Goal: Task Accomplishment & Management: Manage account settings

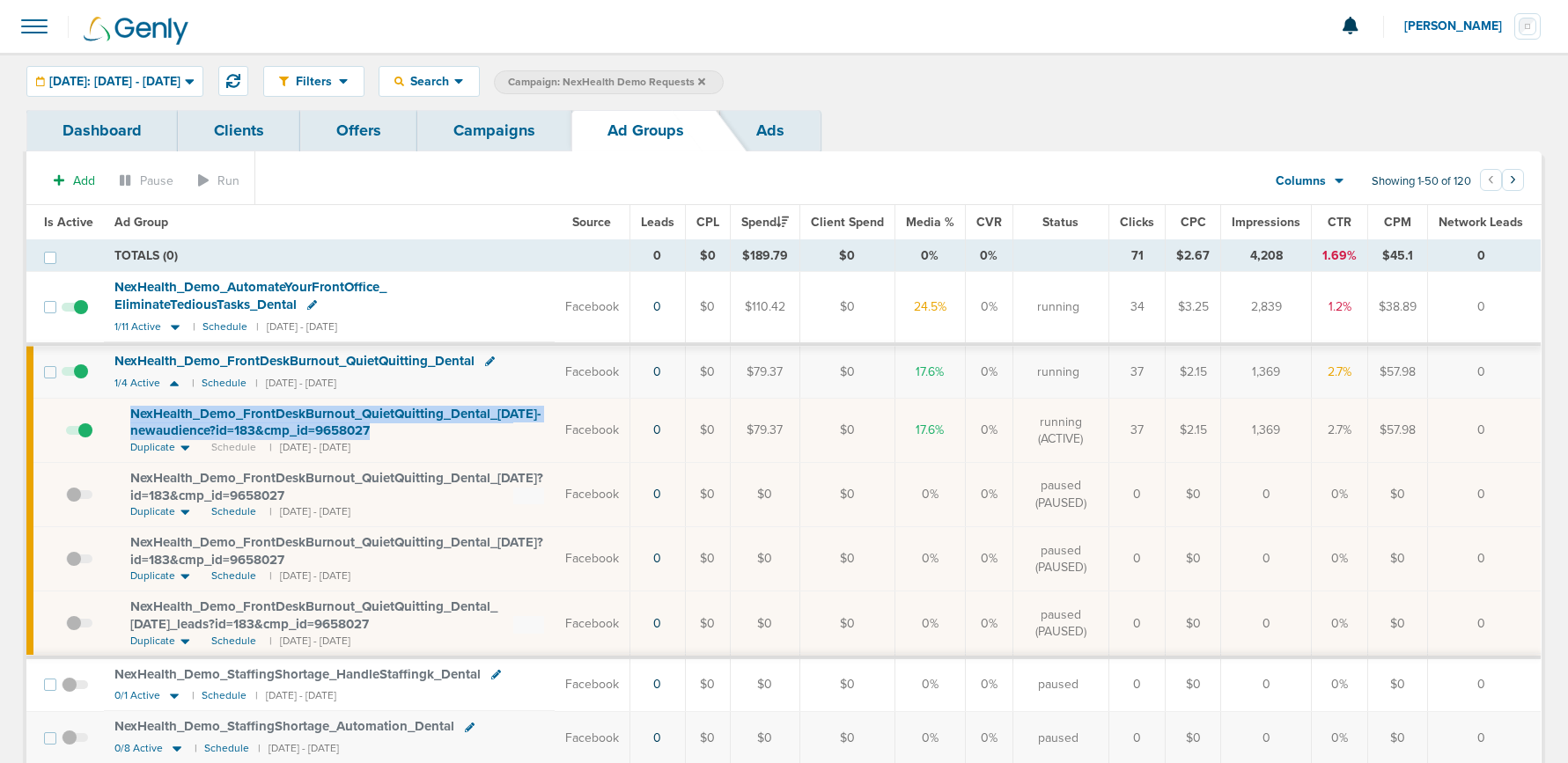
click at [516, 128] on link "Campaigns" at bounding box center [495, 131] width 154 height 41
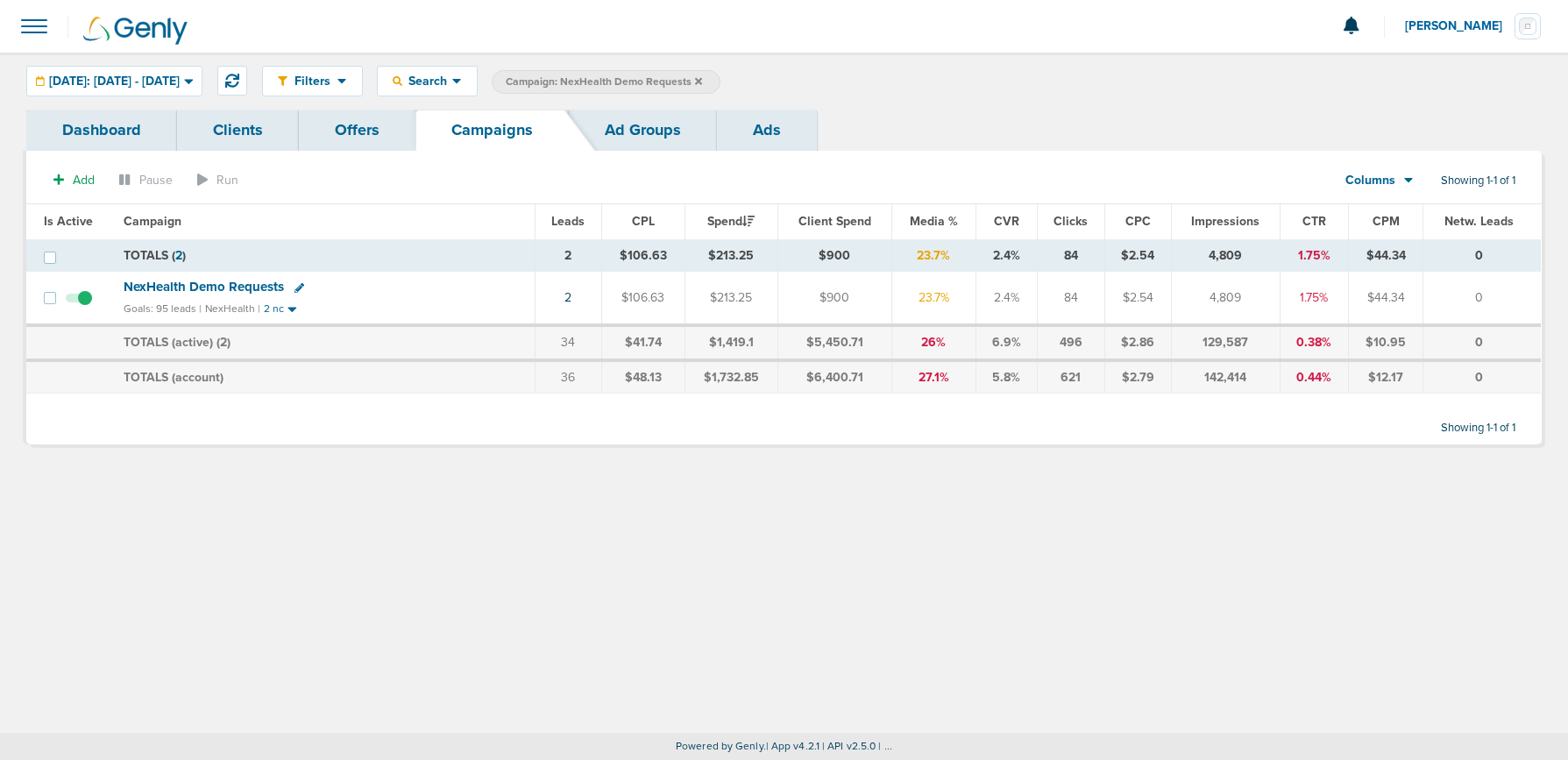
click at [702, 81] on icon at bounding box center [698, 81] width 7 height 11
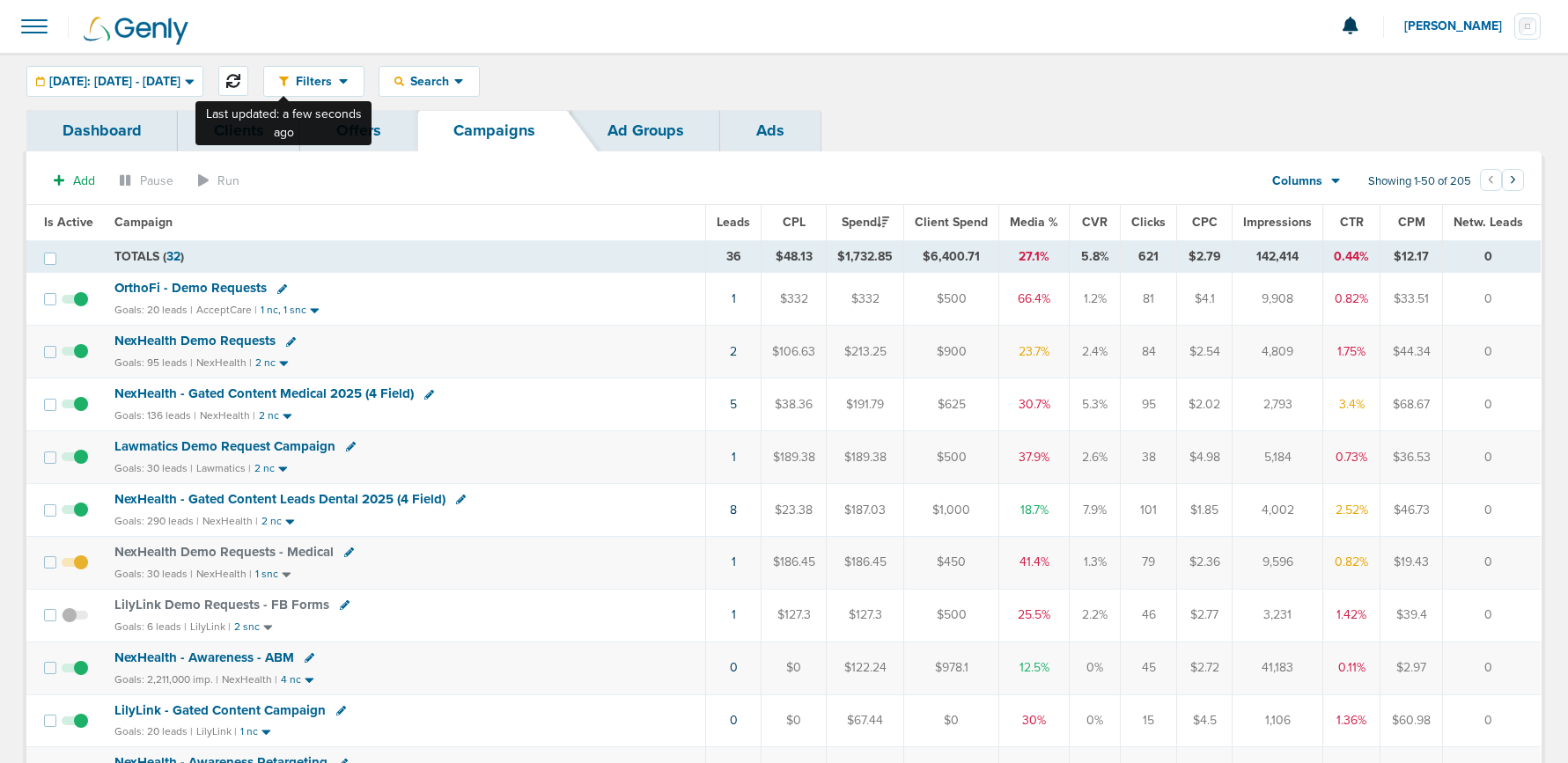
click at [240, 82] on icon at bounding box center [233, 81] width 14 height 14
click at [289, 498] on span "NexHealth - Gated Content Leads Dental 2025 (4 Field)" at bounding box center [280, 498] width 331 height 16
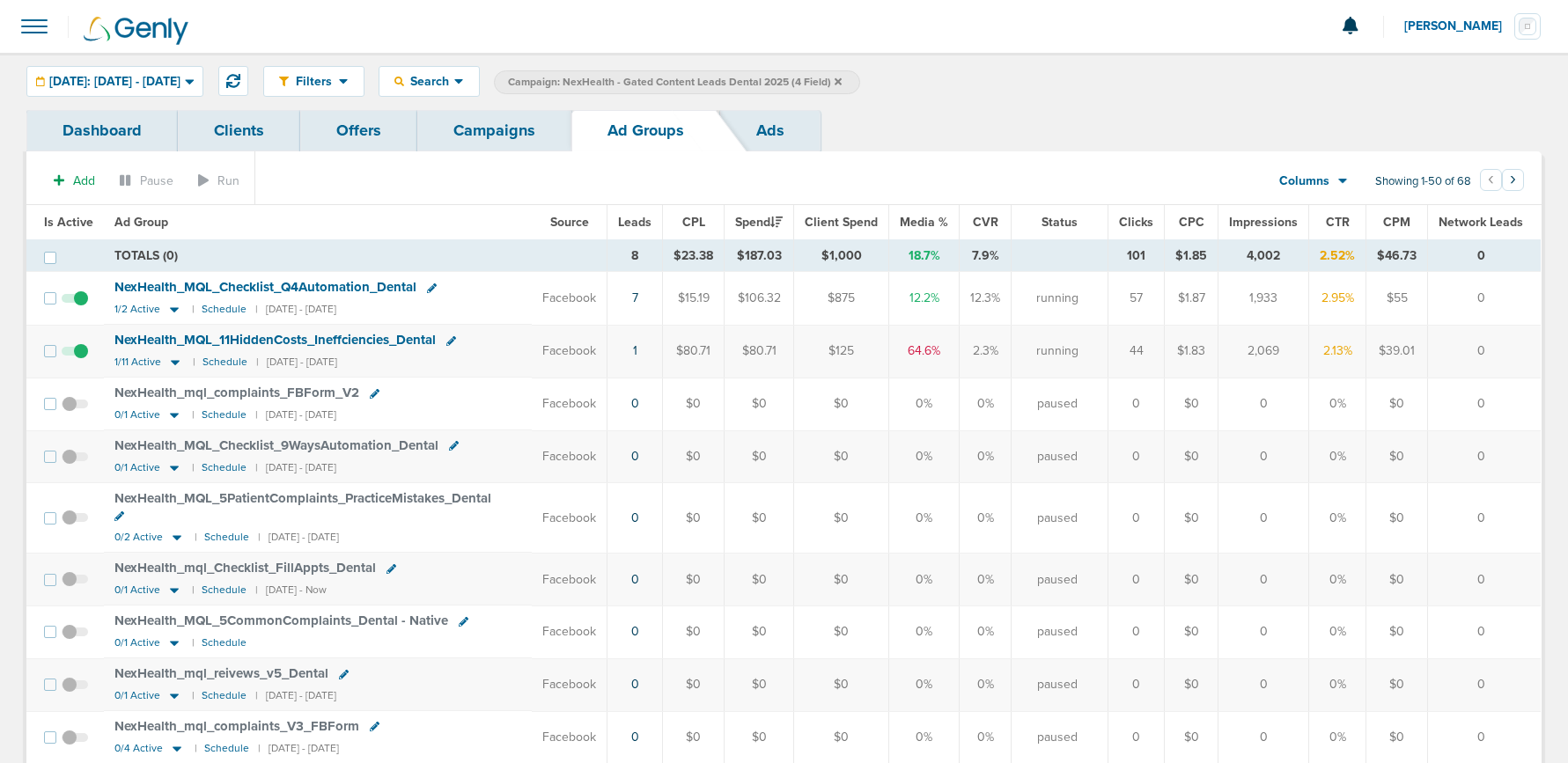
click at [476, 131] on link "Campaigns" at bounding box center [495, 131] width 154 height 41
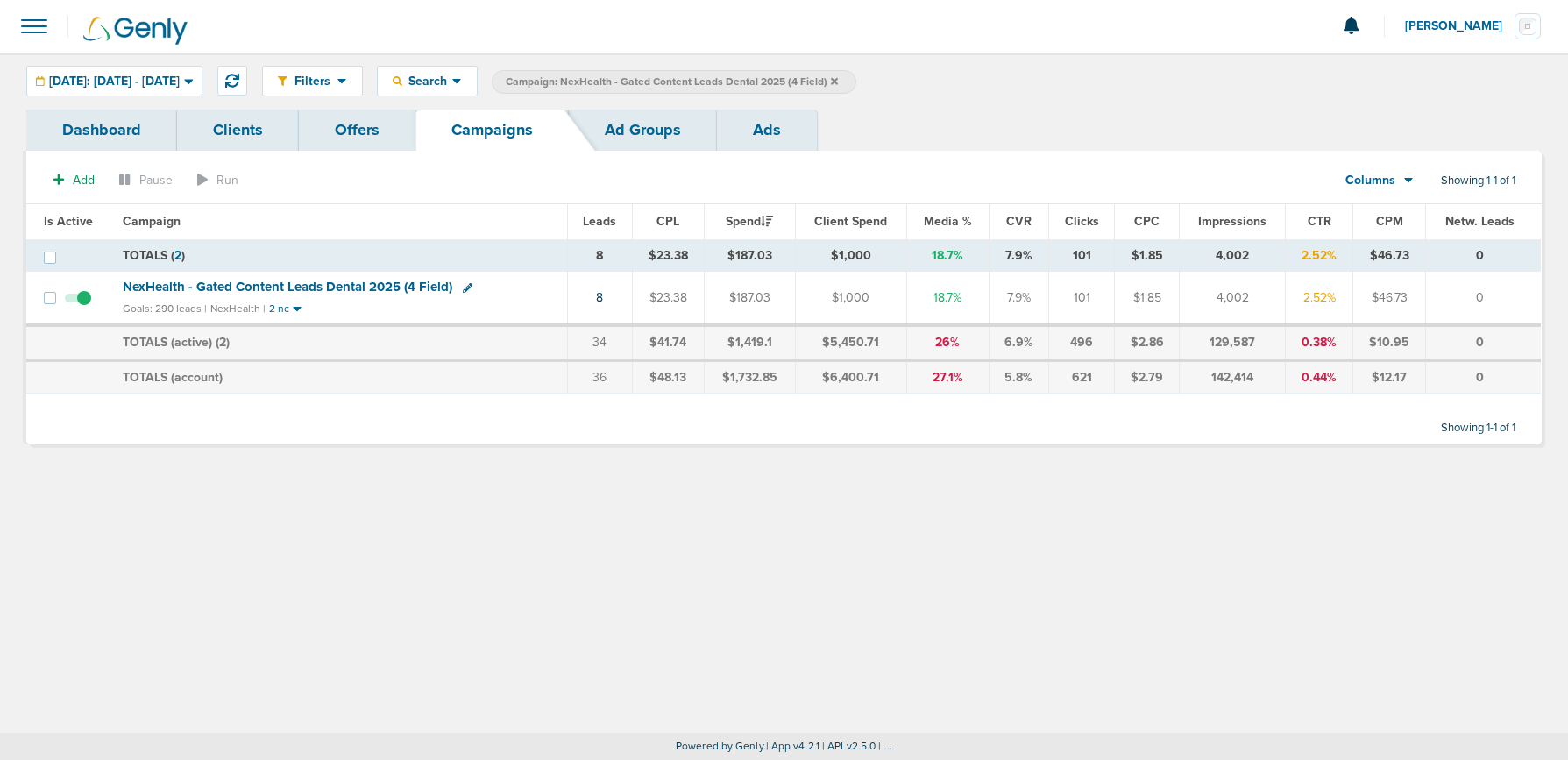
click at [857, 82] on label "Campaign: NexHealth - Gated Content Leads Dental 2025 (4 Field)" at bounding box center [674, 82] width 365 height 23
click at [838, 80] on icon at bounding box center [834, 81] width 7 height 11
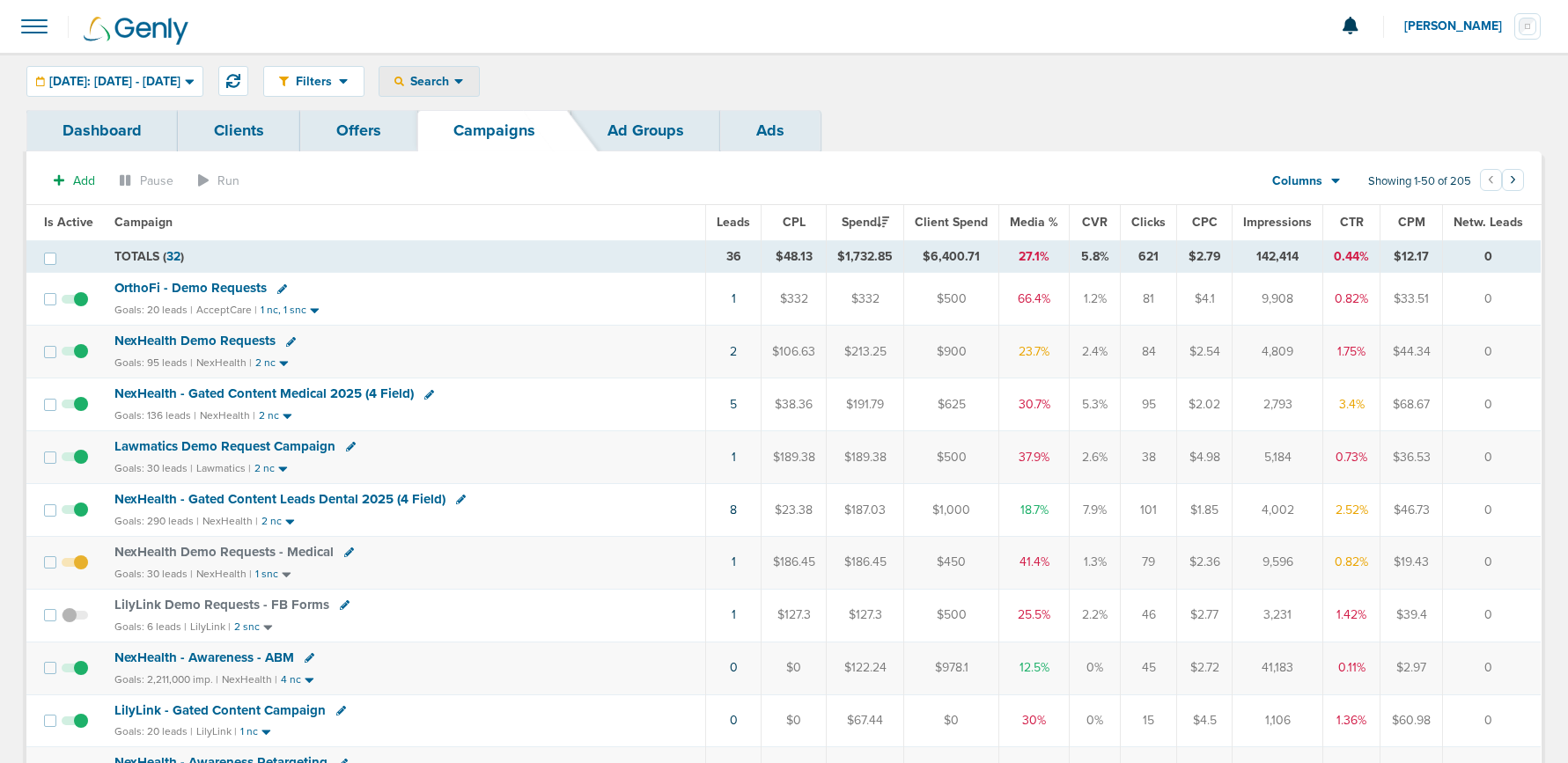
click at [404, 84] on icon at bounding box center [399, 81] width 10 height 10
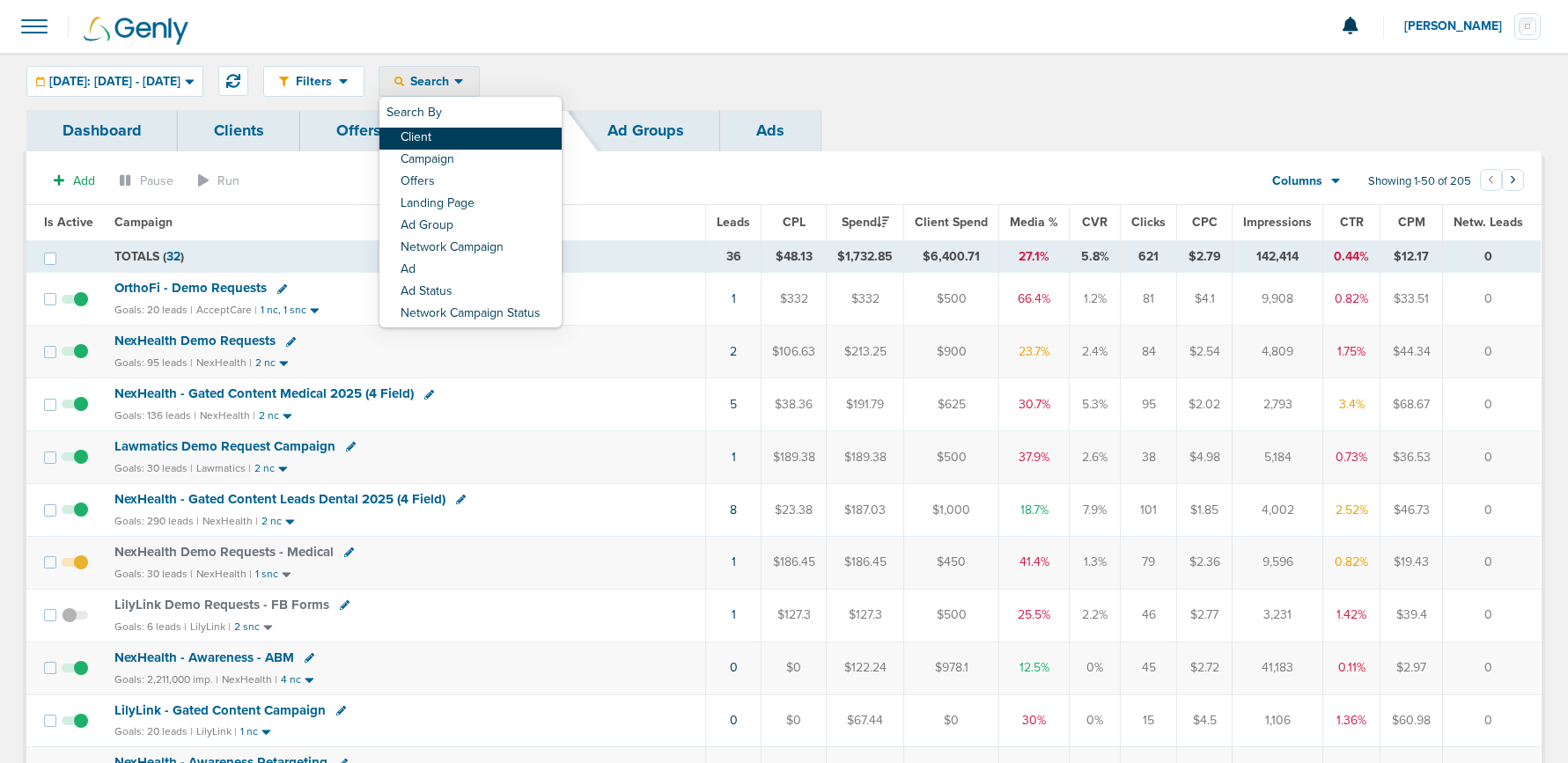
click at [491, 141] on link "Client" at bounding box center [470, 139] width 182 height 22
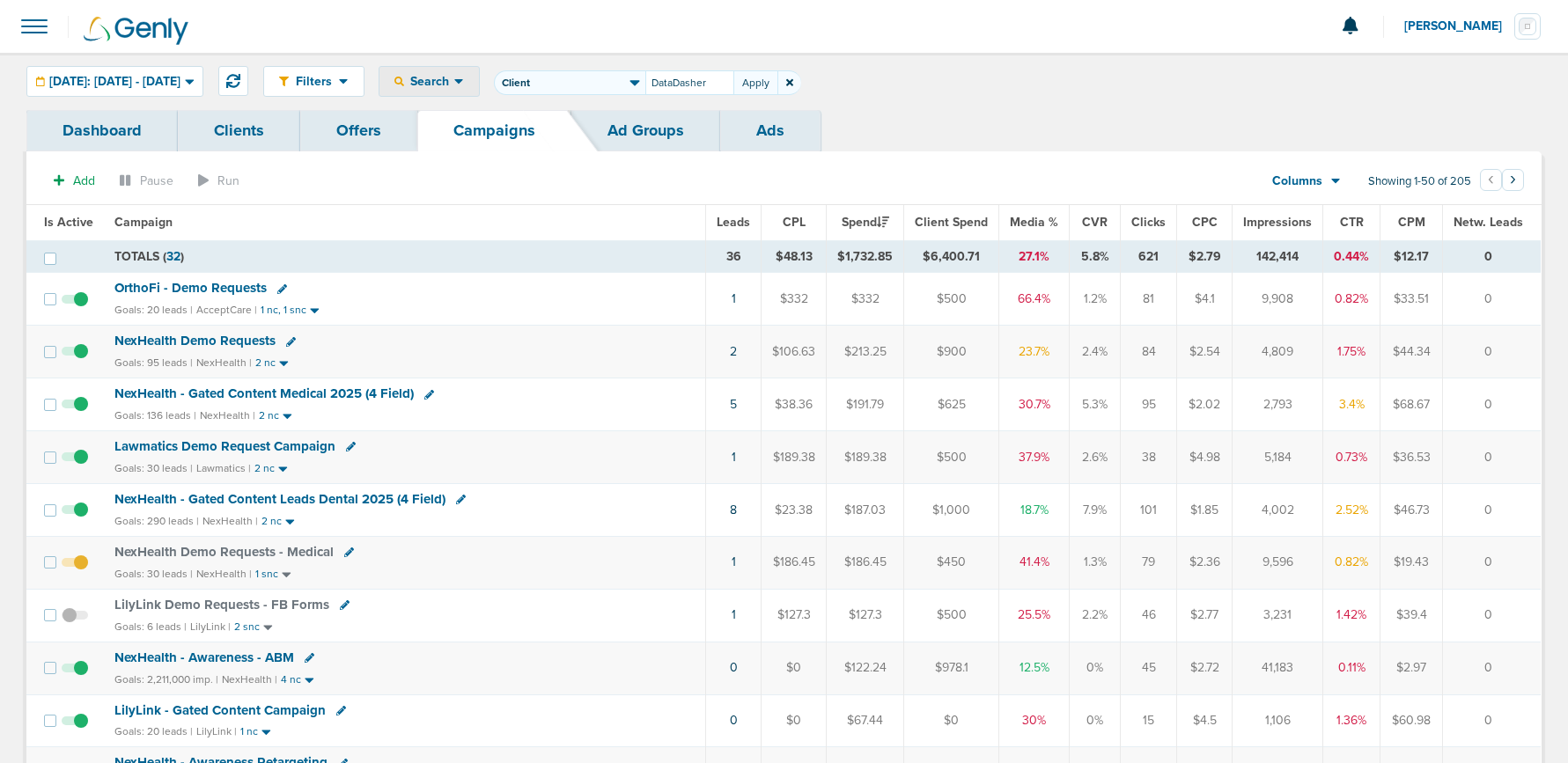
type input "DataDasher"
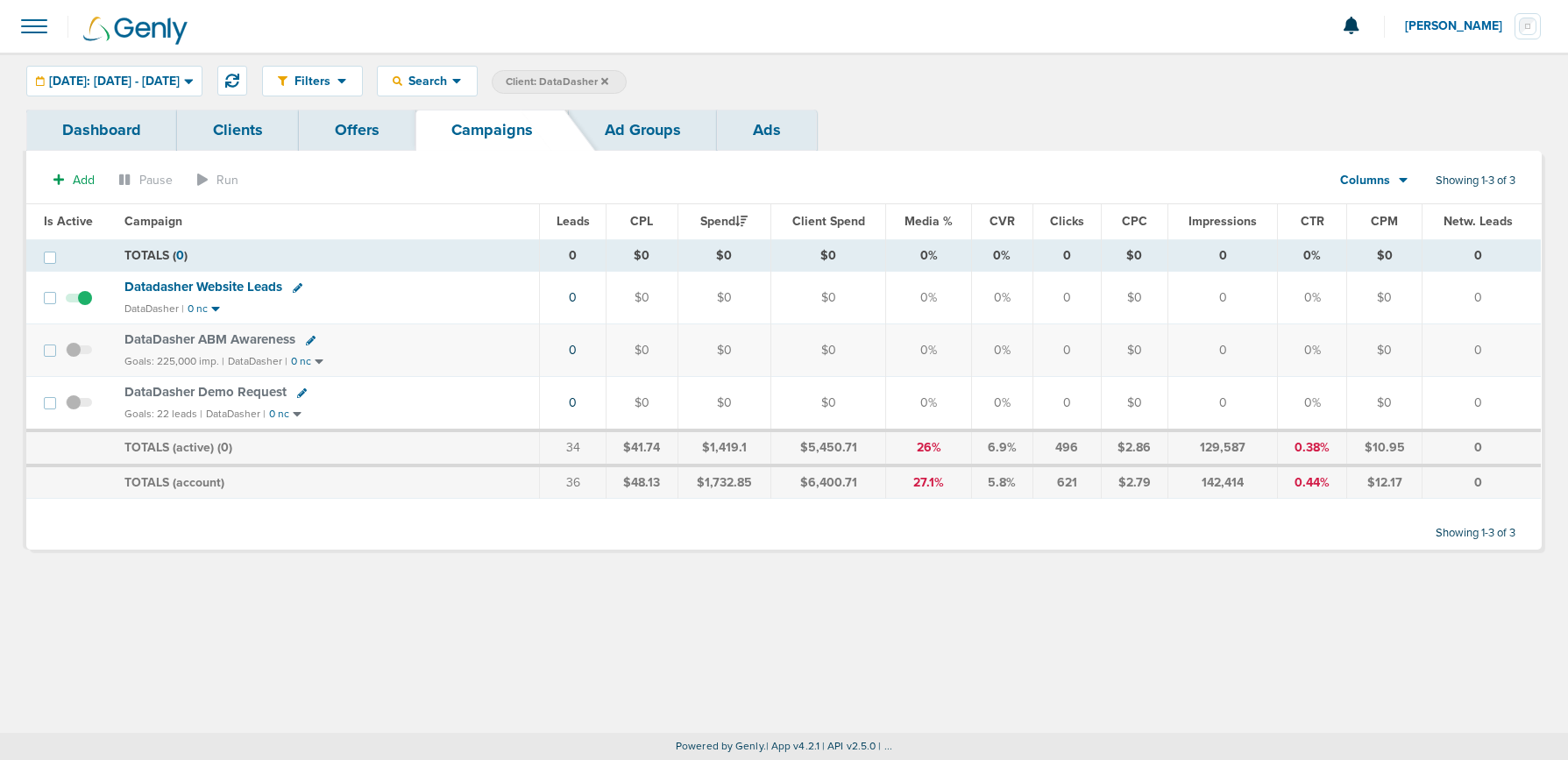
click at [209, 386] on span "DataDasher Demo Request" at bounding box center [205, 391] width 163 height 16
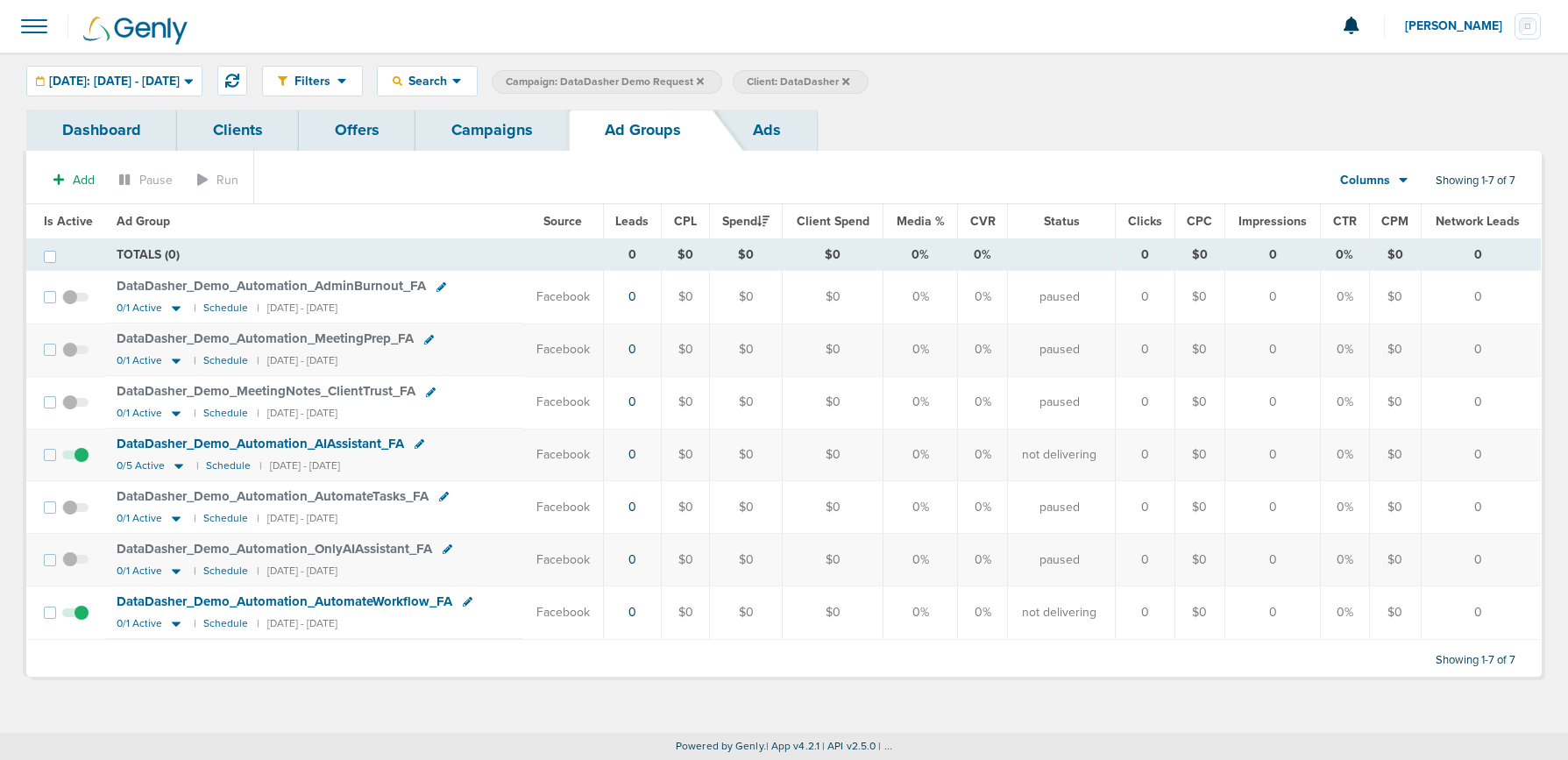
click at [506, 127] on link "Campaigns" at bounding box center [492, 130] width 154 height 41
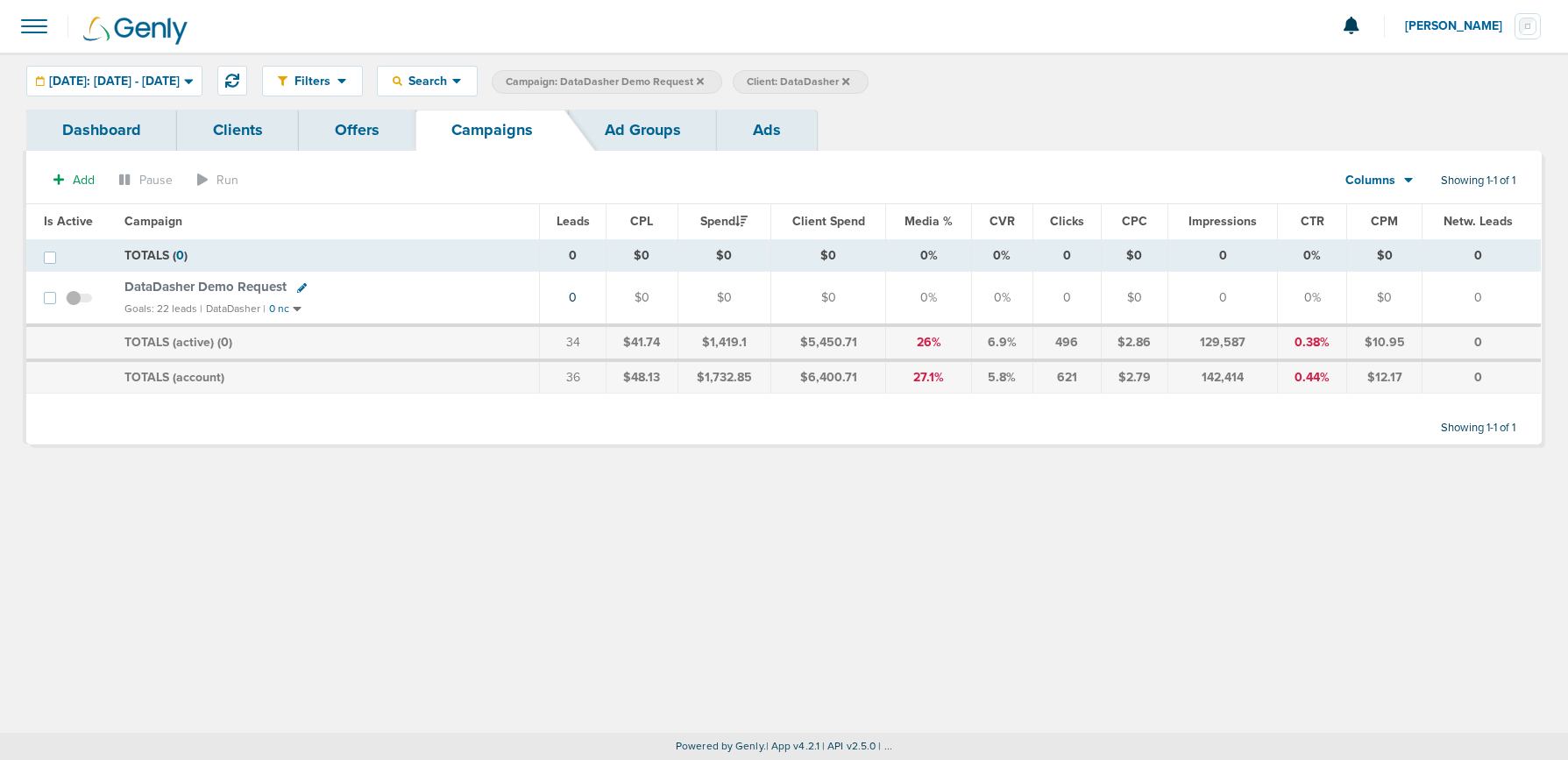
click at [31, 26] on span at bounding box center [34, 26] width 39 height 39
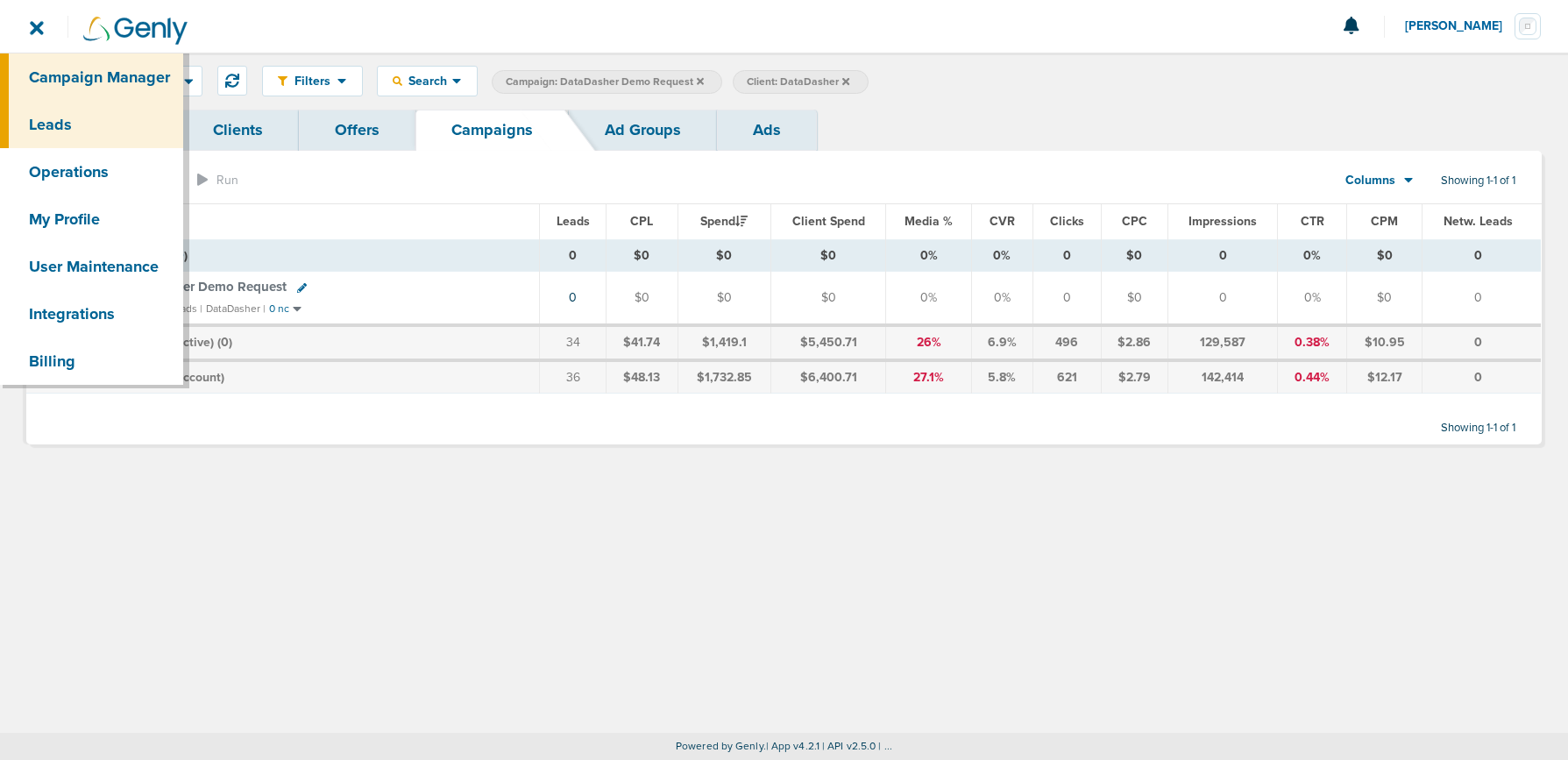
click at [40, 118] on link "Leads" at bounding box center [91, 125] width 183 height 48
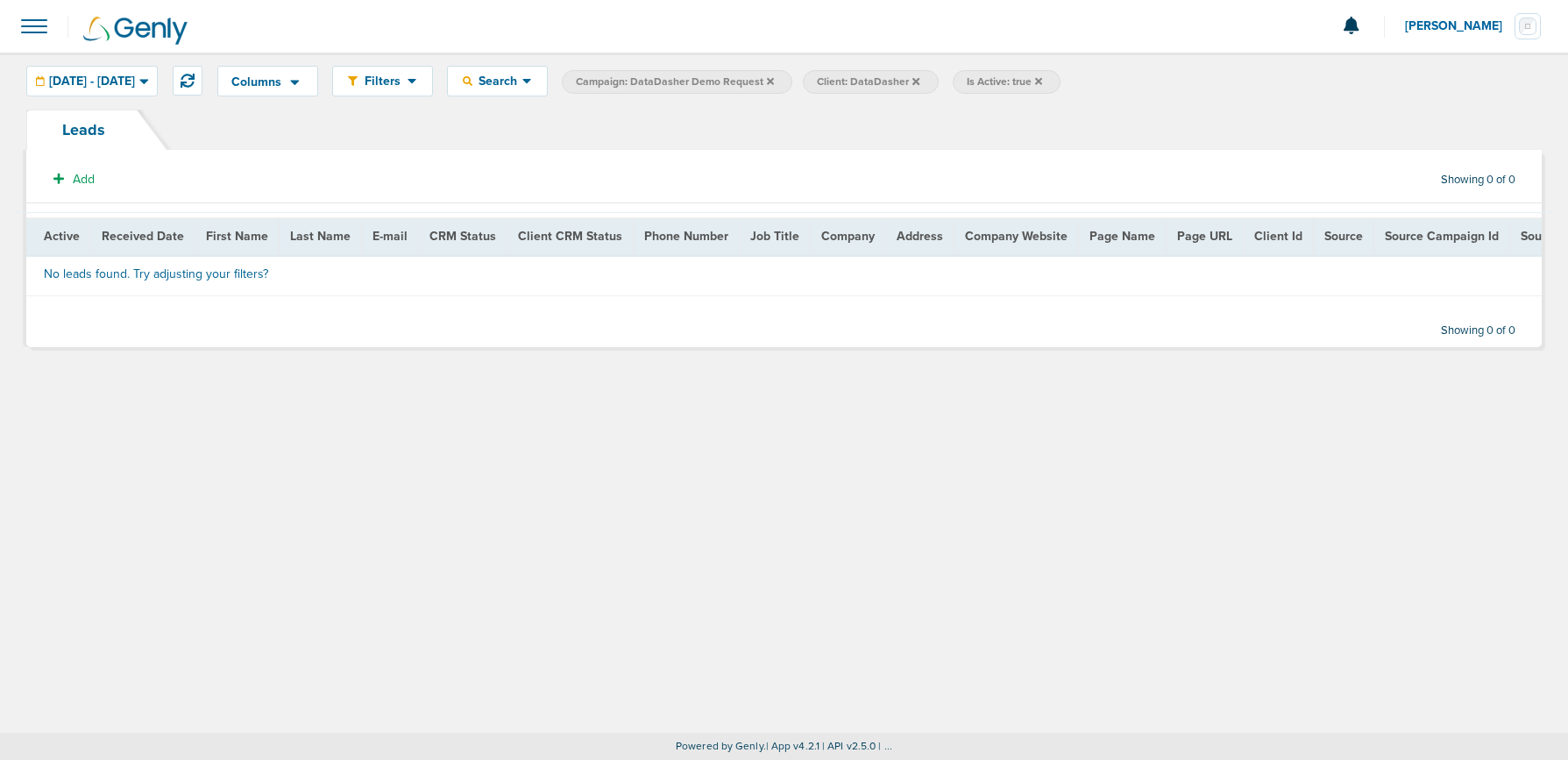
click at [1061, 83] on span "Is Active: true" at bounding box center [1006, 82] width 108 height 23
click at [1042, 80] on icon at bounding box center [1038, 81] width 7 height 11
click at [135, 85] on span "[DATE] - [DATE]" at bounding box center [91, 81] width 86 height 13
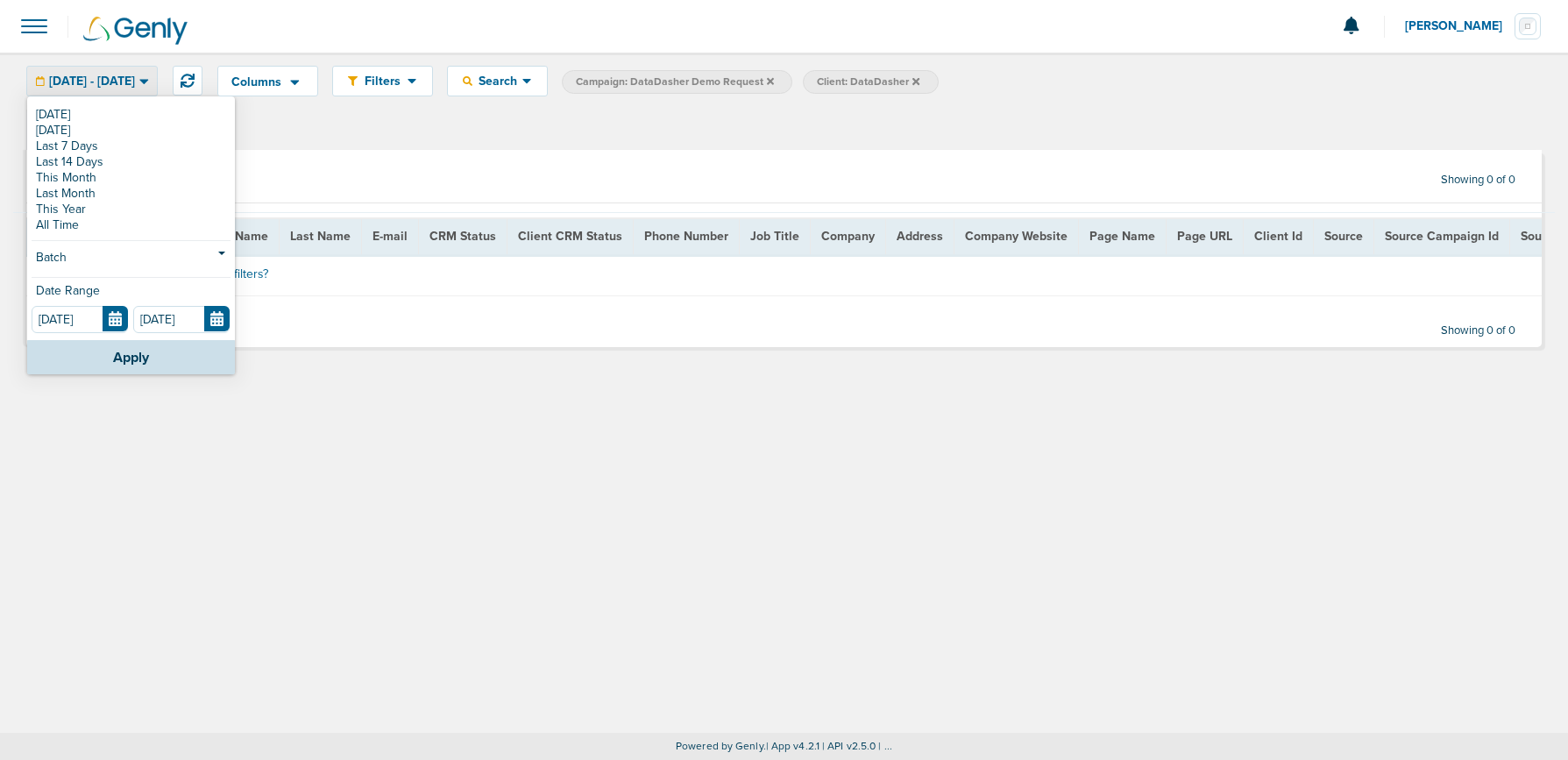
click at [143, 88] on div "[DATE] - [DATE]" at bounding box center [91, 81] width 129 height 29
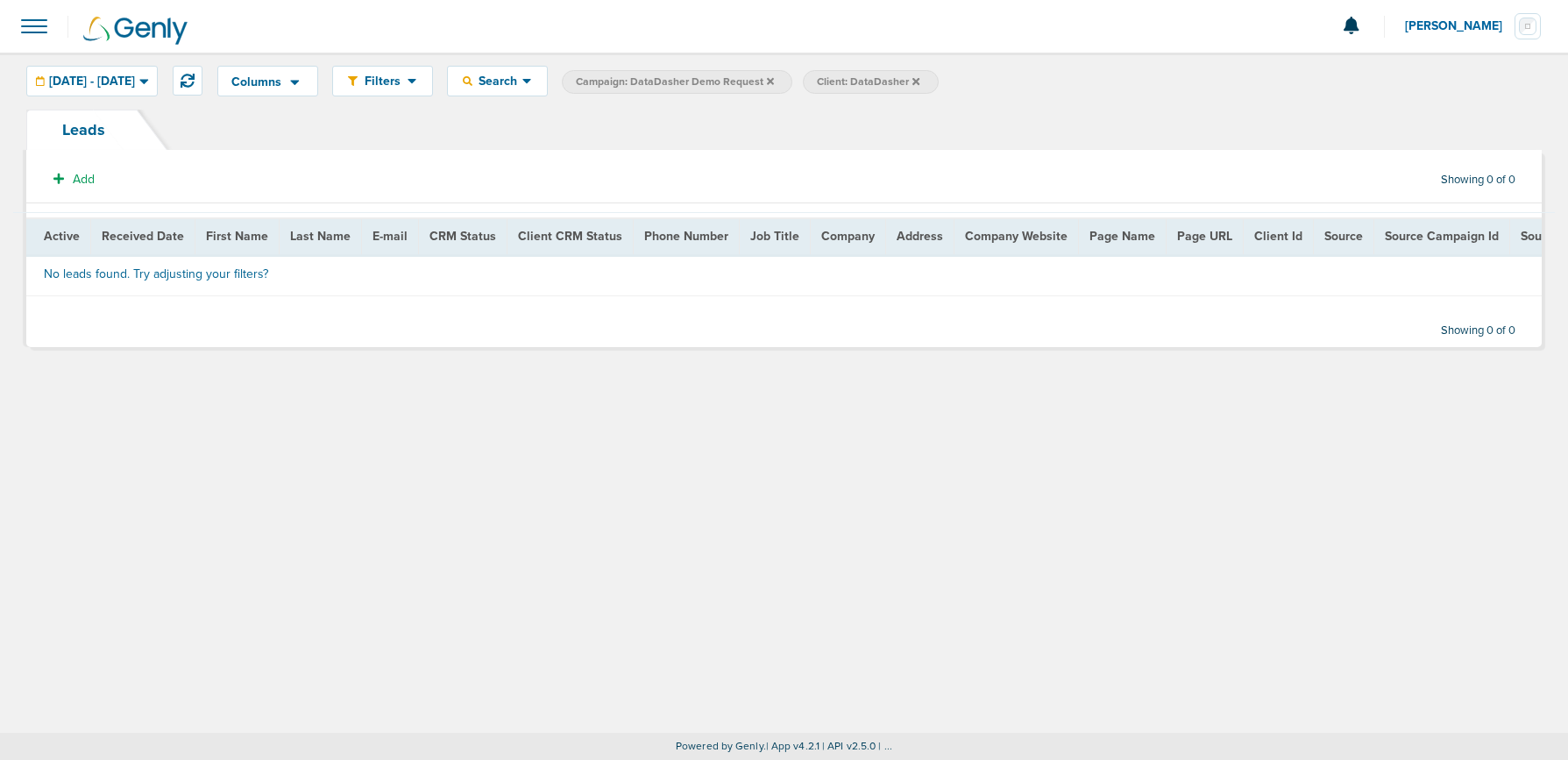
click at [86, 126] on link "Leads" at bounding box center [84, 129] width 115 height 40
click at [38, 38] on span at bounding box center [34, 26] width 39 height 39
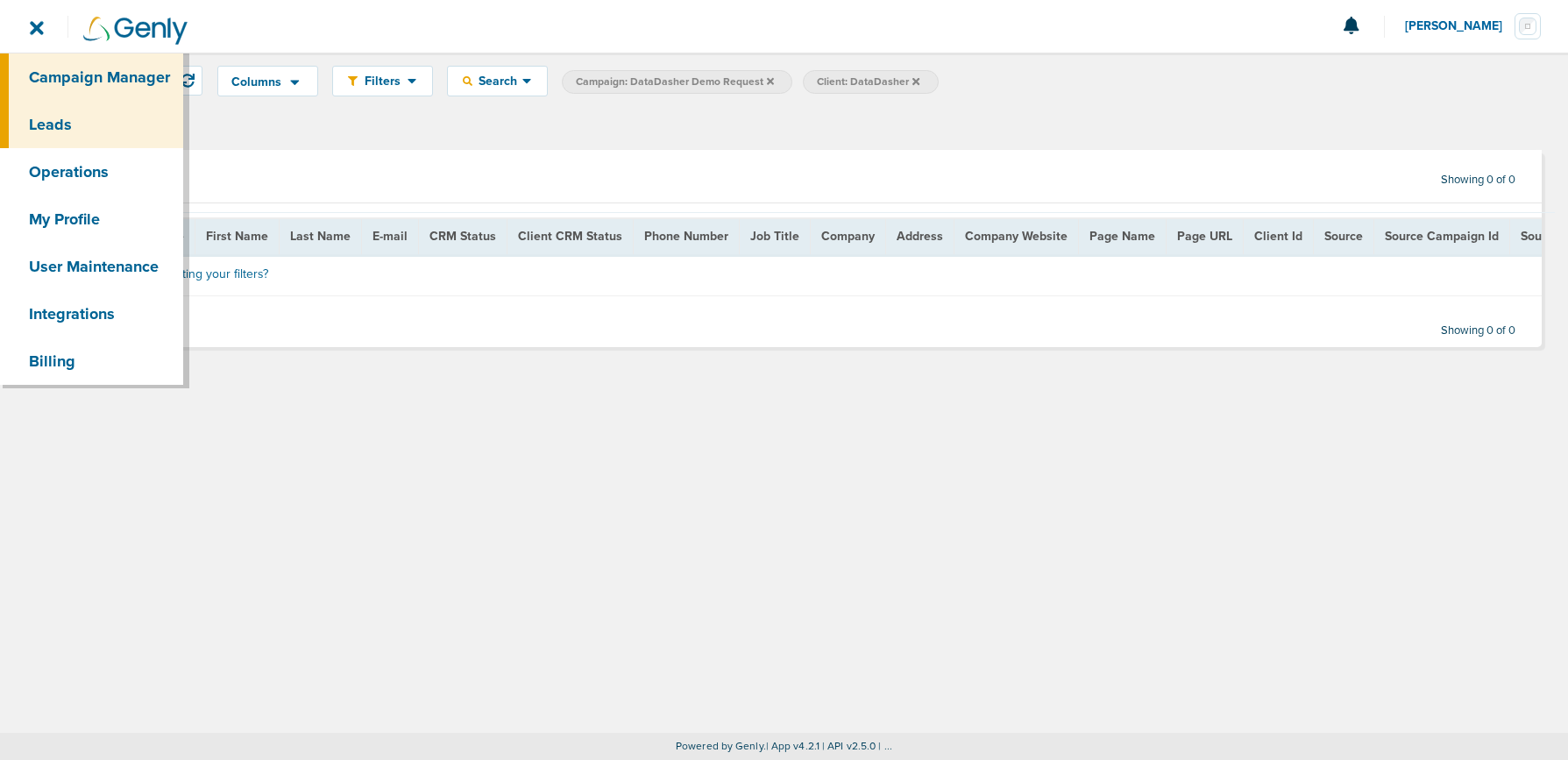
click at [64, 81] on link "Campaign Manager" at bounding box center [91, 77] width 183 height 48
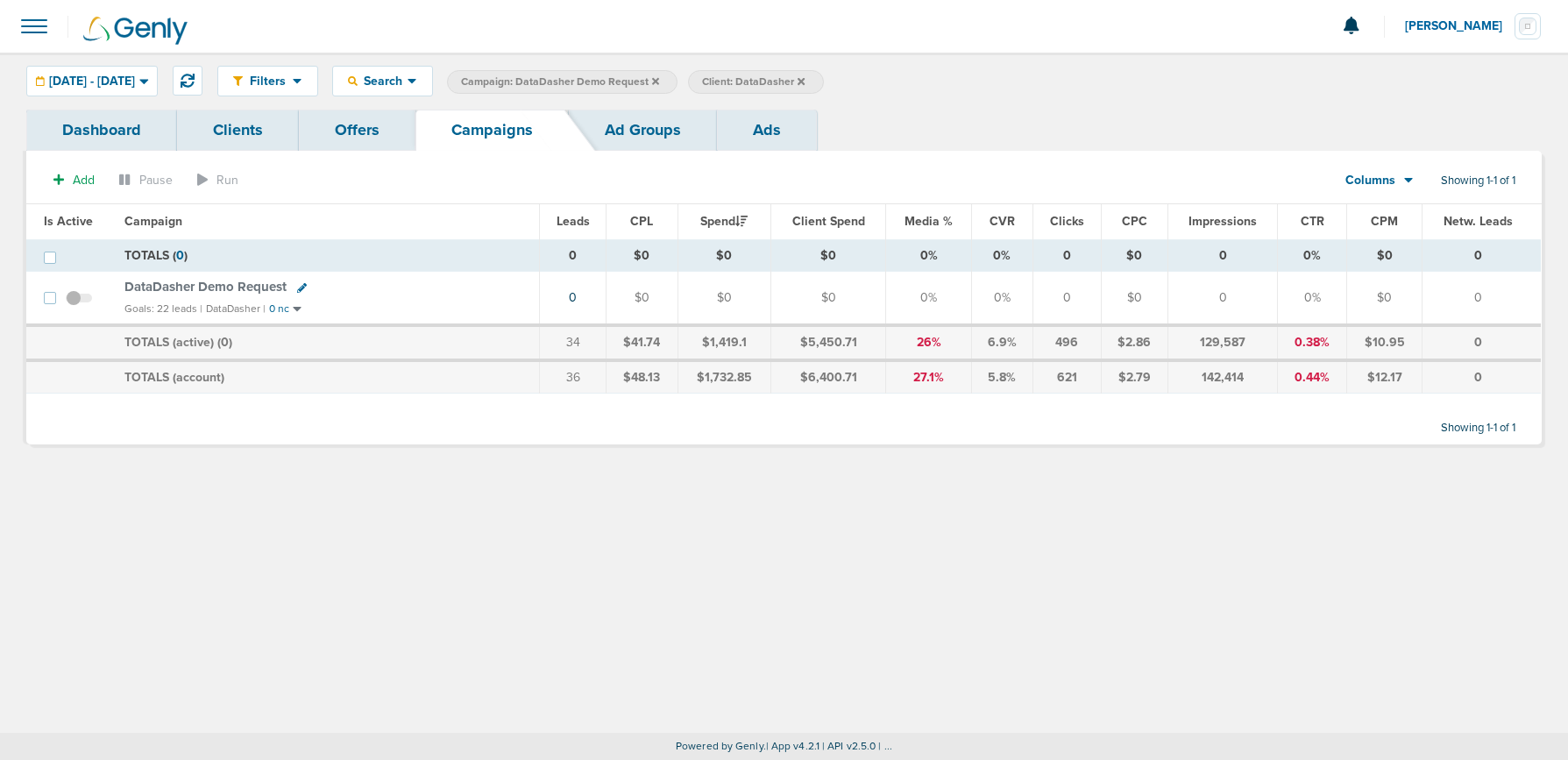
click at [214, 285] on span "DataDasher Demo Request" at bounding box center [205, 286] width 163 height 16
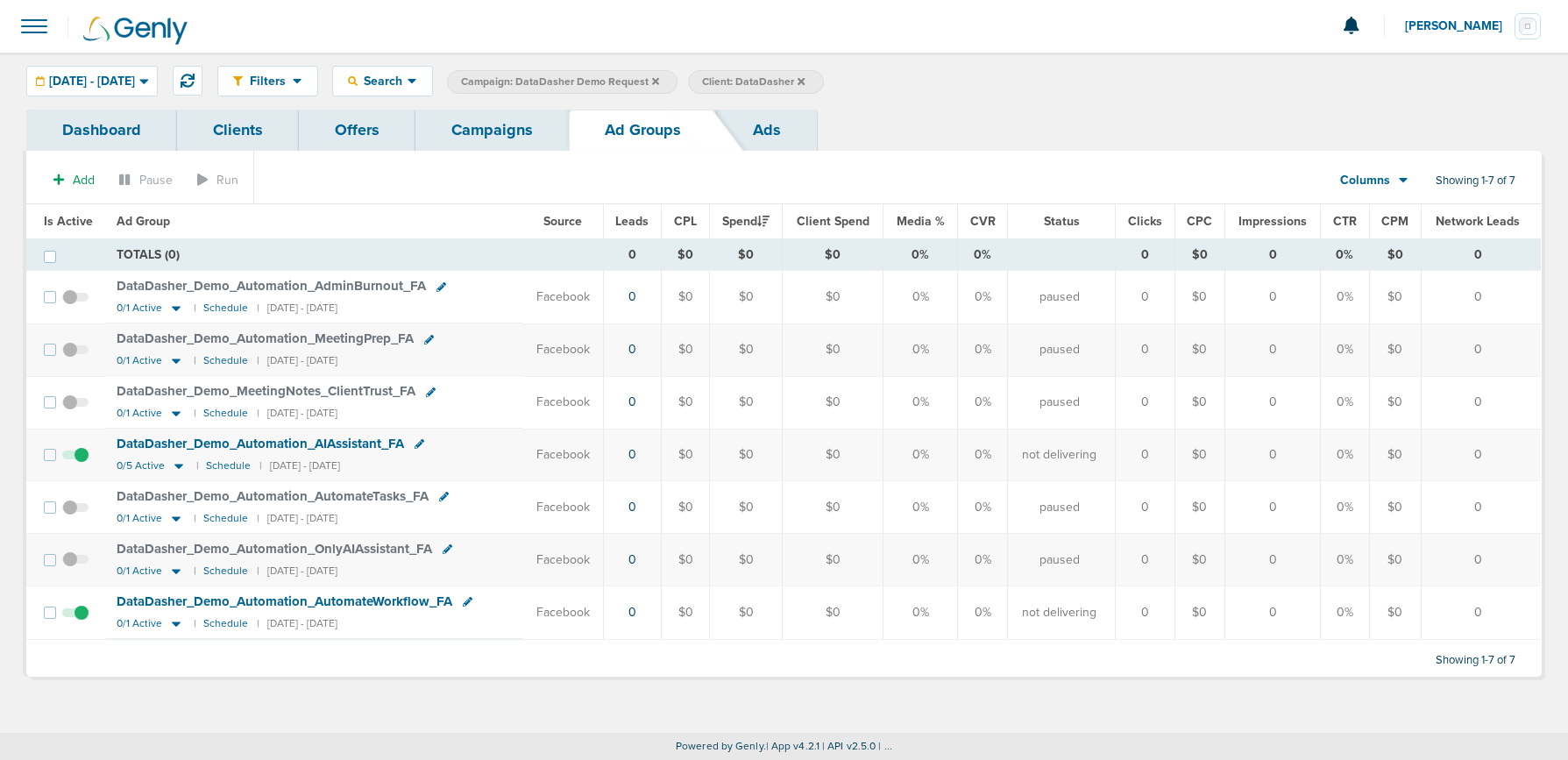
click at [493, 143] on link "Campaigns" at bounding box center [492, 130] width 154 height 41
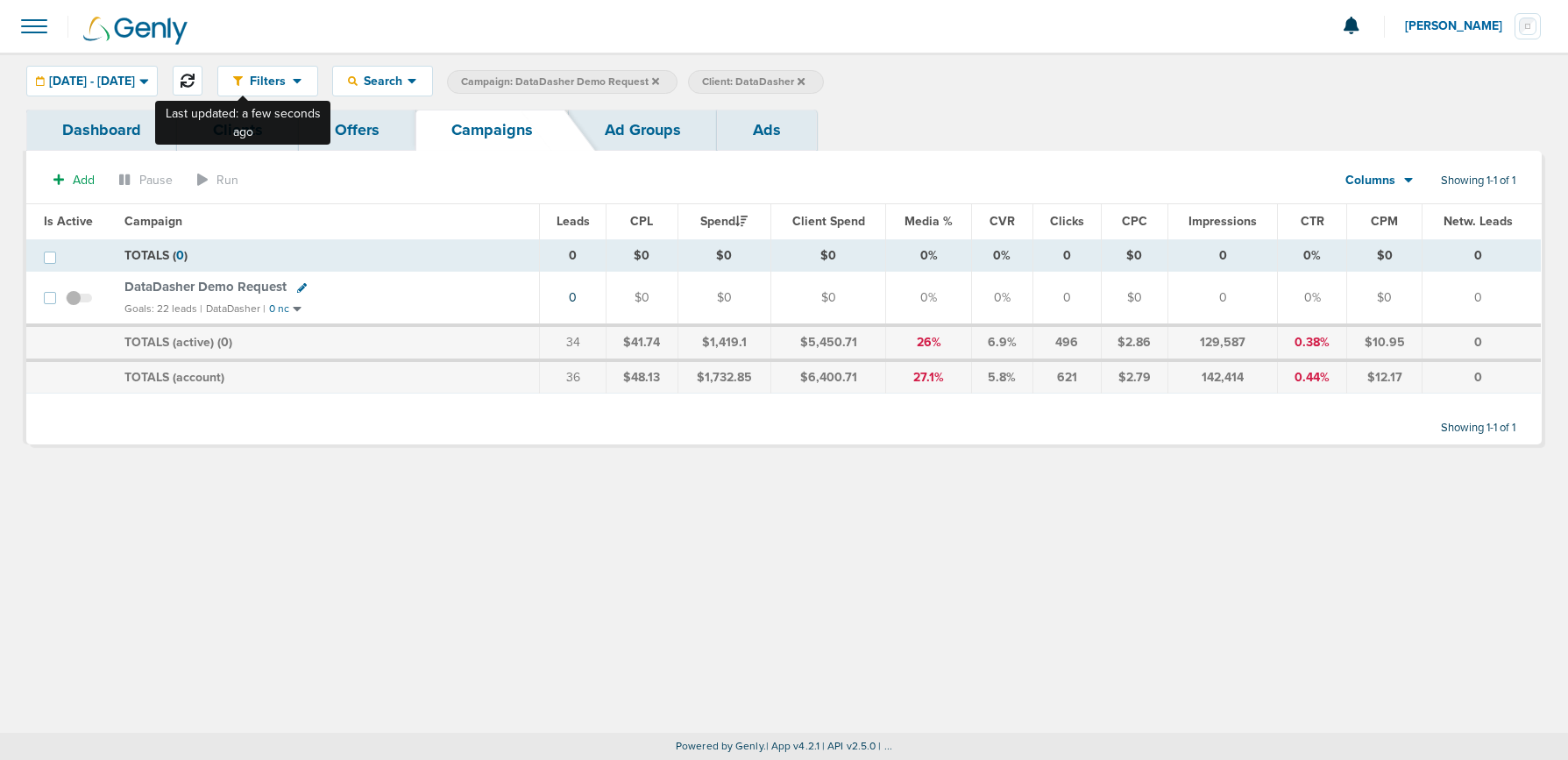
click at [195, 83] on icon at bounding box center [188, 81] width 14 height 14
click at [195, 81] on icon at bounding box center [188, 81] width 14 height 14
click at [659, 80] on icon at bounding box center [655, 80] width 7 height 7
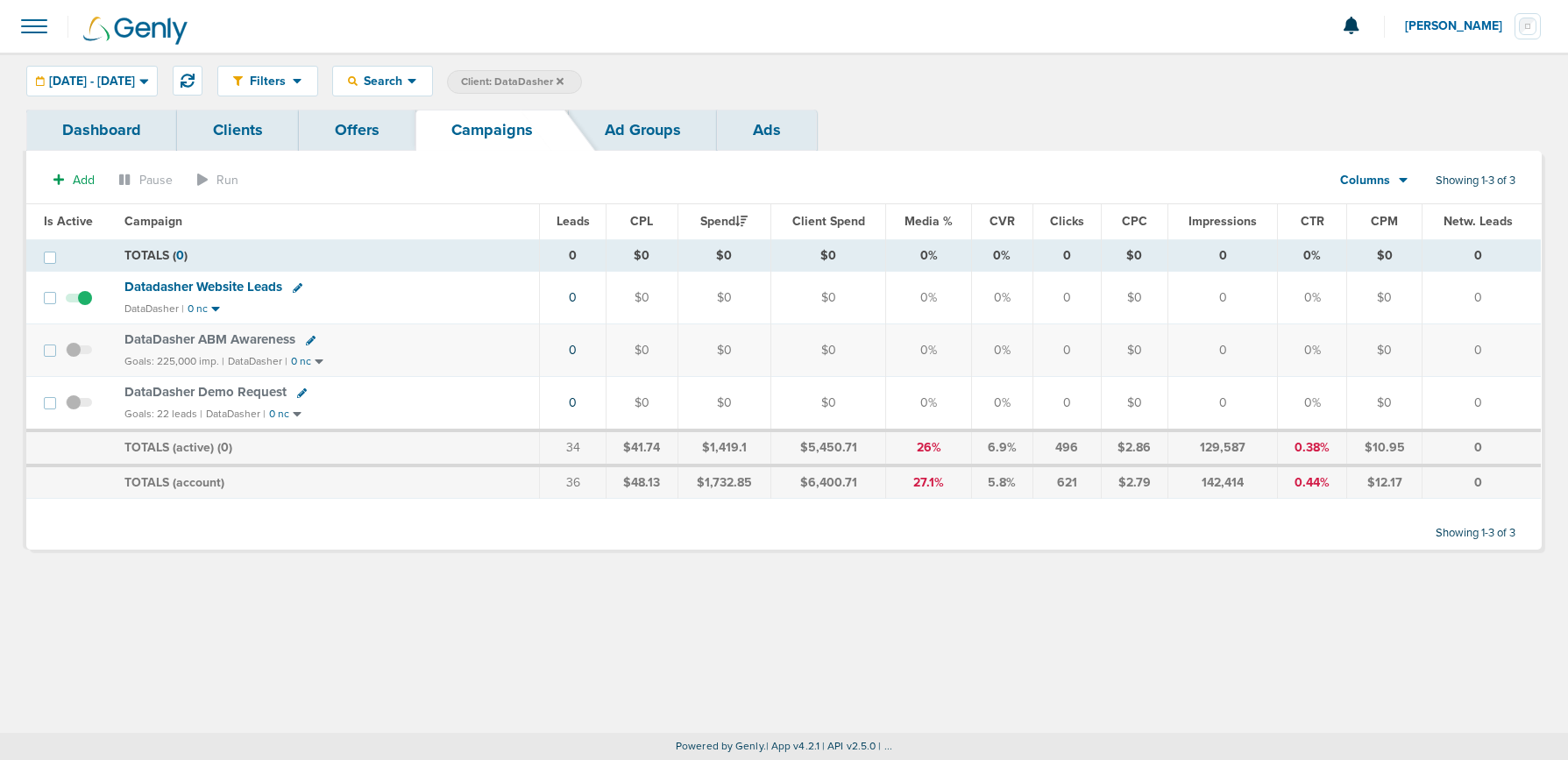
click at [564, 83] on icon at bounding box center [560, 80] width 7 height 7
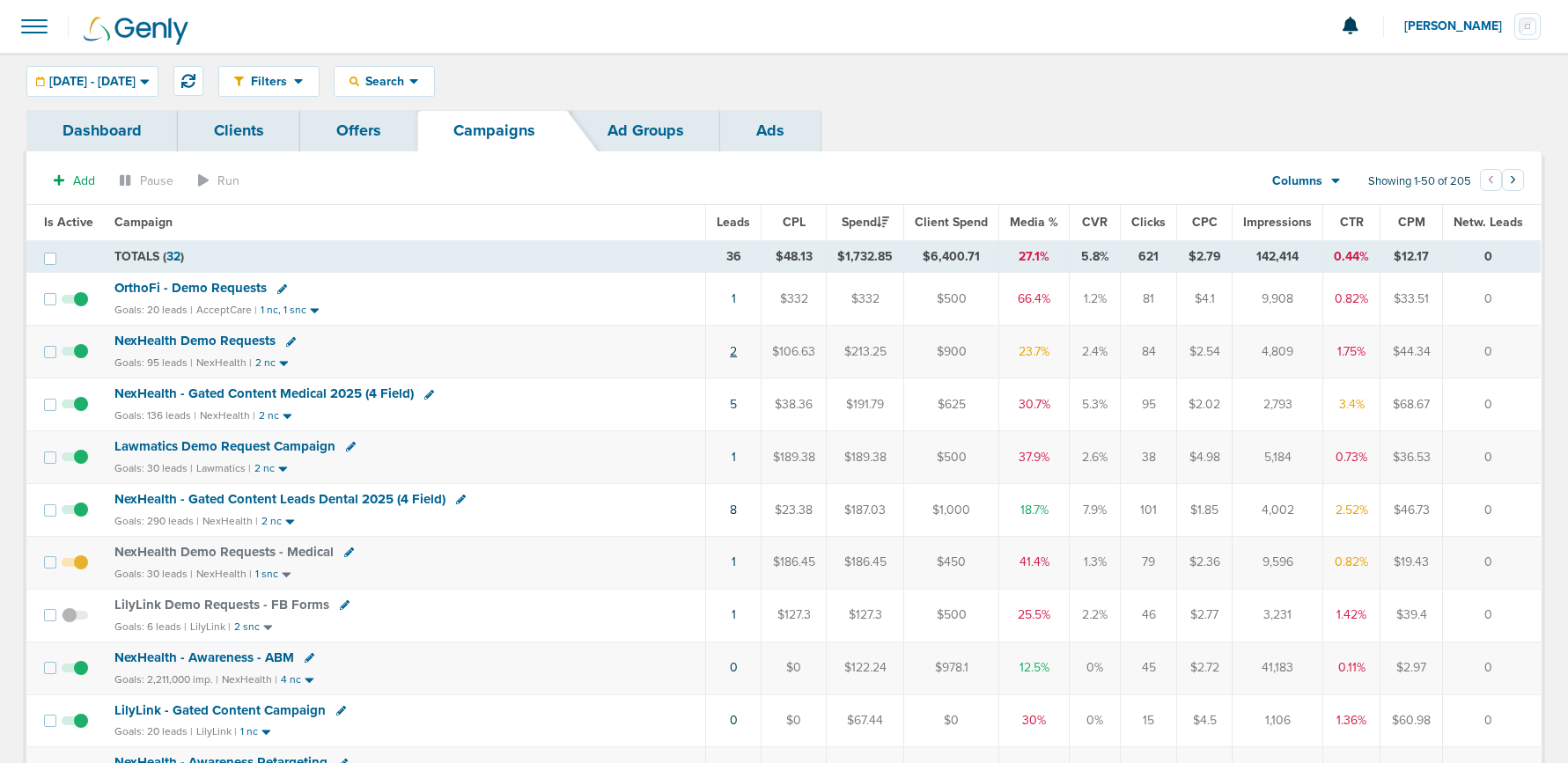
click at [737, 353] on link "2" at bounding box center [733, 351] width 7 height 15
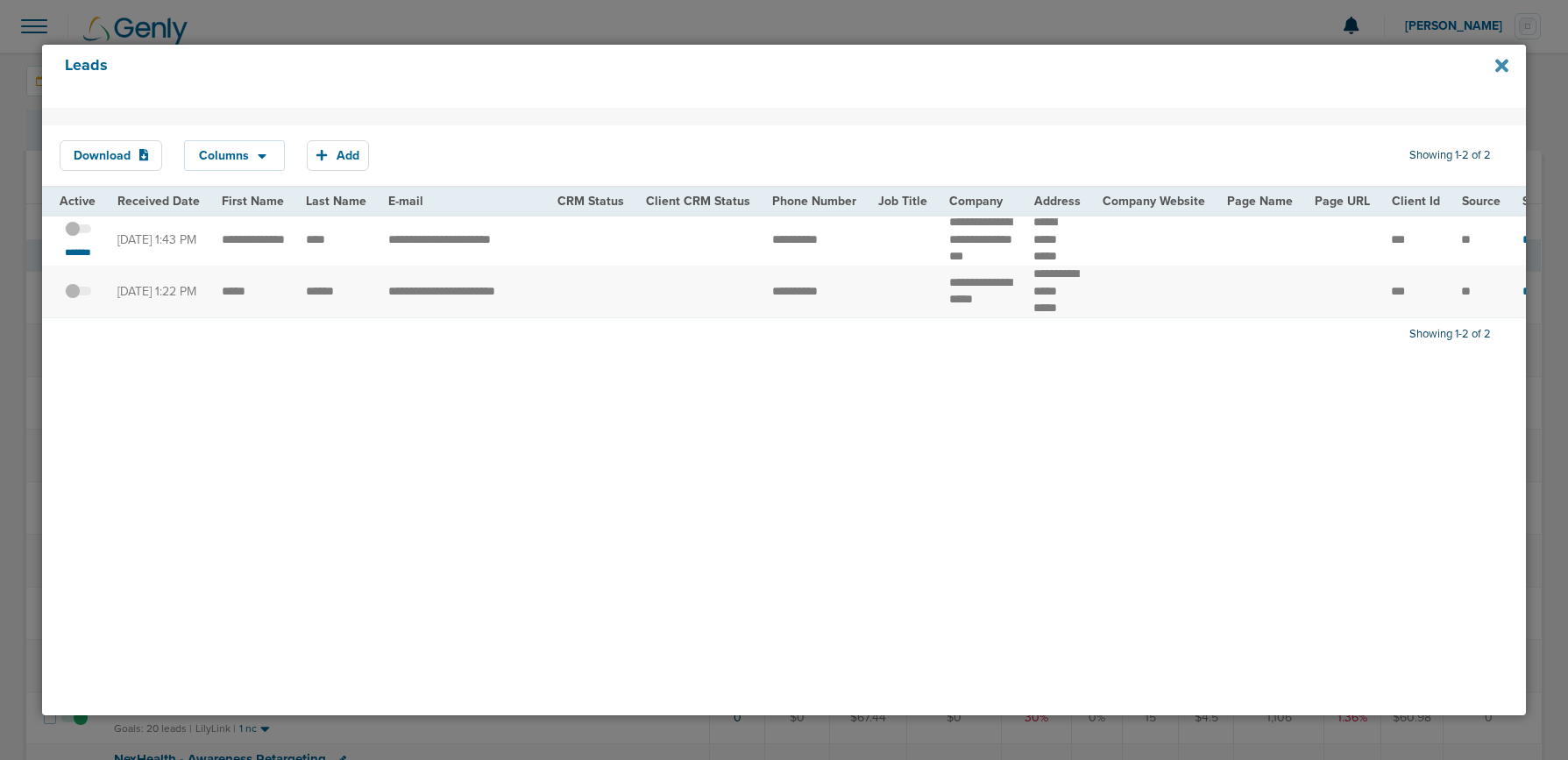
click at [1503, 62] on icon at bounding box center [1502, 65] width 14 height 14
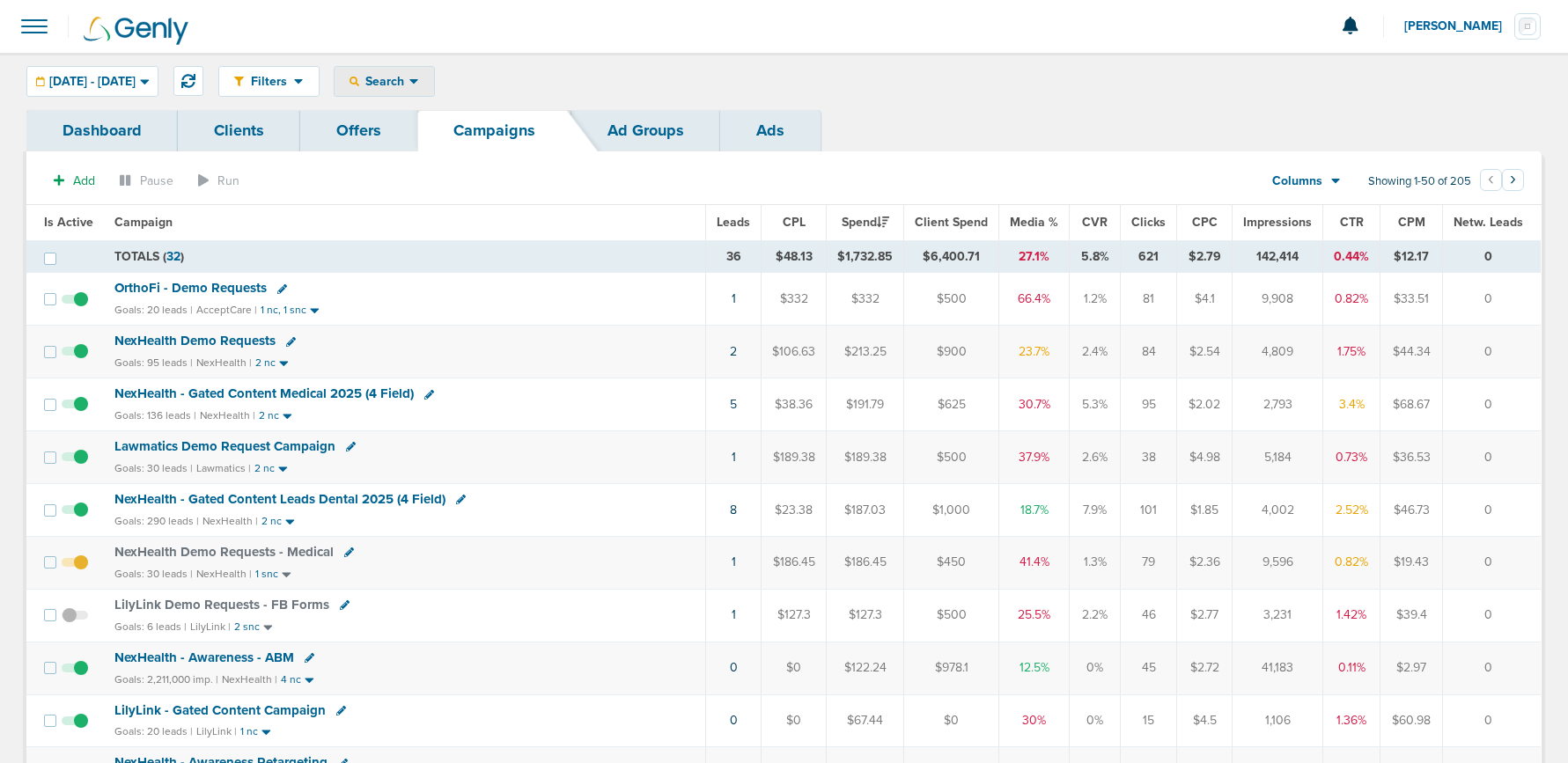
click at [423, 72] on div "Search" at bounding box center [384, 81] width 100 height 29
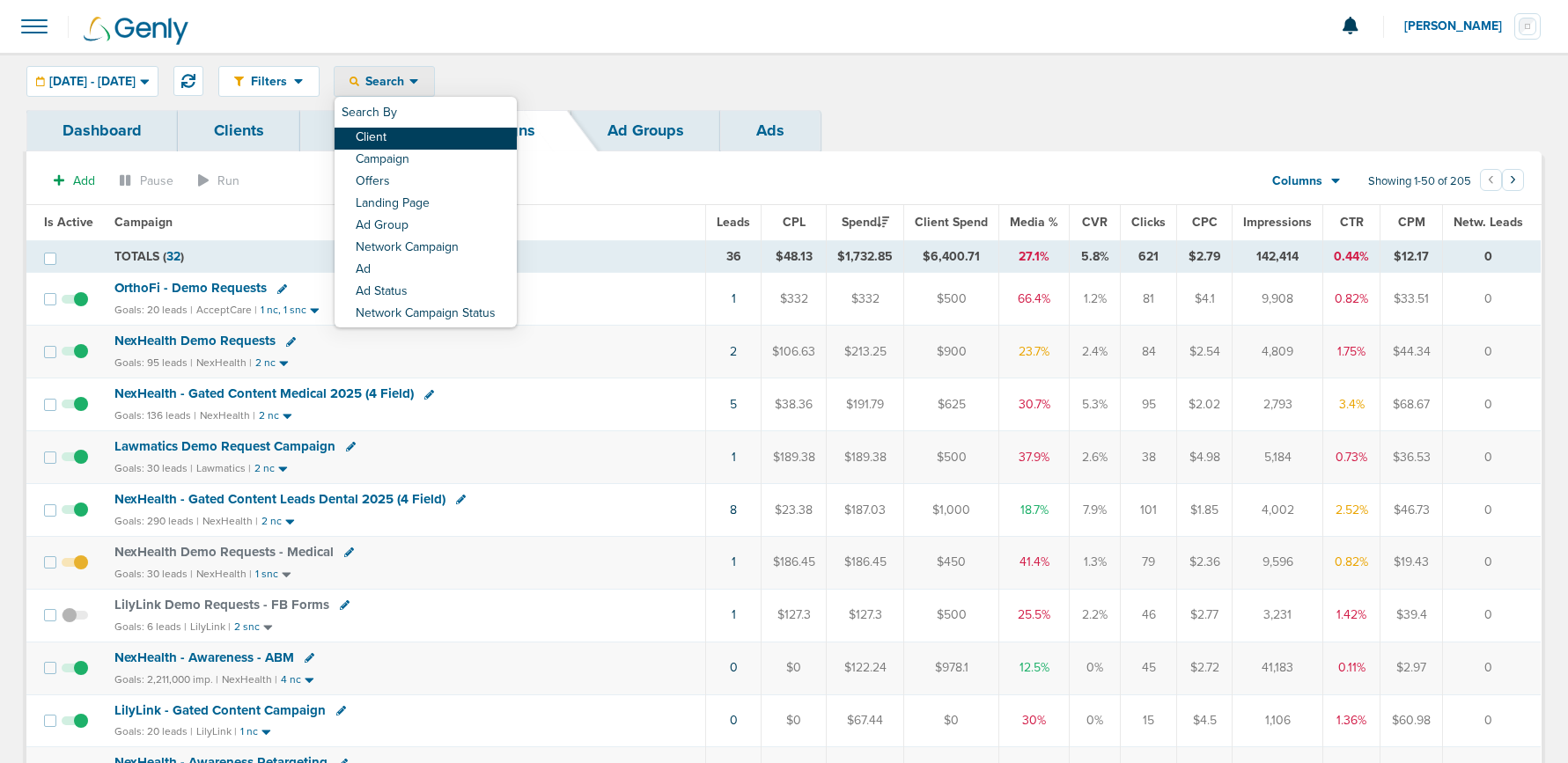
click at [425, 137] on link "Client" at bounding box center [425, 139] width 182 height 22
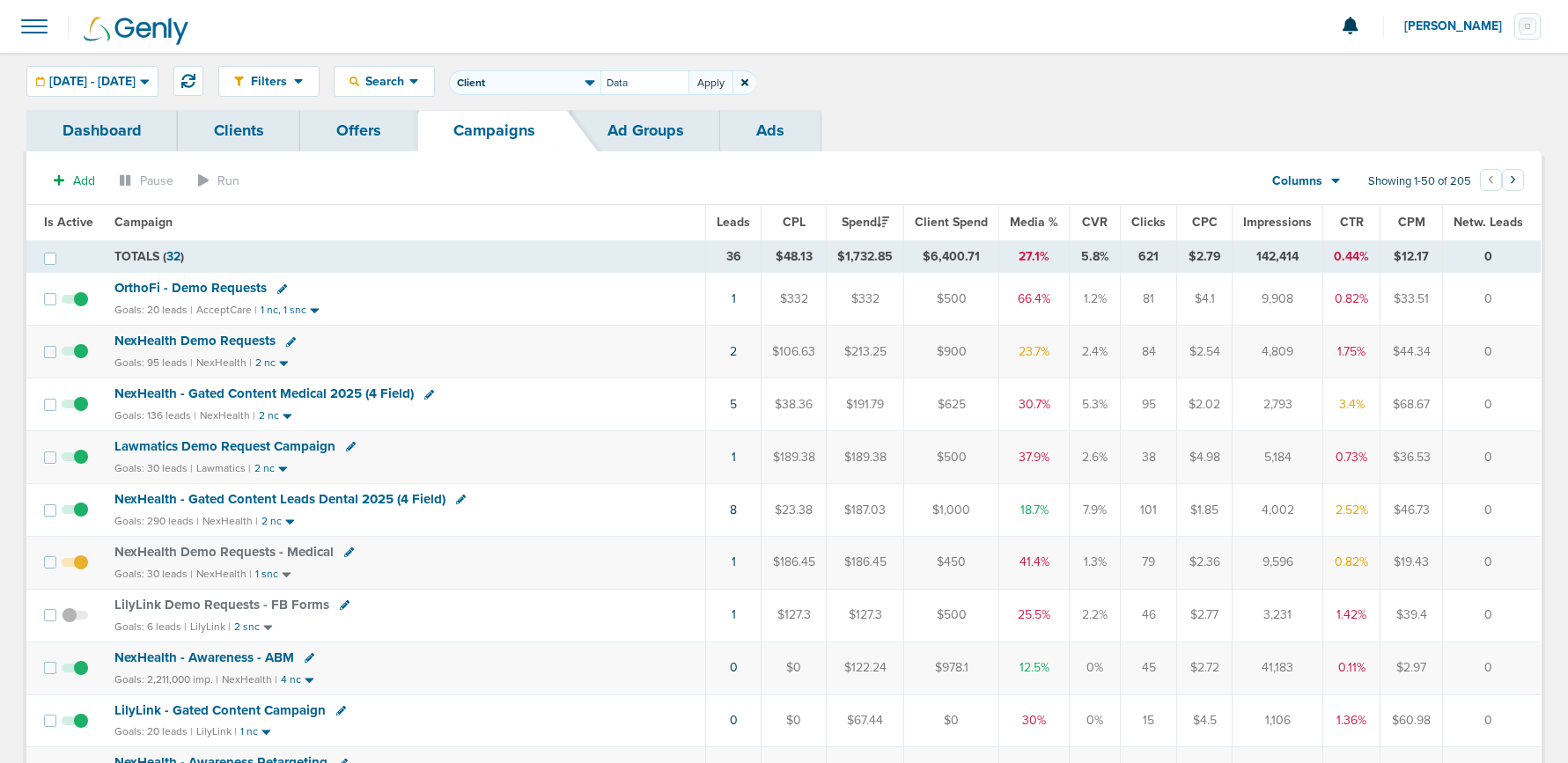
type input "Data"
click at [732, 84] on button "Apply" at bounding box center [710, 82] width 44 height 24
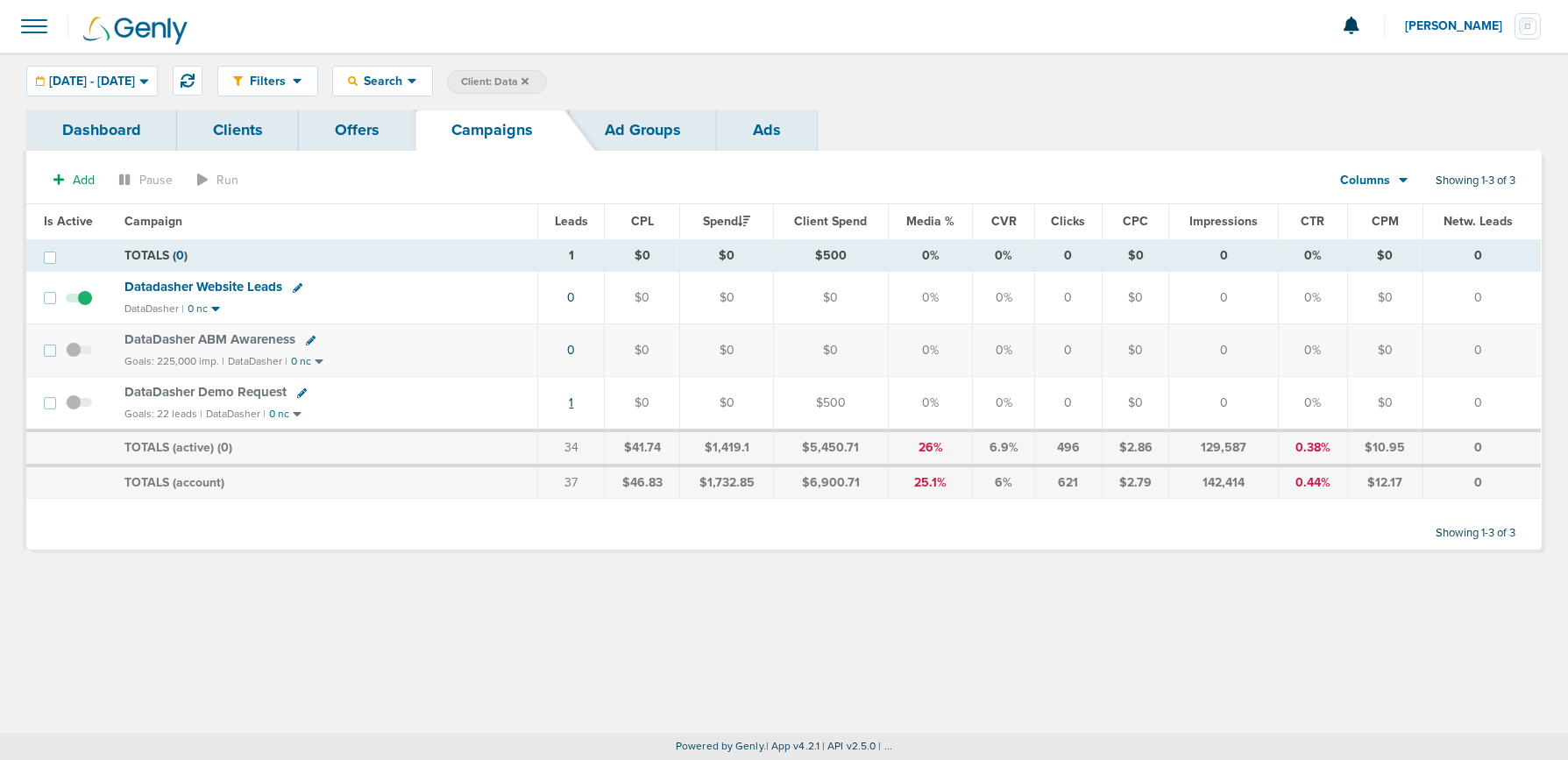
click at [573, 401] on link "1" at bounding box center [570, 402] width 5 height 15
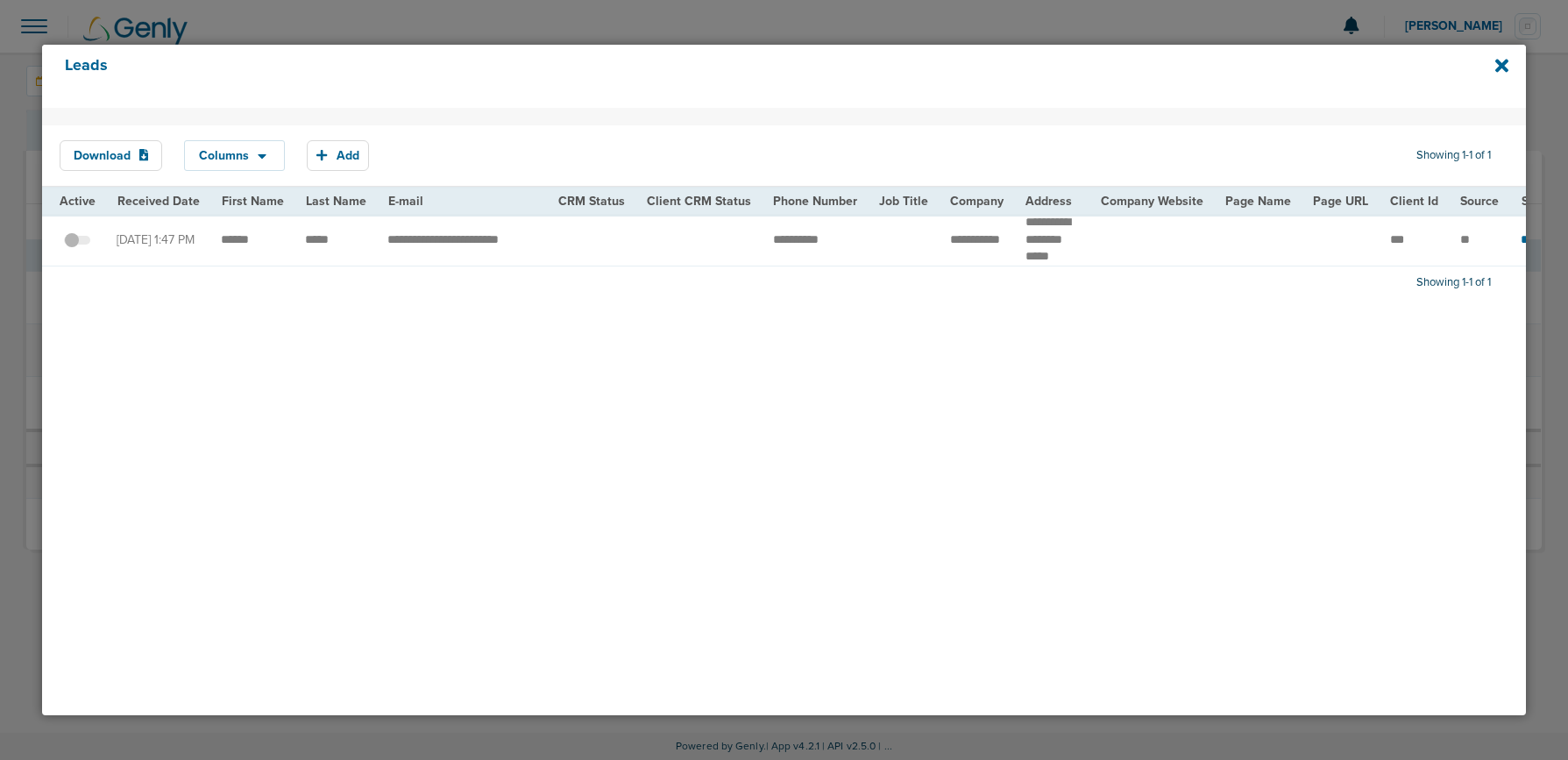
click at [87, 249] on span at bounding box center [77, 249] width 26 height 0
click at [77, 242] on input "checkbox" at bounding box center [77, 242] width 0 height 0
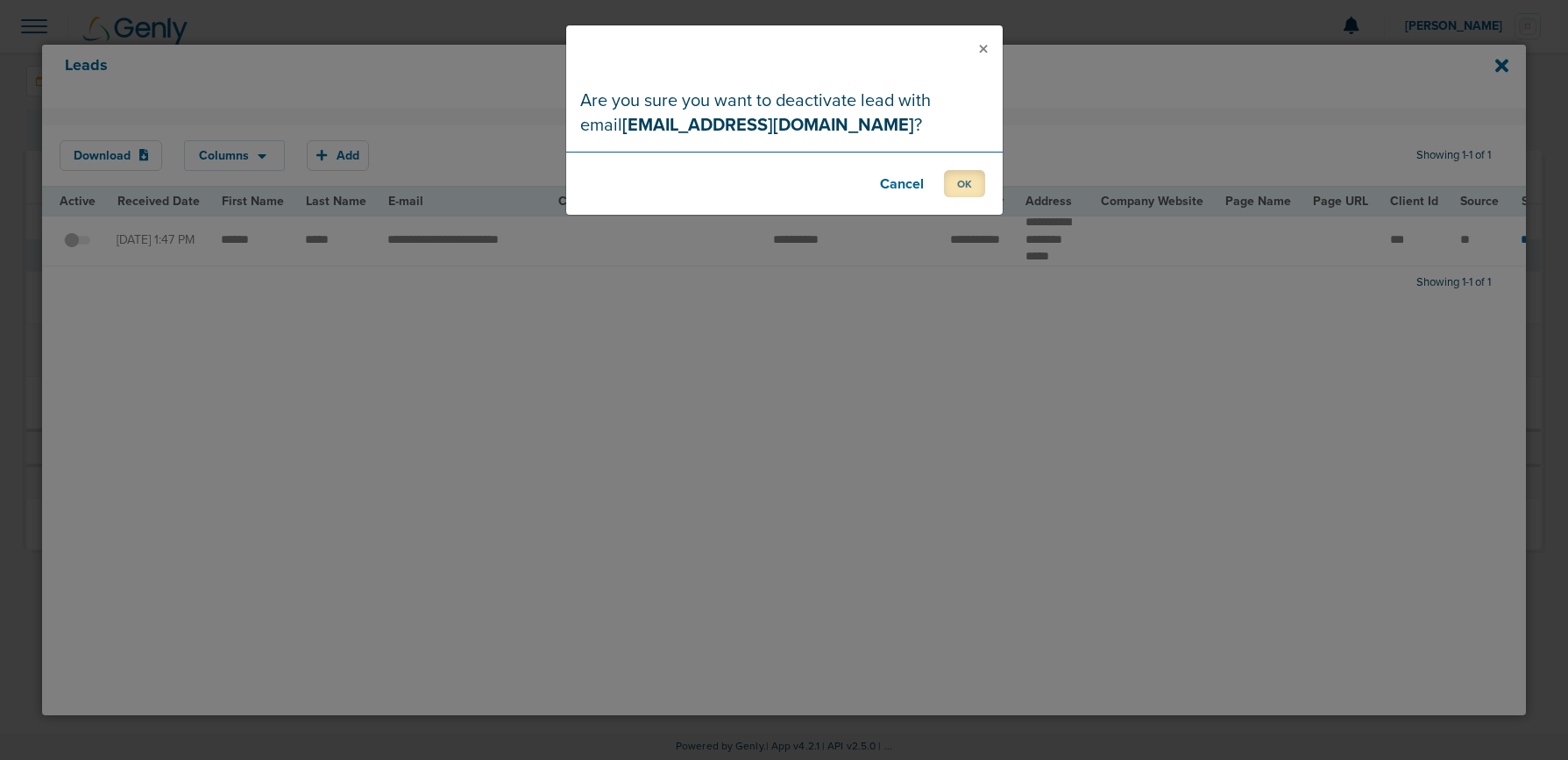
drag, startPoint x: 959, startPoint y: 185, endPoint x: 1022, endPoint y: 180, distance: 63.2
click at [960, 185] on button "OK" at bounding box center [965, 184] width 41 height 27
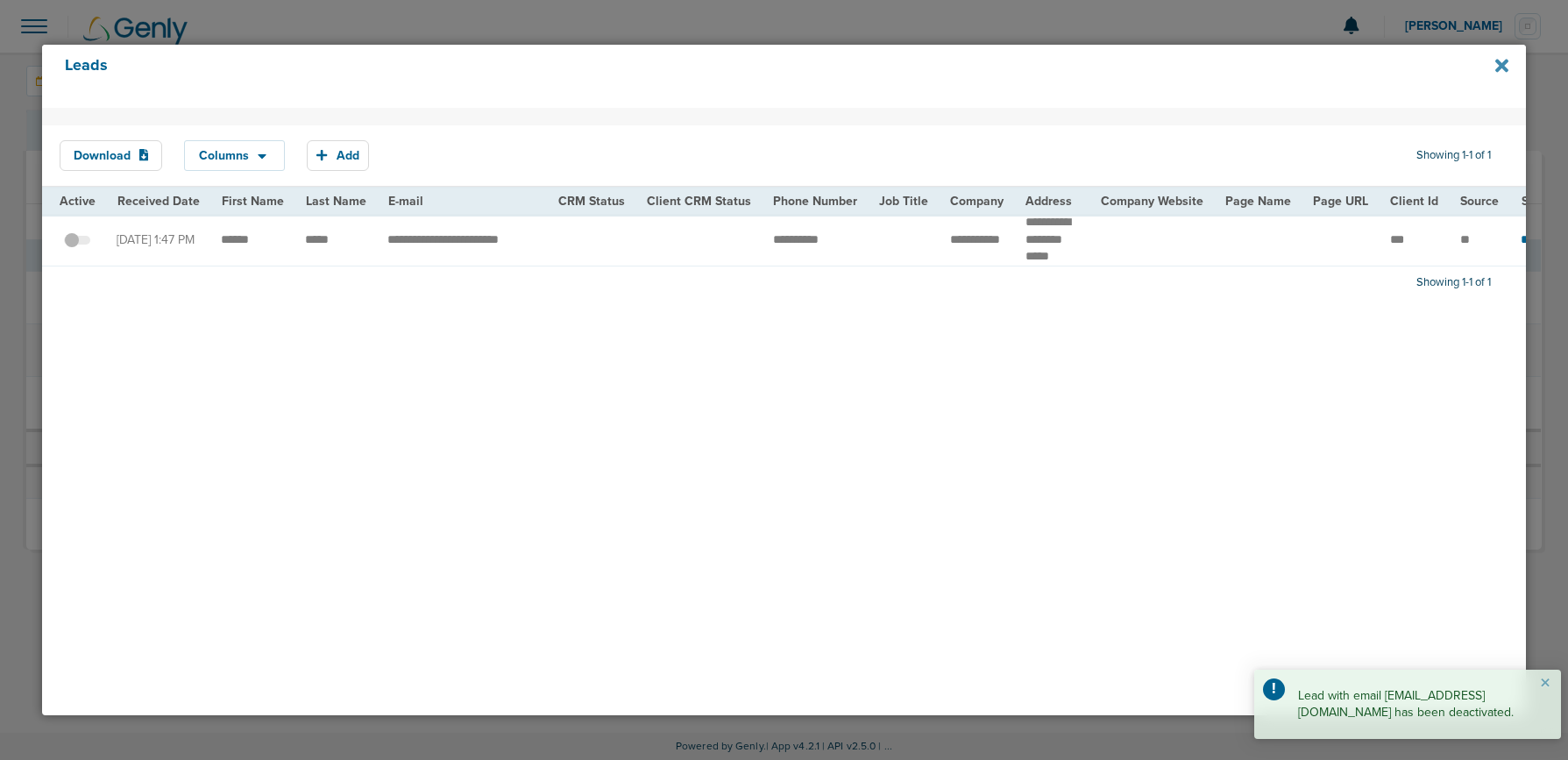
click at [1496, 63] on icon at bounding box center [1502, 66] width 14 height 19
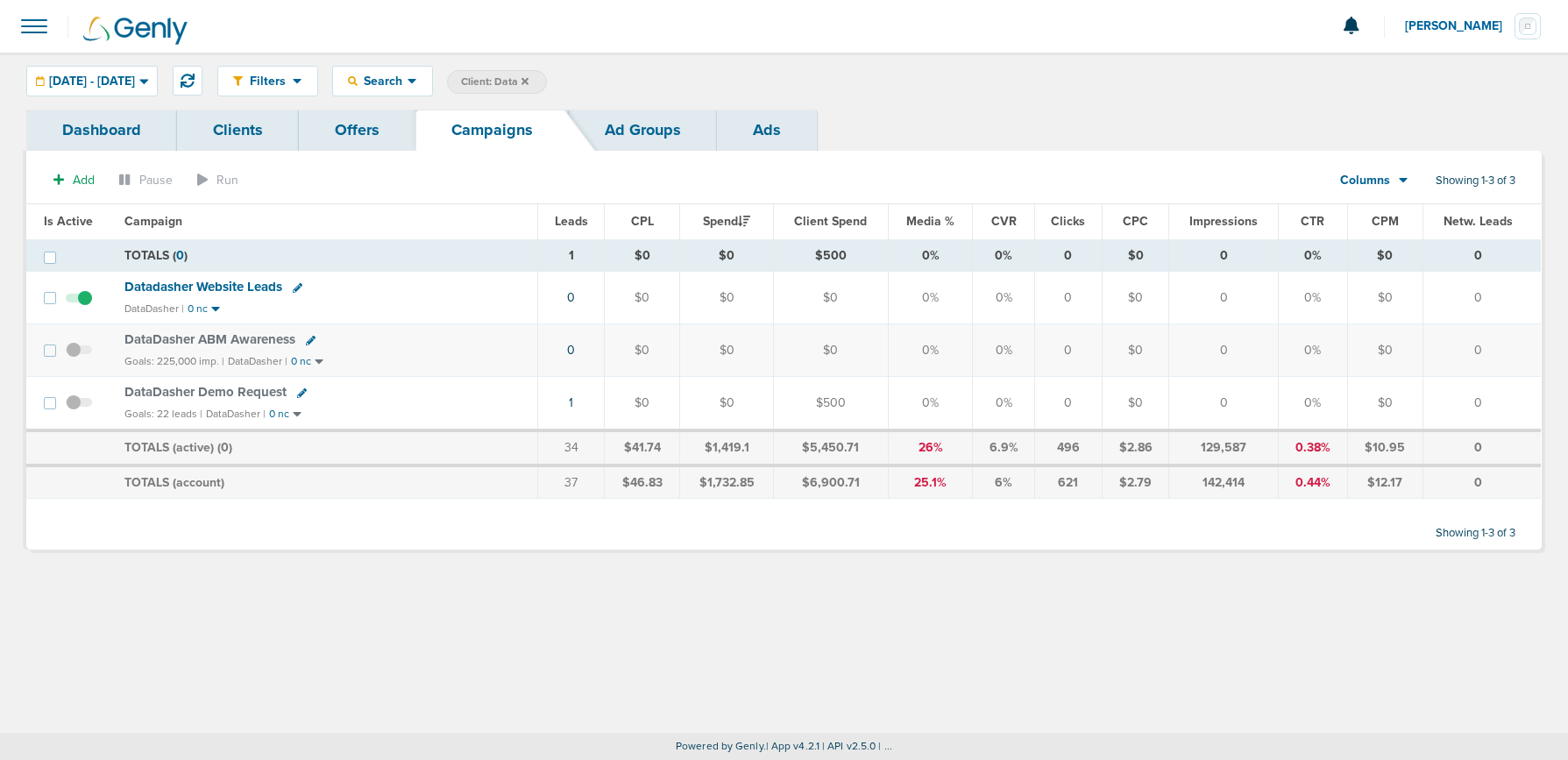
click at [309, 341] on icon at bounding box center [310, 341] width 10 height 10
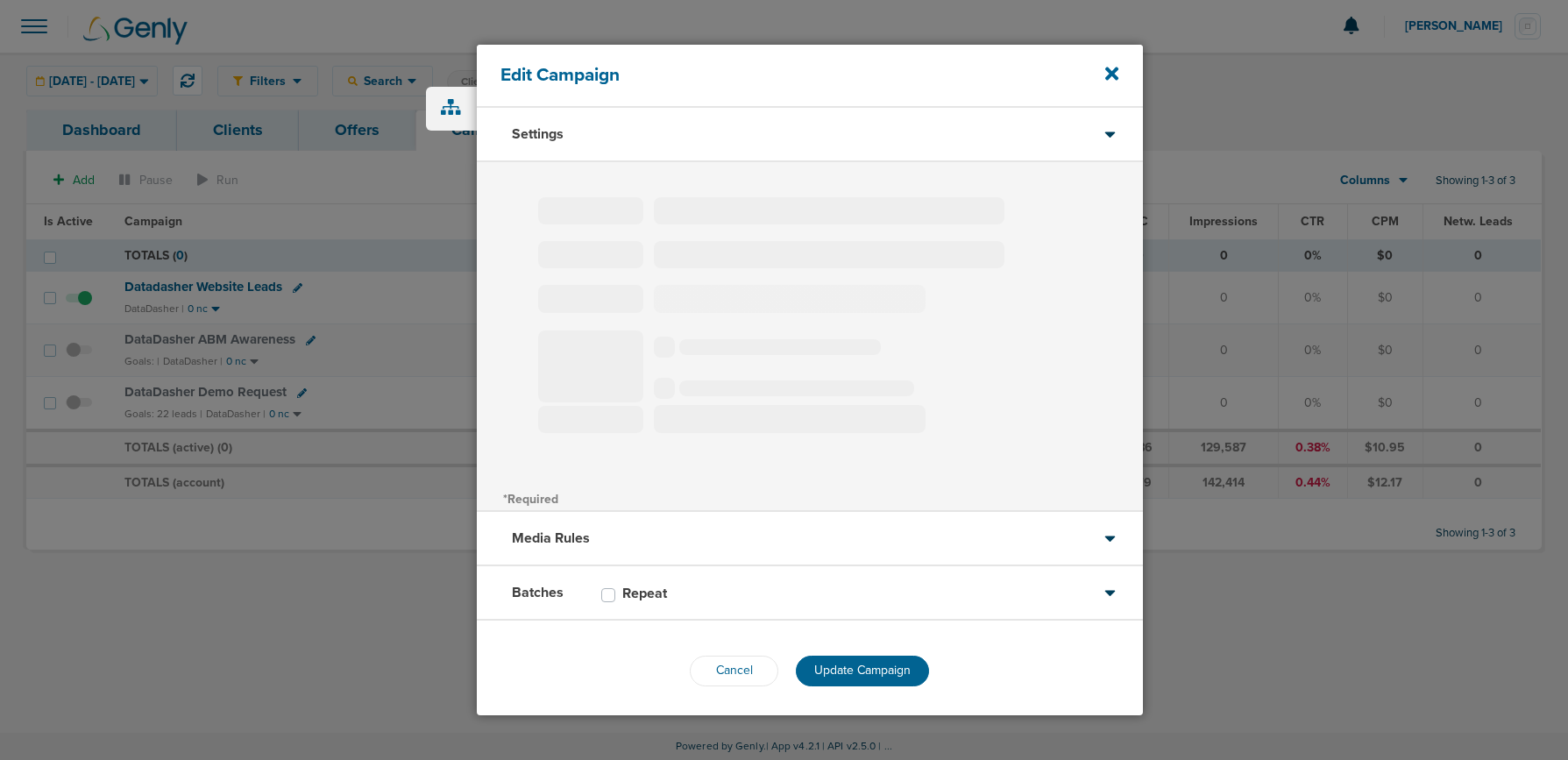
type input "DataDasher ABM Awareness"
select select "Awareness"
radio input "true"
select select "readWrite"
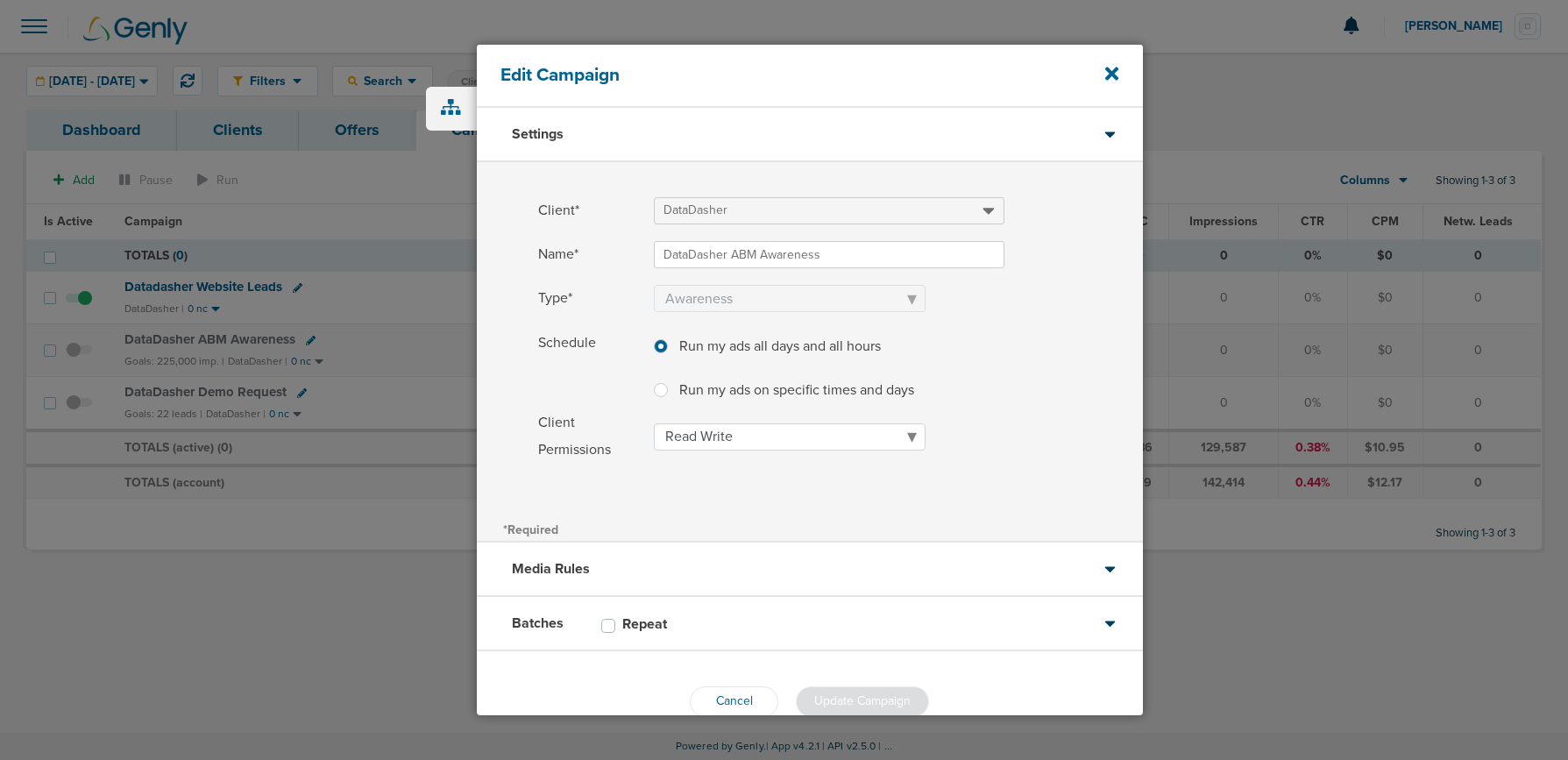
scroll to position [36, 0]
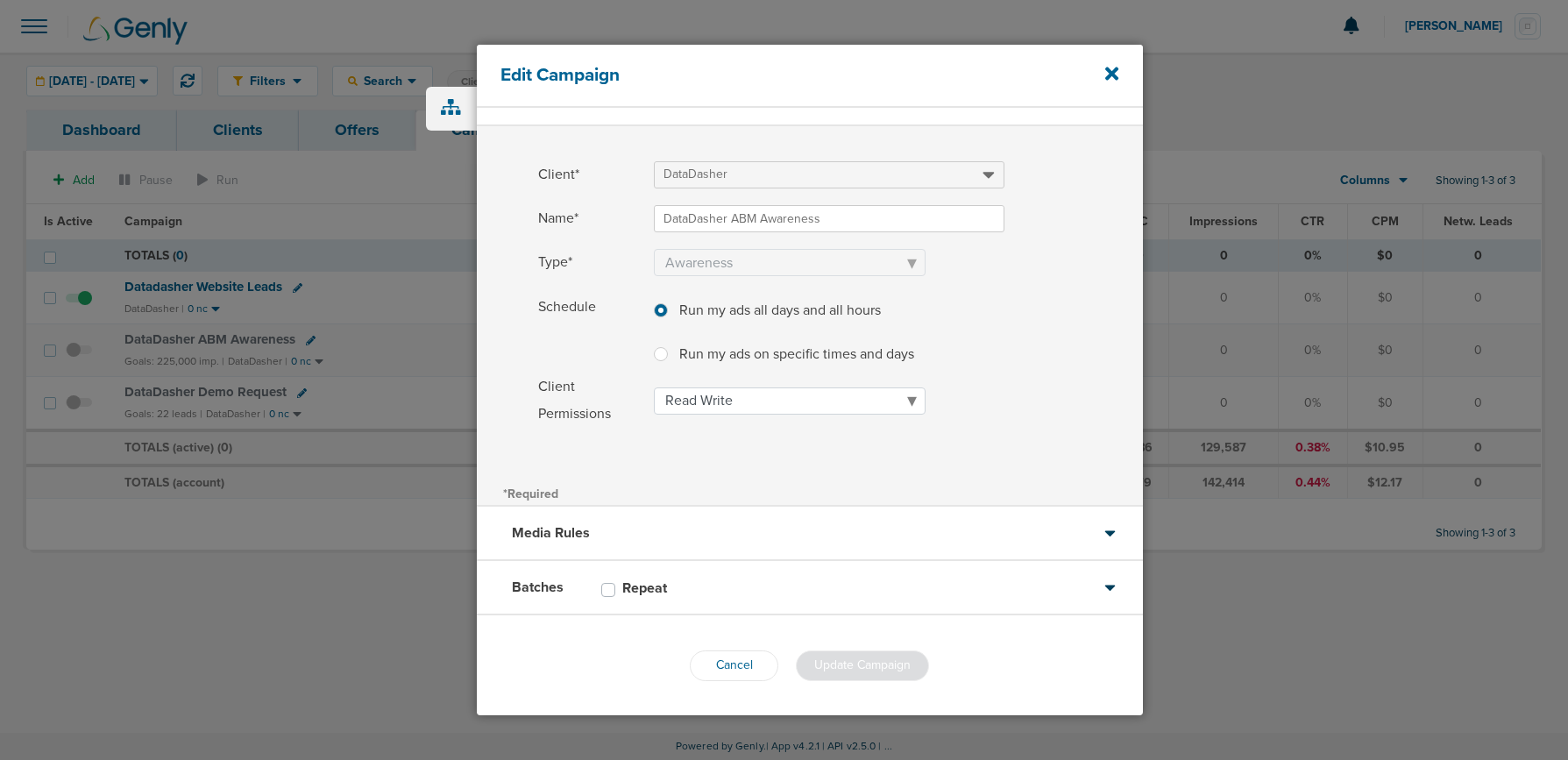
click at [705, 585] on div "Batches Repeat" at bounding box center [810, 588] width 666 height 54
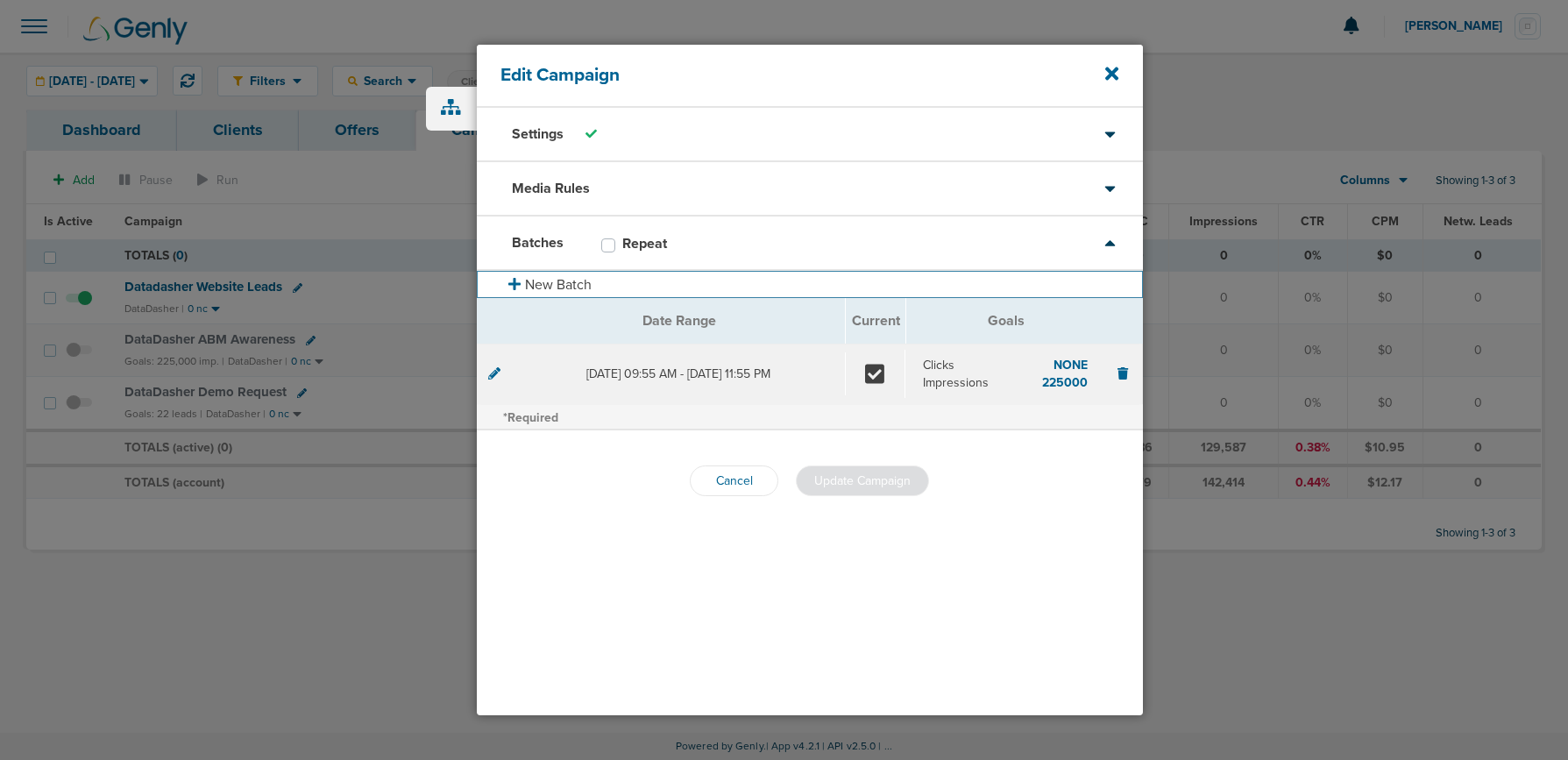
click at [519, 279] on icon at bounding box center [514, 284] width 13 height 14
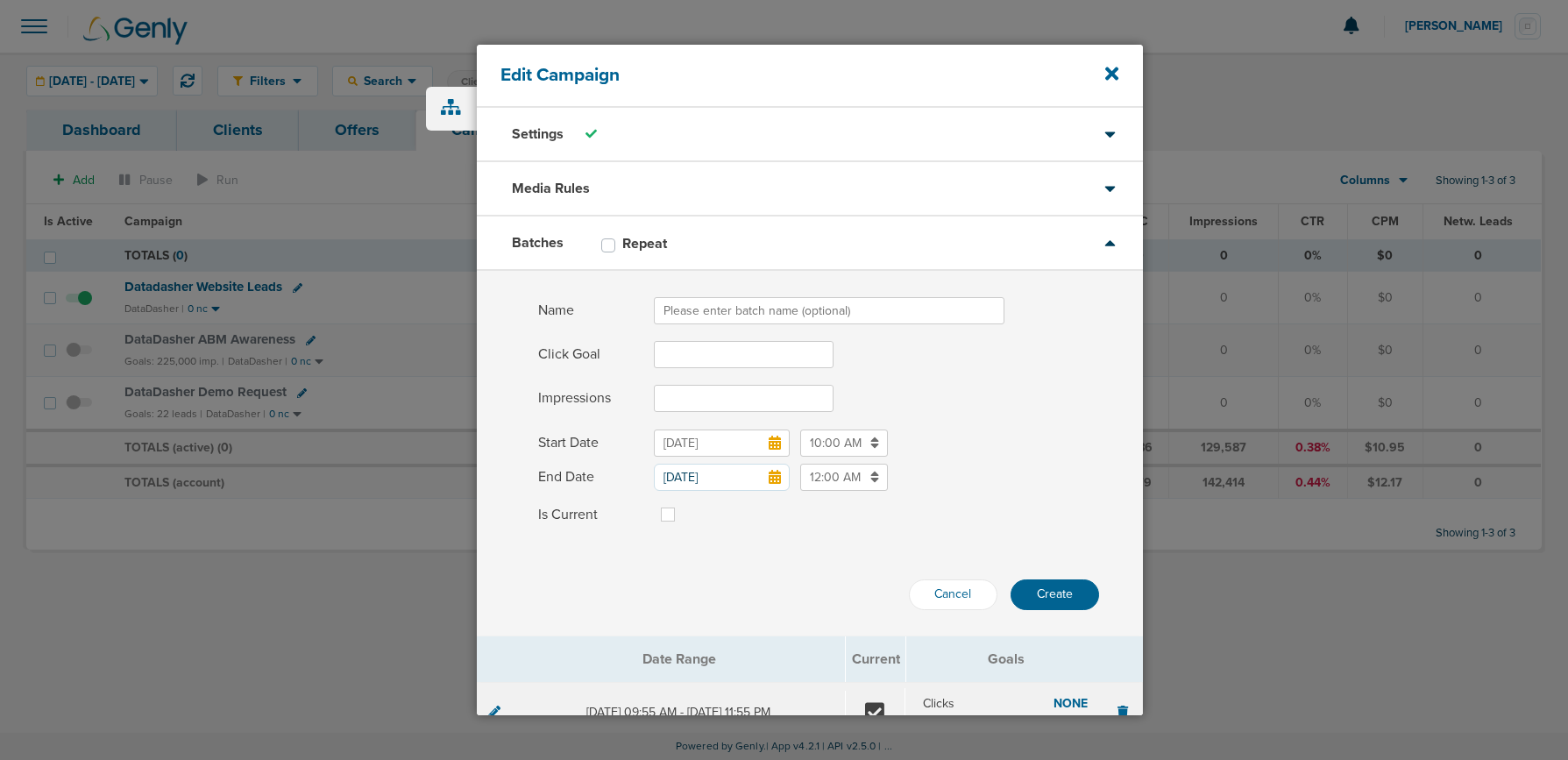
click at [711, 312] on input "Name" at bounding box center [829, 310] width 350 height 27
type input "September-October"
click at [696, 395] on input "Impressions" at bounding box center [744, 398] width 180 height 27
paste input "337,500"
click at [687, 397] on input "337,500" at bounding box center [744, 398] width 180 height 27
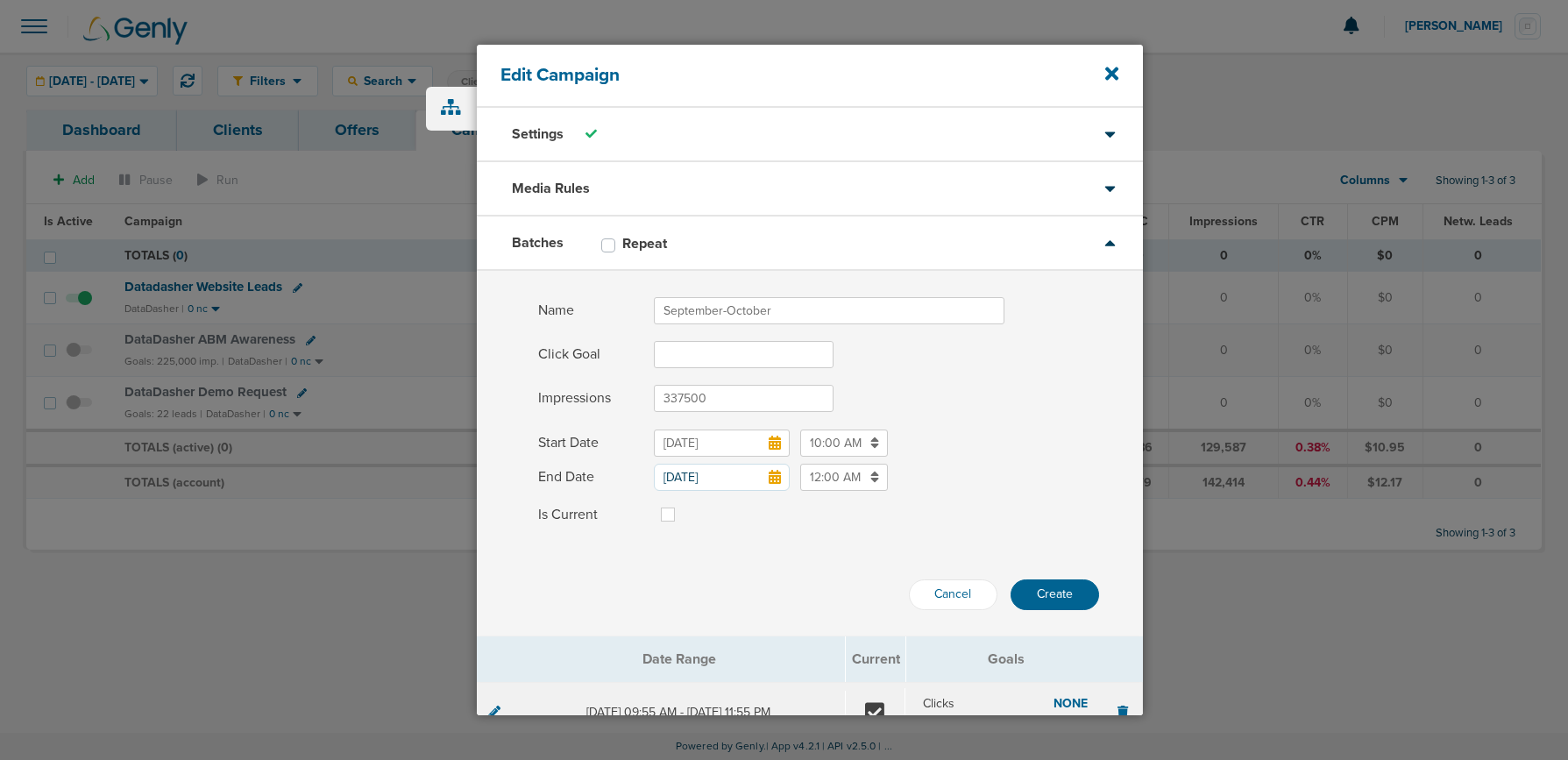
type input "337500"
click at [778, 445] on icon at bounding box center [775, 443] width 13 height 14
click at [778, 445] on input "[DATE]" at bounding box center [722, 443] width 136 height 27
click at [840, 212] on icon at bounding box center [843, 212] width 12 height 18
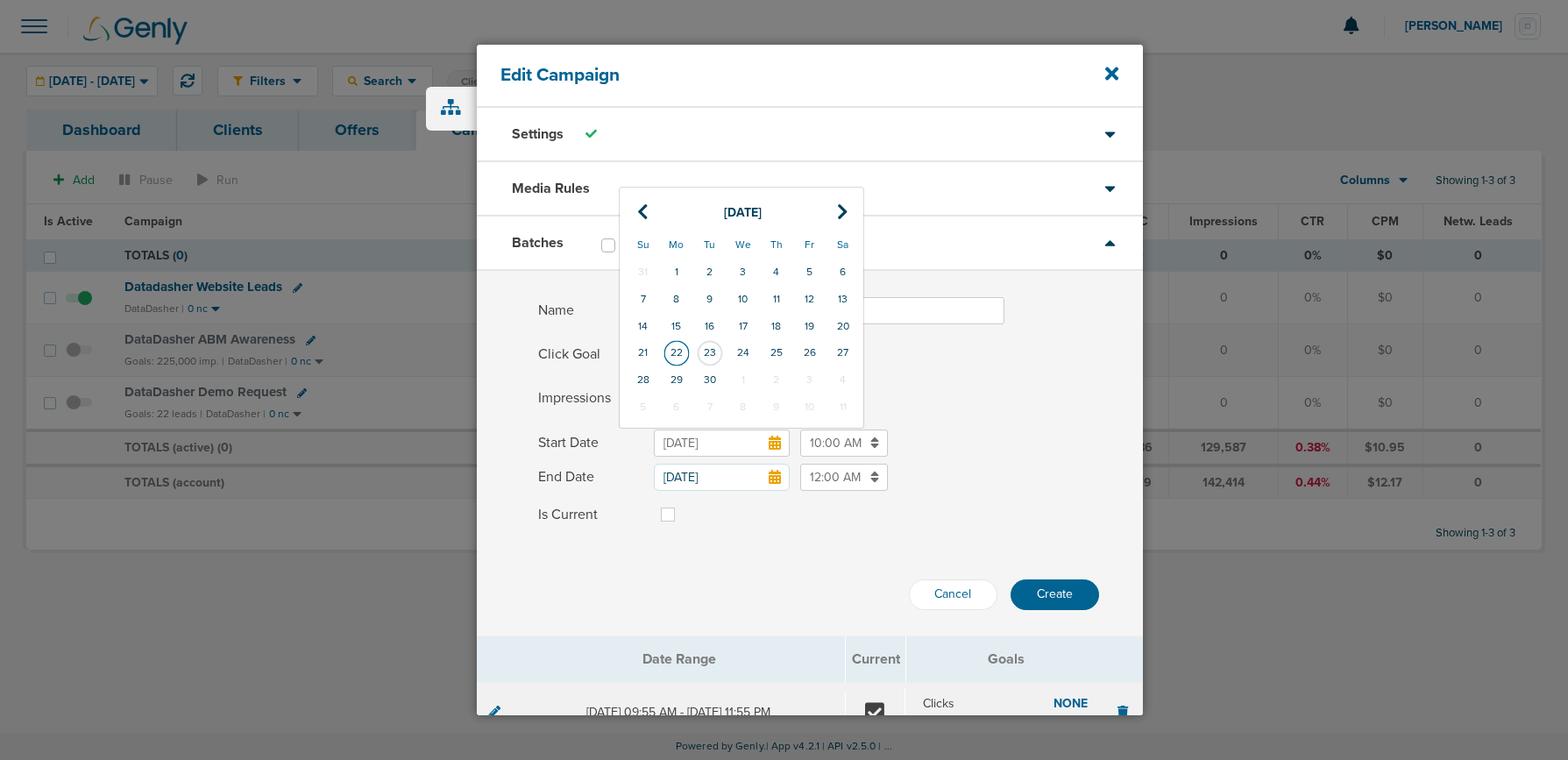
click at [670, 355] on td "22" at bounding box center [676, 352] width 33 height 27
type input "[DATE]"
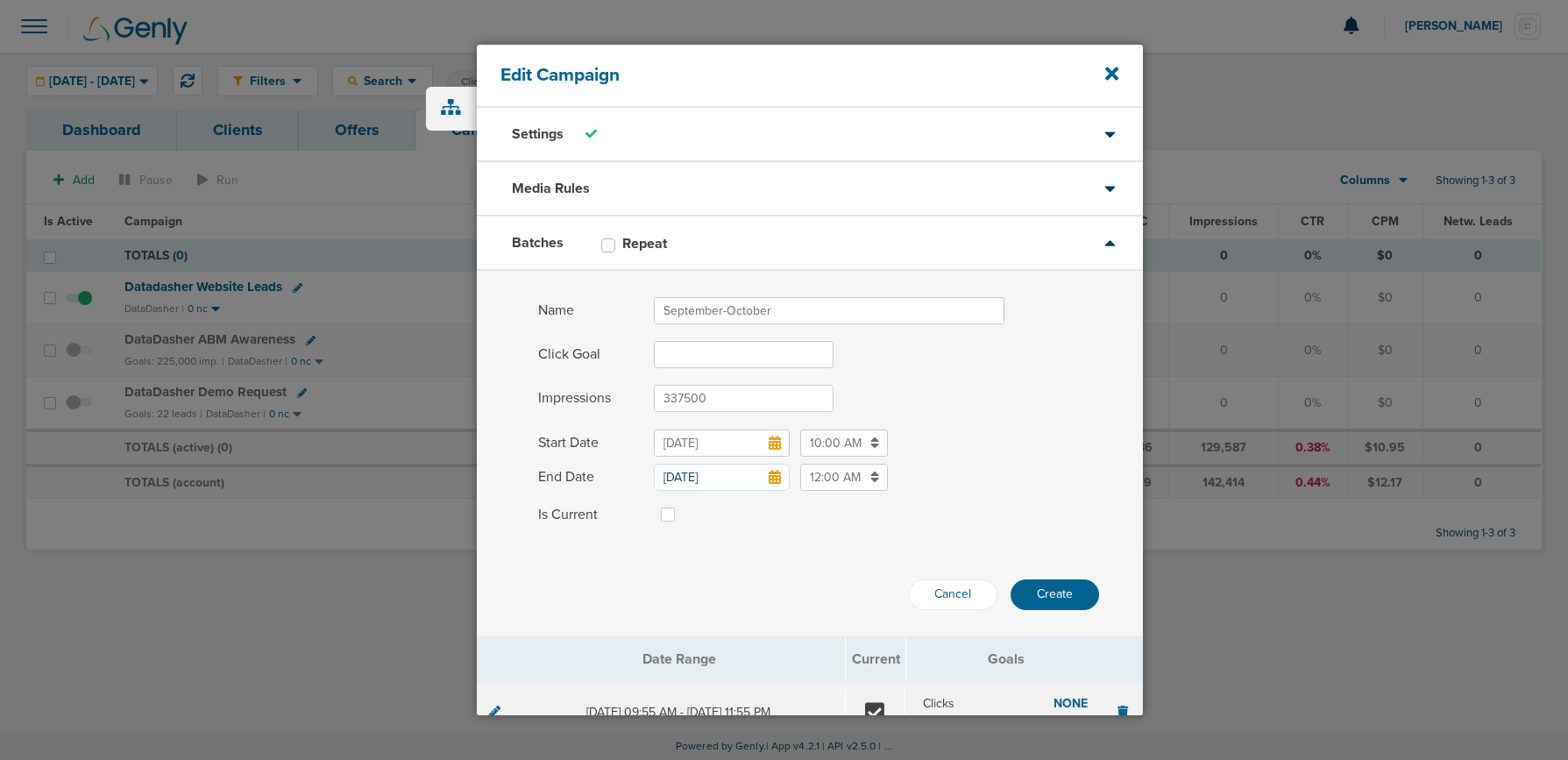
click at [778, 477] on icon at bounding box center [775, 477] width 13 height 14
click at [778, 477] on input "[DATE]" at bounding box center [722, 477] width 136 height 27
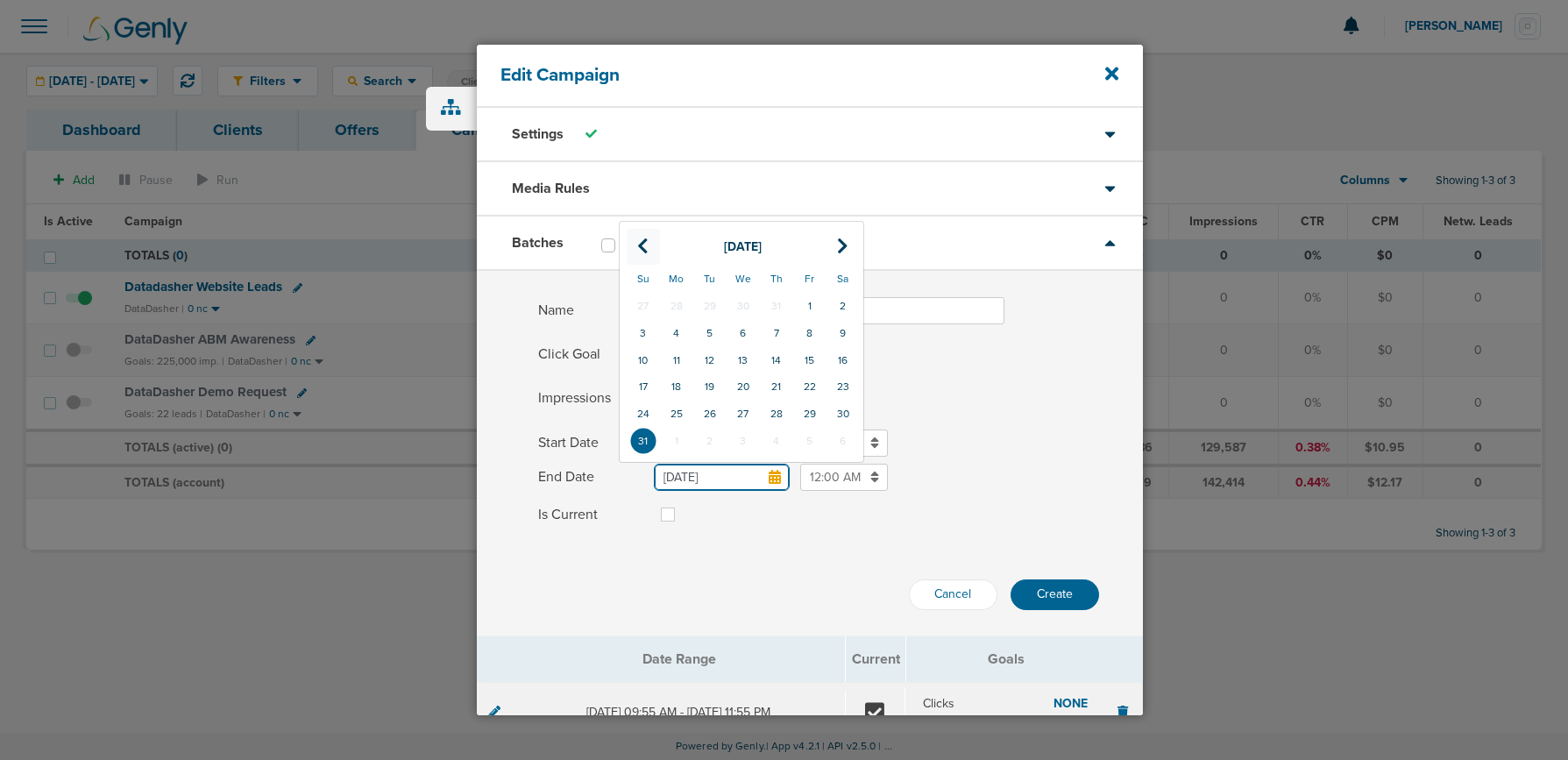
click at [647, 242] on th at bounding box center [643, 246] width 33 height 36
click at [835, 244] on th at bounding box center [843, 246] width 33 height 36
click at [738, 392] on td "22" at bounding box center [744, 387] width 33 height 27
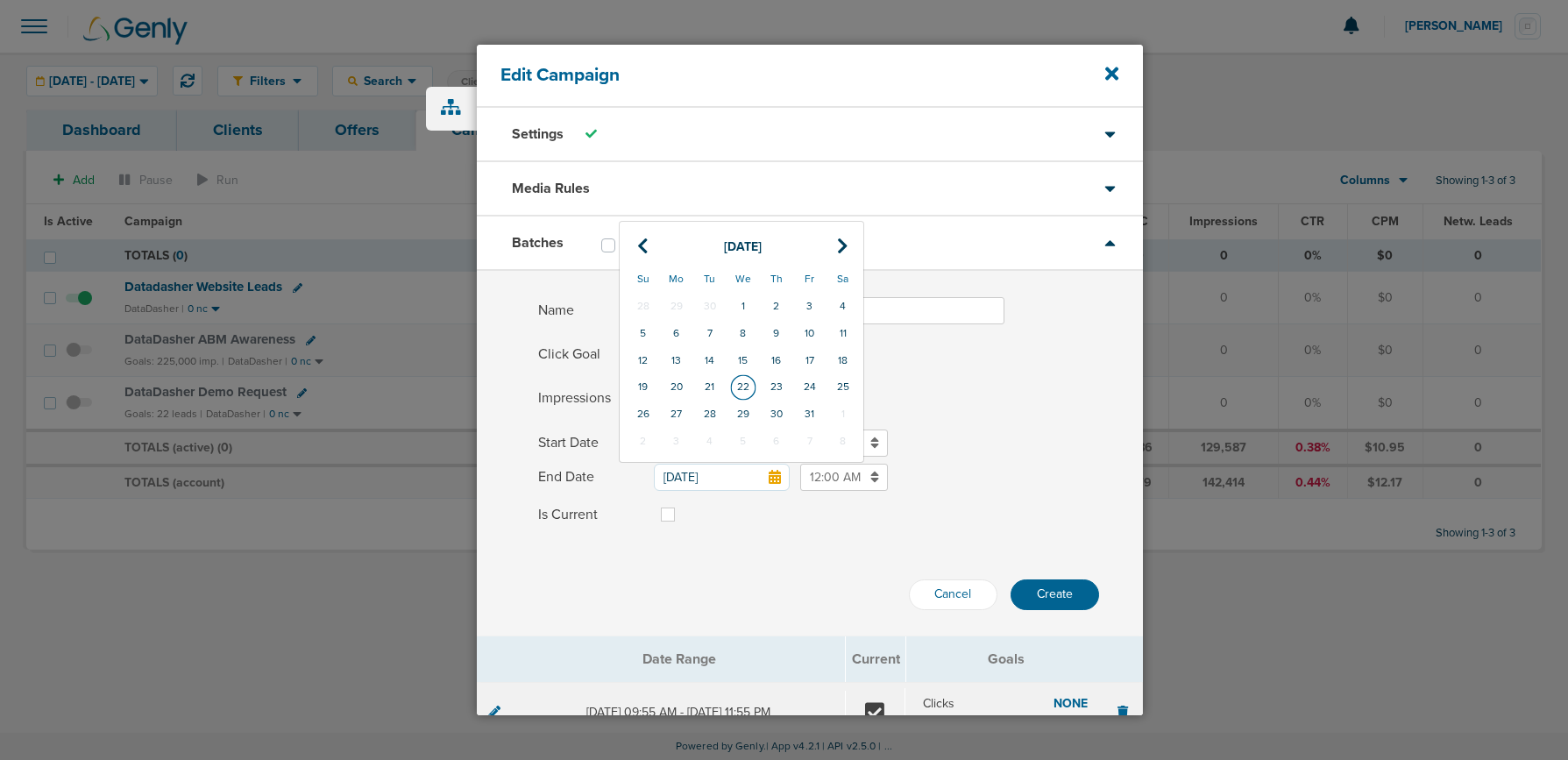
type input "[DATE]"
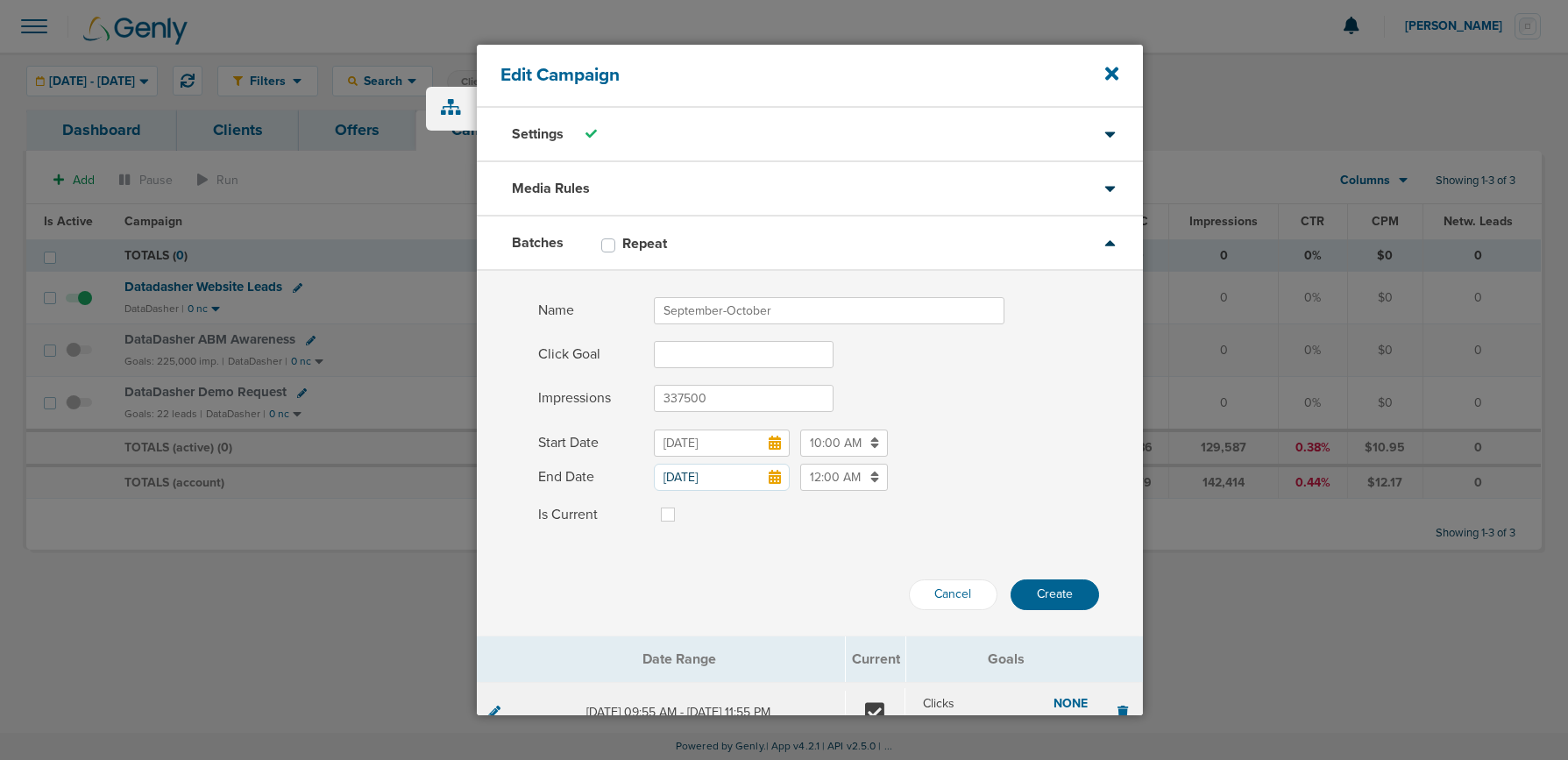
click at [682, 504] on label at bounding box center [682, 504] width 0 height 0
click at [670, 515] on input "Is Current" at bounding box center [668, 513] width 14 height 18
checkbox input "true"
click at [806, 307] on input "September-October" at bounding box center [829, 310] width 350 height 27
type input "[DATE]-[DATE]"
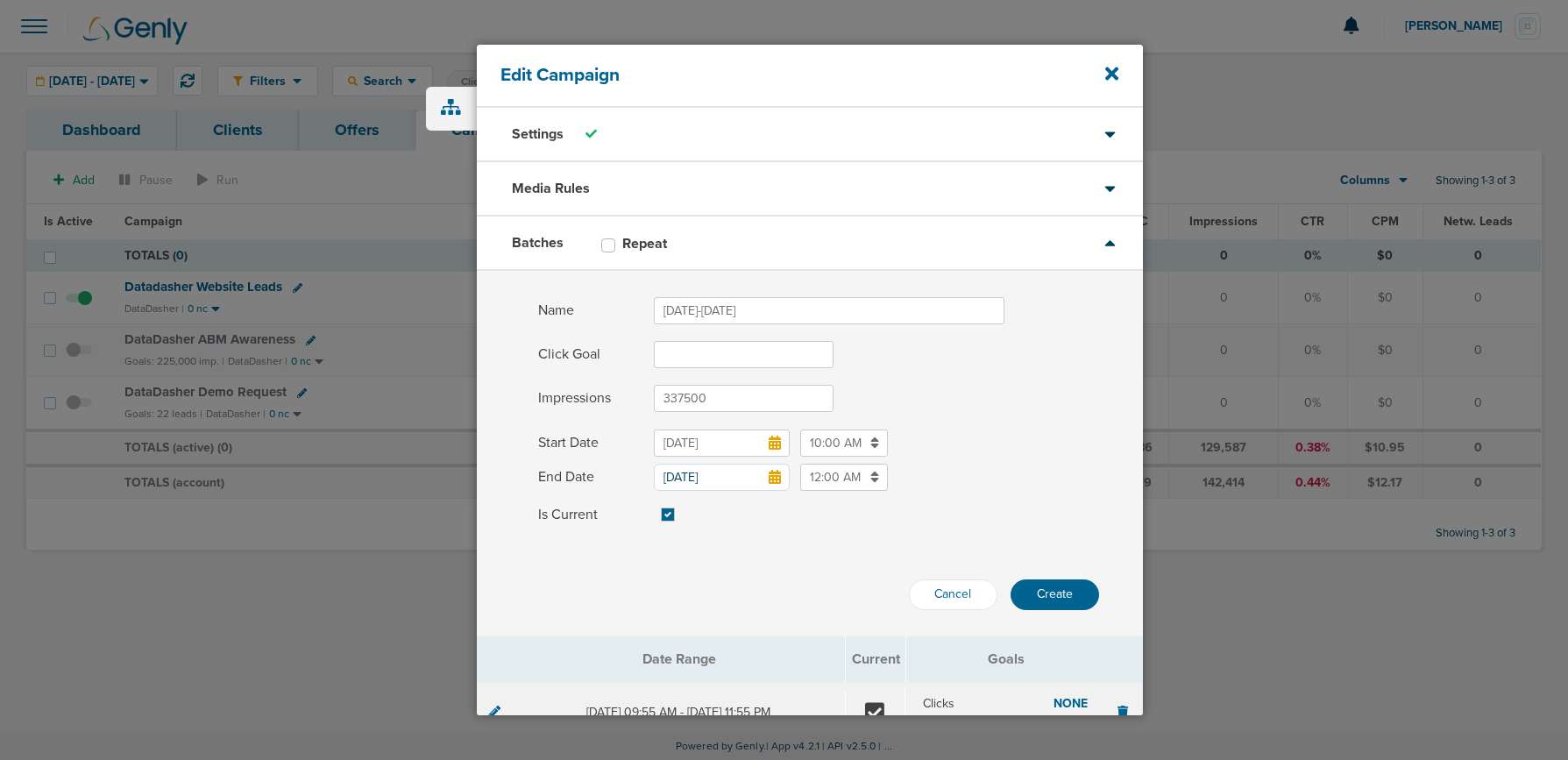
click at [600, 244] on div "Batches Repeat" at bounding box center [810, 243] width 666 height 54
click at [622, 245] on label "Repeat" at bounding box center [653, 243] width 62 height 18
click at [607, 245] on input "Repeat" at bounding box center [608, 243] width 14 height 18
checkbox input "true"
click at [1018, 595] on button "Create" at bounding box center [1054, 595] width 89 height 31
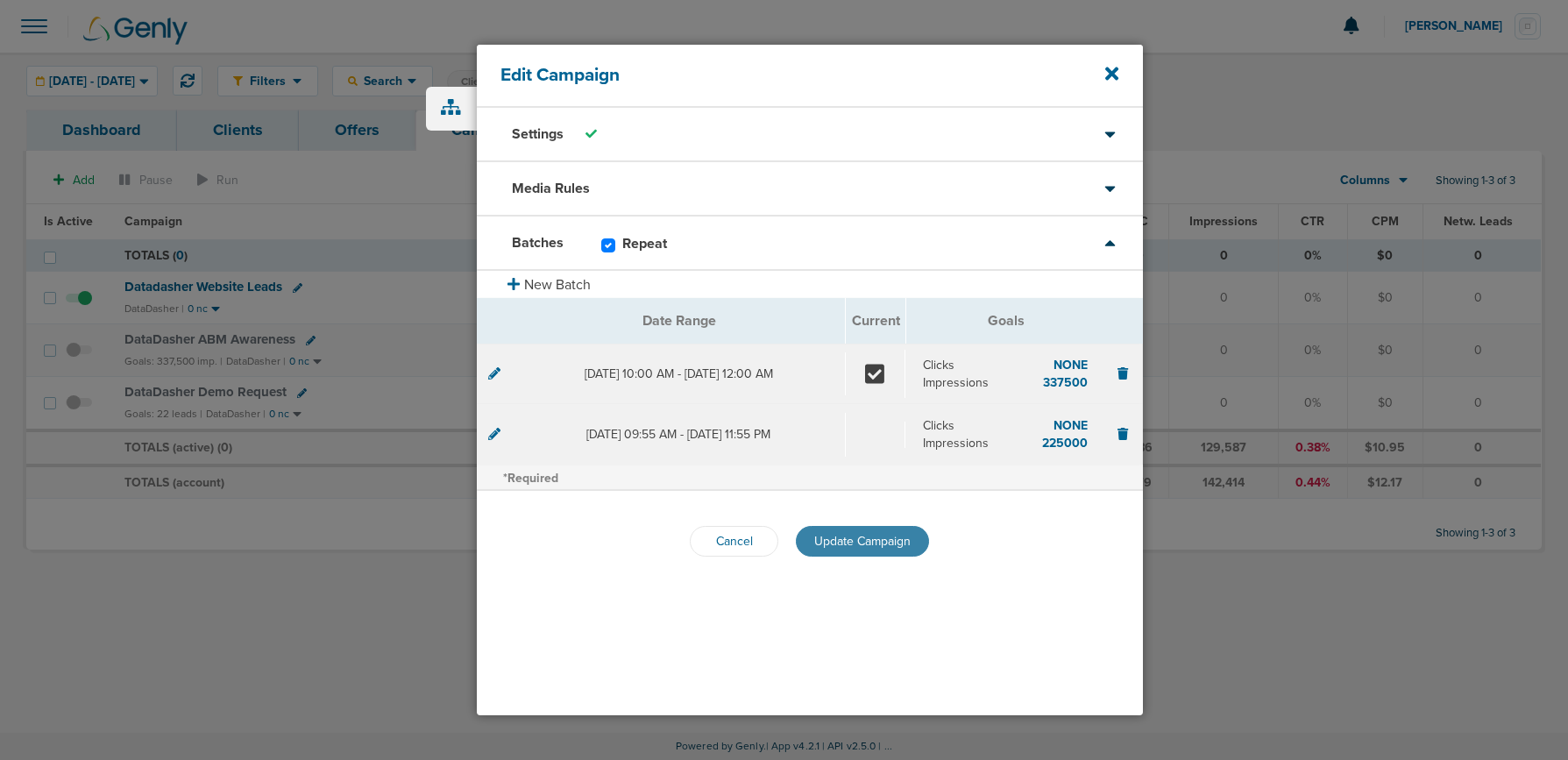
click at [857, 546] on span "Update Campaign" at bounding box center [862, 540] width 96 height 15
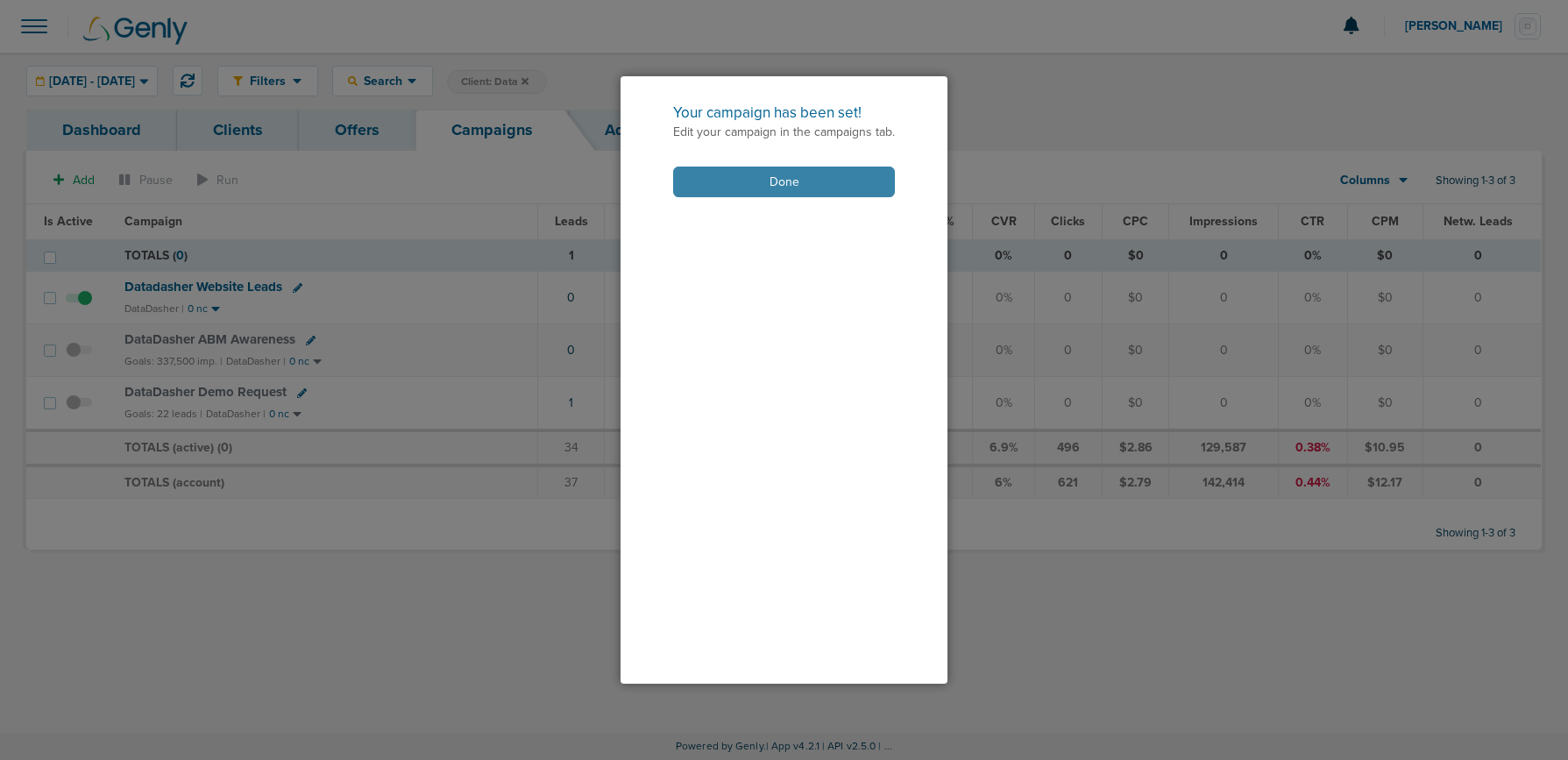
click at [758, 180] on button "Done" at bounding box center [784, 182] width 222 height 31
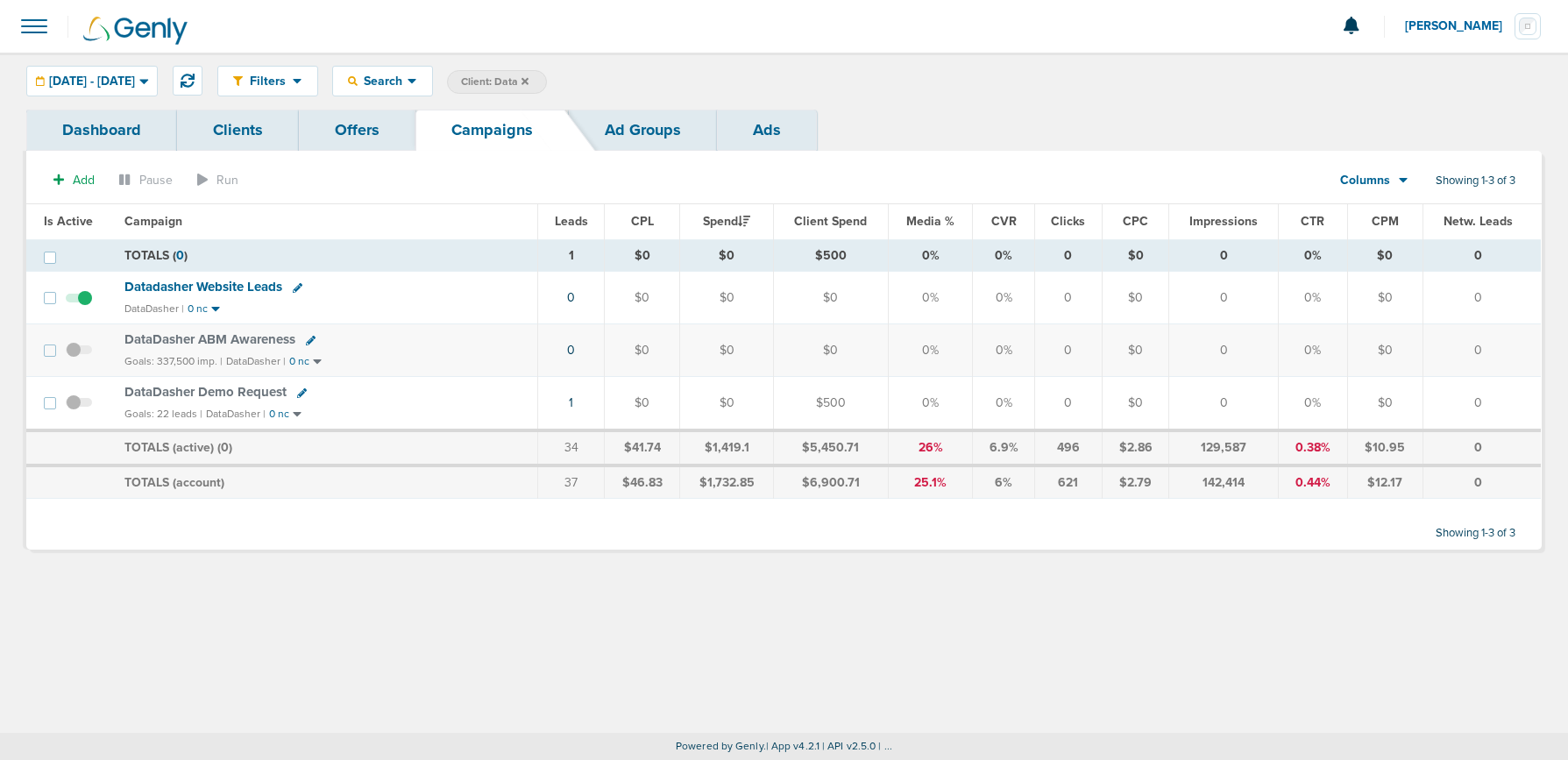
click at [297, 393] on icon at bounding box center [302, 393] width 10 height 10
select select
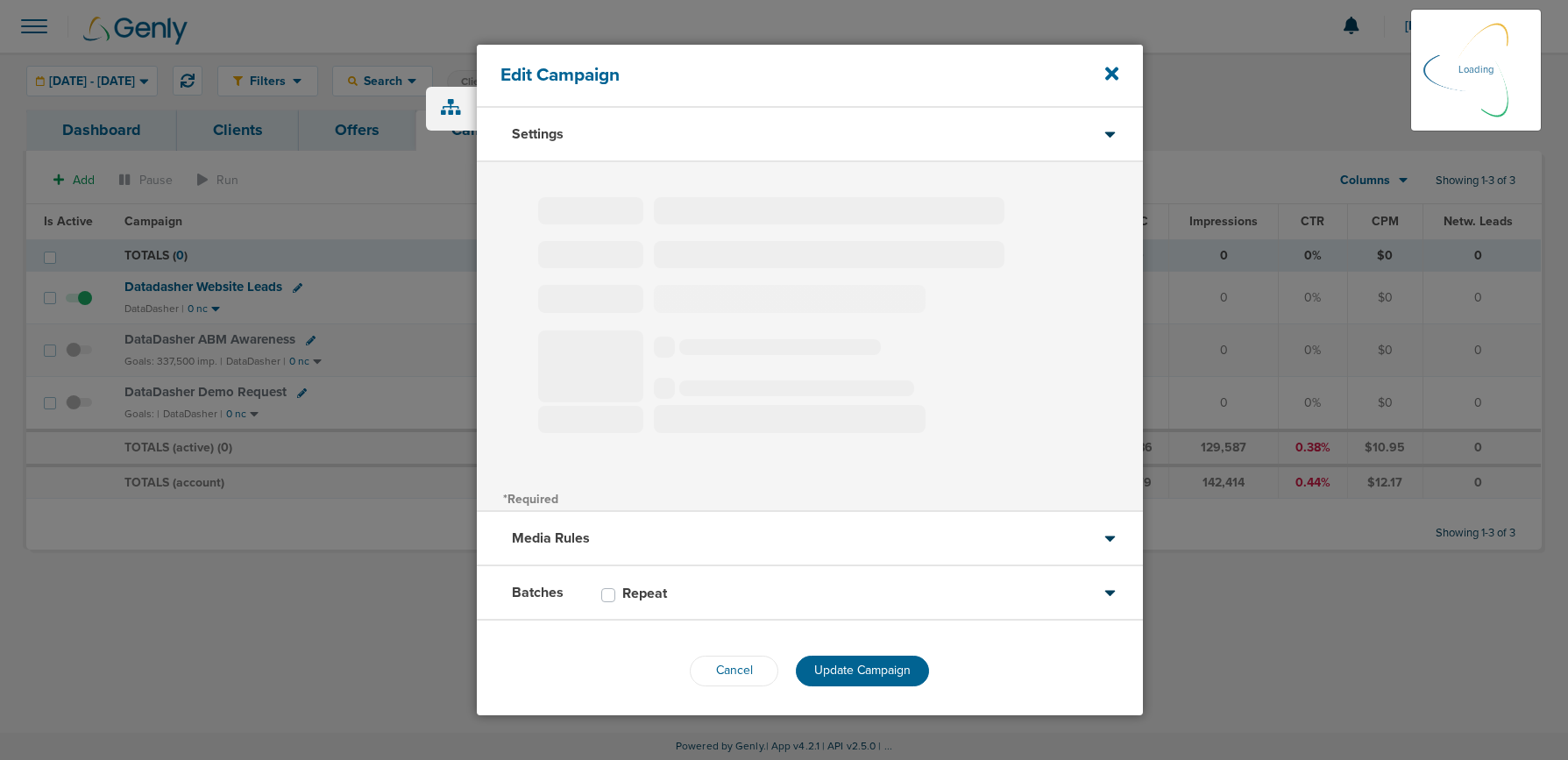
type input "DataDasher Demo Request"
select select "Leads"
radio input "true"
select select "readWrite"
select select "1"
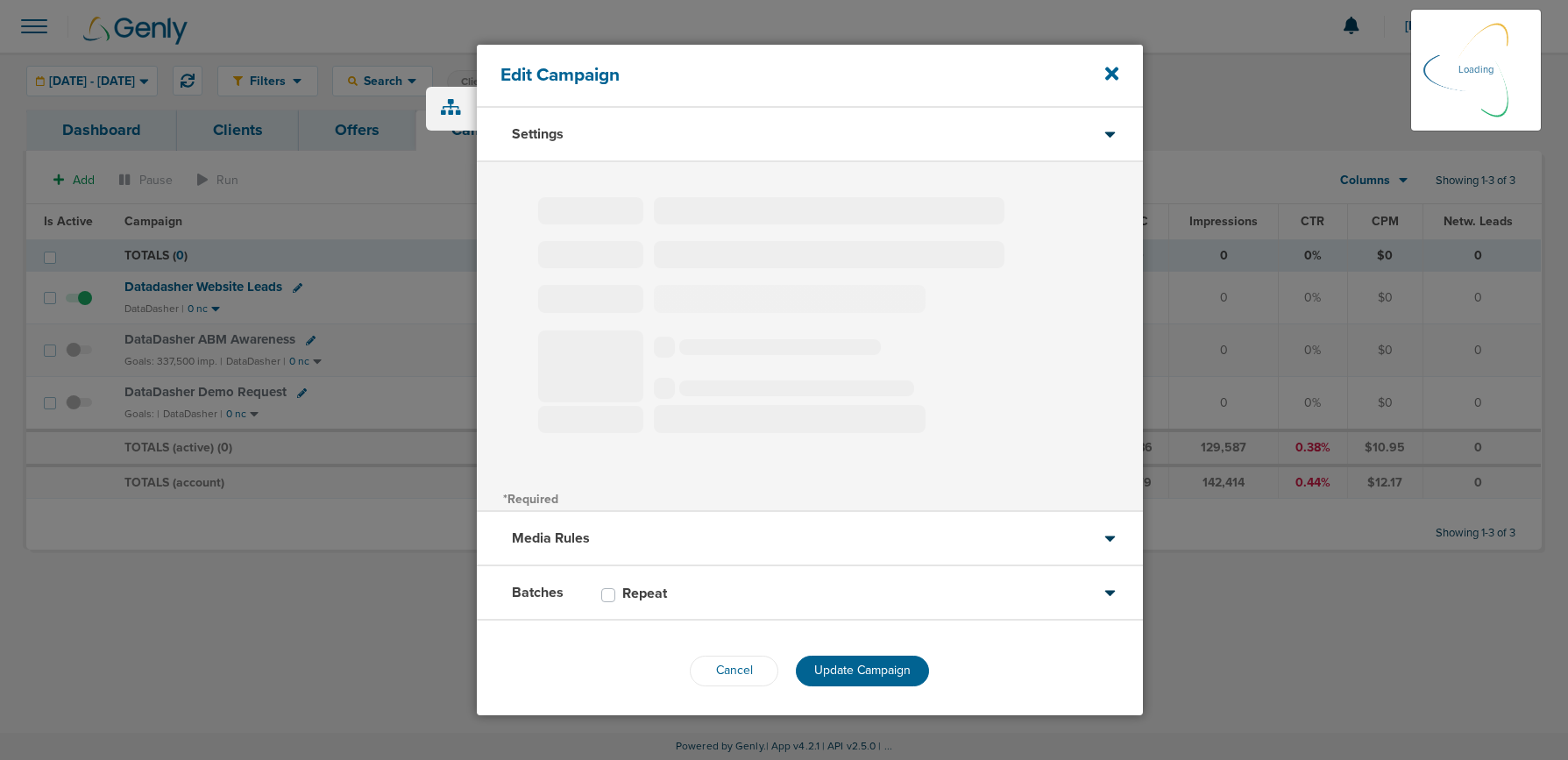
select select "2"
select select "3"
select select "4"
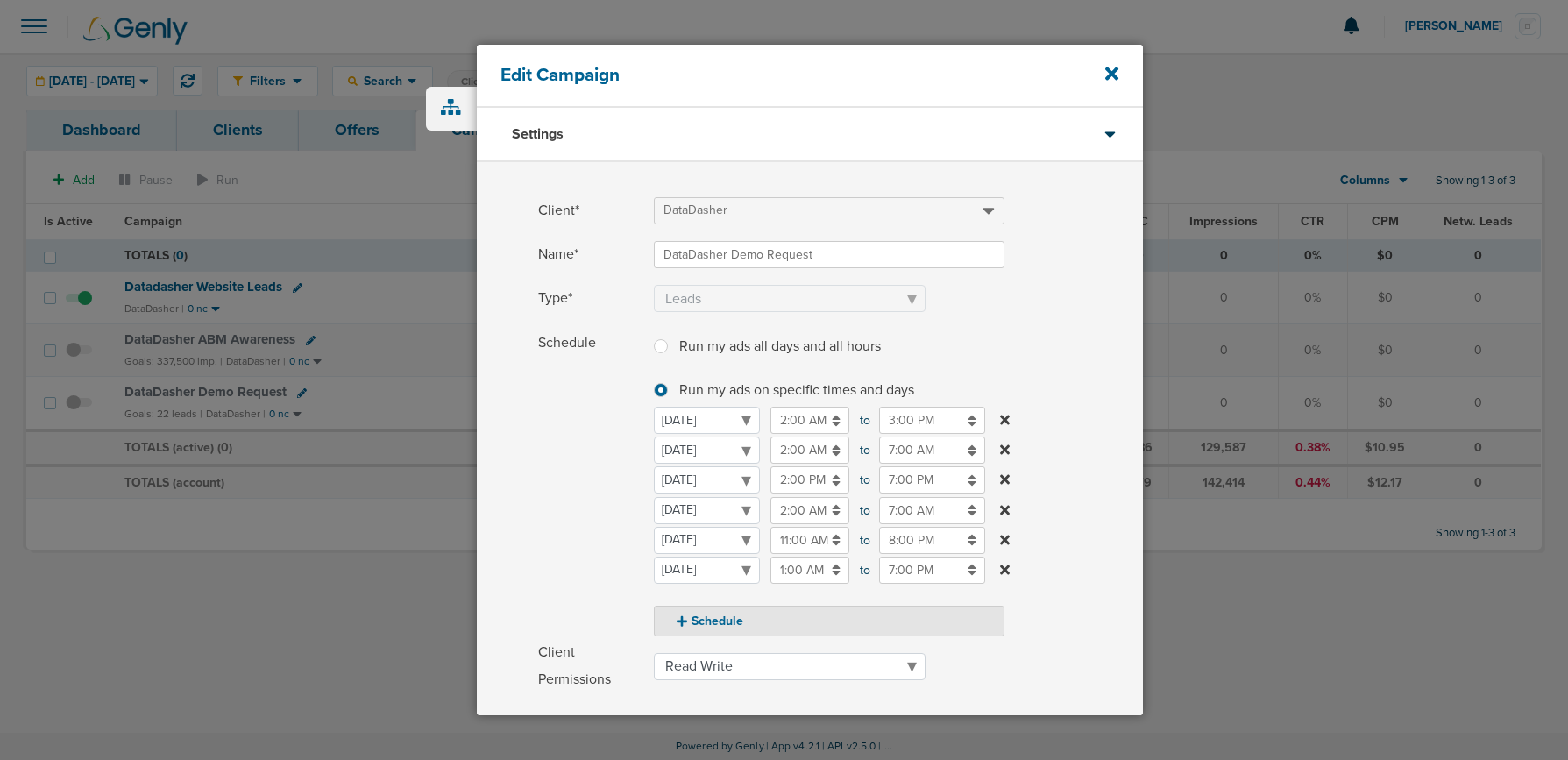
scroll to position [266, 0]
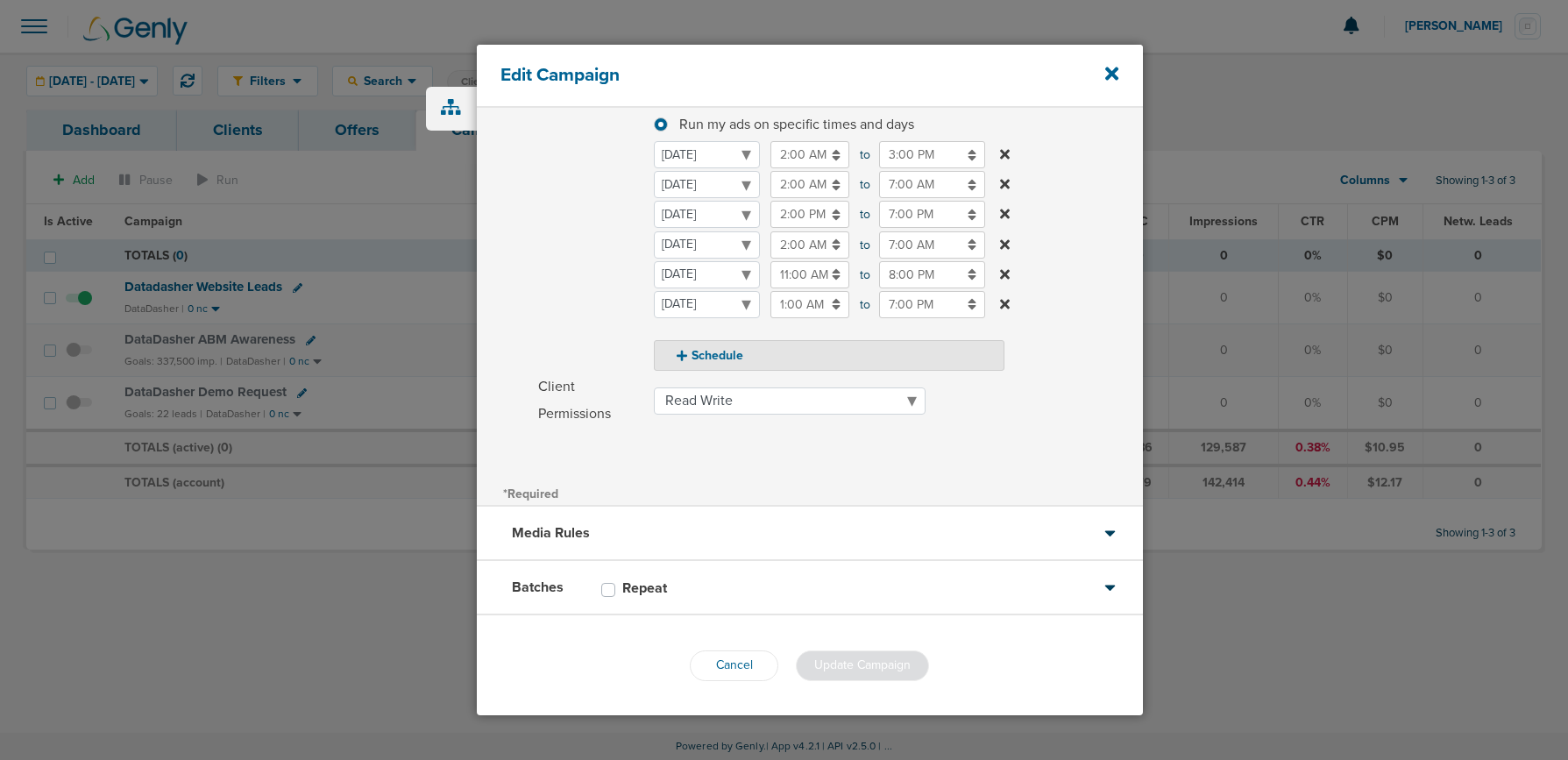
click at [721, 593] on div "Batches Repeat" at bounding box center [810, 588] width 666 height 54
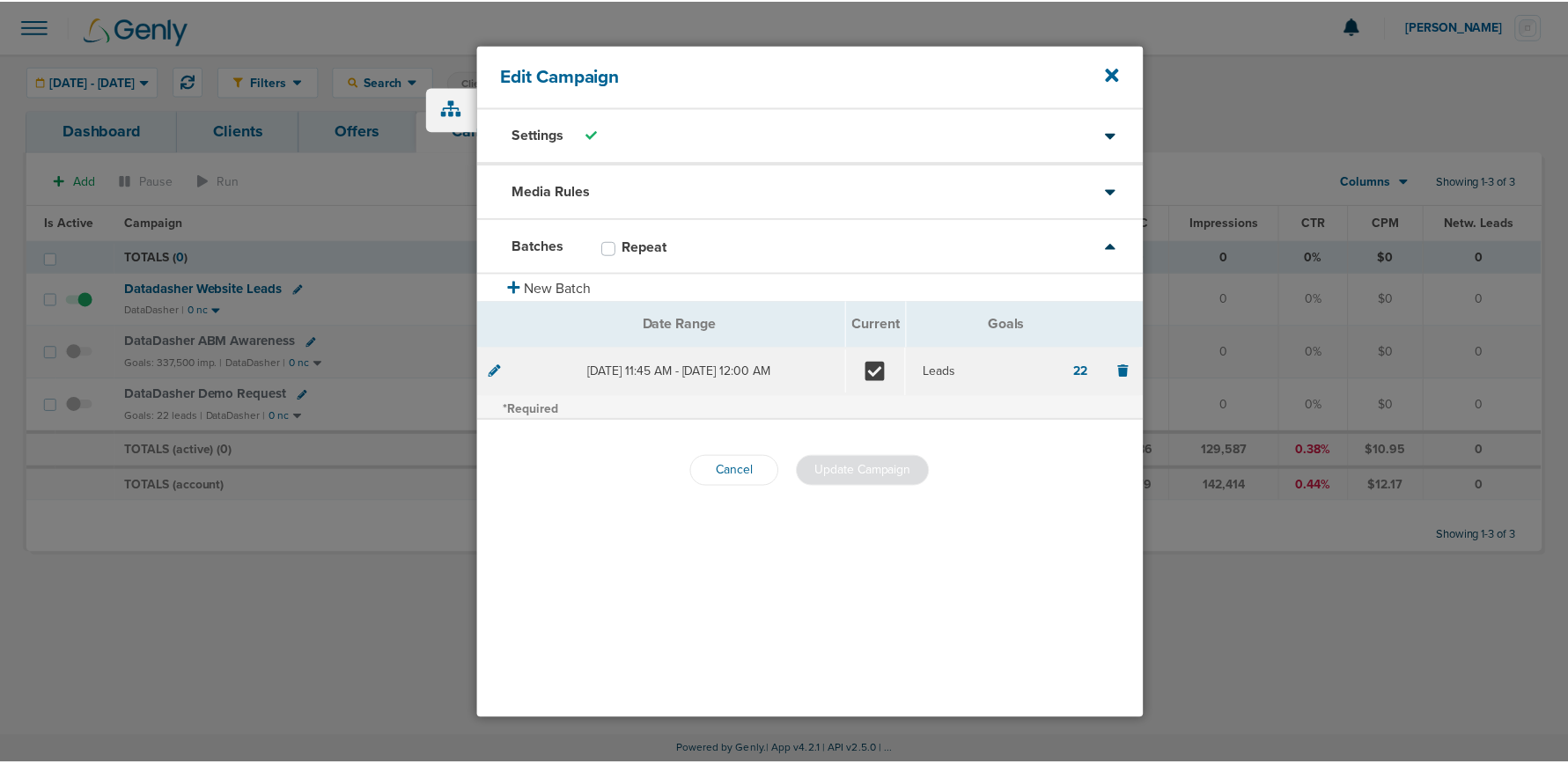
scroll to position [0, 0]
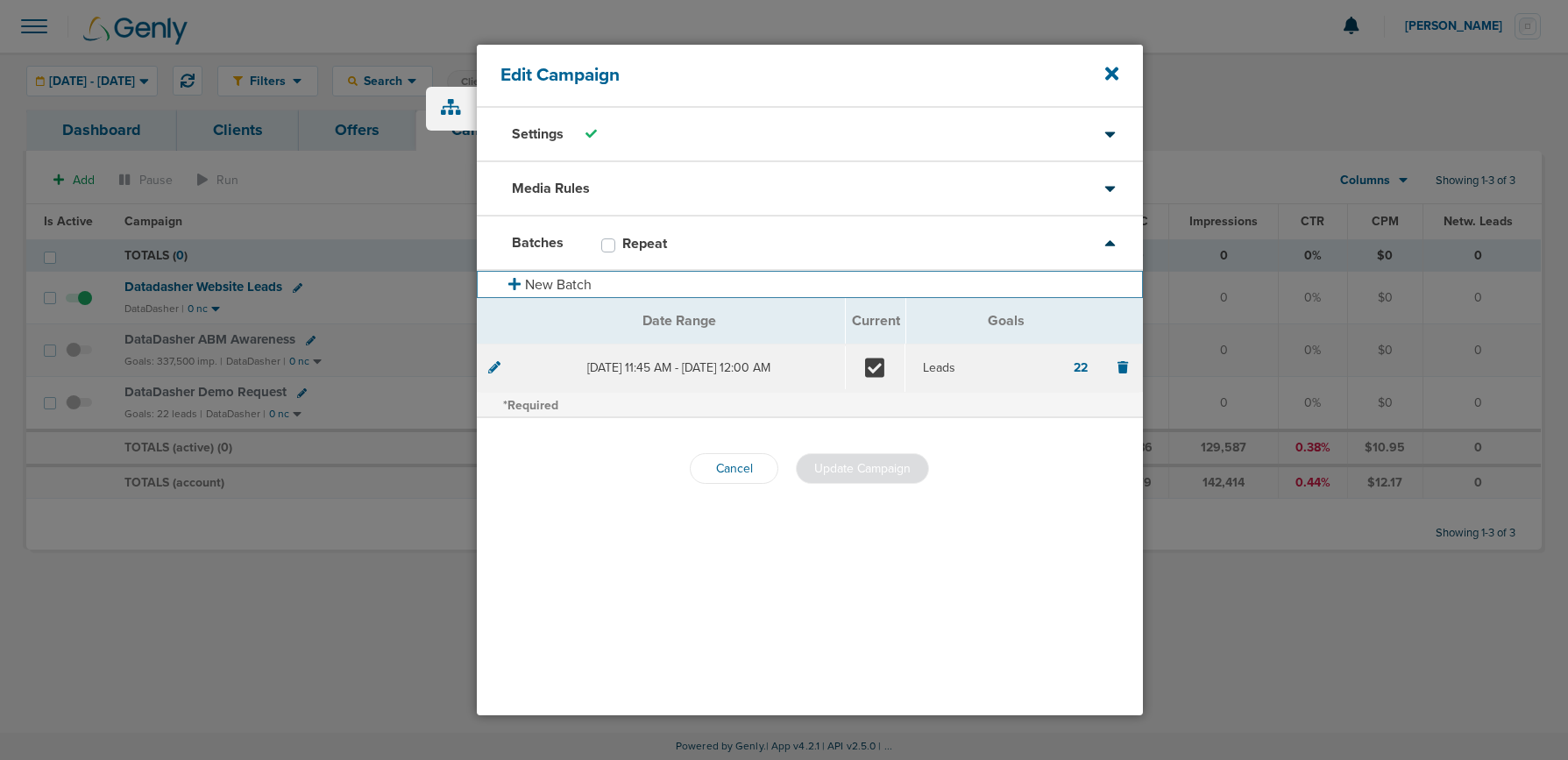
click at [525, 288] on button "New Batch" at bounding box center [810, 284] width 666 height 27
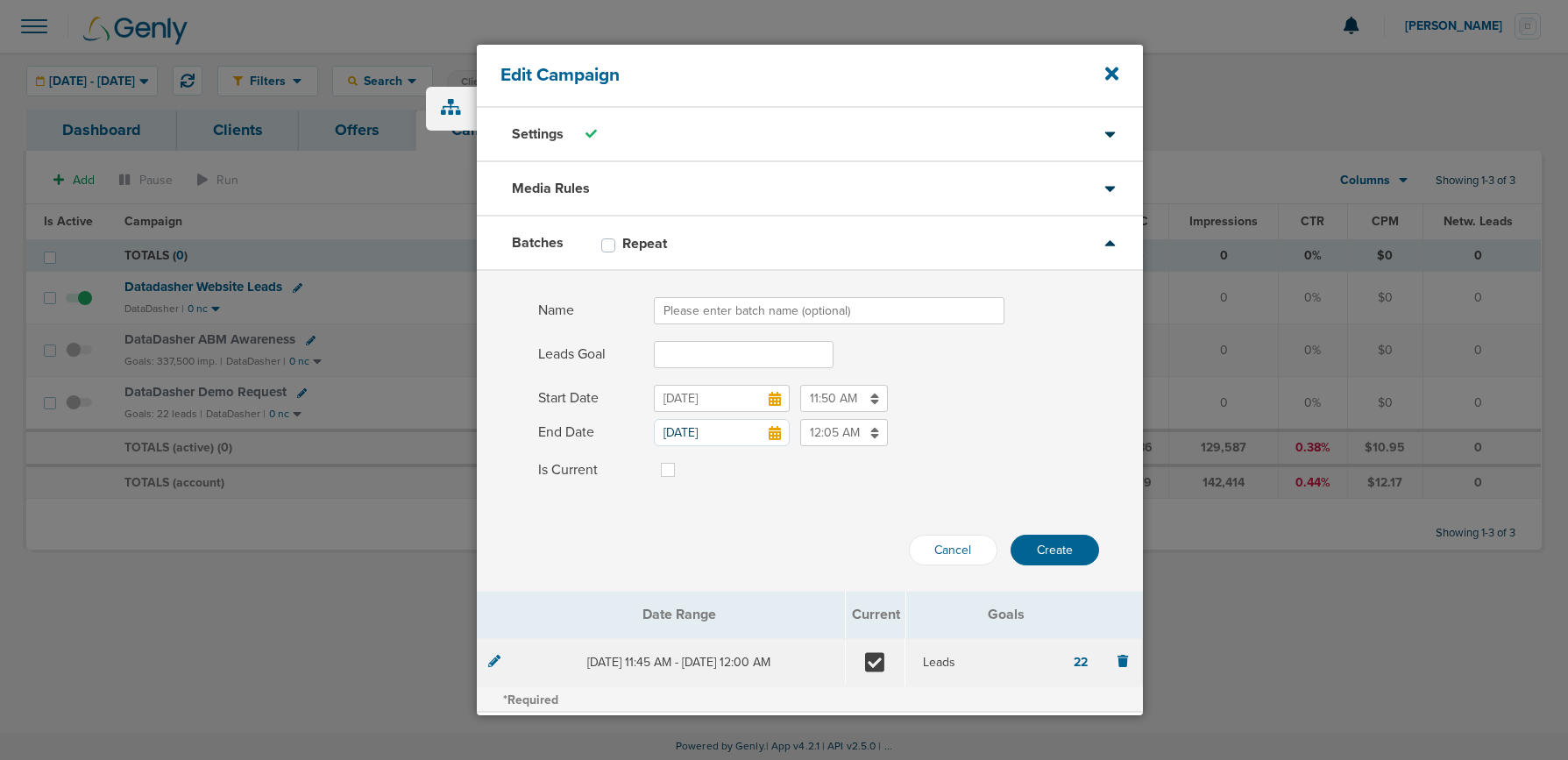
click at [679, 305] on input "Name" at bounding box center [829, 310] width 350 height 27
type input "[DATE]-[DATE]"
click at [694, 352] on input "Leads Goal" at bounding box center [744, 354] width 180 height 27
type input "20"
click at [788, 545] on div "Cancel Create" at bounding box center [810, 527] width 666 height 75
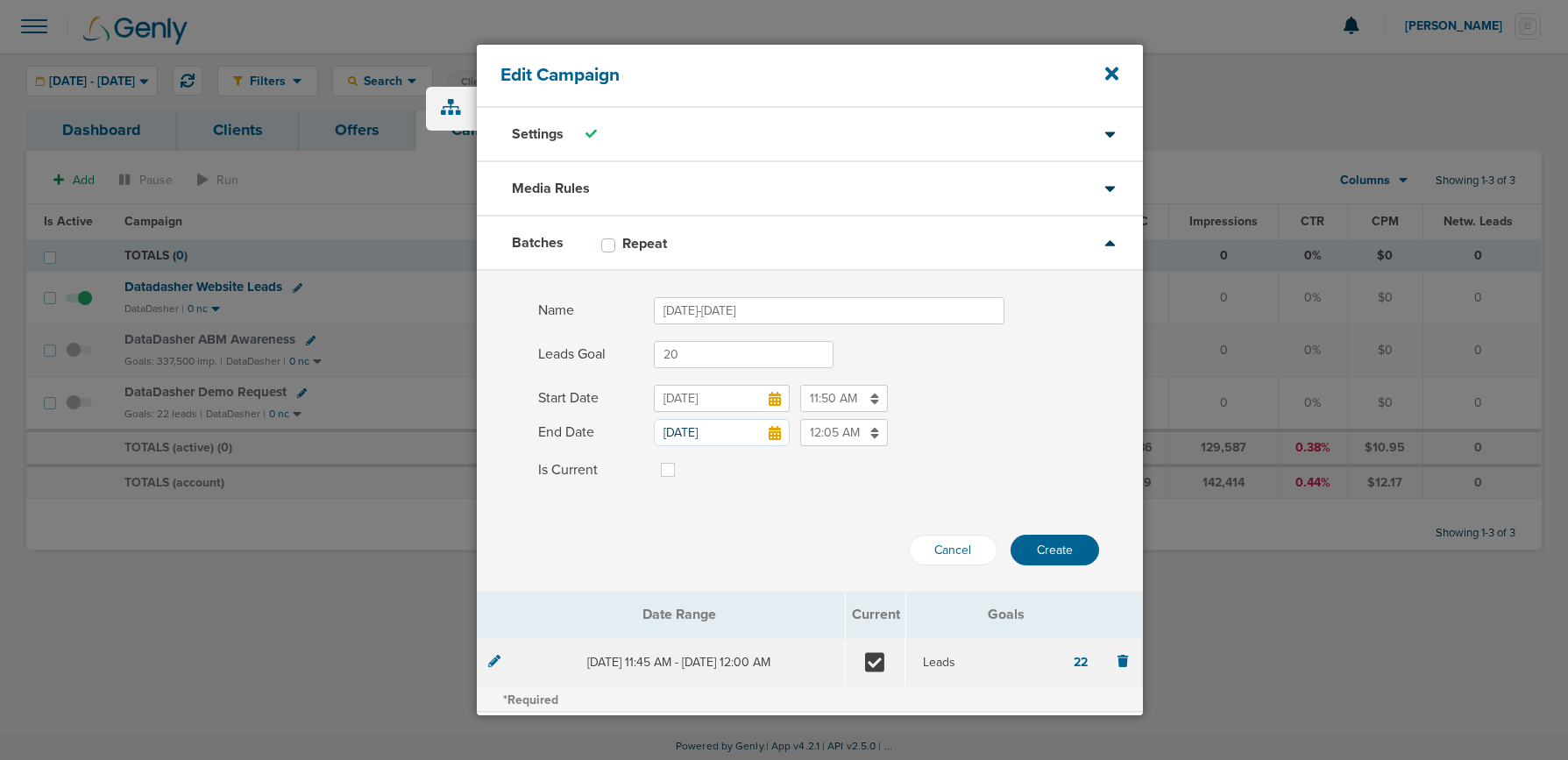
click at [775, 398] on icon at bounding box center [775, 399] width 13 height 14
click at [775, 398] on input "[DATE]" at bounding box center [722, 398] width 136 height 27
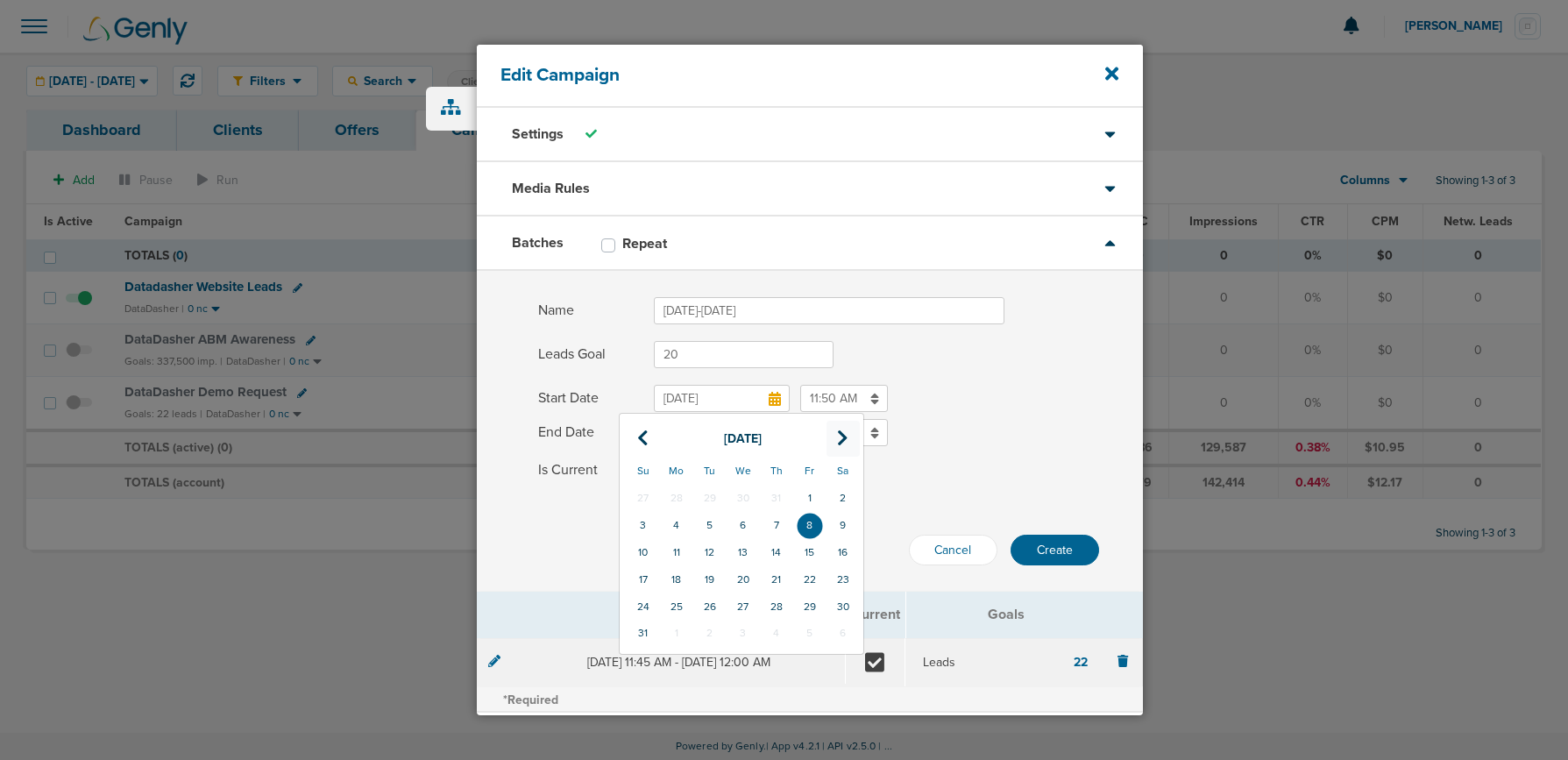
click at [842, 438] on icon at bounding box center [843, 438] width 12 height 18
click at [710, 570] on td "23" at bounding box center [710, 580] width 33 height 27
type input "[DATE]"
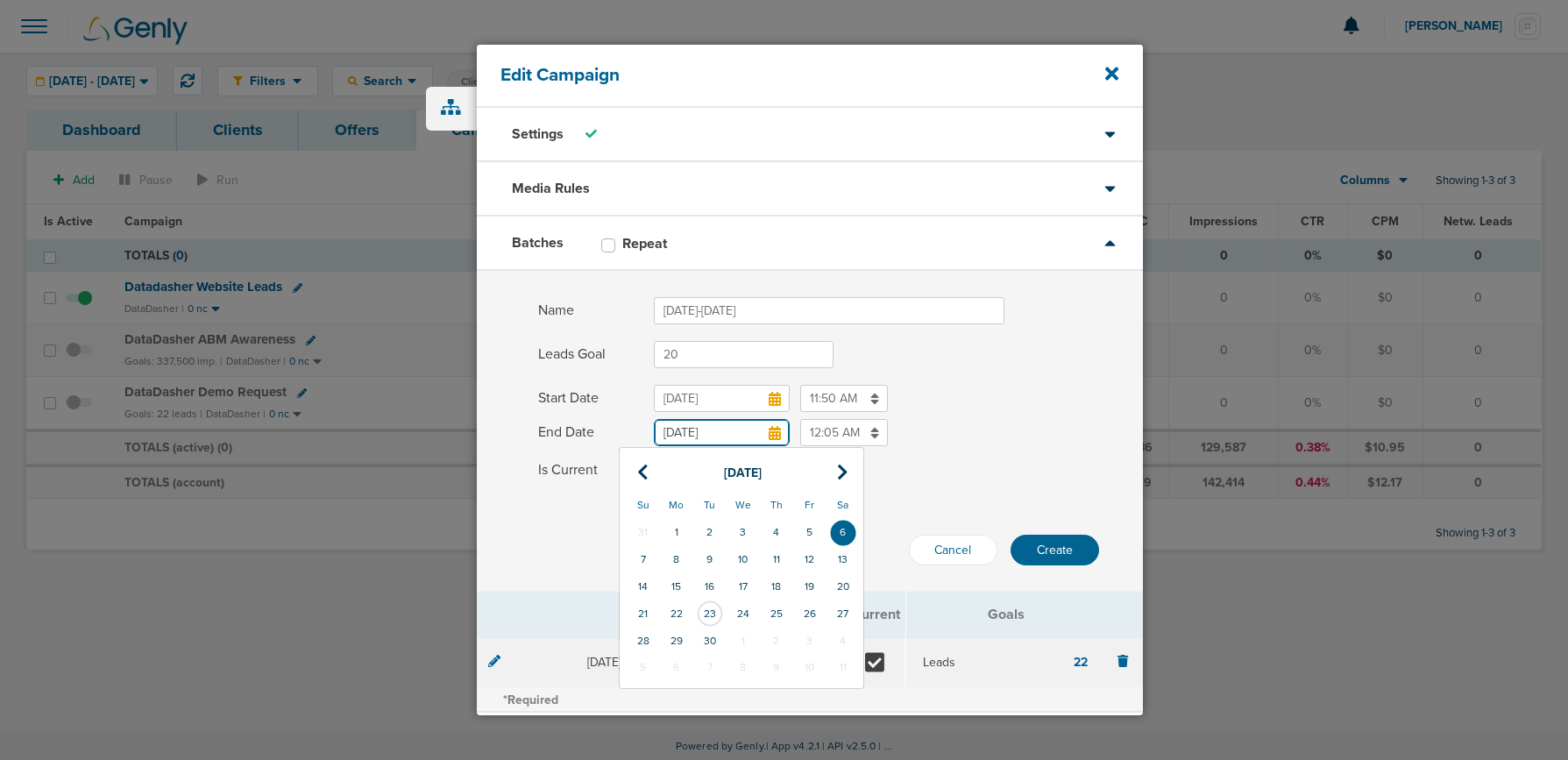
click at [741, 434] on input "[DATE]" at bounding box center [722, 432] width 136 height 27
click at [838, 466] on icon at bounding box center [843, 472] width 12 height 18
click at [769, 610] on td "23" at bounding box center [777, 614] width 33 height 27
type input "[DATE]"
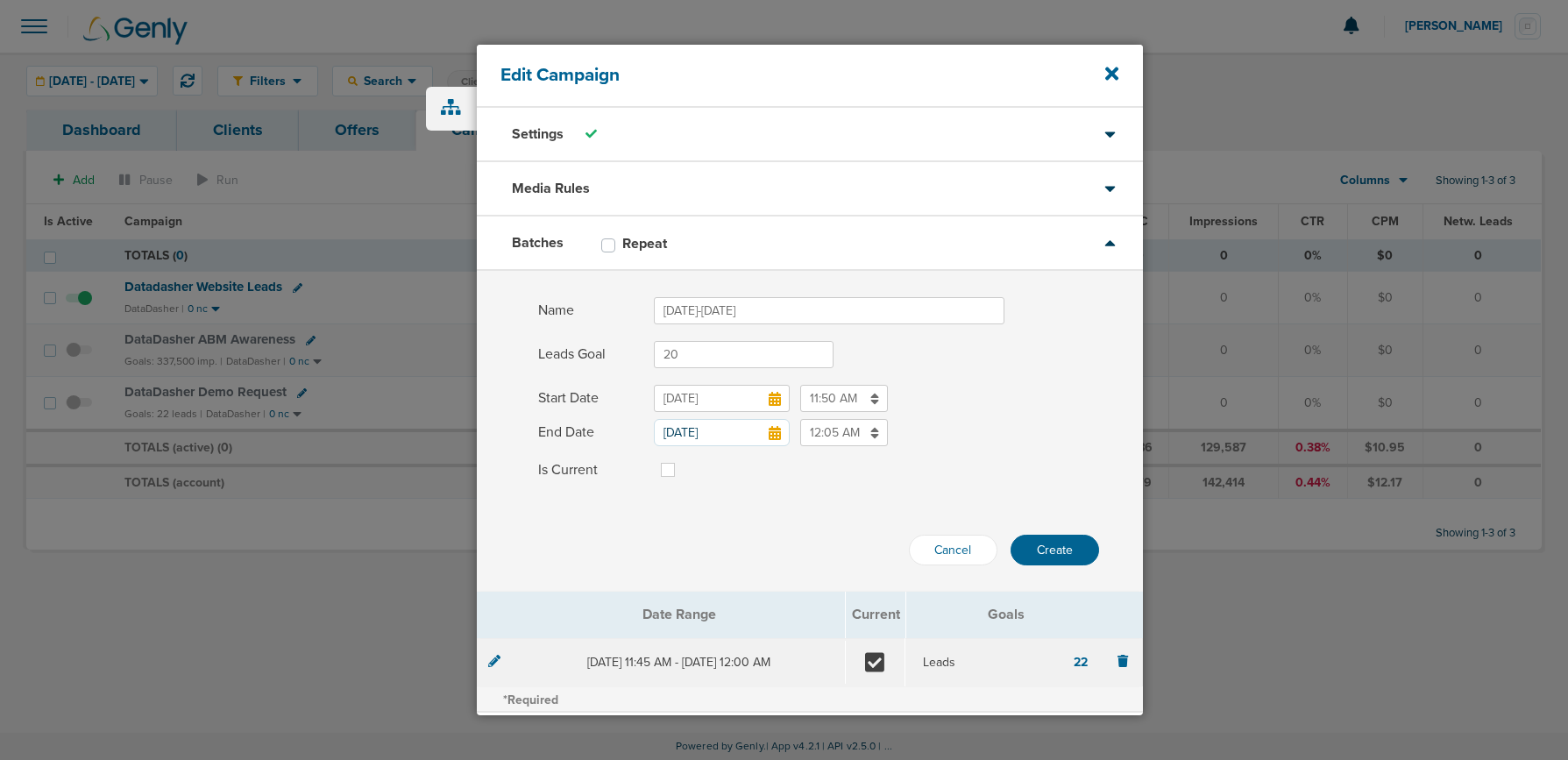
click at [682, 459] on label at bounding box center [682, 459] width 0 height 0
click at [665, 472] on input "Is Current" at bounding box center [668, 468] width 14 height 18
checkbox input "true"
click at [832, 434] on input "12:05 AM" at bounding box center [844, 432] width 88 height 27
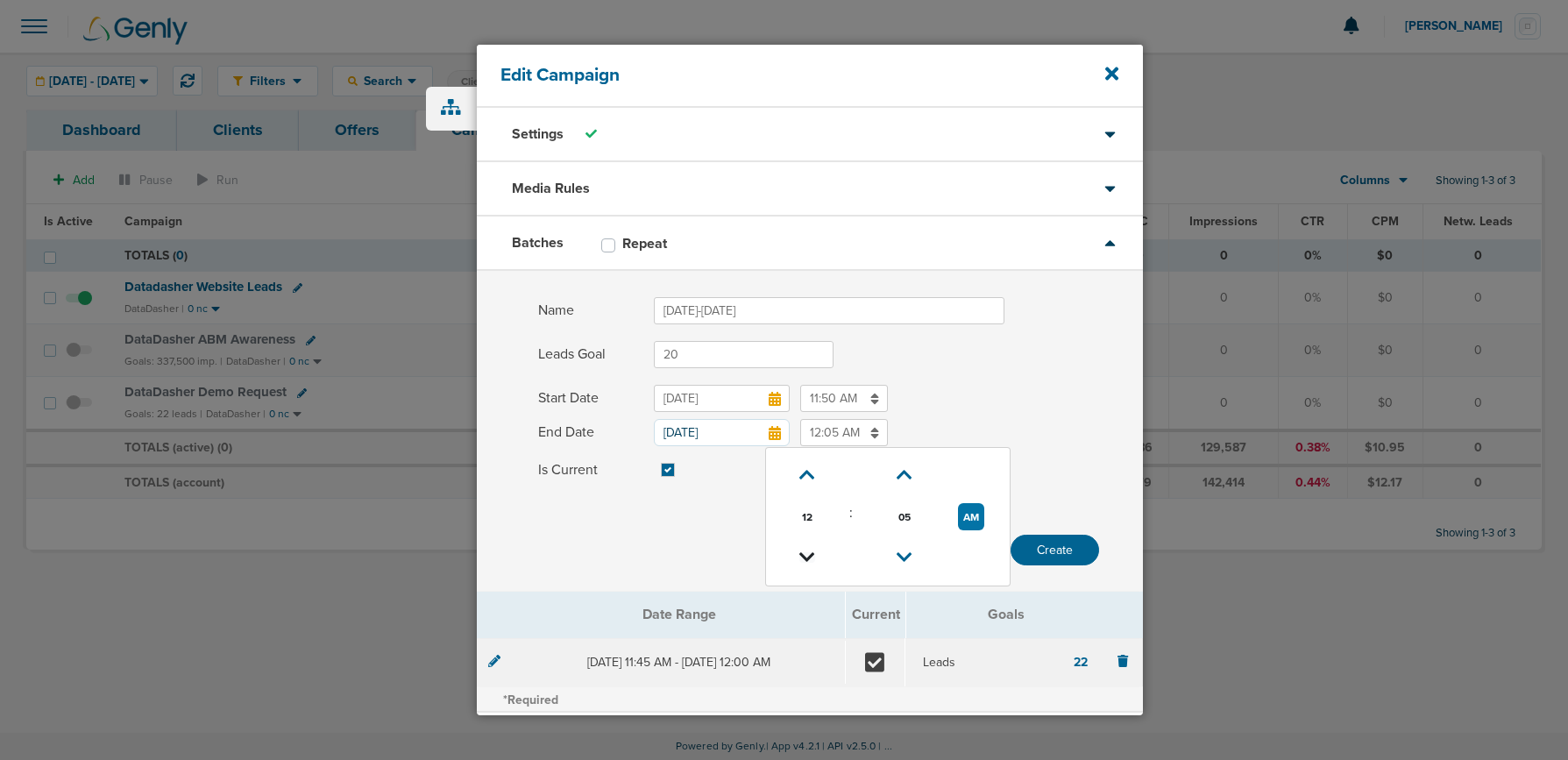
click at [813, 552] on icon at bounding box center [807, 557] width 16 height 11
type input "11:05 PM"
click at [1000, 389] on div "Start Date [DATE] 11:50 AM" at bounding box center [810, 398] width 666 height 27
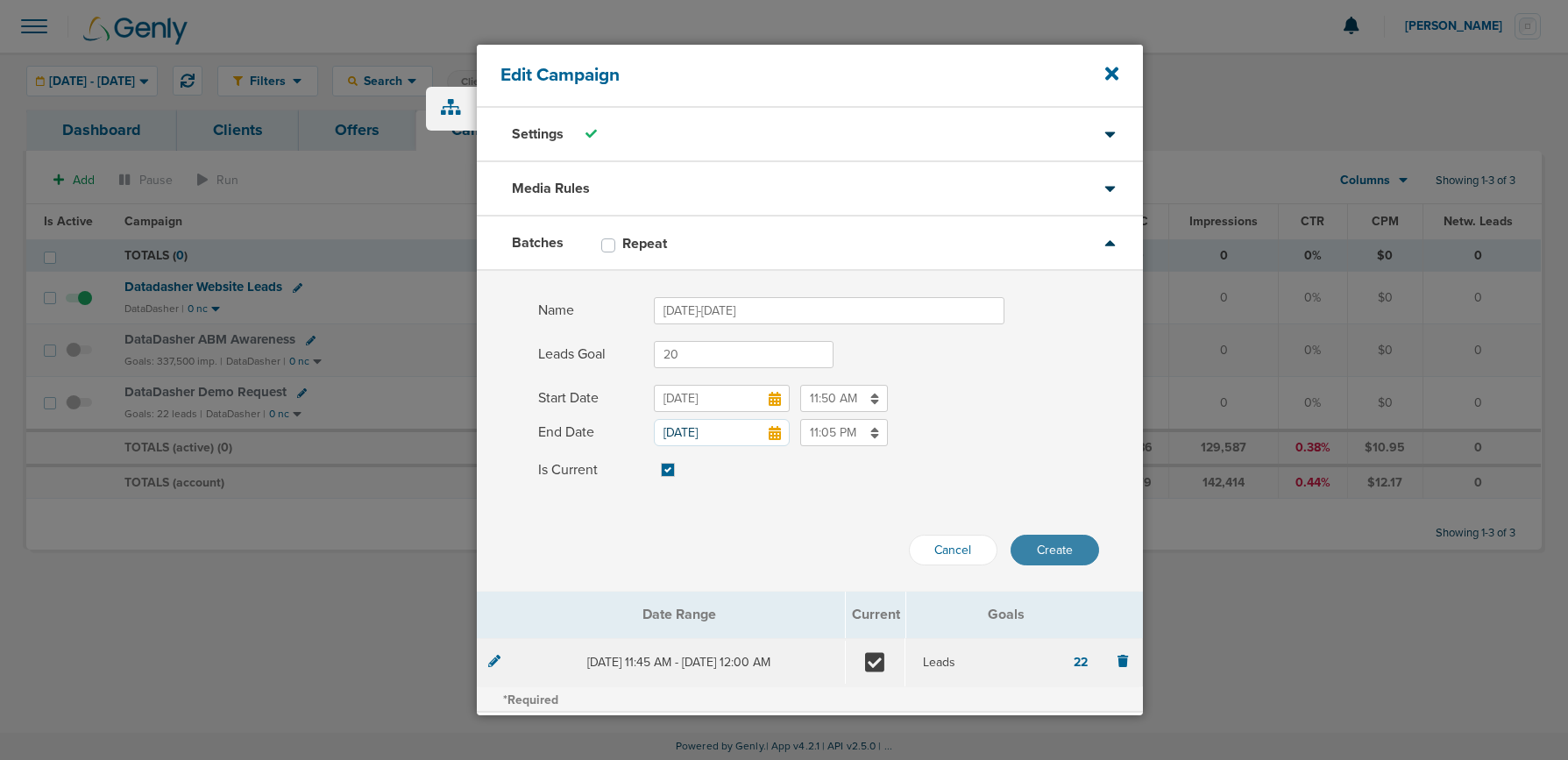
click at [1057, 547] on button "Create" at bounding box center [1054, 550] width 89 height 31
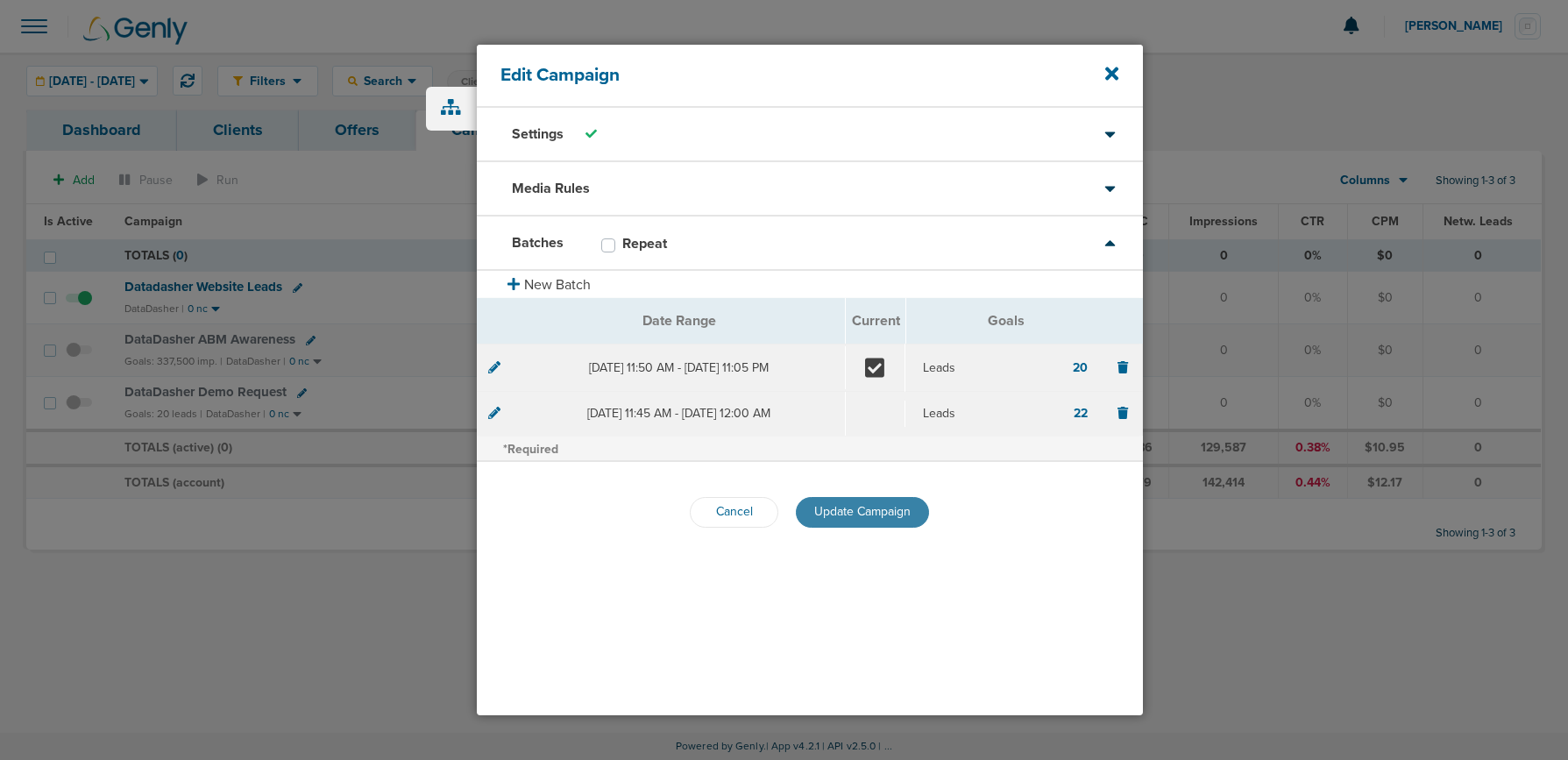
click at [849, 506] on span "Update Campaign" at bounding box center [862, 511] width 96 height 15
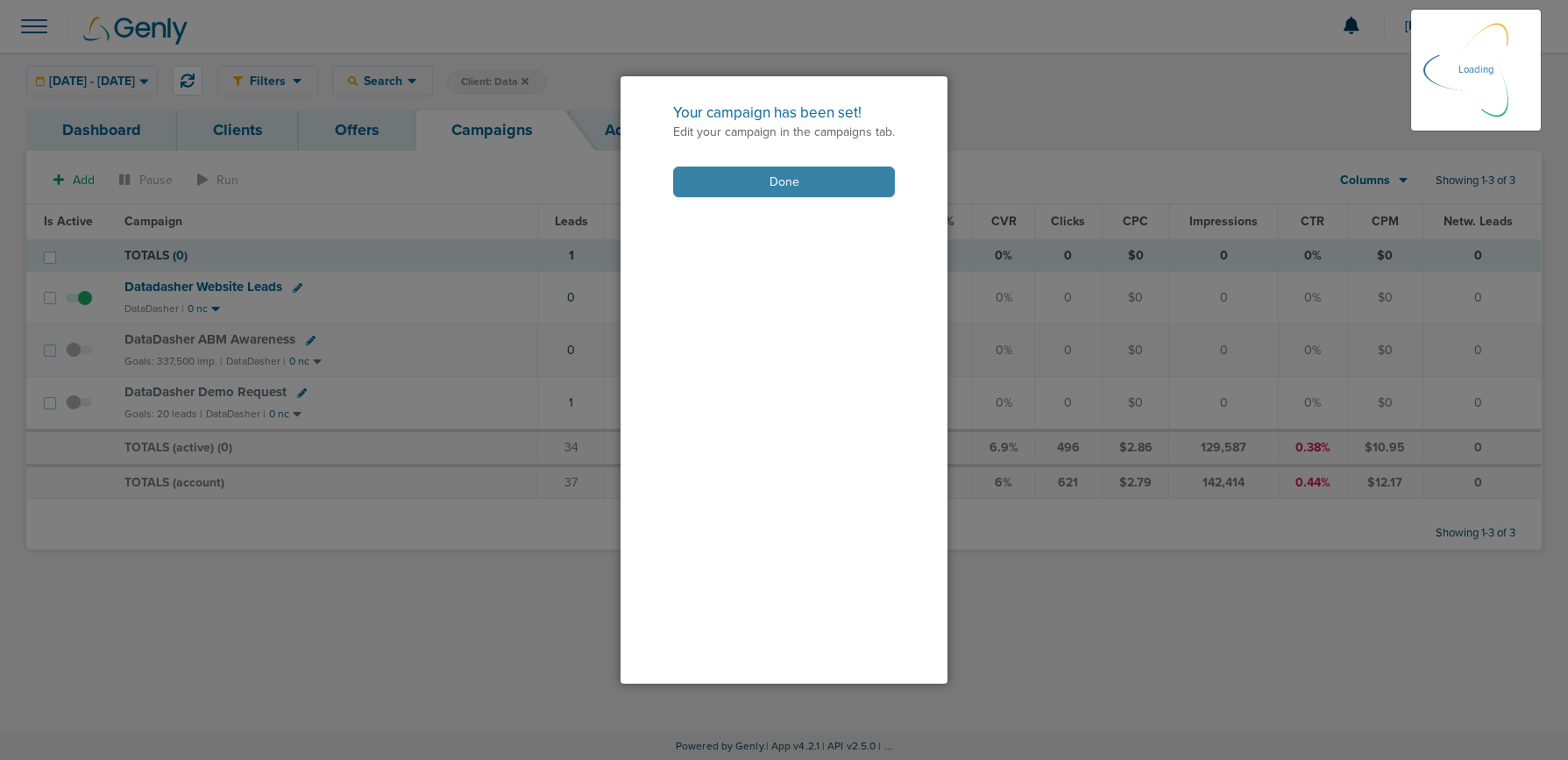
click at [722, 176] on button "Done" at bounding box center [784, 182] width 222 height 31
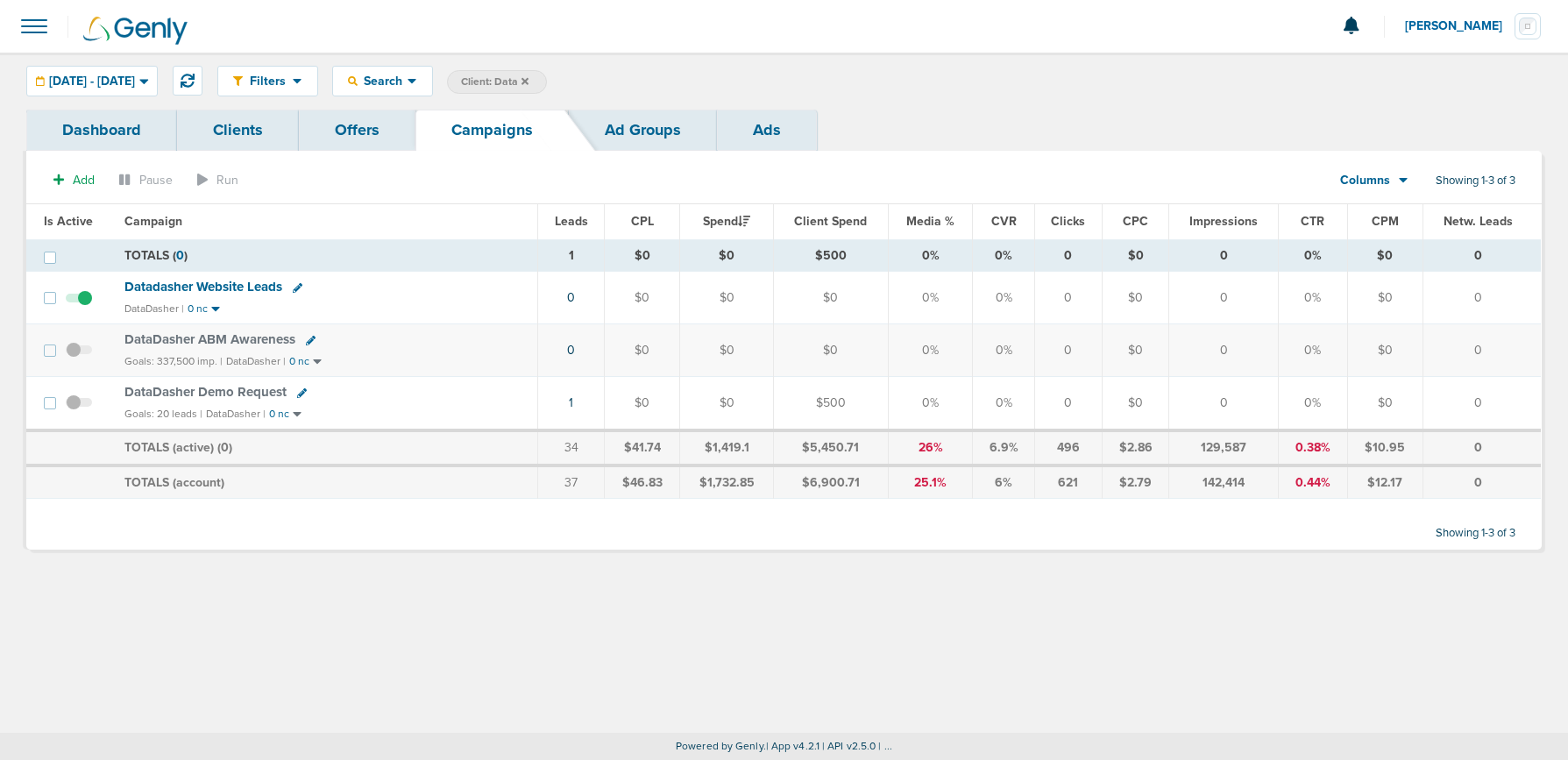
click at [529, 81] on icon at bounding box center [525, 80] width 7 height 7
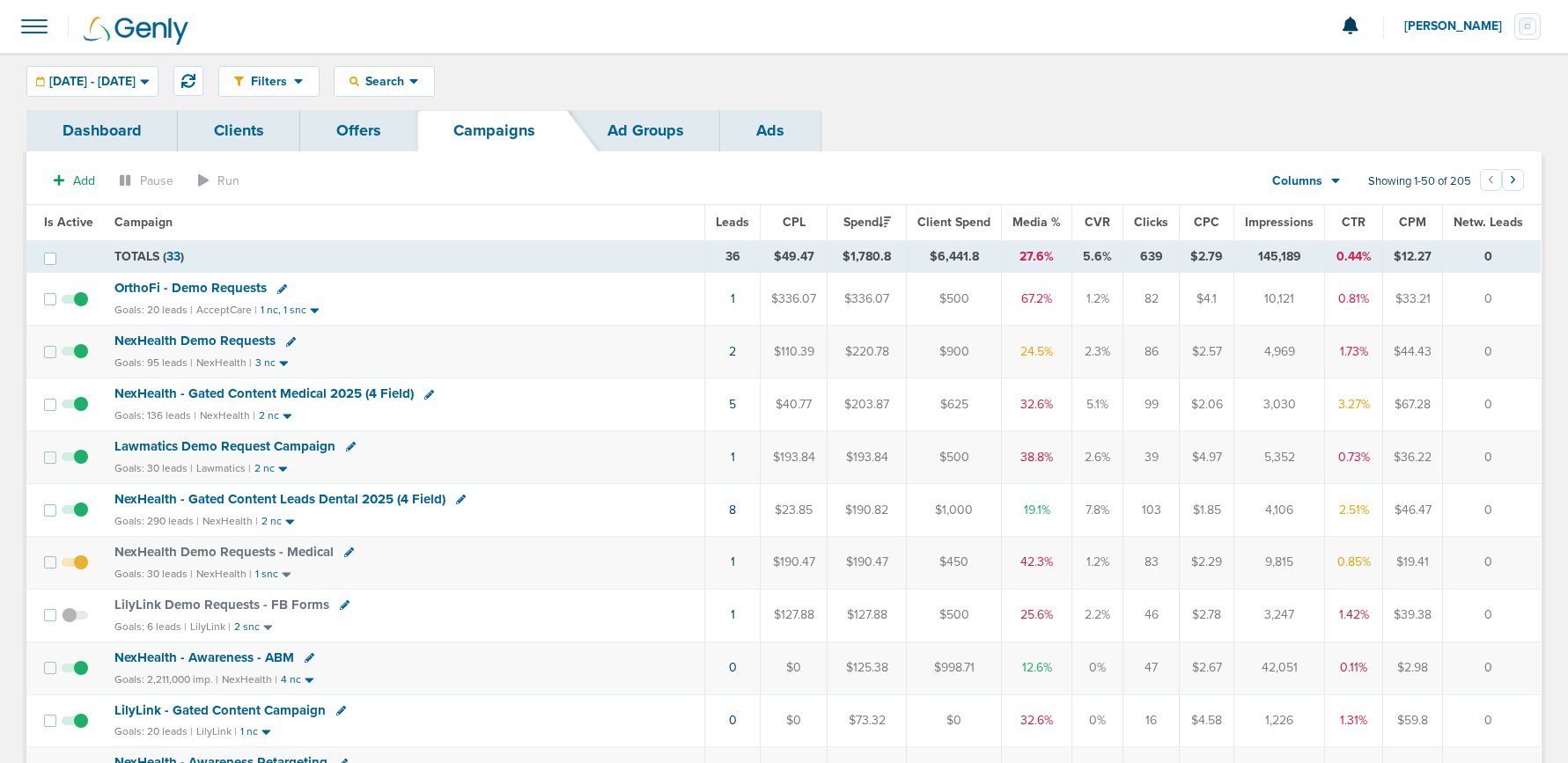
click at [151, 339] on span "NexHealth Demo Requests" at bounding box center [195, 340] width 161 height 16
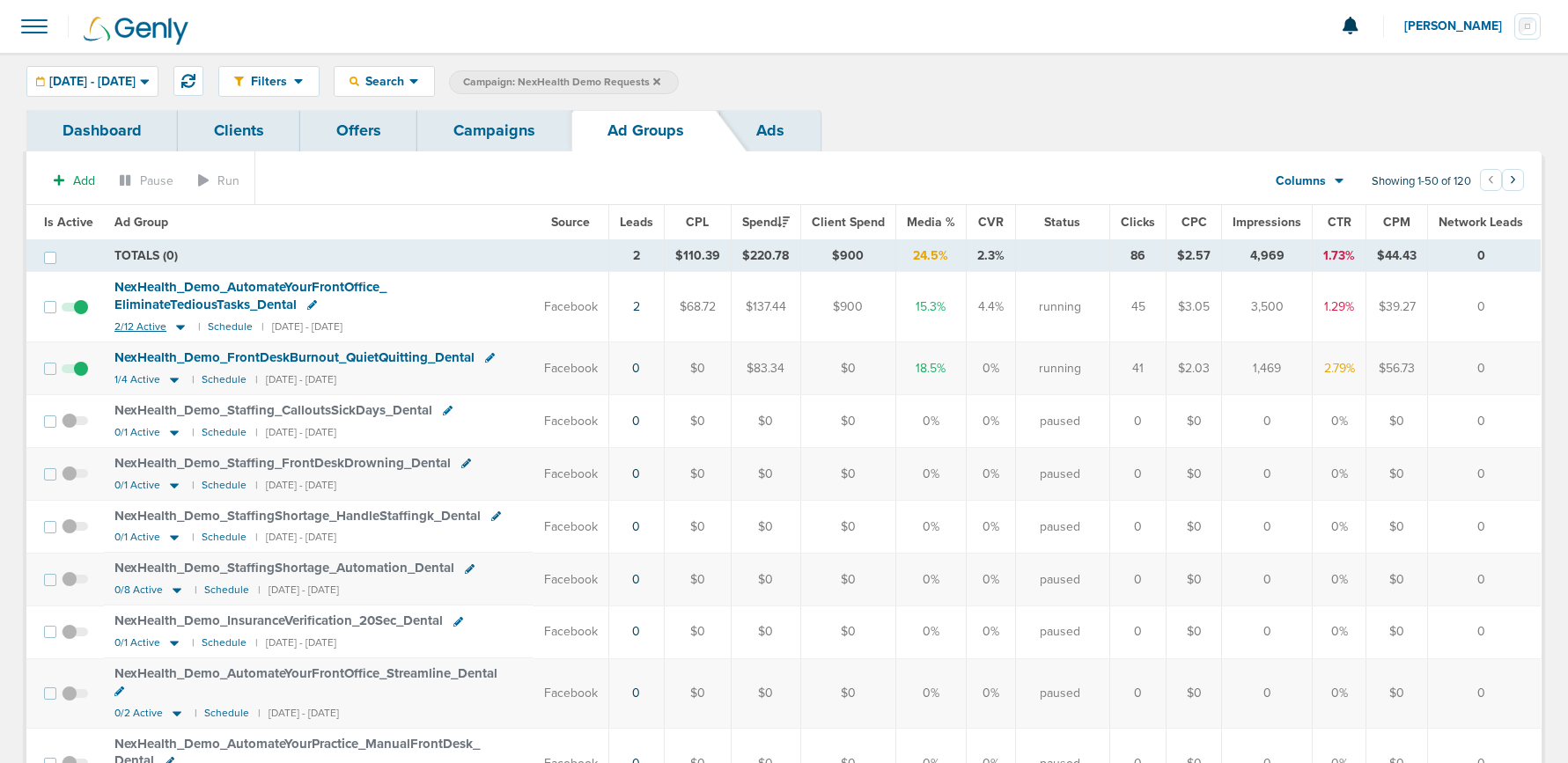
click at [177, 326] on icon at bounding box center [180, 326] width 9 height 5
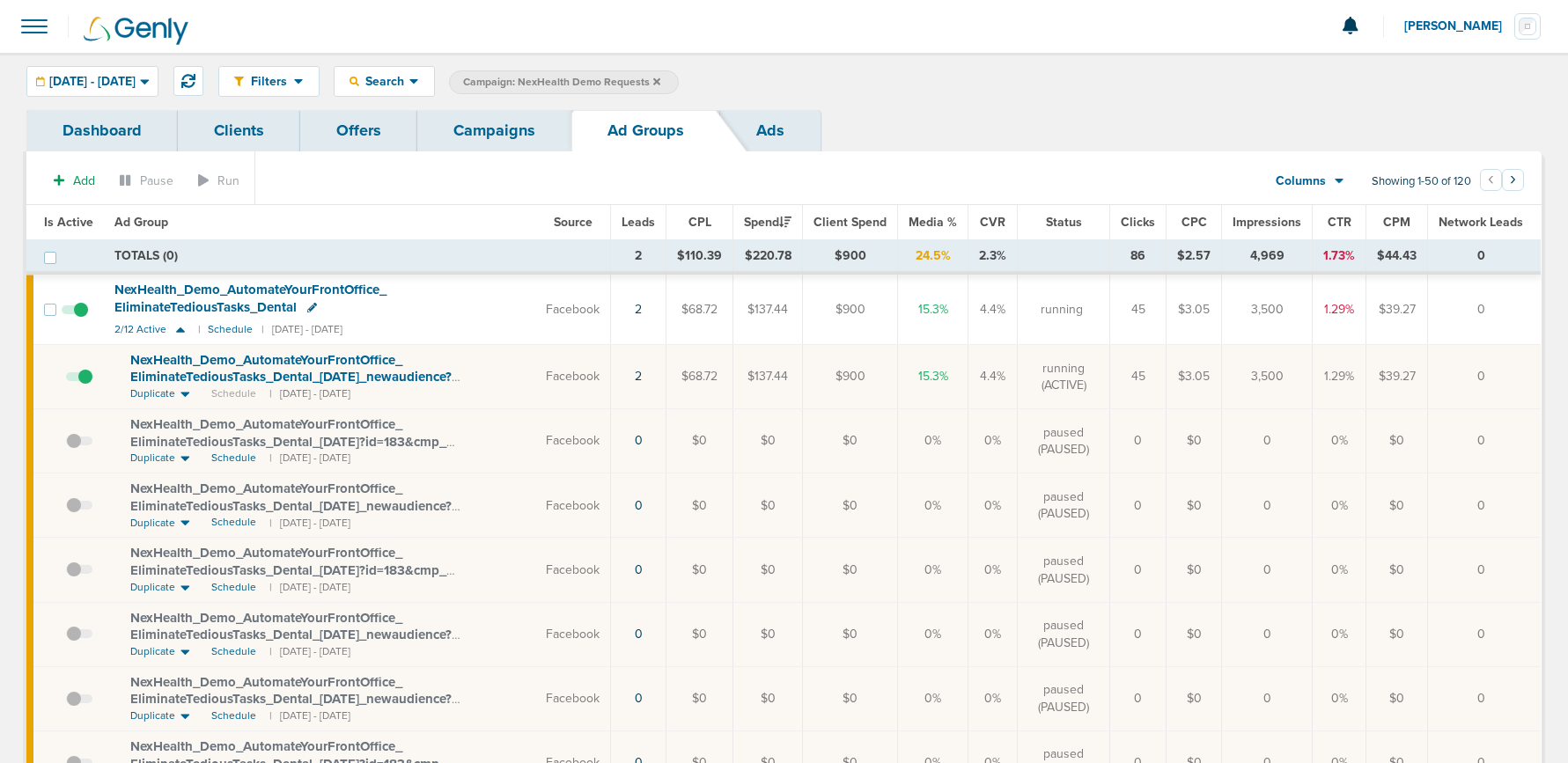
click at [86, 385] on span at bounding box center [79, 385] width 26 height 0
click at [66, 380] on input "checkbox" at bounding box center [66, 380] width 0 height 0
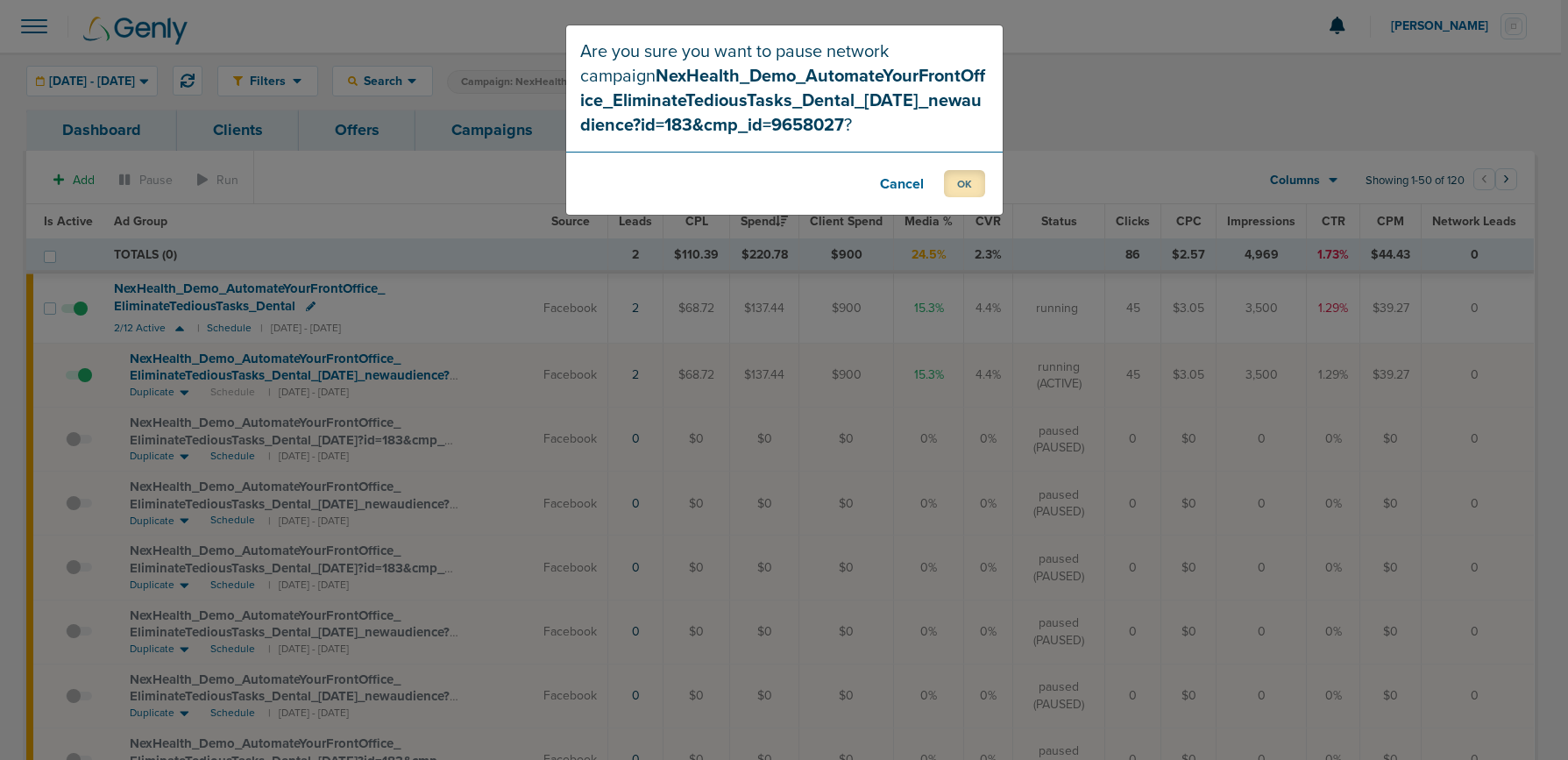
click at [956, 188] on button "OK" at bounding box center [965, 184] width 41 height 27
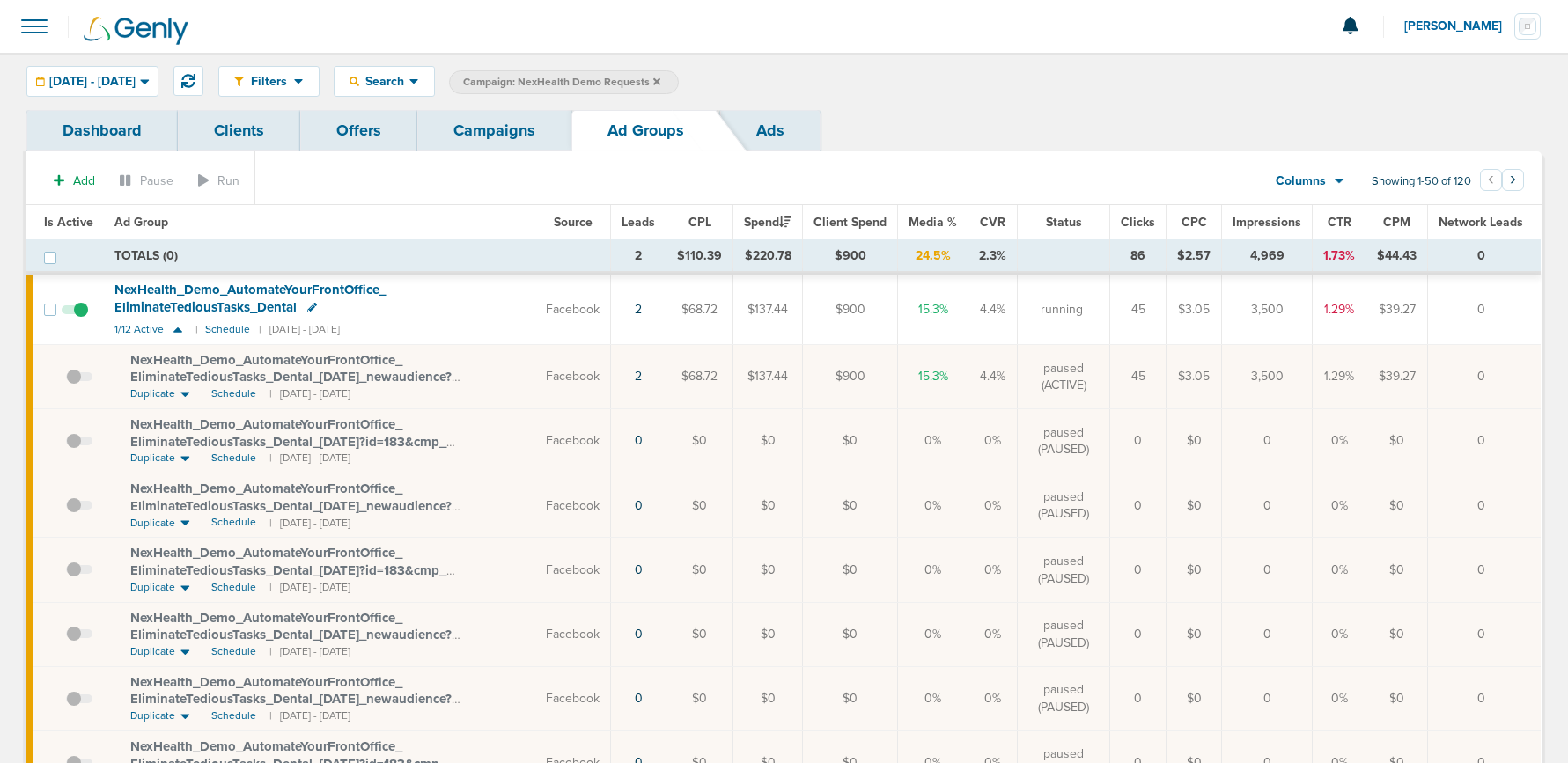
click at [463, 143] on link "Campaigns" at bounding box center [495, 131] width 154 height 41
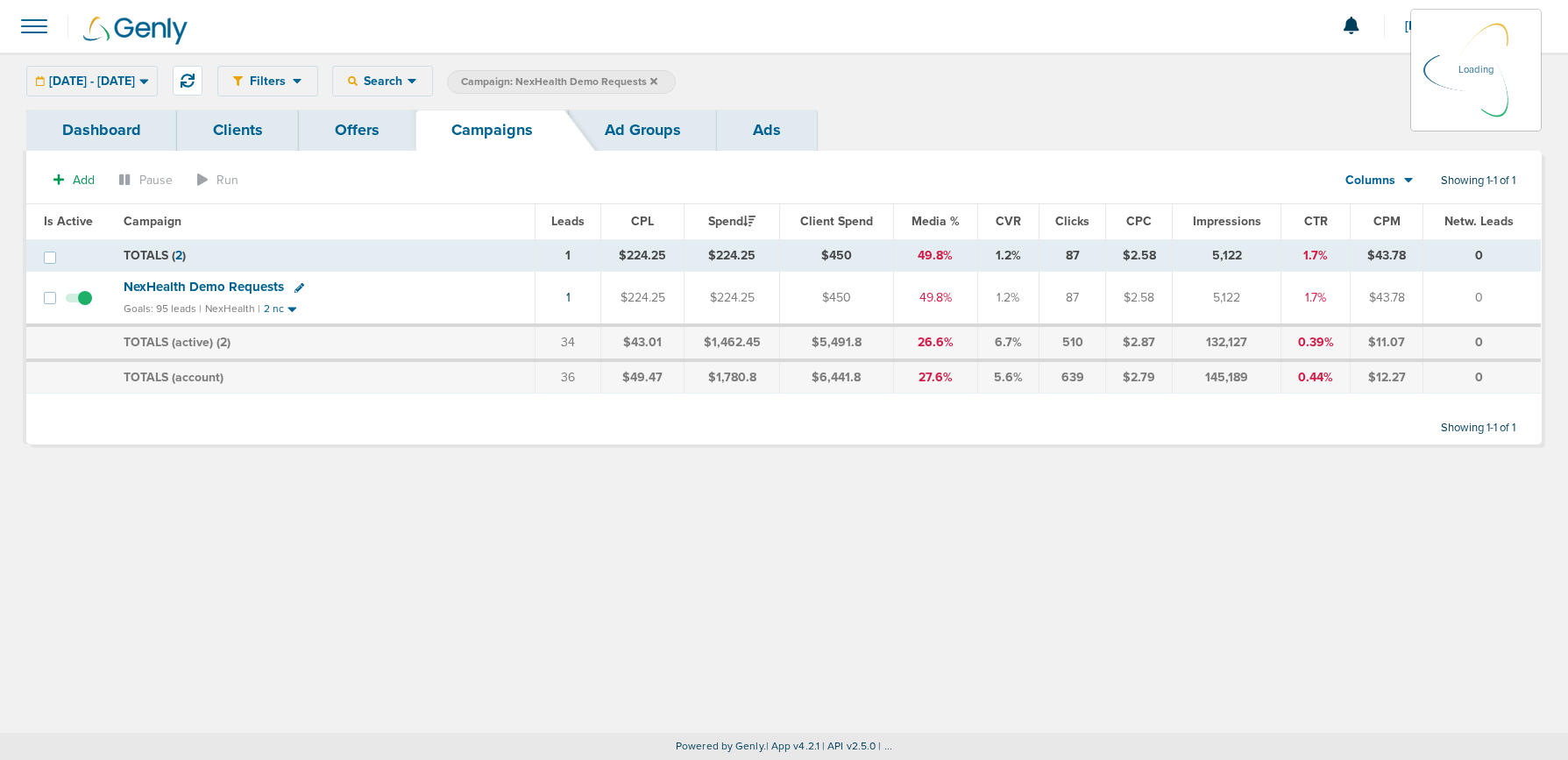
click at [675, 81] on label "Campaign: NexHealth Demo Requests" at bounding box center [561, 82] width 229 height 23
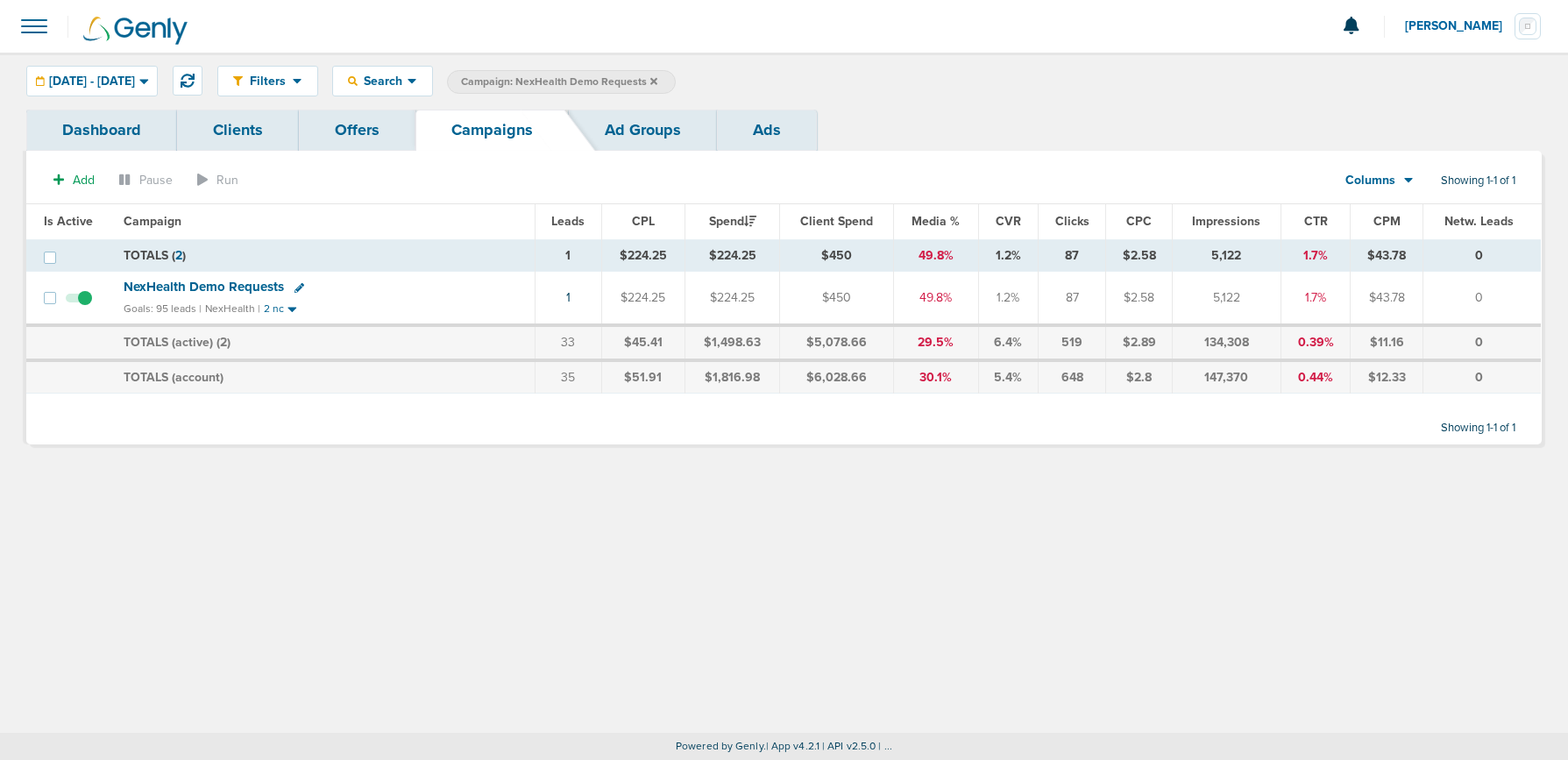
click at [657, 83] on icon at bounding box center [653, 81] width 7 height 11
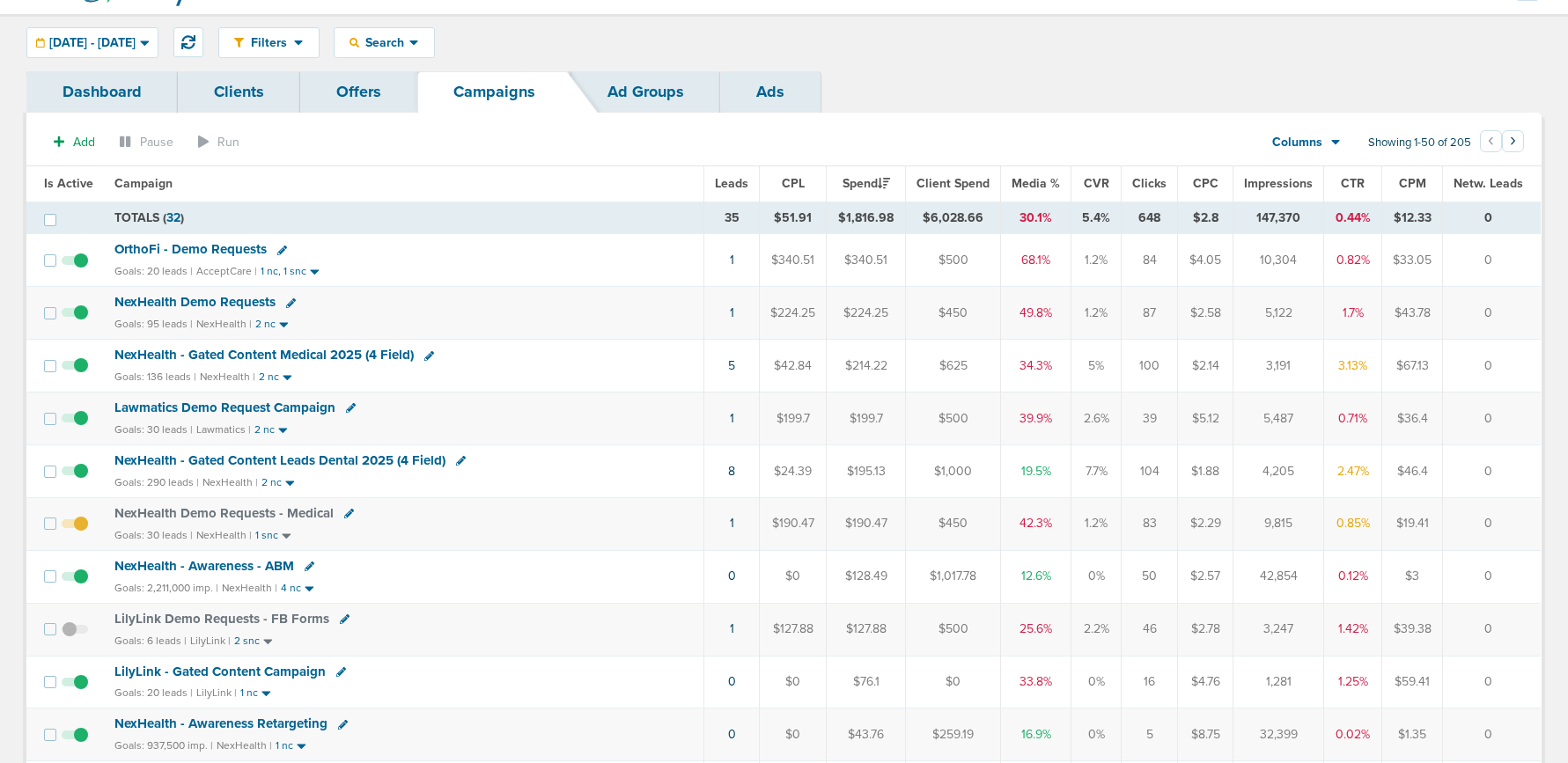
scroll to position [36, 0]
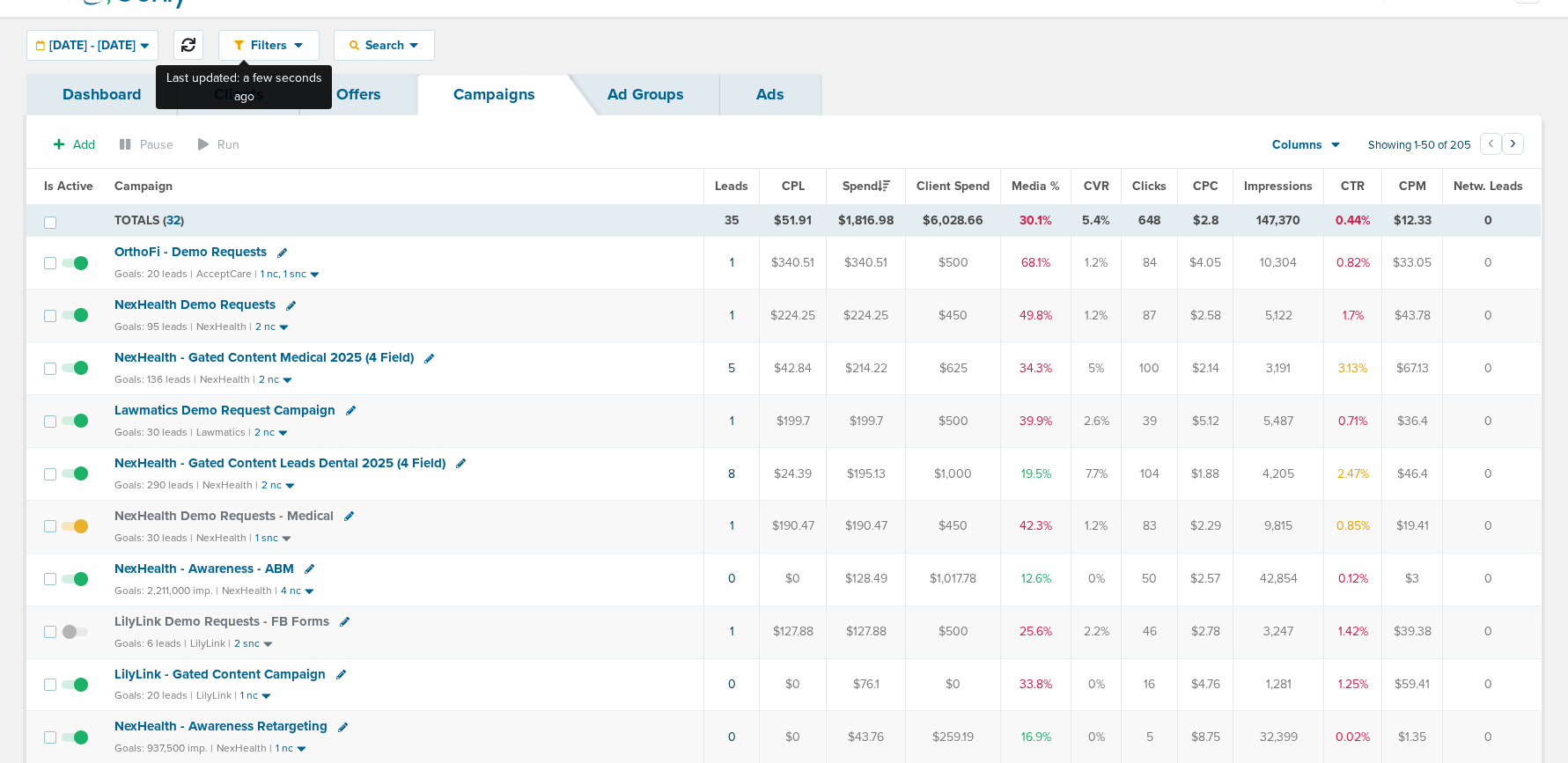
click at [196, 46] on icon at bounding box center [189, 45] width 14 height 14
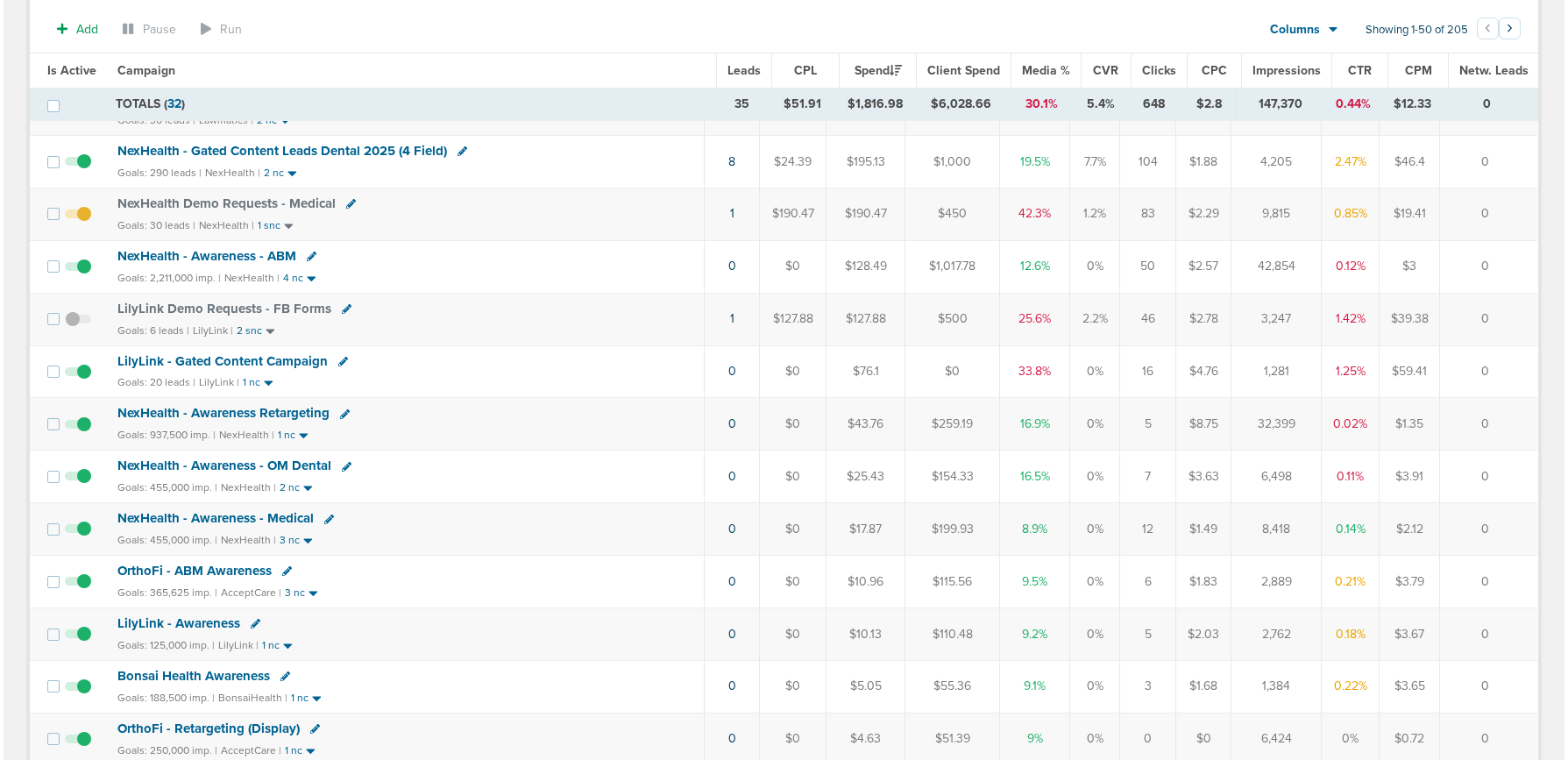
scroll to position [340, 0]
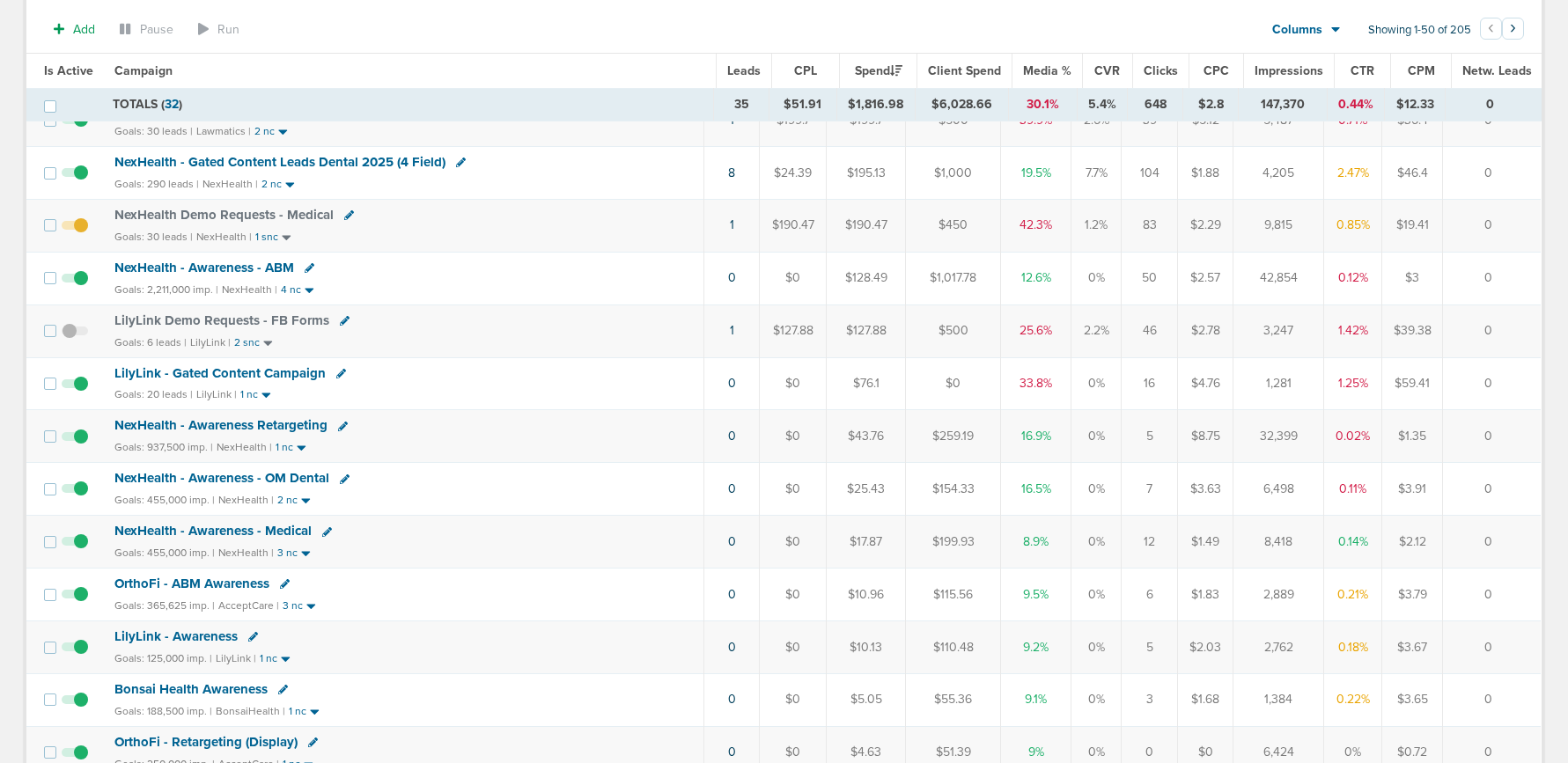
click at [336, 373] on icon at bounding box center [341, 373] width 10 height 10
select select
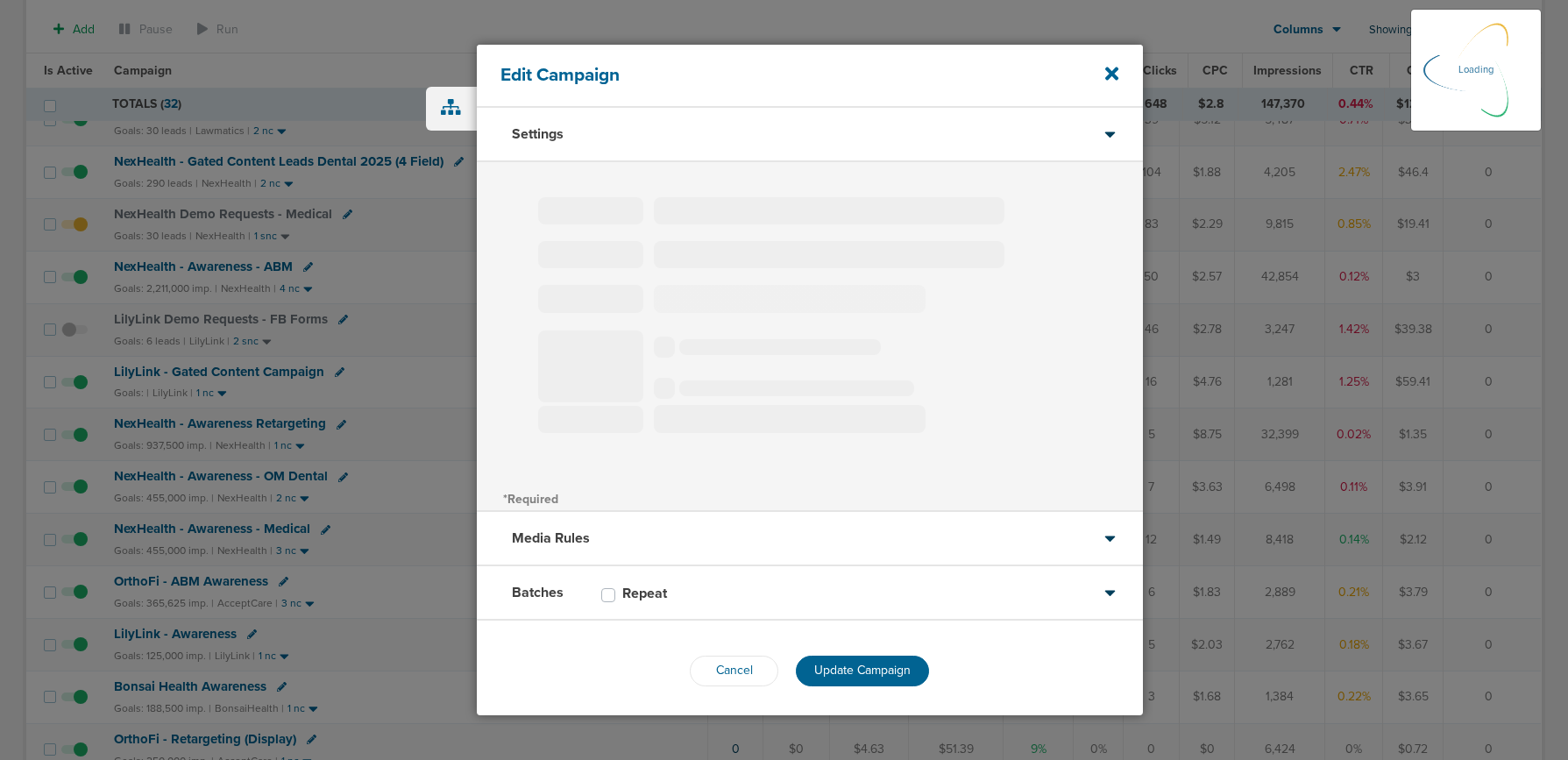
type input "LilyLink - Gated Content Campaign"
select select "Leads"
radio input "true"
select select "readOnly"
select select "1"
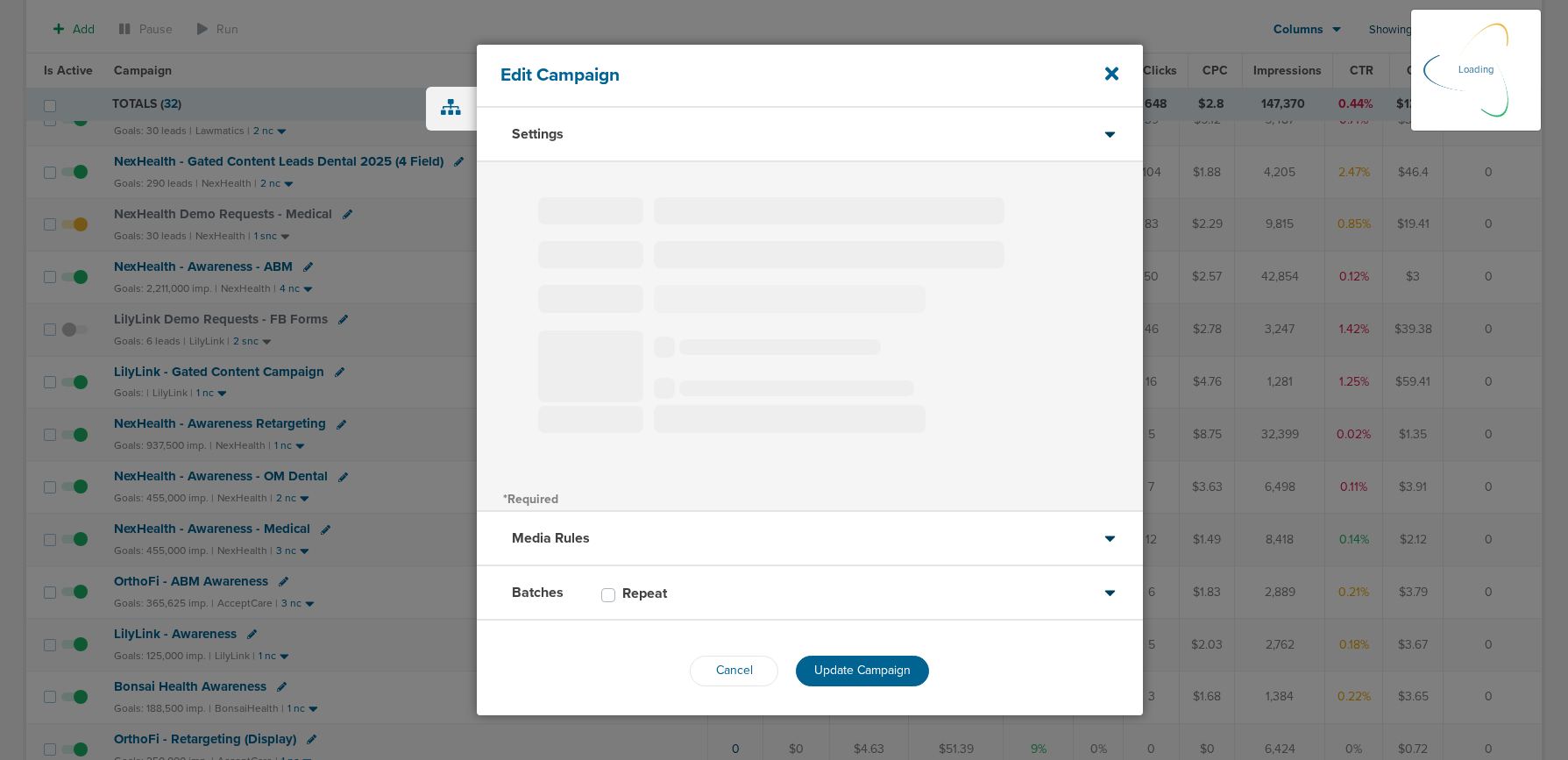
select select "2"
select select "3"
select select "4"
select select "6"
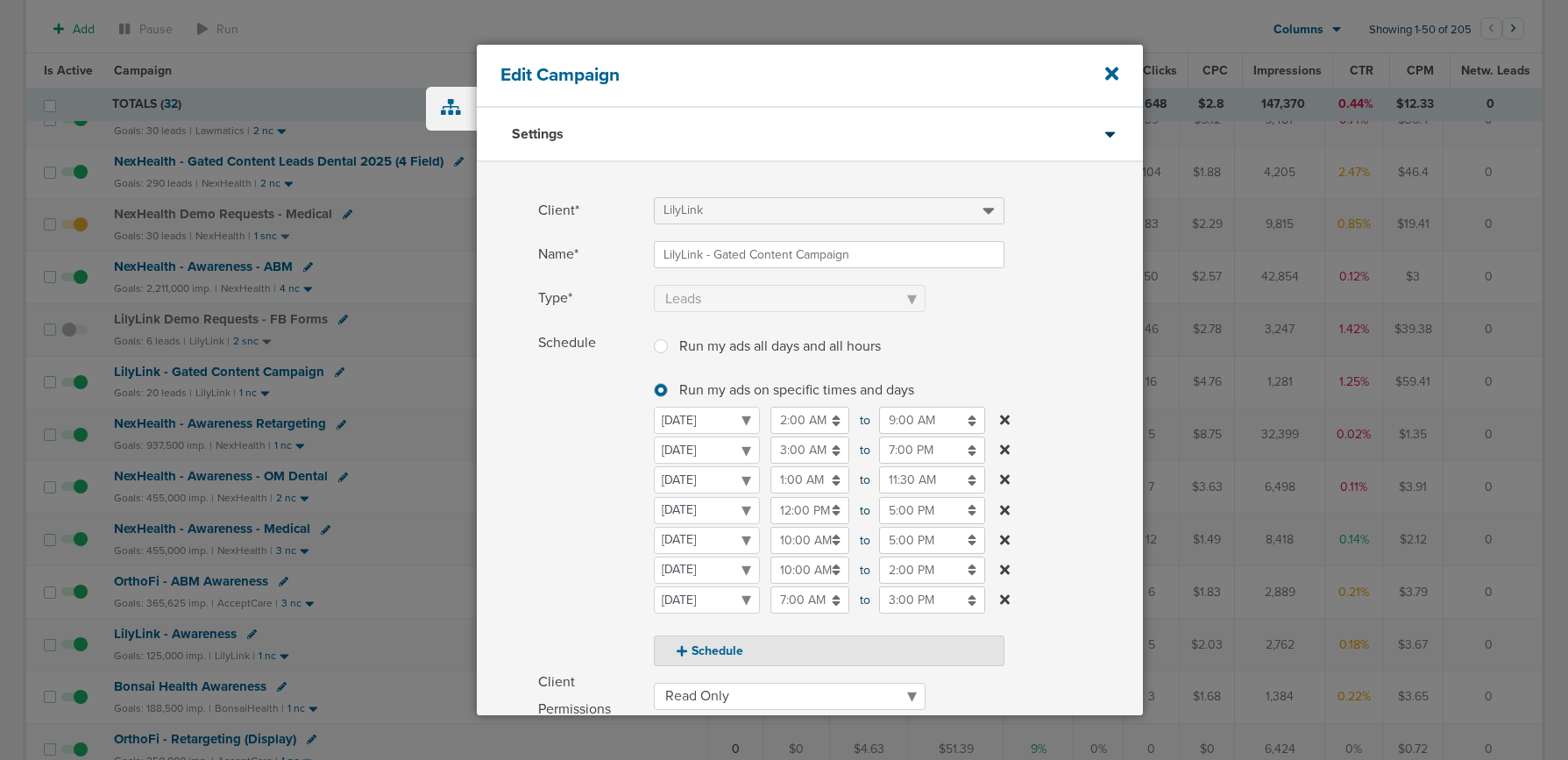
click at [930, 452] on input "7:00 PM" at bounding box center [931, 450] width 106 height 27
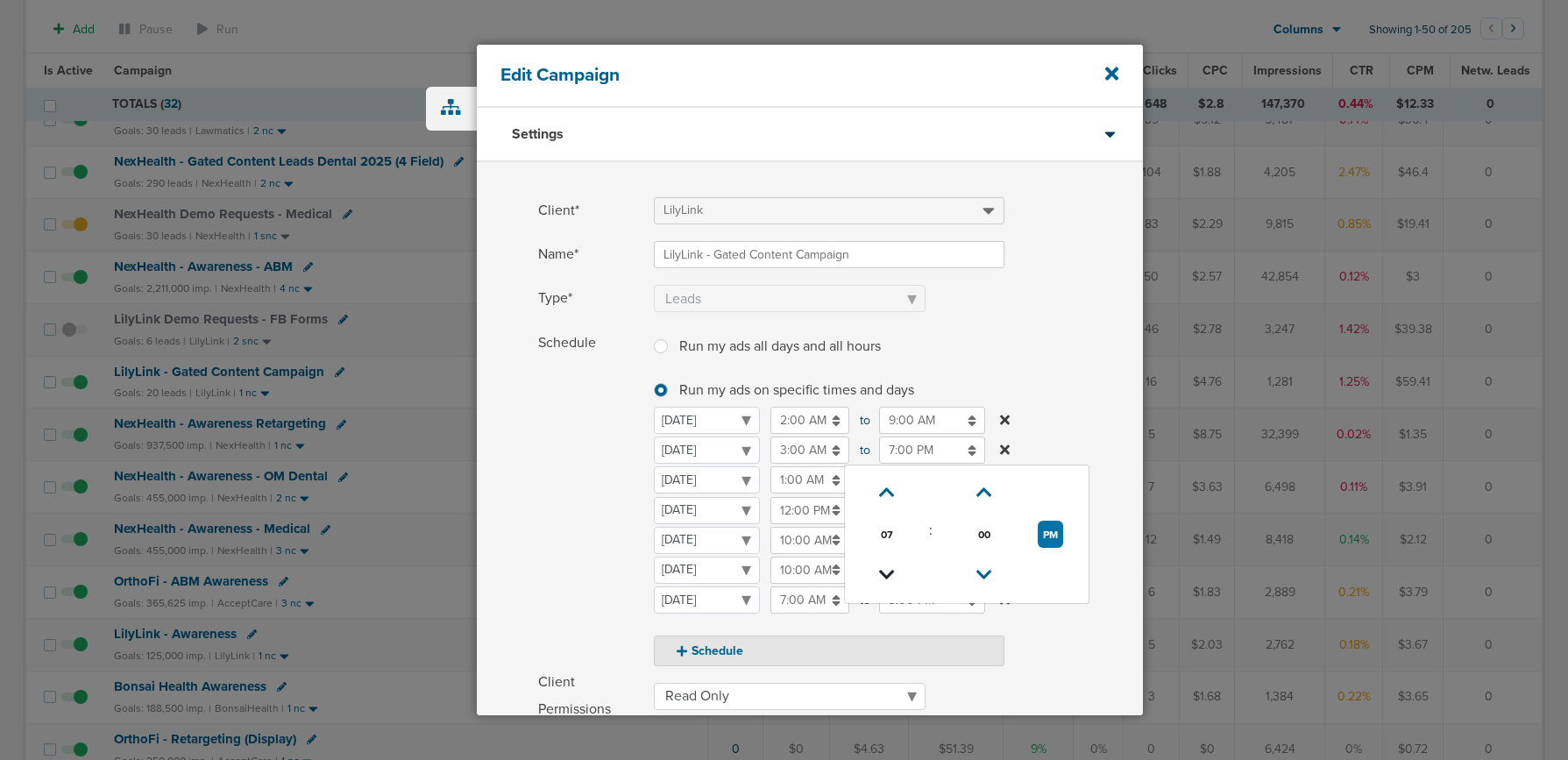
click at [885, 574] on icon at bounding box center [887, 574] width 16 height 11
type input "3:00 PM"
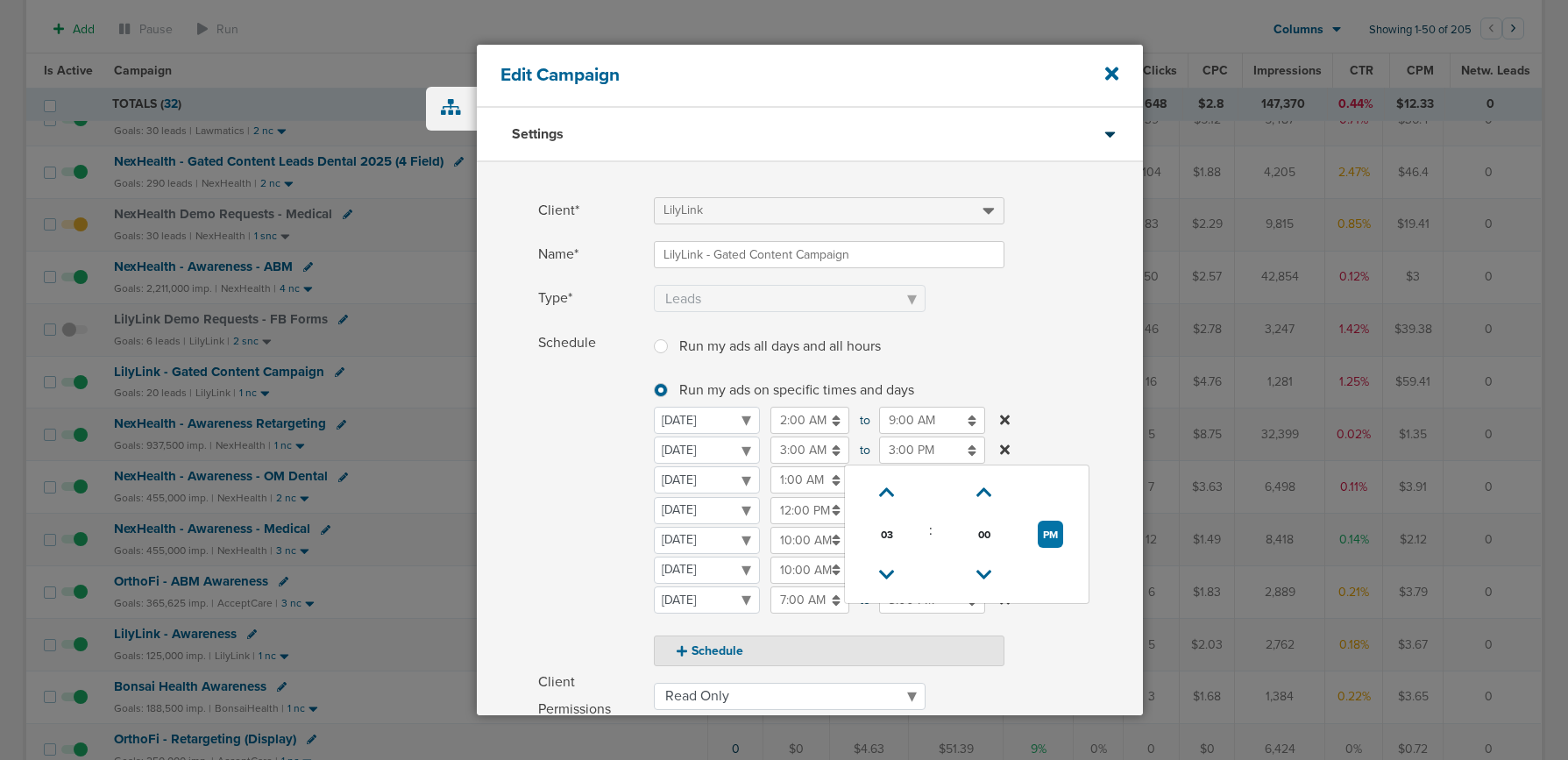
click at [596, 532] on span "Schedule" at bounding box center [591, 498] width 105 height 337
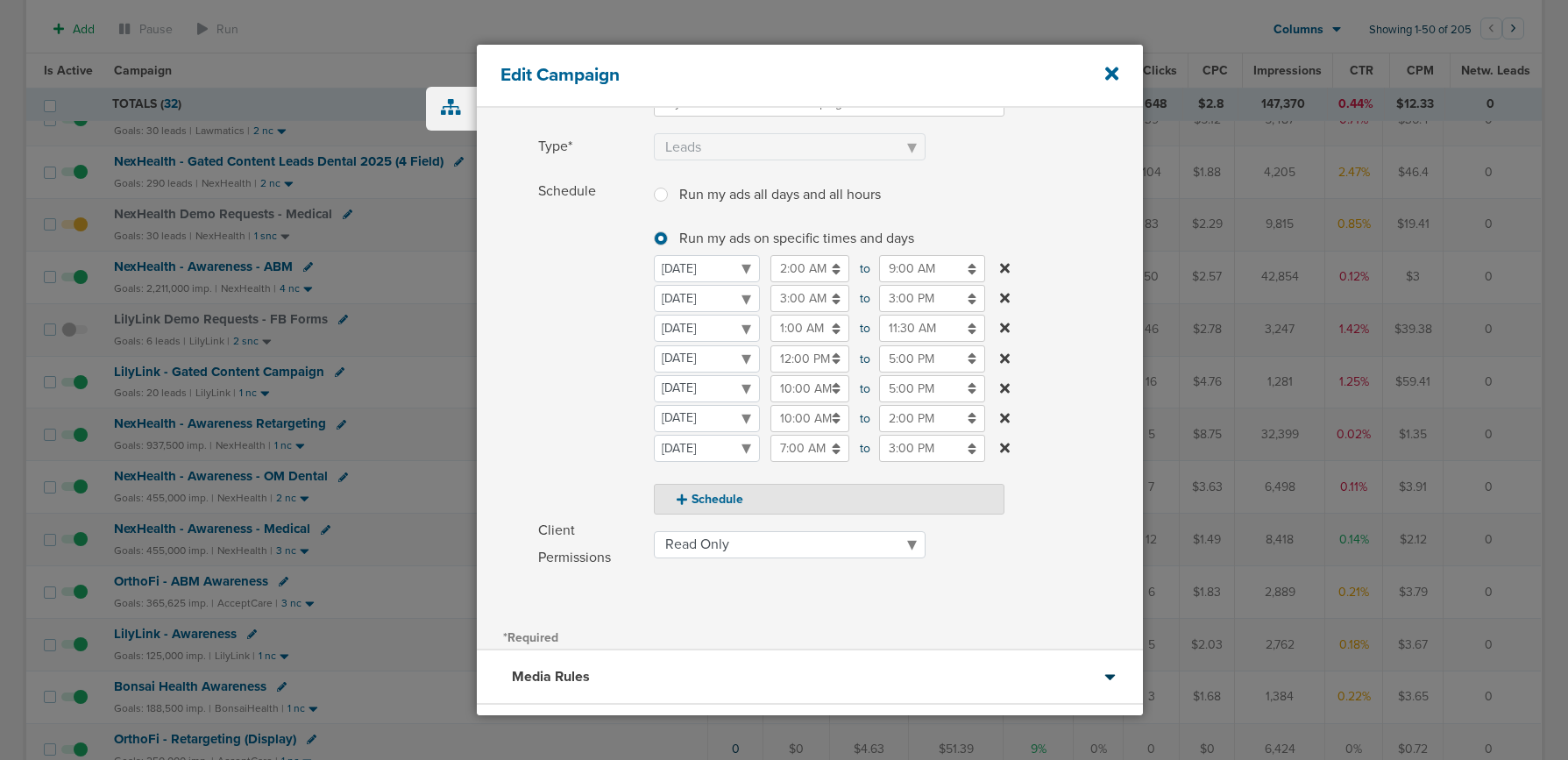
scroll to position [295, 0]
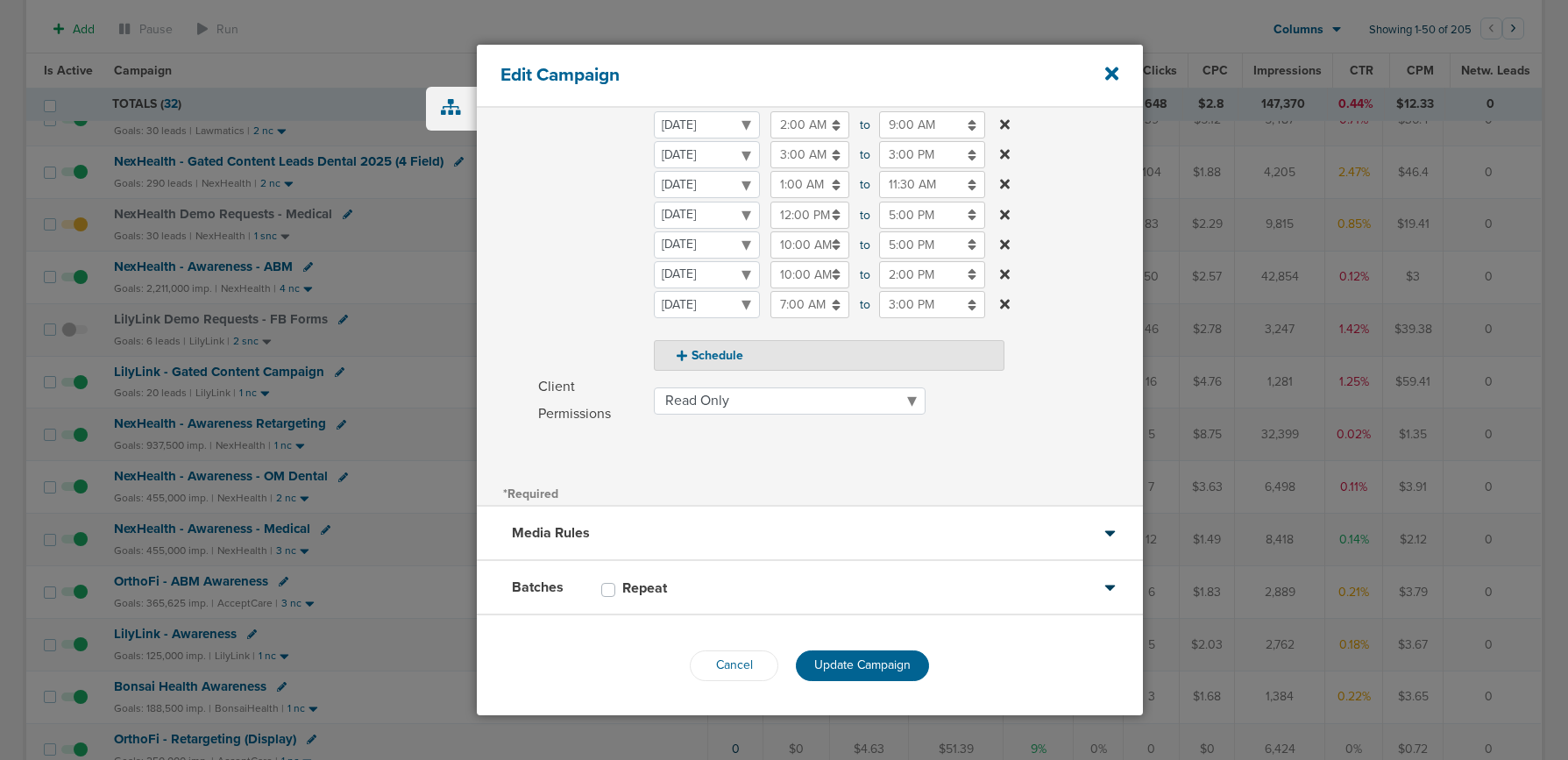
drag, startPoint x: 858, startPoint y: 664, endPoint x: 846, endPoint y: 665, distance: 12.0
click at [856, 665] on span "Update Campaign" at bounding box center [862, 664] width 96 height 15
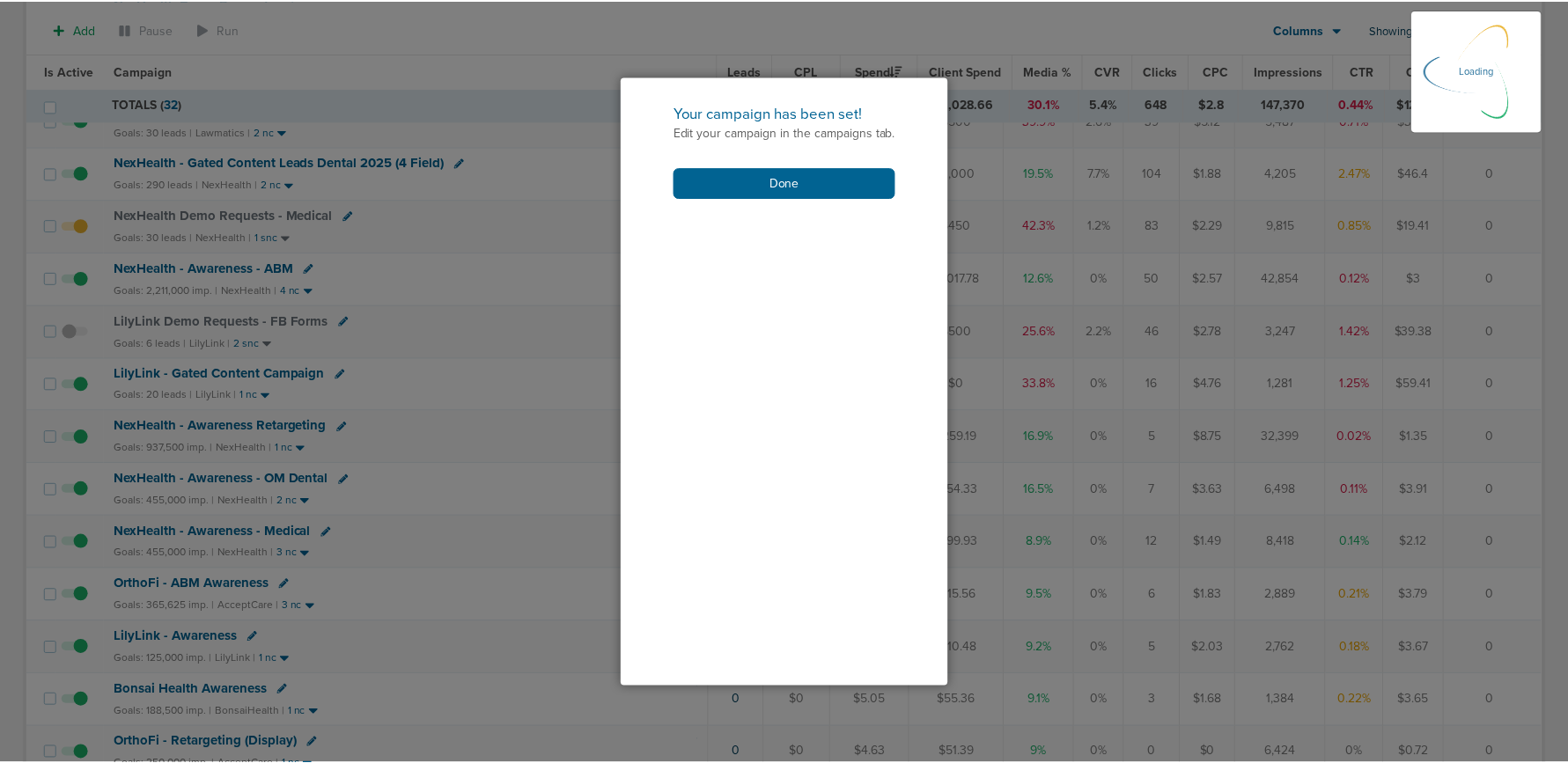
scroll to position [241, 0]
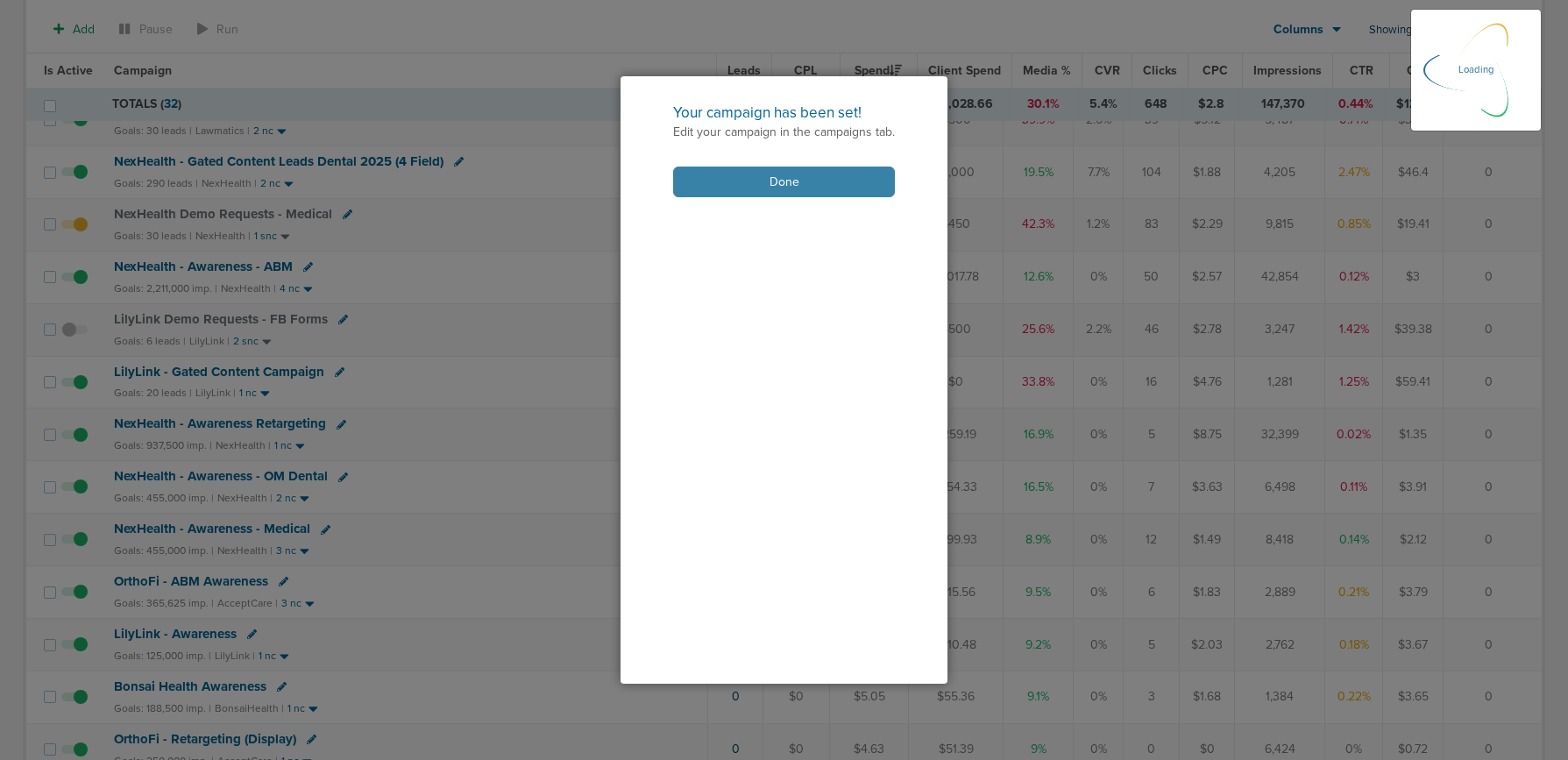
click at [697, 190] on button "Done" at bounding box center [784, 182] width 222 height 31
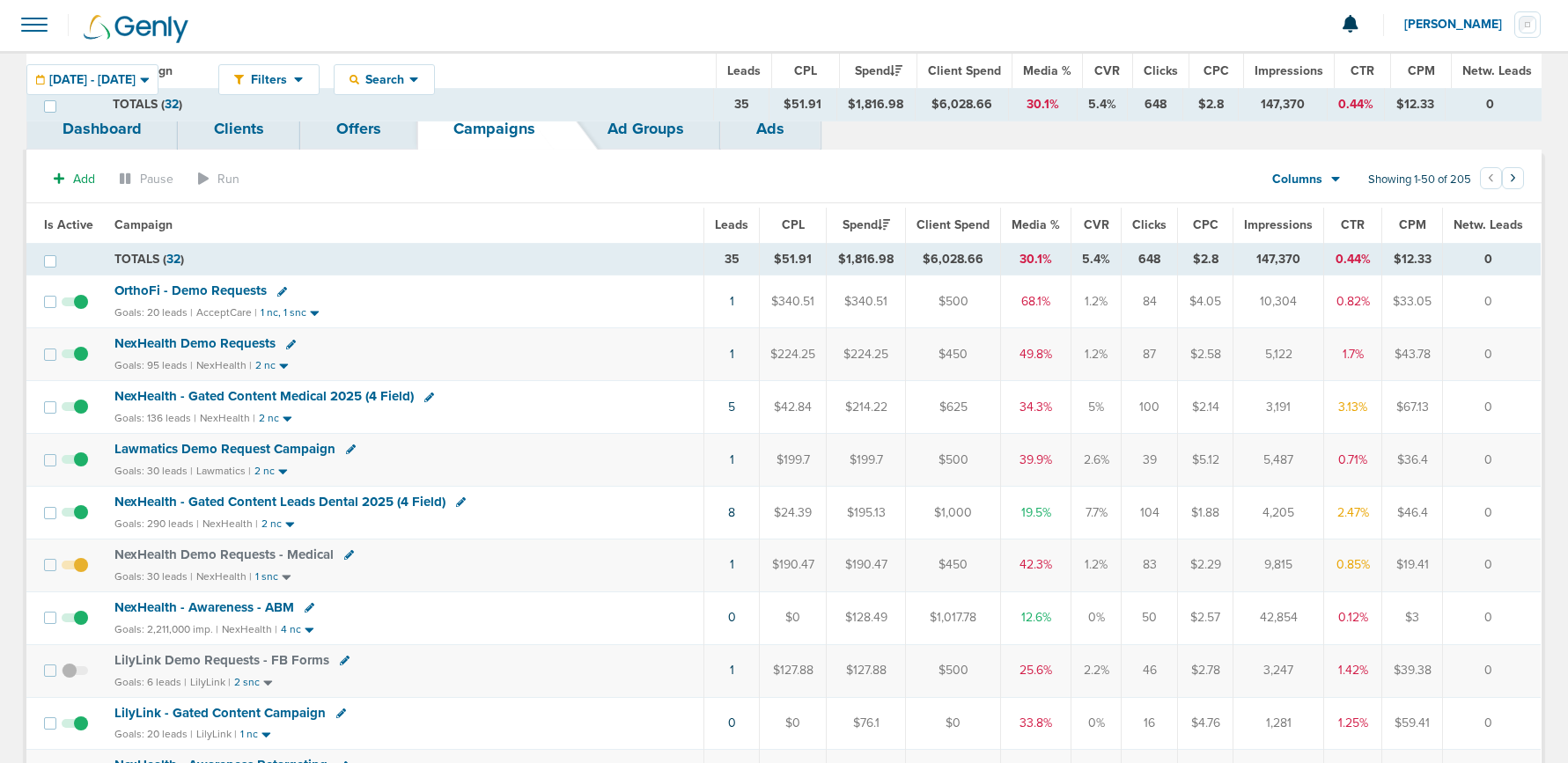
scroll to position [0, 0]
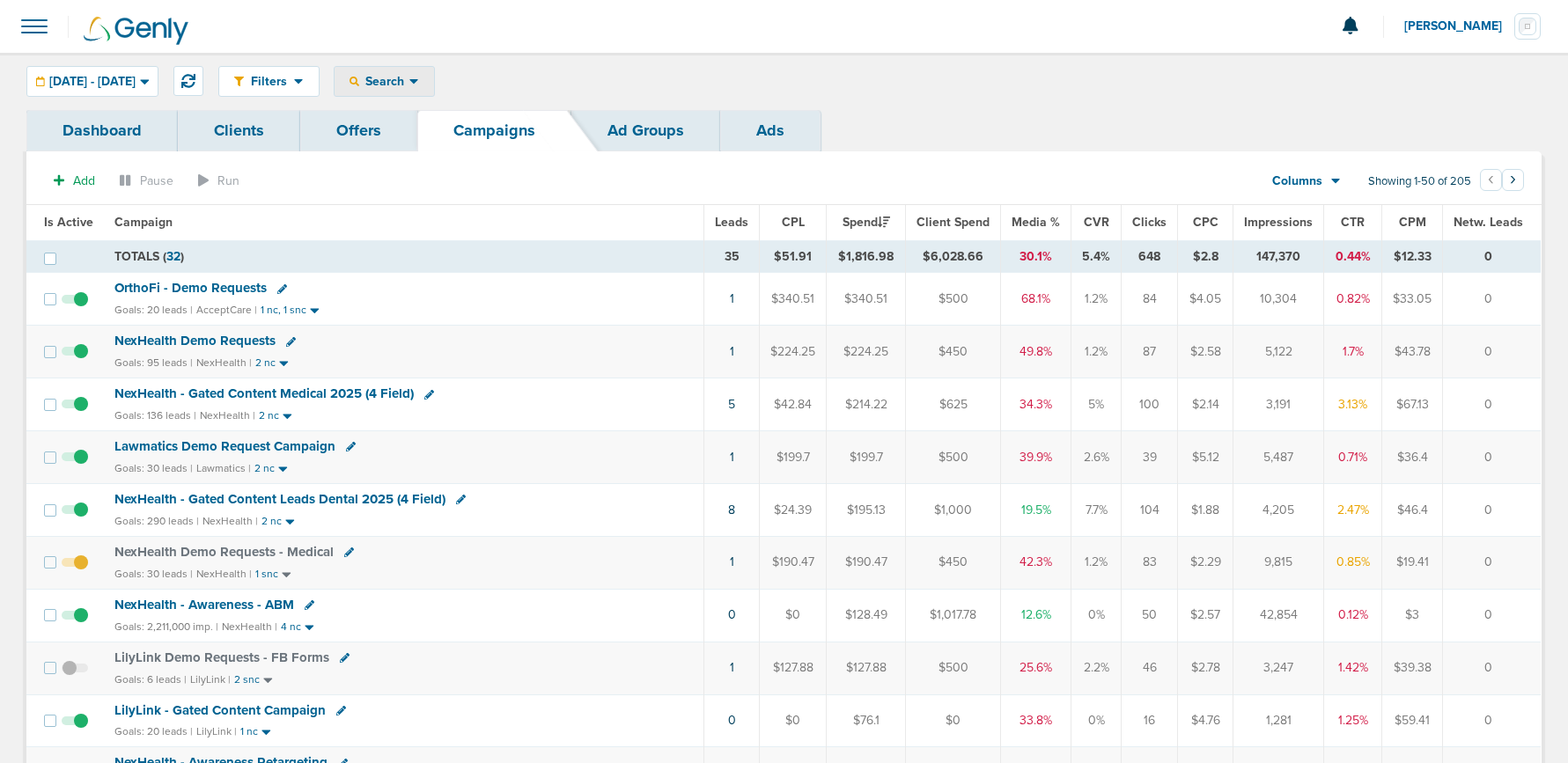
click at [434, 90] on div "Search" at bounding box center [384, 81] width 100 height 29
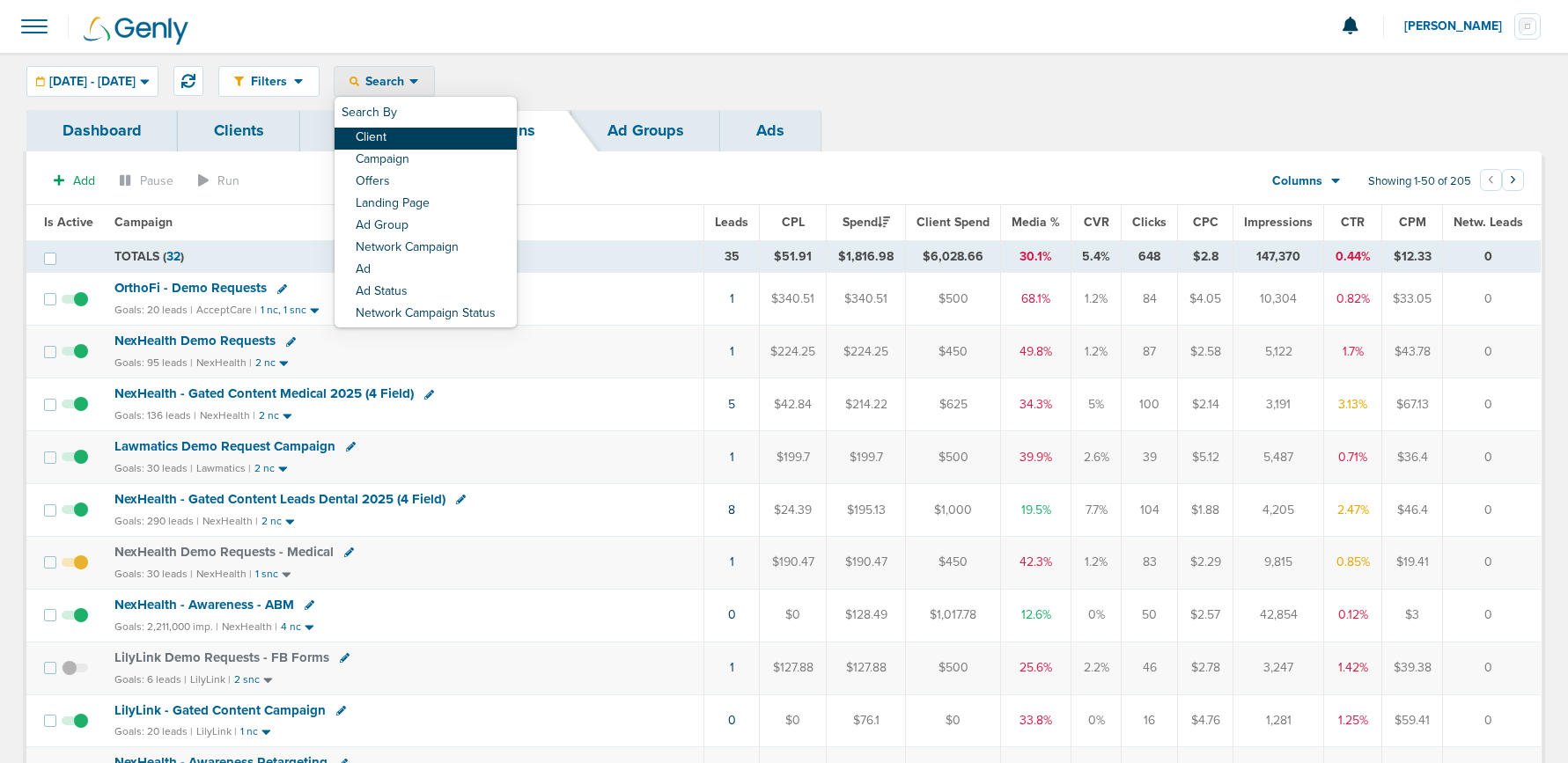
click at [438, 141] on link "Client" at bounding box center [425, 139] width 182 height 22
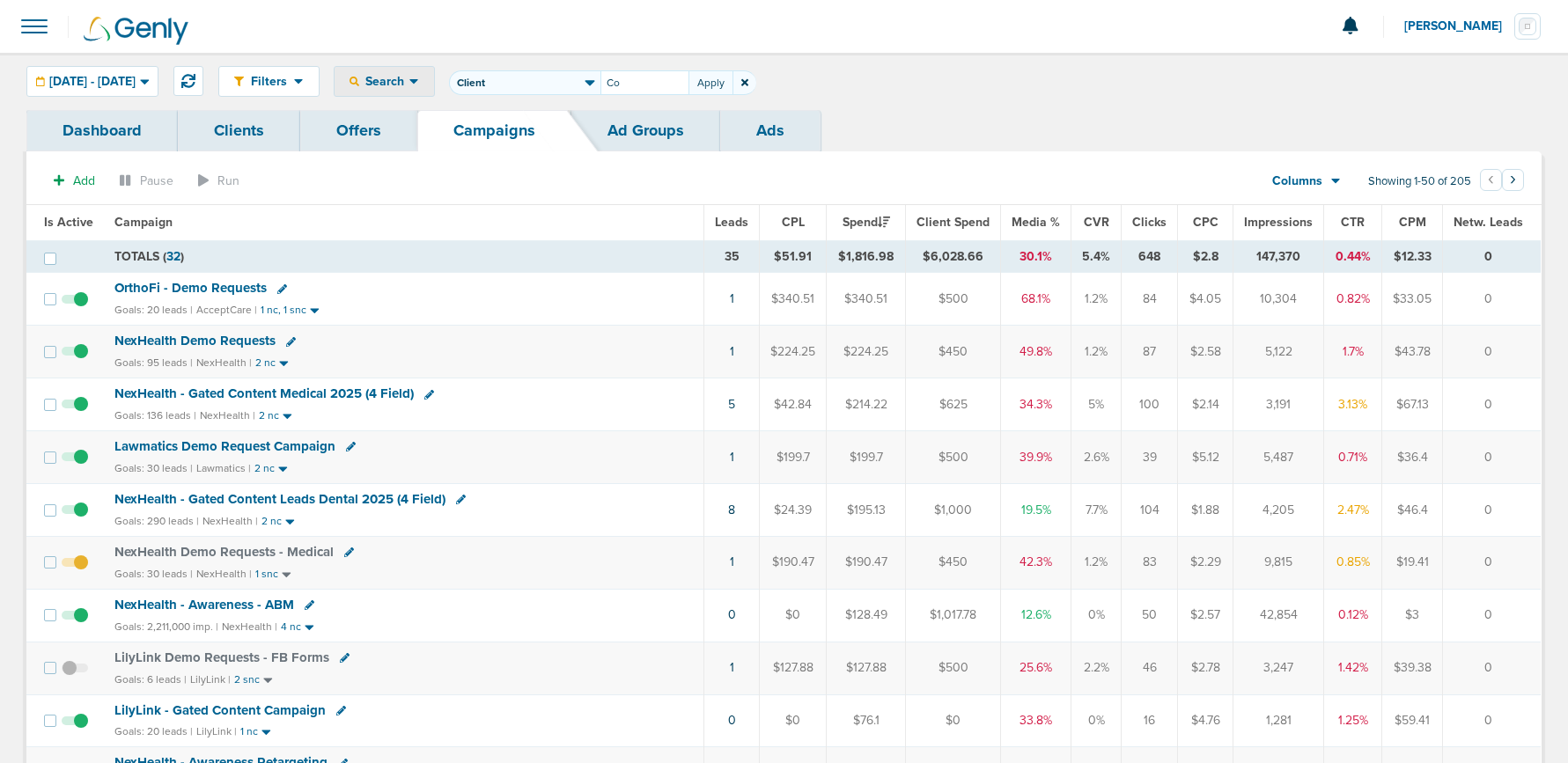
type input "C"
type input "NexHealth"
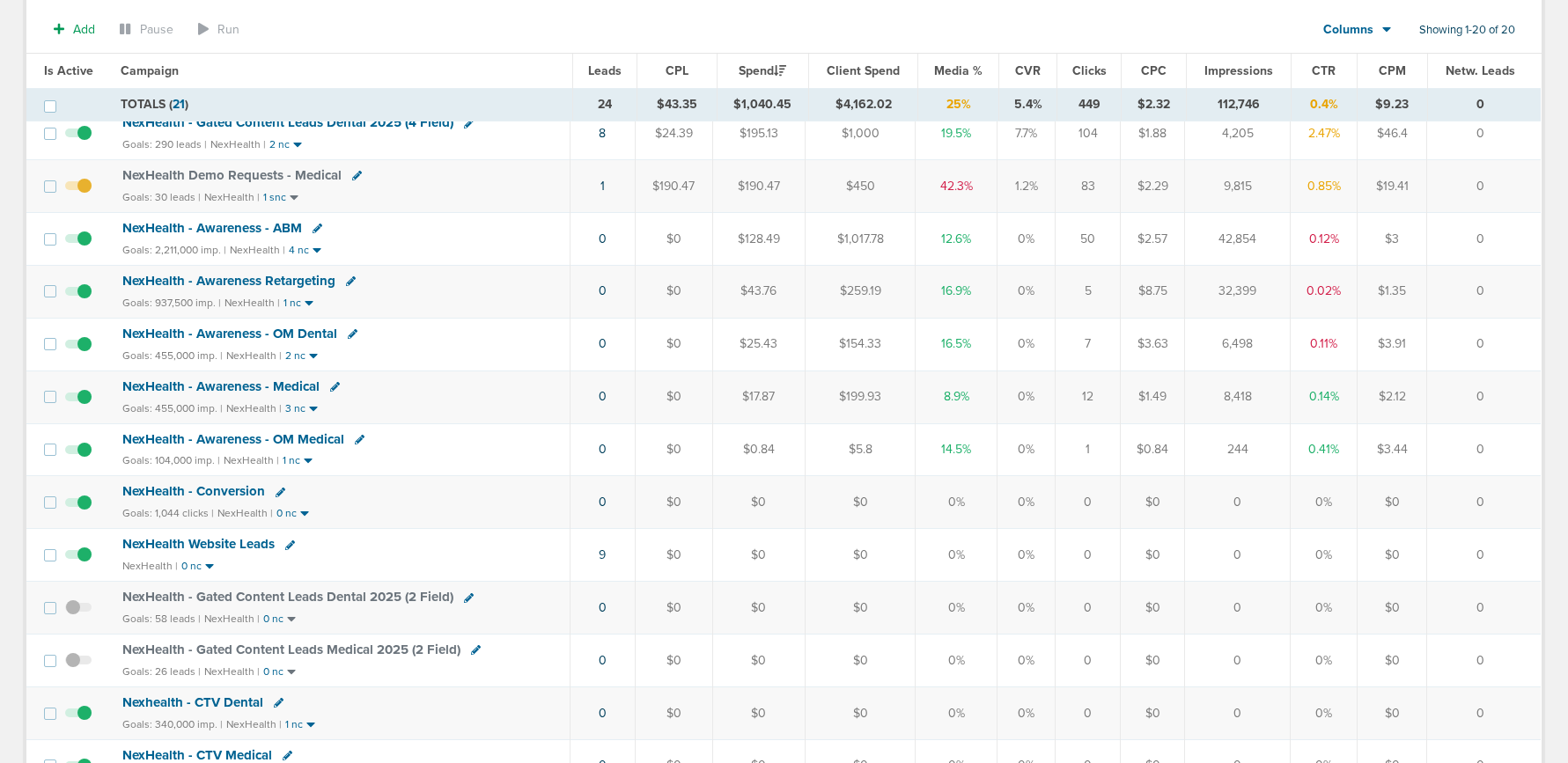
scroll to position [224, 0]
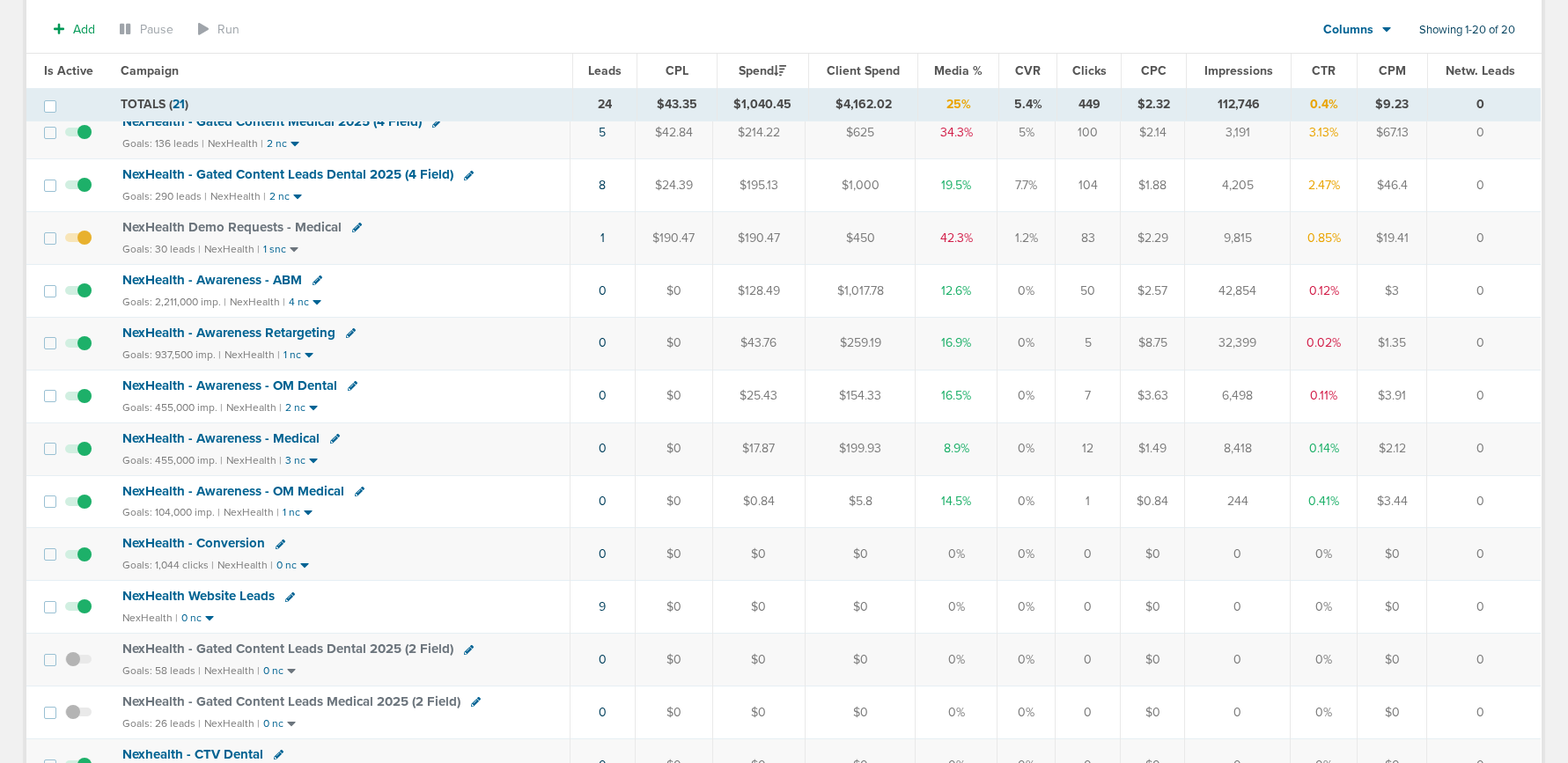
click at [186, 538] on span "NexHealth - Conversion" at bounding box center [194, 542] width 143 height 16
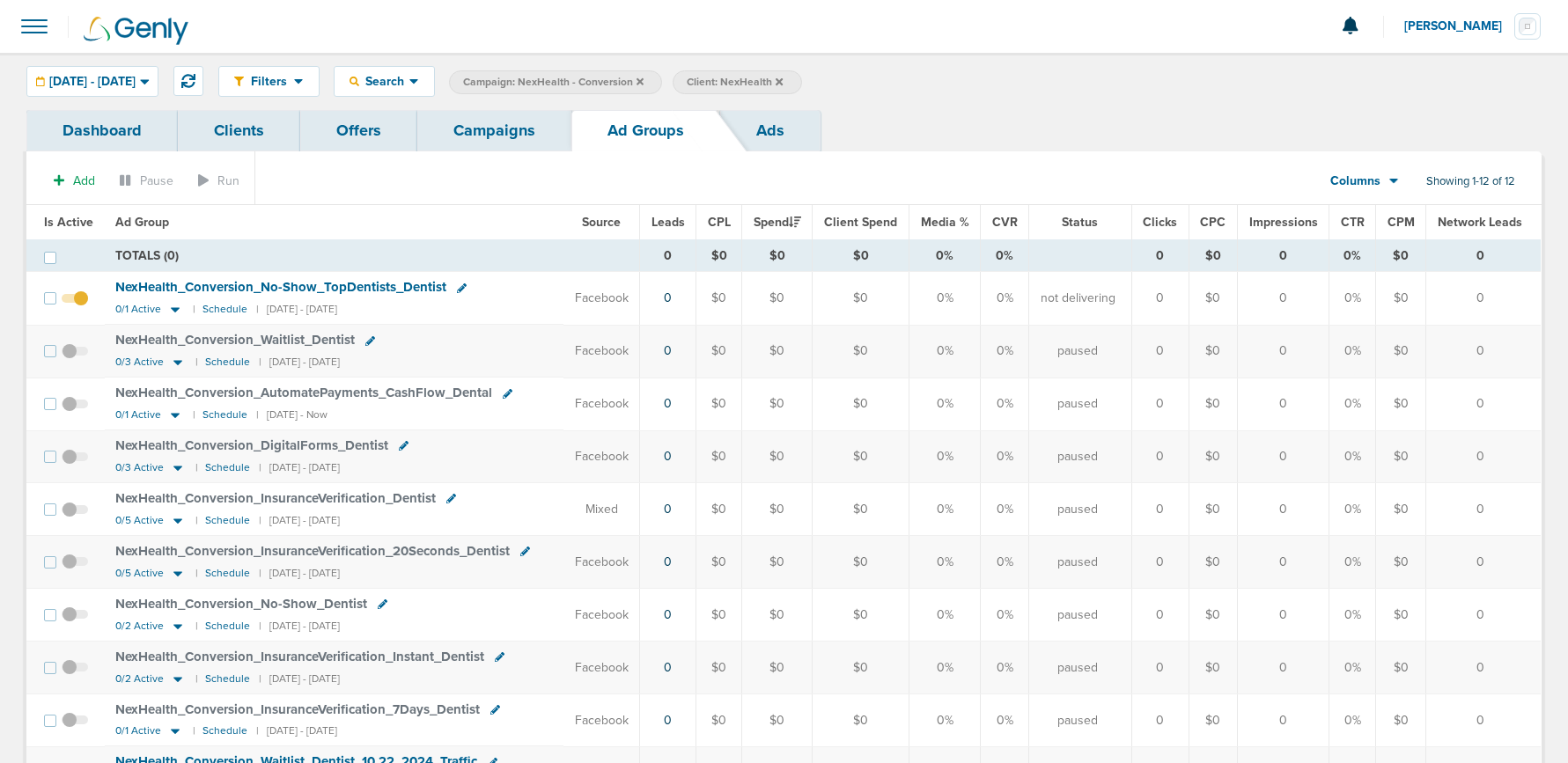
click at [84, 307] on span at bounding box center [74, 307] width 26 height 0
click at [75, 302] on input "checkbox" at bounding box center [75, 302] width 0 height 0
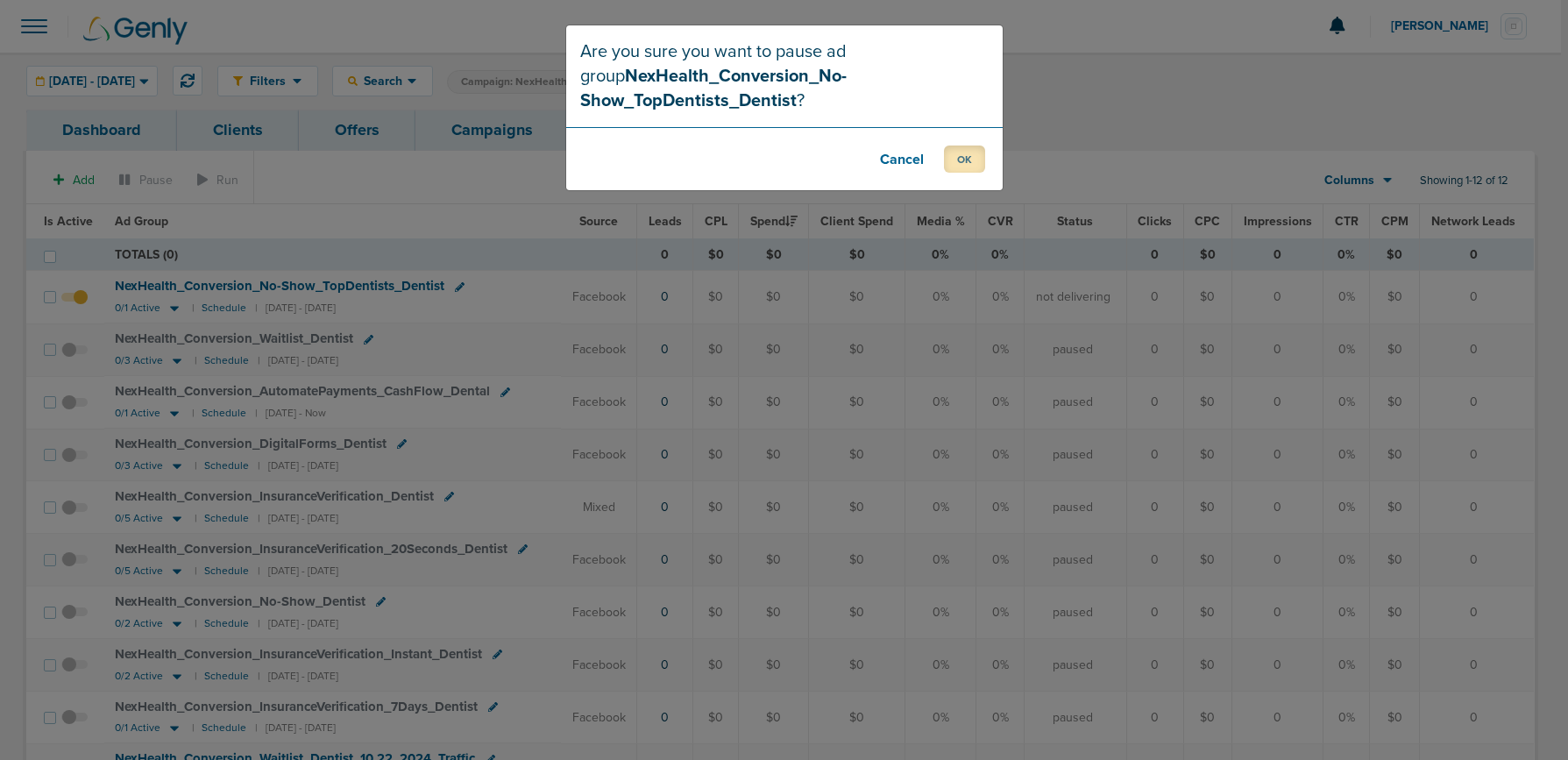
click at [971, 163] on button "OK" at bounding box center [965, 159] width 41 height 27
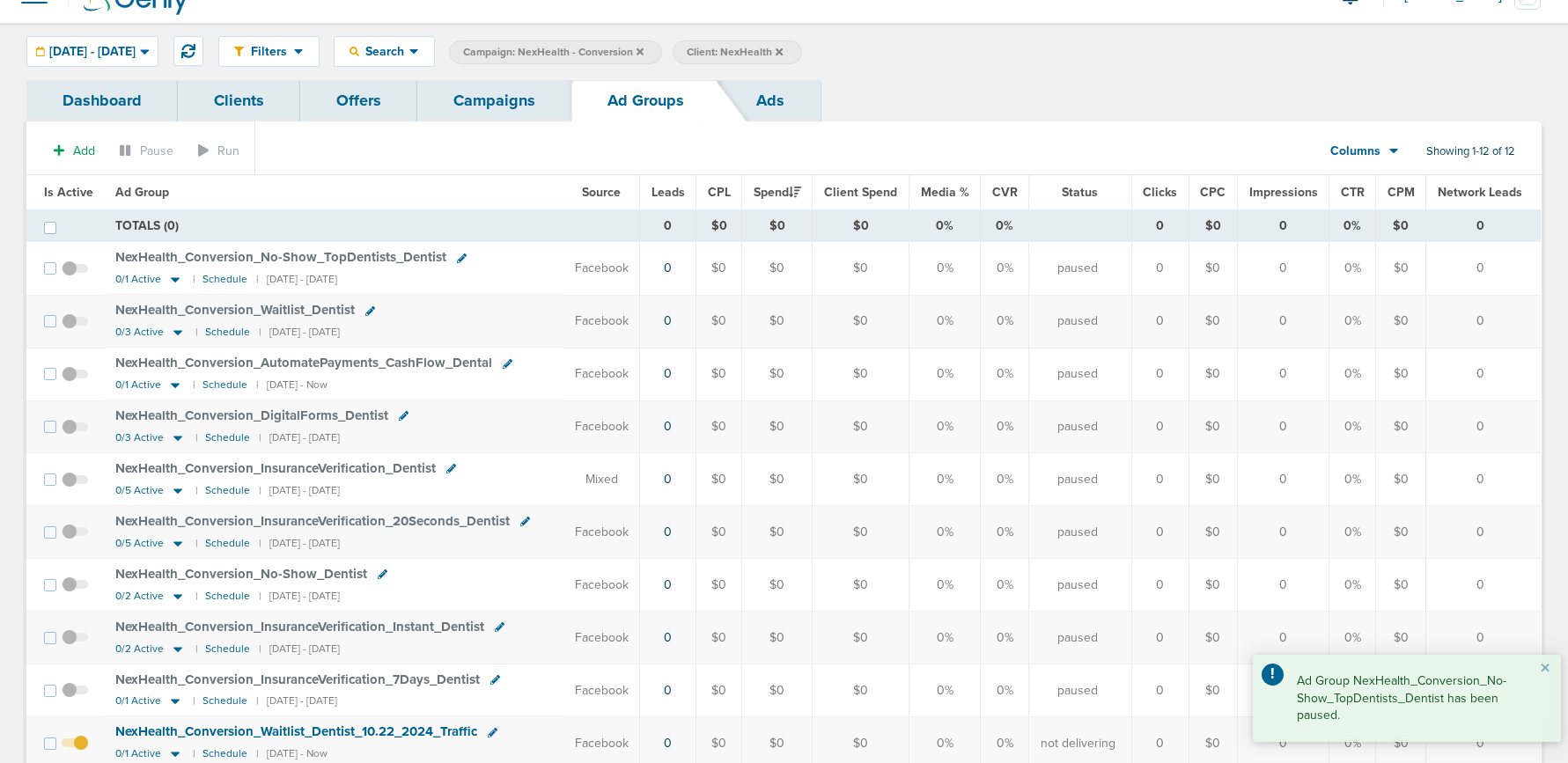
scroll to position [34, 0]
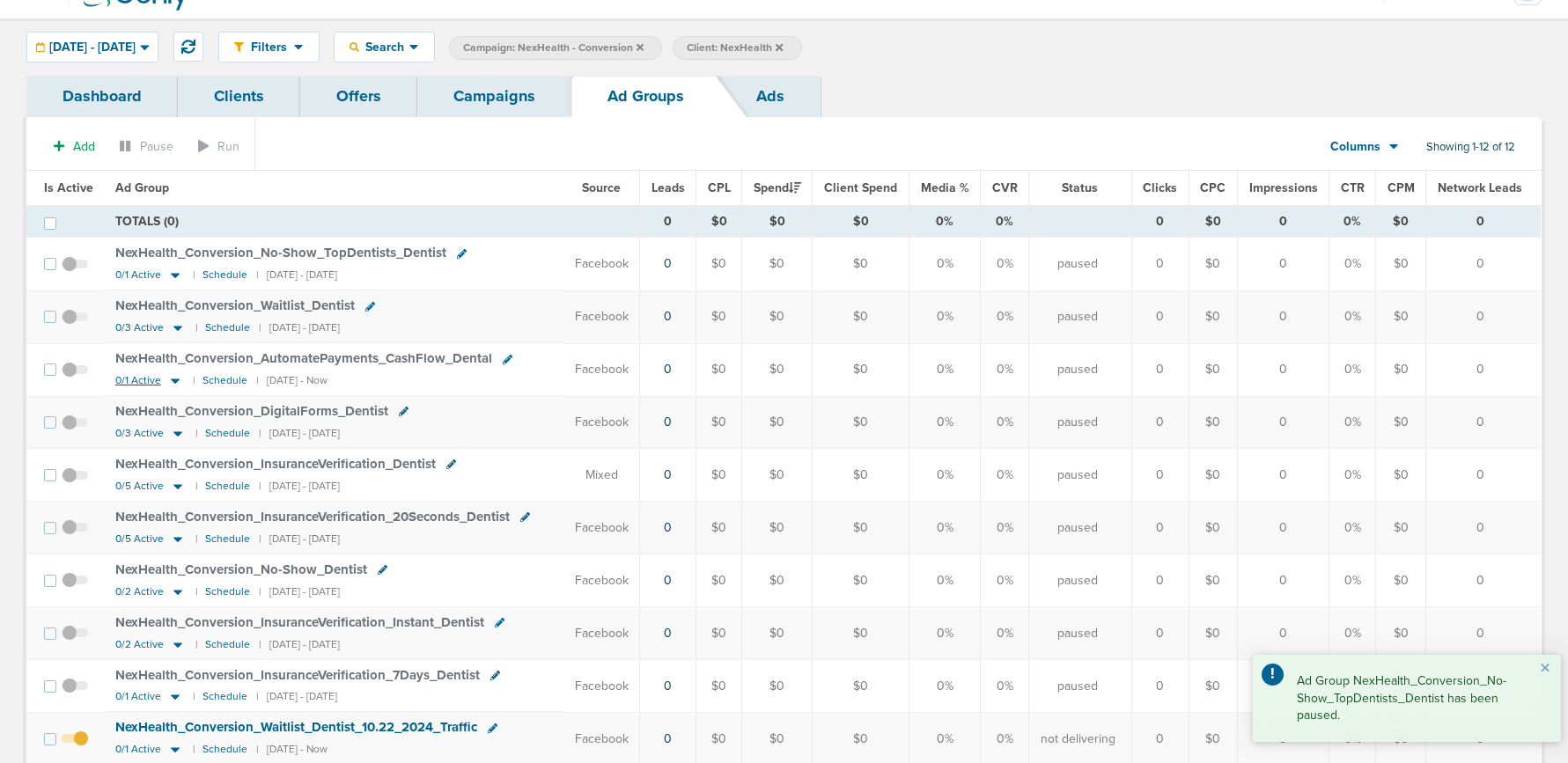
click at [177, 380] on icon at bounding box center [175, 380] width 18 height 15
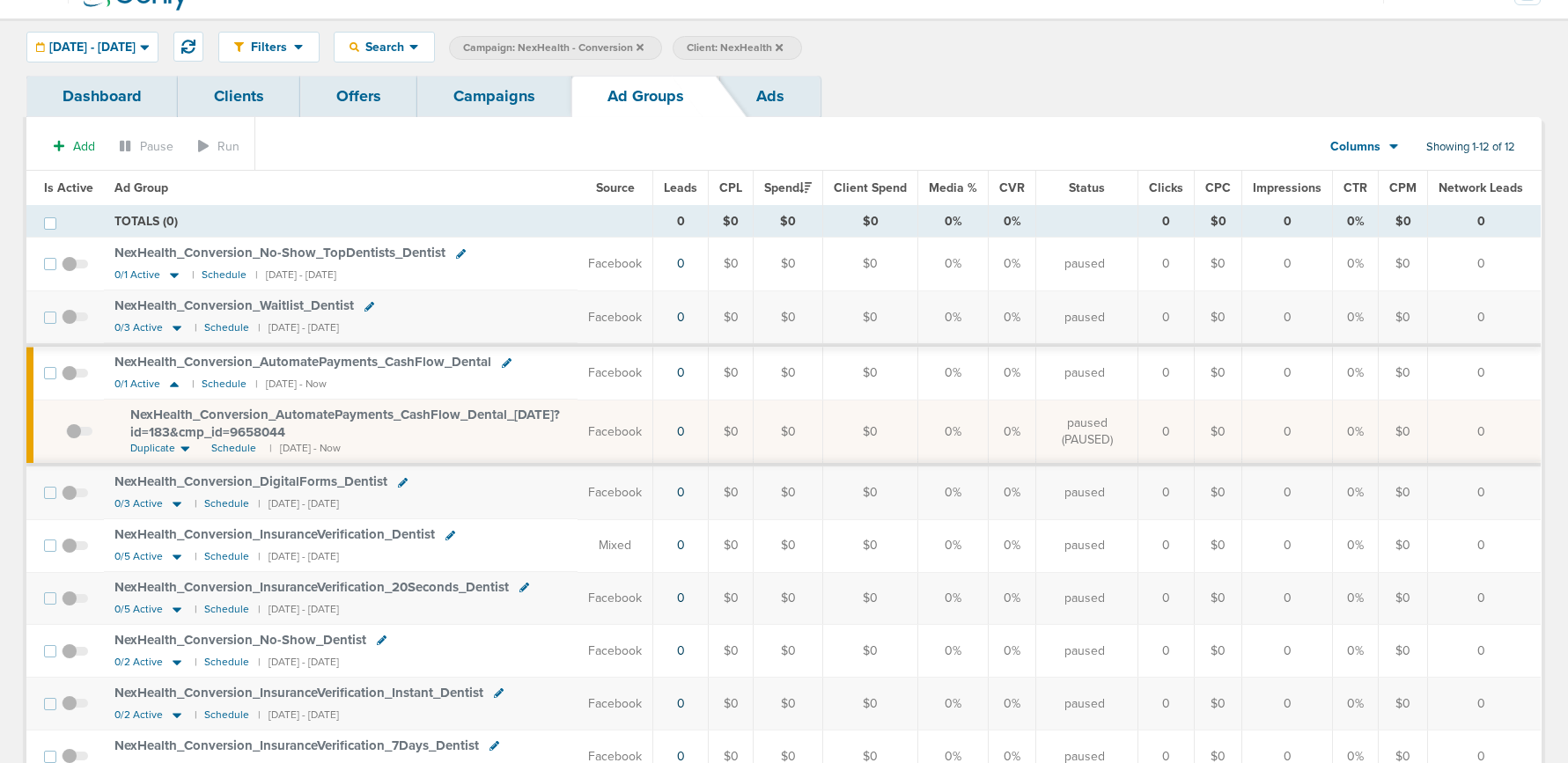
click at [72, 382] on span at bounding box center [74, 382] width 26 height 0
click at [75, 376] on input "checkbox" at bounding box center [75, 376] width 0 height 0
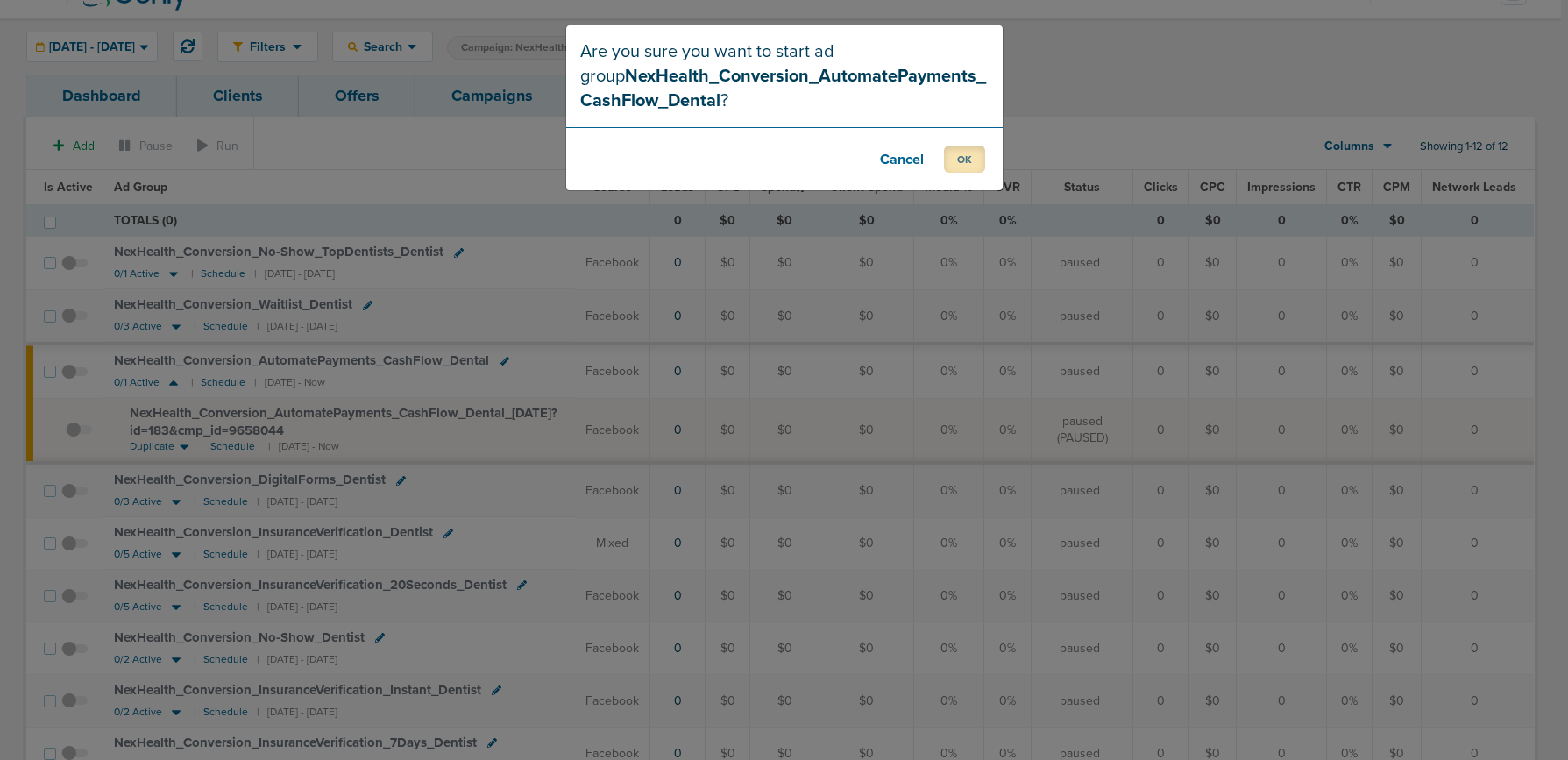
click at [978, 160] on button "OK" at bounding box center [965, 159] width 41 height 27
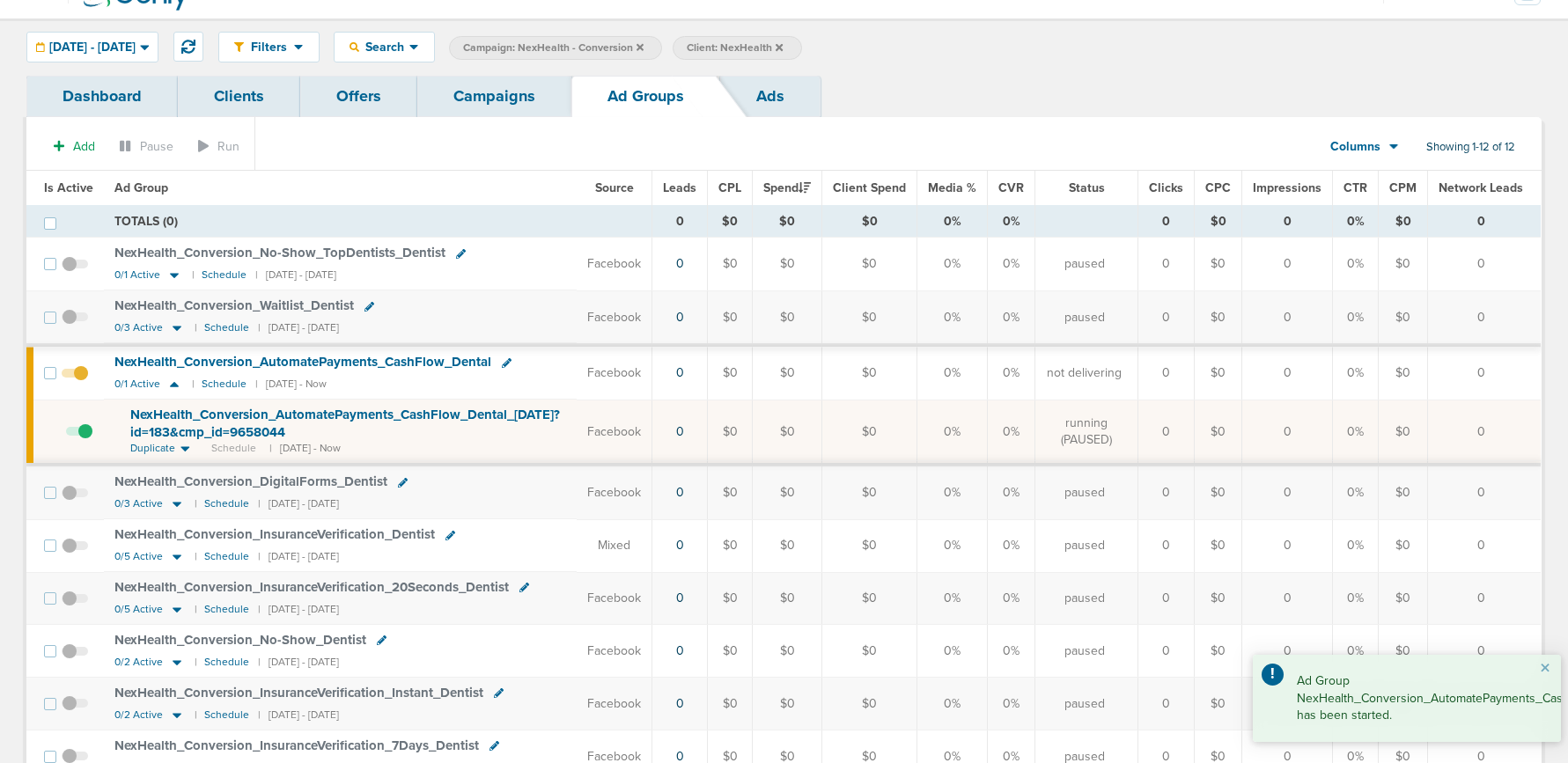
click at [487, 94] on link "Campaigns" at bounding box center [495, 96] width 154 height 41
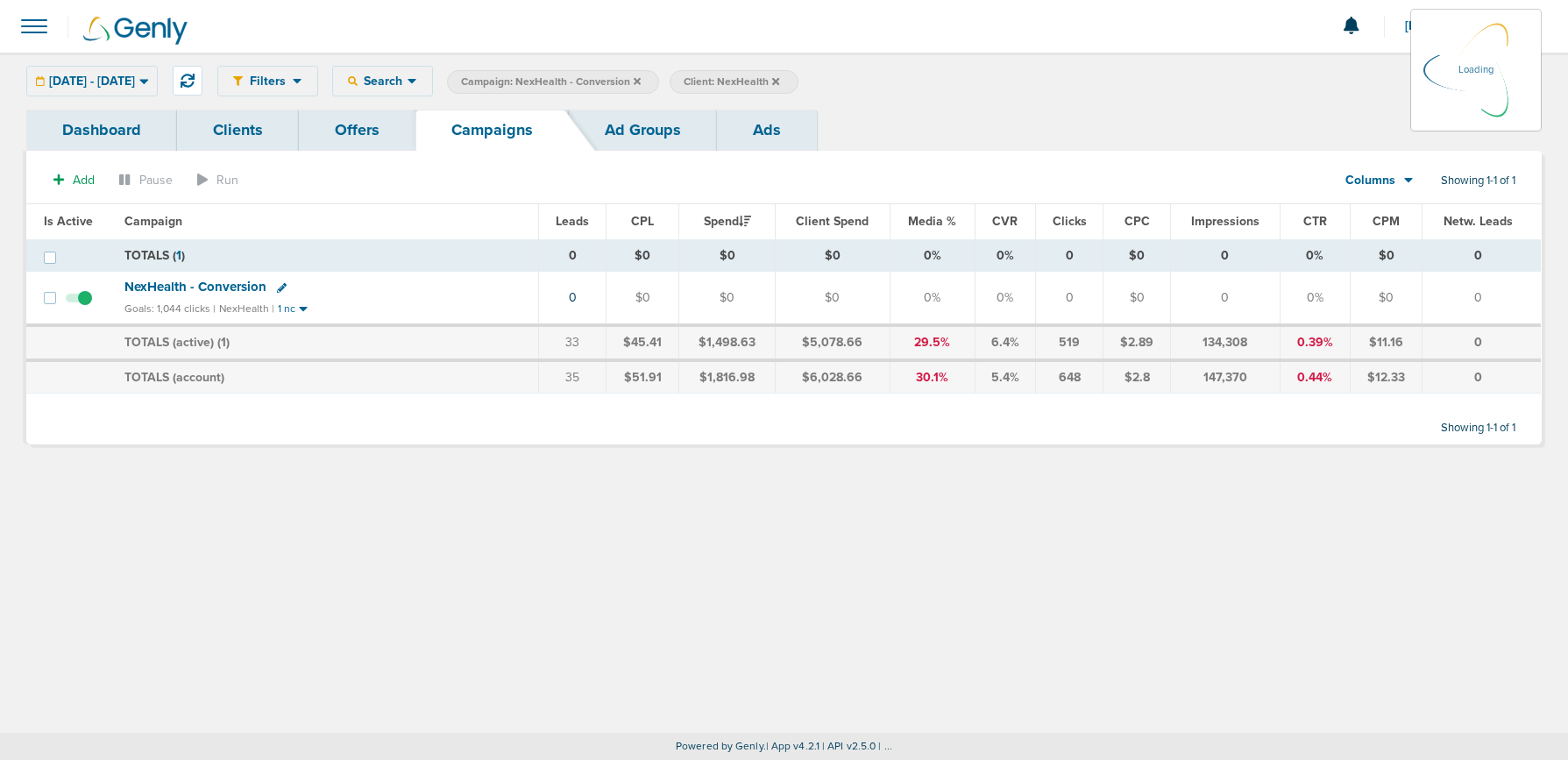
click at [640, 80] on icon at bounding box center [637, 80] width 7 height 7
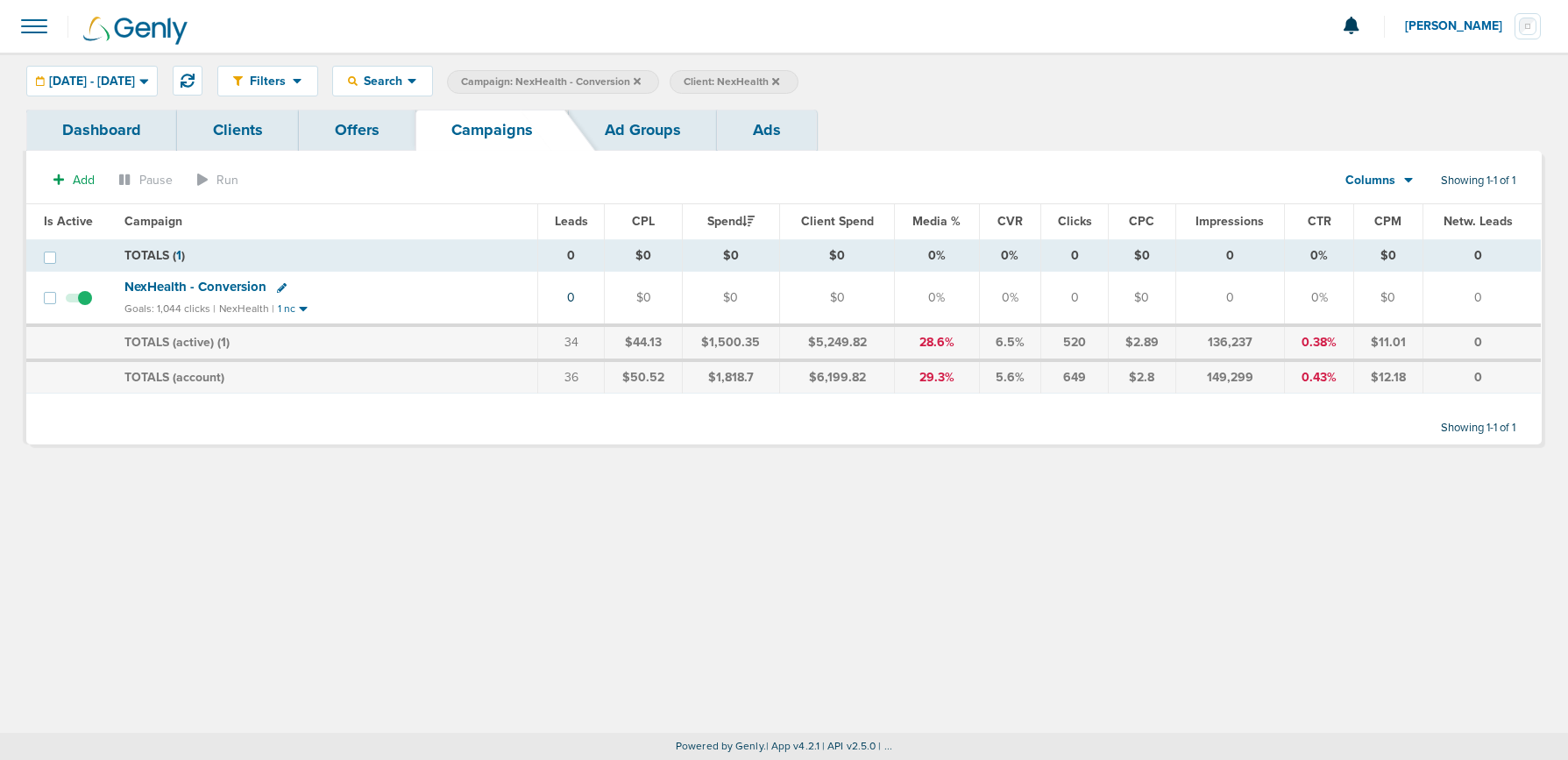
click at [640, 79] on icon at bounding box center [637, 80] width 7 height 7
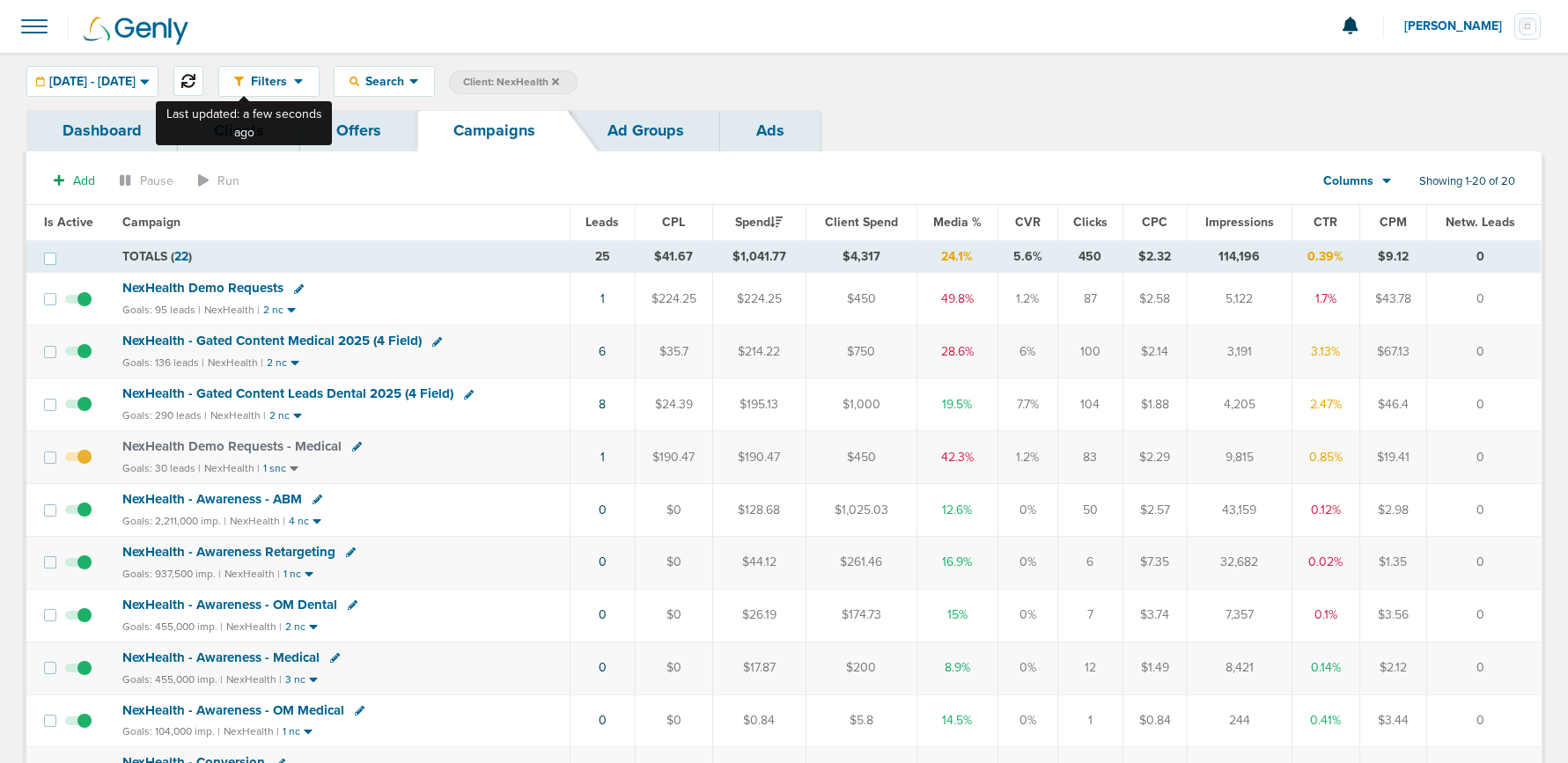
click at [196, 87] on icon at bounding box center [189, 81] width 14 height 14
click at [605, 404] on link "8" at bounding box center [601, 403] width 7 height 15
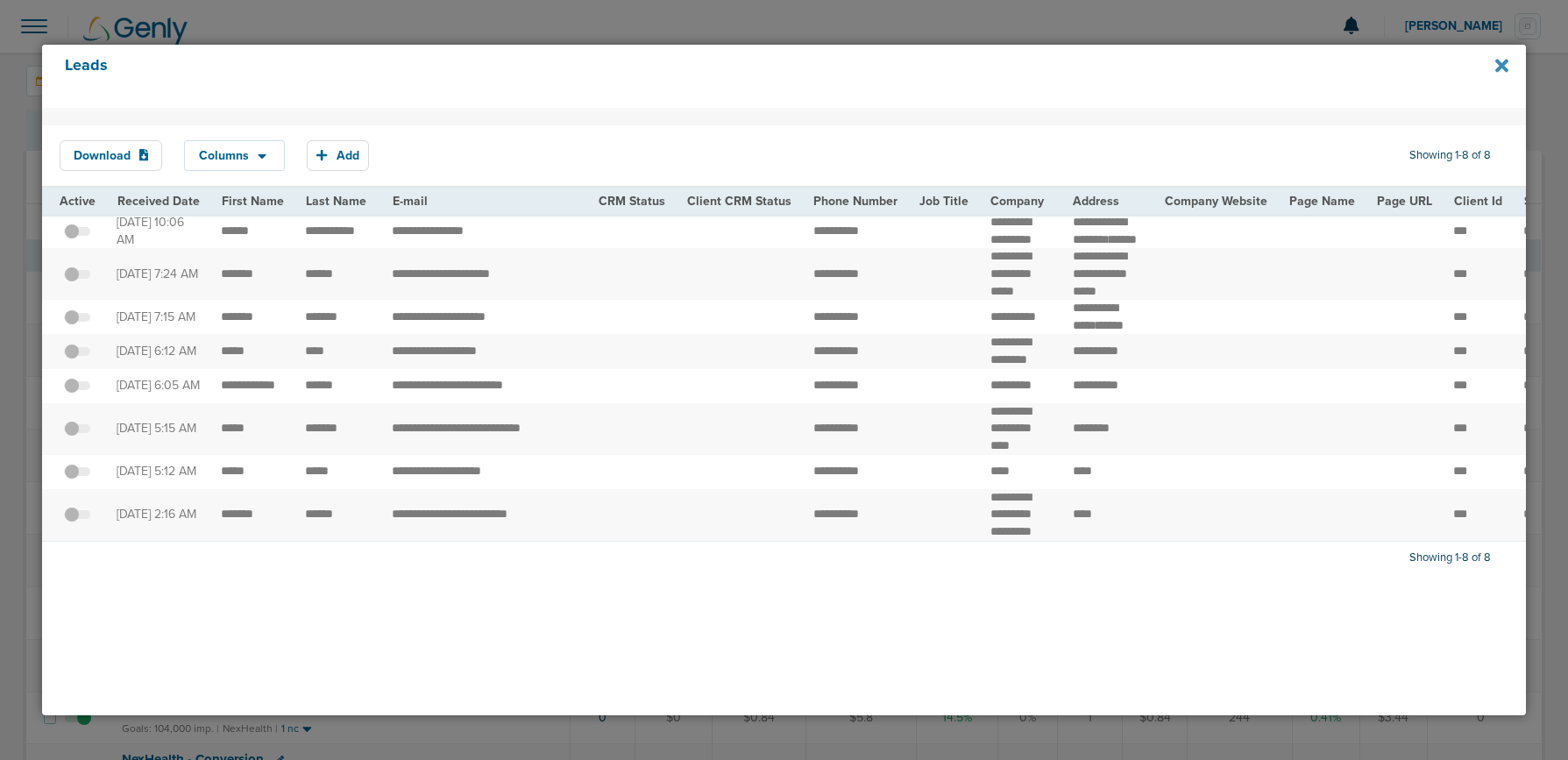
click at [1501, 66] on icon at bounding box center [1502, 65] width 14 height 14
click at [1502, 68] on icon at bounding box center [1502, 66] width 14 height 19
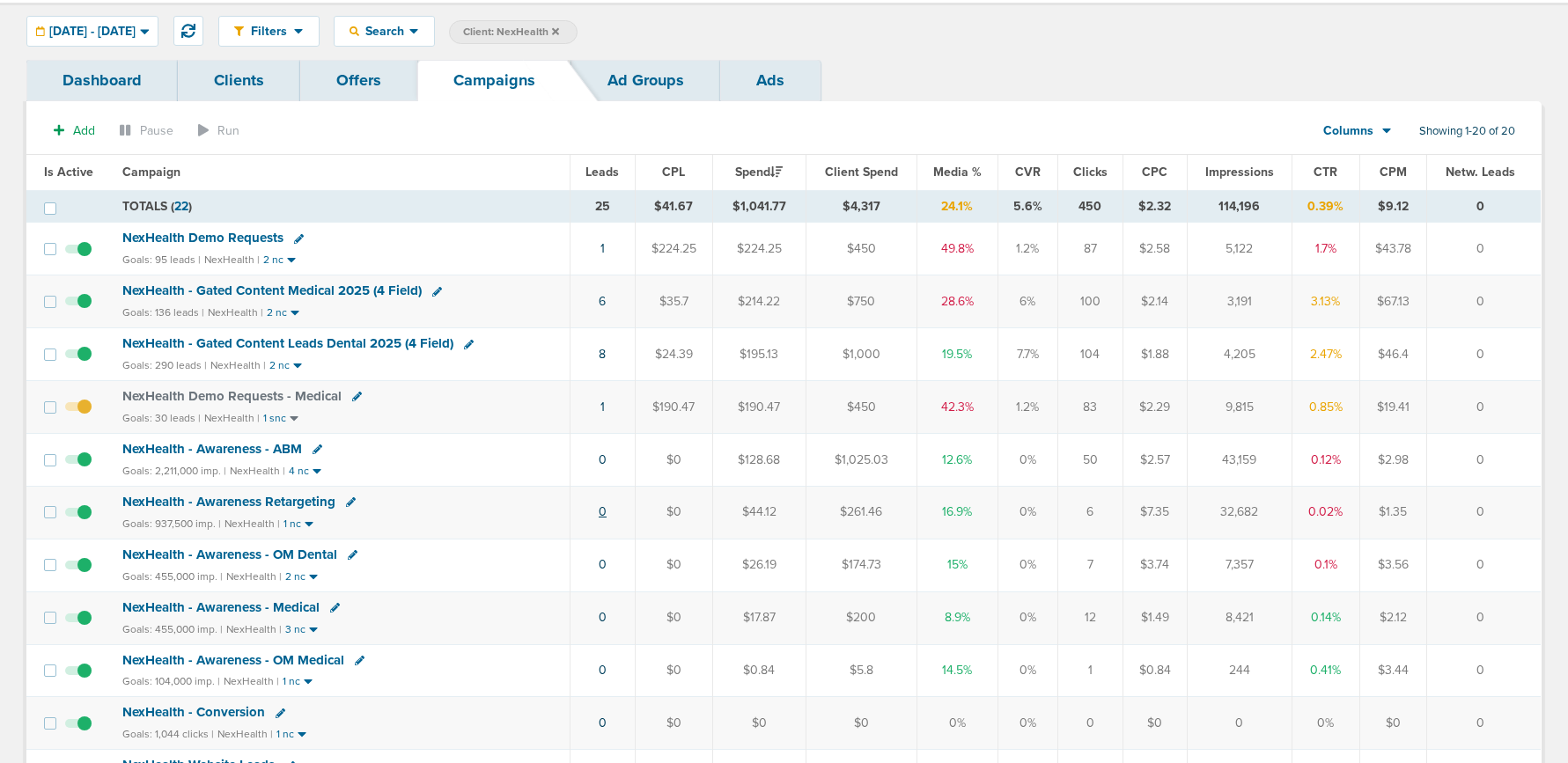
scroll to position [51, 0]
click at [606, 297] on link "6" at bounding box center [601, 300] width 7 height 15
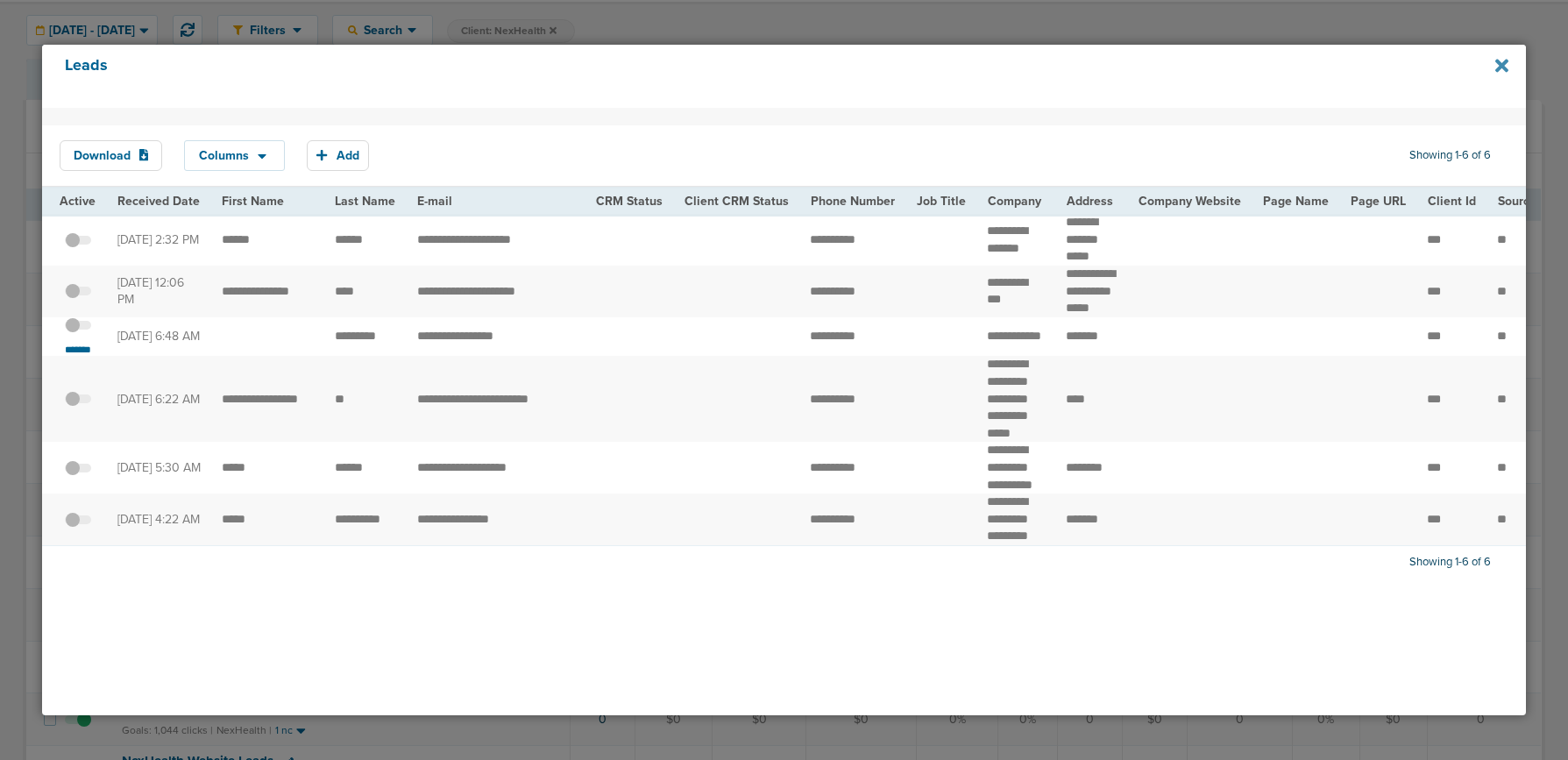
click at [1506, 65] on icon at bounding box center [1502, 66] width 14 height 19
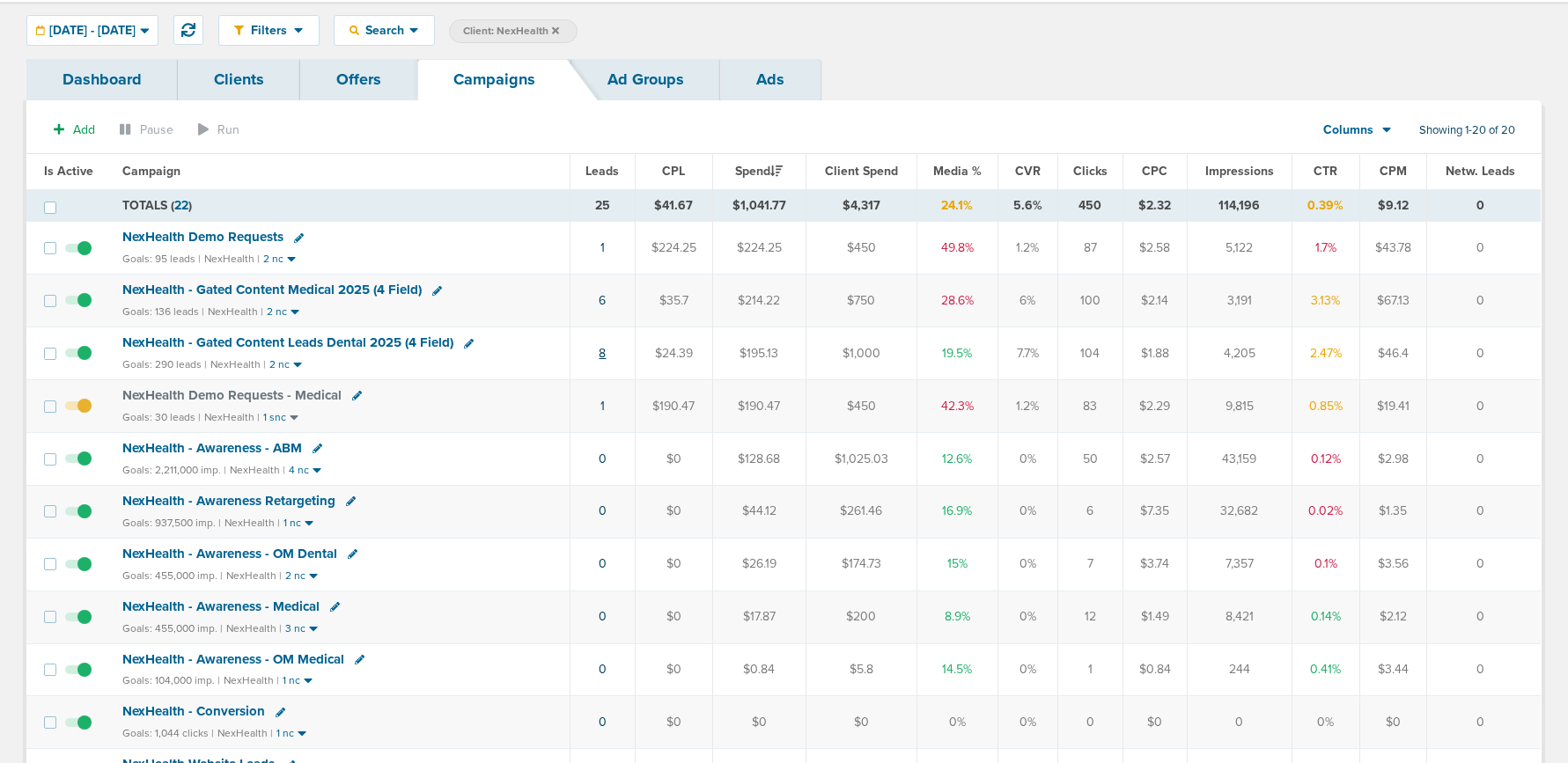
click at [605, 354] on link "8" at bounding box center [601, 353] width 7 height 15
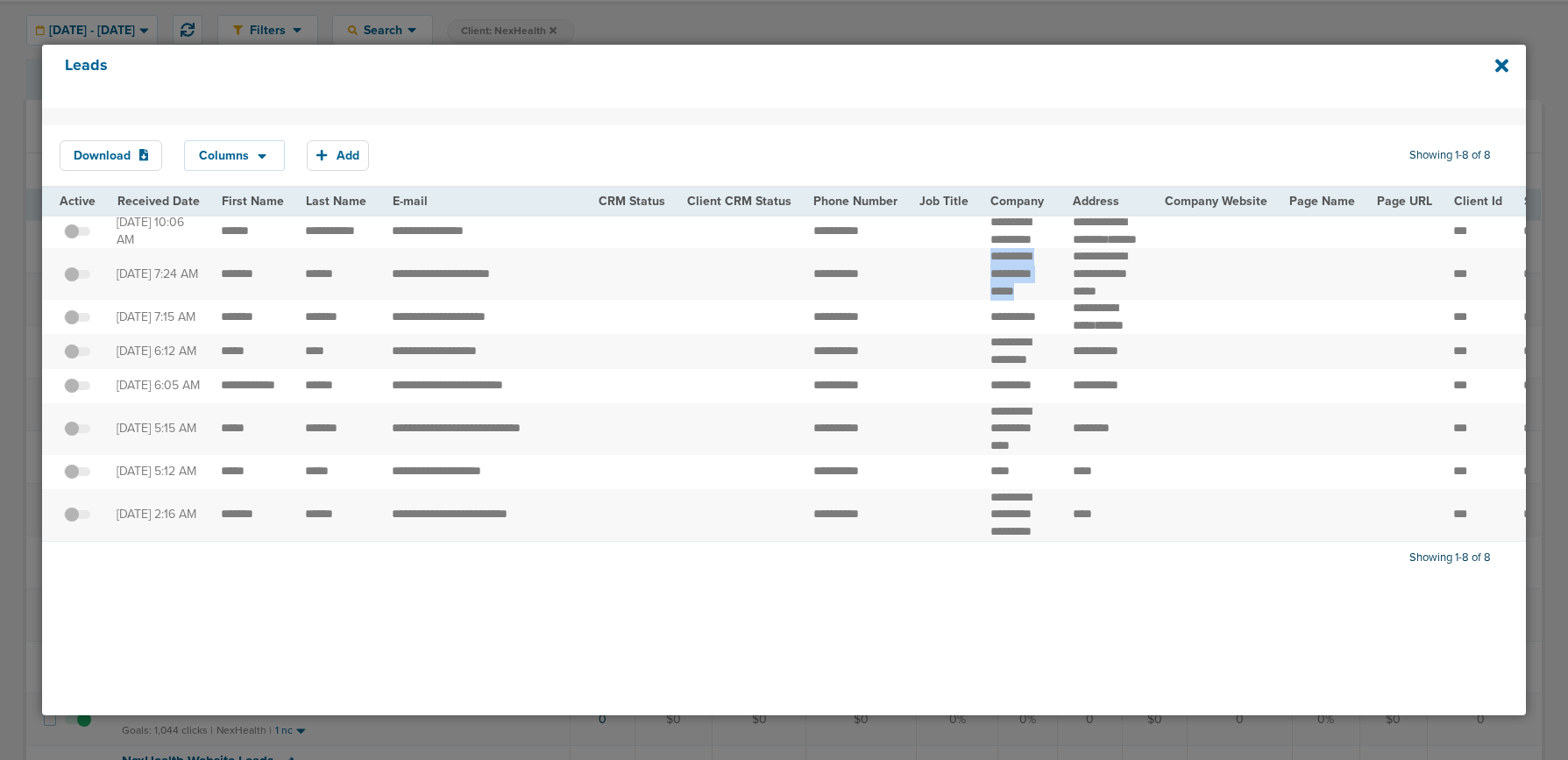
drag, startPoint x: 980, startPoint y: 300, endPoint x: 1042, endPoint y: 340, distance: 73.8
click at [1042, 300] on td "**********" at bounding box center [1021, 273] width 83 height 52
copy td "**********"
click at [83, 283] on span at bounding box center [77, 283] width 26 height 0
click at [77, 277] on input "checkbox" at bounding box center [77, 277] width 0 height 0
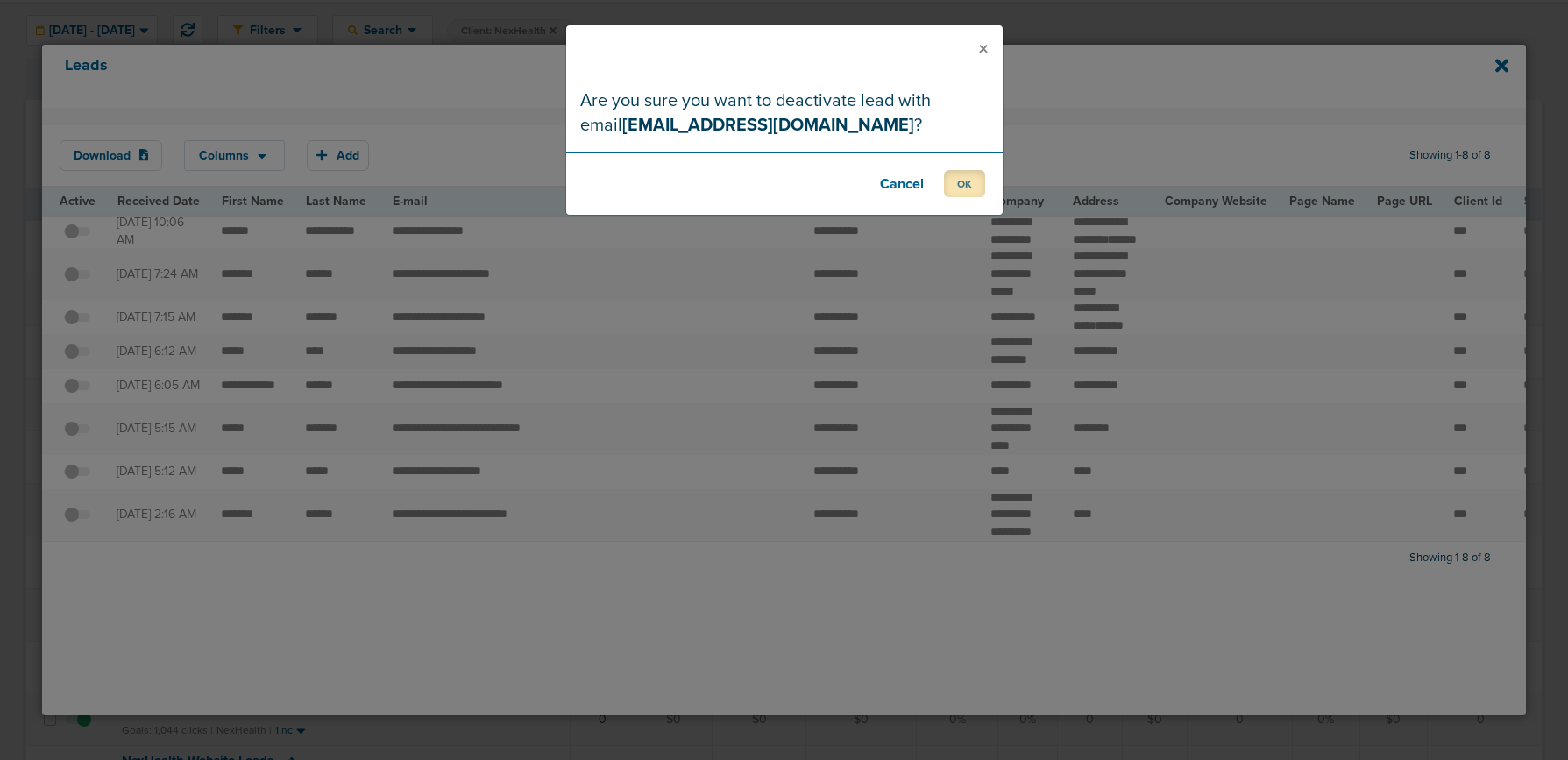
click at [955, 179] on button "OK" at bounding box center [965, 184] width 41 height 27
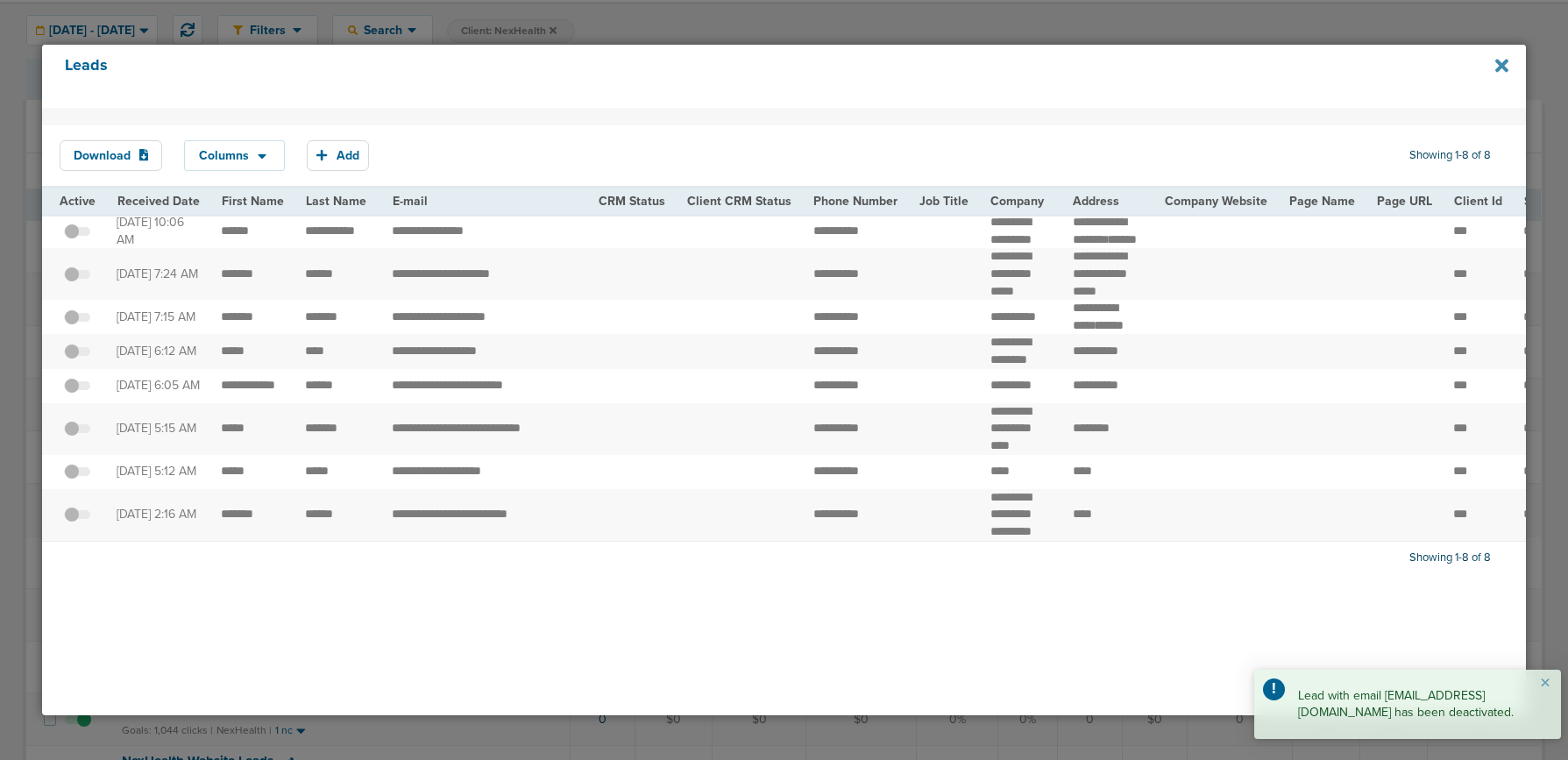
click at [1502, 69] on icon at bounding box center [1502, 66] width 14 height 19
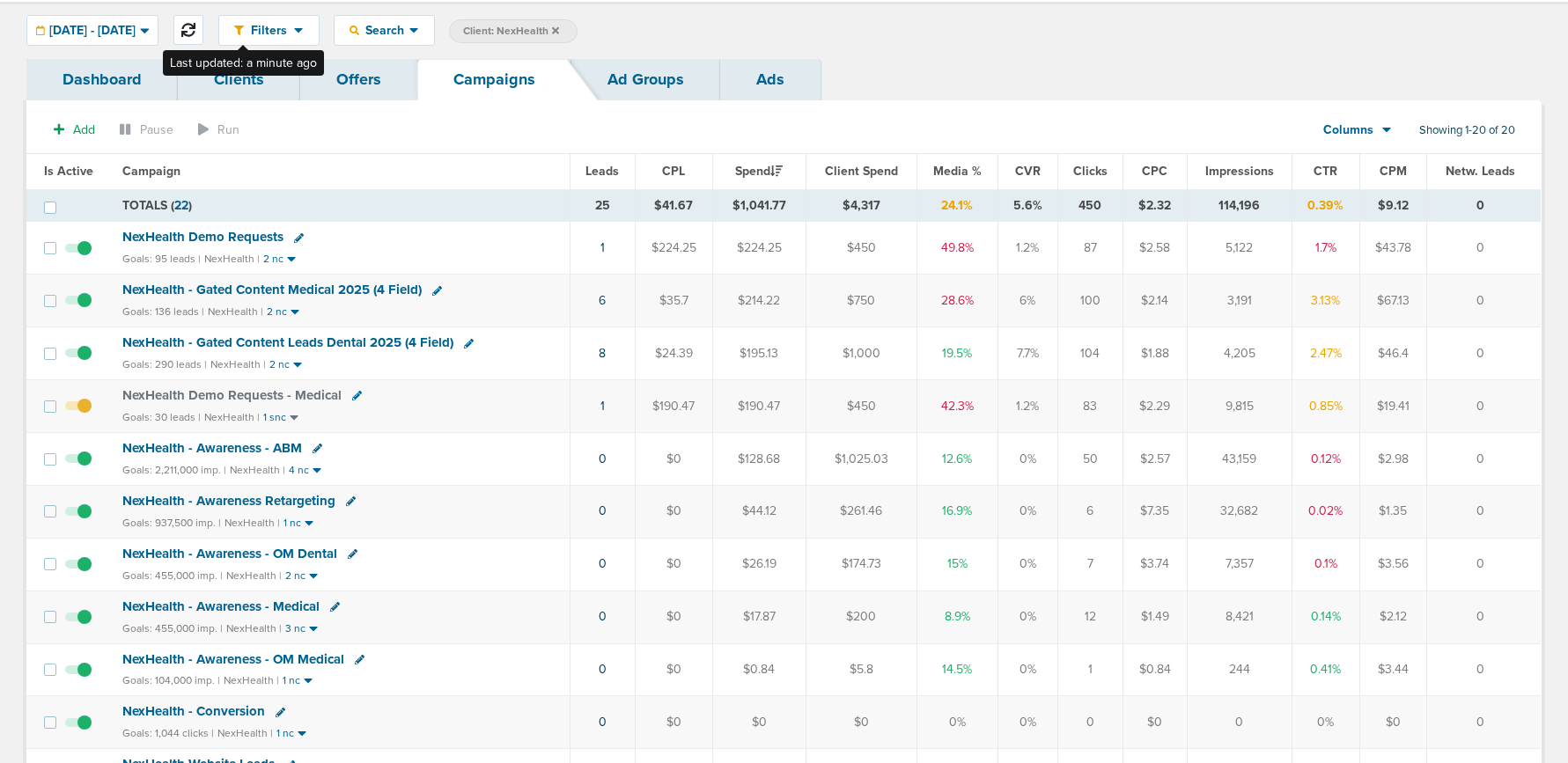
click at [196, 30] on icon at bounding box center [189, 29] width 14 height 14
click at [559, 31] on icon at bounding box center [555, 29] width 7 height 7
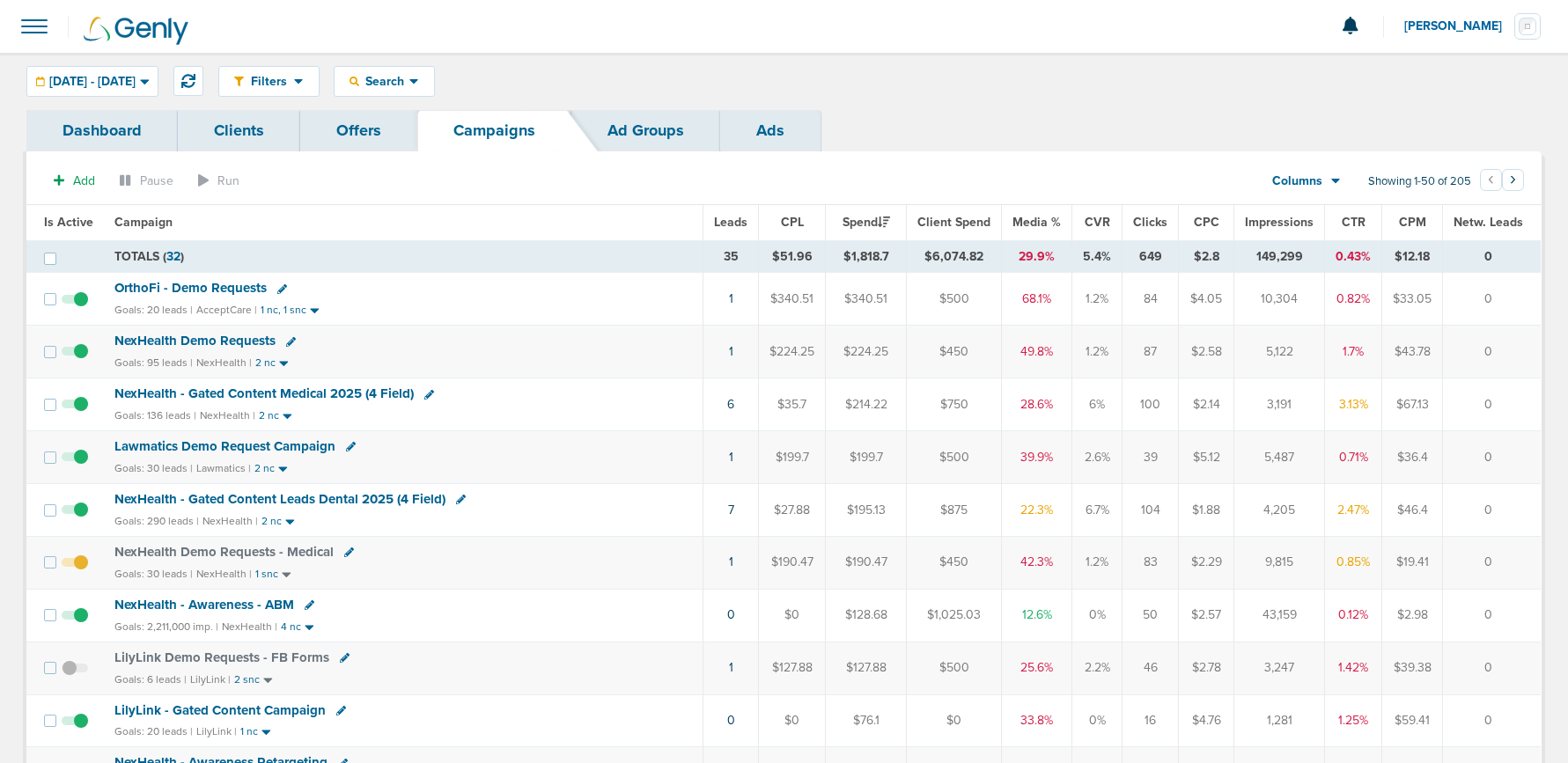
click at [218, 284] on span "OrthoFi - Demo Requests" at bounding box center [191, 287] width 152 height 16
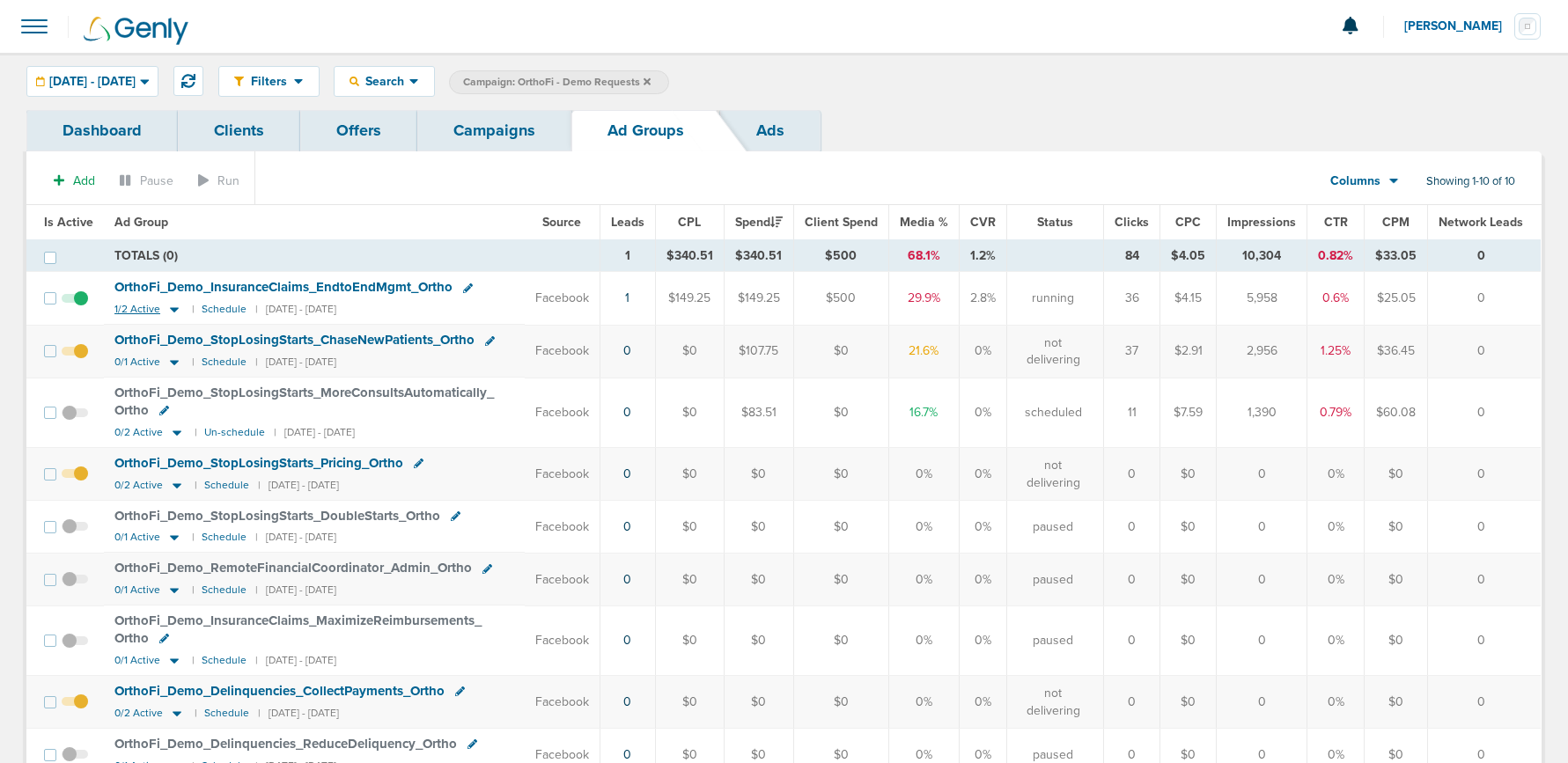
click at [173, 306] on icon at bounding box center [174, 309] width 18 height 15
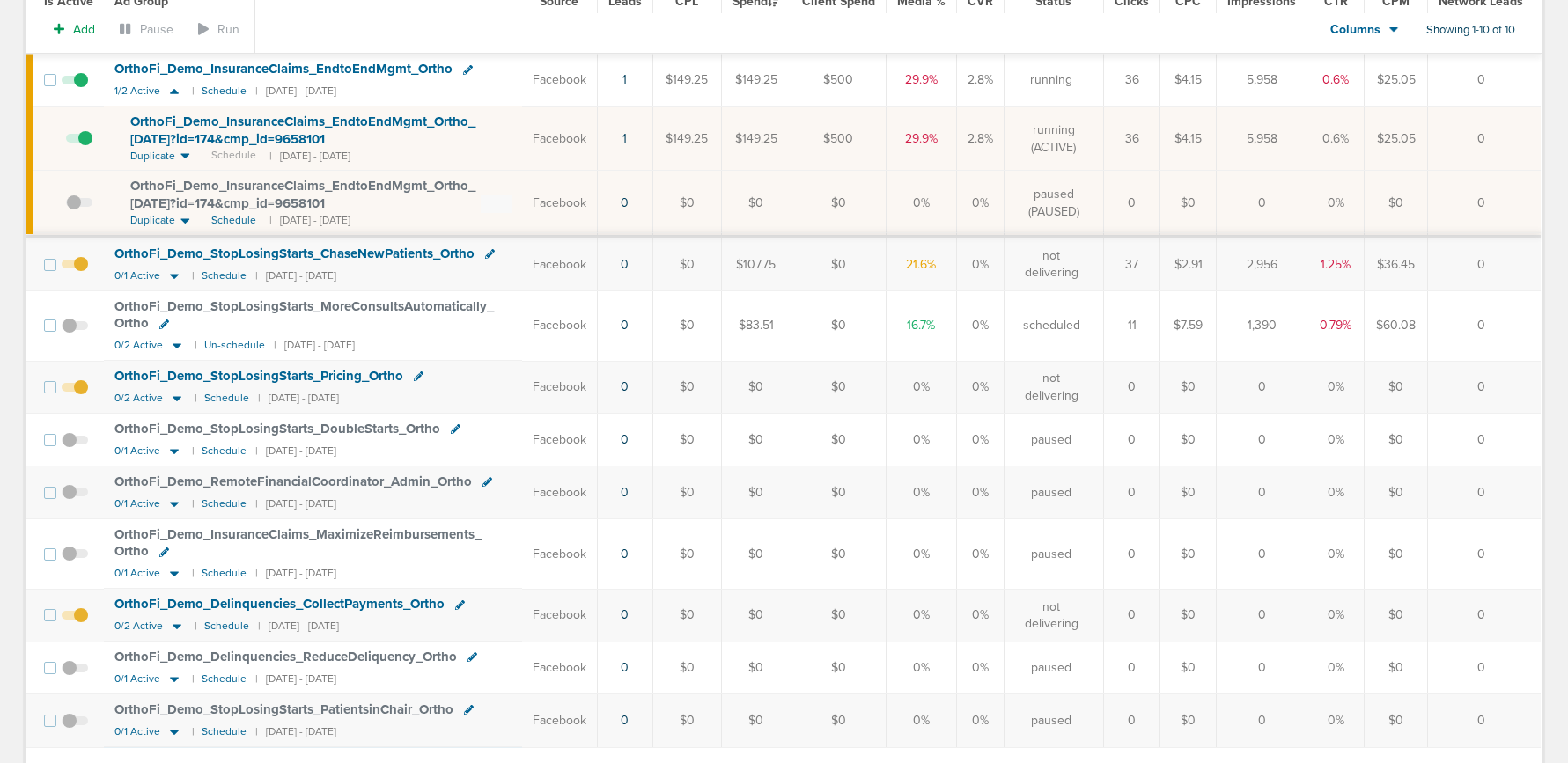
scroll to position [292, 0]
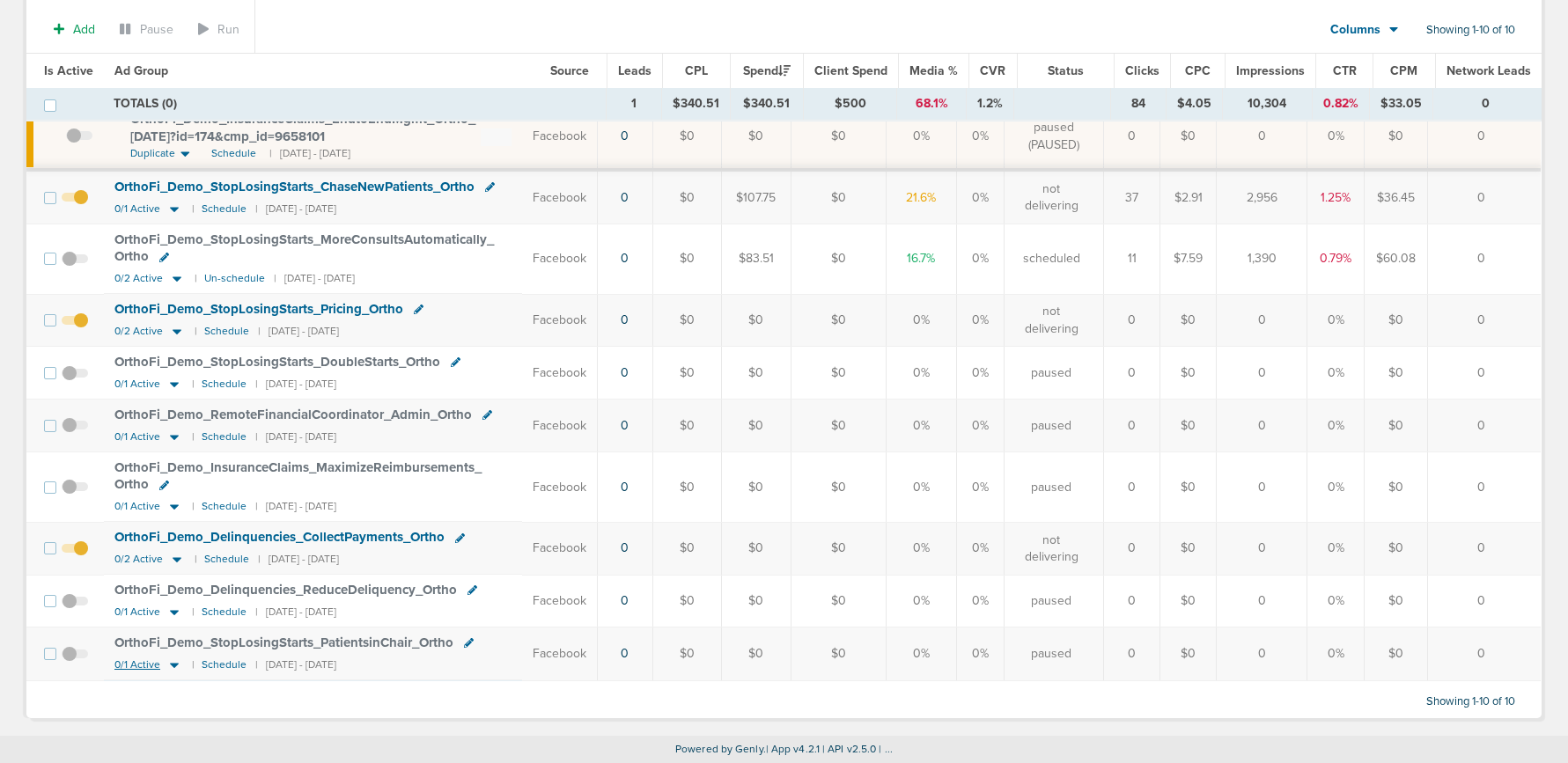
click at [175, 664] on icon at bounding box center [174, 664] width 9 height 5
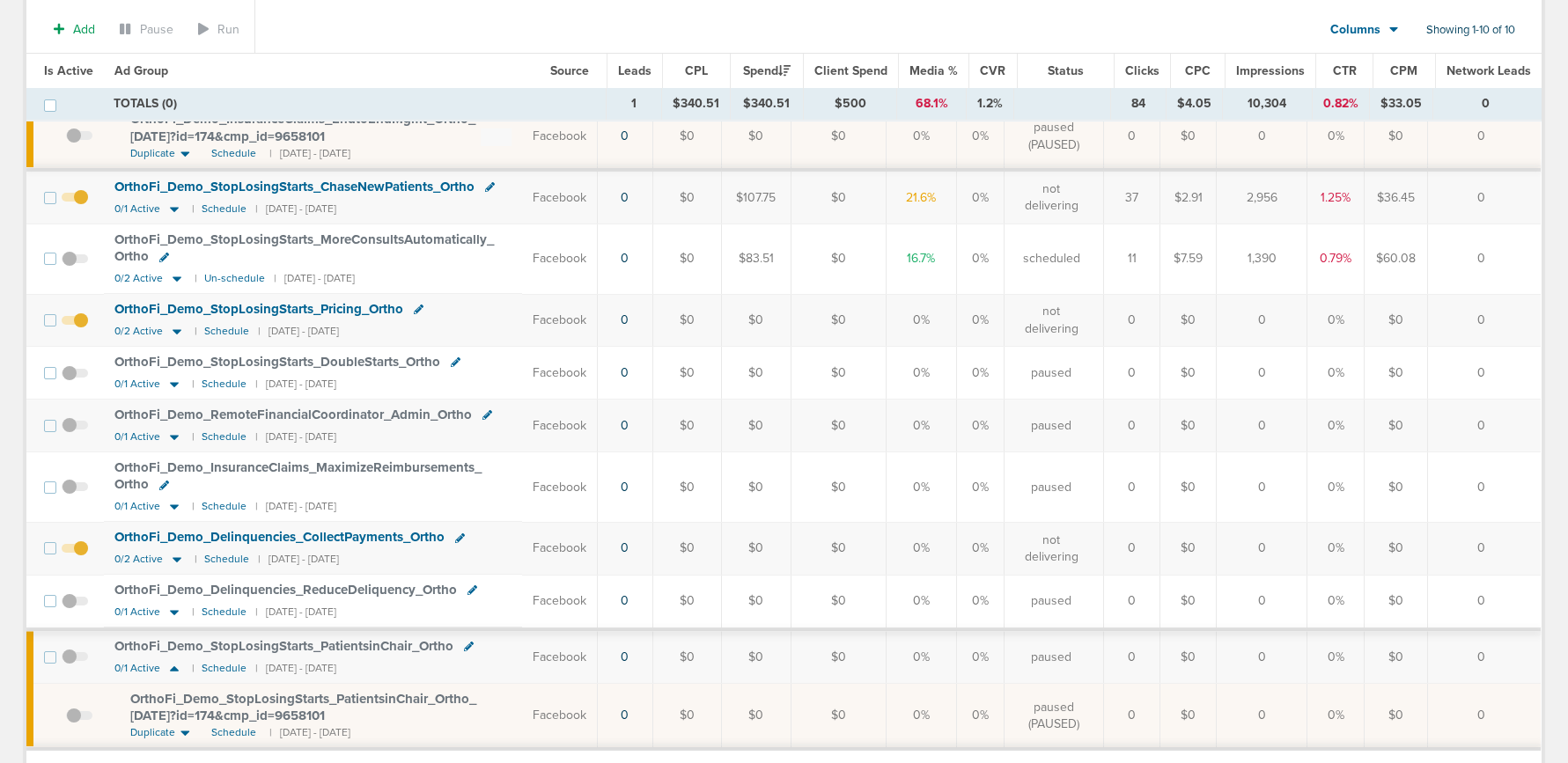
click at [68, 665] on span at bounding box center [74, 665] width 26 height 0
click at [75, 660] on input "checkbox" at bounding box center [75, 660] width 0 height 0
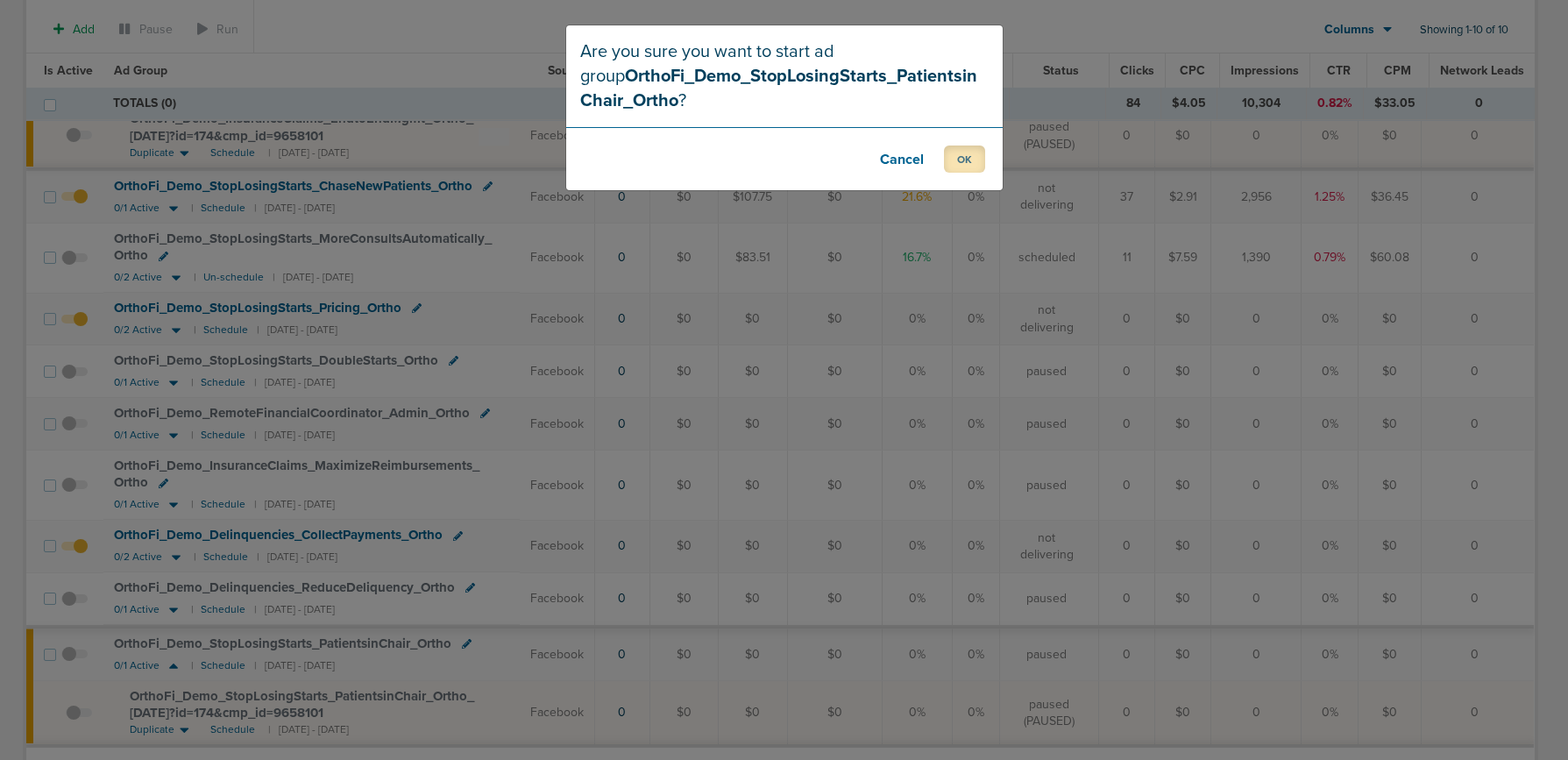
drag, startPoint x: 973, startPoint y: 160, endPoint x: 769, endPoint y: 347, distance: 276.7
click at [973, 161] on button "OK" at bounding box center [965, 159] width 41 height 27
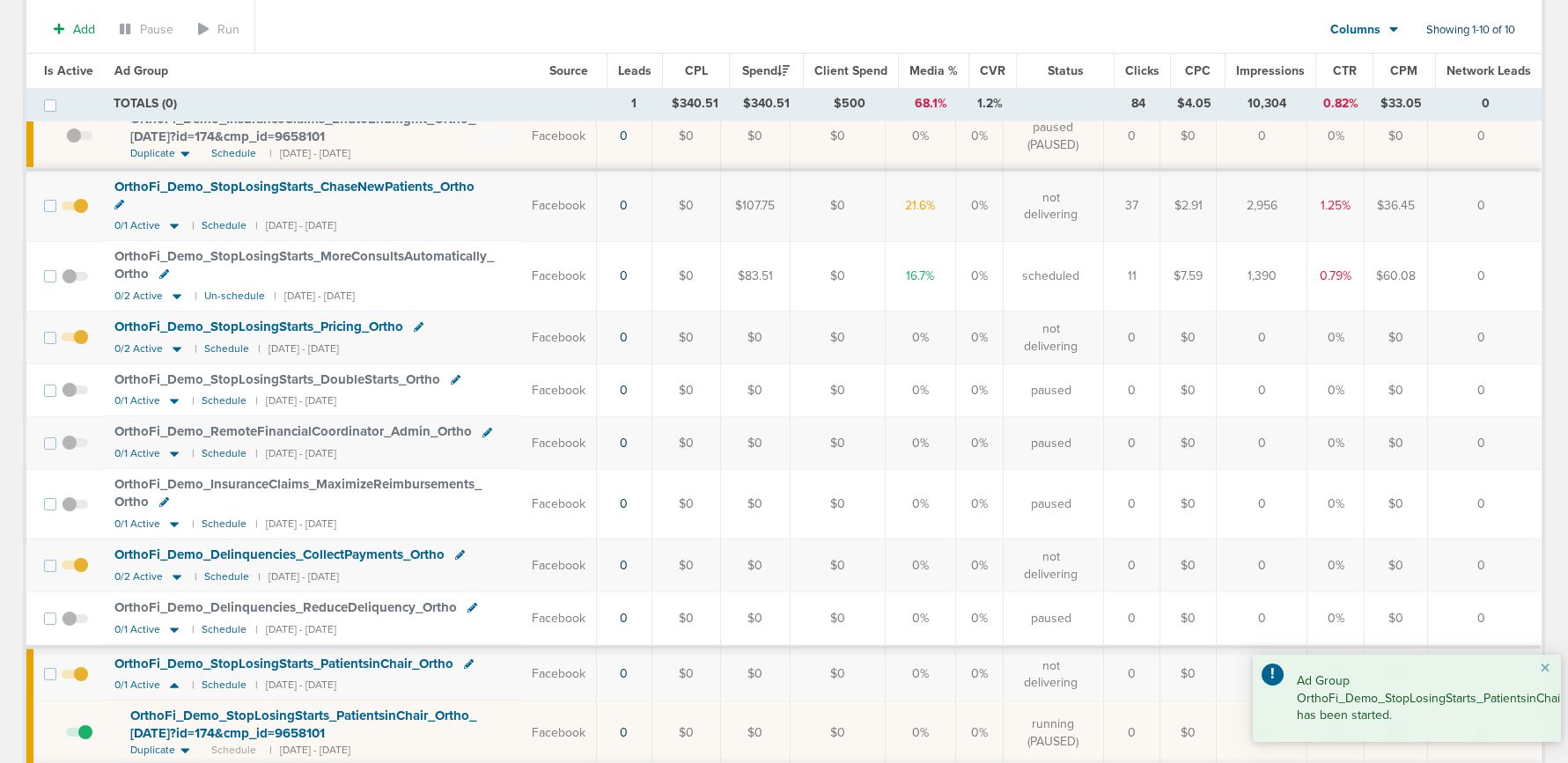
scroll to position [0, 0]
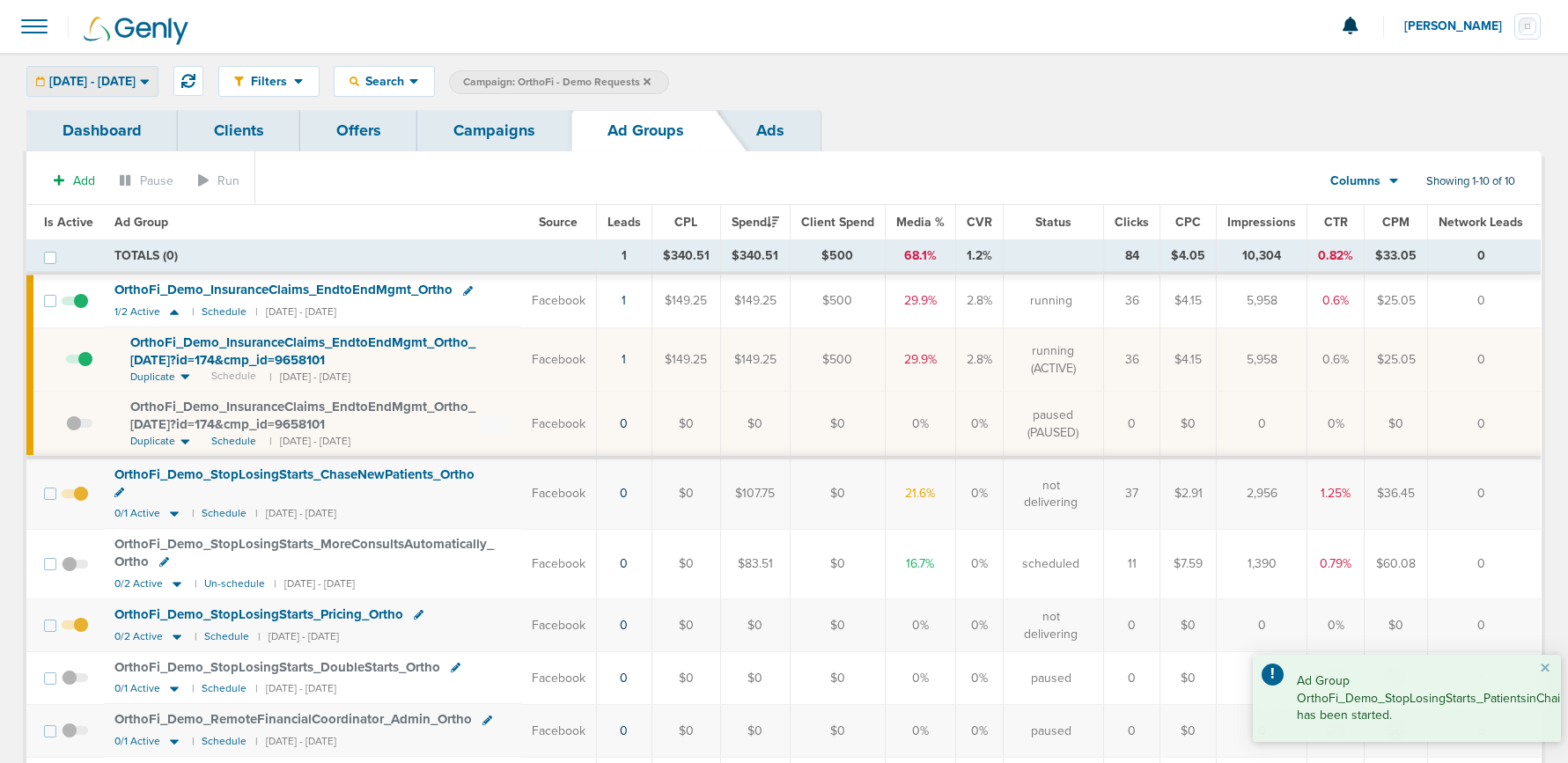
click at [97, 71] on div "[DATE] - [DATE]" at bounding box center [92, 81] width 130 height 29
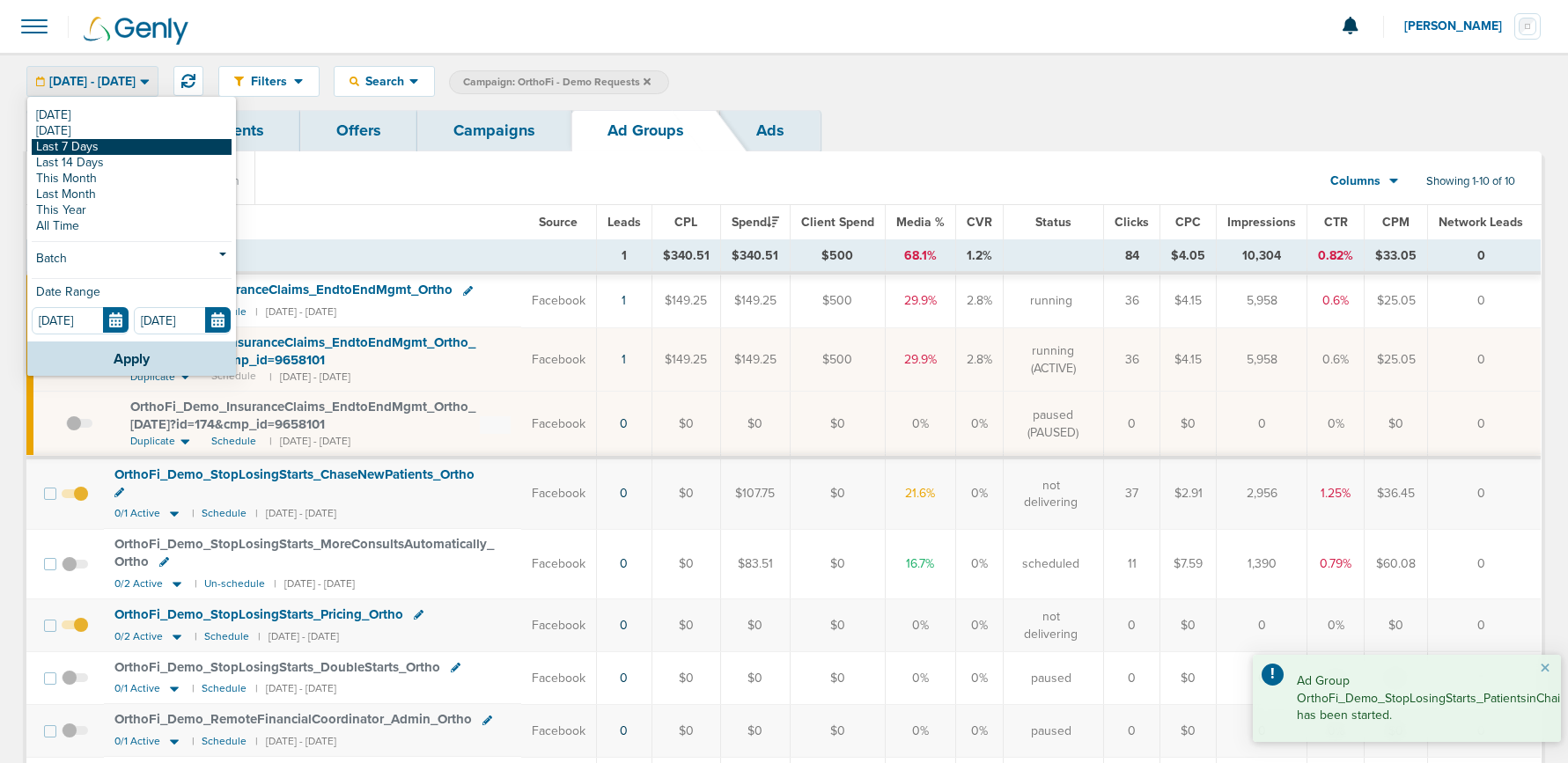
click at [81, 149] on link "Last 7 Days" at bounding box center [131, 147] width 199 height 16
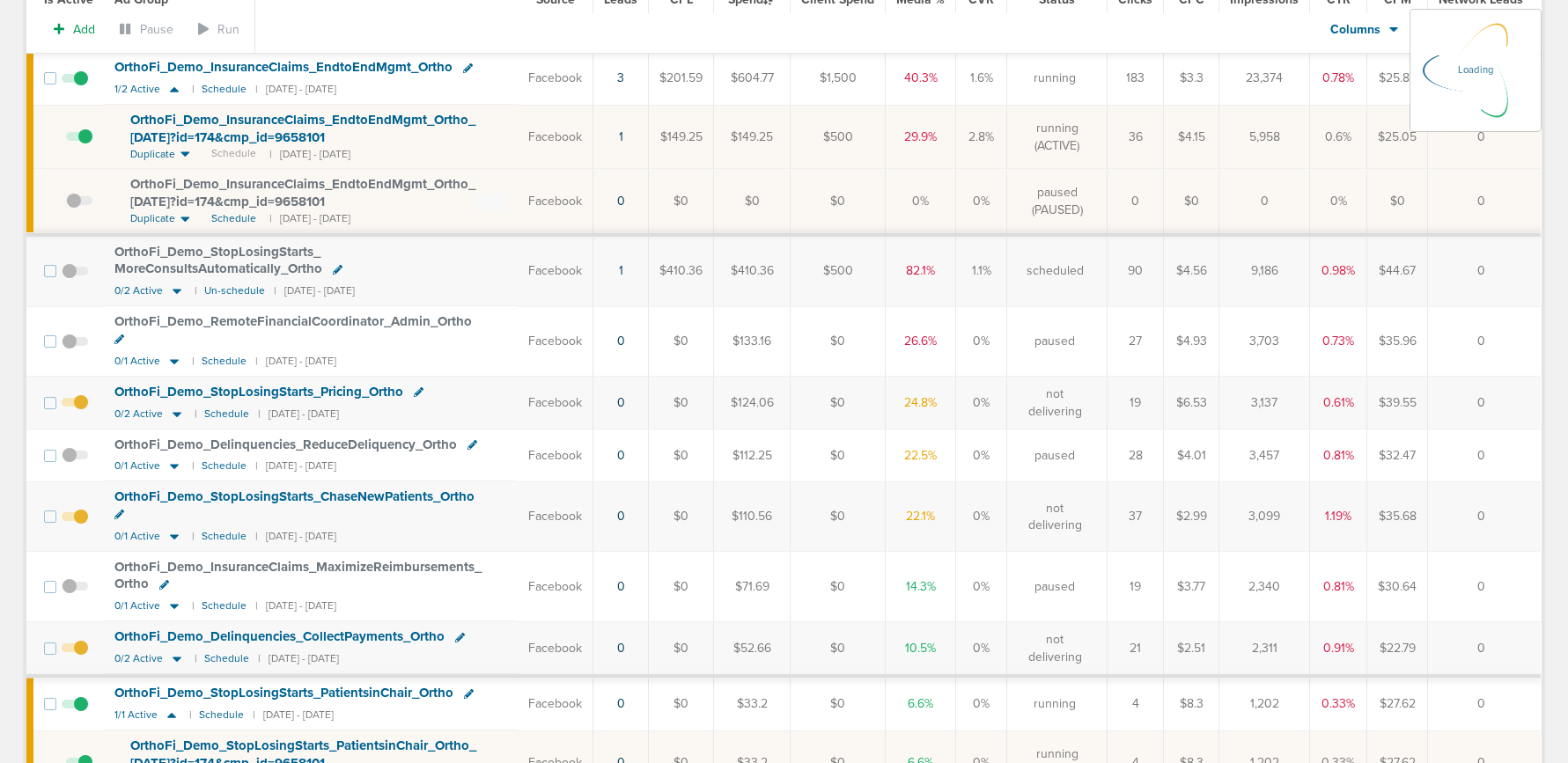
scroll to position [362, 0]
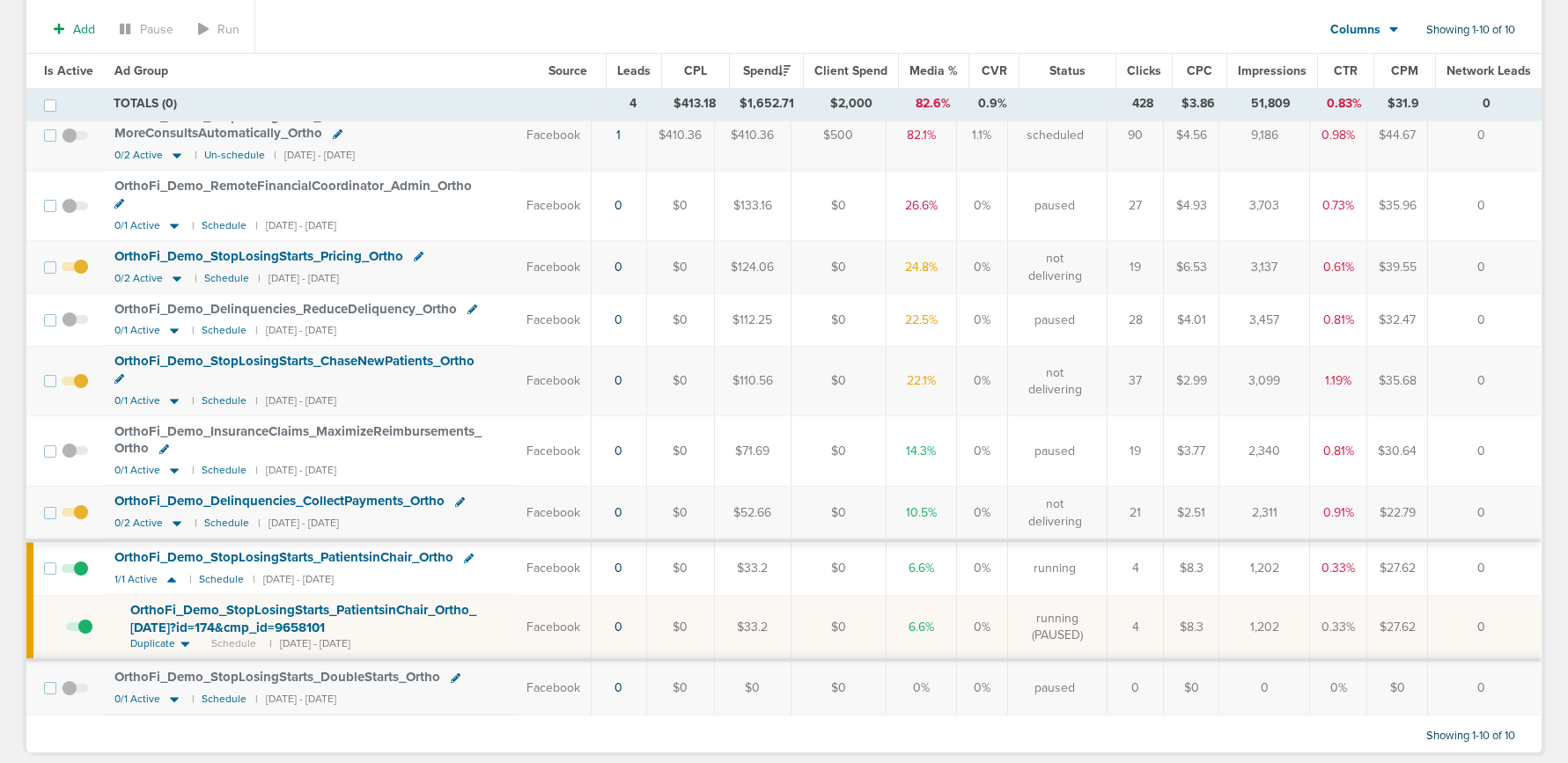
click at [83, 635] on span at bounding box center [79, 635] width 26 height 0
click at [66, 631] on input "checkbox" at bounding box center [66, 631] width 0 height 0
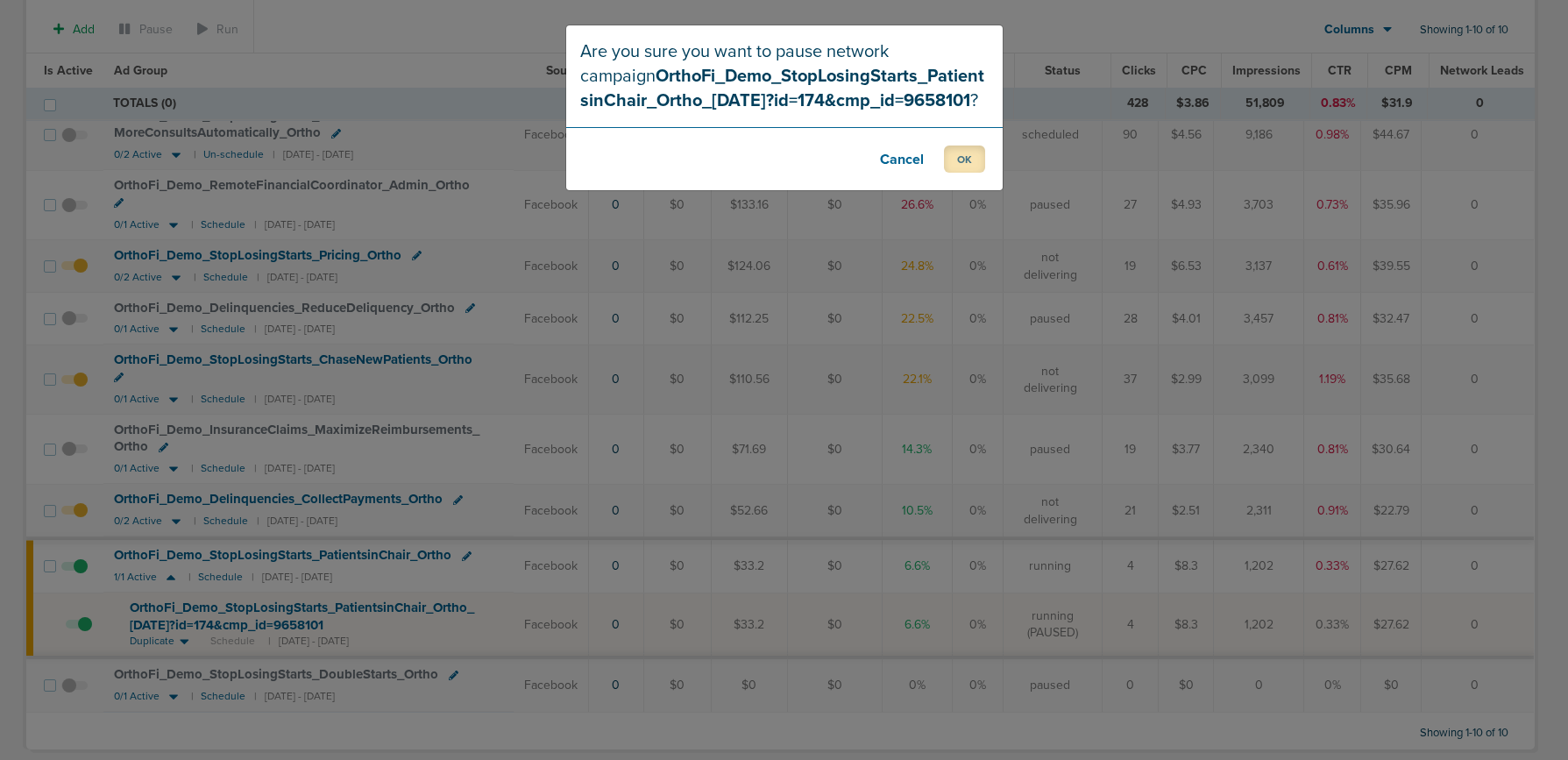
click at [953, 155] on button "OK" at bounding box center [965, 159] width 41 height 27
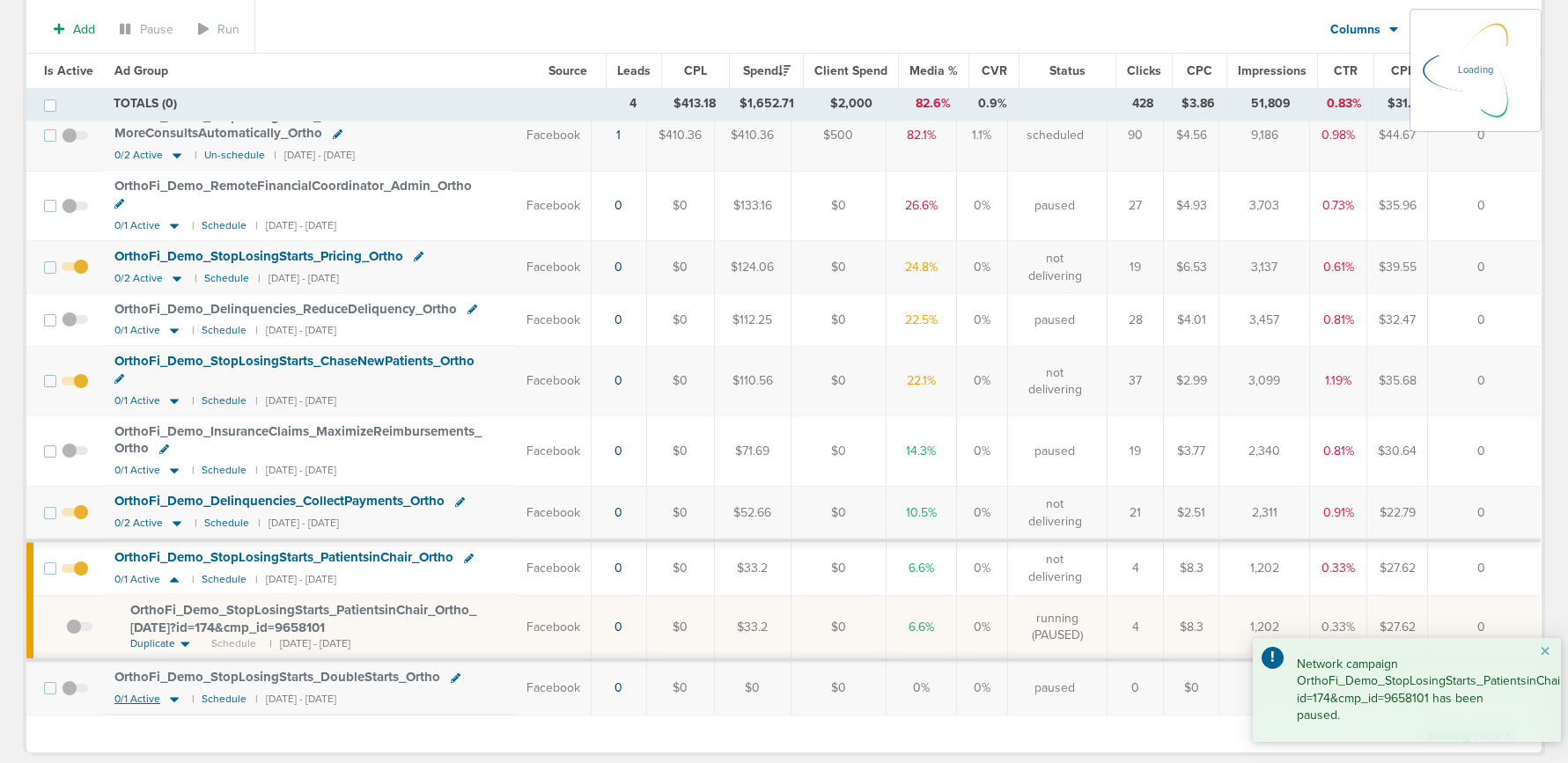
click at [171, 698] on icon at bounding box center [174, 699] width 9 height 5
click at [172, 692] on icon at bounding box center [174, 699] width 18 height 15
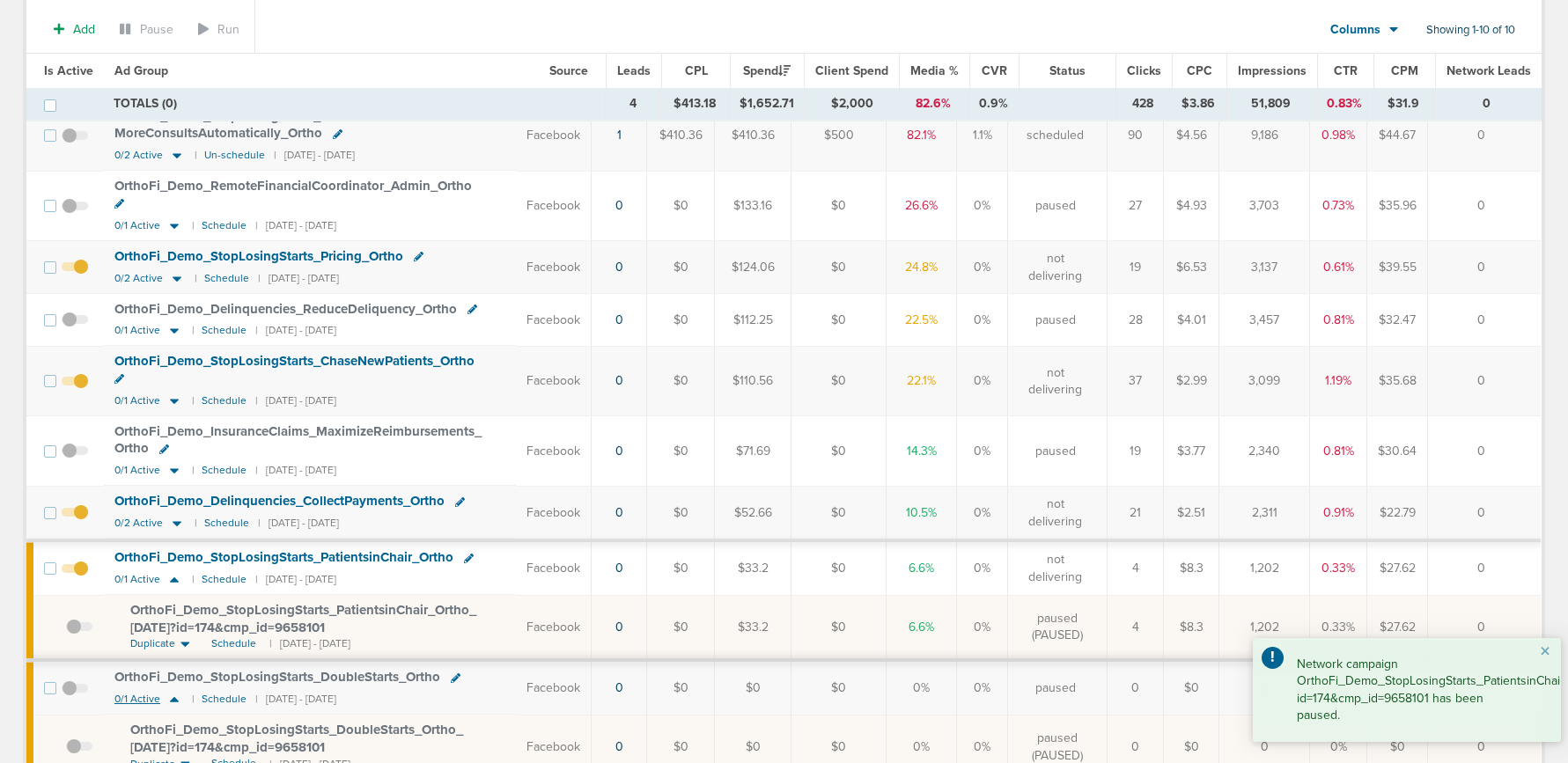
scroll to position [429, 0]
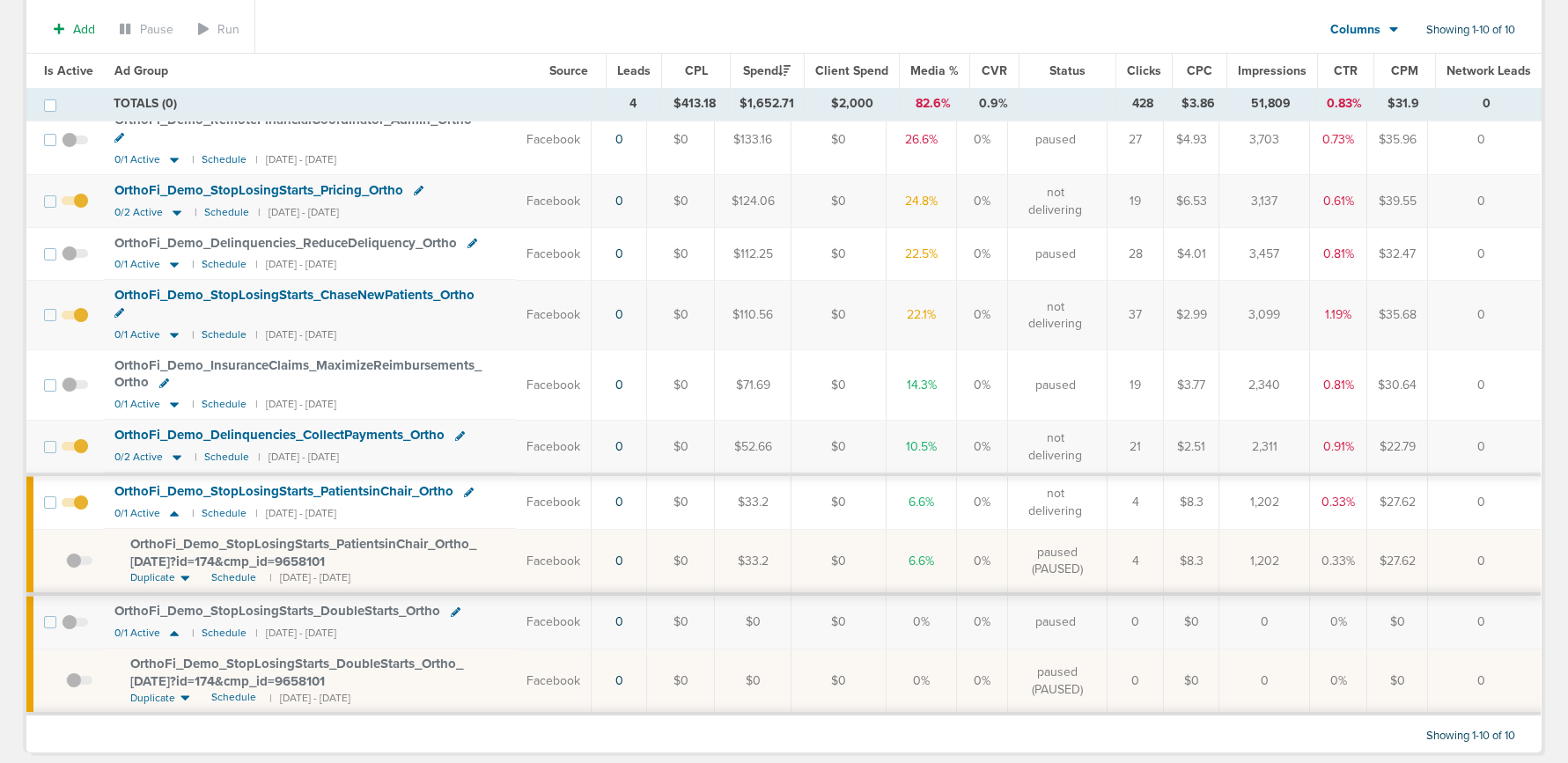
click at [69, 631] on span at bounding box center [74, 631] width 26 height 0
click at [75, 625] on input "checkbox" at bounding box center [75, 625] width 0 height 0
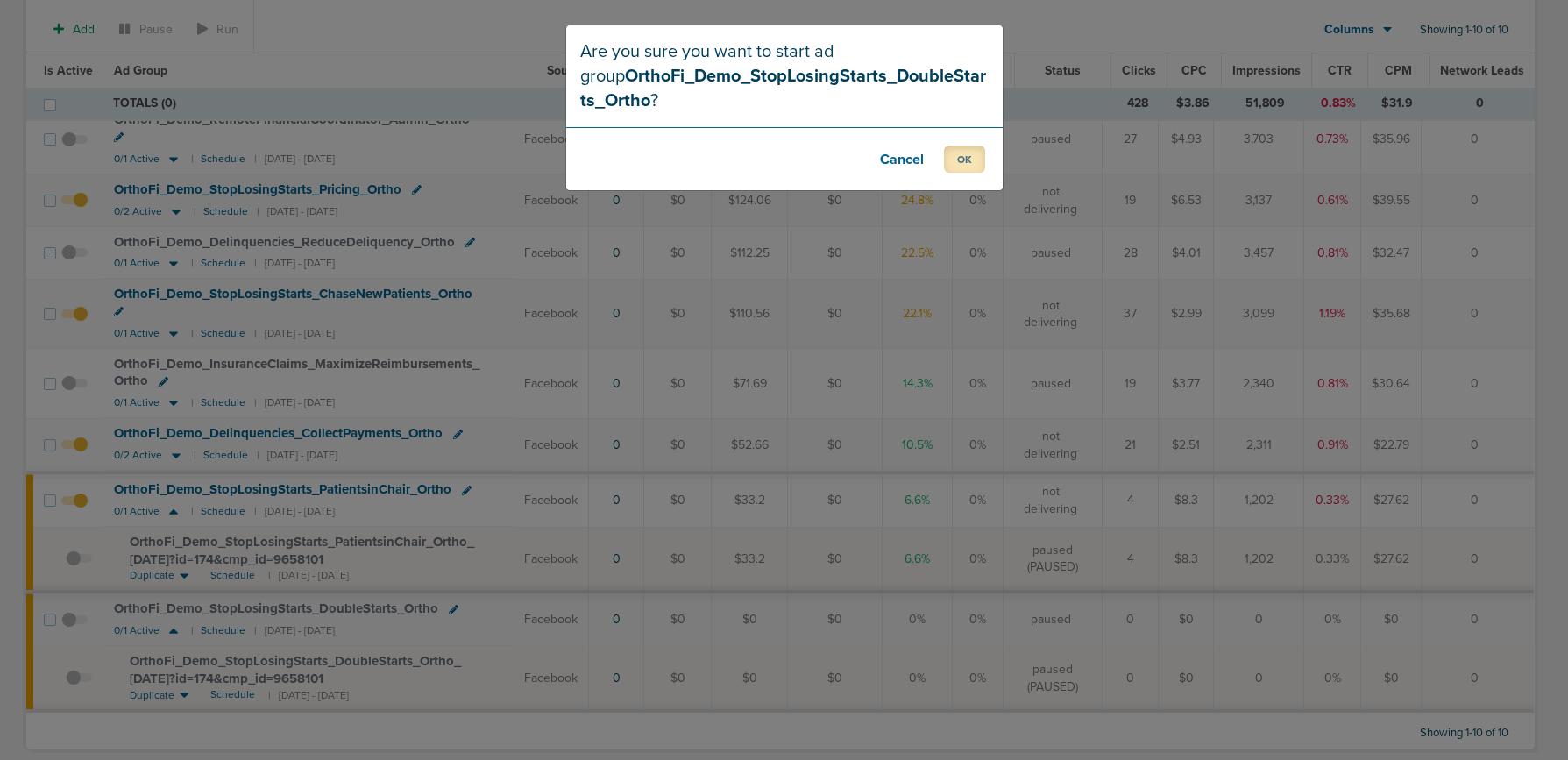
drag, startPoint x: 964, startPoint y: 157, endPoint x: 635, endPoint y: 382, distance: 398.6
click at [963, 159] on button "OK" at bounding box center [965, 159] width 41 height 27
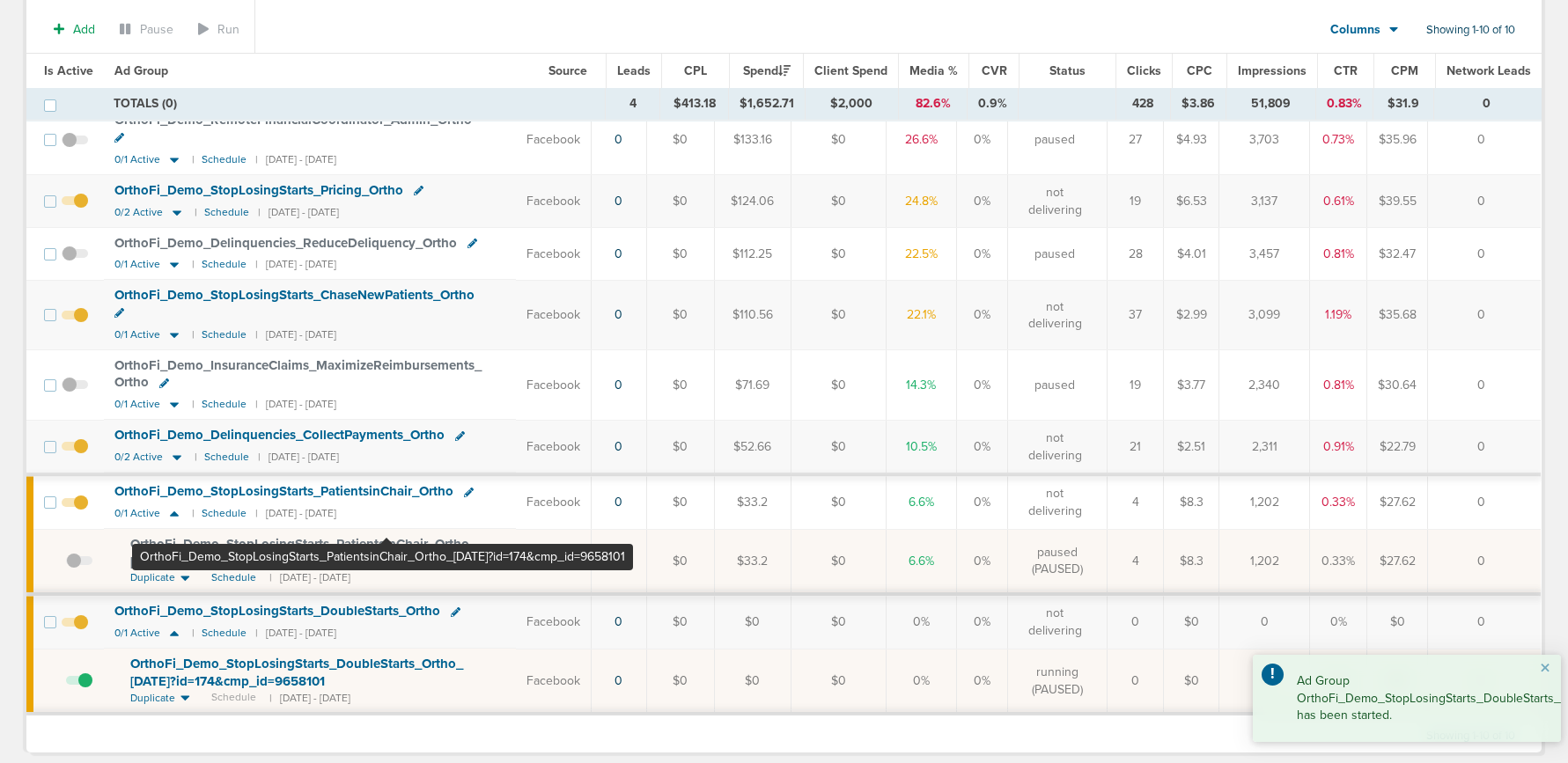
scroll to position [0, 0]
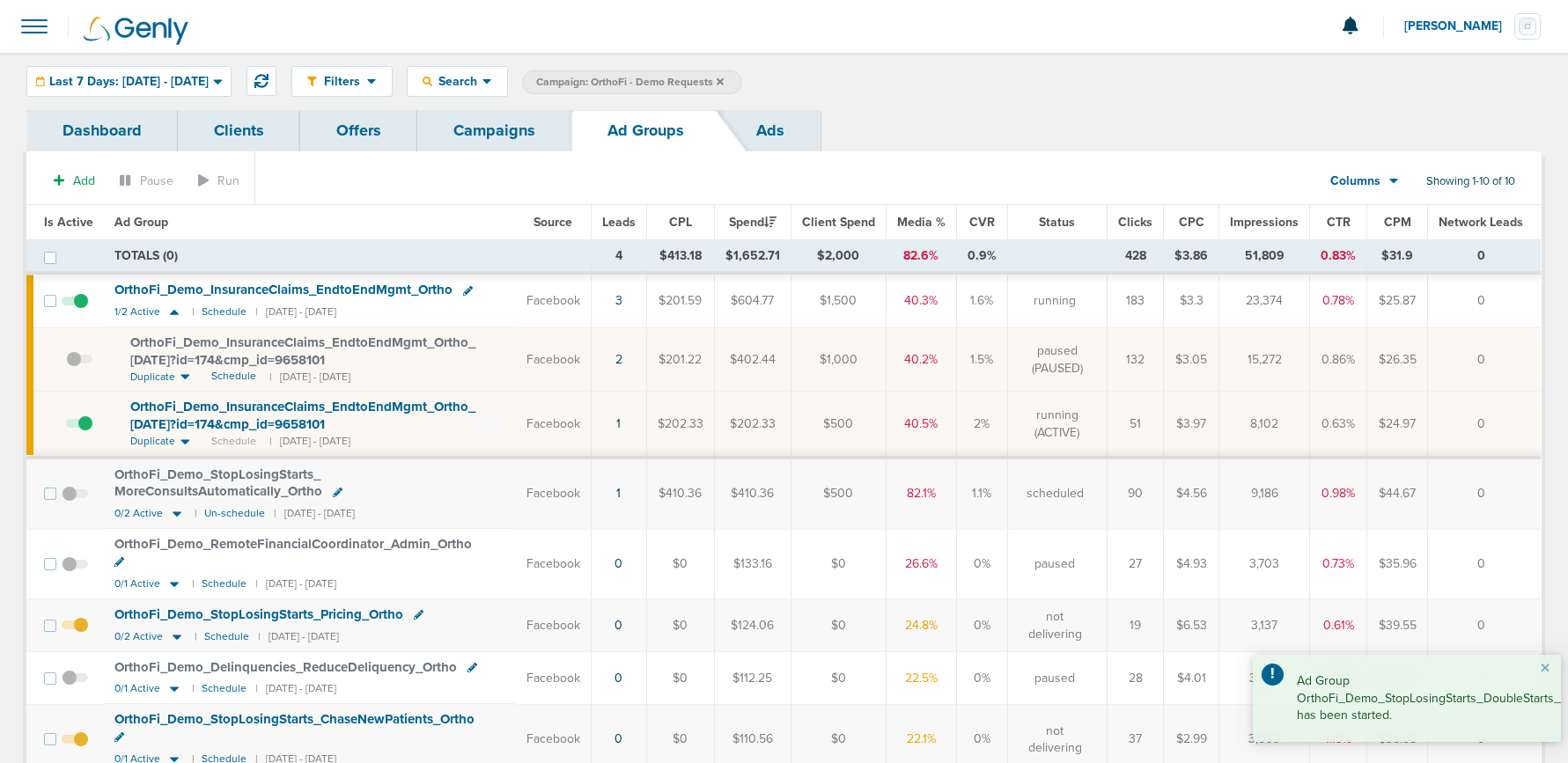
click at [477, 128] on link "Campaigns" at bounding box center [495, 131] width 154 height 41
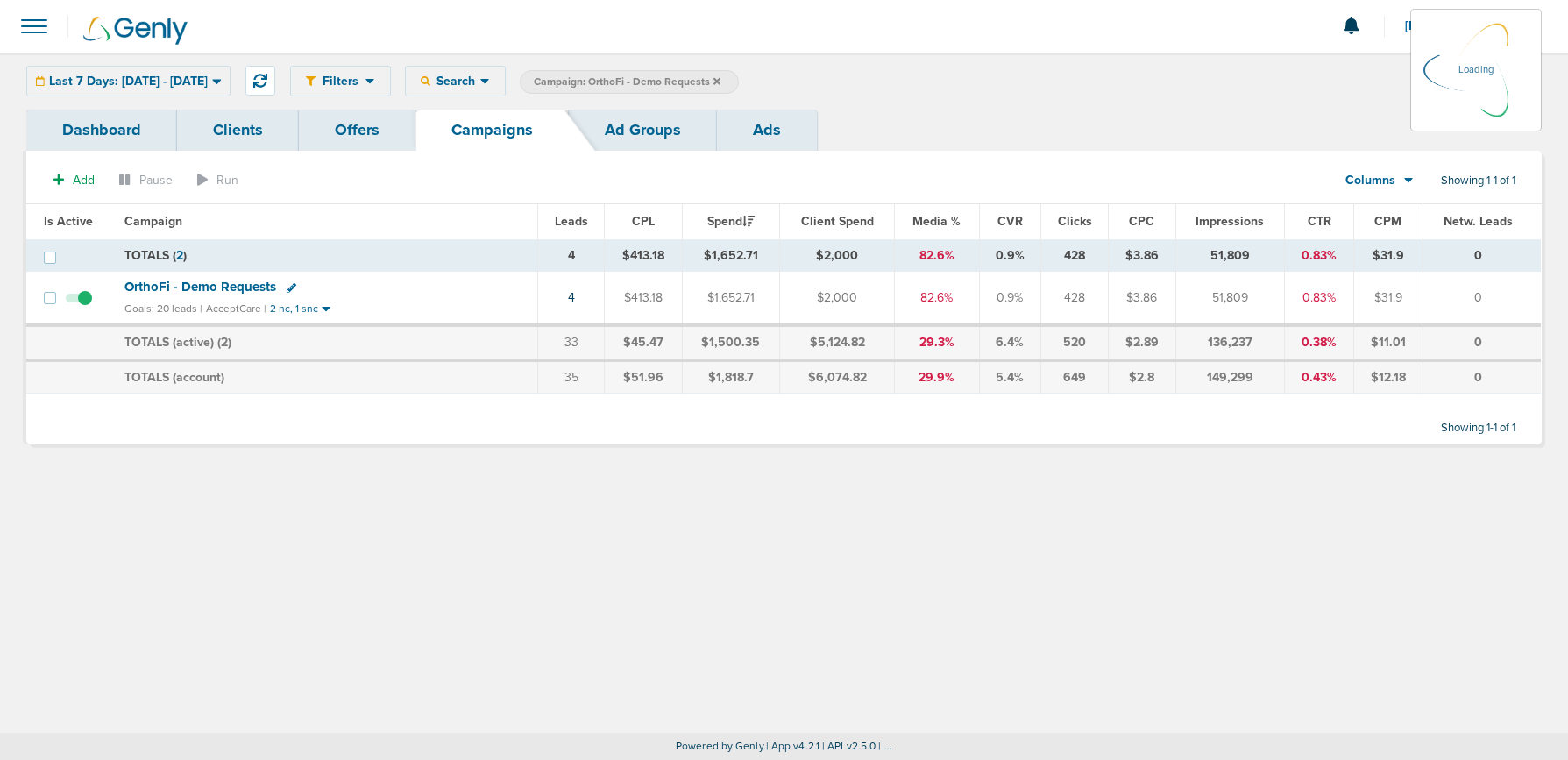
click at [720, 81] on icon at bounding box center [716, 80] width 7 height 7
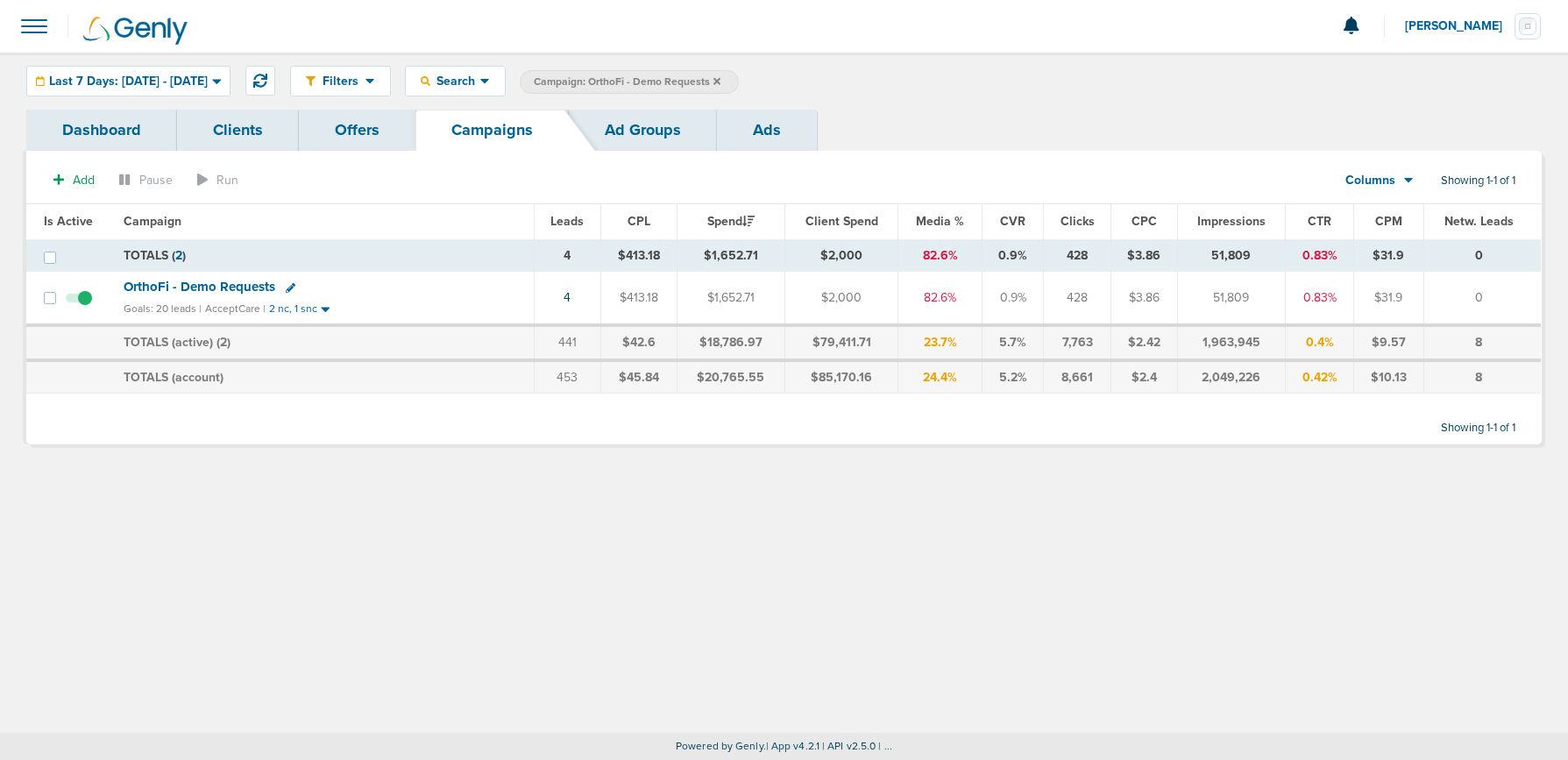
click at [739, 83] on label "Campaign: OrthoFi - Demo Requests" at bounding box center [629, 82] width 219 height 23
click at [157, 75] on span "Last 7 Days: 09.16.2025 - 09.23.2025" at bounding box center [128, 81] width 159 height 13
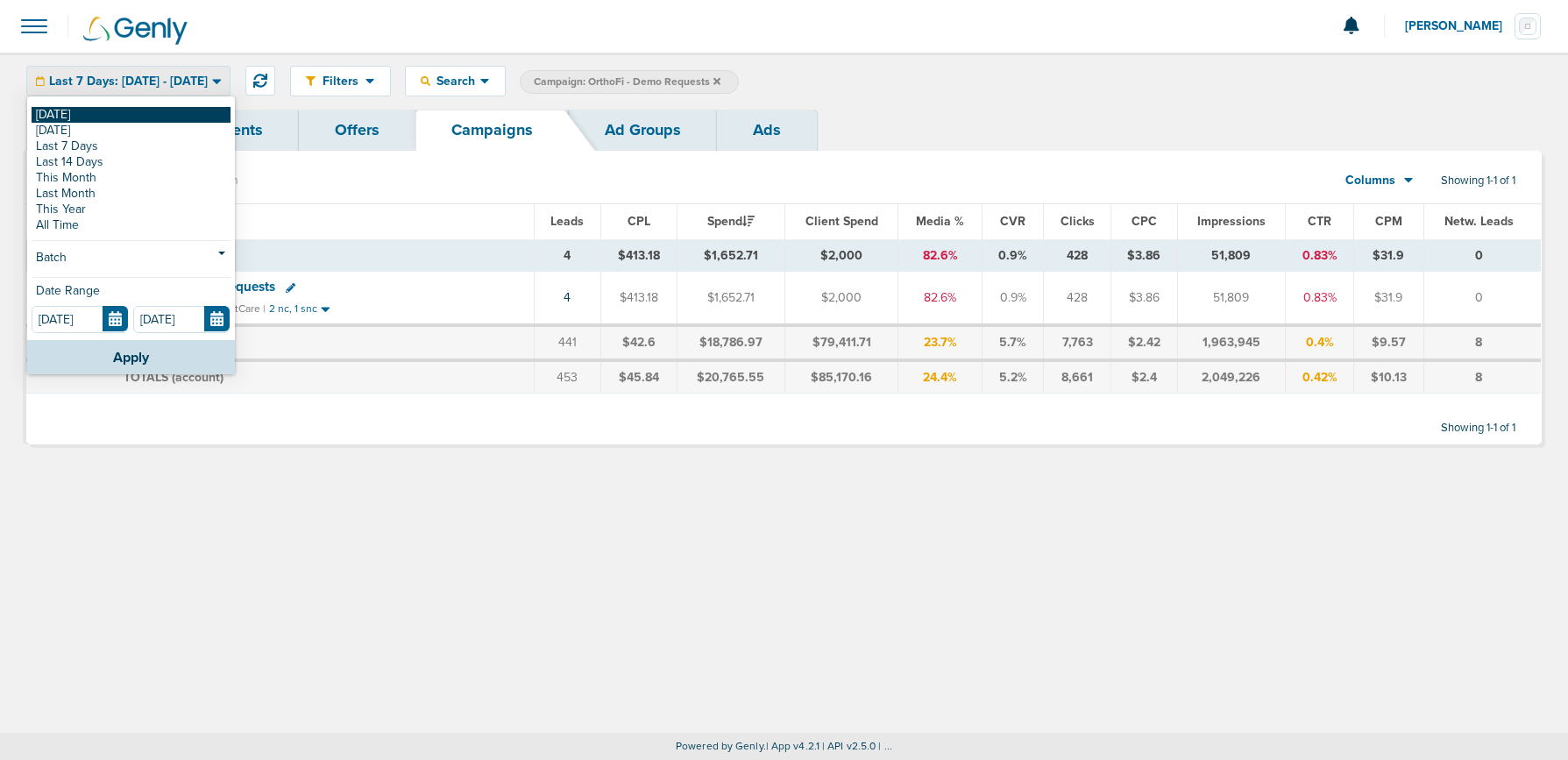
click at [130, 113] on link "[DATE]" at bounding box center [130, 115] width 199 height 16
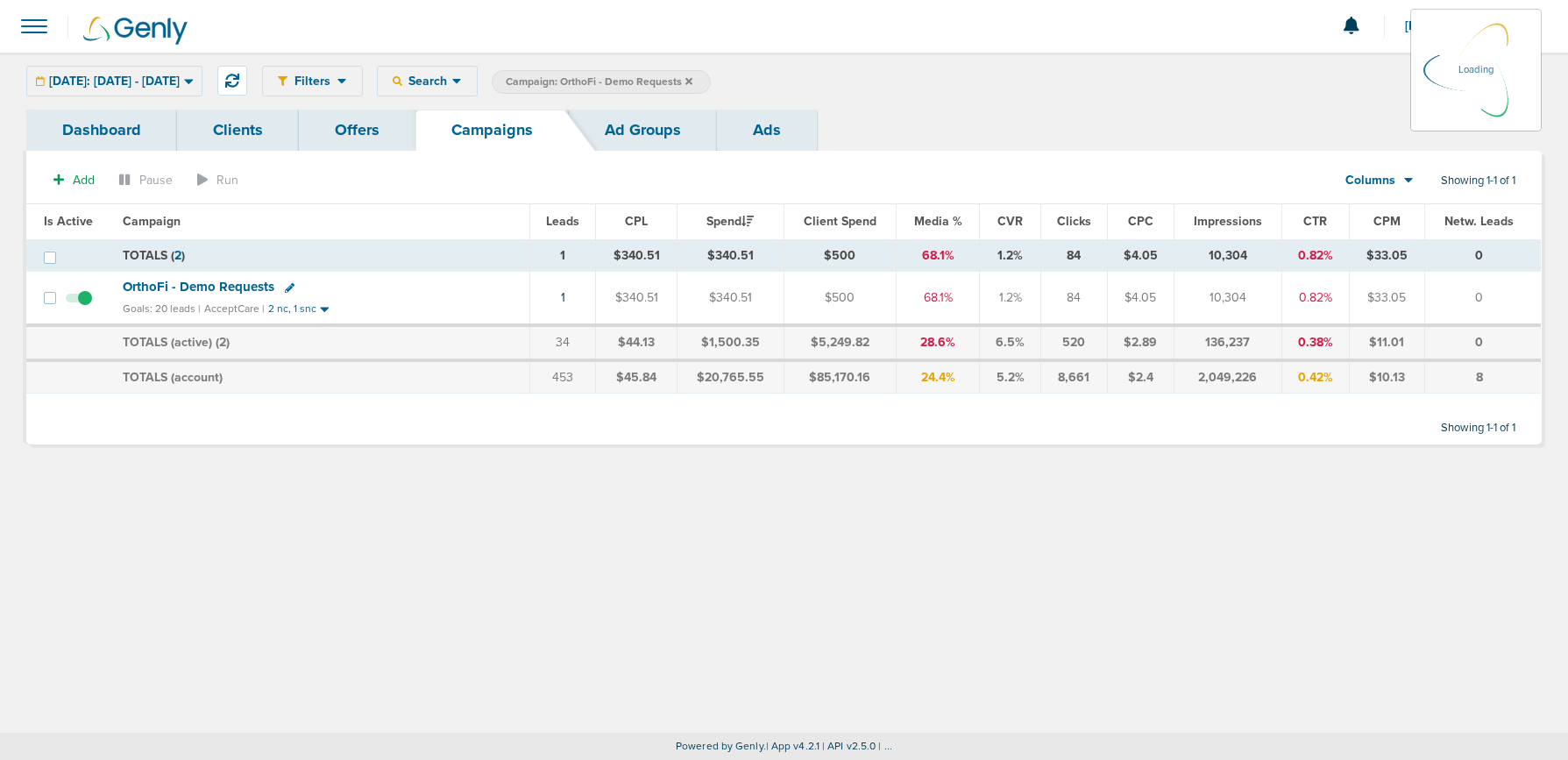
click at [711, 80] on label "Campaign: OrthoFi - Demo Requests" at bounding box center [601, 82] width 219 height 23
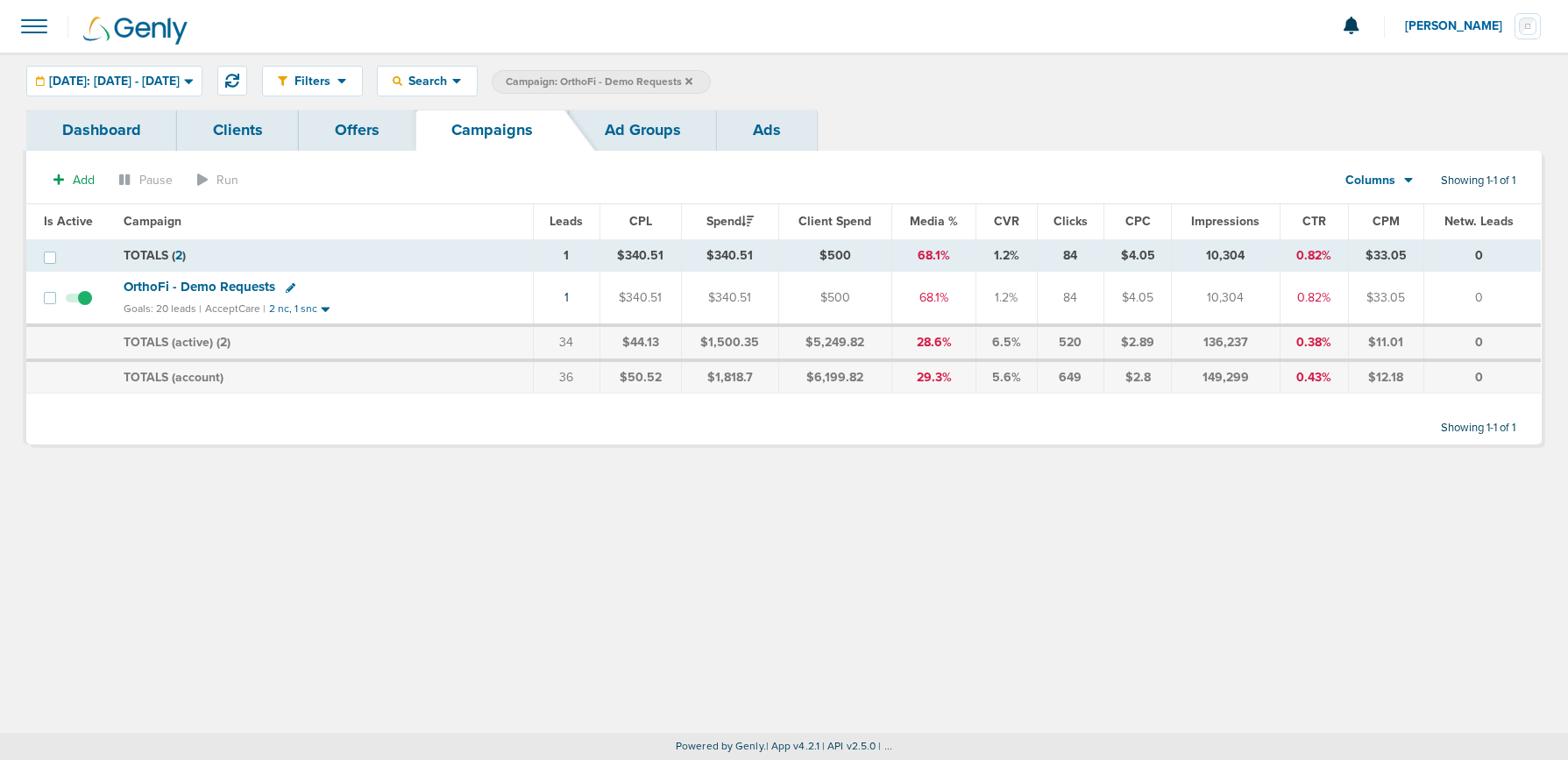
click at [692, 79] on icon at bounding box center [688, 80] width 7 height 7
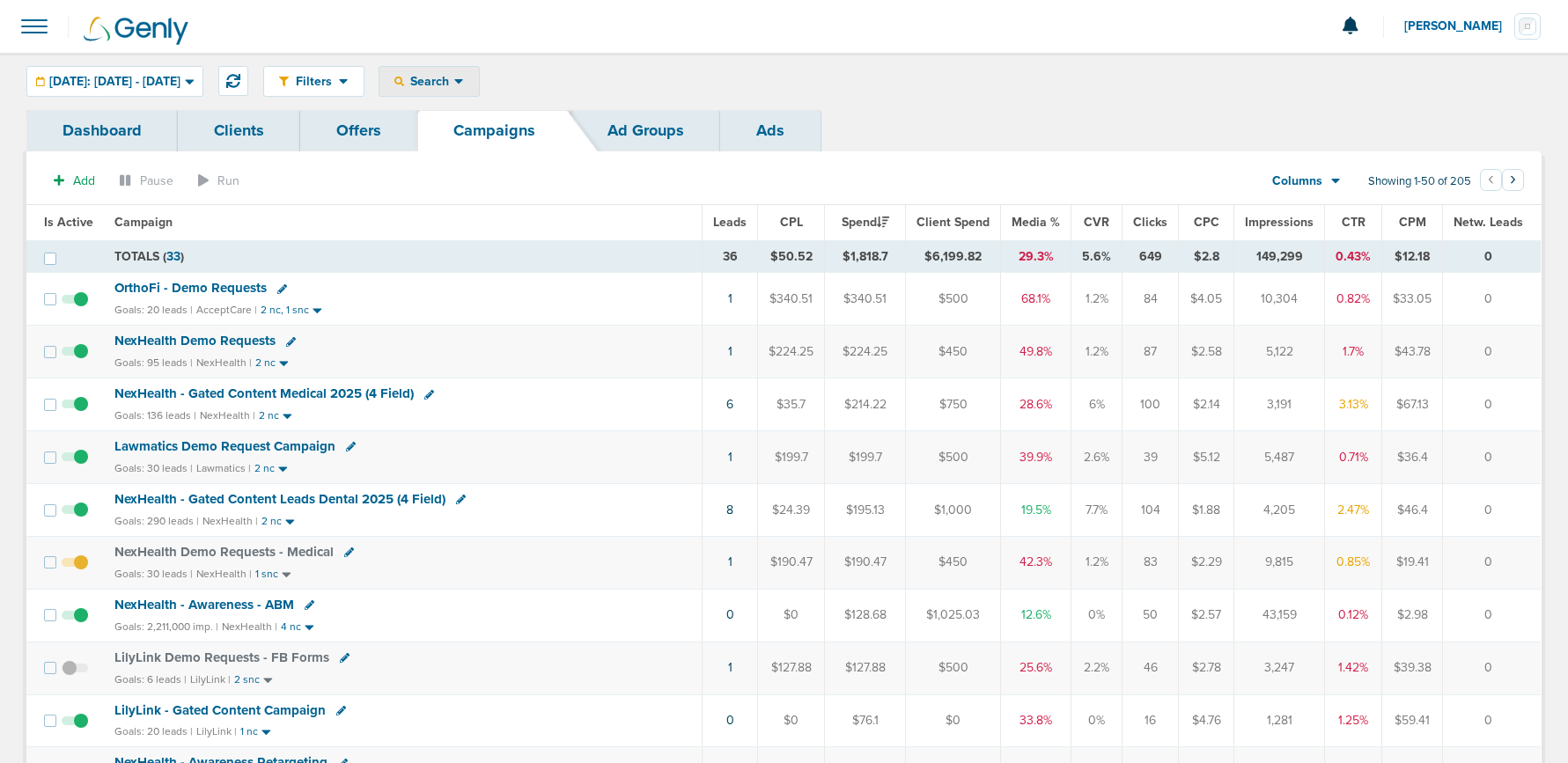
click at [455, 82] on span "Search" at bounding box center [428, 81] width 50 height 15
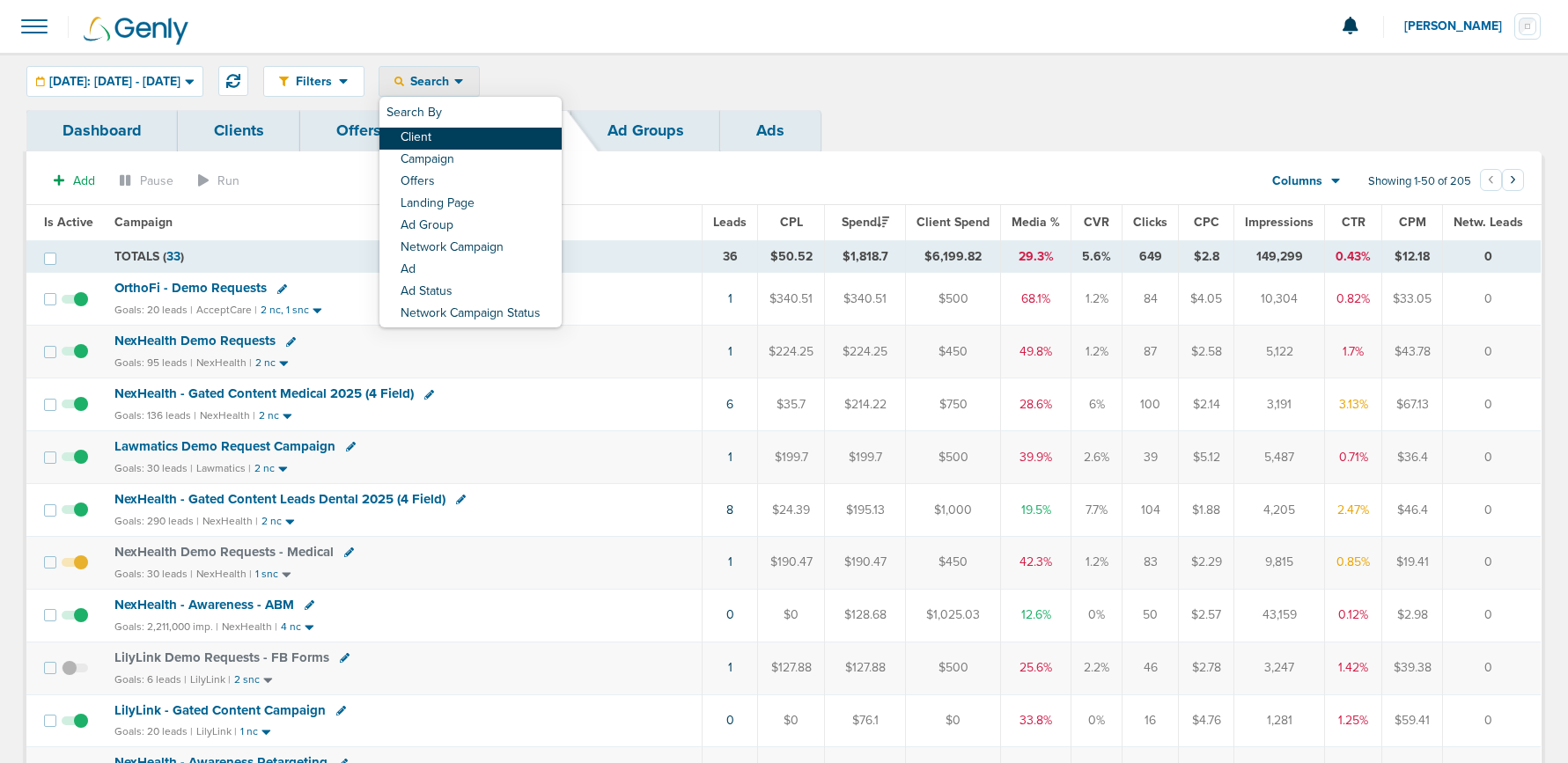
click at [486, 134] on link "Client" at bounding box center [470, 139] width 182 height 22
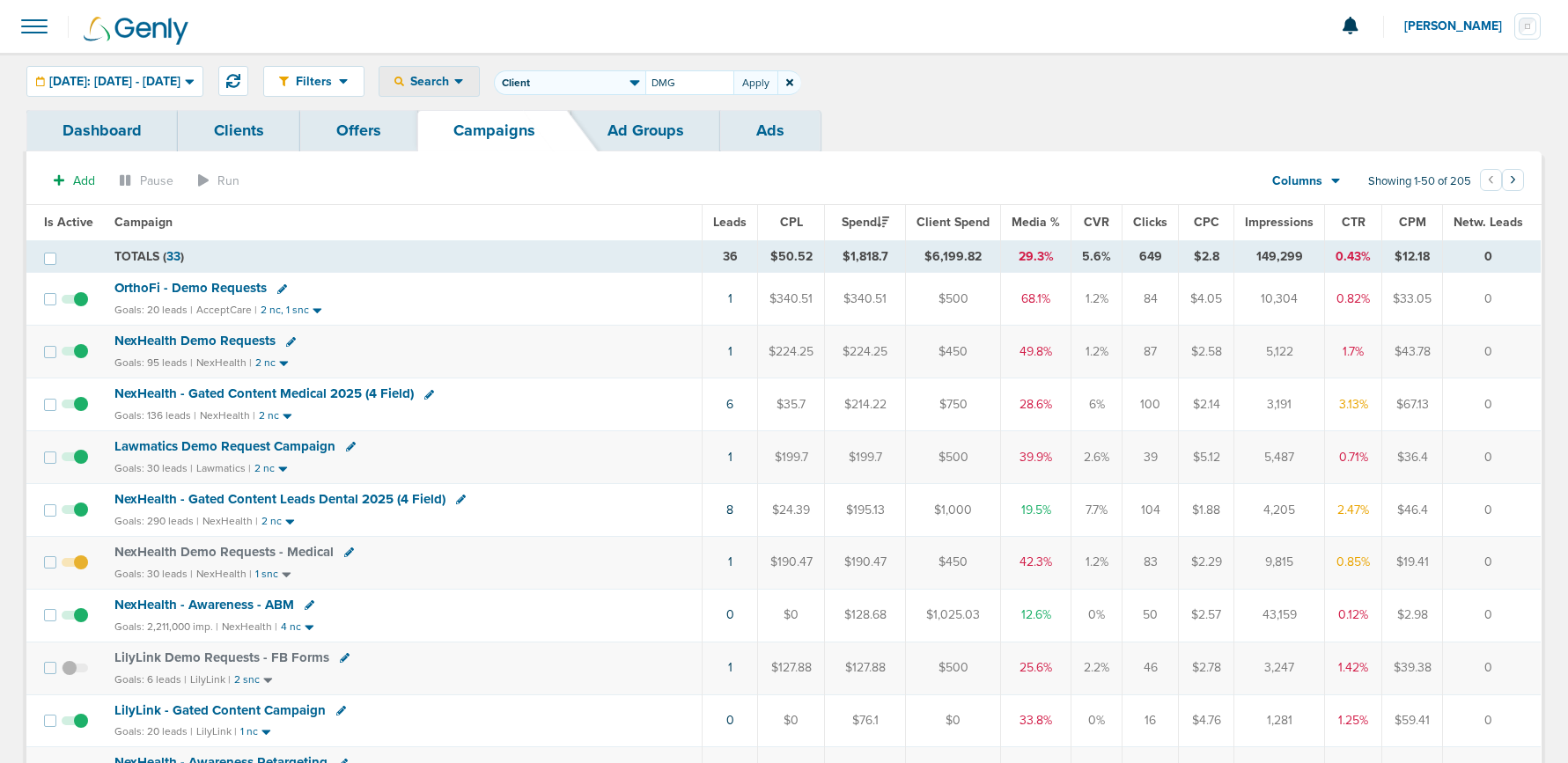
type input "DMG"
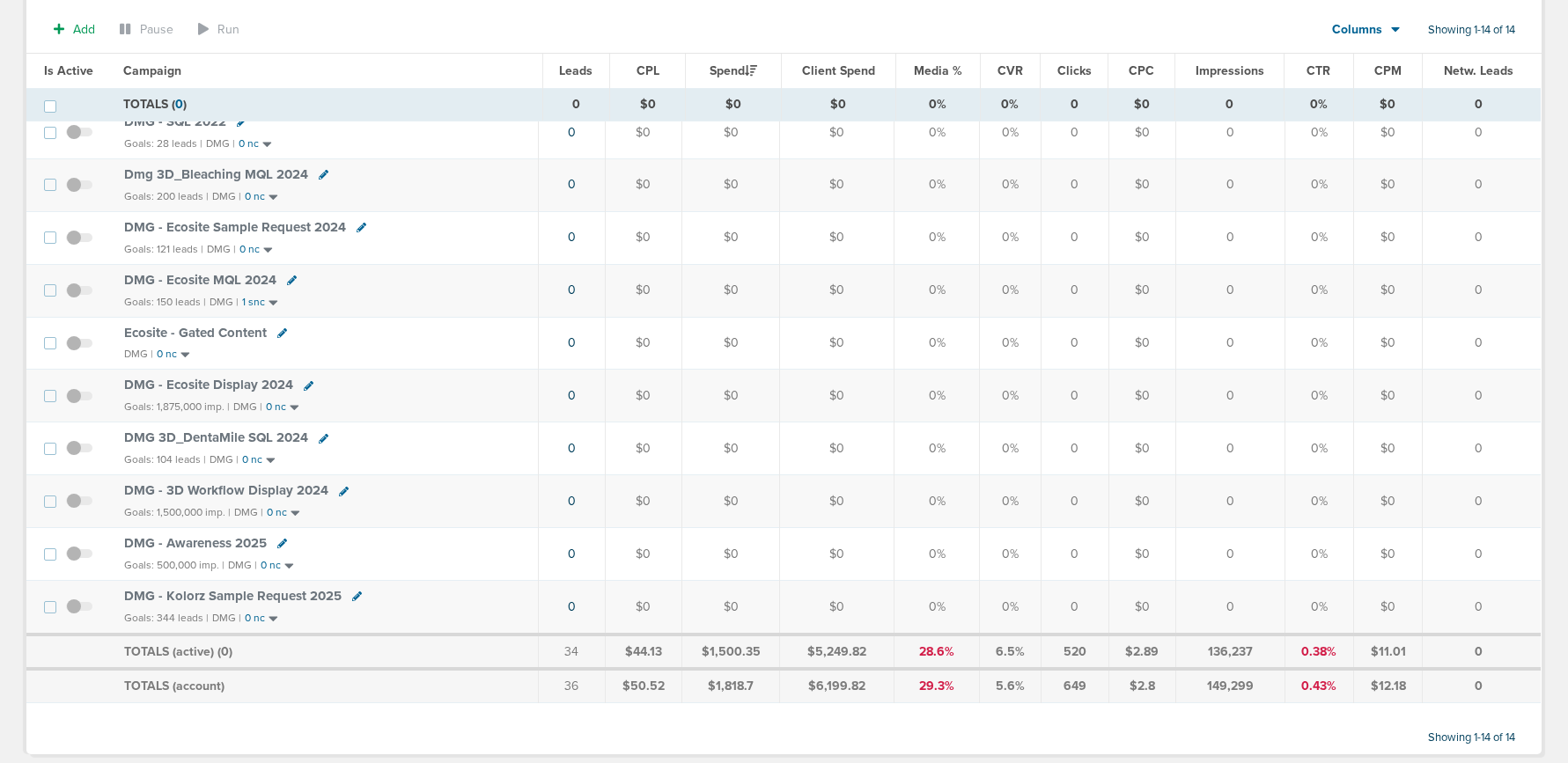
scroll to position [379, 0]
click at [191, 544] on span "DMG - Awareness 2025" at bounding box center [196, 545] width 143 height 16
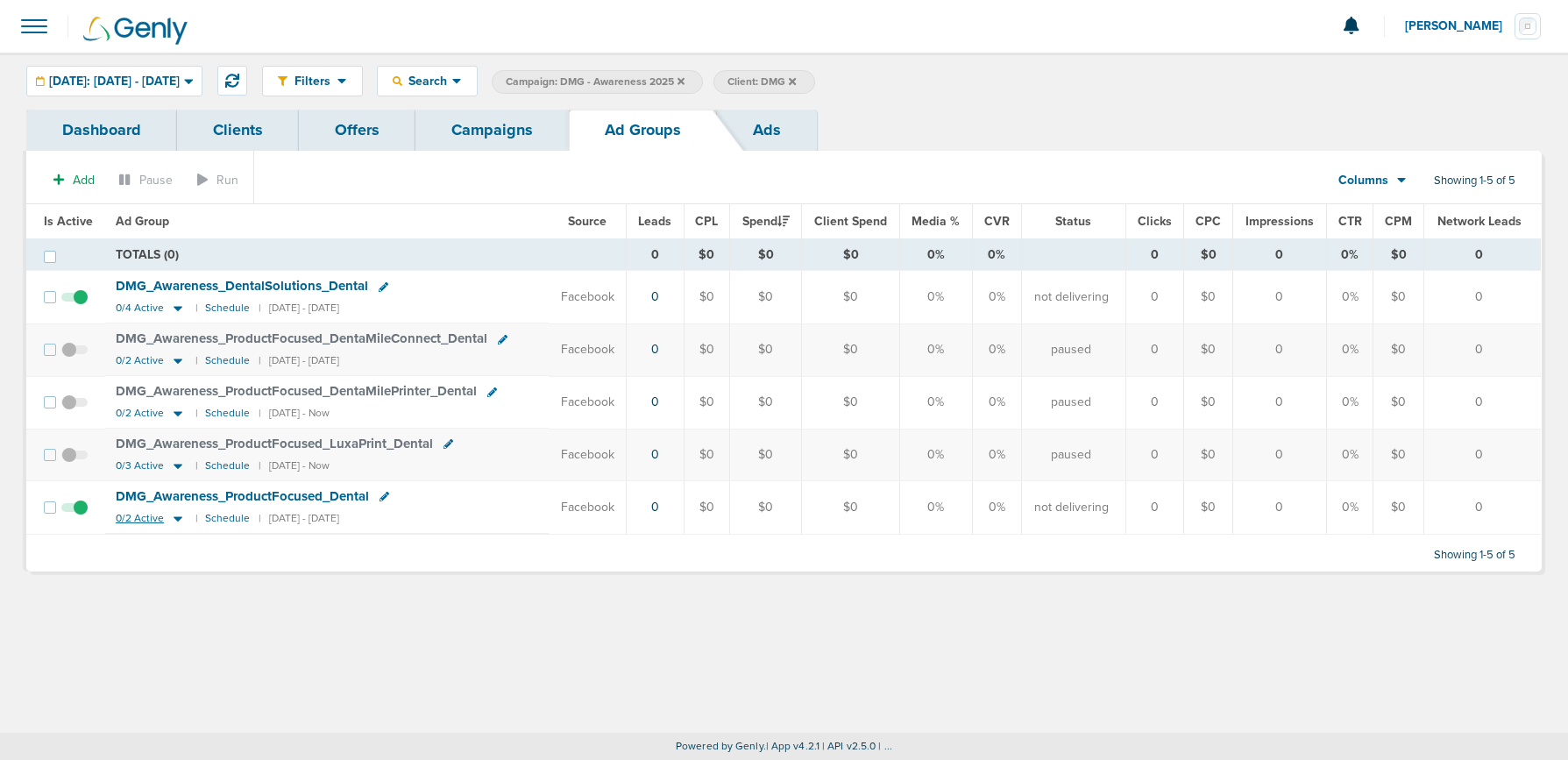
click at [173, 518] on icon at bounding box center [177, 518] width 9 height 5
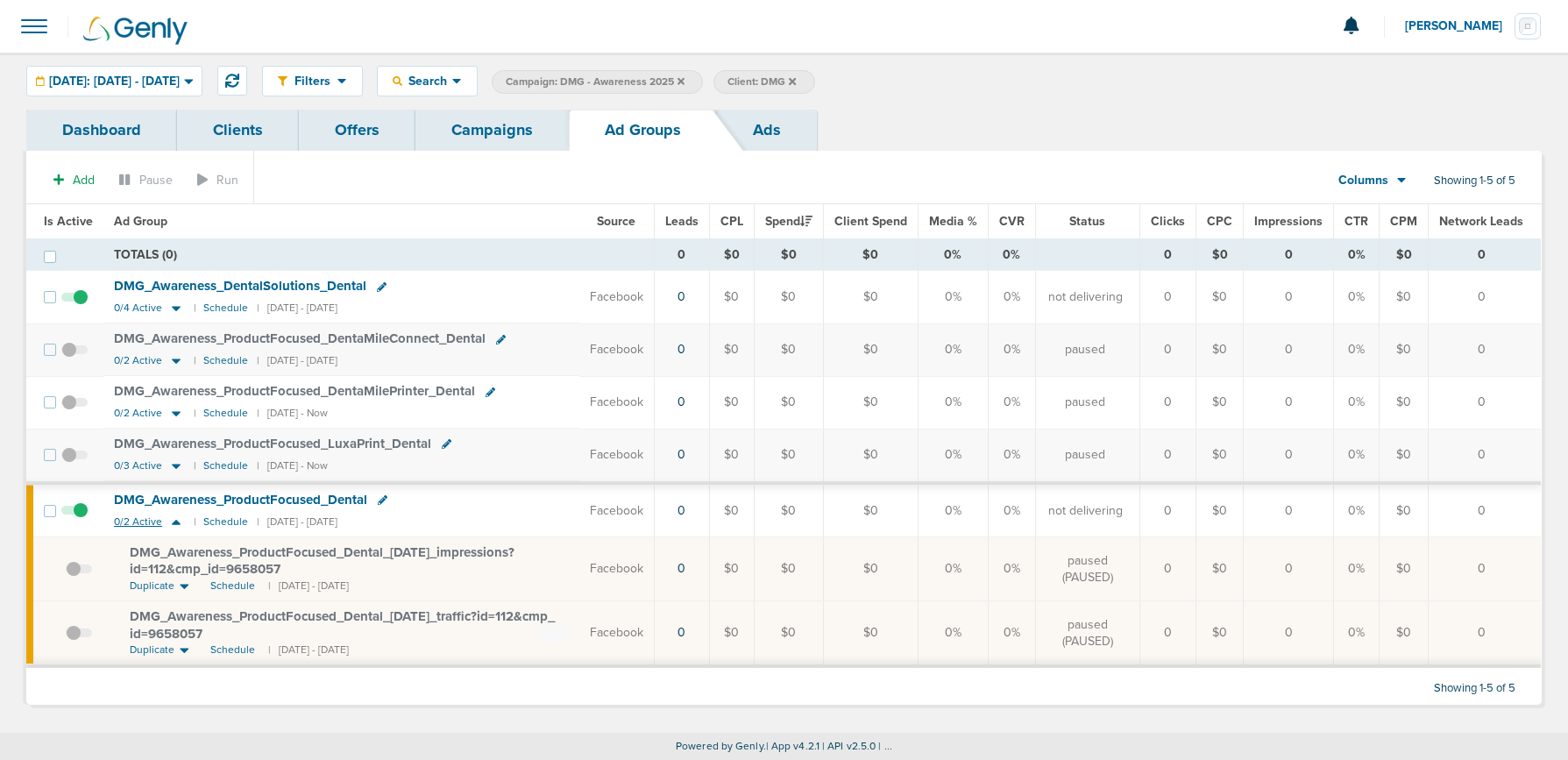
click at [172, 518] on icon at bounding box center [176, 522] width 18 height 15
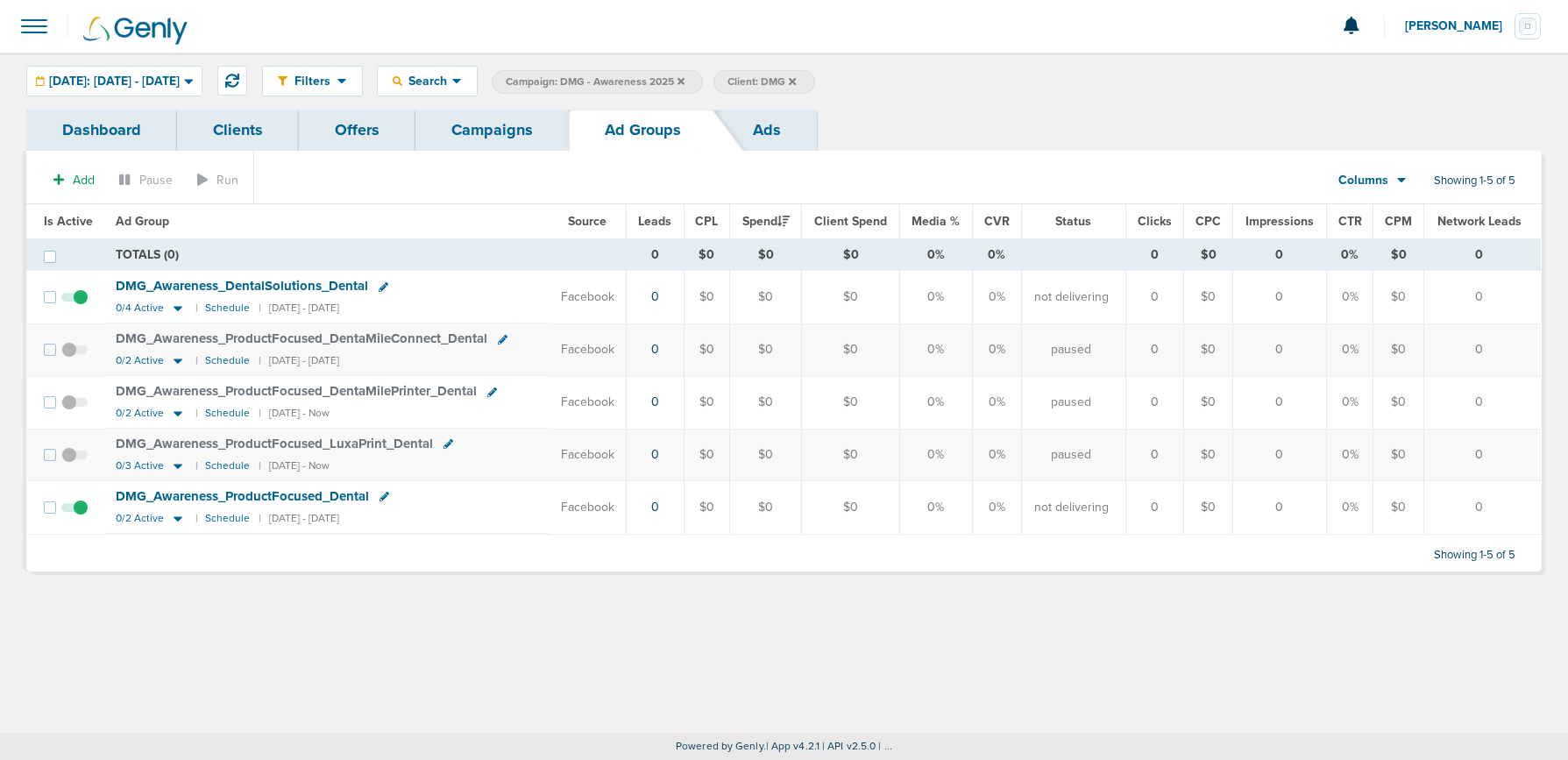
click at [480, 139] on link "Campaigns" at bounding box center [492, 130] width 154 height 41
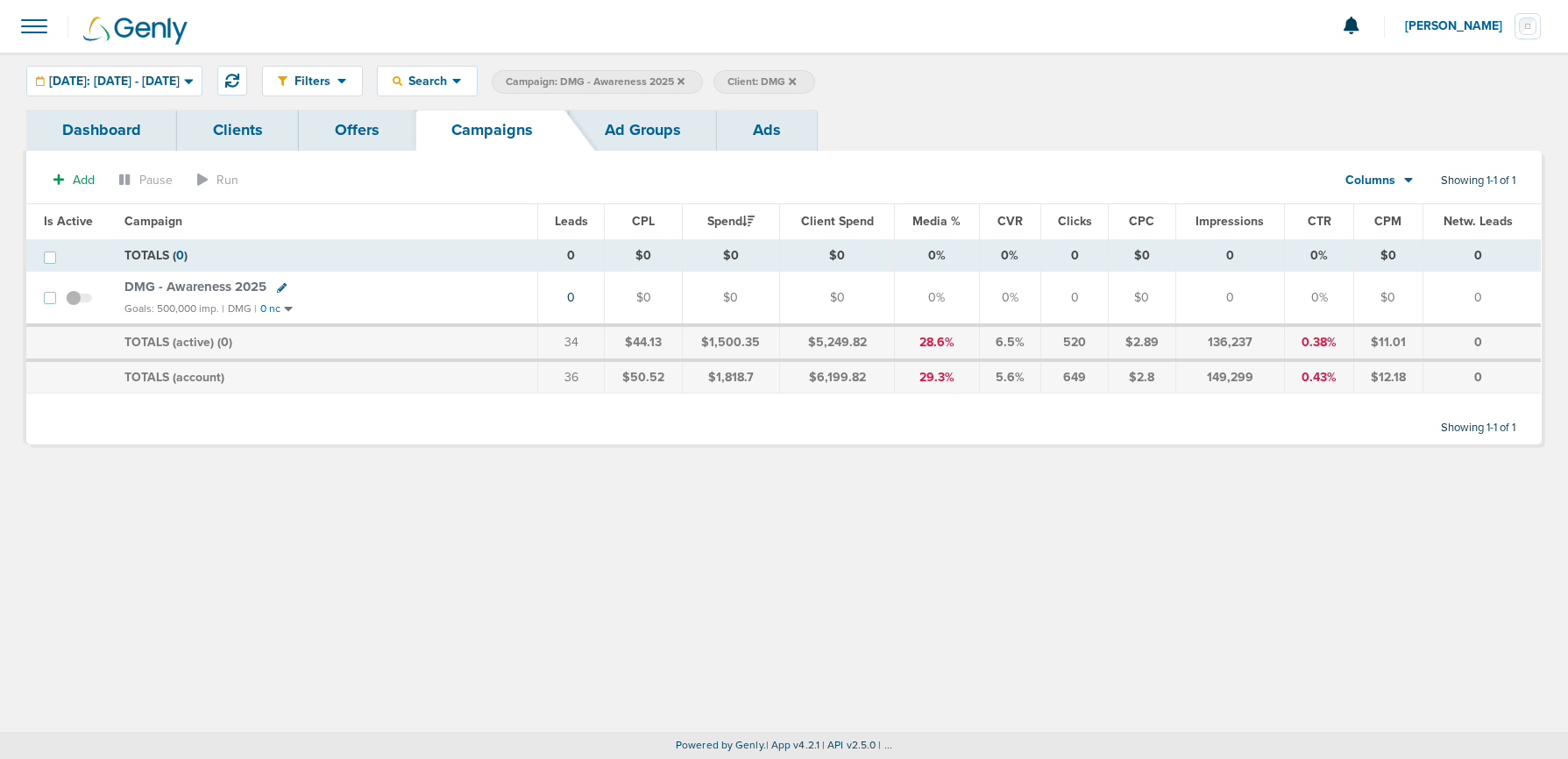
click at [277, 289] on icon at bounding box center [282, 288] width 10 height 10
select select
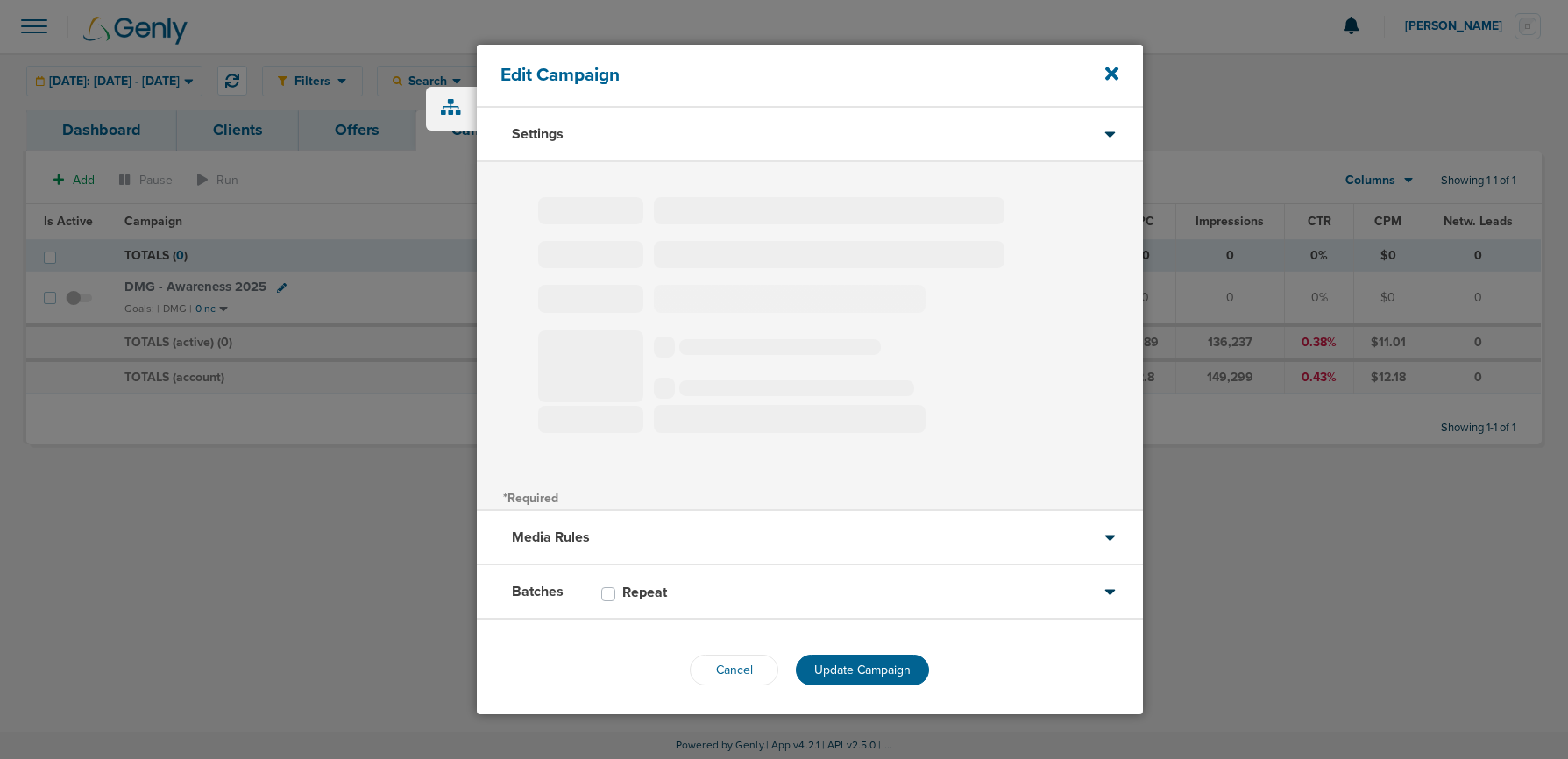
type input "DMG - Awareness 2025"
select select "Awareness"
radio input "true"
select select "readWrite"
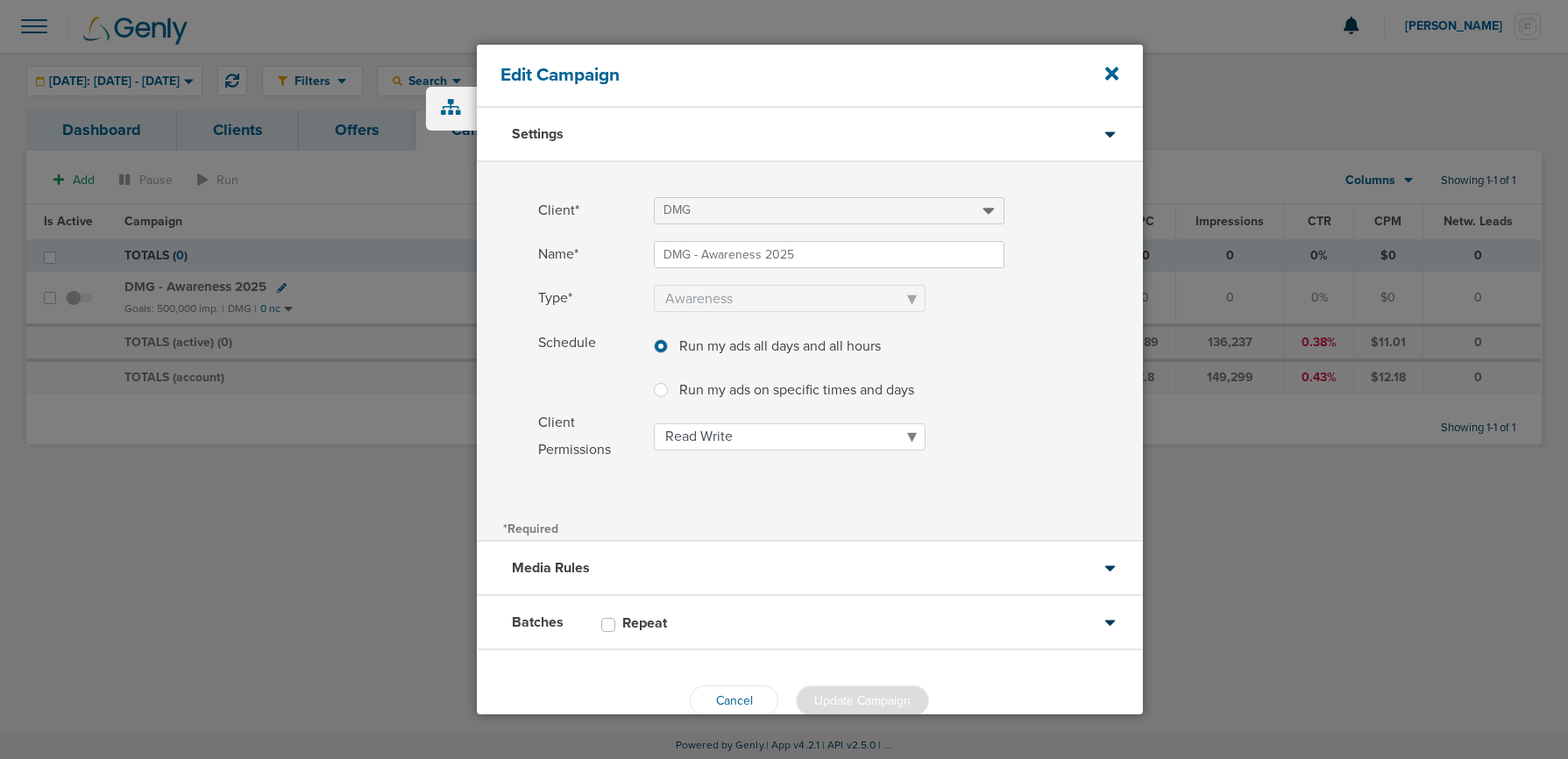
scroll to position [37, 0]
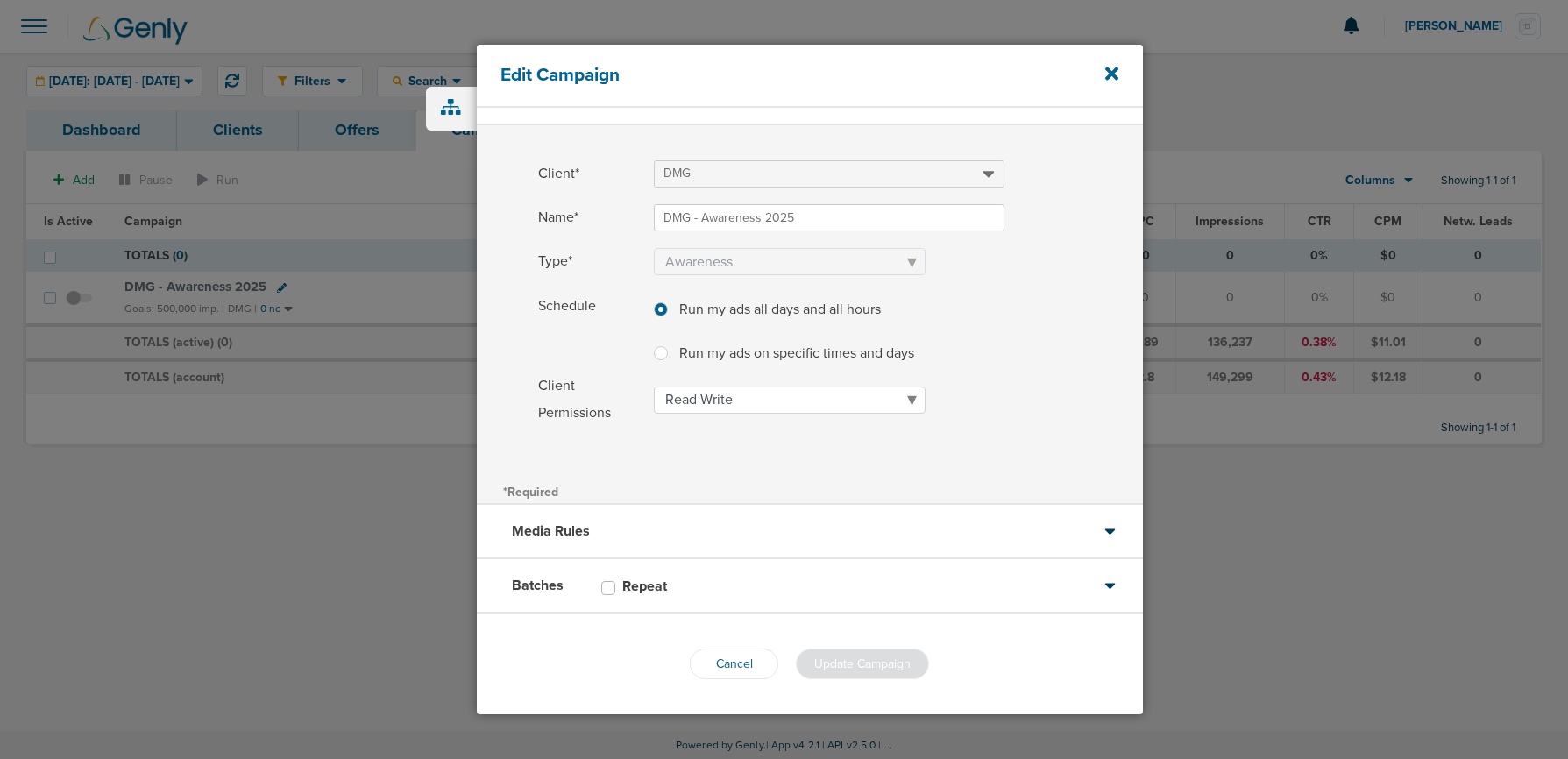
click at [747, 568] on div "Batches Repeat" at bounding box center [810, 587] width 666 height 54
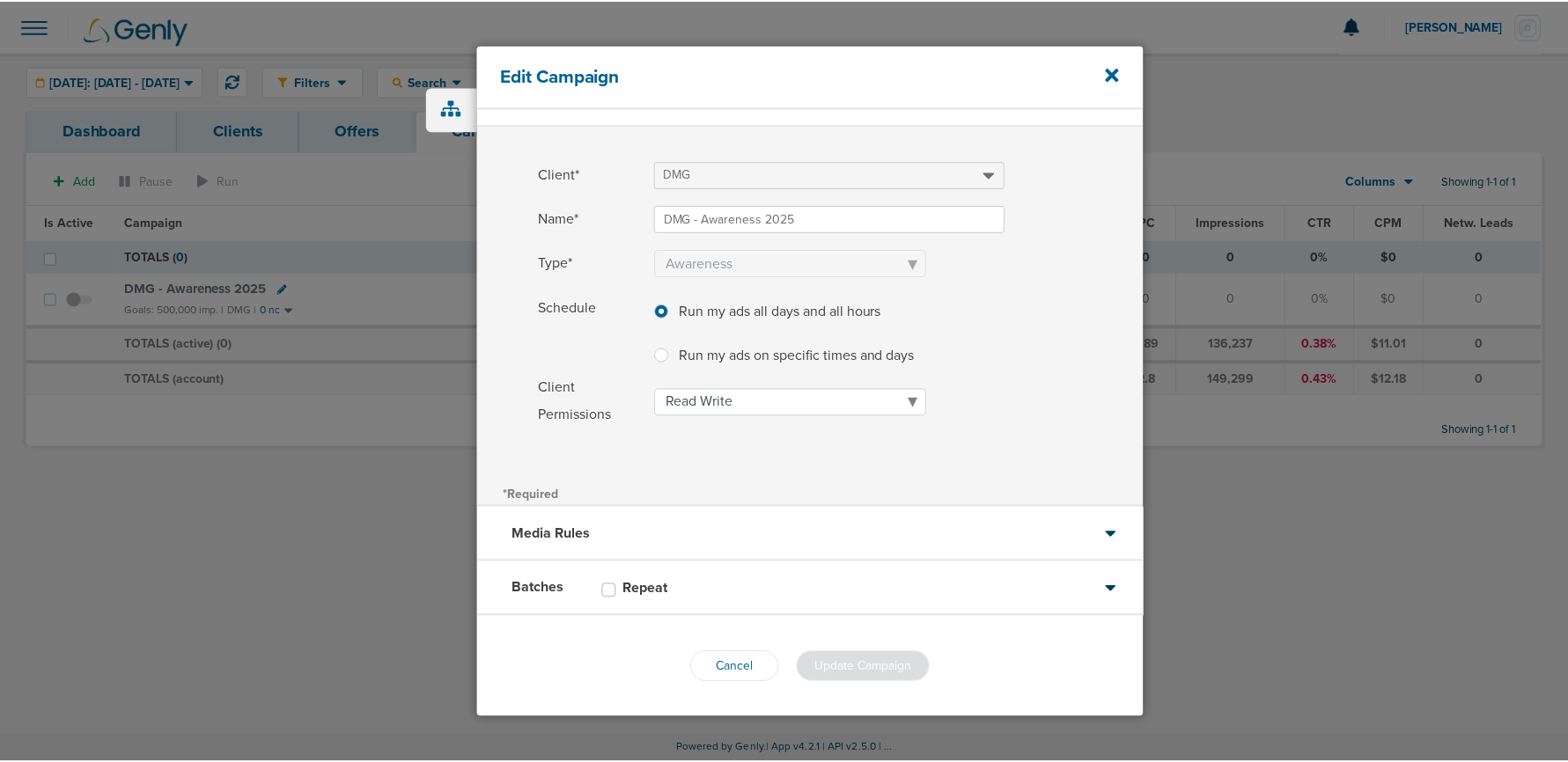
scroll to position [0, 0]
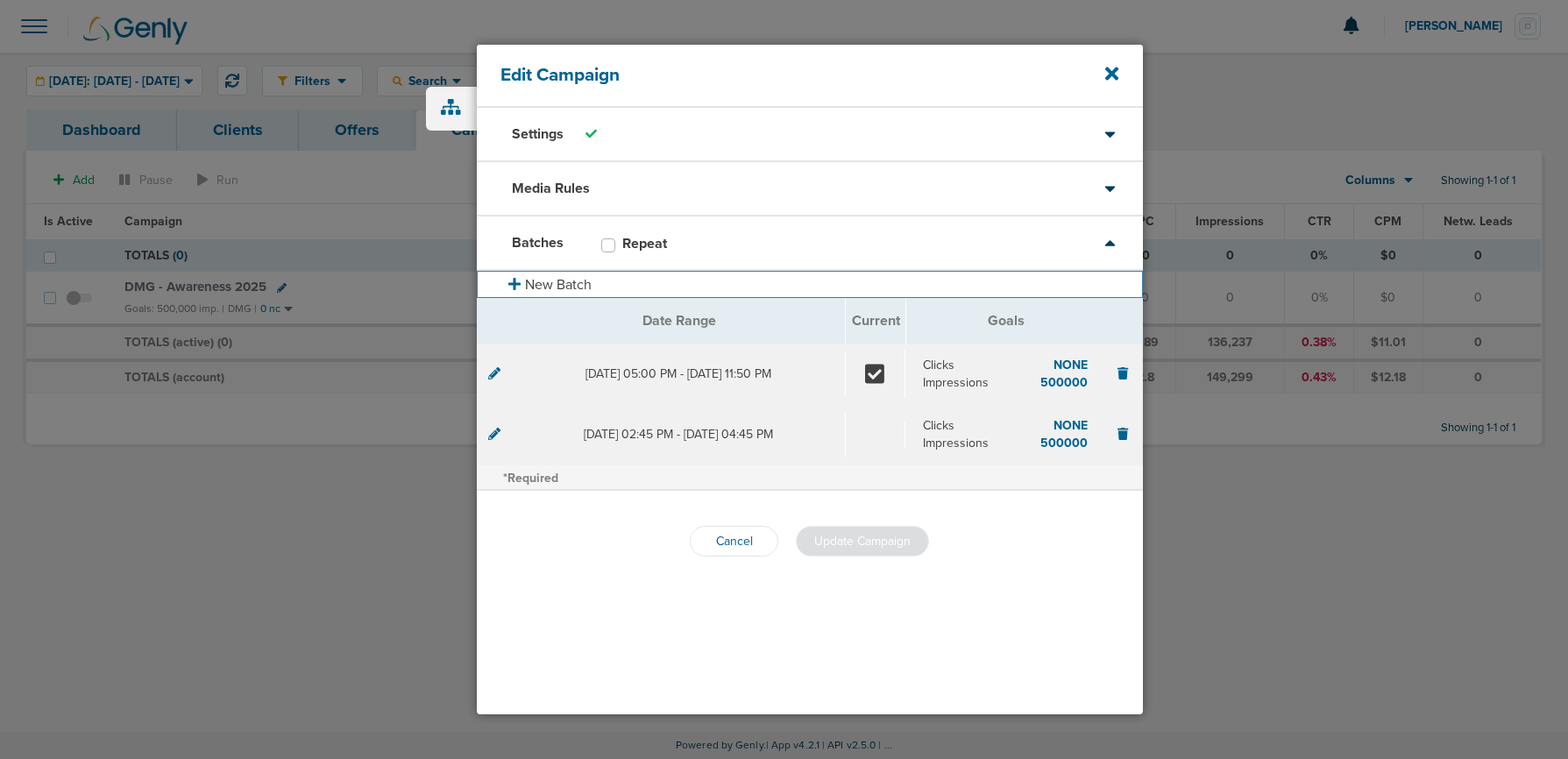
click at [550, 276] on button "New Batch" at bounding box center [810, 284] width 666 height 27
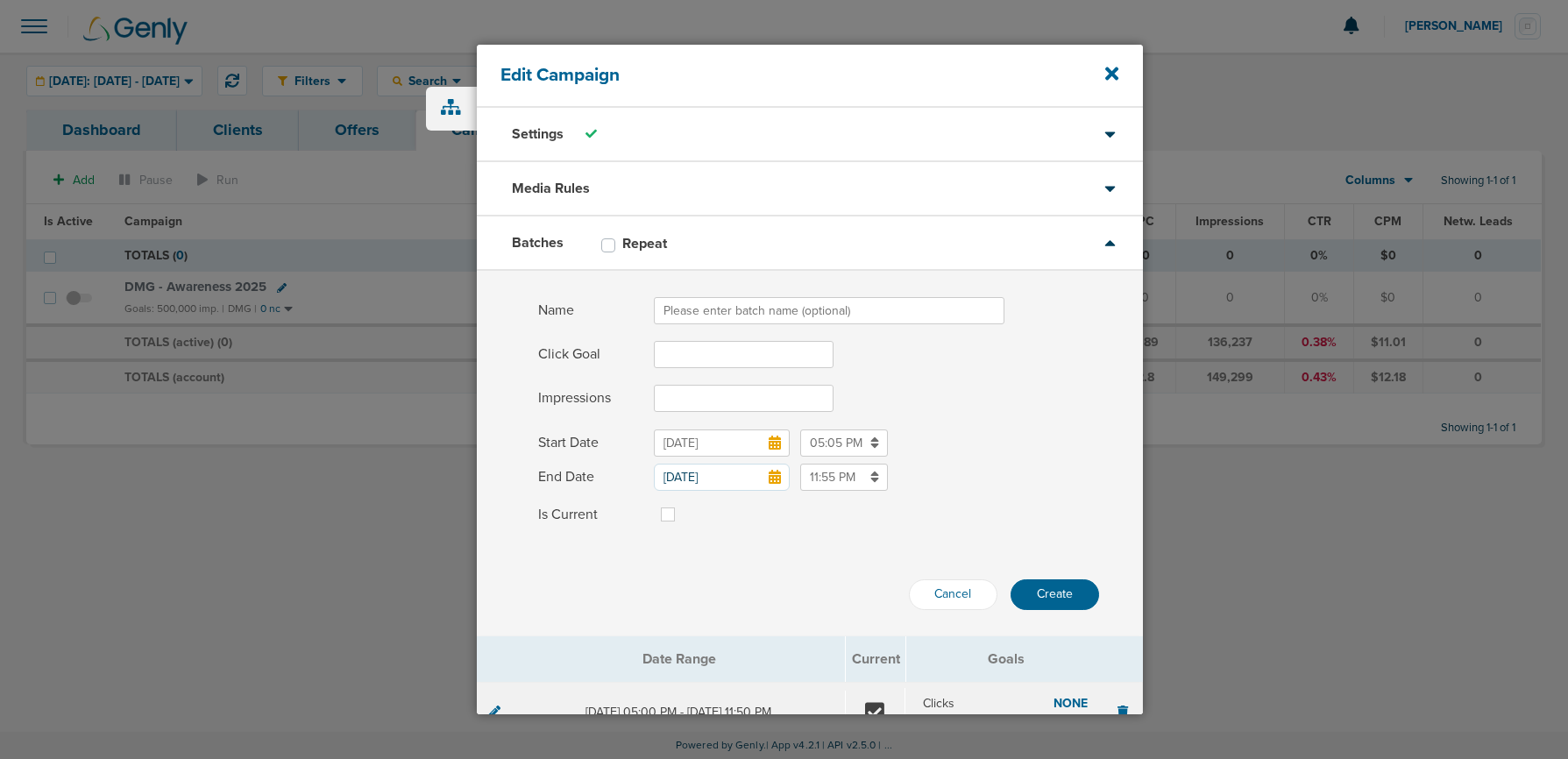
click at [698, 301] on input "Name" at bounding box center [829, 310] width 350 height 27
type input "[DATE]-[DATE]"
click at [693, 353] on input "Click Goal" at bounding box center [744, 354] width 180 height 27
type input "1"
type input "250000"
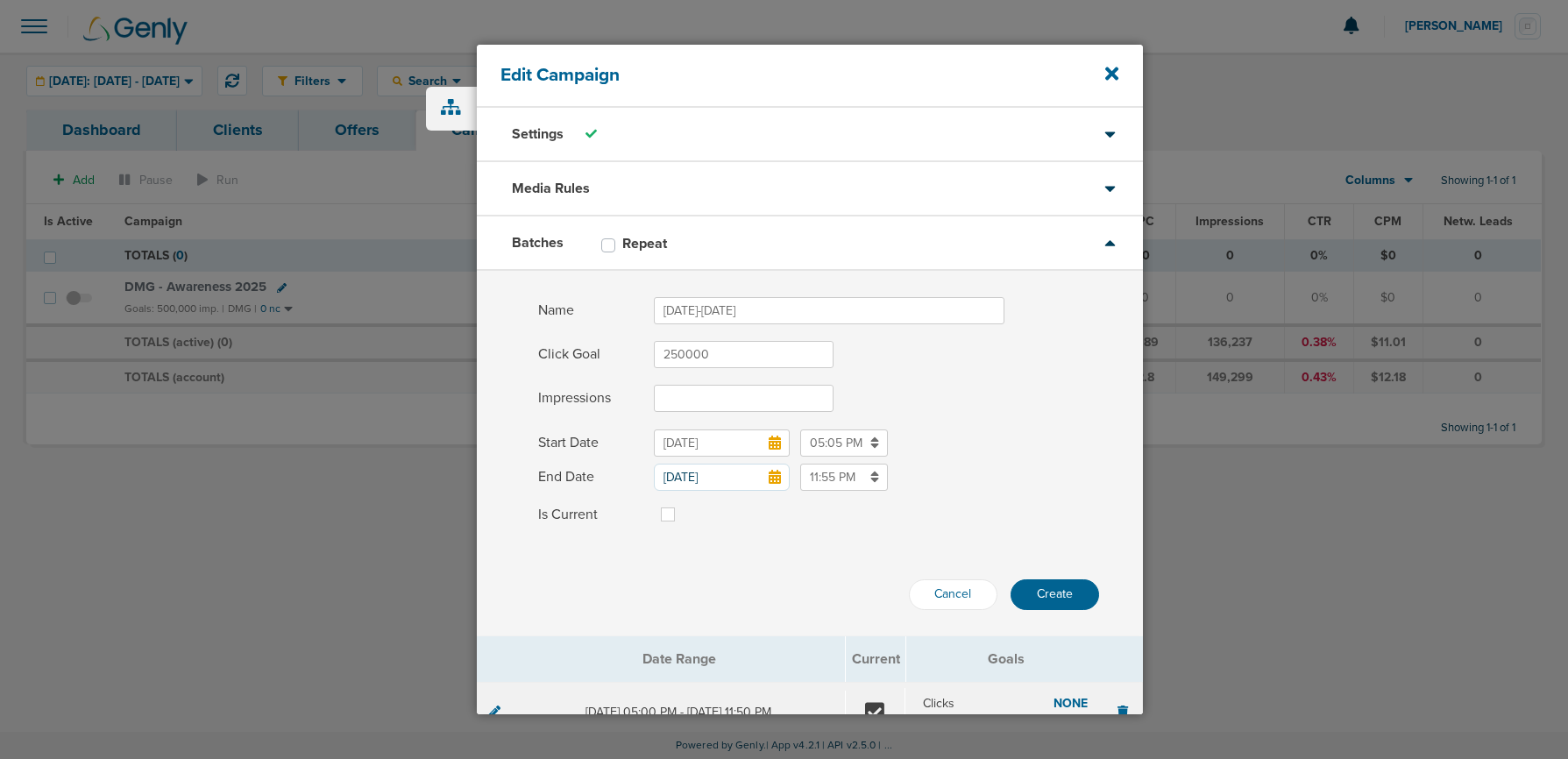
drag, startPoint x: 727, startPoint y: 353, endPoint x: 559, endPoint y: 343, distance: 168.3
click at [559, 343] on label "Click Goal 250000" at bounding box center [840, 354] width 604 height 27
click at [672, 400] on input "Impressions" at bounding box center [744, 398] width 180 height 27
paste input "250000"
type input "250000"
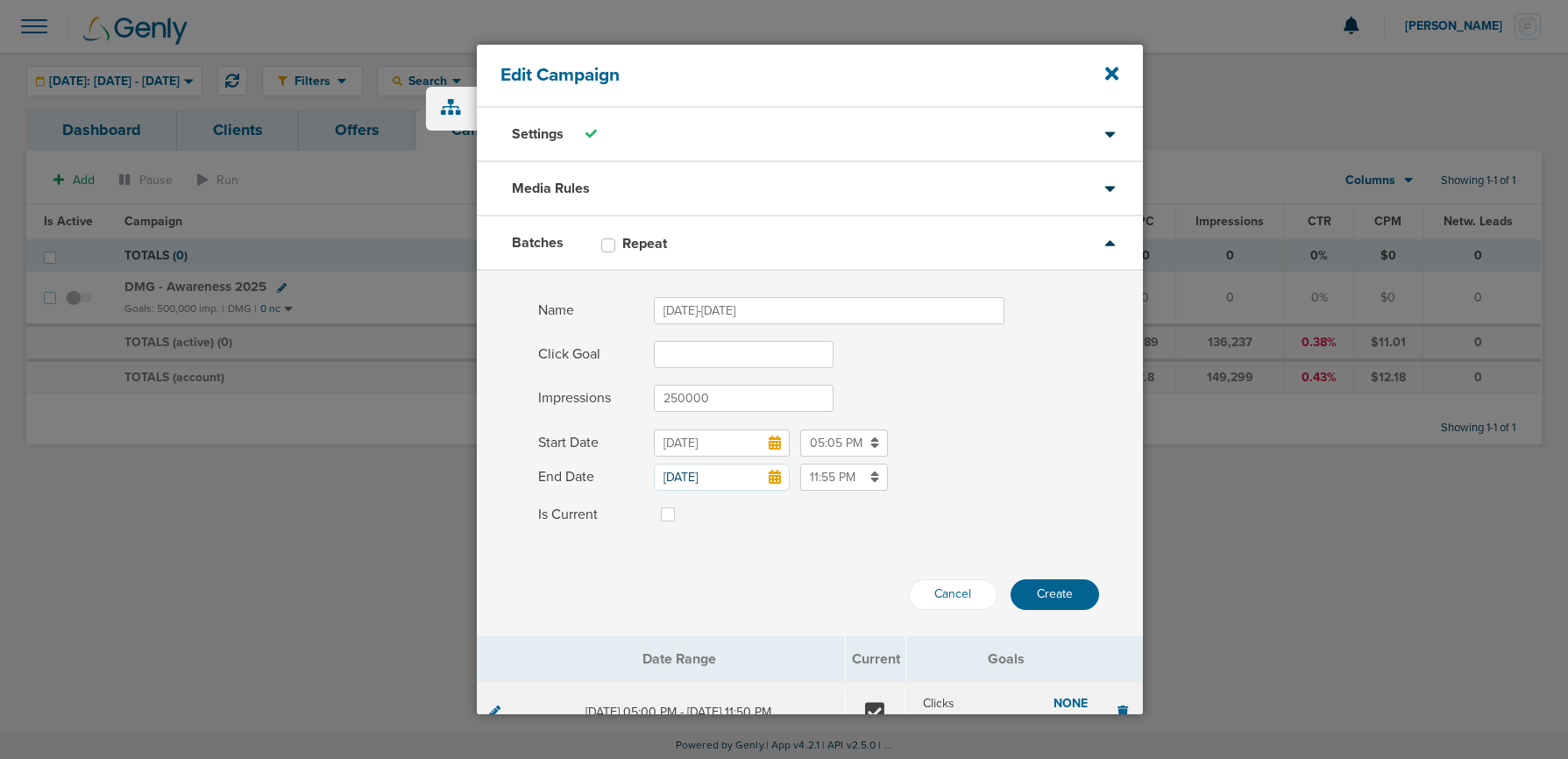
click at [774, 437] on icon at bounding box center [775, 443] width 13 height 14
click at [774, 437] on input "Mar 31, 2025" at bounding box center [722, 443] width 136 height 27
click at [843, 211] on icon at bounding box center [843, 212] width 12 height 18
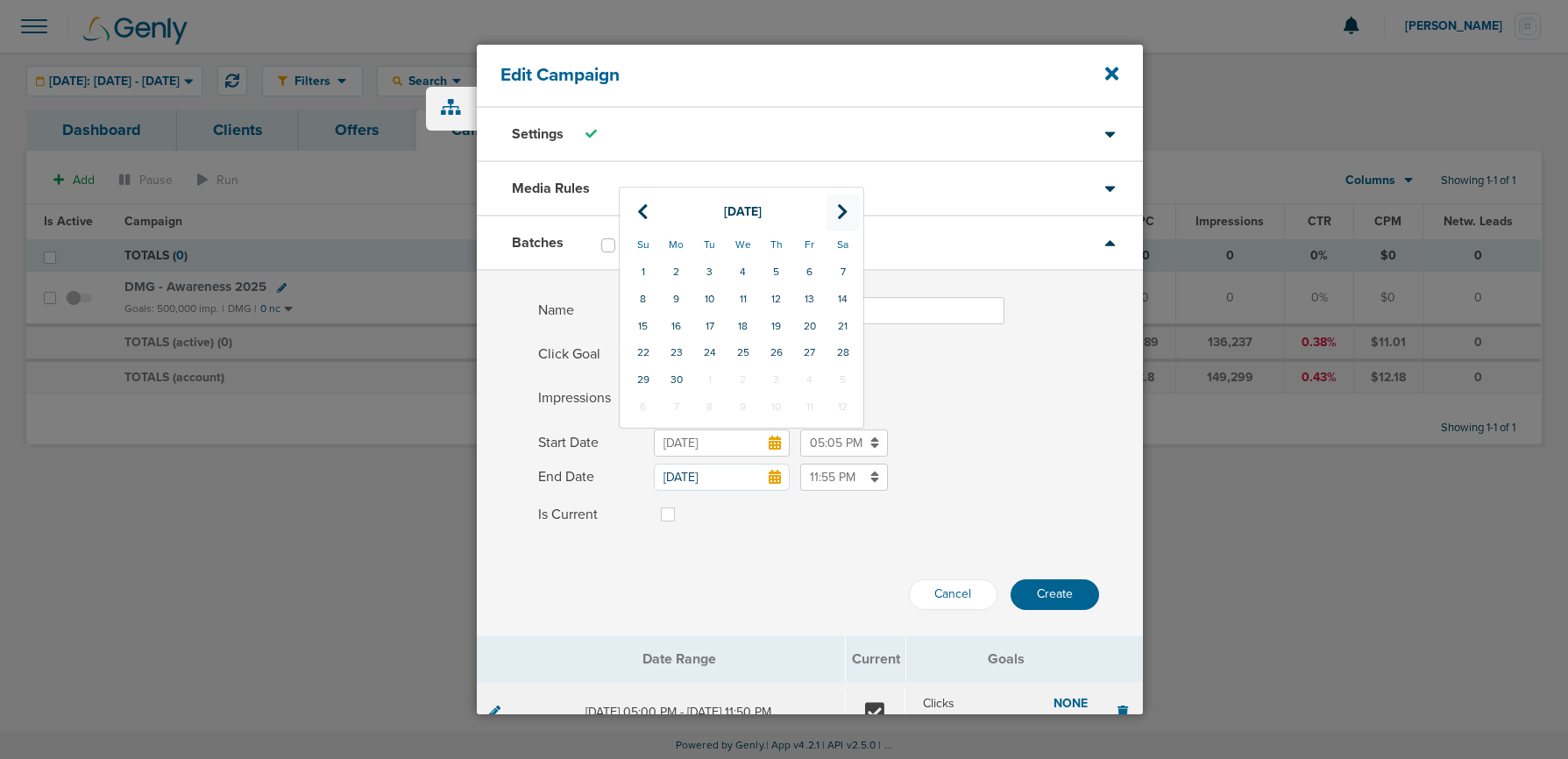
click at [843, 211] on icon at bounding box center [843, 212] width 12 height 18
click at [685, 355] on td "22" at bounding box center [676, 352] width 33 height 27
type input "[DATE]"
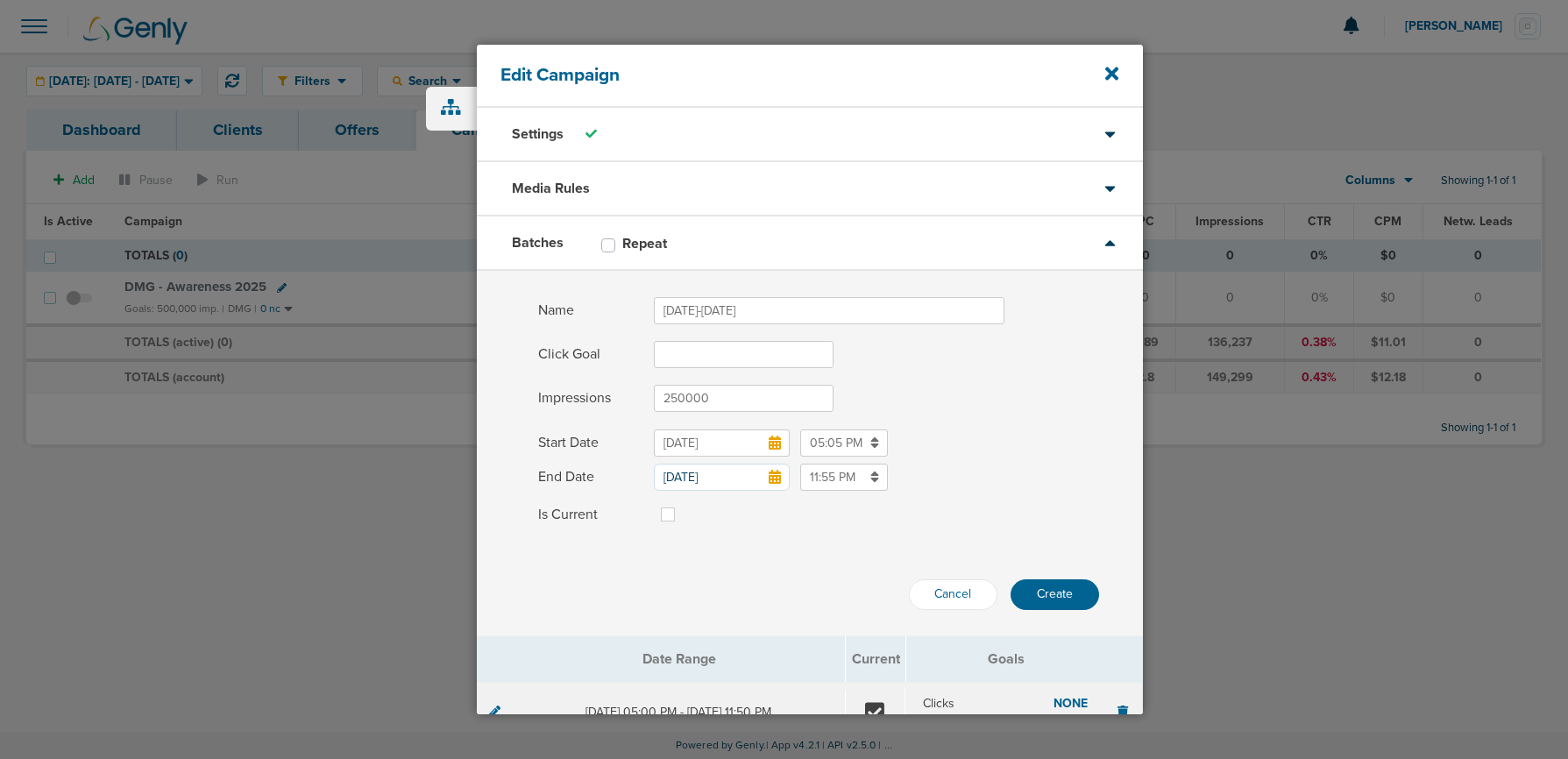
click at [776, 477] on icon at bounding box center [775, 477] width 13 height 14
click at [776, 477] on input "Jun 30, 2025" at bounding box center [722, 477] width 136 height 27
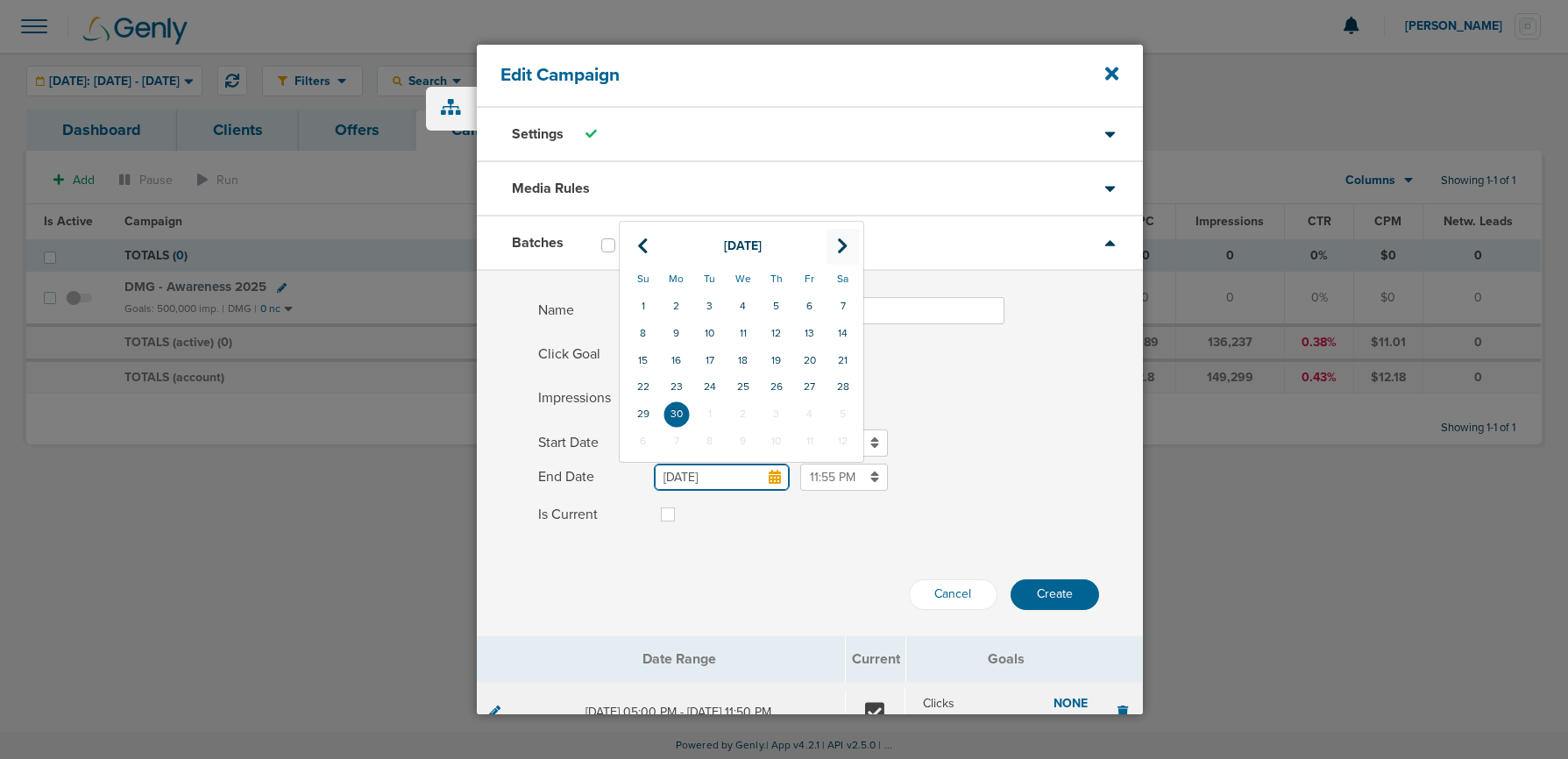
click at [846, 244] on icon at bounding box center [843, 246] width 12 height 18
click at [846, 251] on icon at bounding box center [843, 246] width 12 height 18
click at [748, 383] on td "22" at bounding box center [744, 387] width 33 height 27
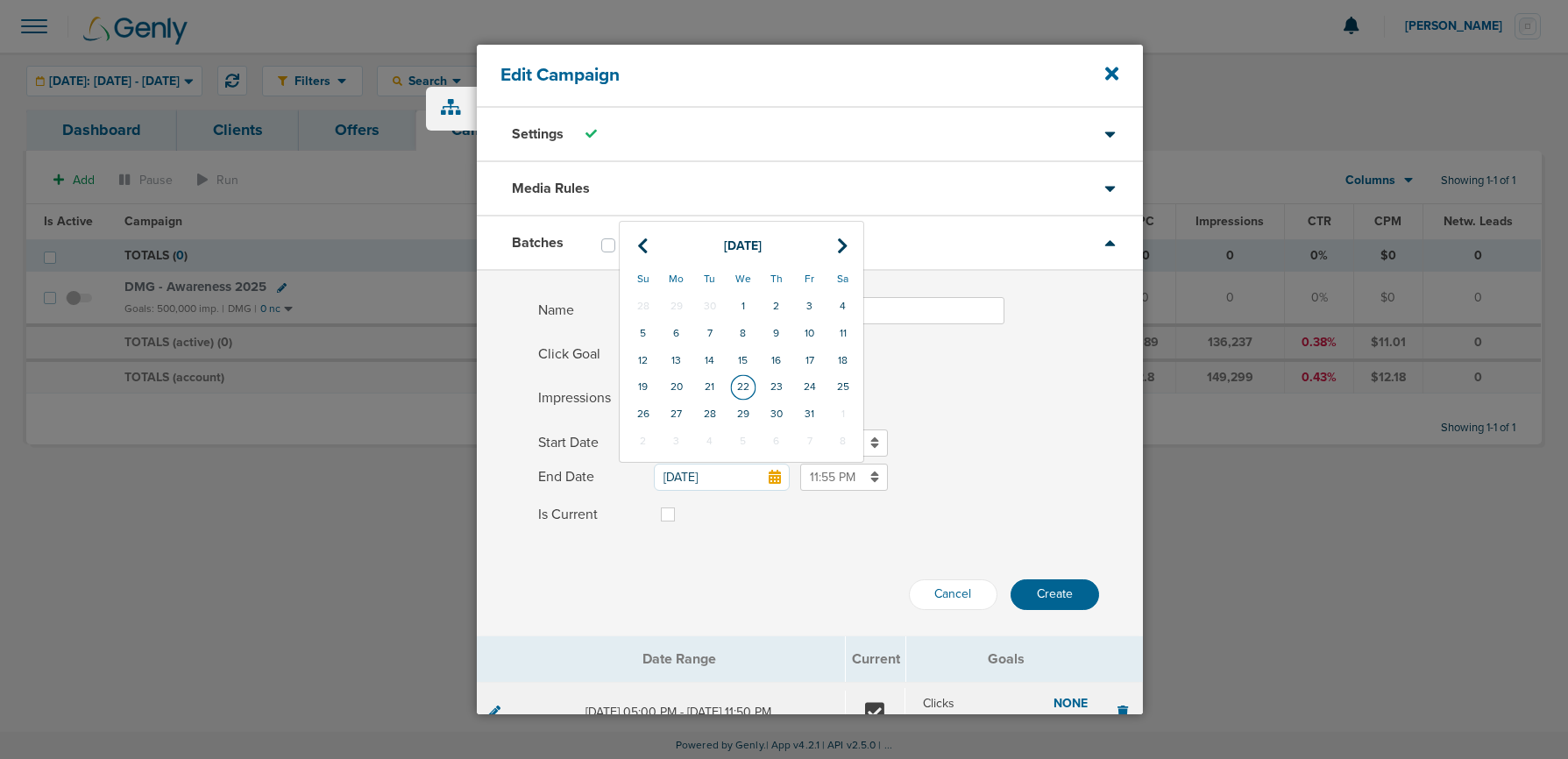
type input "[DATE]"
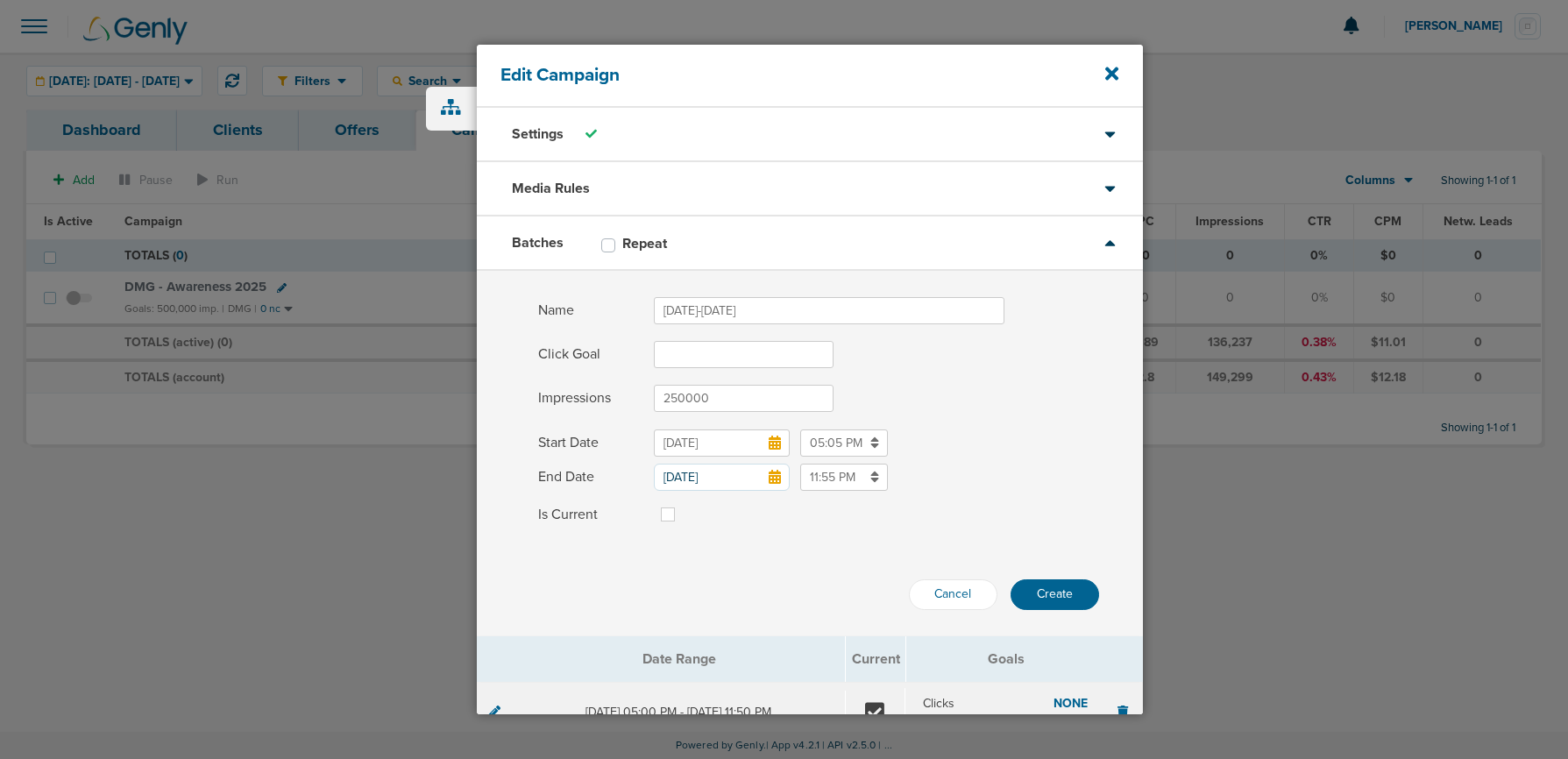
click at [682, 504] on label at bounding box center [682, 504] width 0 height 0
click at [670, 515] on input "Is Current" at bounding box center [668, 513] width 14 height 18
checkbox input "true"
click at [1043, 588] on button "Create" at bounding box center [1054, 595] width 89 height 31
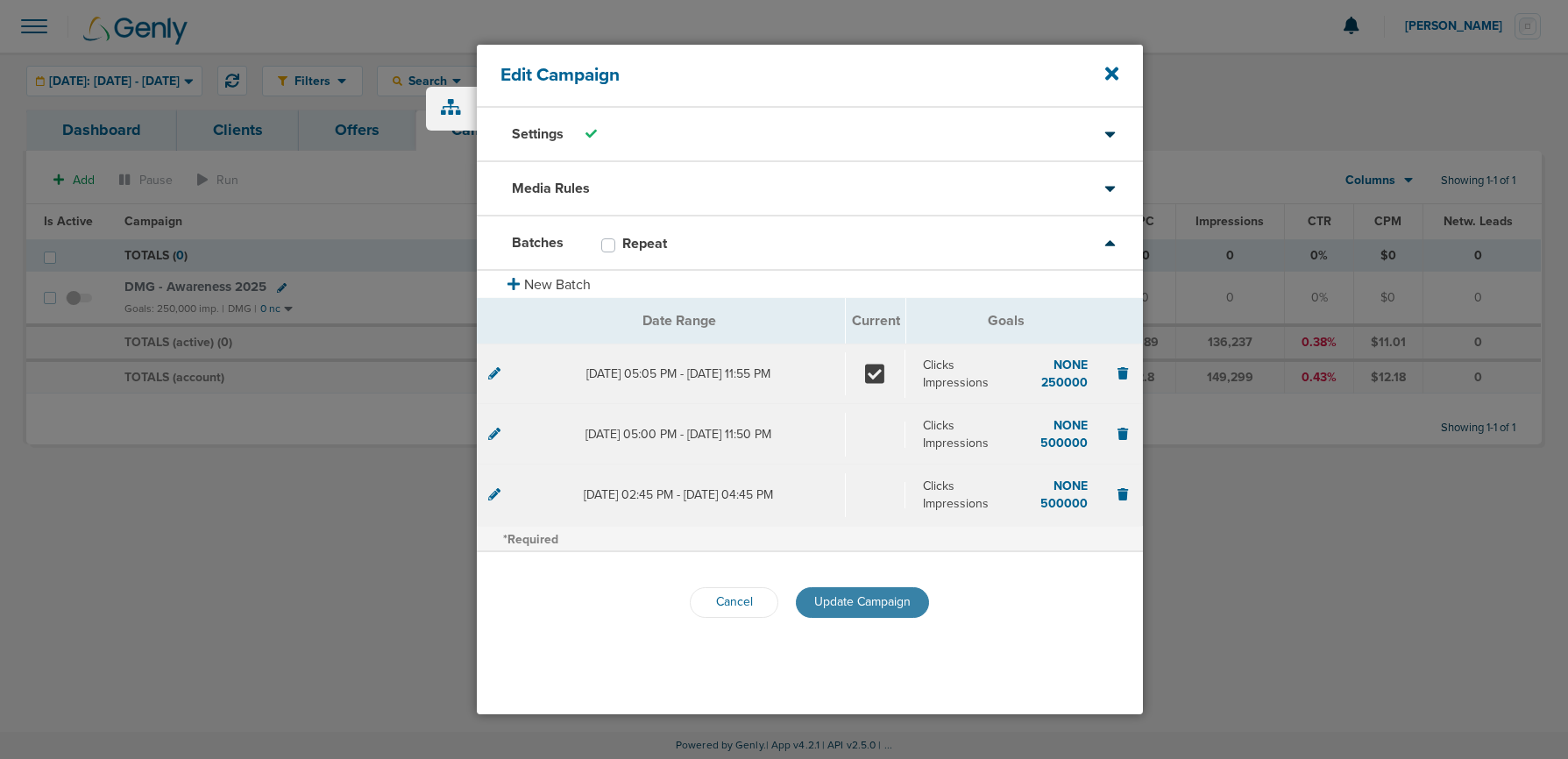
click at [849, 597] on span "Update Campaign" at bounding box center [862, 601] width 96 height 15
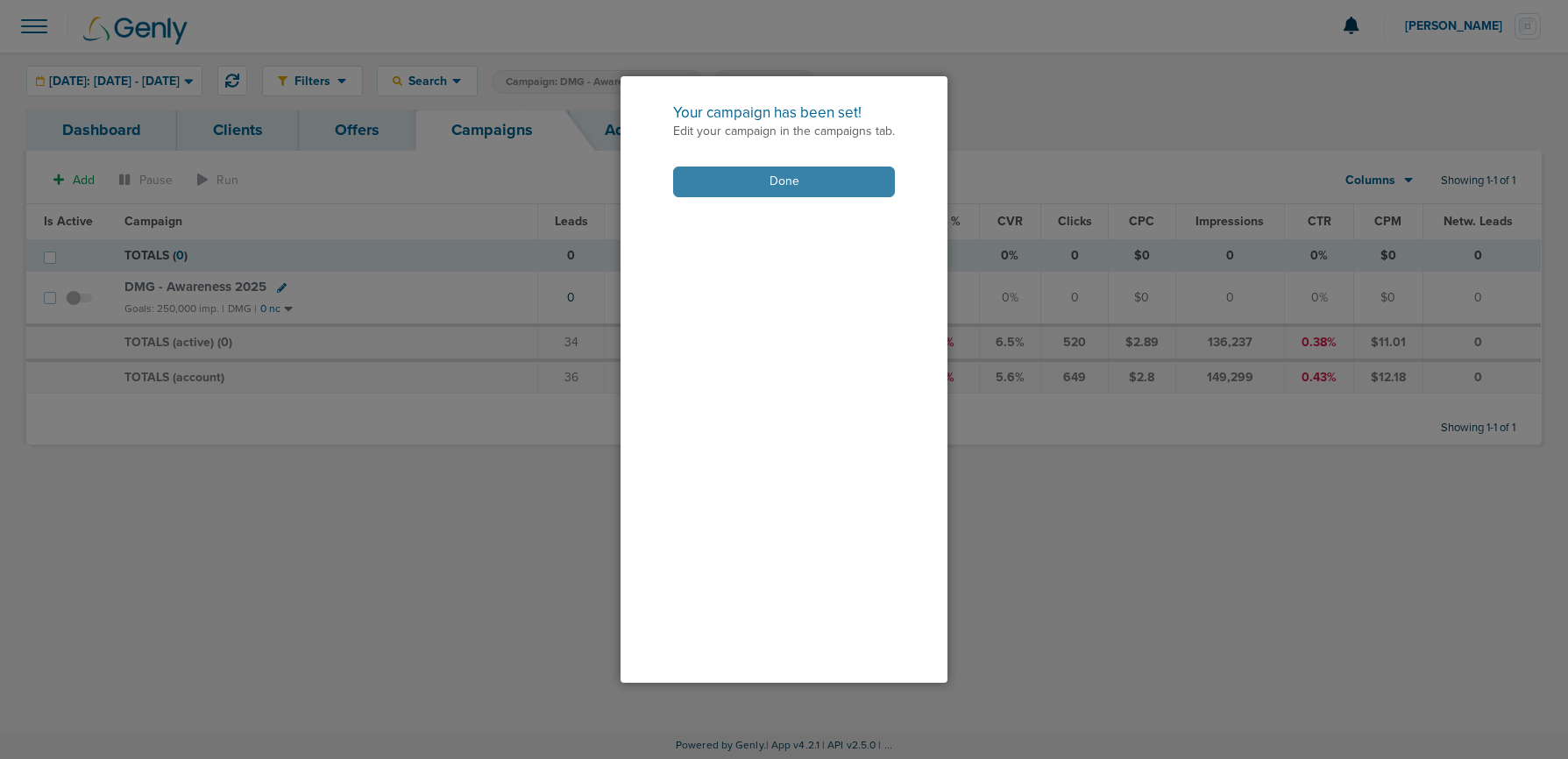
click at [783, 171] on button "Done" at bounding box center [784, 182] width 222 height 31
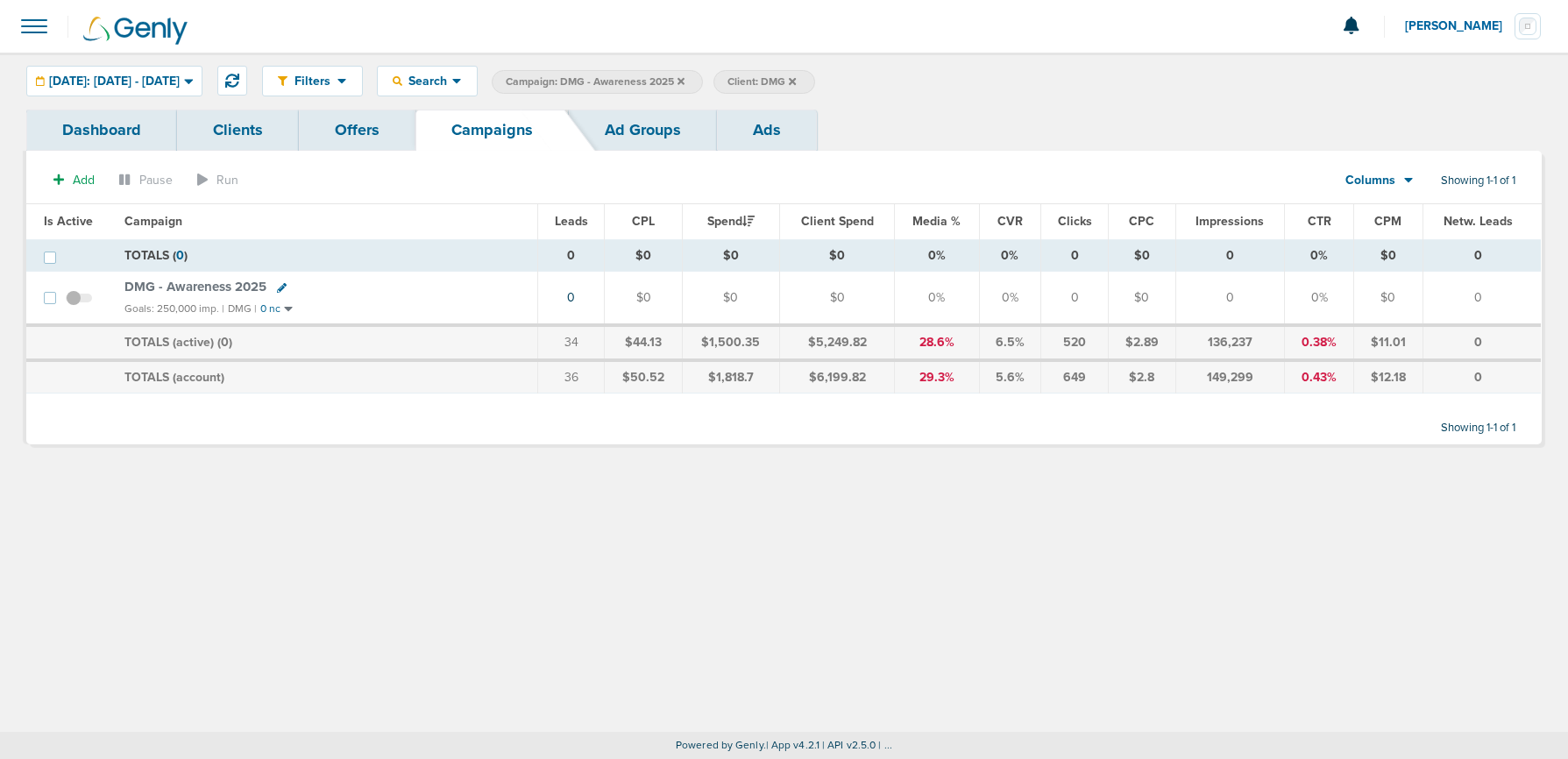
click at [216, 285] on span "DMG - Awareness 2025" at bounding box center [196, 286] width 142 height 16
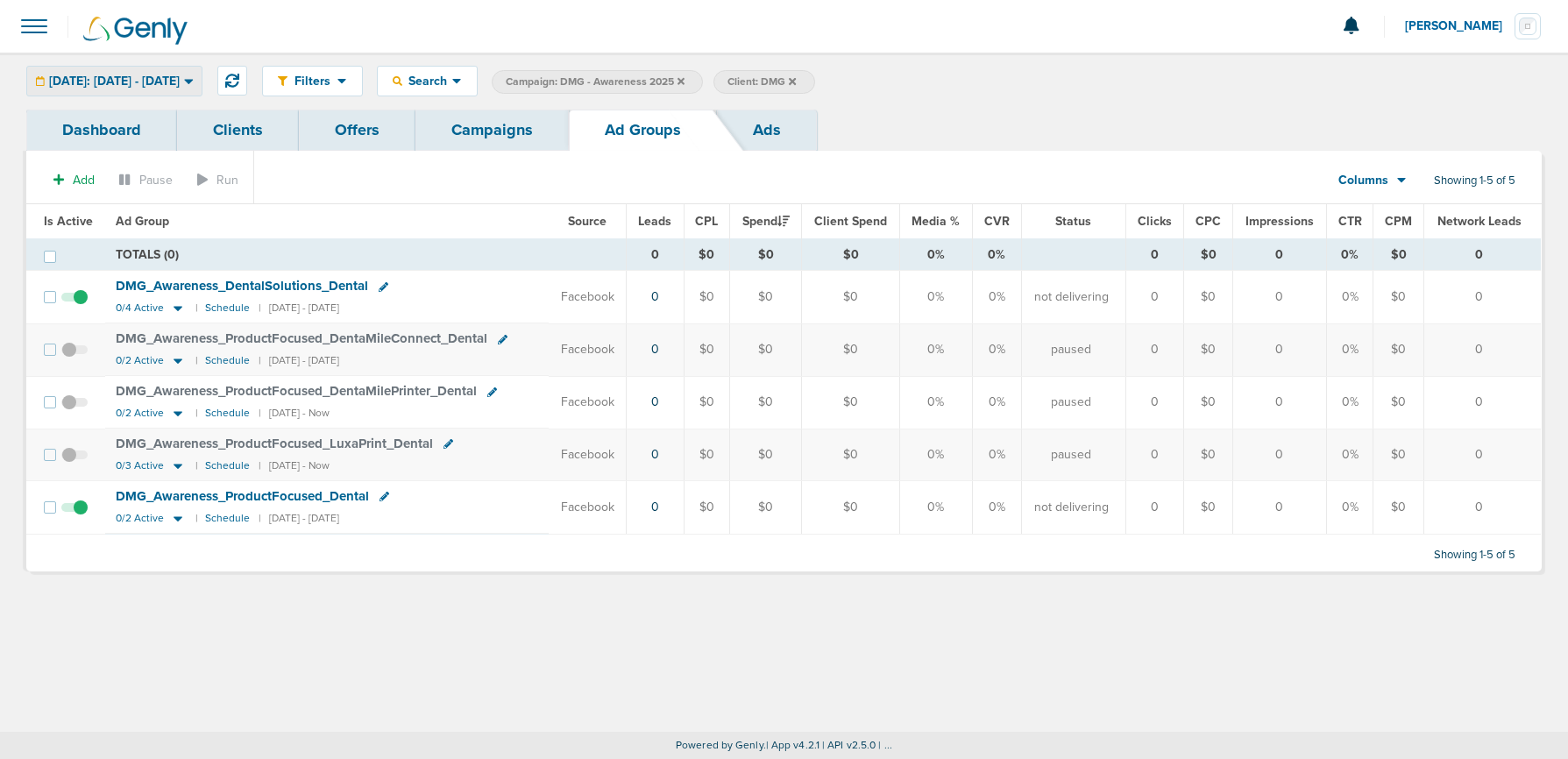
click at [113, 78] on span "[DATE]: [DATE] - [DATE]" at bounding box center [114, 81] width 130 height 13
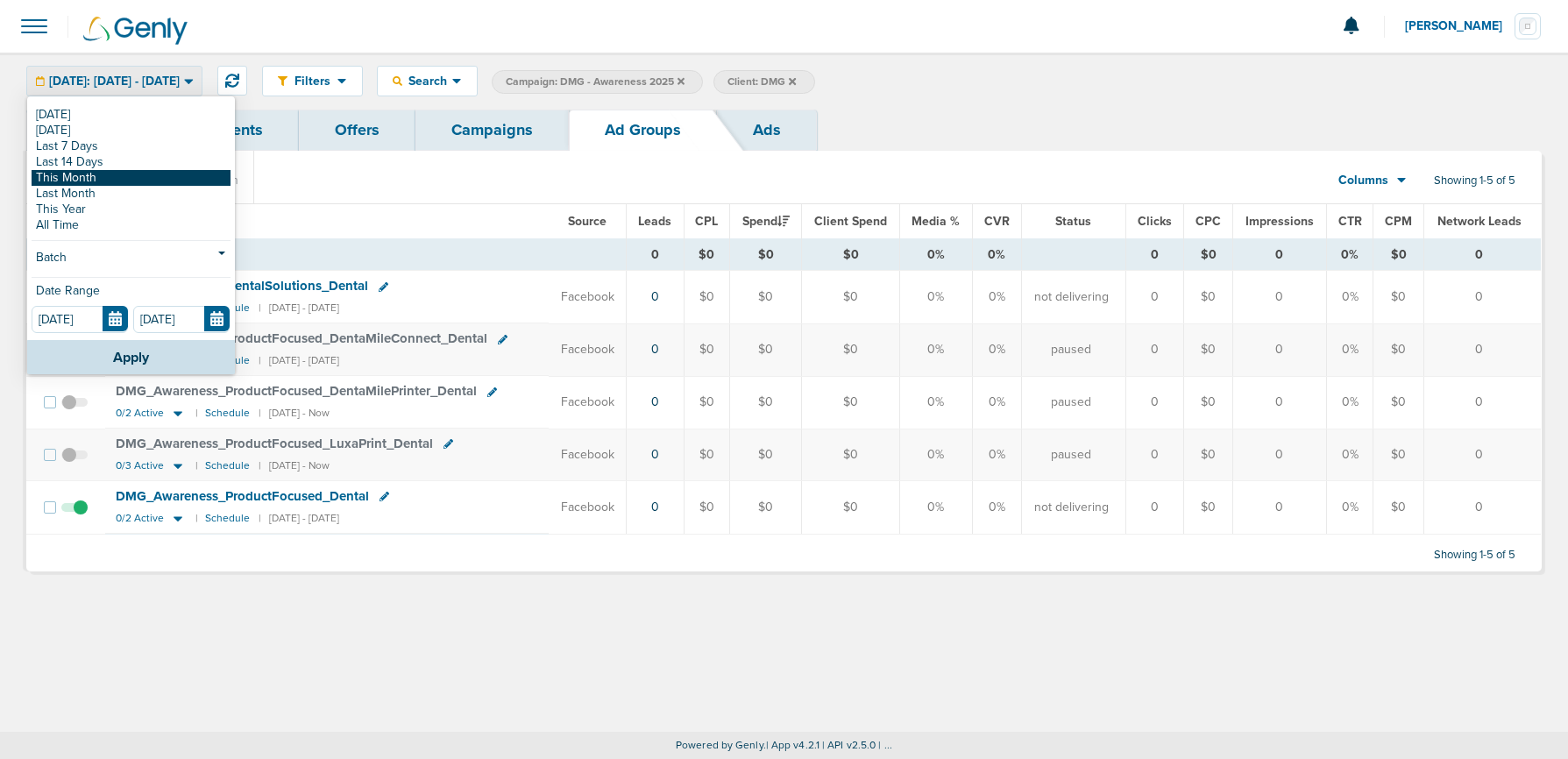
click at [101, 178] on link "This Month" at bounding box center [130, 178] width 199 height 16
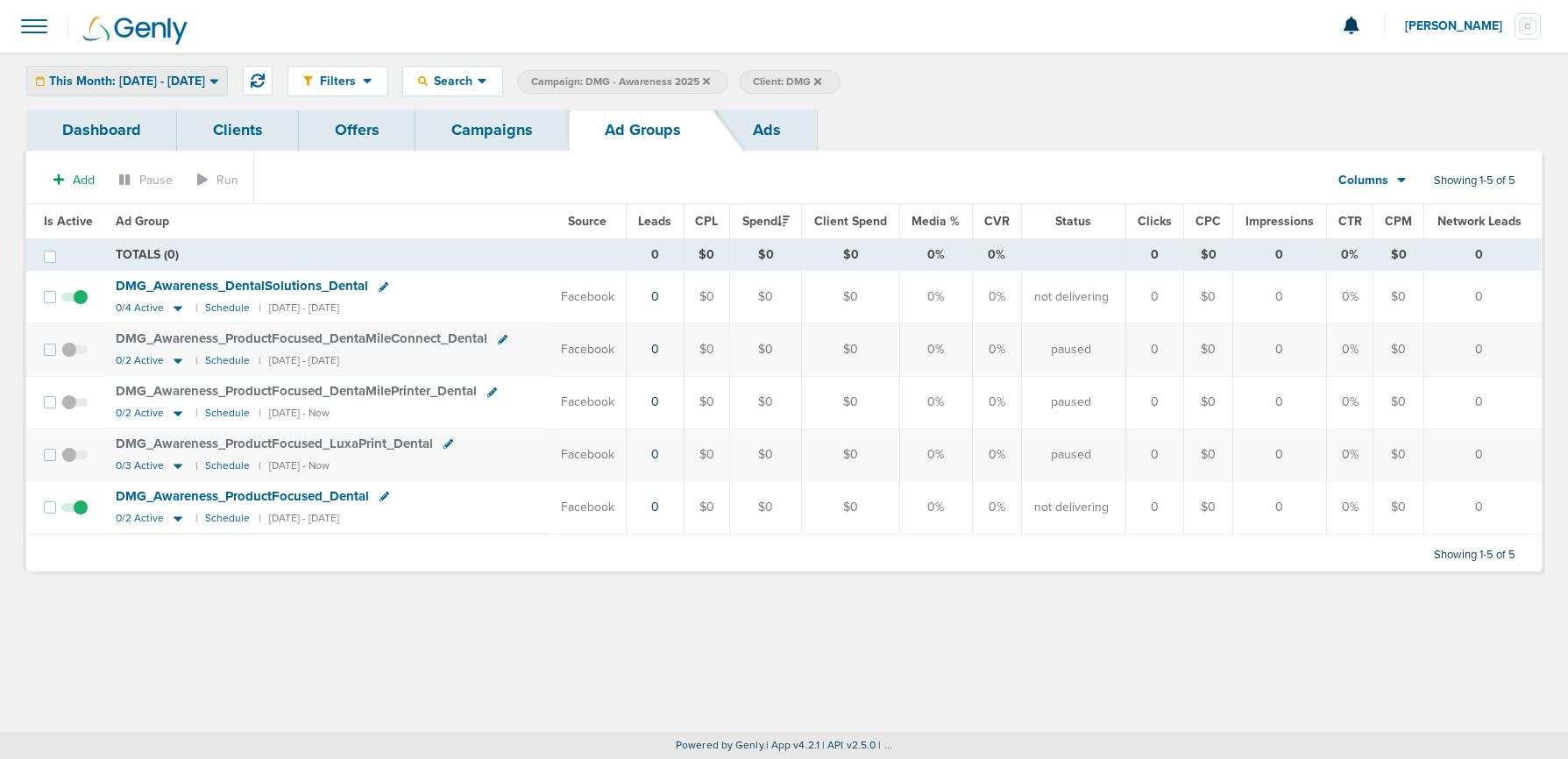
click at [202, 80] on span "This Month: 09.01.2025 - 09.30.2025" at bounding box center [127, 81] width 156 height 13
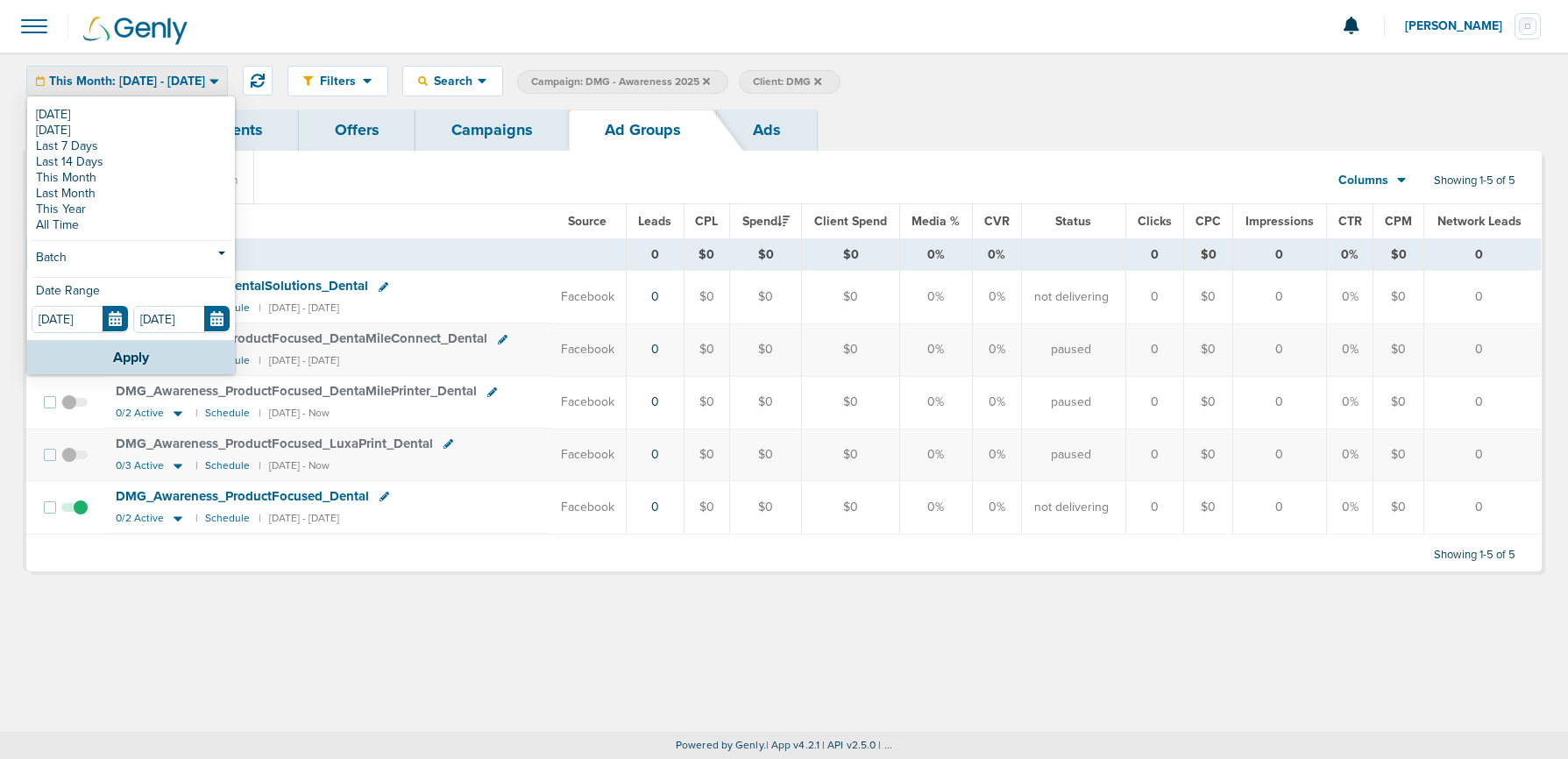
click at [110, 206] on link "This Year" at bounding box center [130, 209] width 199 height 16
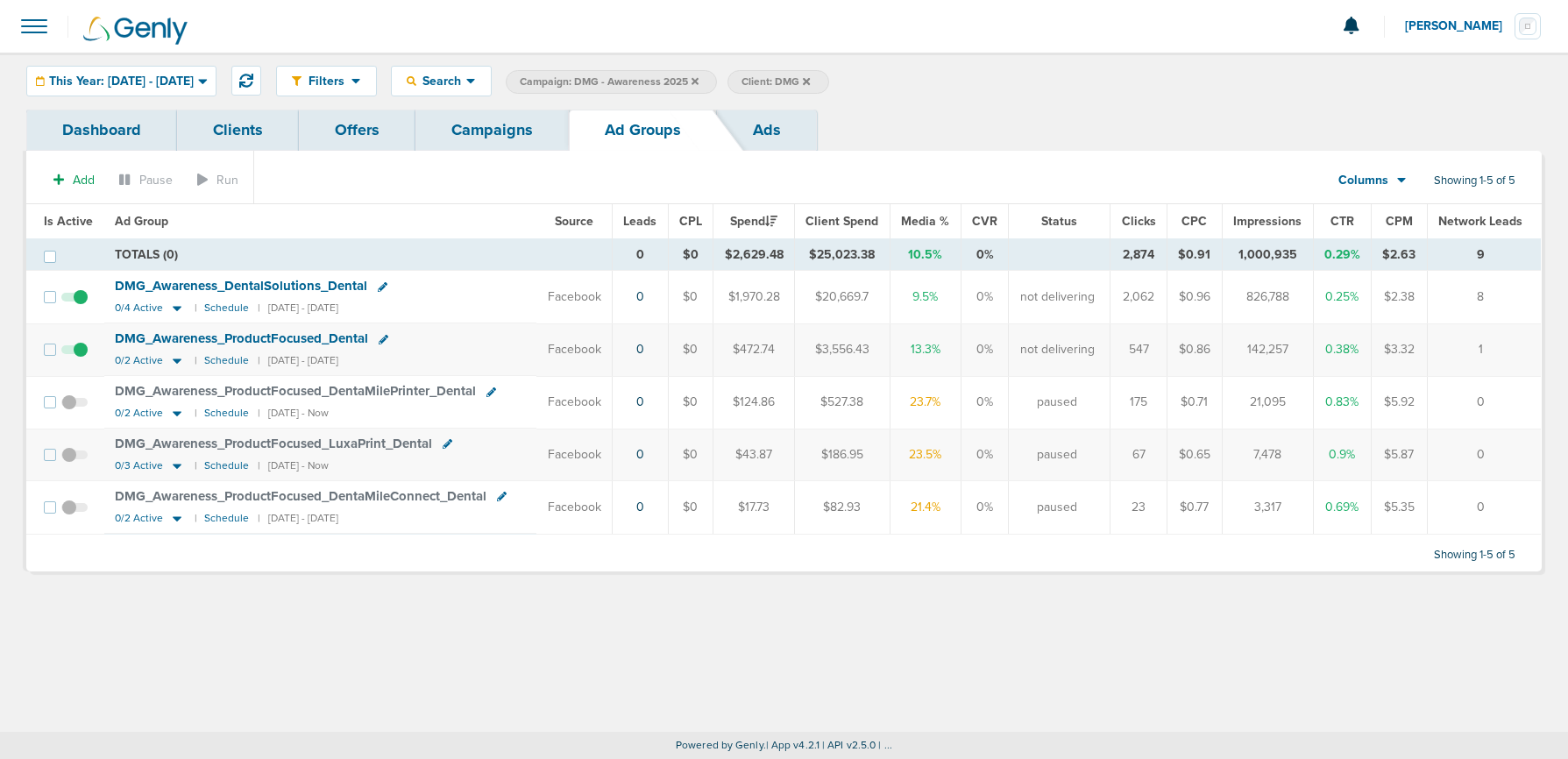
click at [78, 306] on span at bounding box center [74, 306] width 26 height 0
click at [75, 301] on input "checkbox" at bounding box center [75, 301] width 0 height 0
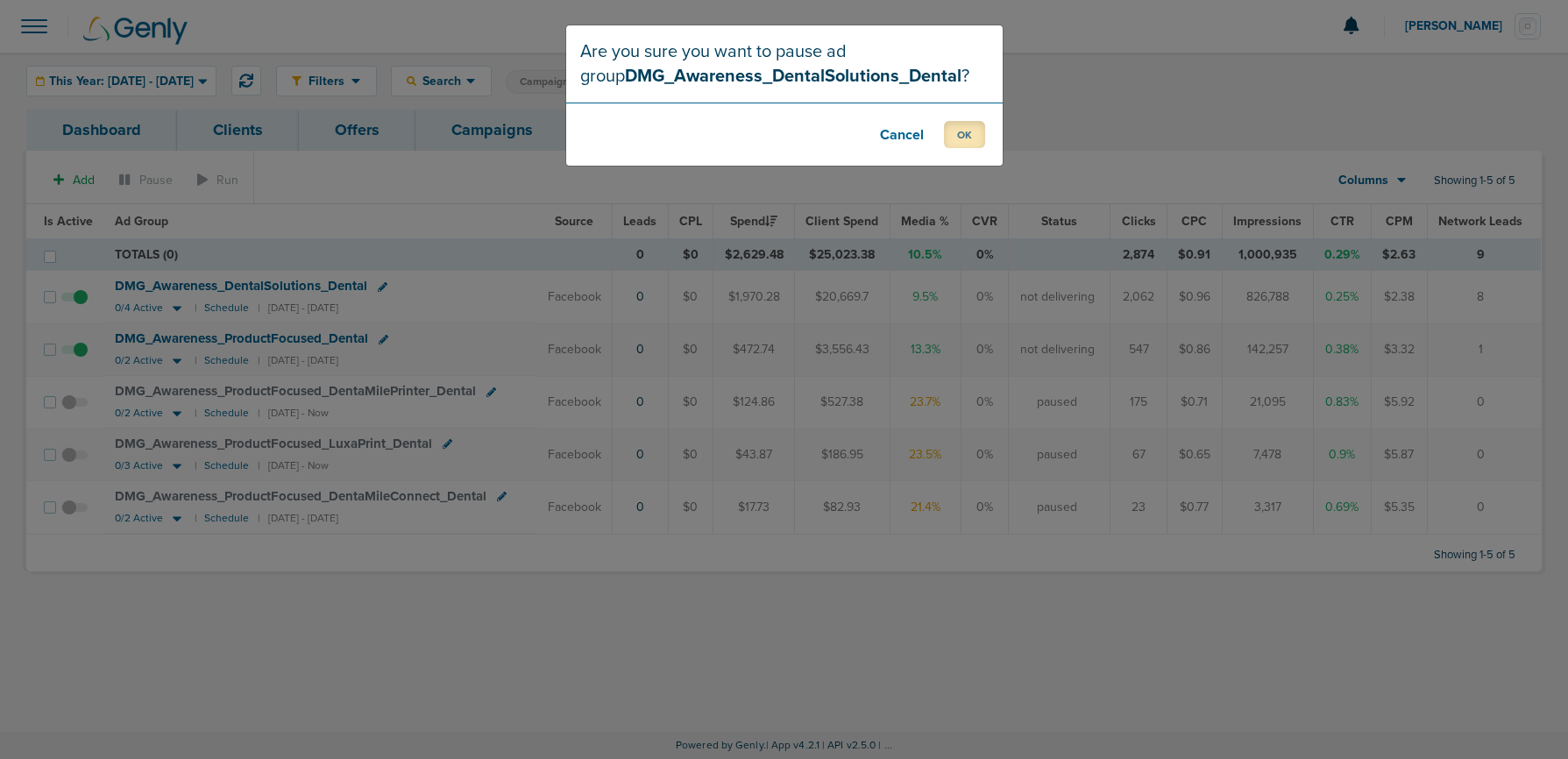
click at [965, 136] on button "OK" at bounding box center [965, 134] width 41 height 27
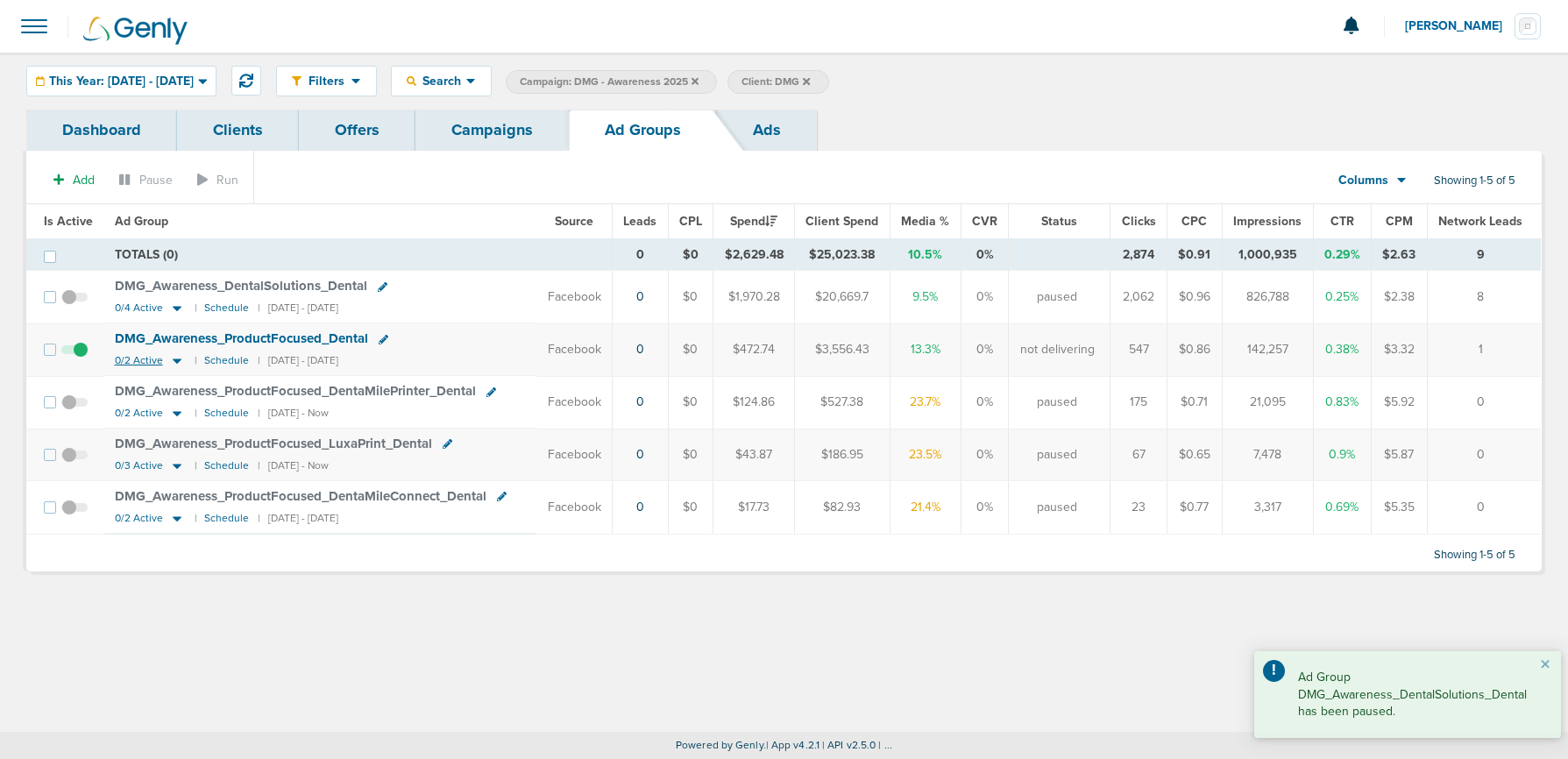
click at [177, 362] on icon at bounding box center [177, 360] width 18 height 15
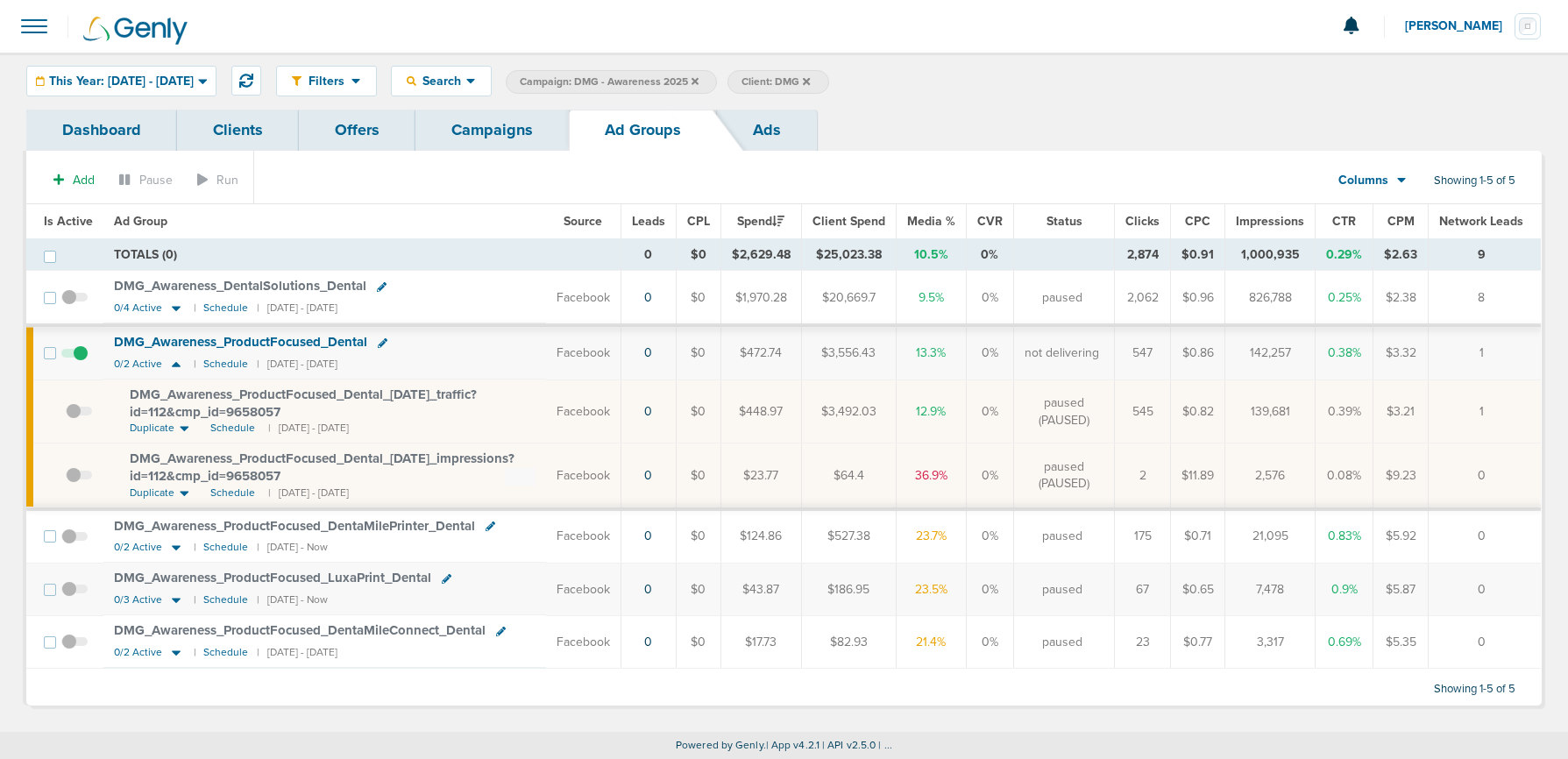
click at [383, 341] on icon at bounding box center [383, 343] width 10 height 10
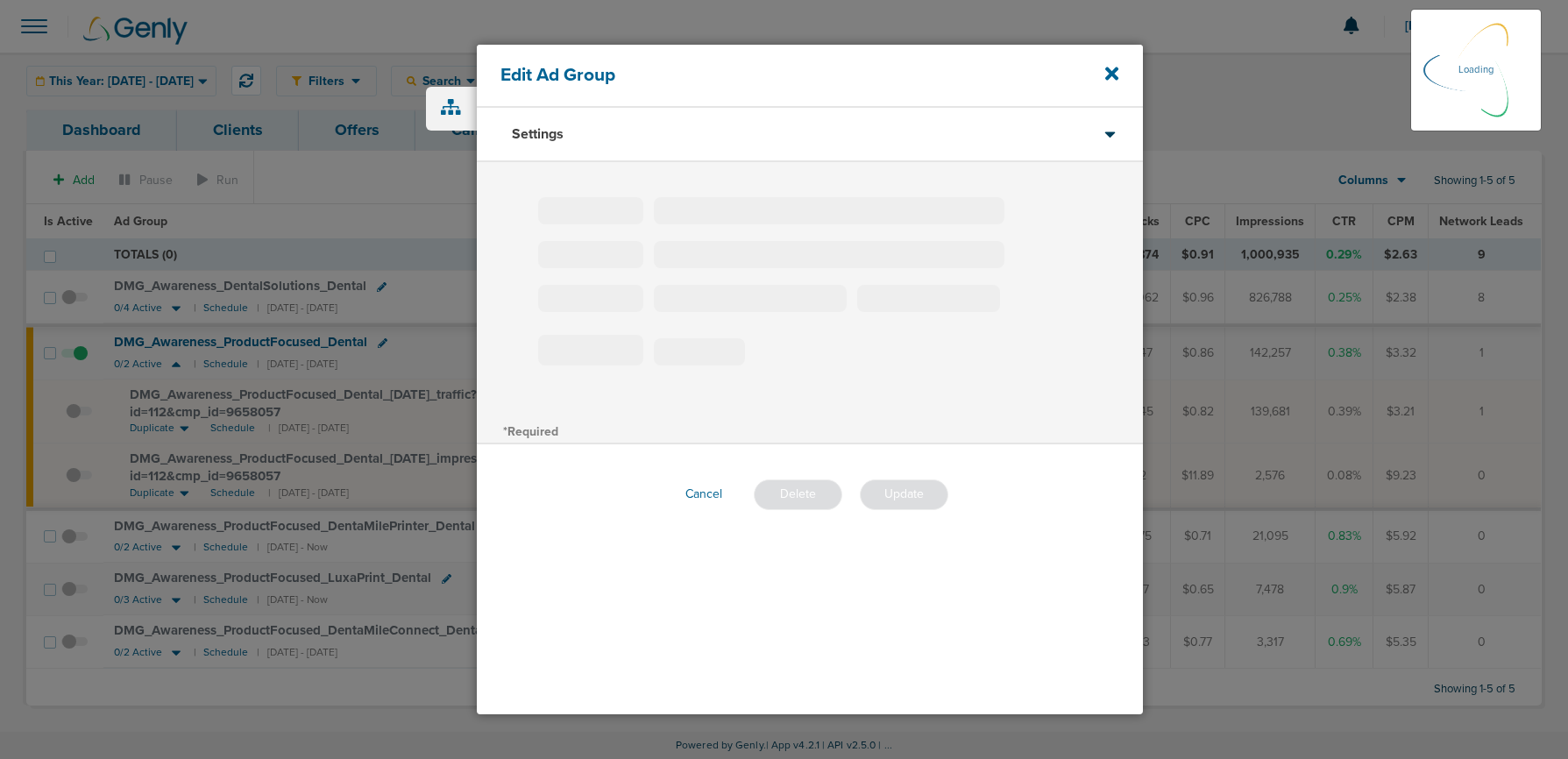
type input "DMG_Awareness_ProductFocused_Dental"
type input "180"
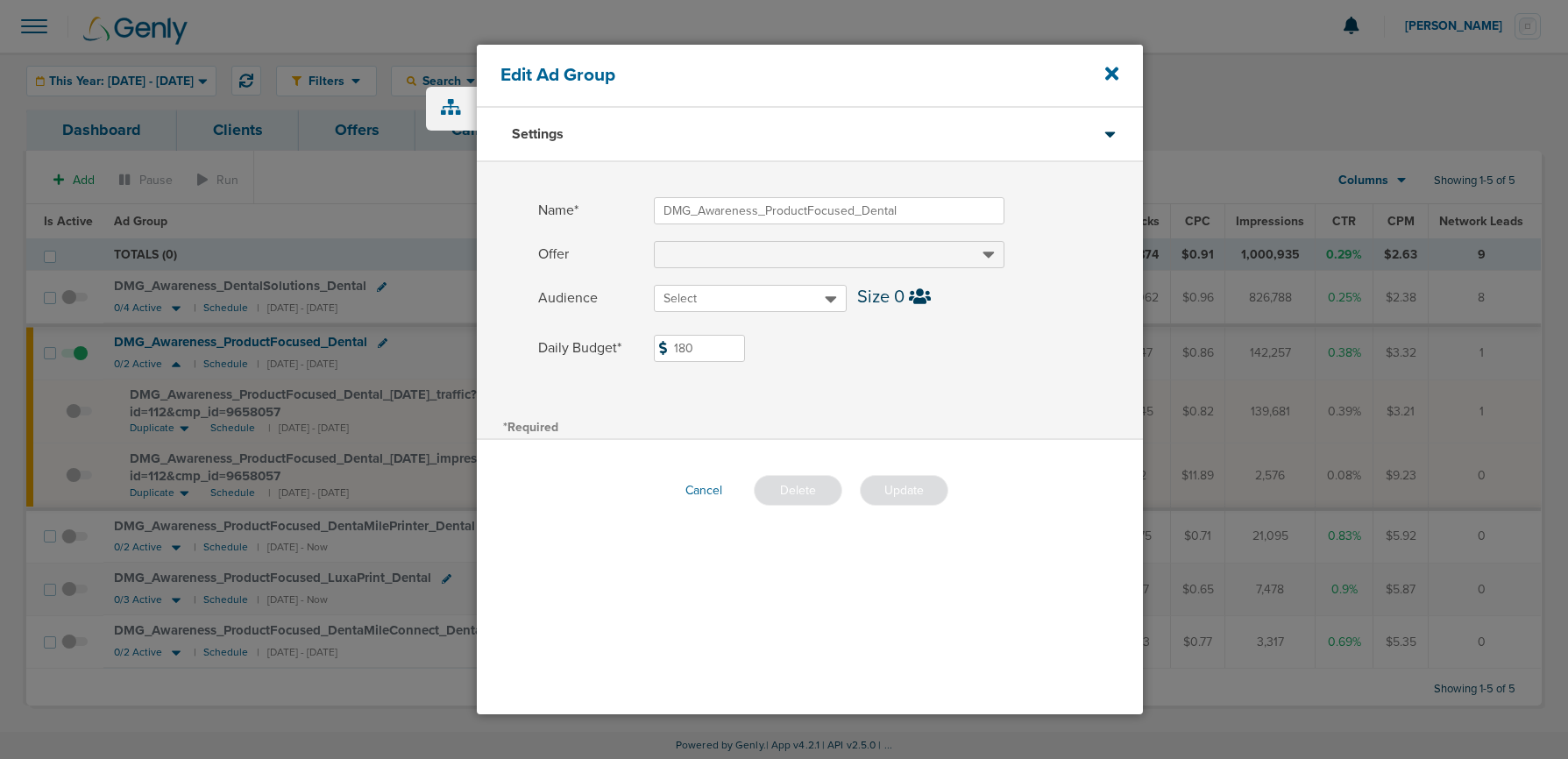
drag, startPoint x: 692, startPoint y: 347, endPoint x: 624, endPoint y: 345, distance: 68.0
click at [624, 345] on label "Daily Budget* 180 $180" at bounding box center [840, 348] width 604 height 27
click at [1112, 75] on icon at bounding box center [1112, 74] width 14 height 14
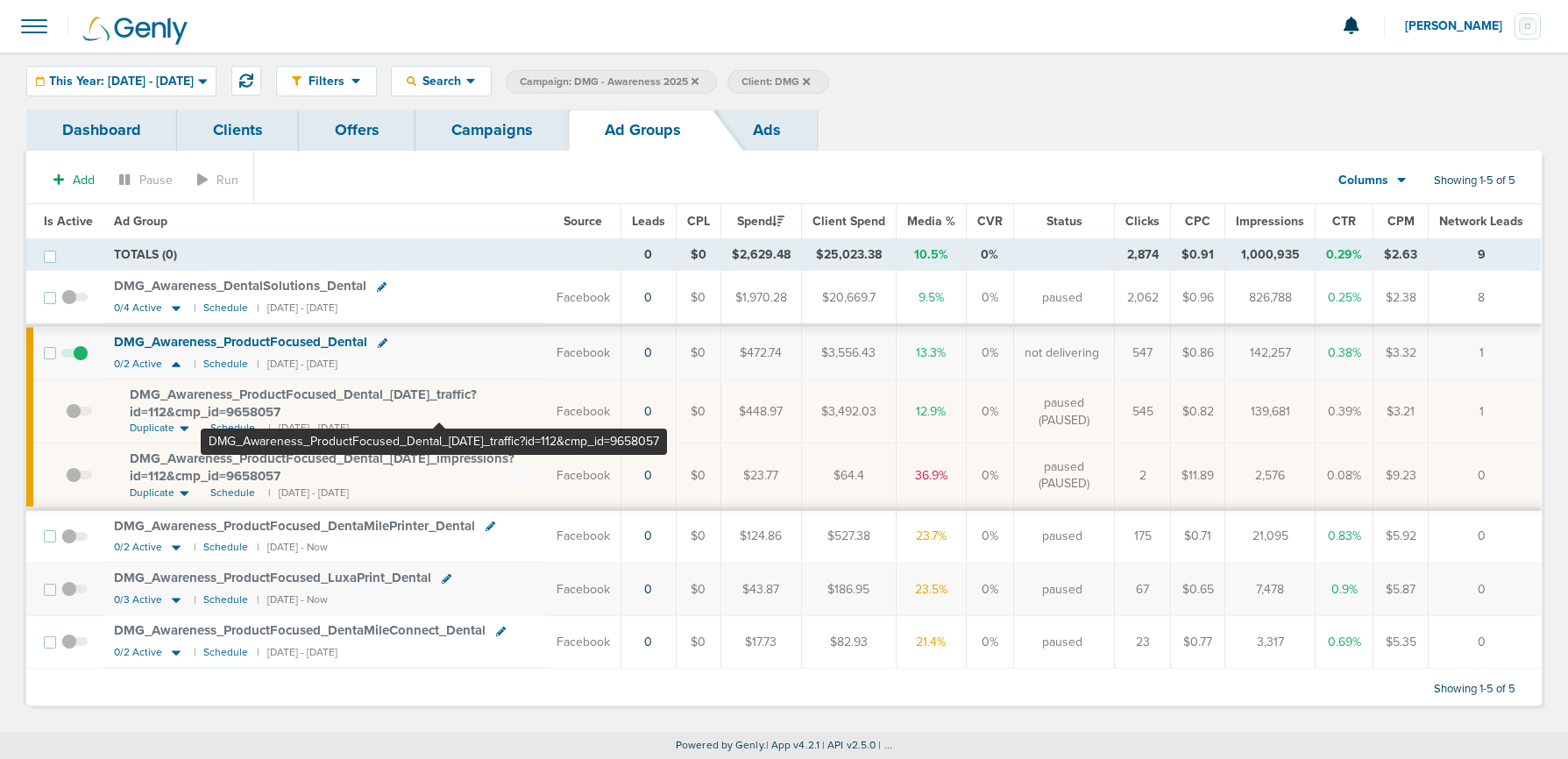
drag, startPoint x: 122, startPoint y: 386, endPoint x: 439, endPoint y: 392, distance: 317.1
click at [439, 392] on td "DMG_ Awareness_ ProductFocused_ Dental_ 05.13.25_ traffic?id=112&cmp_ id=965805…" at bounding box center [324, 412] width 443 height 64
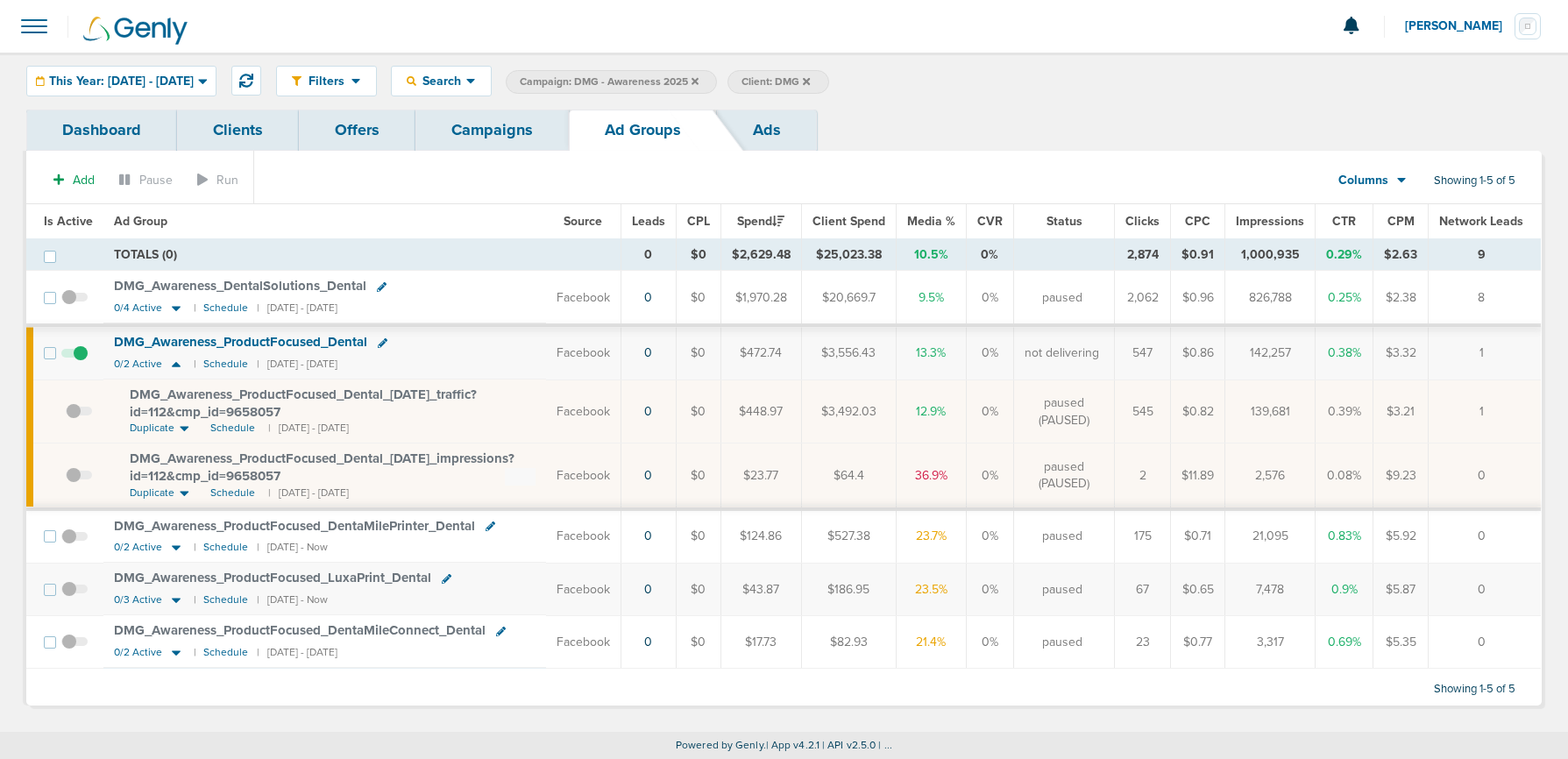
copy span "DMG_ Awareness_ ProductFocused_ Dental_ 05.13.25"
click at [471, 136] on link "Campaigns" at bounding box center [492, 130] width 154 height 41
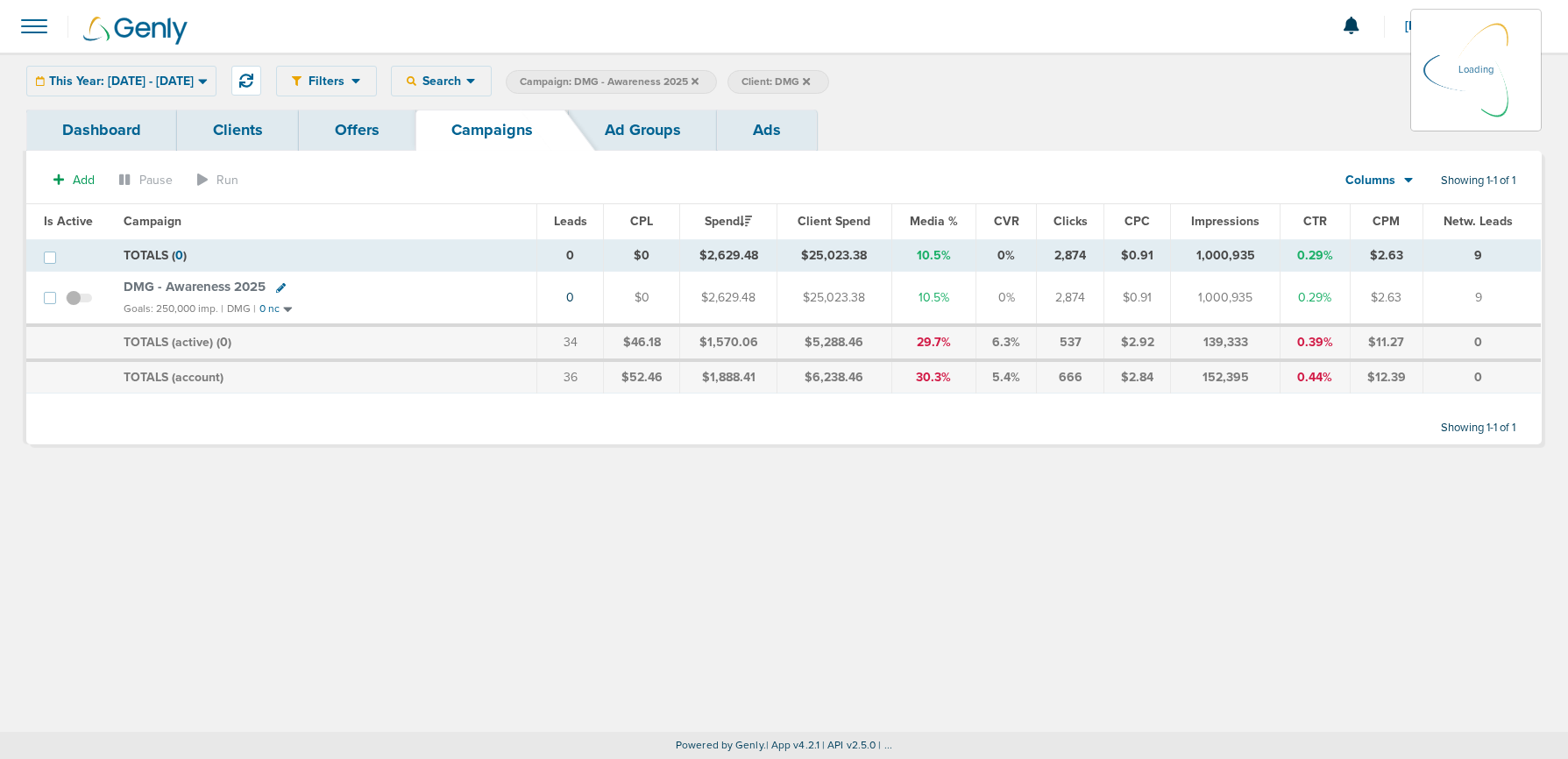
click at [75, 301] on span at bounding box center [79, 297] width 26 height 15
click at [199, 90] on div "This Year: 01.01.2025 - 09.23.2025 Today Yesterday Last 7 Days Last 14 Days Thi…" at bounding box center [121, 82] width 190 height 31
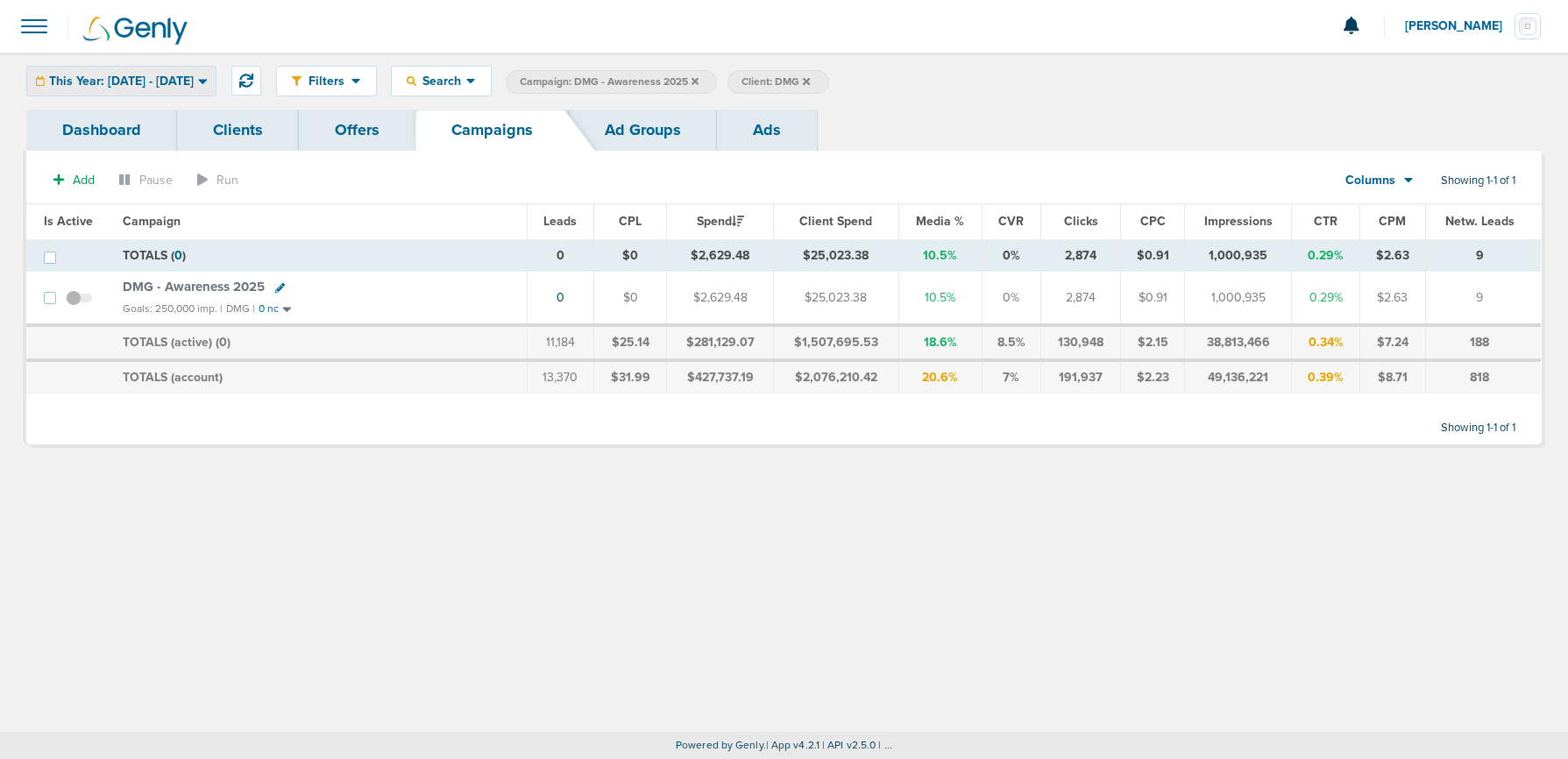
click at [194, 81] on span "This Year: 01.01.2025 - 09.23.2025" at bounding box center [121, 81] width 145 height 13
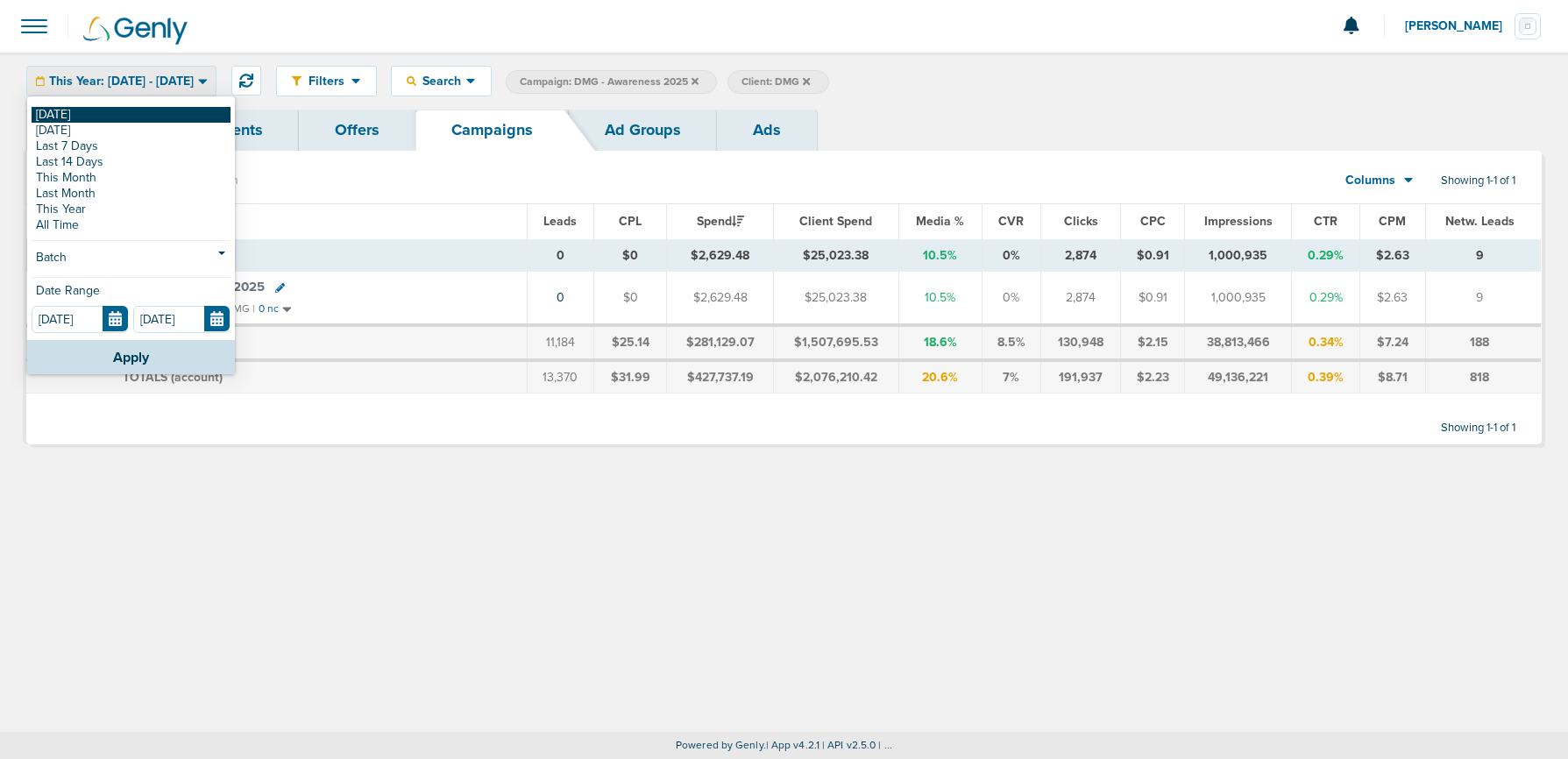
click at [133, 110] on link "[DATE]" at bounding box center [130, 115] width 199 height 16
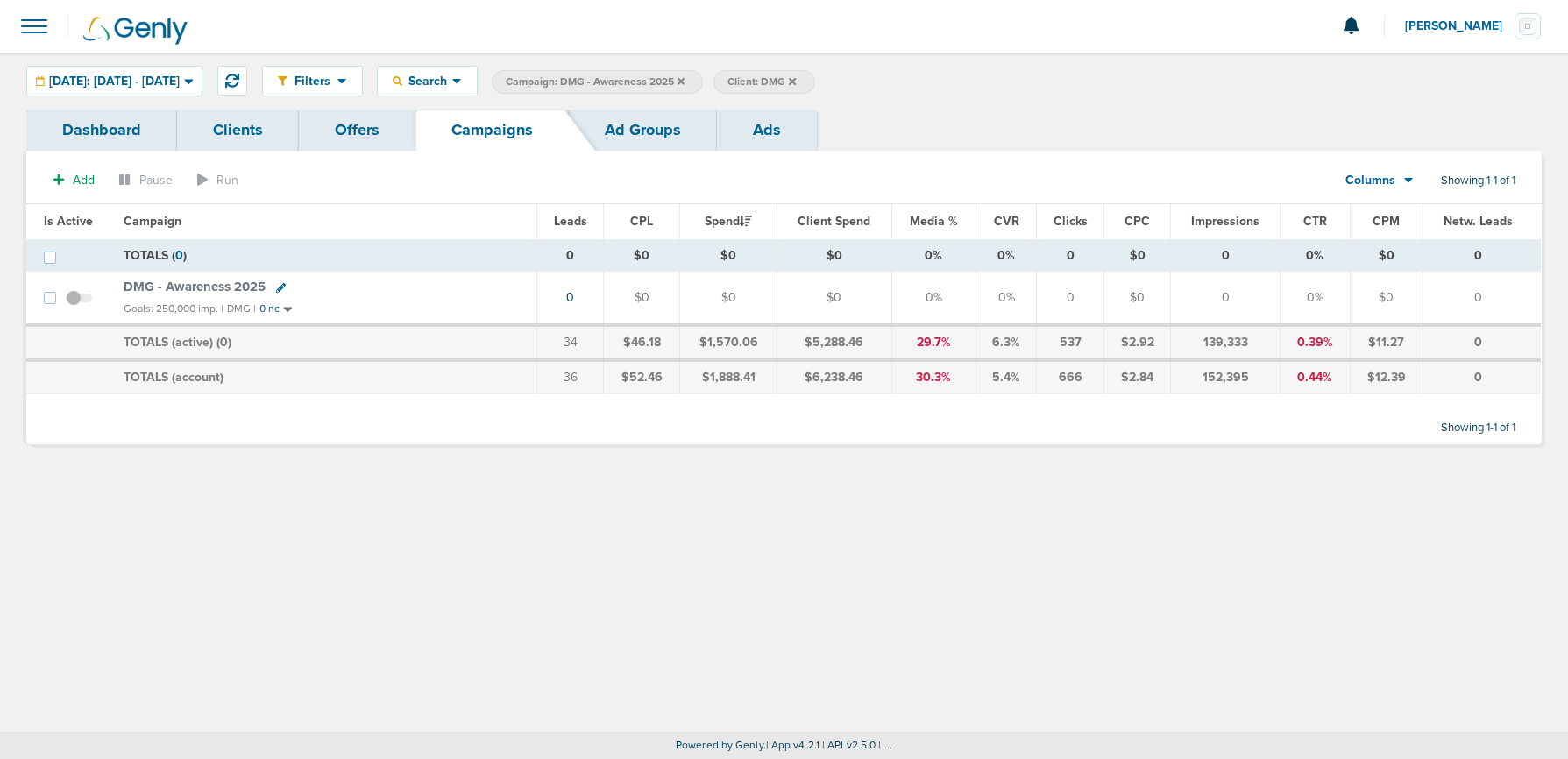
click at [77, 307] on span at bounding box center [79, 307] width 26 height 0
click at [79, 302] on input "checkbox" at bounding box center [79, 302] width 0 height 0
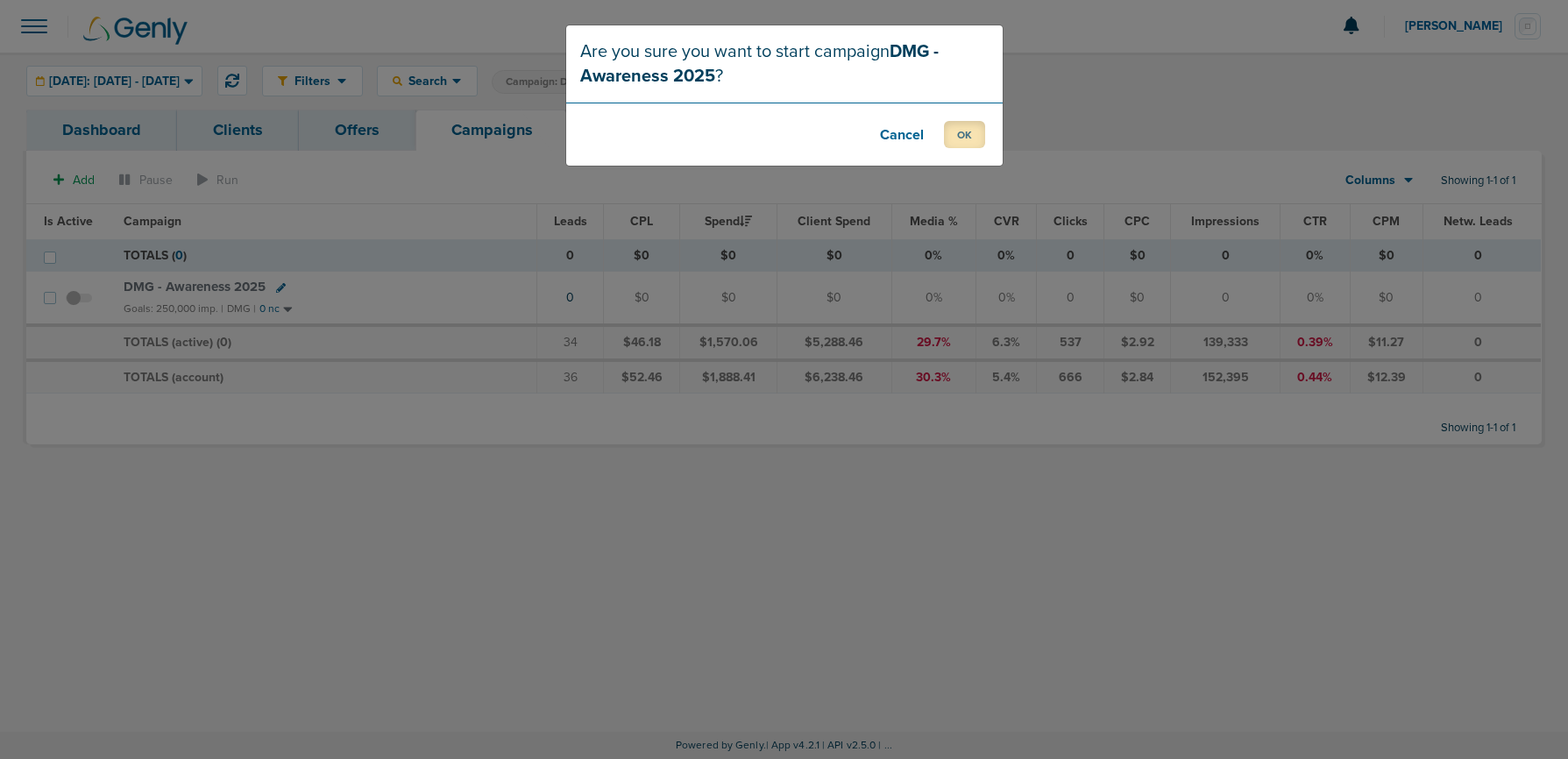
click at [968, 129] on button "OK" at bounding box center [965, 134] width 41 height 27
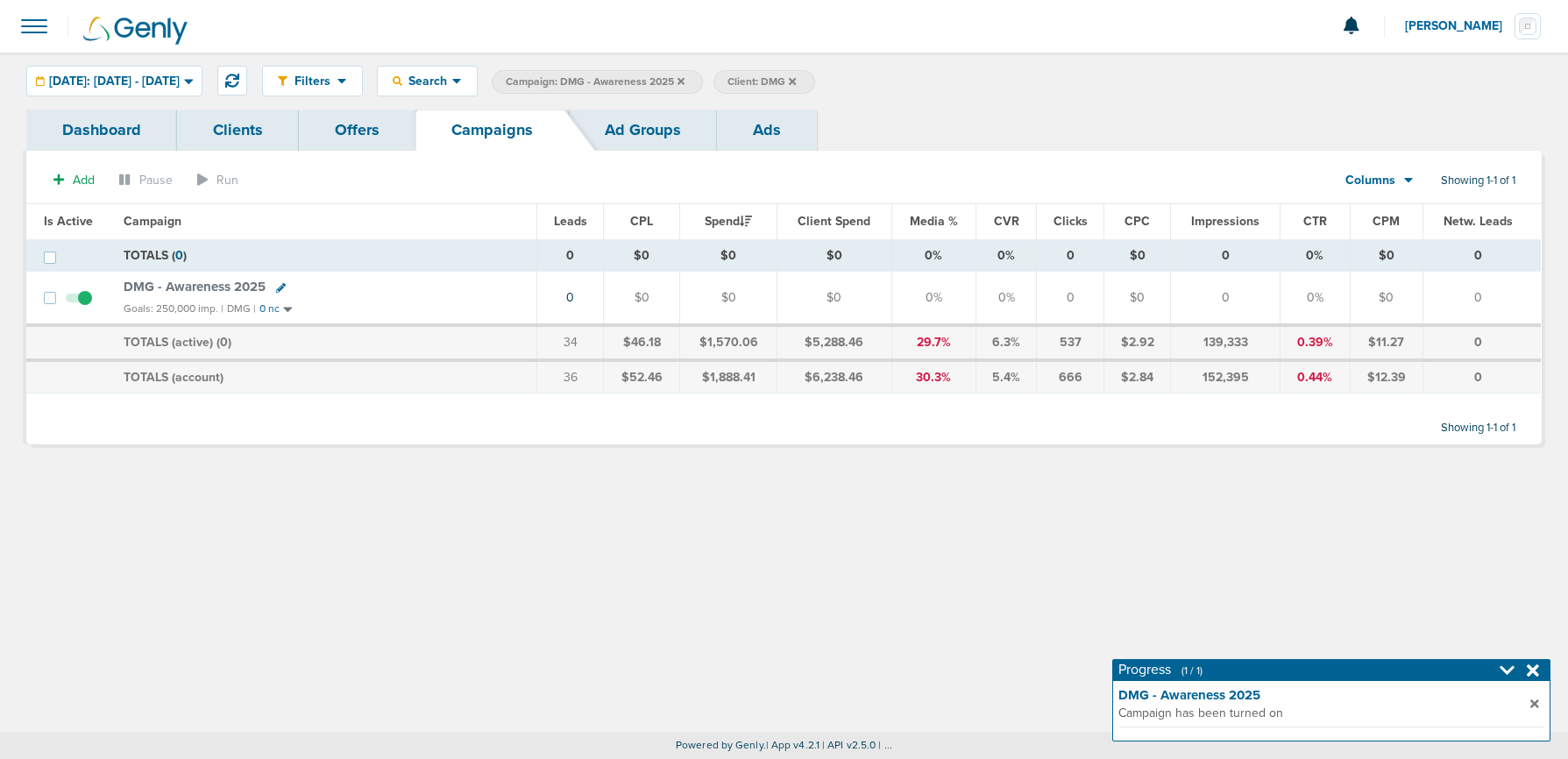
click at [684, 78] on icon at bounding box center [680, 81] width 7 height 11
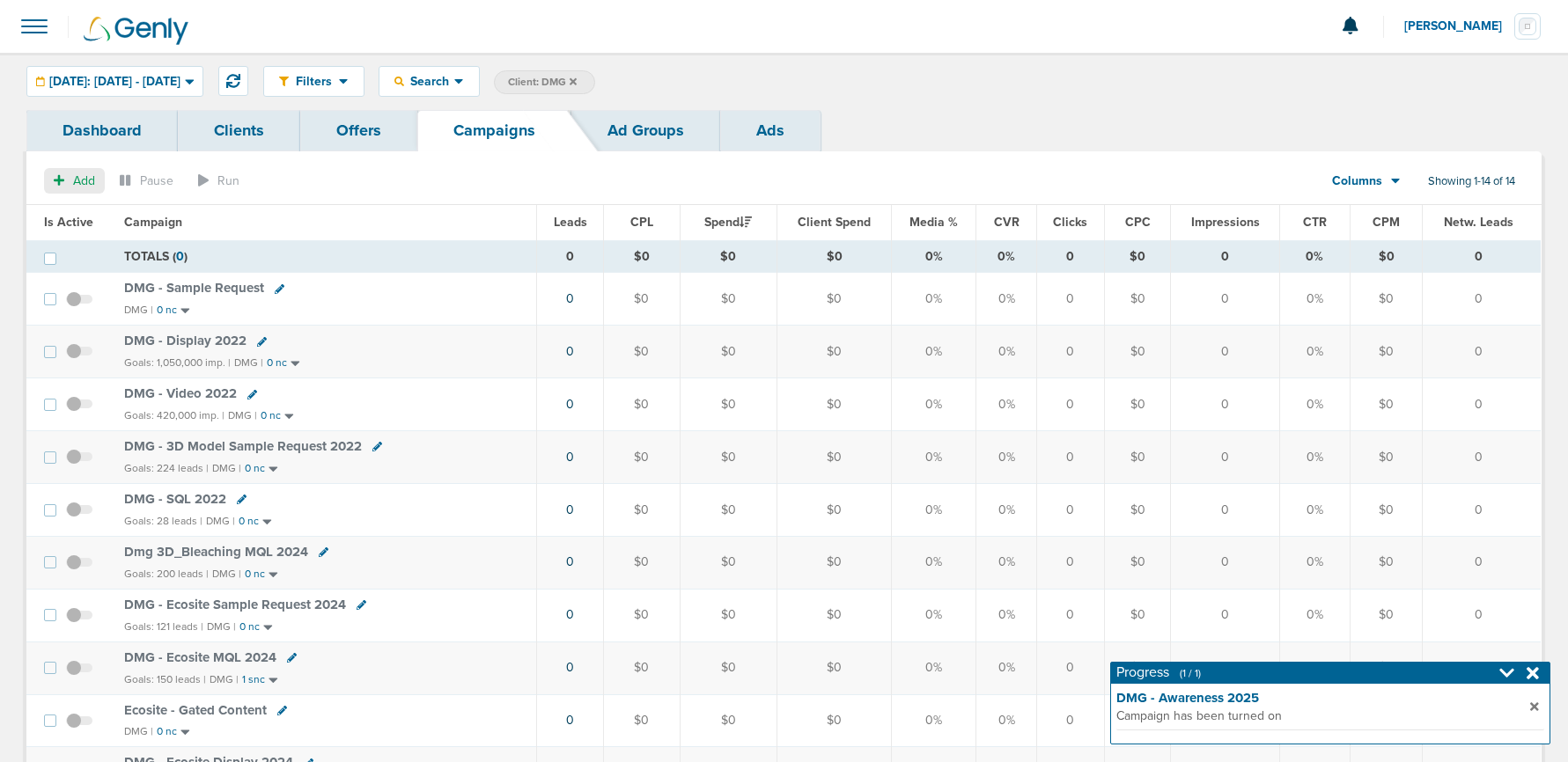
click at [70, 176] on button "Add" at bounding box center [74, 181] width 61 height 25
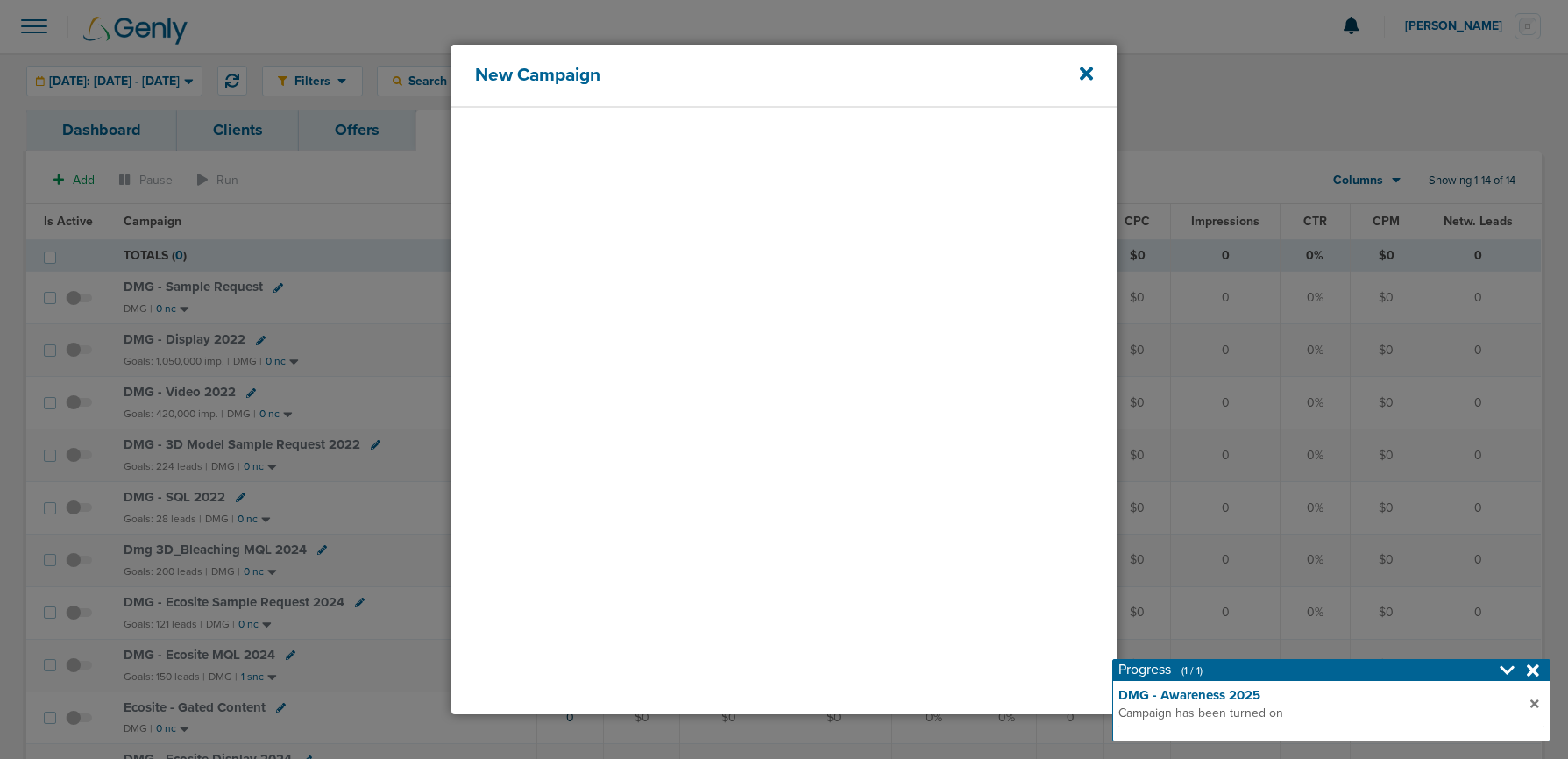
select select
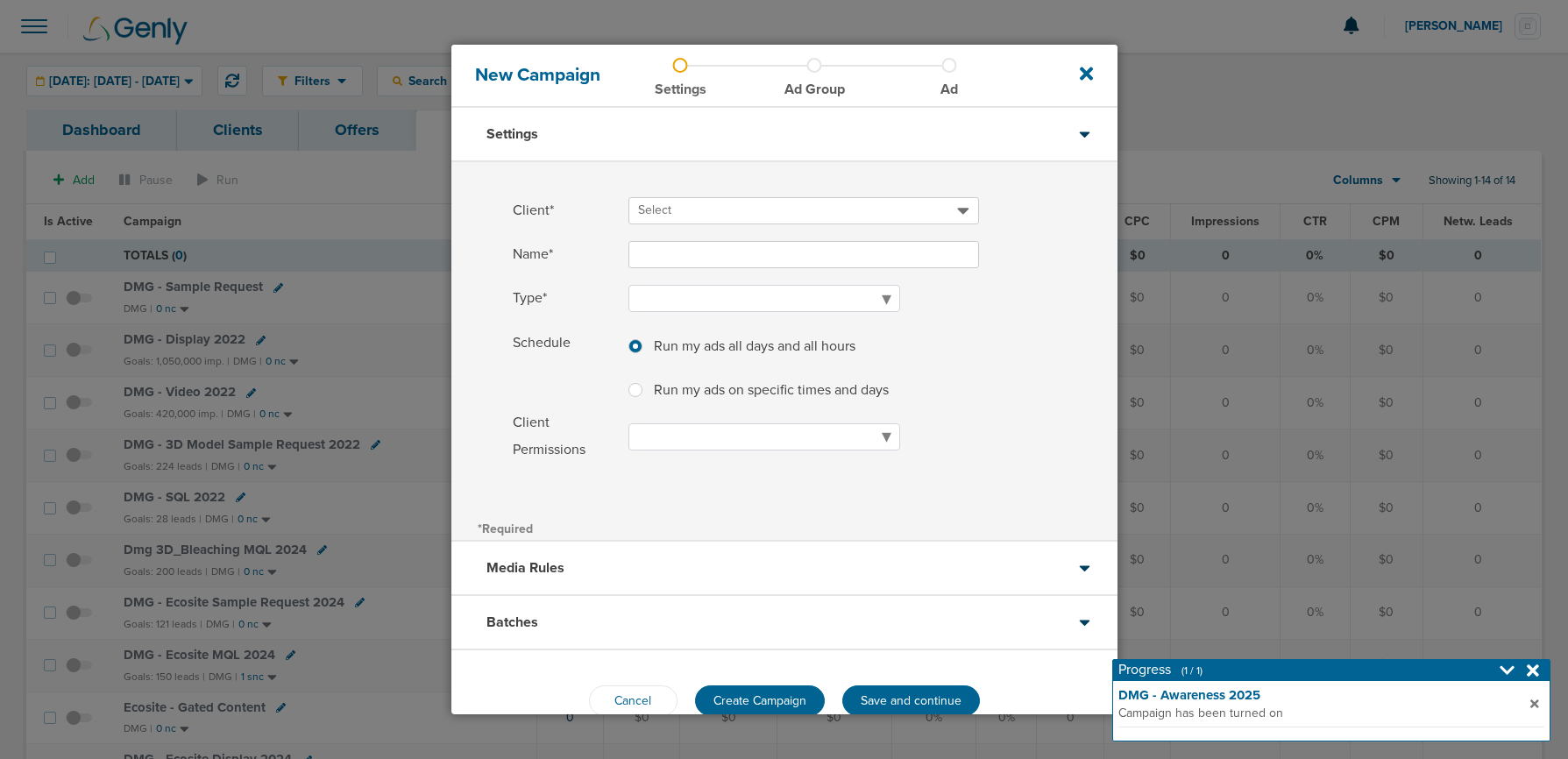
click at [665, 204] on span "Select" at bounding box center [655, 209] width 33 height 15
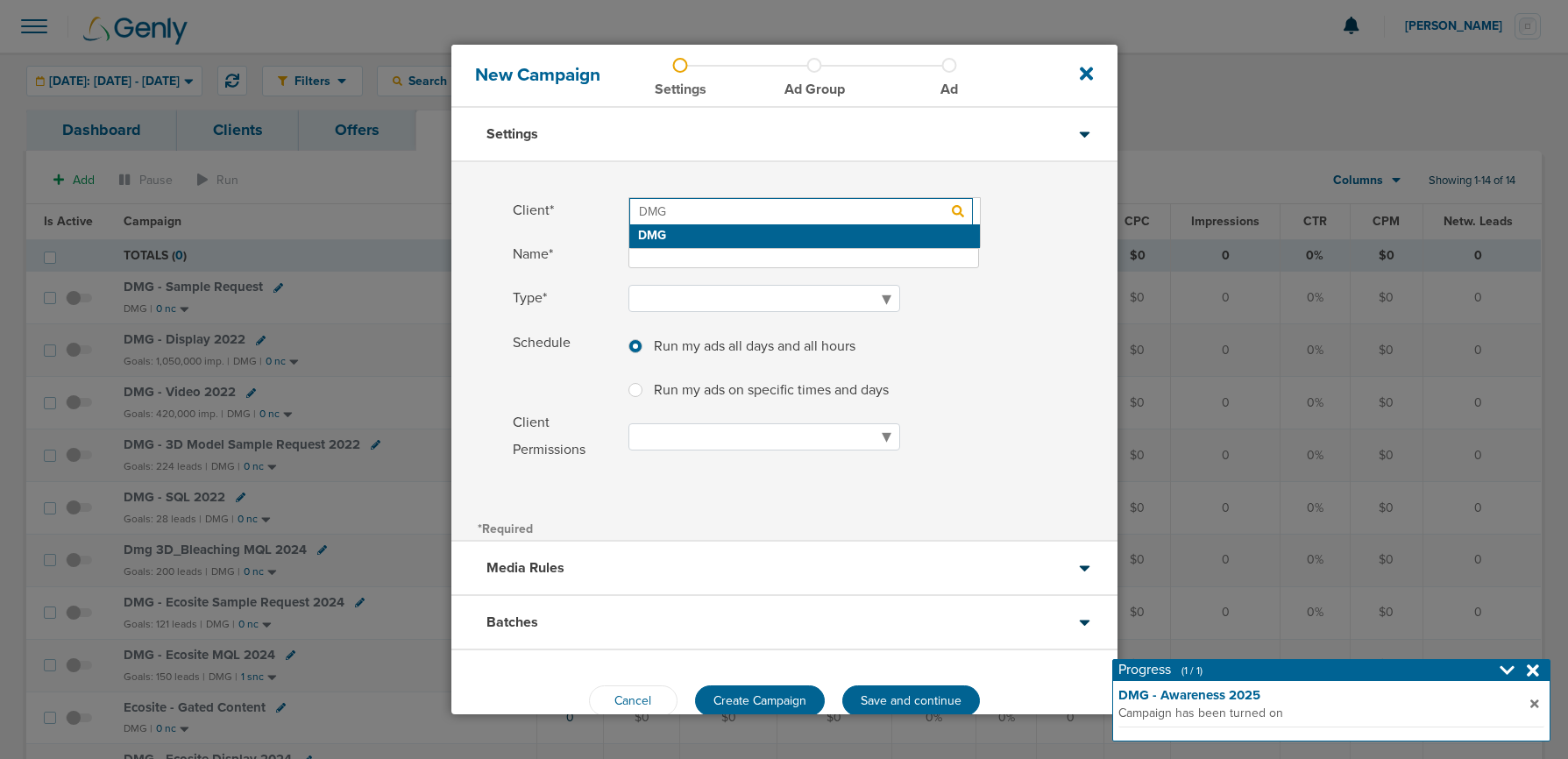
type input "DMG"
click at [656, 229] on h2 "DMG" at bounding box center [805, 236] width 350 height 23
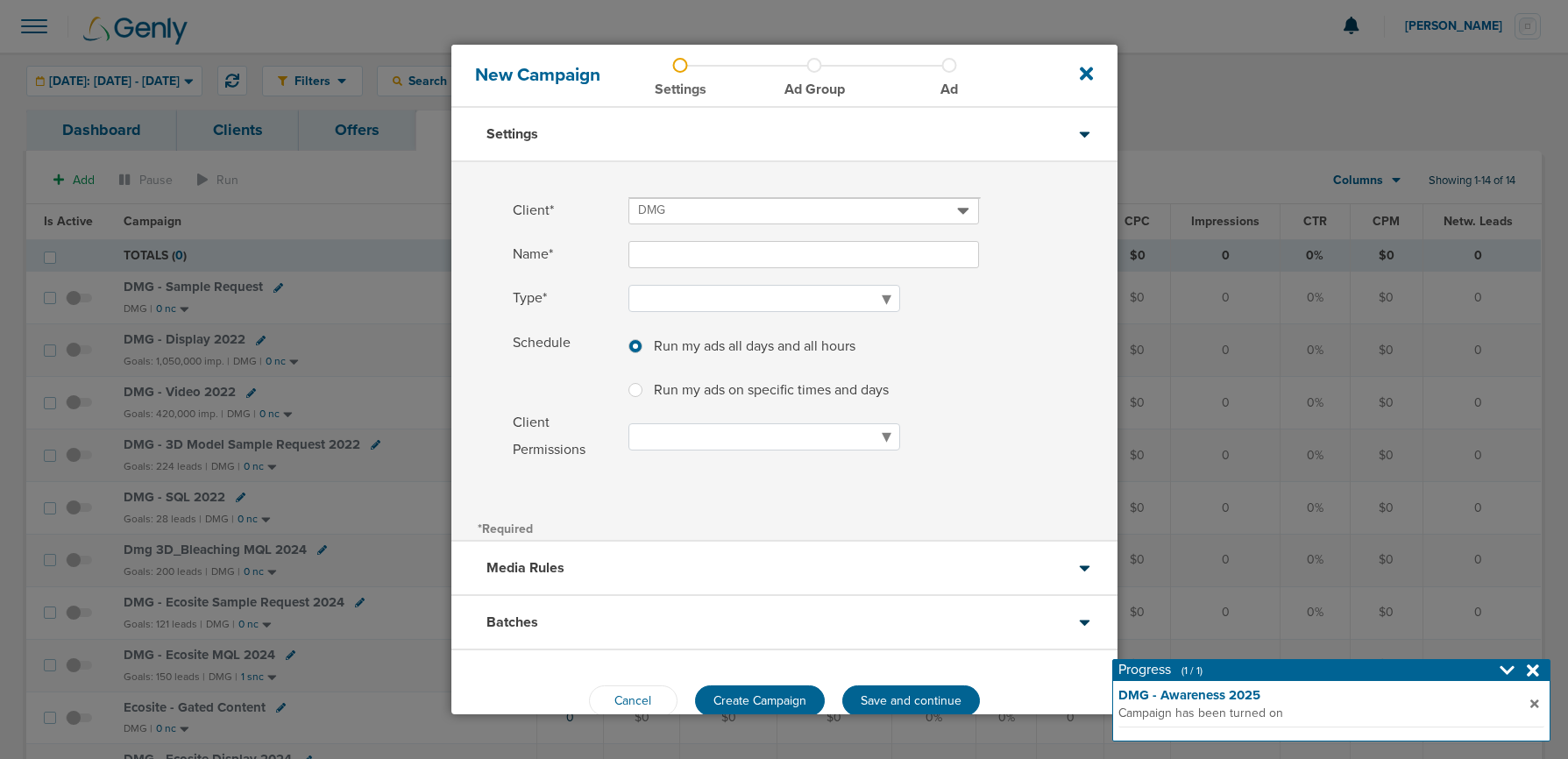
click at [655, 260] on input "Name*" at bounding box center [804, 255] width 350 height 27
type input "DMG - C&B Workflow Promotion 2025"
click at [647, 301] on select "Awareness Traffic Leads Conversions Lead Magnet" at bounding box center [764, 299] width 272 height 27
select select "Awareness"
click at [629, 285] on select "Awareness Traffic Leads Conversions Lead Magnet" at bounding box center [764, 299] width 272 height 27
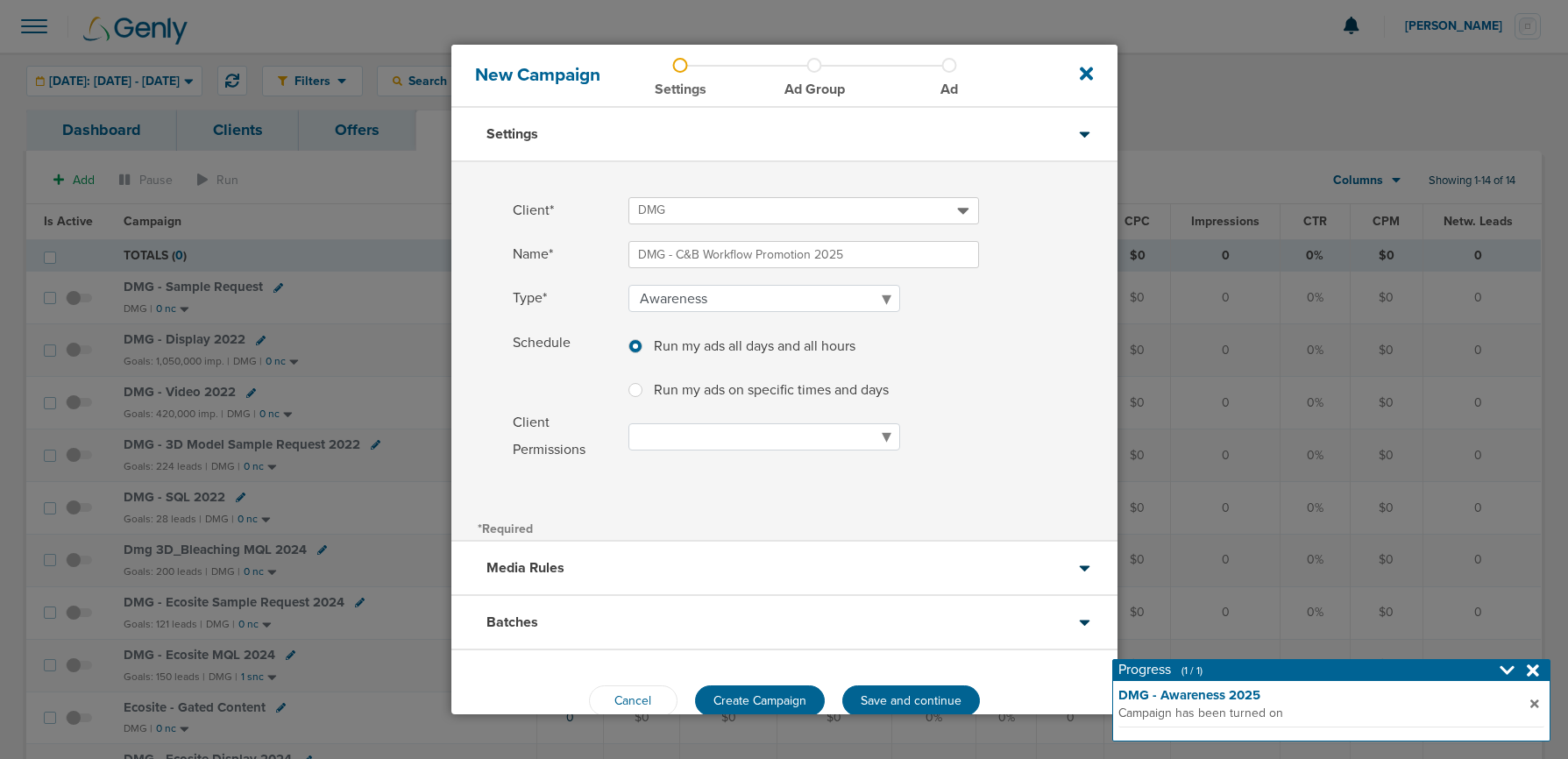
click at [626, 562] on div "Media Rules" at bounding box center [784, 569] width 666 height 54
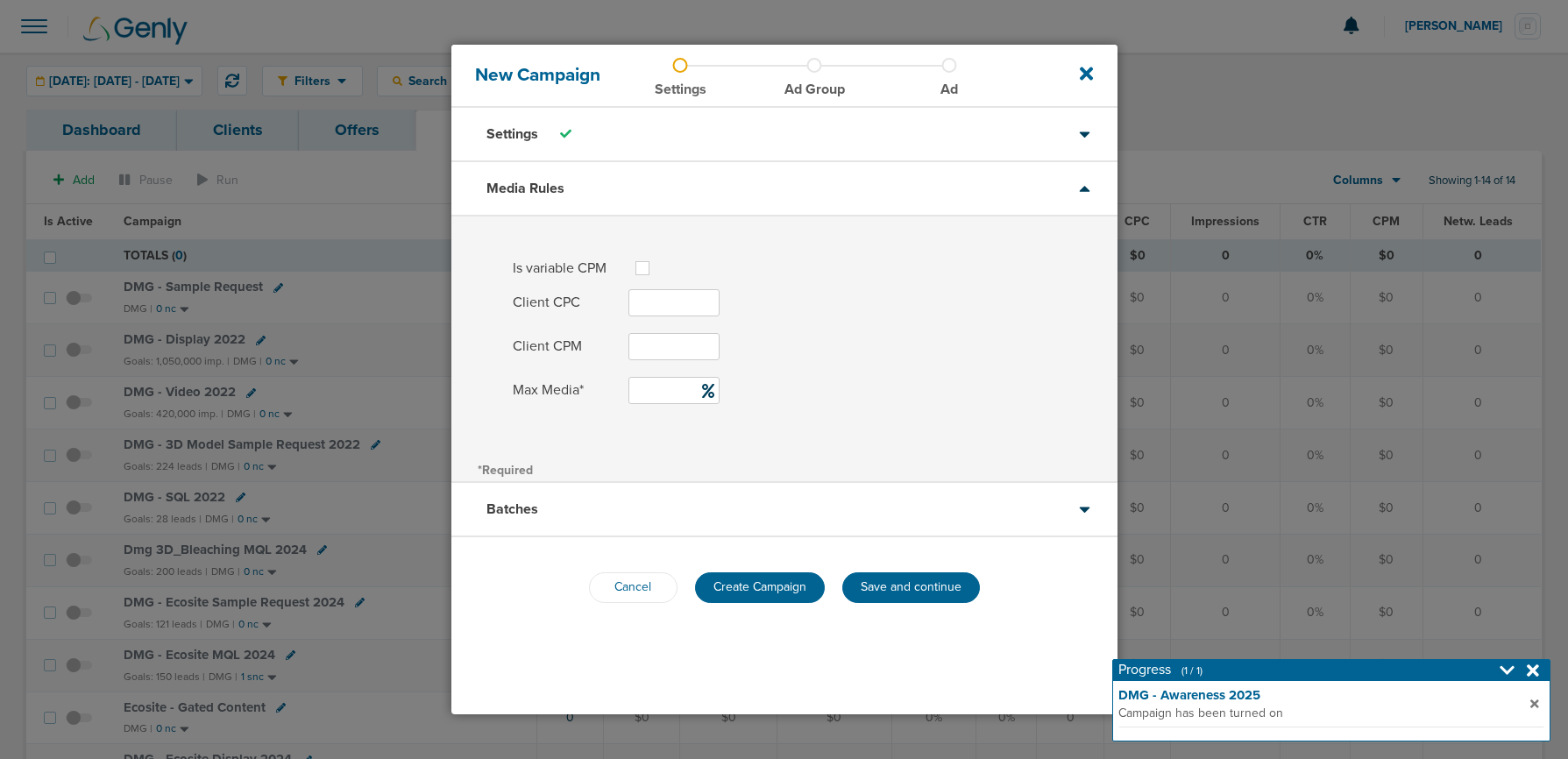
click at [658, 345] on input "Client CPM" at bounding box center [675, 346] width 91 height 27
type input "25"
click at [662, 397] on input "Max Media*" at bounding box center [675, 390] width 91 height 27
type input "25"
click at [628, 430] on div "Is variable CPM Client CPC Max CPM Client CPM 25 Max Media* 25" at bounding box center [784, 336] width 666 height 240
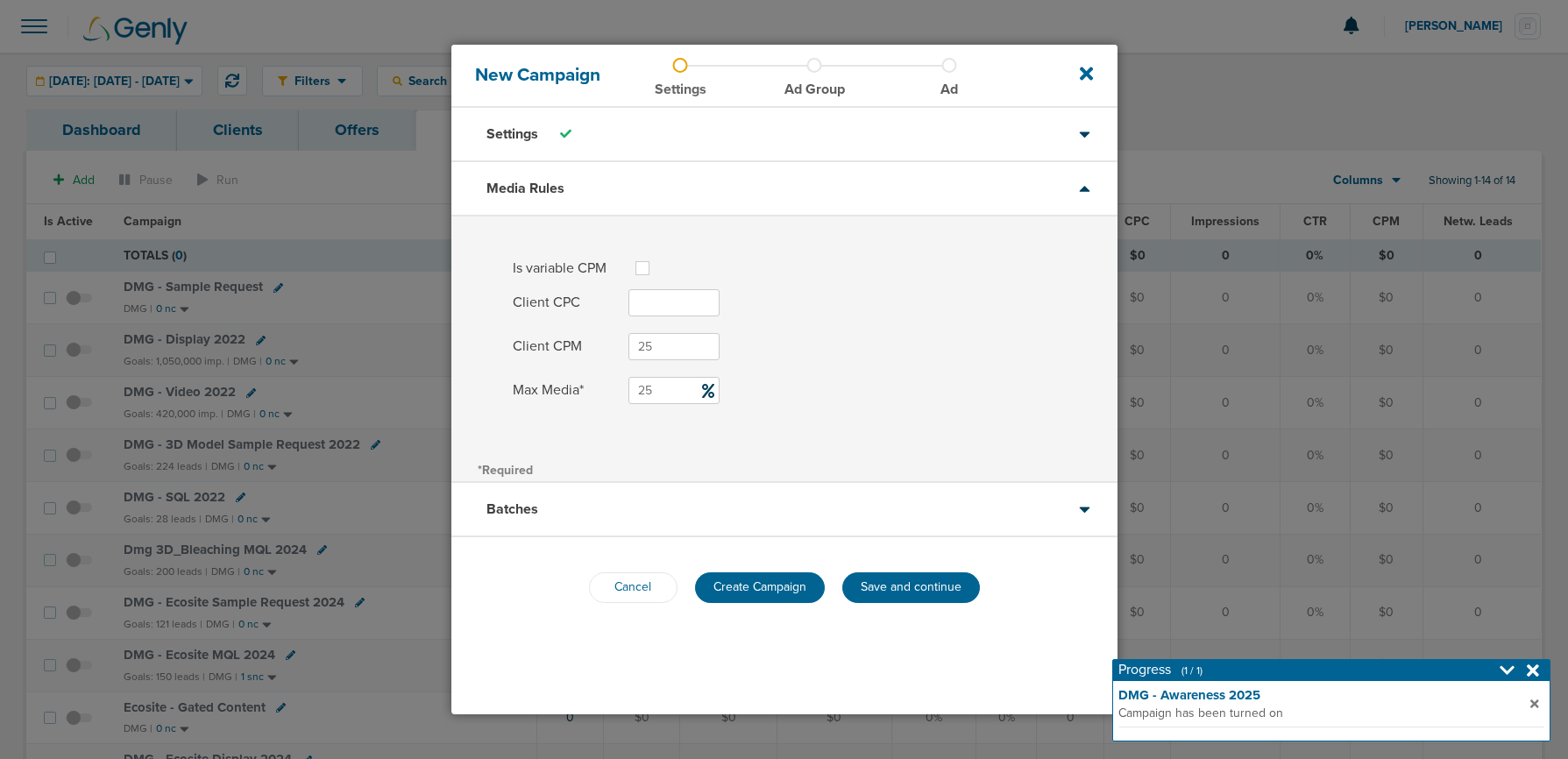
click at [653, 481] on div "Is variable CPM Client CPC Max CPM Client CPM 25 Max Media* 25 *Required" at bounding box center [784, 349] width 666 height 267
click at [676, 509] on div "Batches" at bounding box center [784, 510] width 666 height 54
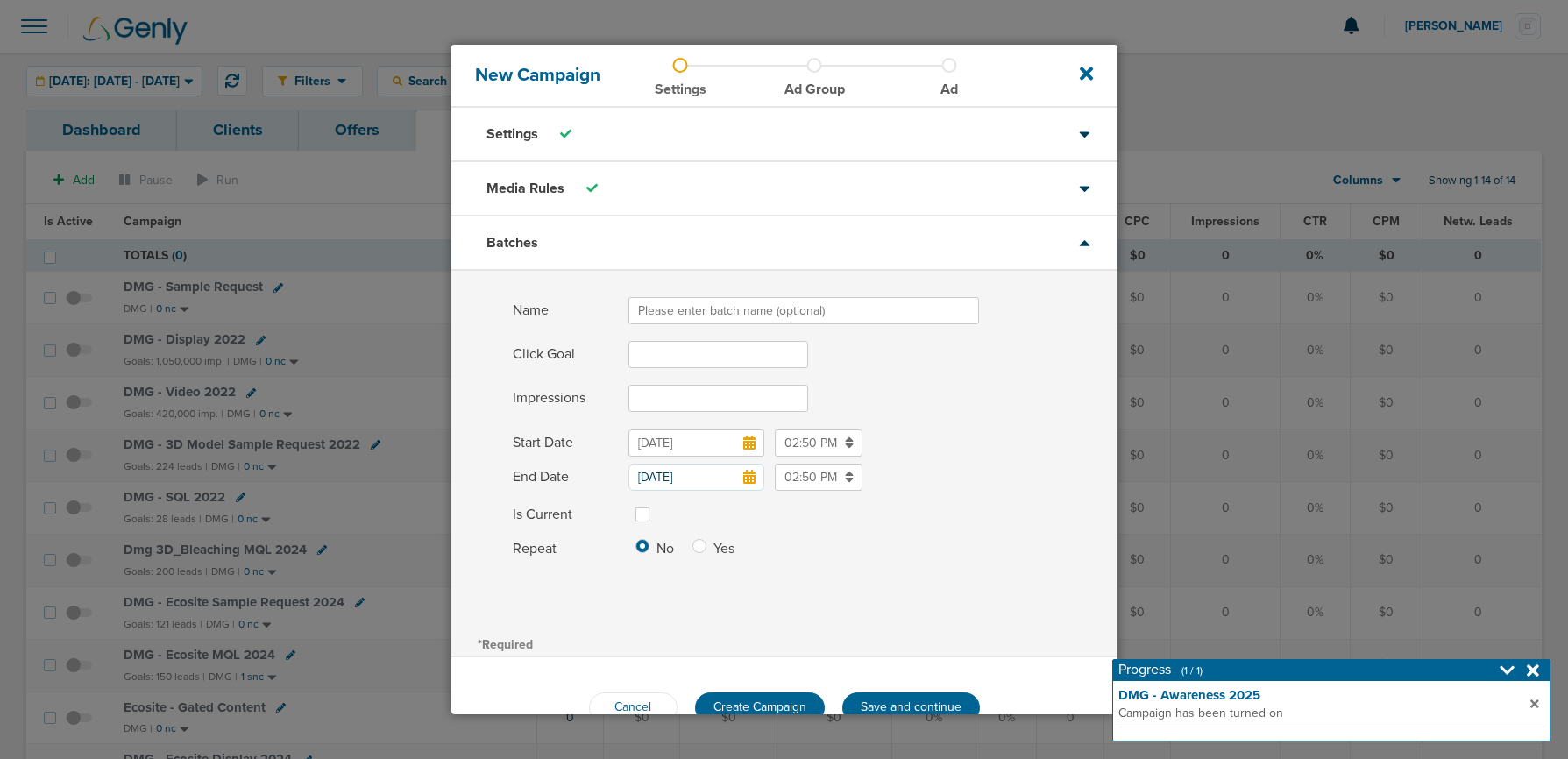
click at [672, 312] on input "Name" at bounding box center [804, 310] width 350 height 27
type input "[DATE]-[DATE]"
click at [696, 387] on input "Impressions" at bounding box center [718, 398] width 180 height 27
type input "231000"
click at [749, 481] on icon at bounding box center [749, 477] width 13 height 14
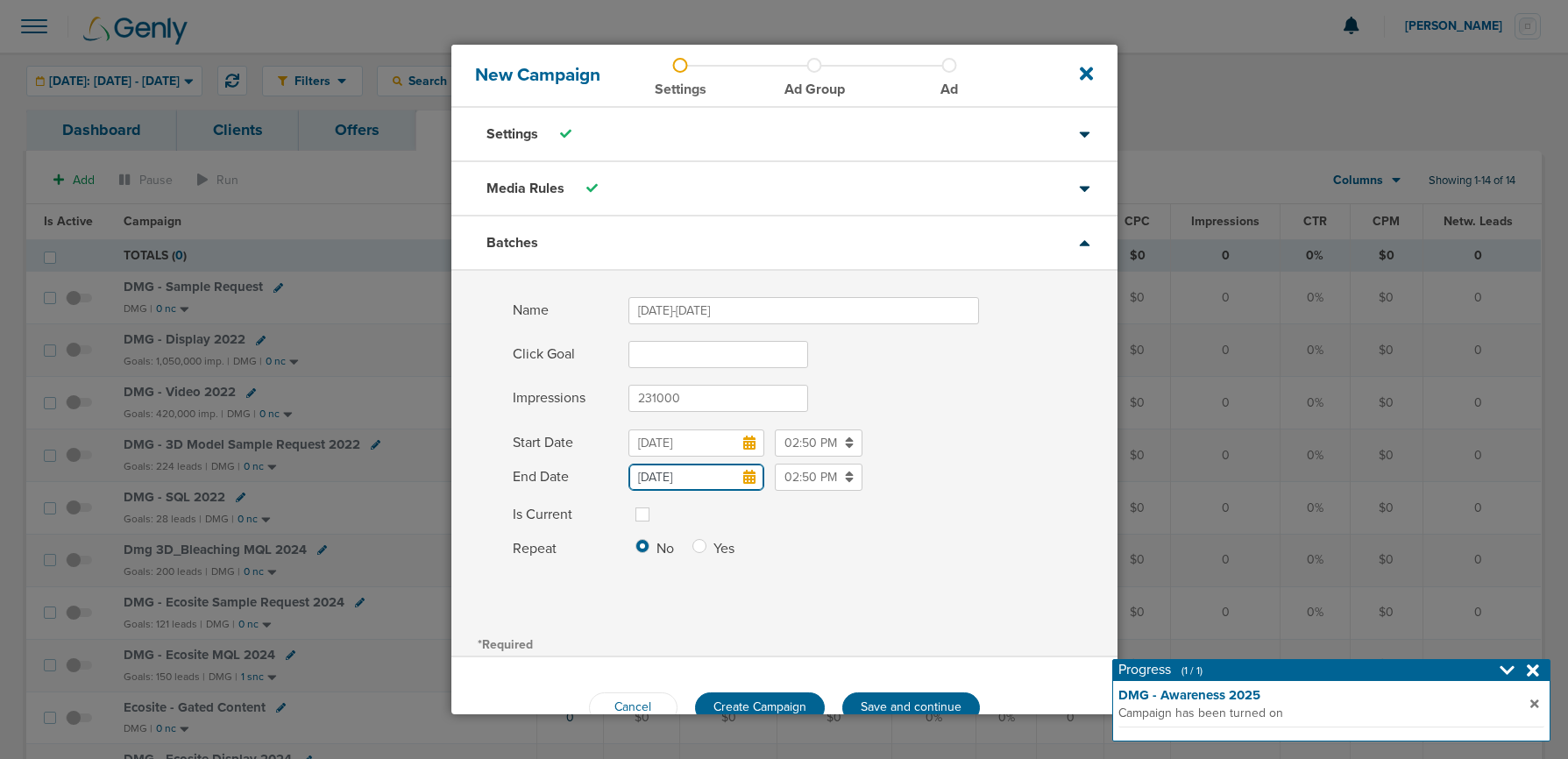
click at [749, 481] on input "[DATE]" at bounding box center [697, 477] width 136 height 27
click at [820, 246] on icon at bounding box center [818, 246] width 12 height 18
click at [753, 382] on td "23" at bounding box center [751, 387] width 33 height 27
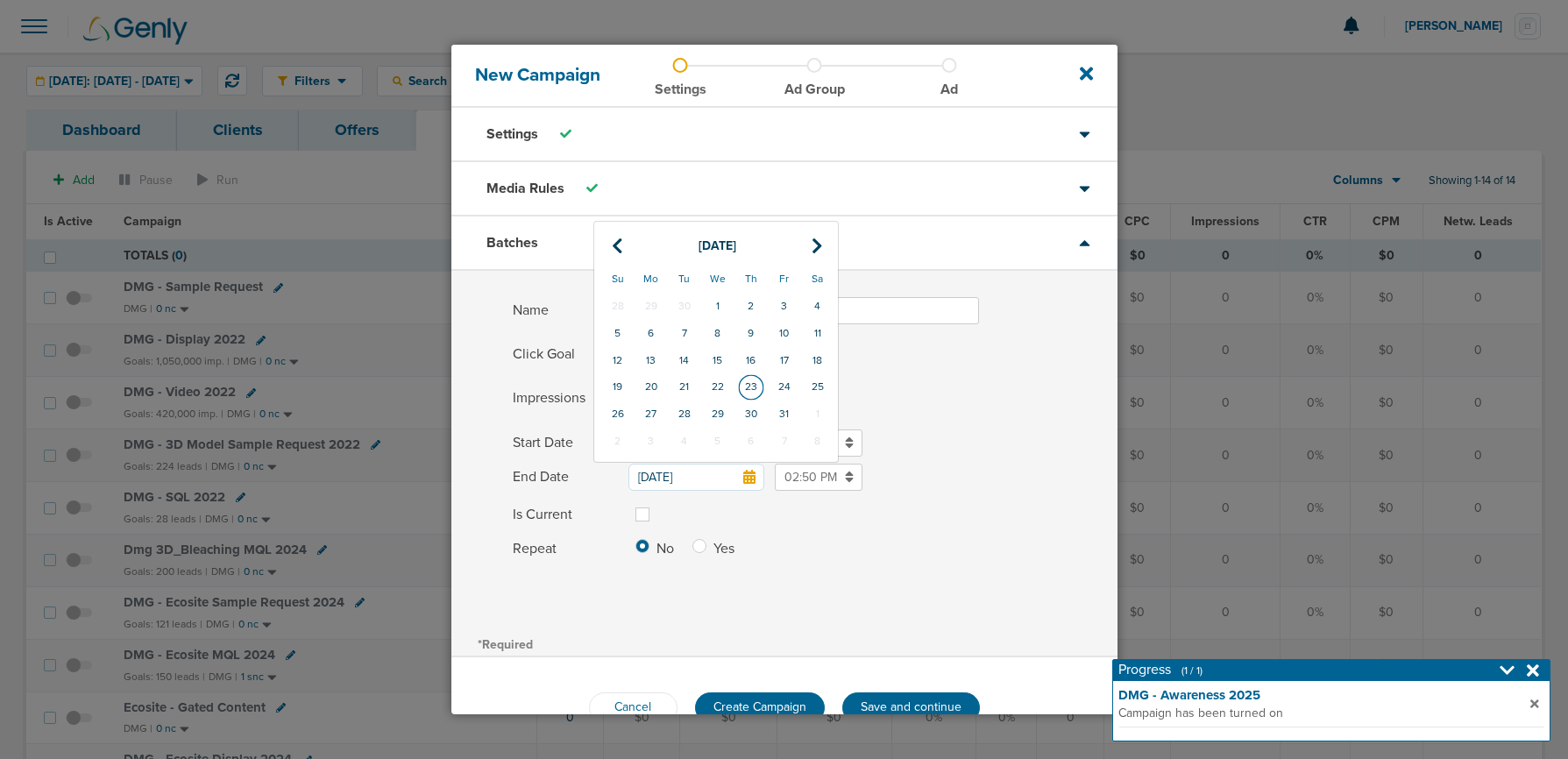
type input "[DATE]"
click at [656, 504] on label at bounding box center [656, 504] width 0 height 0
click at [638, 512] on input "Is Current" at bounding box center [642, 513] width 14 height 18
checkbox input "true"
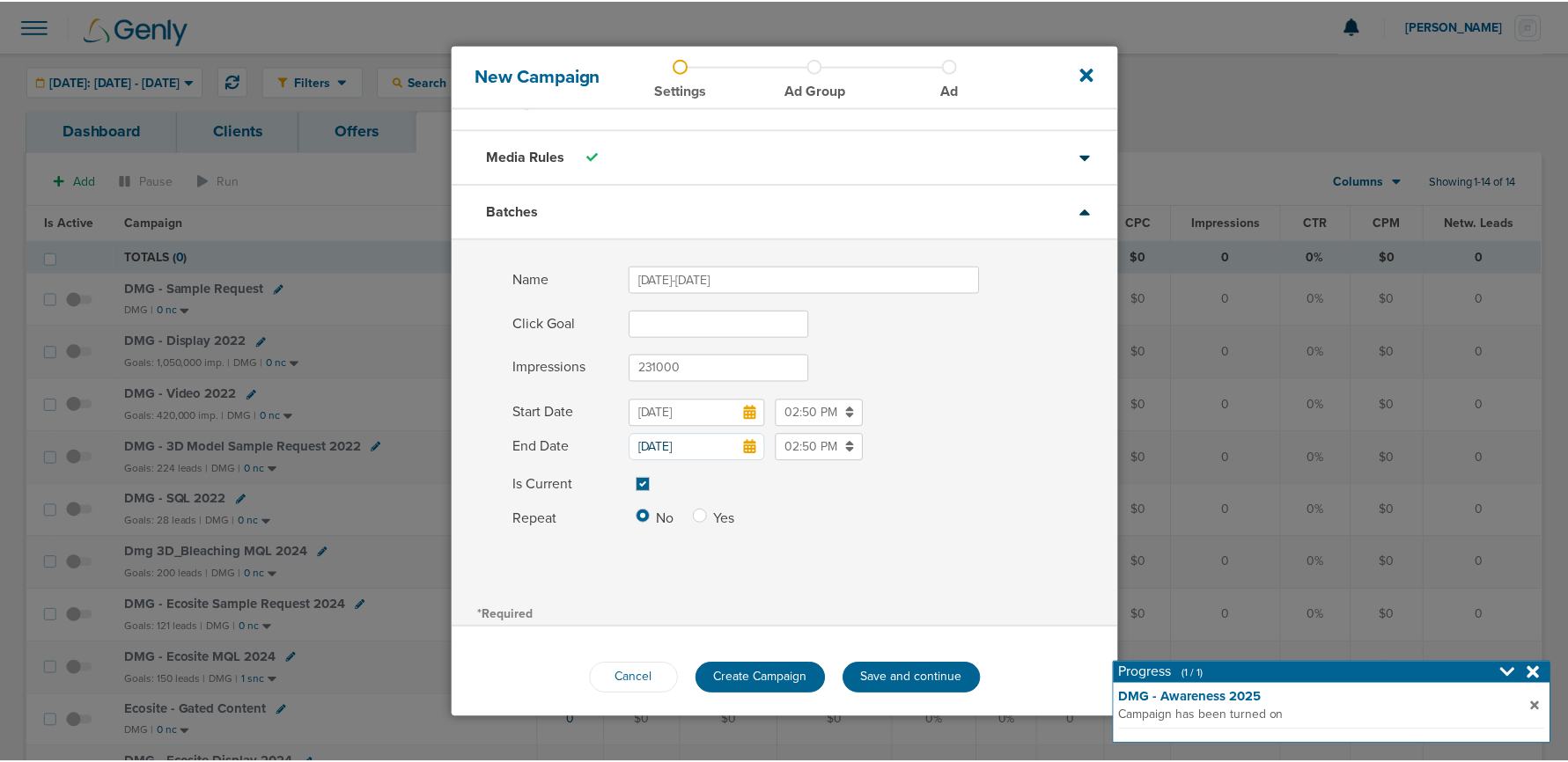
scroll to position [43, 0]
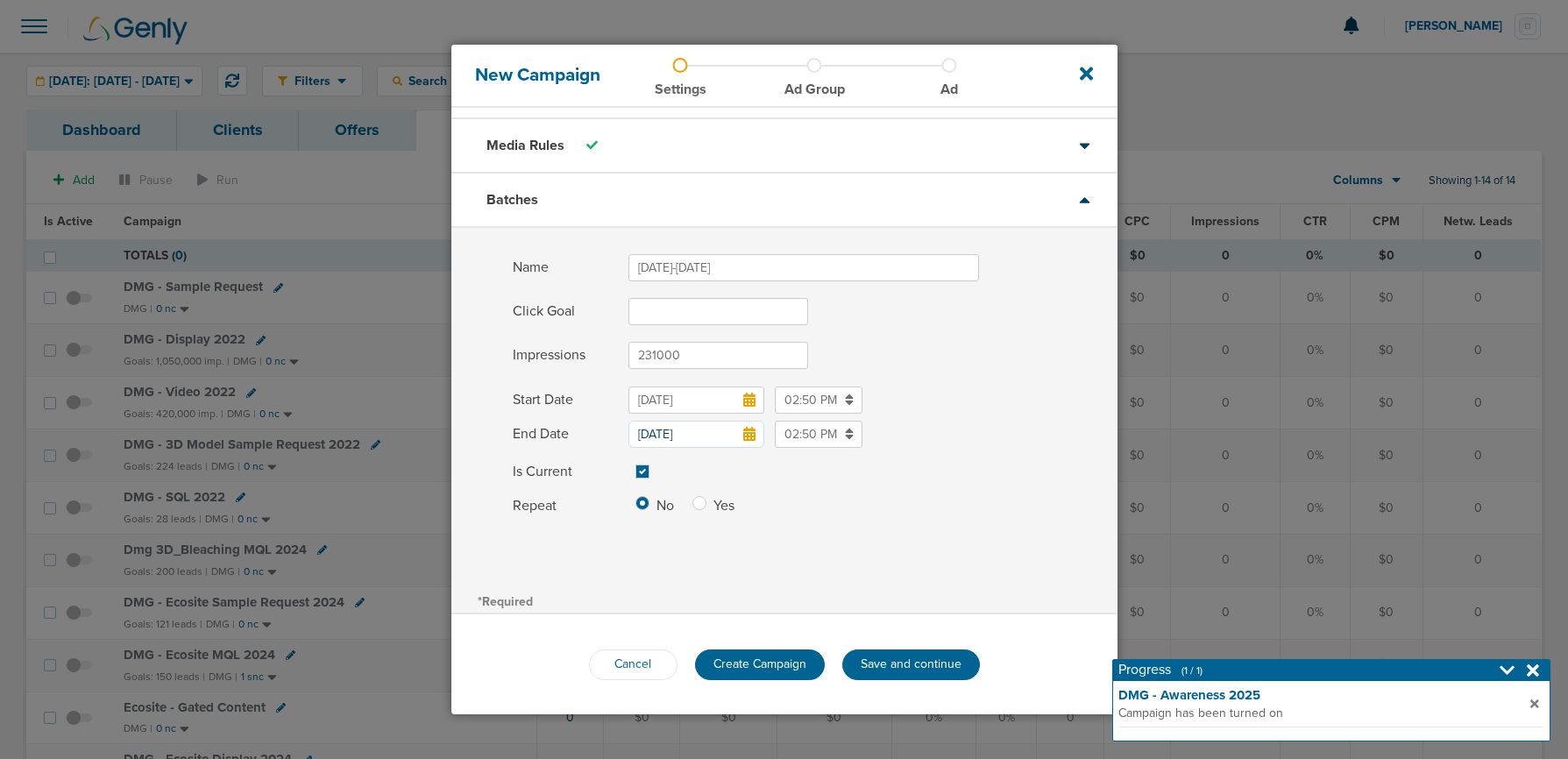
click at [713, 505] on label "Yes" at bounding box center [722, 506] width 18 height 27
click at [705, 505] on input "Repeat No Yes" at bounding box center [699, 501] width 14 height 18
radio input "true"
click at [780, 665] on span "Create Campaign" at bounding box center [759, 663] width 92 height 15
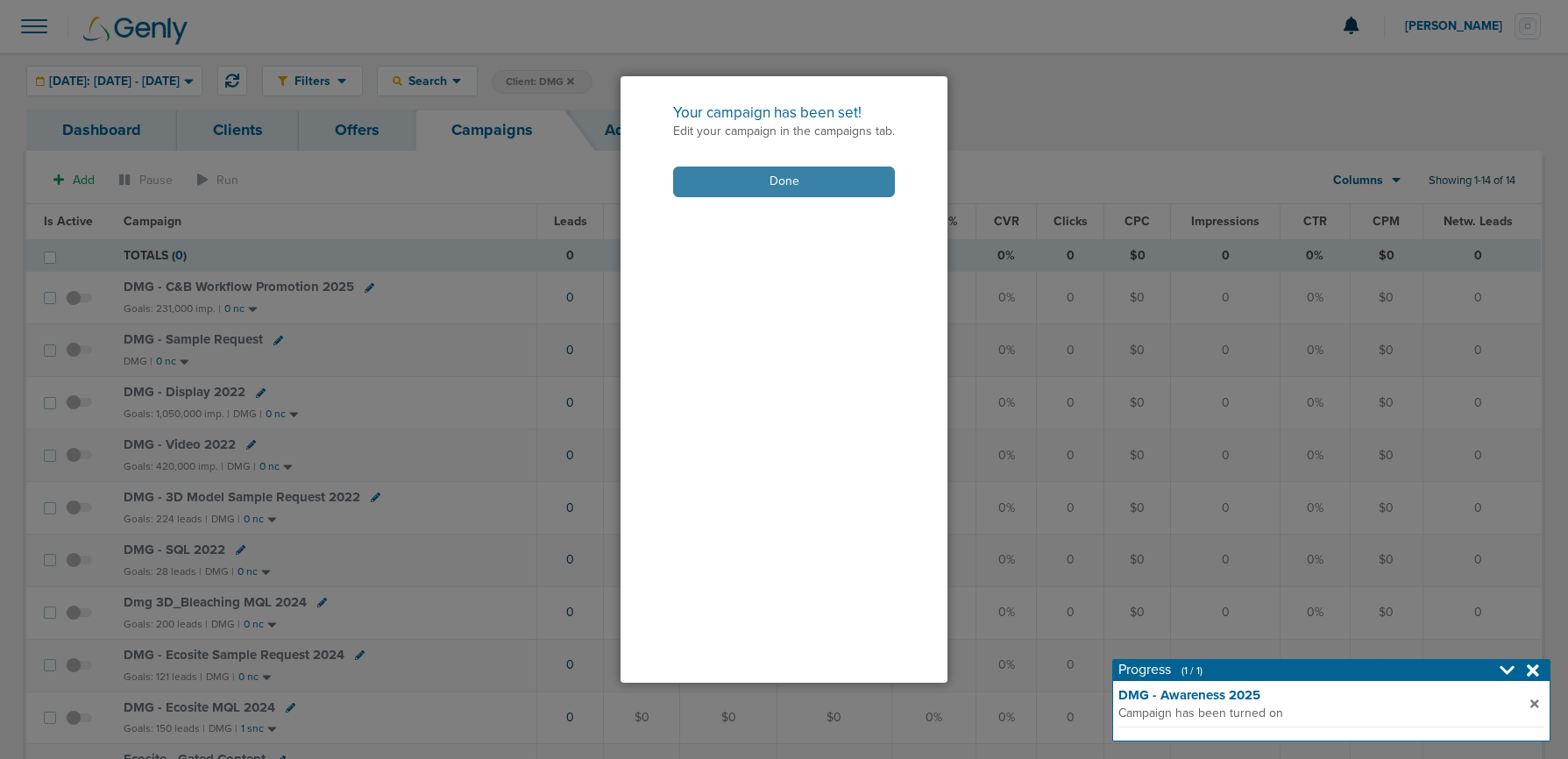
click at [809, 182] on button "Done" at bounding box center [784, 182] width 222 height 31
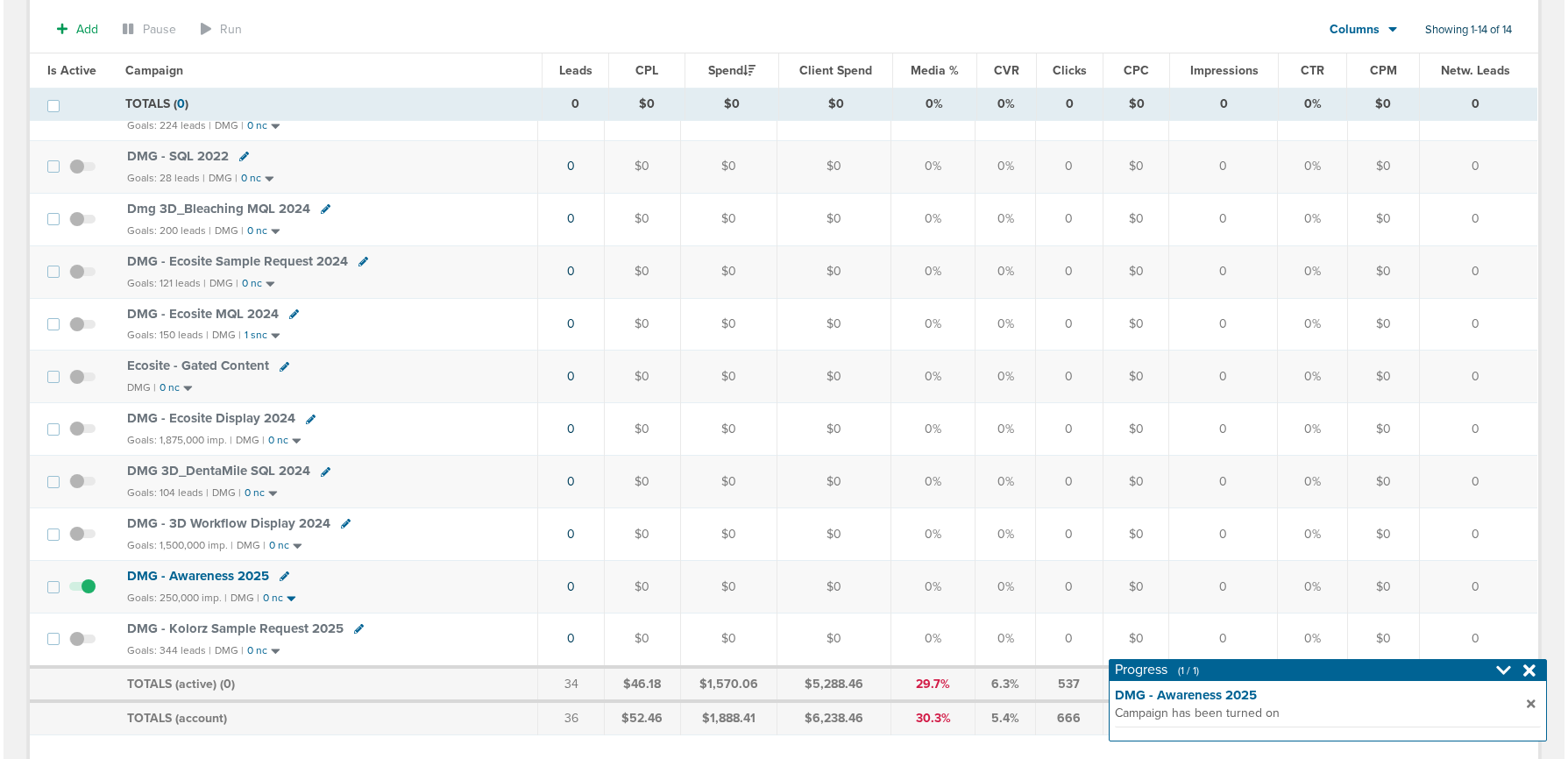
scroll to position [470, 0]
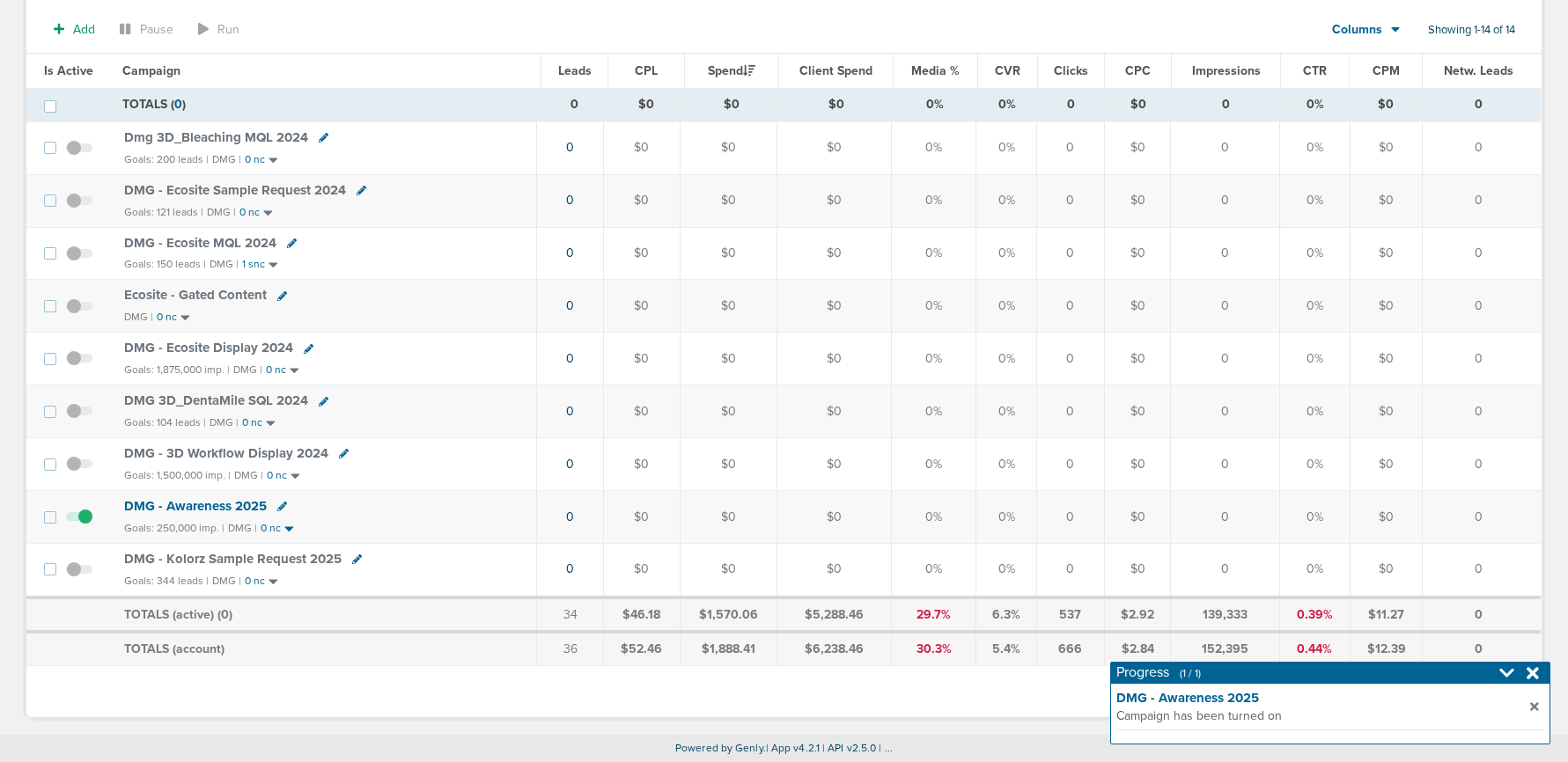
click at [283, 508] on icon at bounding box center [283, 506] width 10 height 10
select select
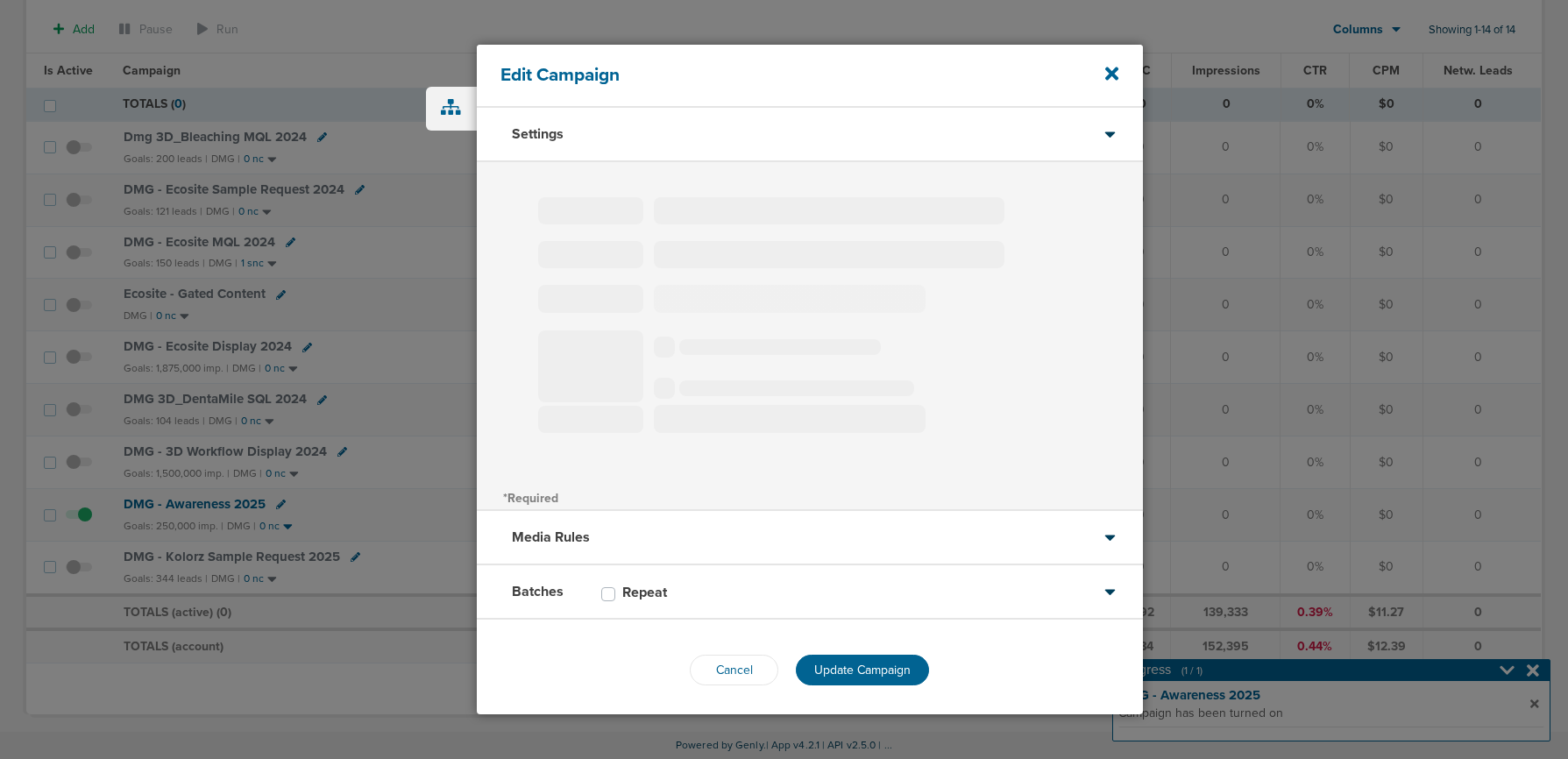
type input "DMG - Awareness 2025"
select select "Awareness"
radio input "true"
select select "readWrite"
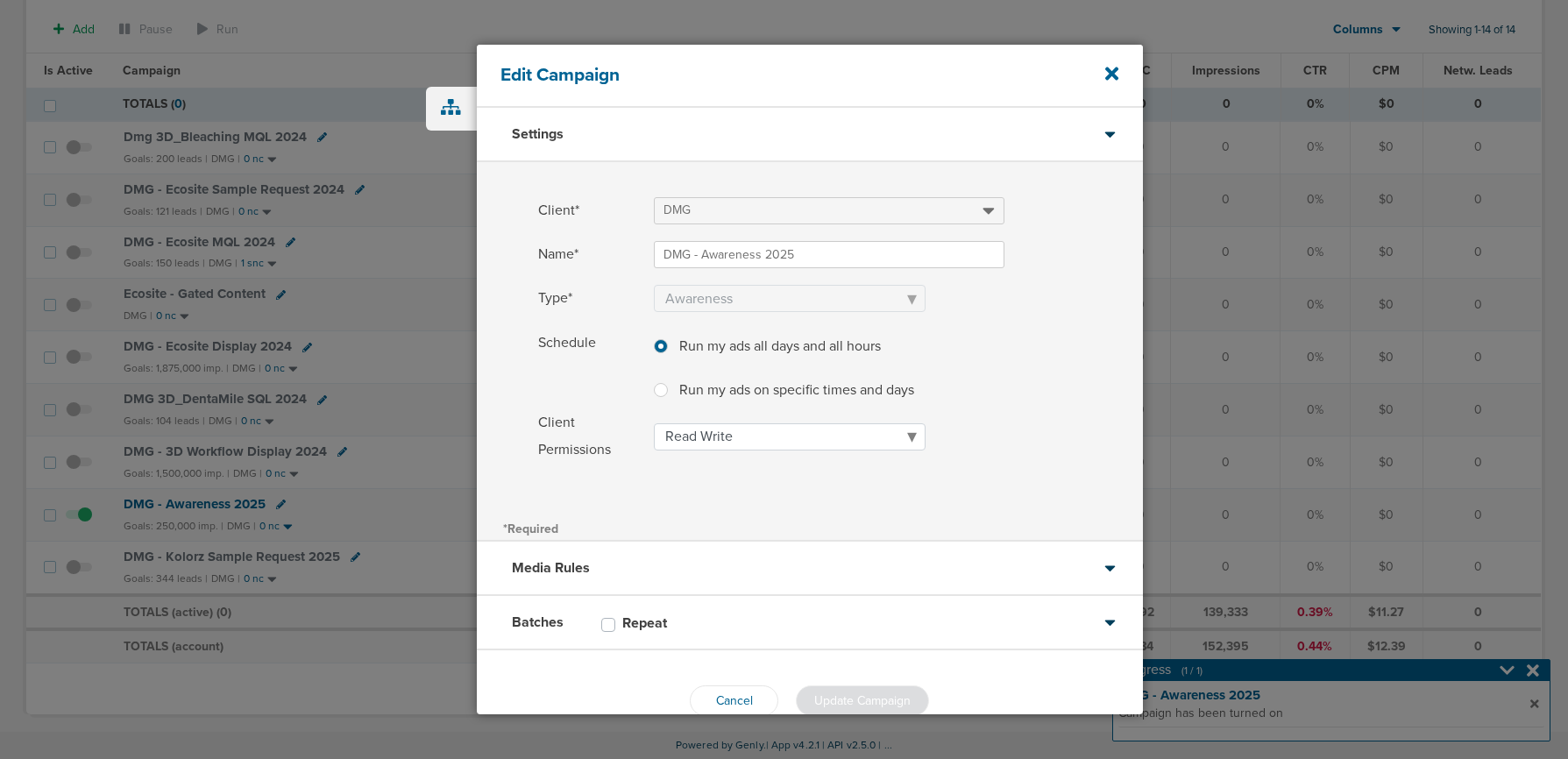
scroll to position [37, 0]
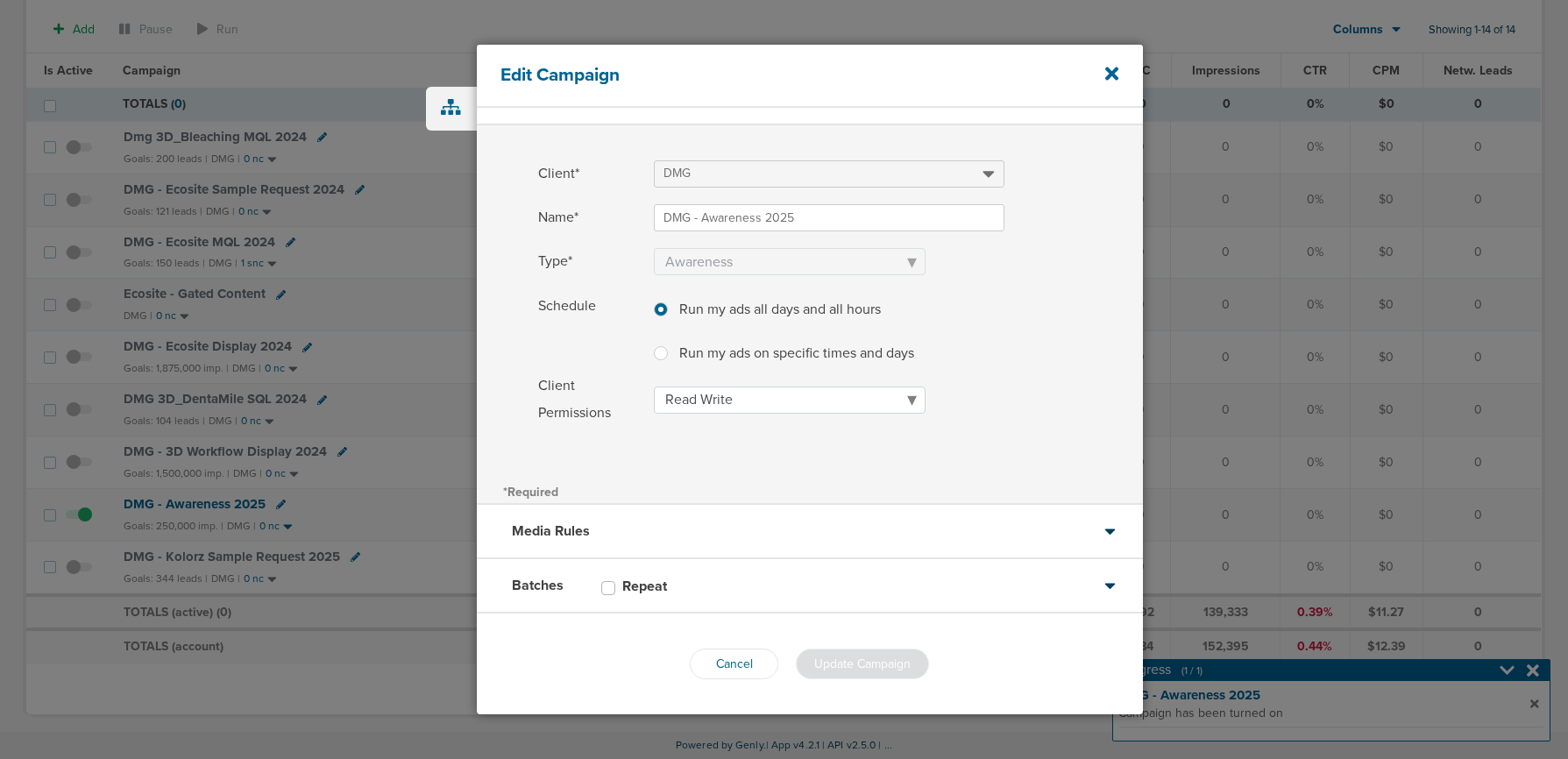
click at [712, 579] on div "Batches Repeat" at bounding box center [810, 587] width 666 height 54
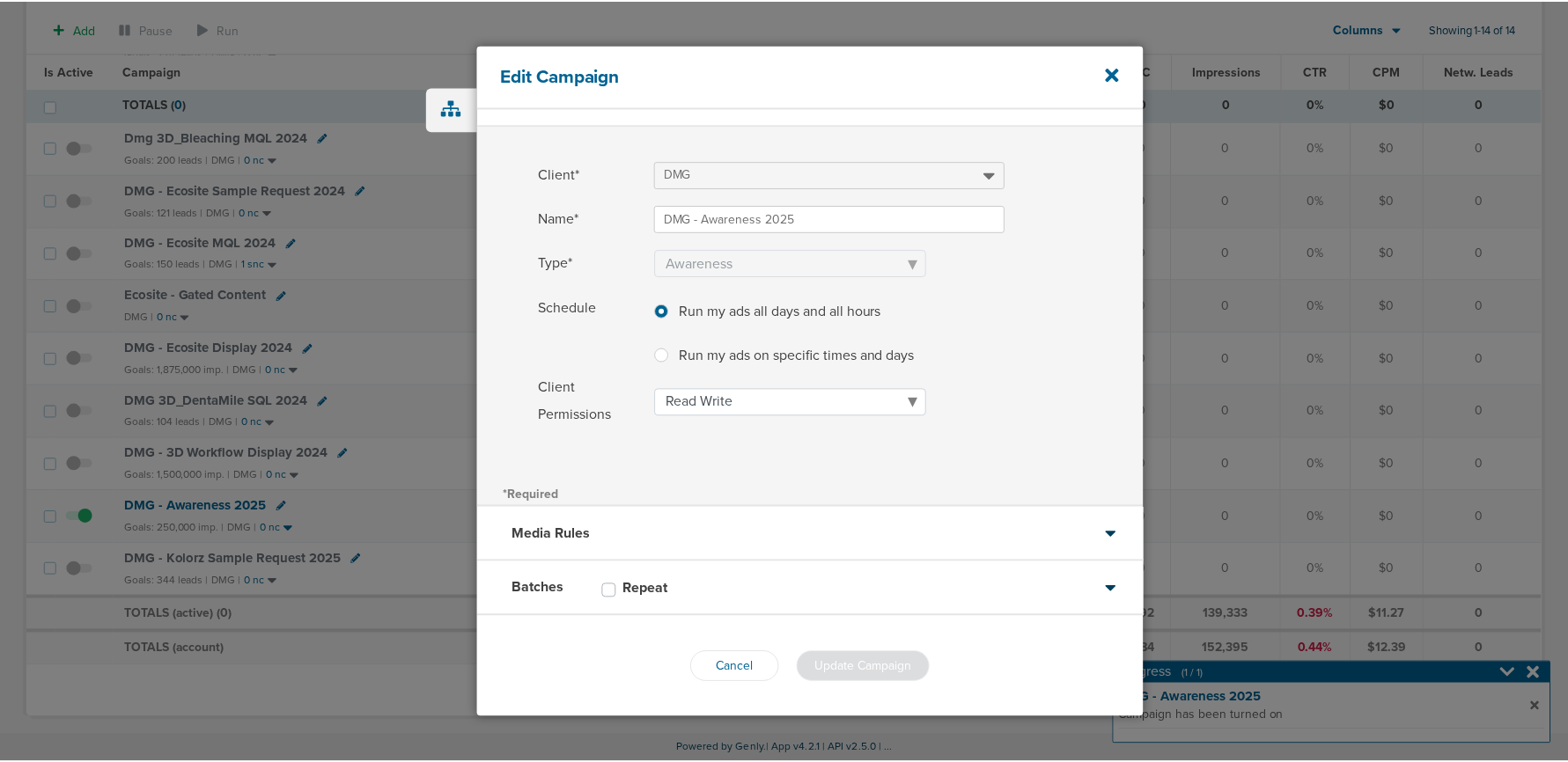
scroll to position [0, 0]
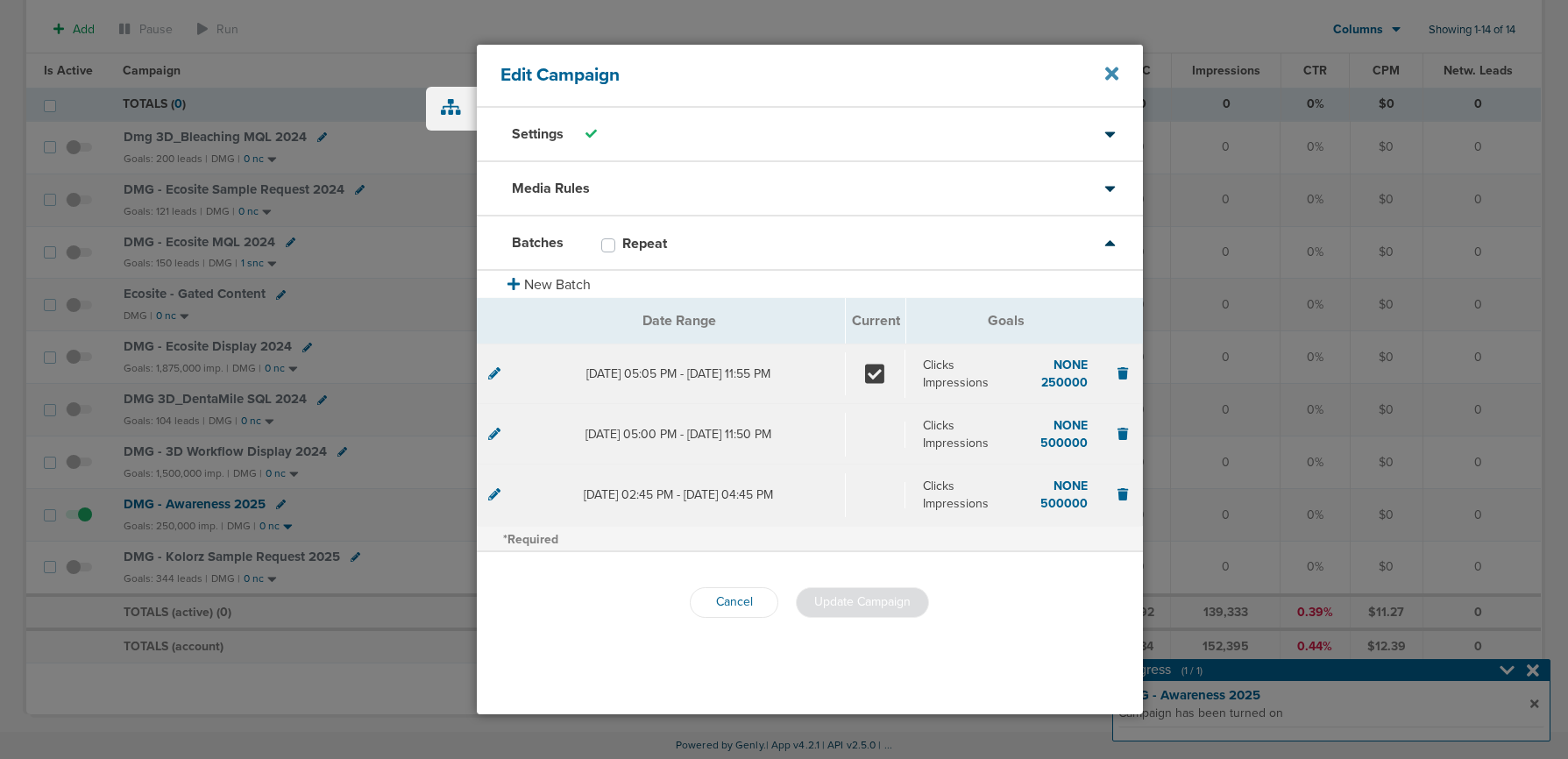
click at [1117, 67] on icon at bounding box center [1112, 74] width 14 height 14
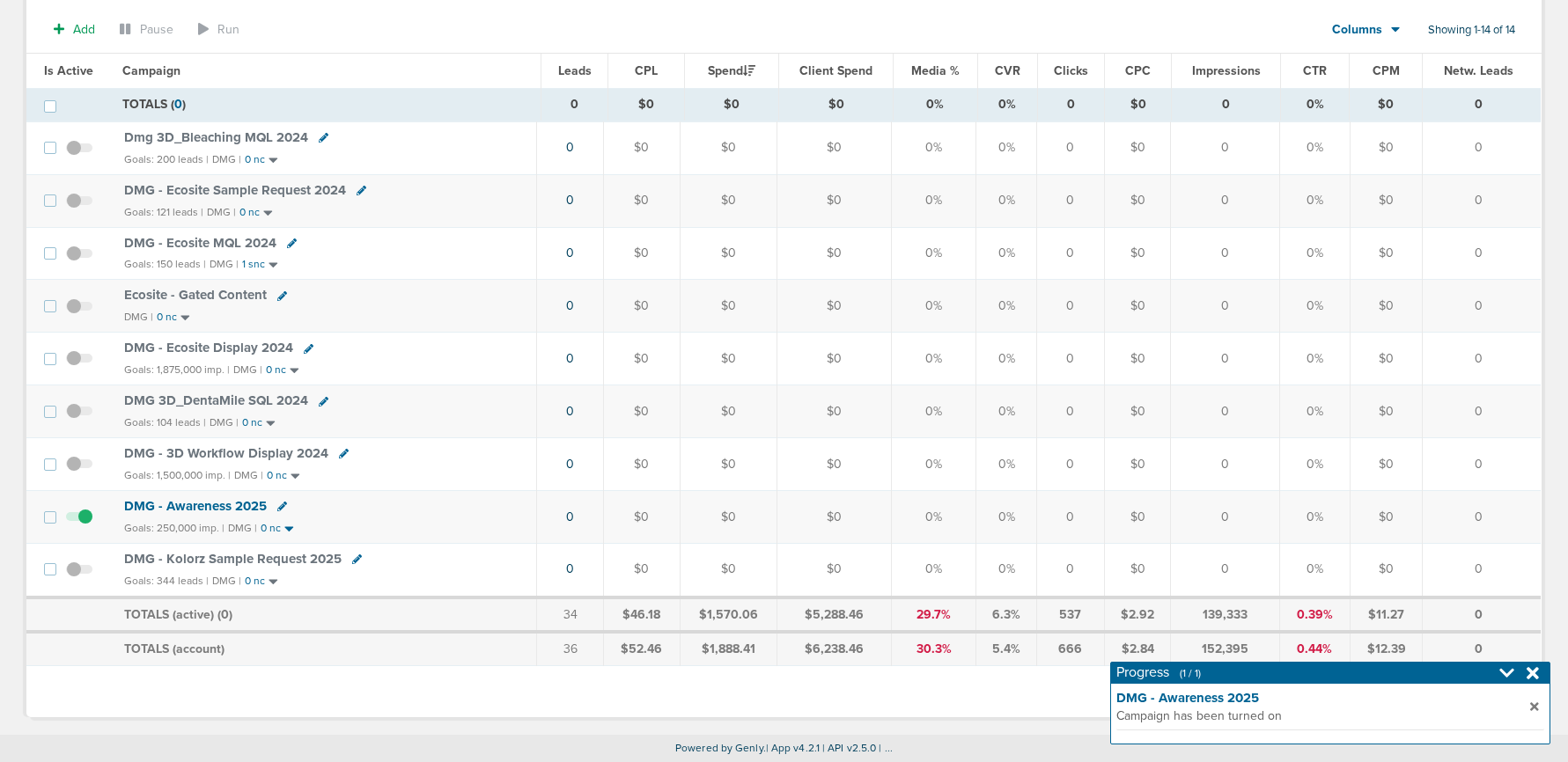
click at [279, 509] on icon at bounding box center [283, 506] width 10 height 10
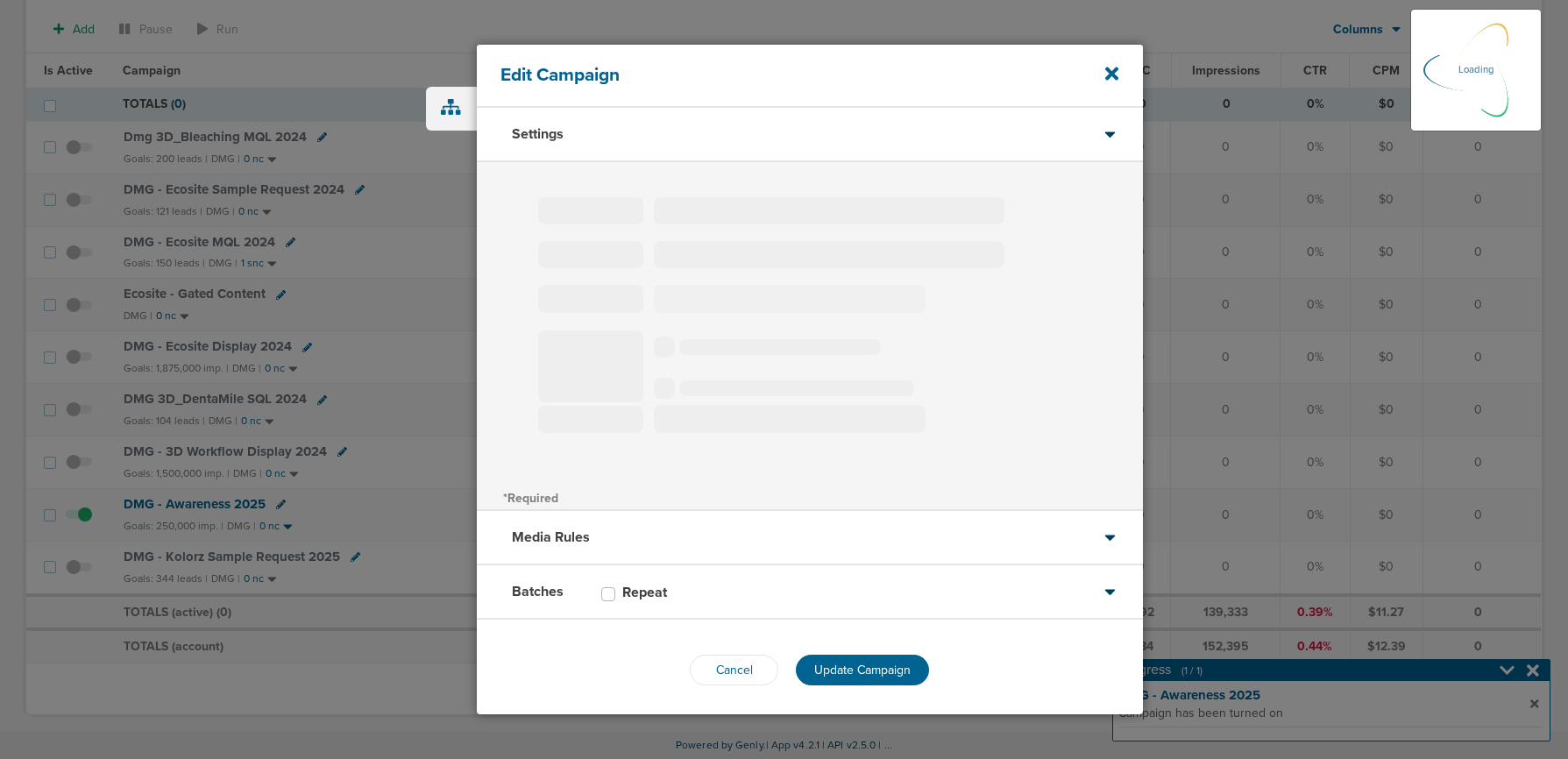
type input "DMG - Awareness 2025"
select select "Awareness"
radio input "true"
select select "readWrite"
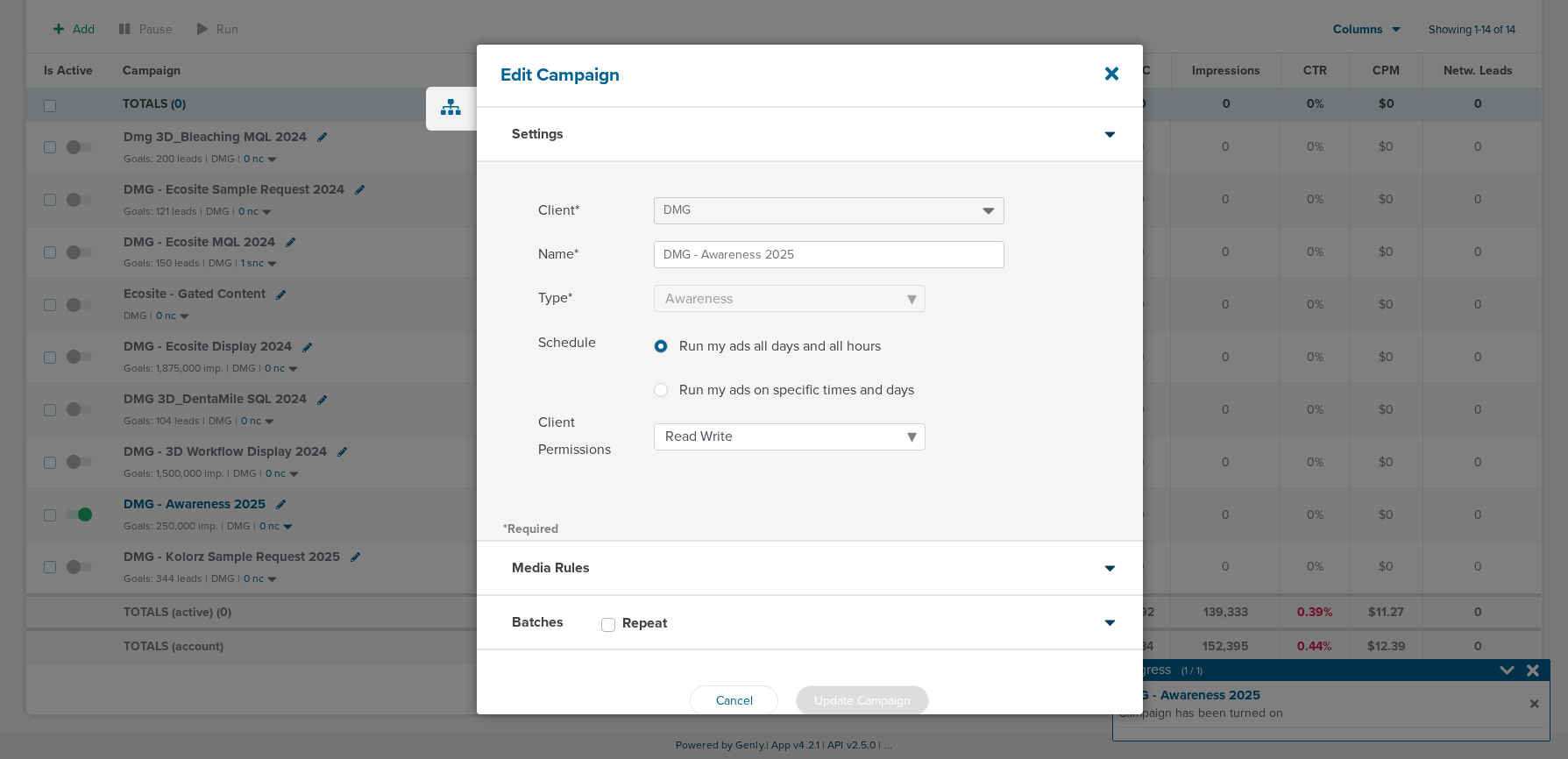
click at [645, 569] on div "Media Rules" at bounding box center [810, 569] width 666 height 54
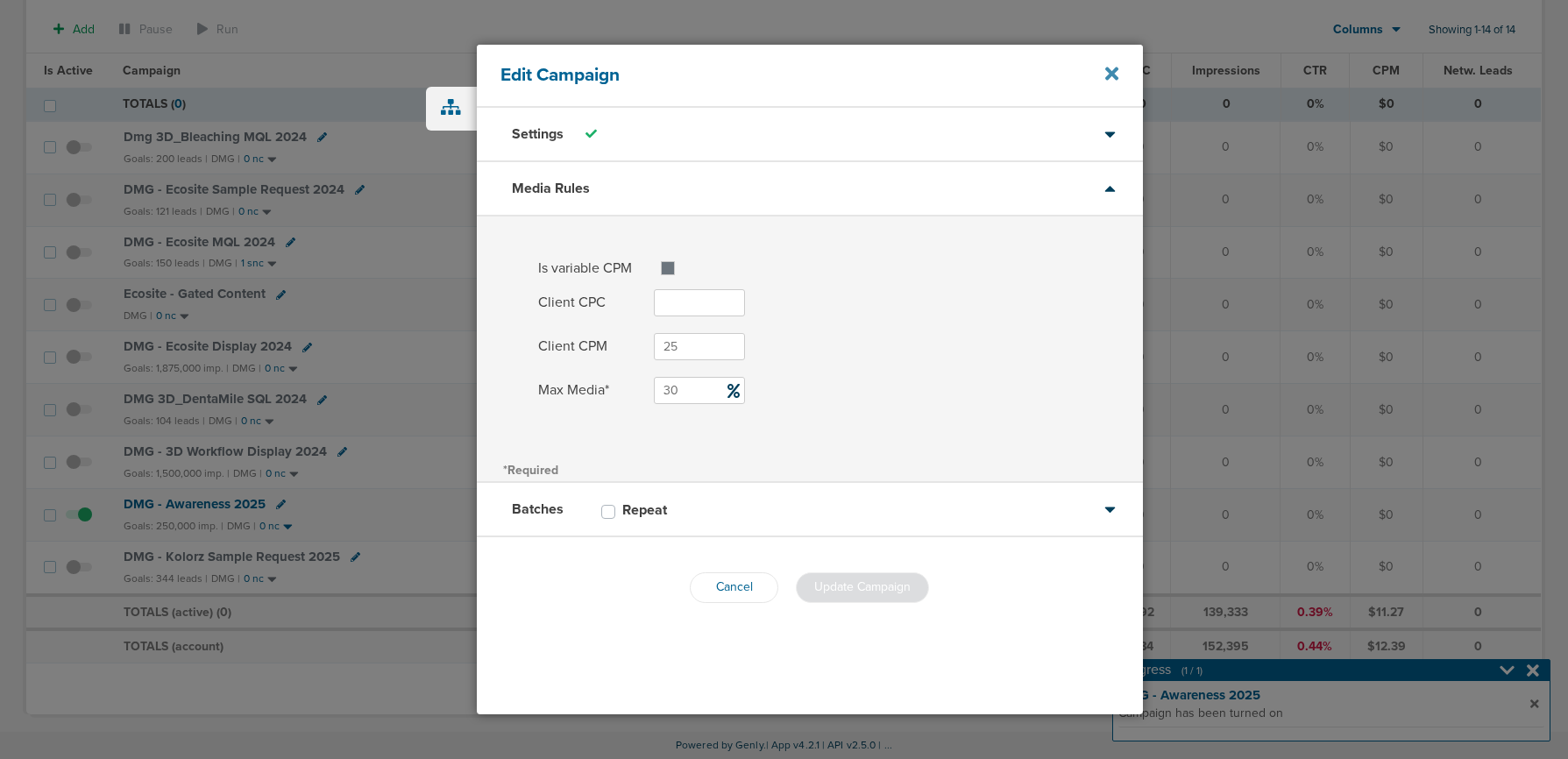
click at [1113, 66] on icon at bounding box center [1112, 74] width 14 height 19
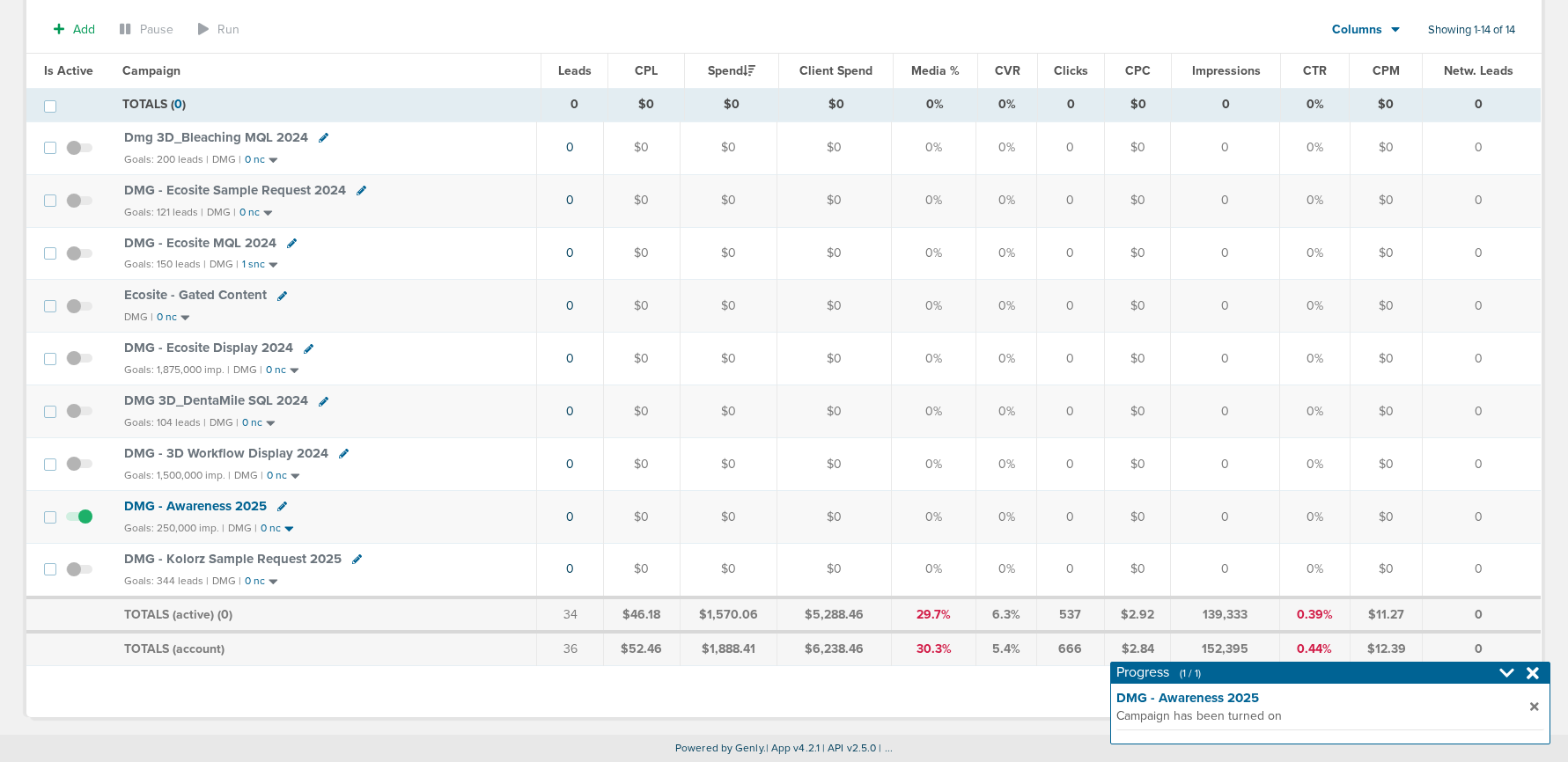
click at [186, 504] on span "DMG - Awareness 2025" at bounding box center [196, 506] width 143 height 16
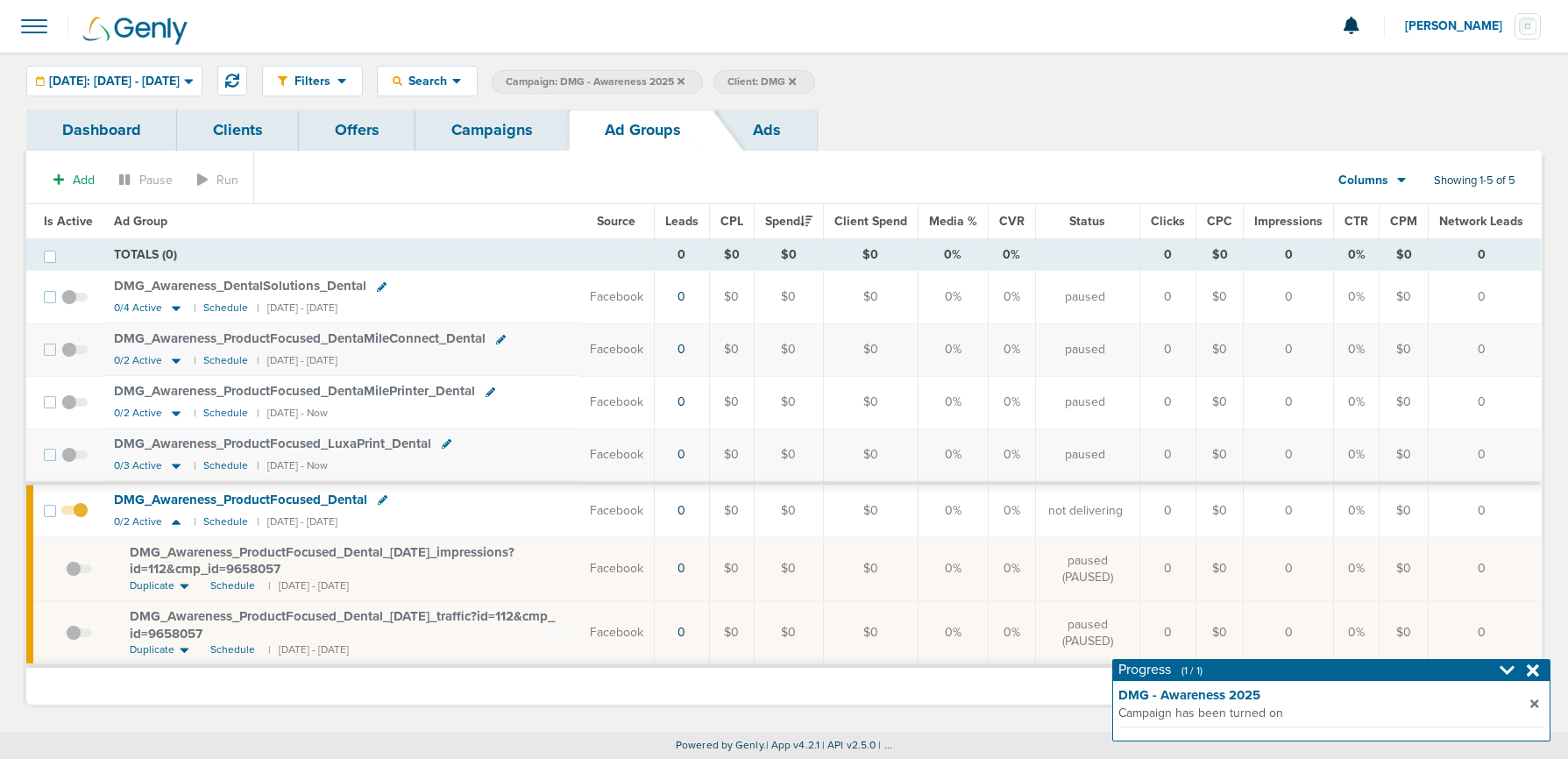
click at [70, 577] on span at bounding box center [79, 577] width 26 height 0
click at [66, 572] on input "checkbox" at bounding box center [66, 572] width 0 height 0
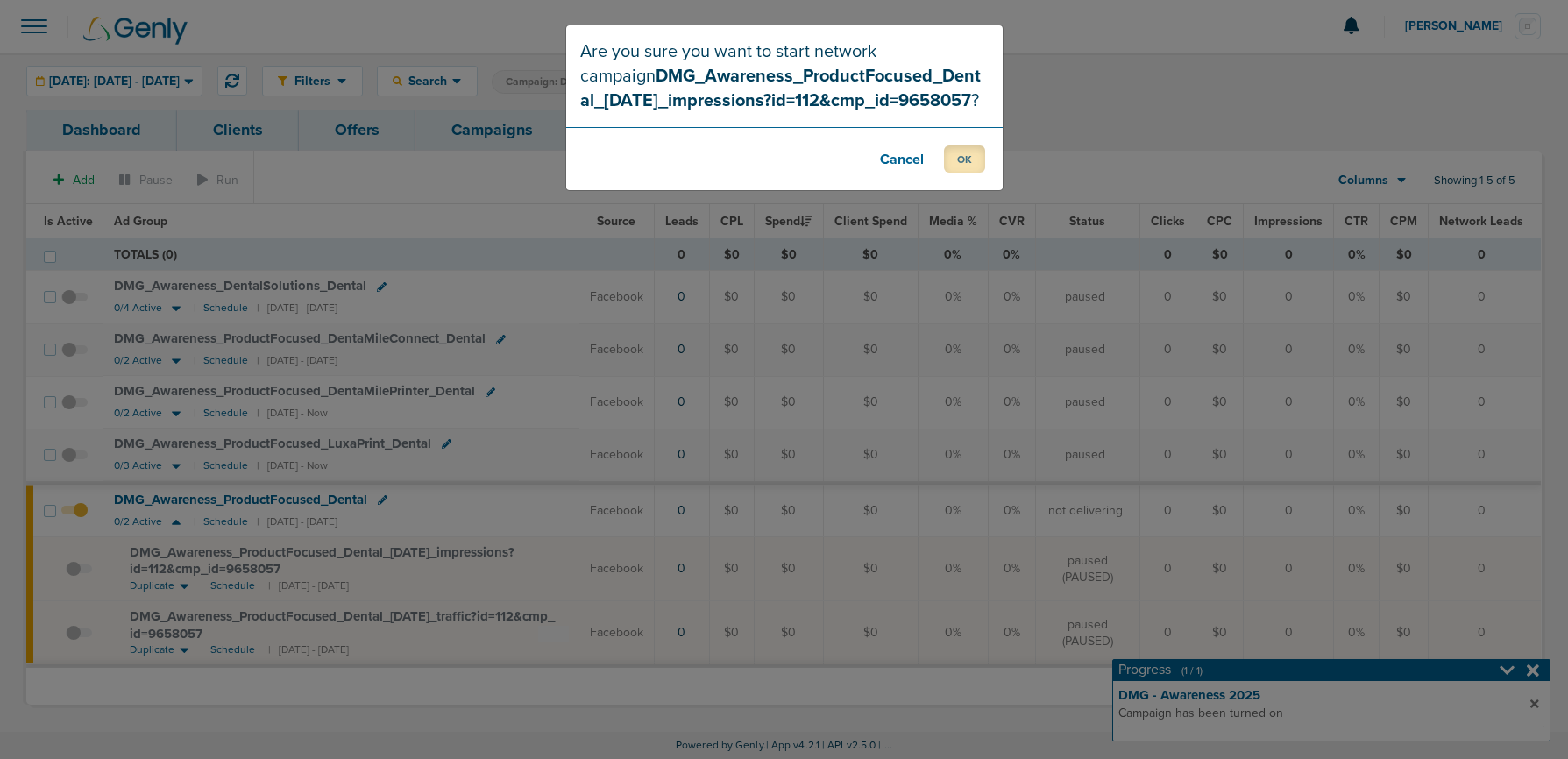
click at [950, 154] on button "OK" at bounding box center [965, 159] width 41 height 27
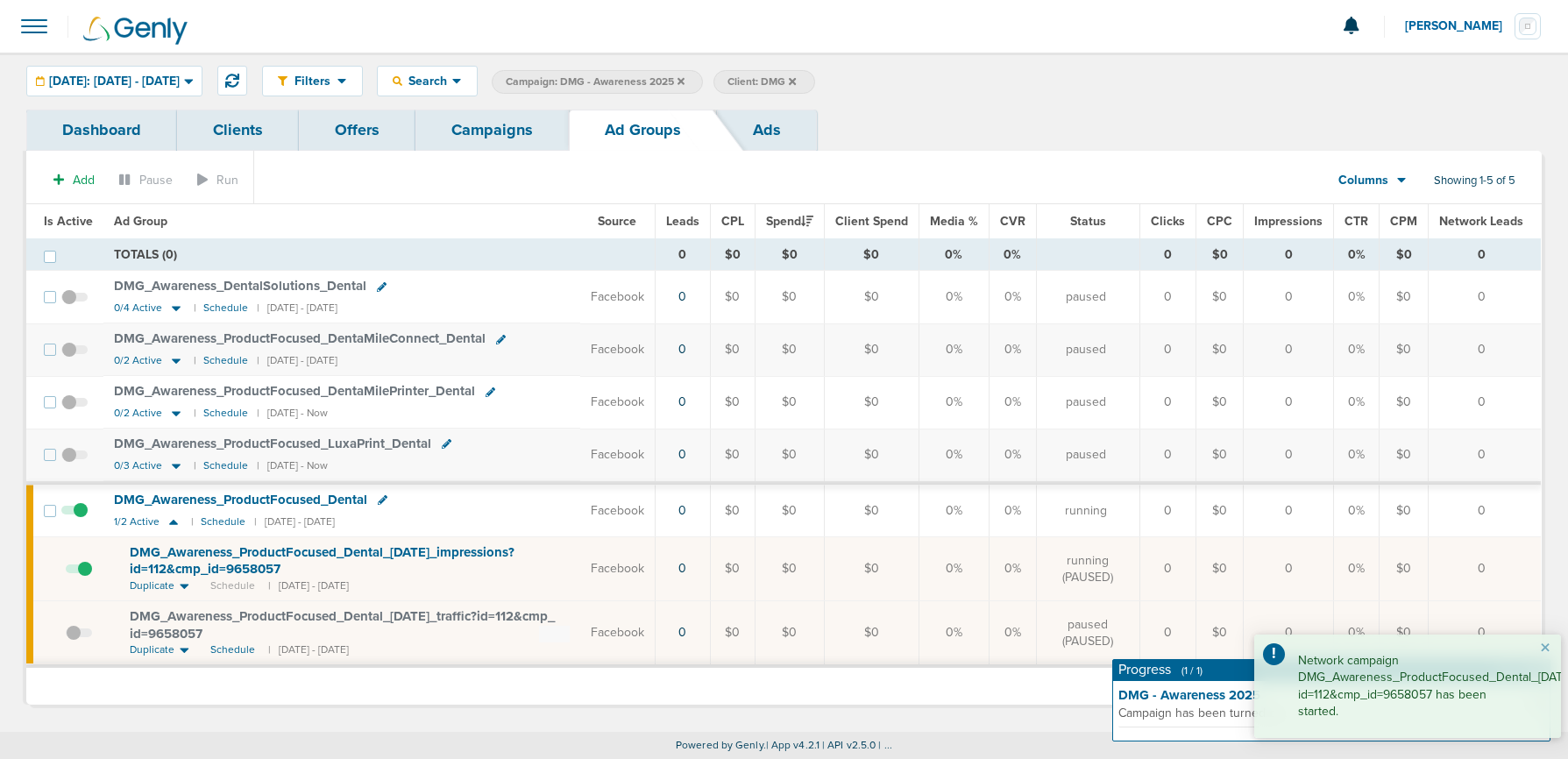
click at [75, 641] on span at bounding box center [79, 641] width 26 height 0
click at [66, 636] on input "checkbox" at bounding box center [66, 636] width 0 height 0
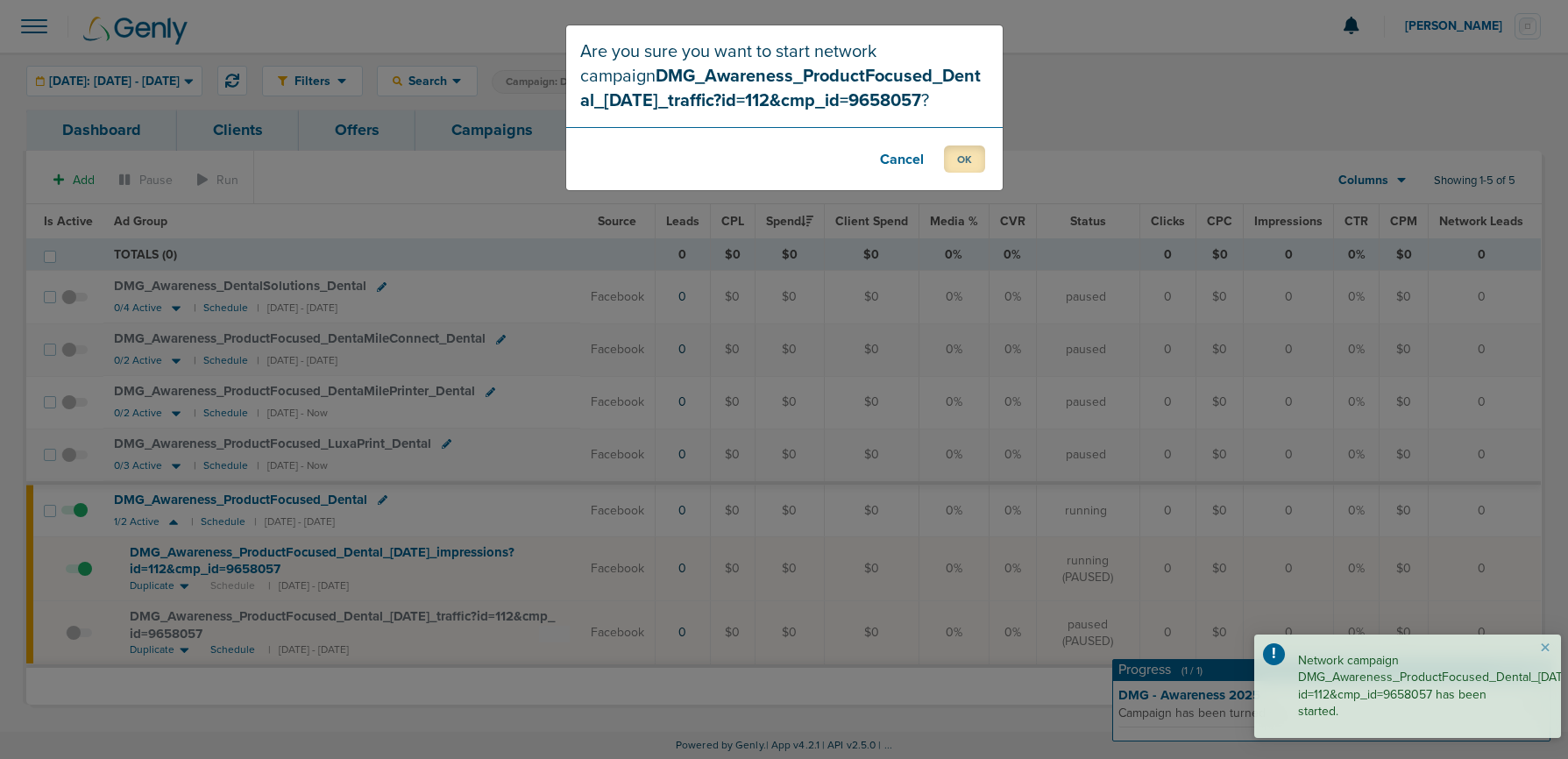
click at [962, 154] on button "OK" at bounding box center [965, 159] width 41 height 27
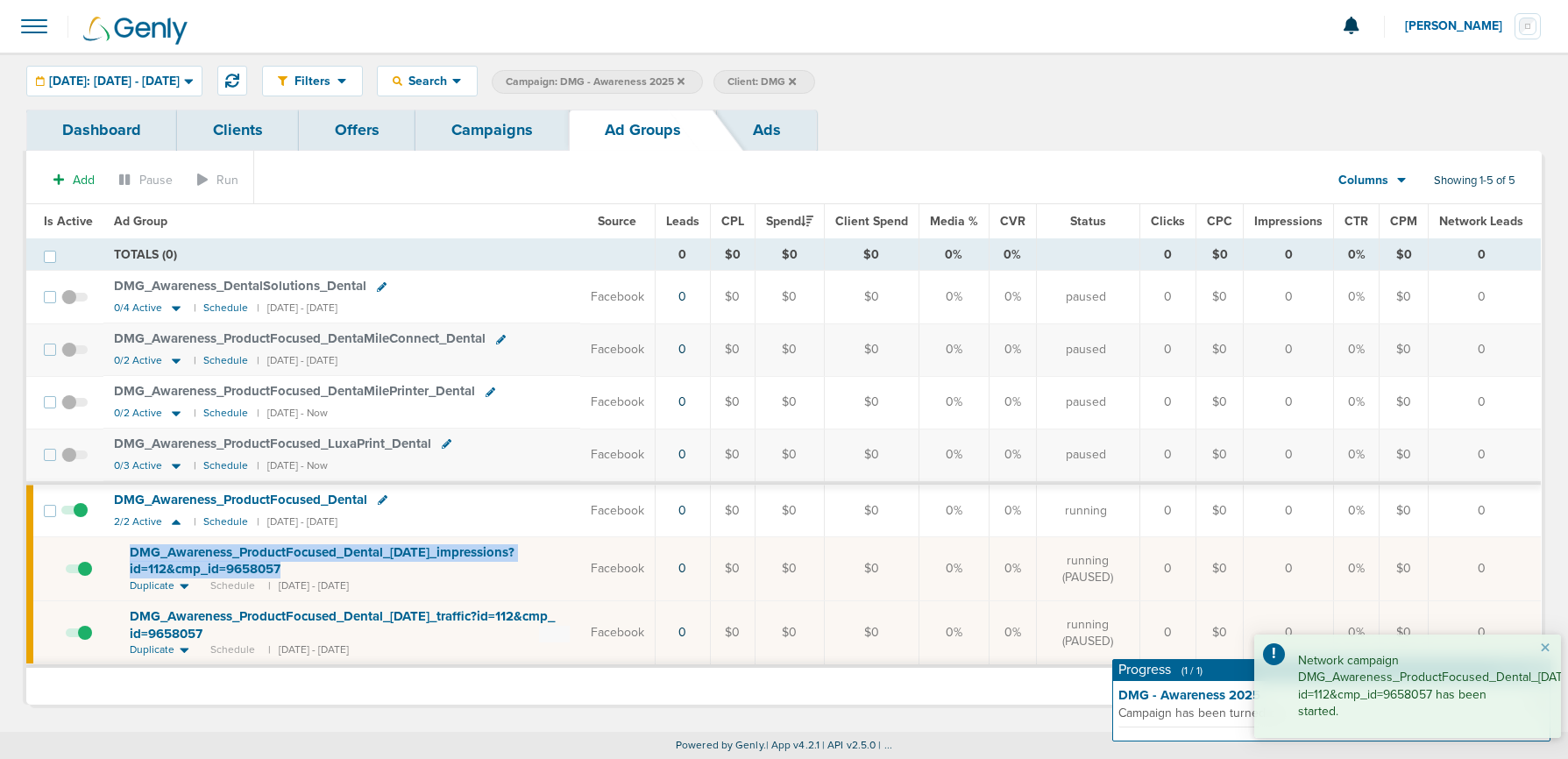
drag, startPoint x: 126, startPoint y: 542, endPoint x: 280, endPoint y: 572, distance: 156.9
click at [280, 572] on td "DMG_ Awareness_ ProductFocused_ Dental_ 05.13.25_ impressions?id=112&cmp_ id=96…" at bounding box center [342, 569] width 477 height 64
copy span "DMG_ Awareness_ ProductFocused_ Dental_ 05.13.25_ impressions?id=112&cmp_ id=96…"
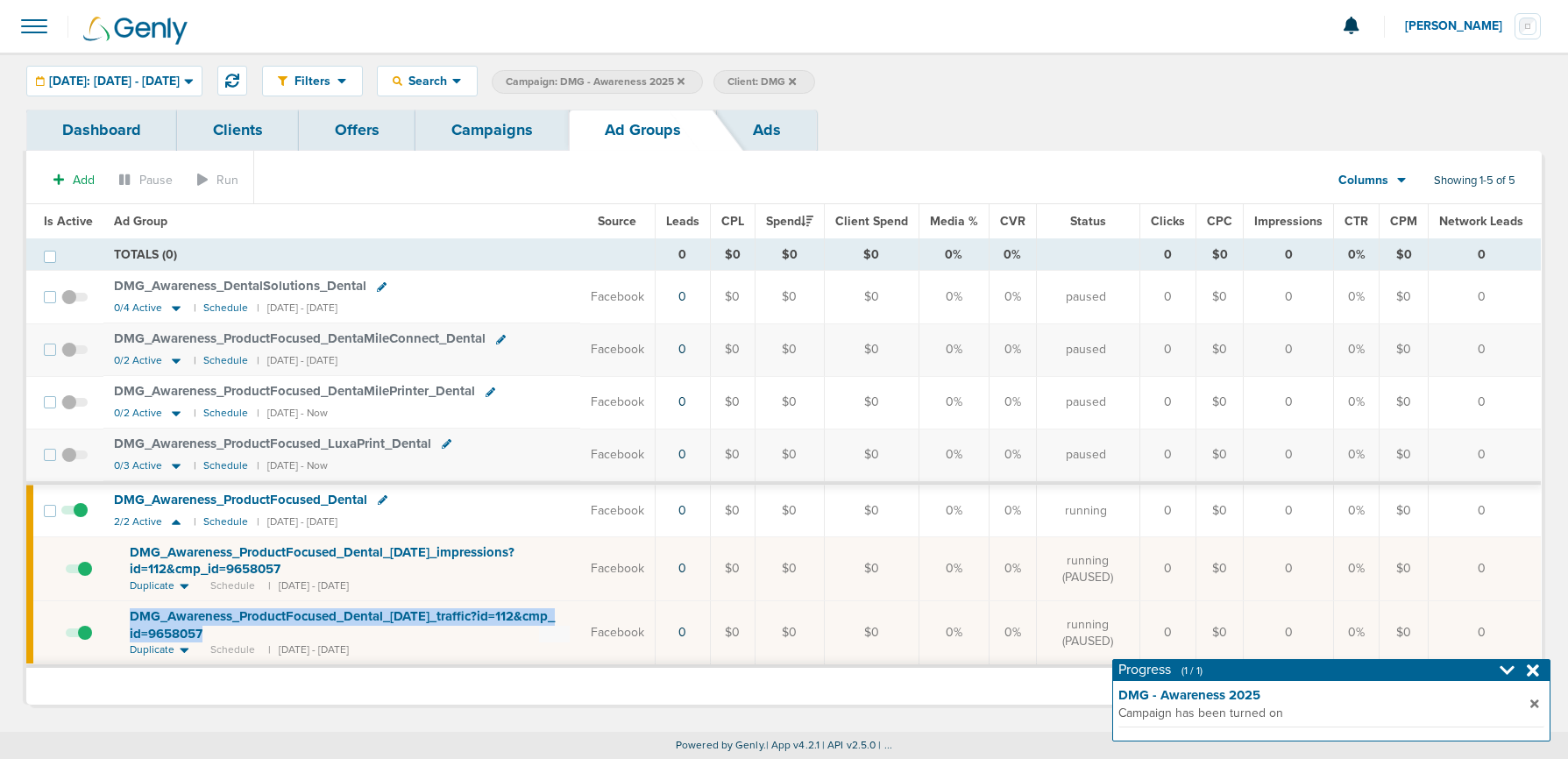
drag, startPoint x: 219, startPoint y: 631, endPoint x: 128, endPoint y: 620, distance: 91.7
click at [129, 620] on div "DMG_ Awareness_ ProductFocused_ Dental_ 05.13.25_ traffic?id=112&cmp_ id=9658057" at bounding box center [349, 625] width 440 height 34
copy span "DMG_ Awareness_ ProductFocused_ Dental_ 05.13.25_ traffic?id=112&cmp_ id=9658057"
click at [481, 133] on link "Campaigns" at bounding box center [492, 130] width 154 height 41
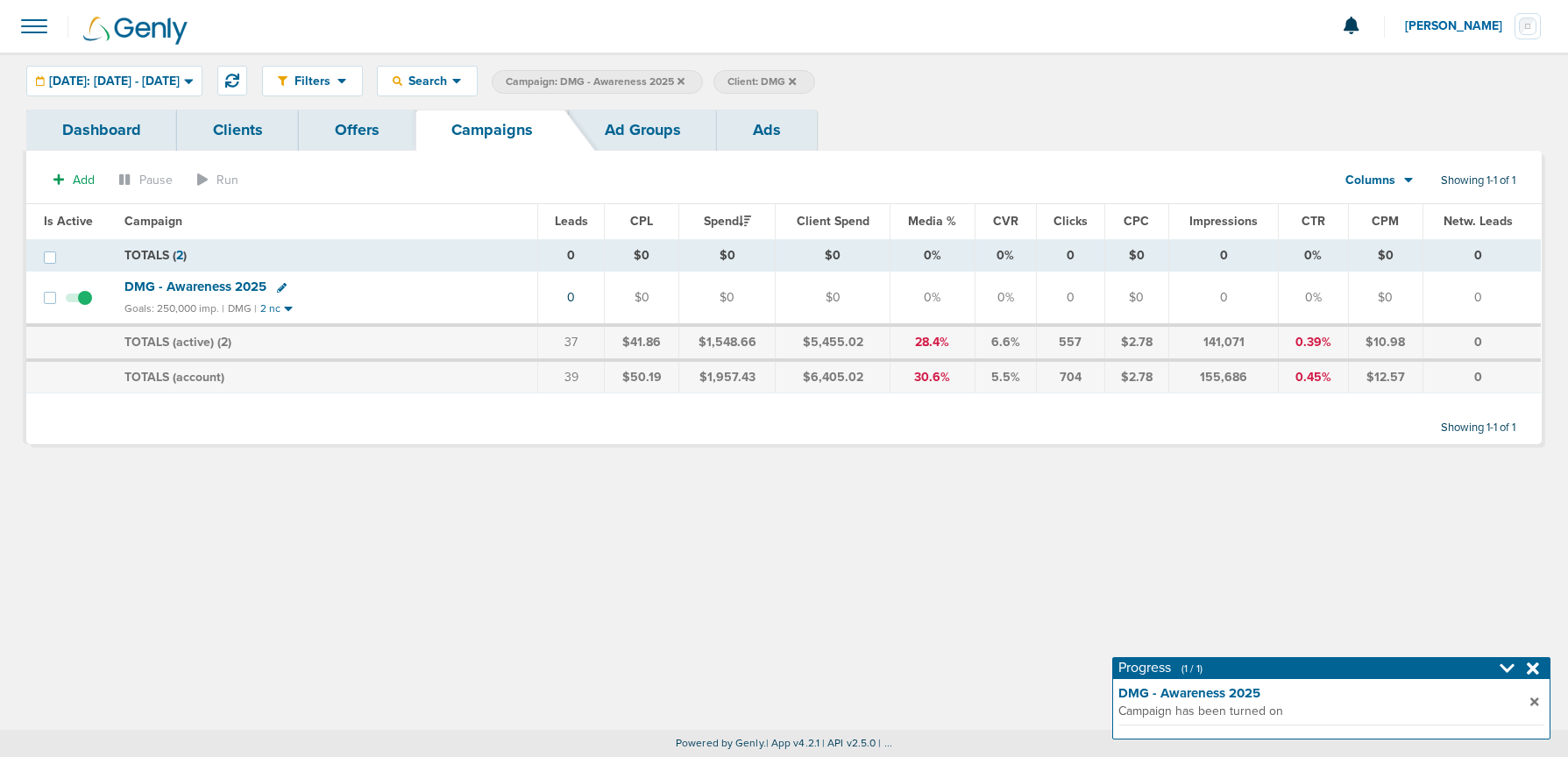
click at [684, 82] on icon at bounding box center [680, 81] width 7 height 11
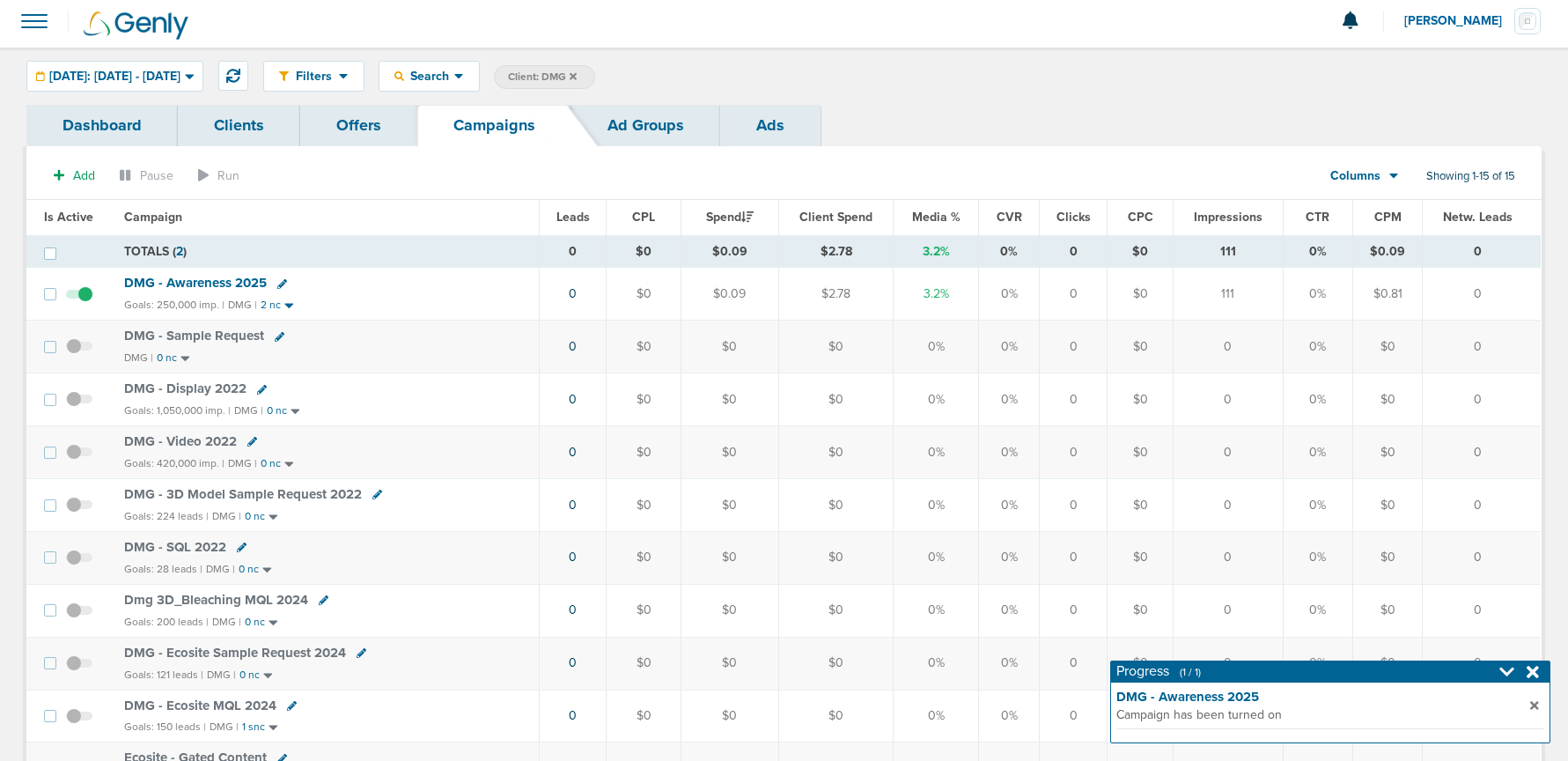
scroll to position [9, 0]
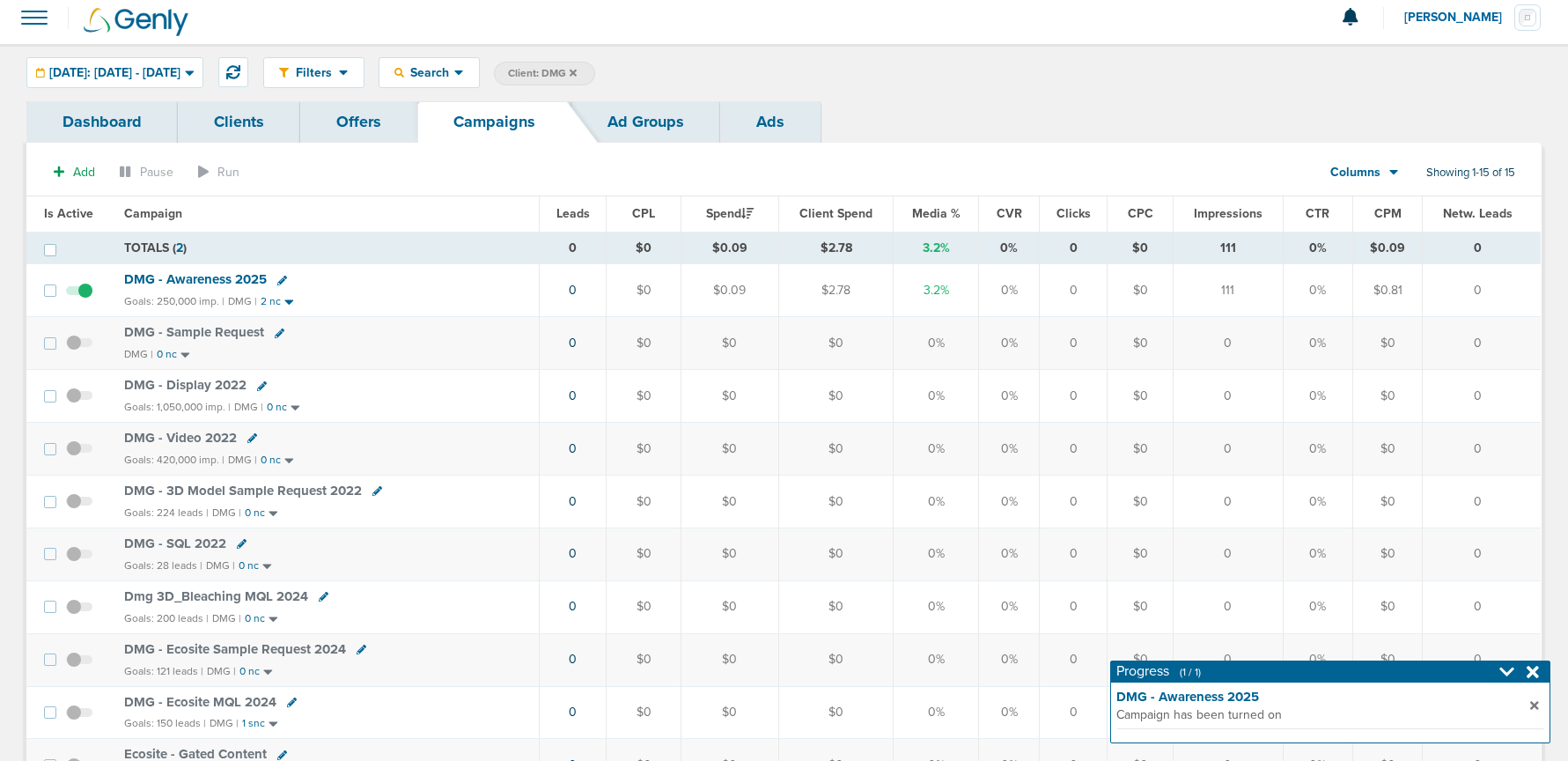
click at [577, 73] on icon at bounding box center [573, 71] width 7 height 7
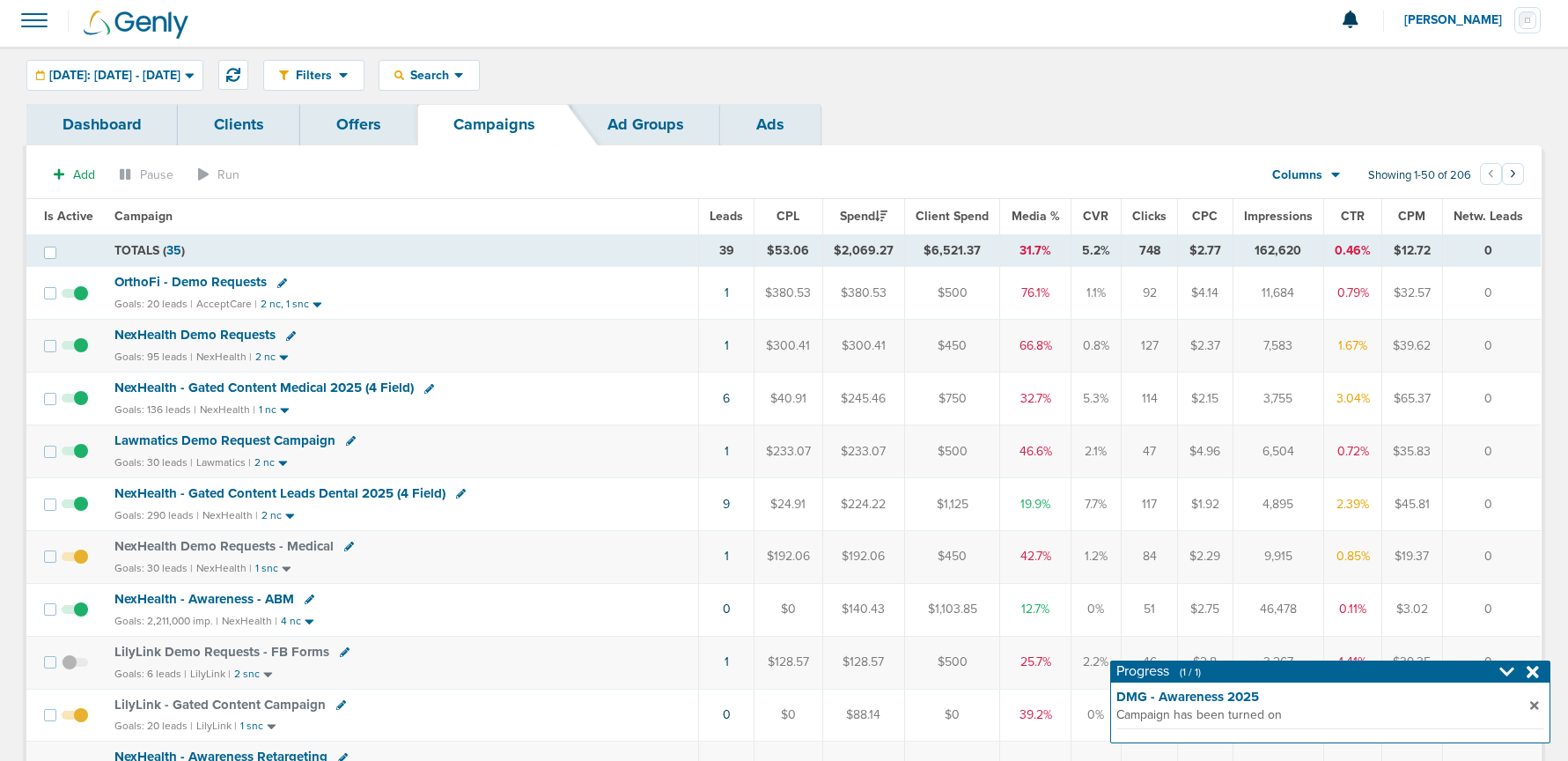
click at [169, 338] on span "NexHealth Demo Requests" at bounding box center [195, 335] width 161 height 16
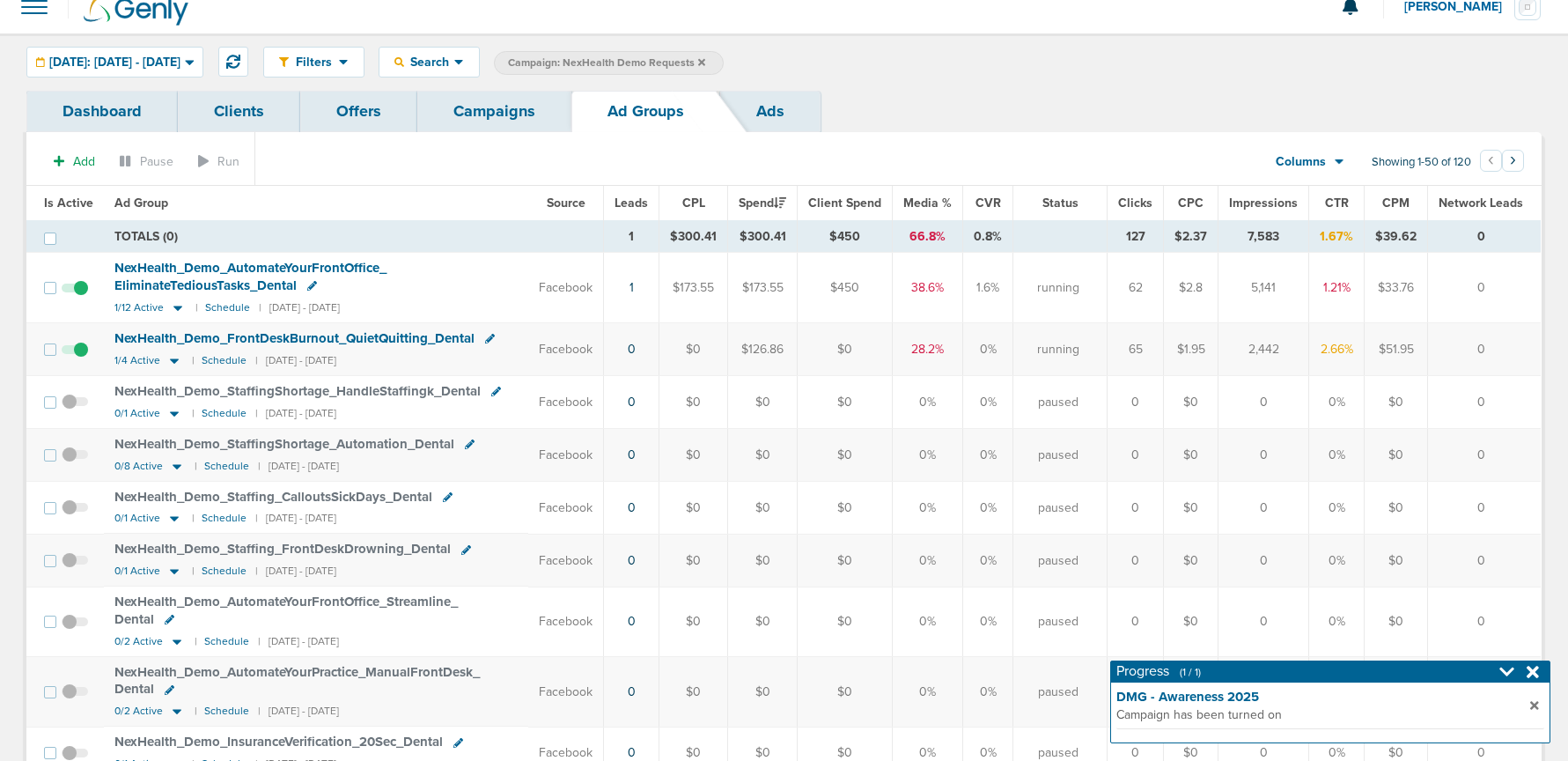
scroll to position [22, 0]
click at [174, 307] on icon at bounding box center [177, 305] width 9 height 5
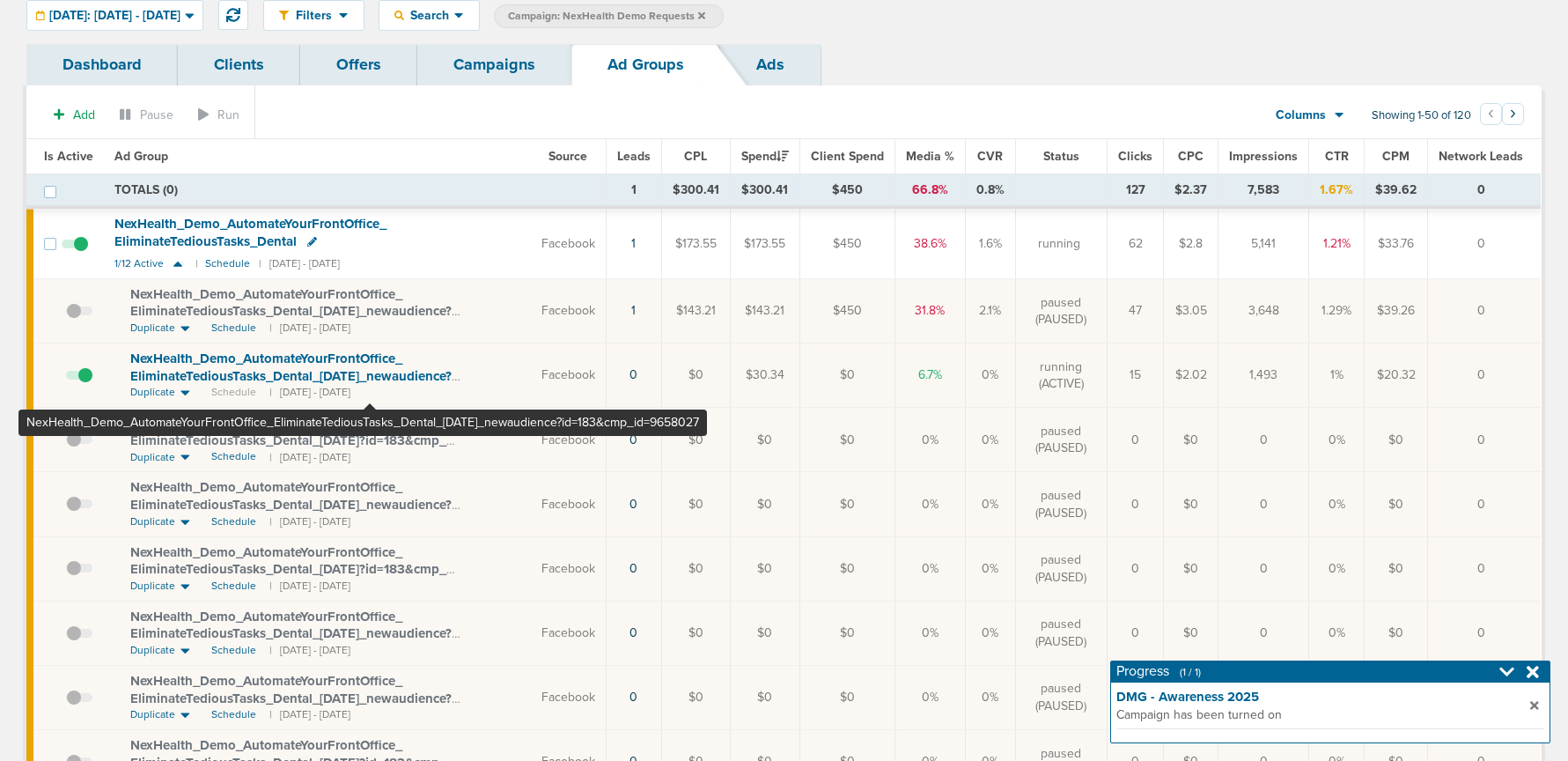
scroll to position [61, 0]
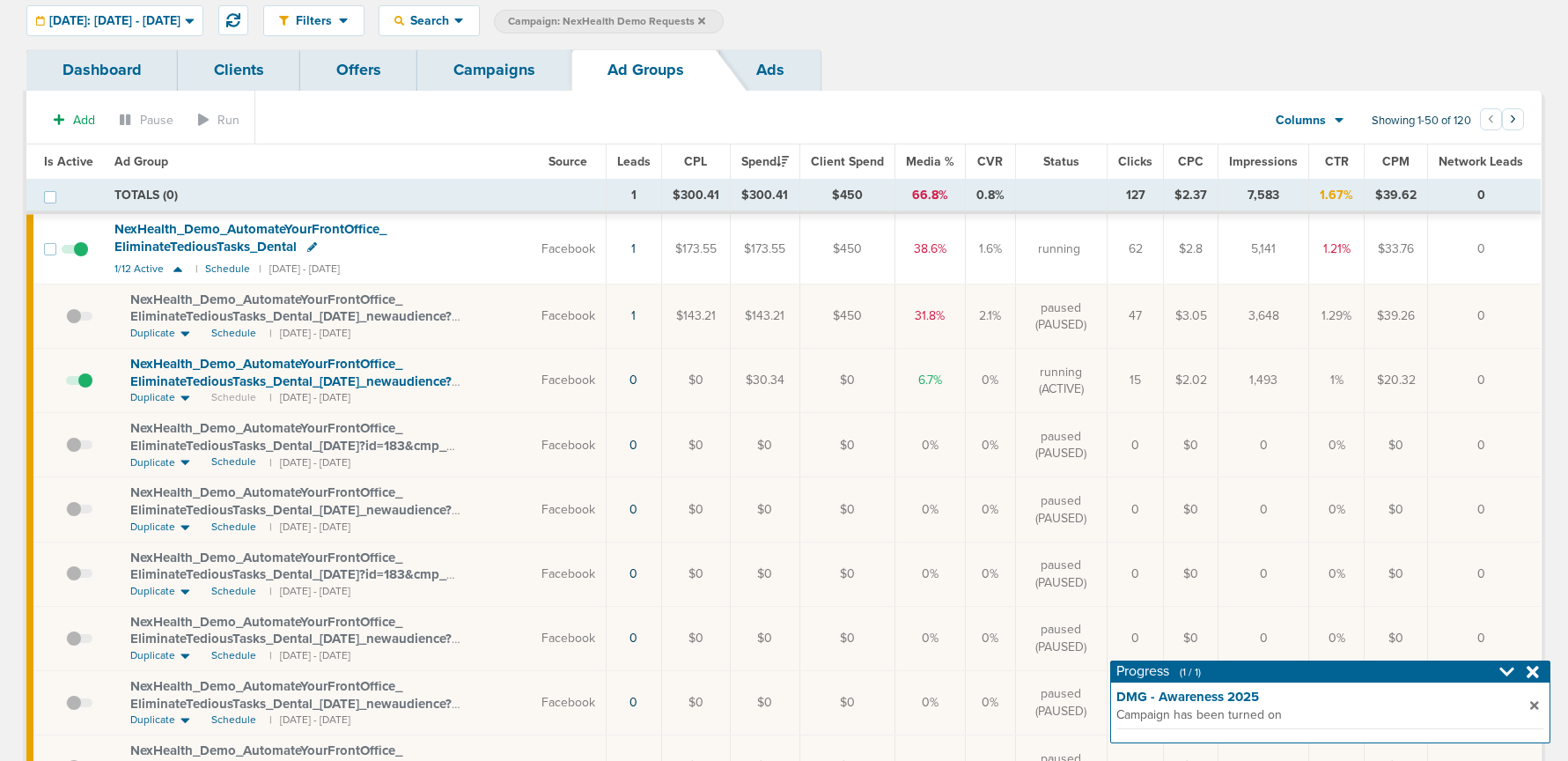
click at [523, 76] on link "Campaigns" at bounding box center [495, 69] width 154 height 41
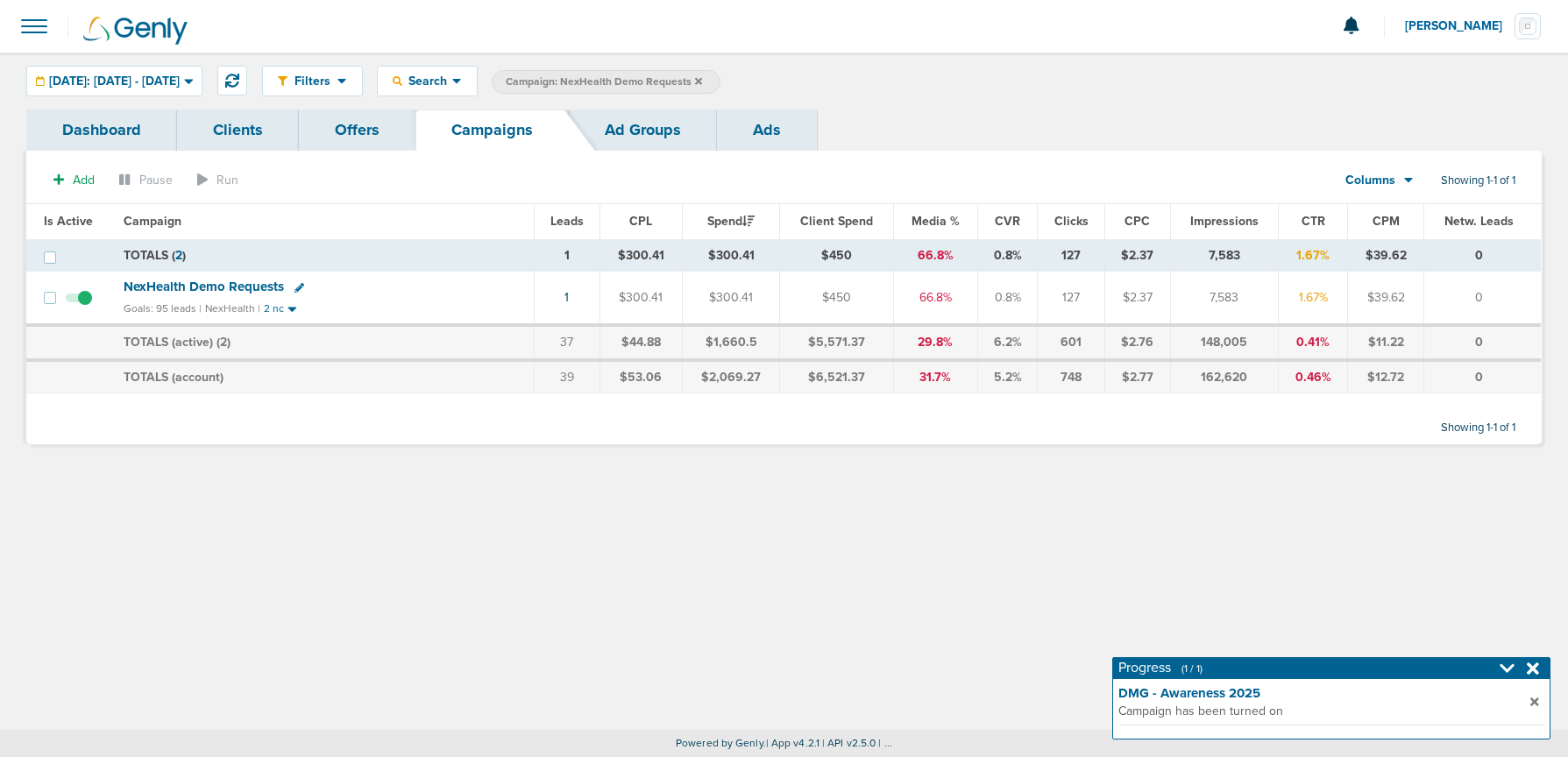
click at [702, 80] on icon at bounding box center [698, 80] width 7 height 7
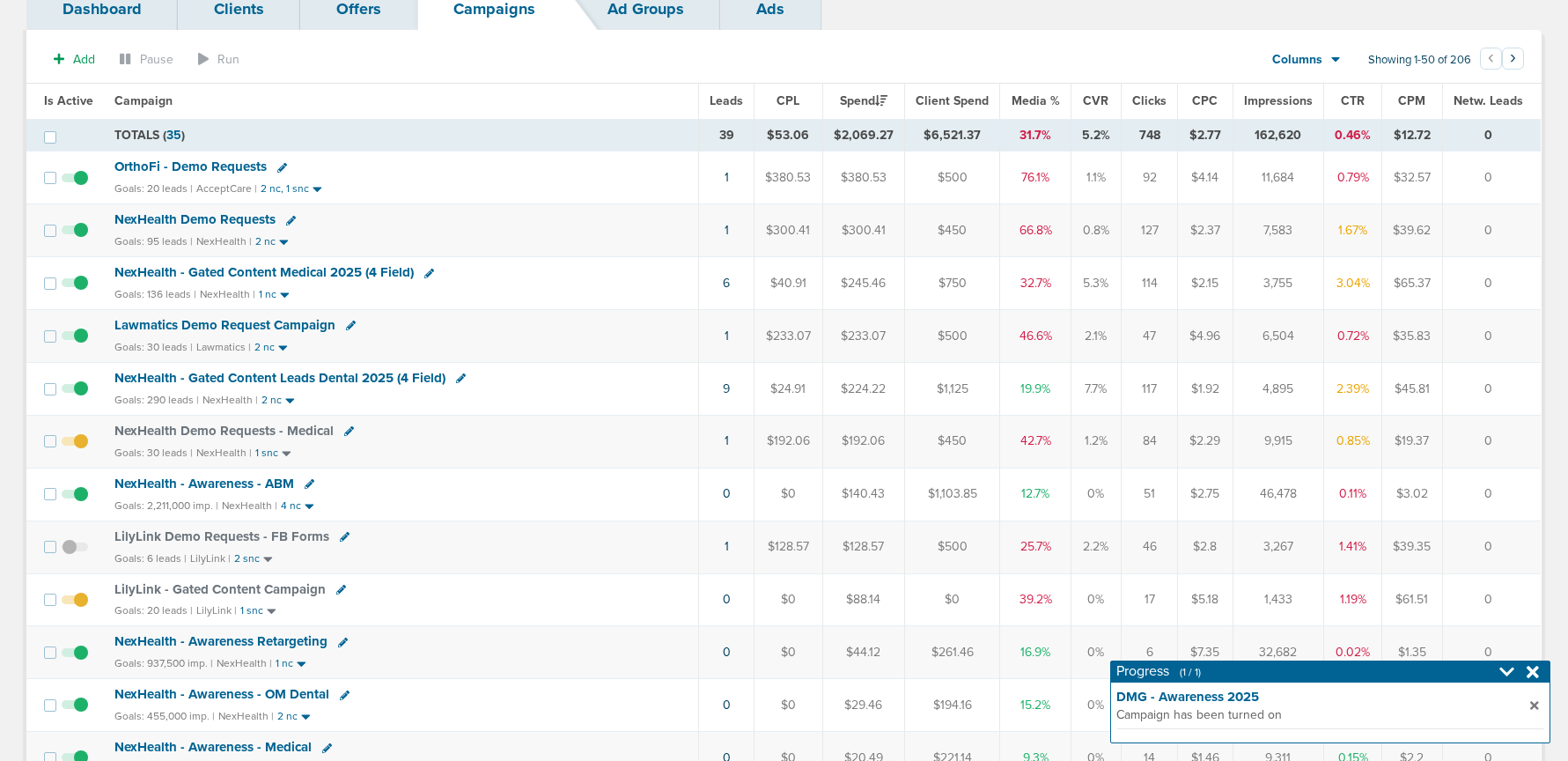
scroll to position [123, 0]
click at [726, 386] on link "9" at bounding box center [725, 386] width 7 height 15
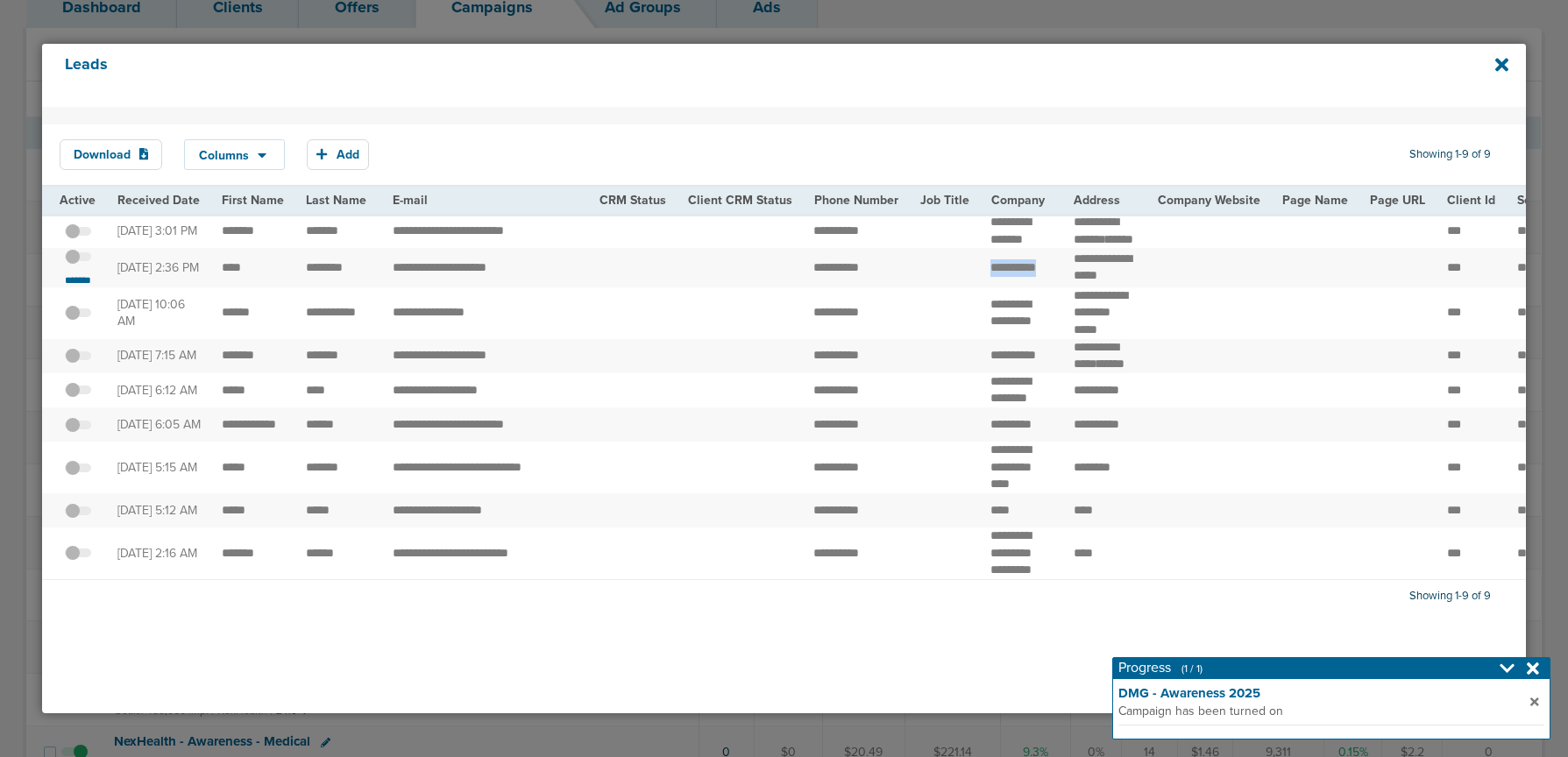
drag, startPoint x: 966, startPoint y: 273, endPoint x: 1016, endPoint y: 290, distance: 52.8
click at [1502, 62] on icon at bounding box center [1502, 65] width 14 height 14
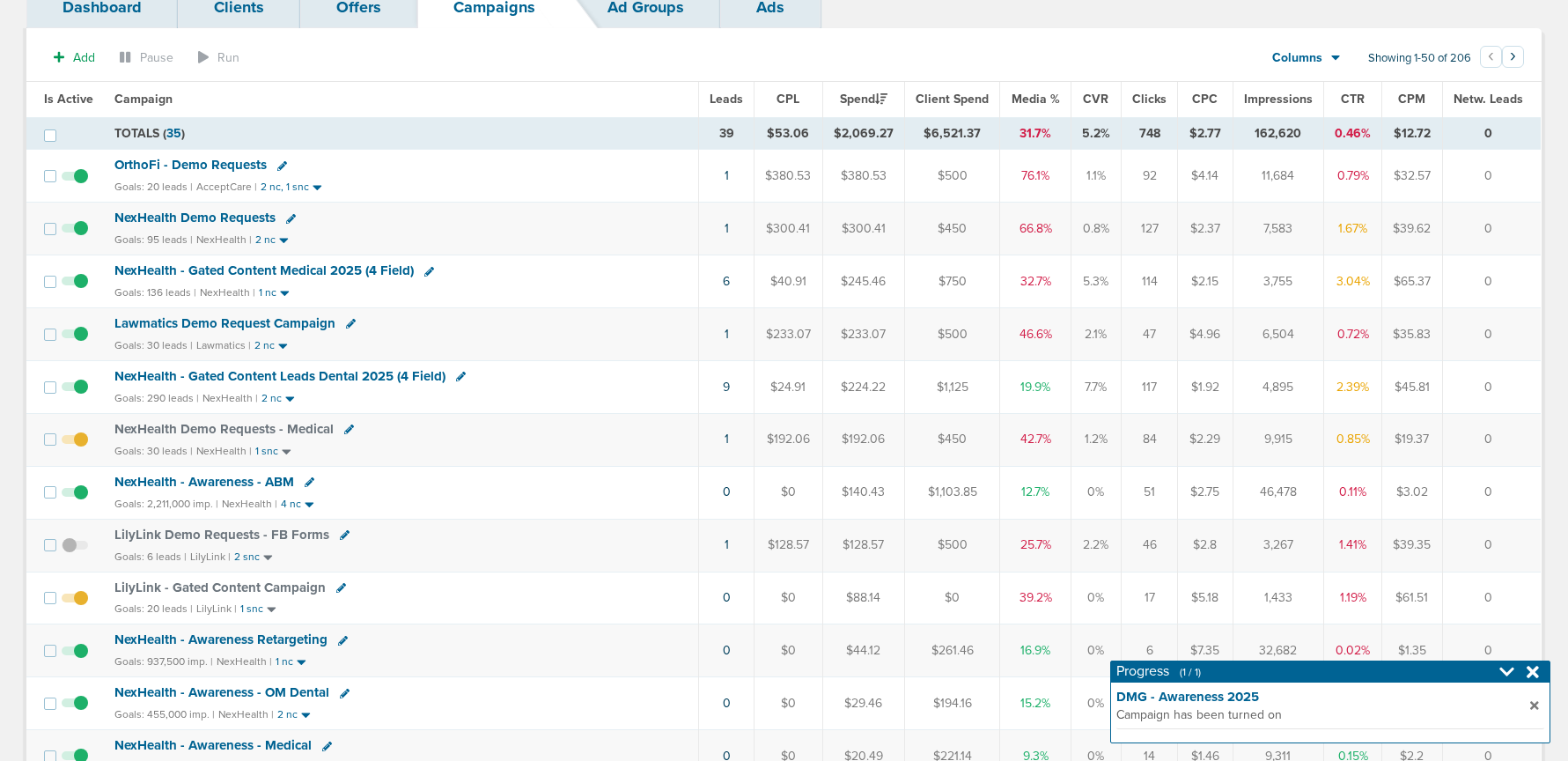
click at [235, 378] on span "NexHealth - Gated Content Leads Dental 2025 (4 Field)" at bounding box center [280, 376] width 331 height 16
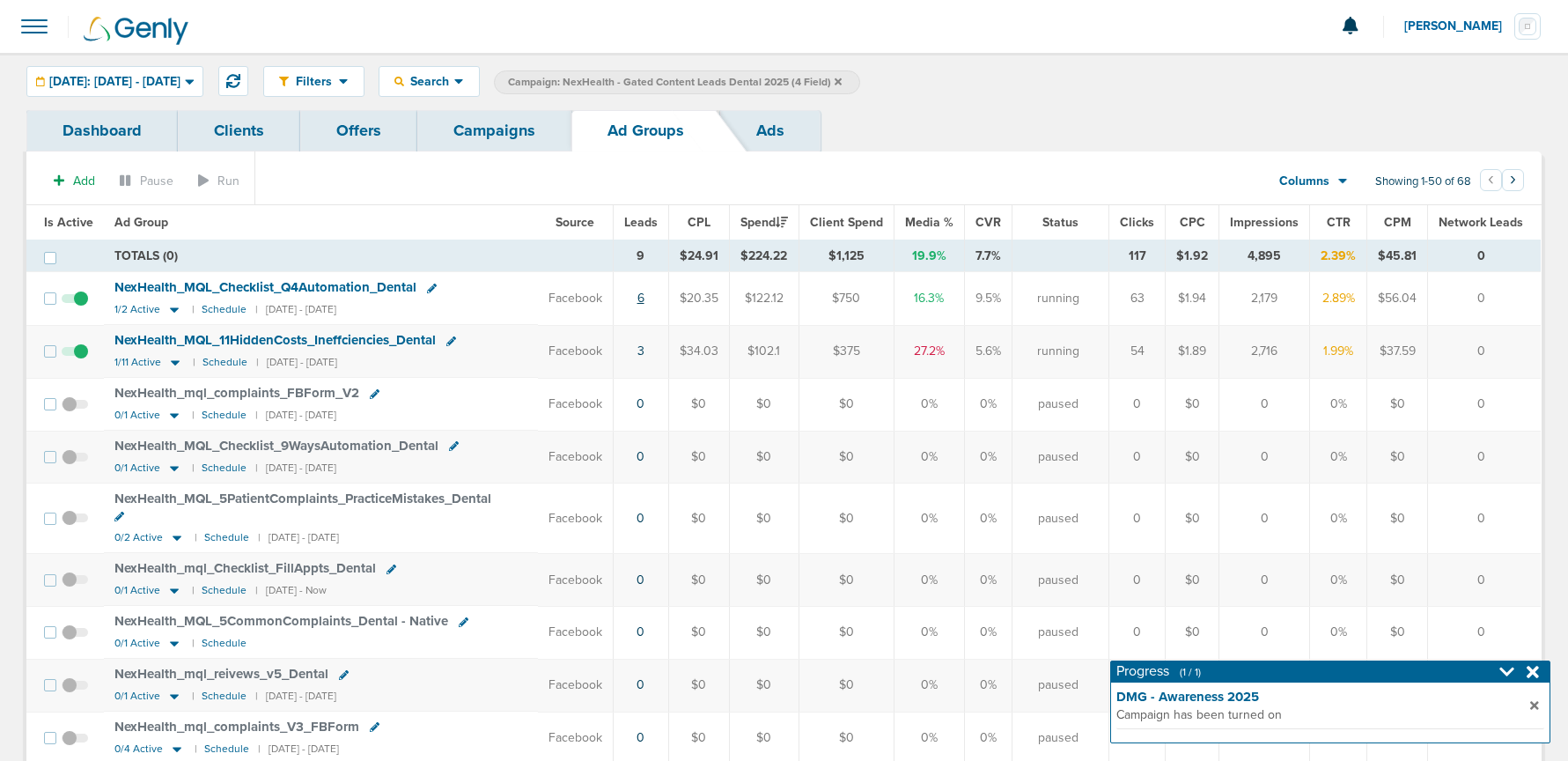
click at [644, 295] on link "6" at bounding box center [640, 297] width 7 height 15
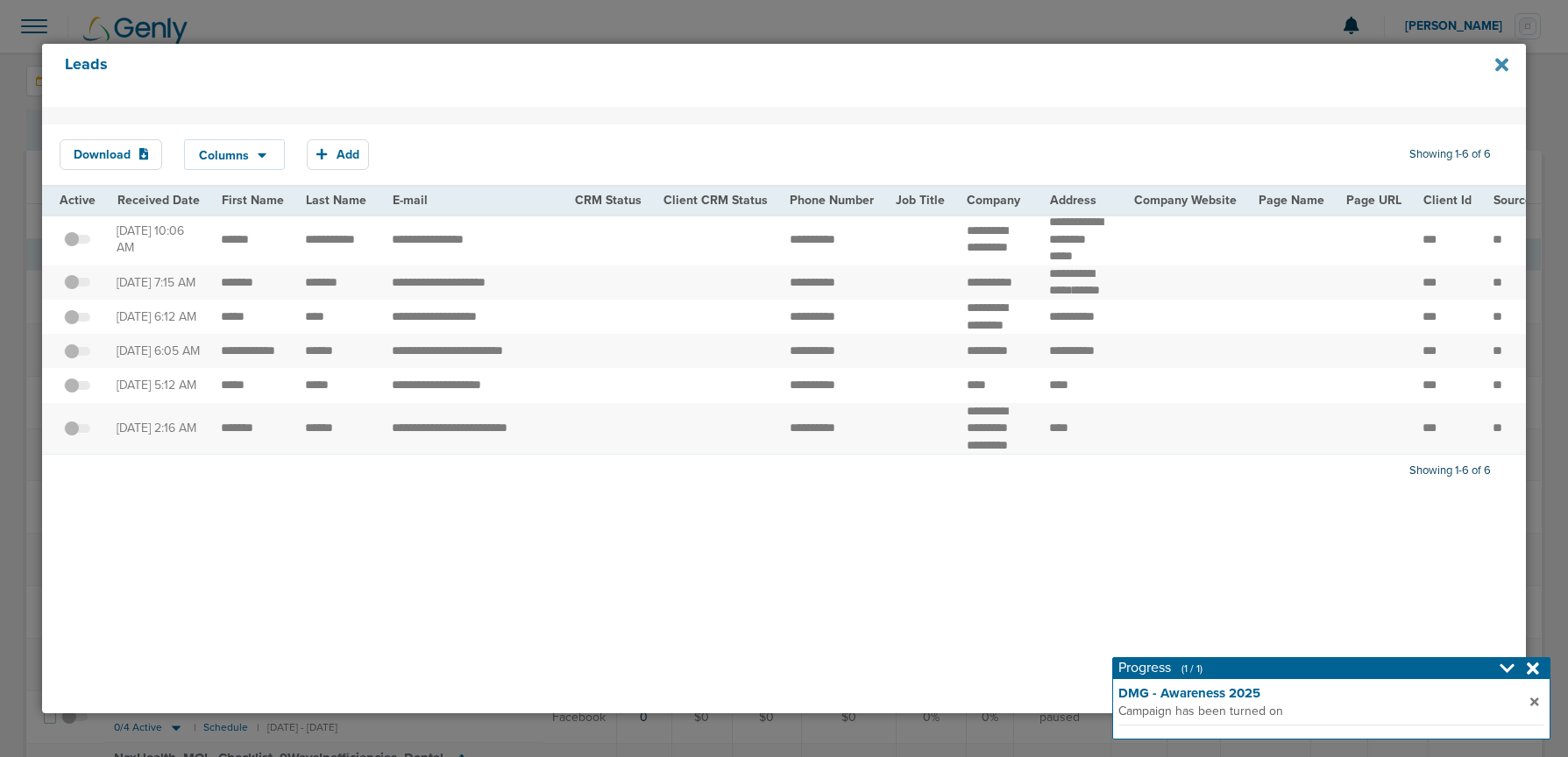
click at [1497, 62] on icon at bounding box center [1502, 65] width 14 height 14
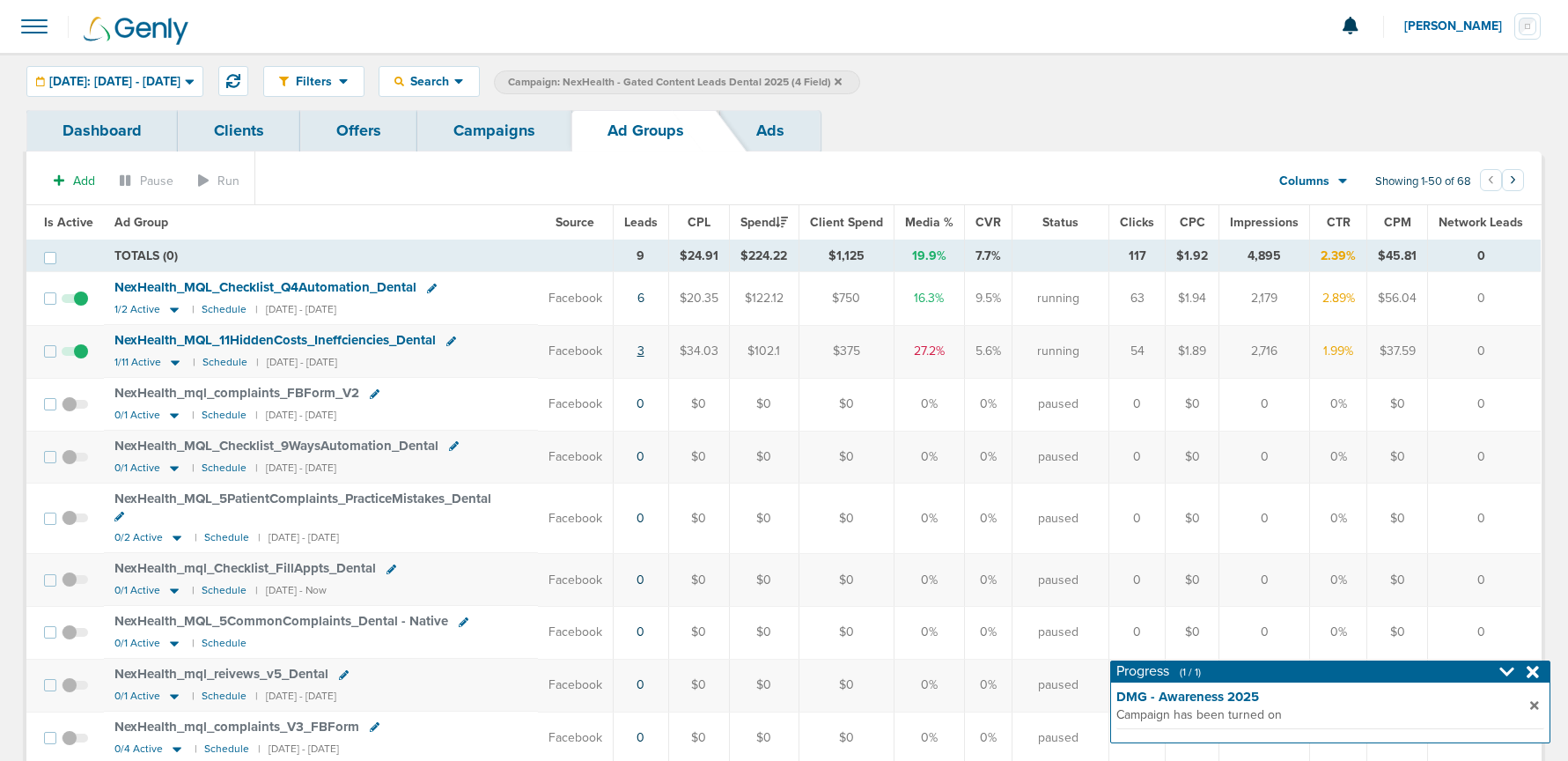
click at [641, 352] on link "3" at bounding box center [640, 350] width 7 height 15
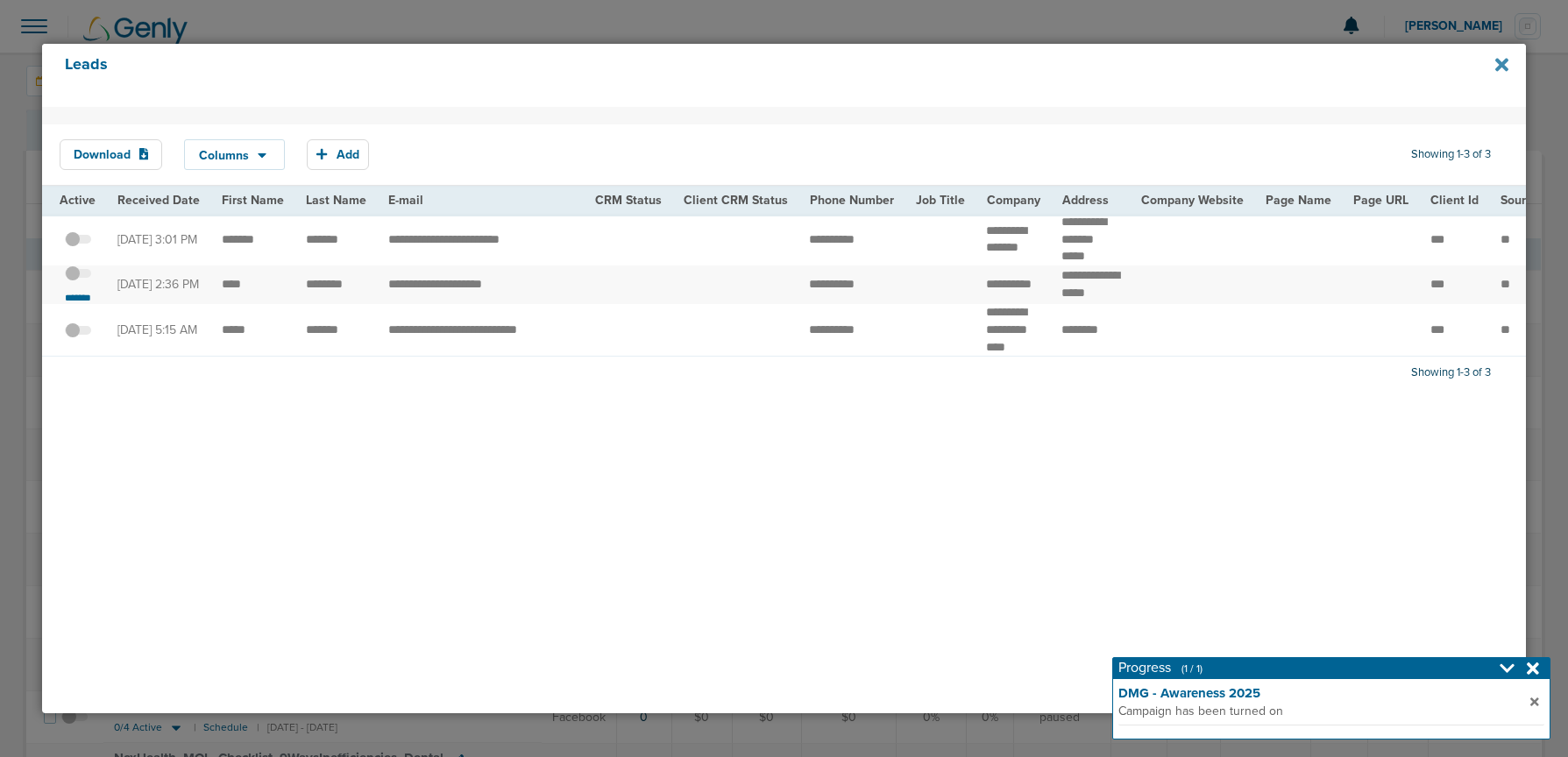
click at [1504, 69] on icon at bounding box center [1502, 65] width 14 height 14
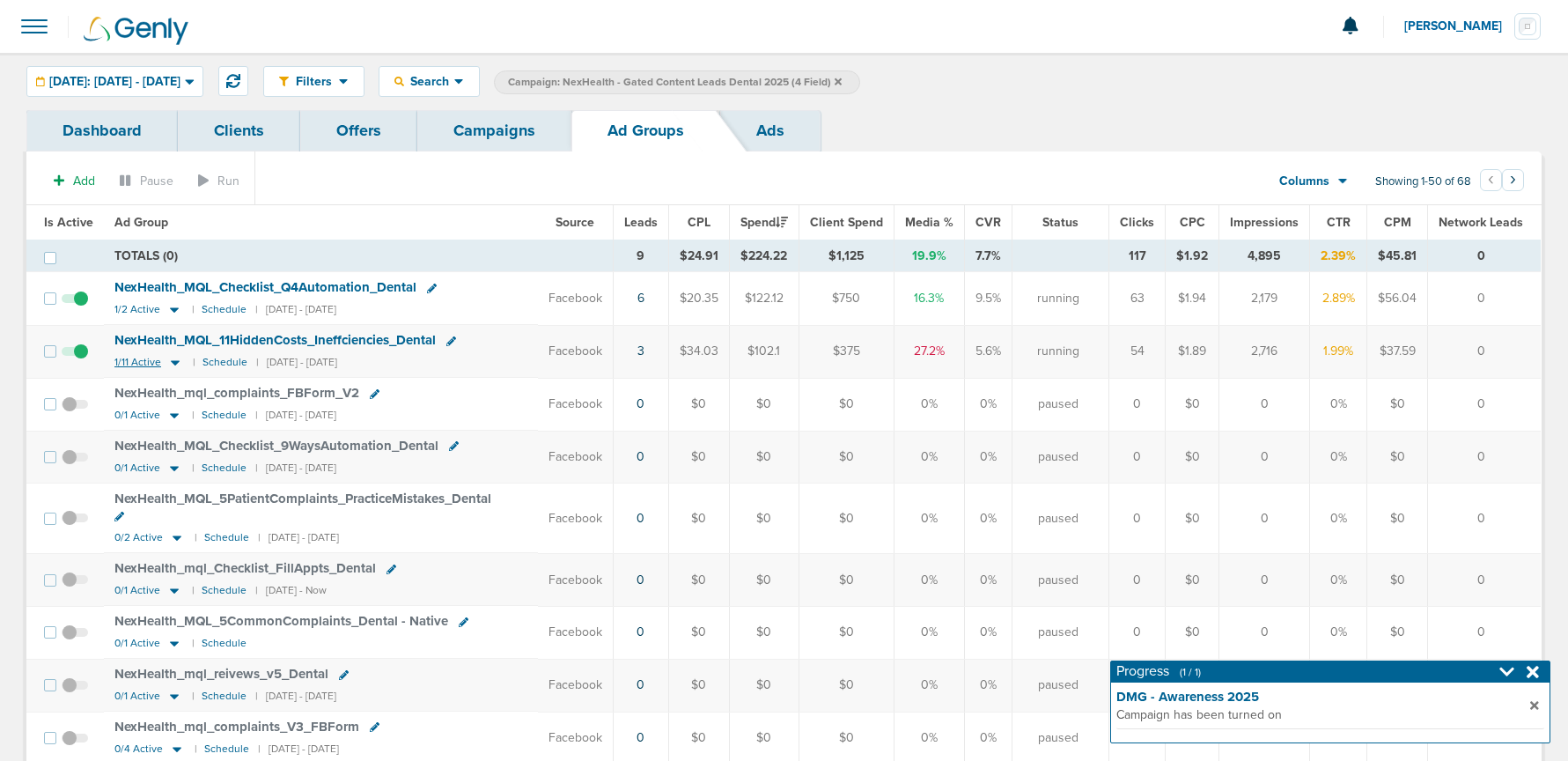
click at [177, 361] on icon at bounding box center [175, 362] width 18 height 15
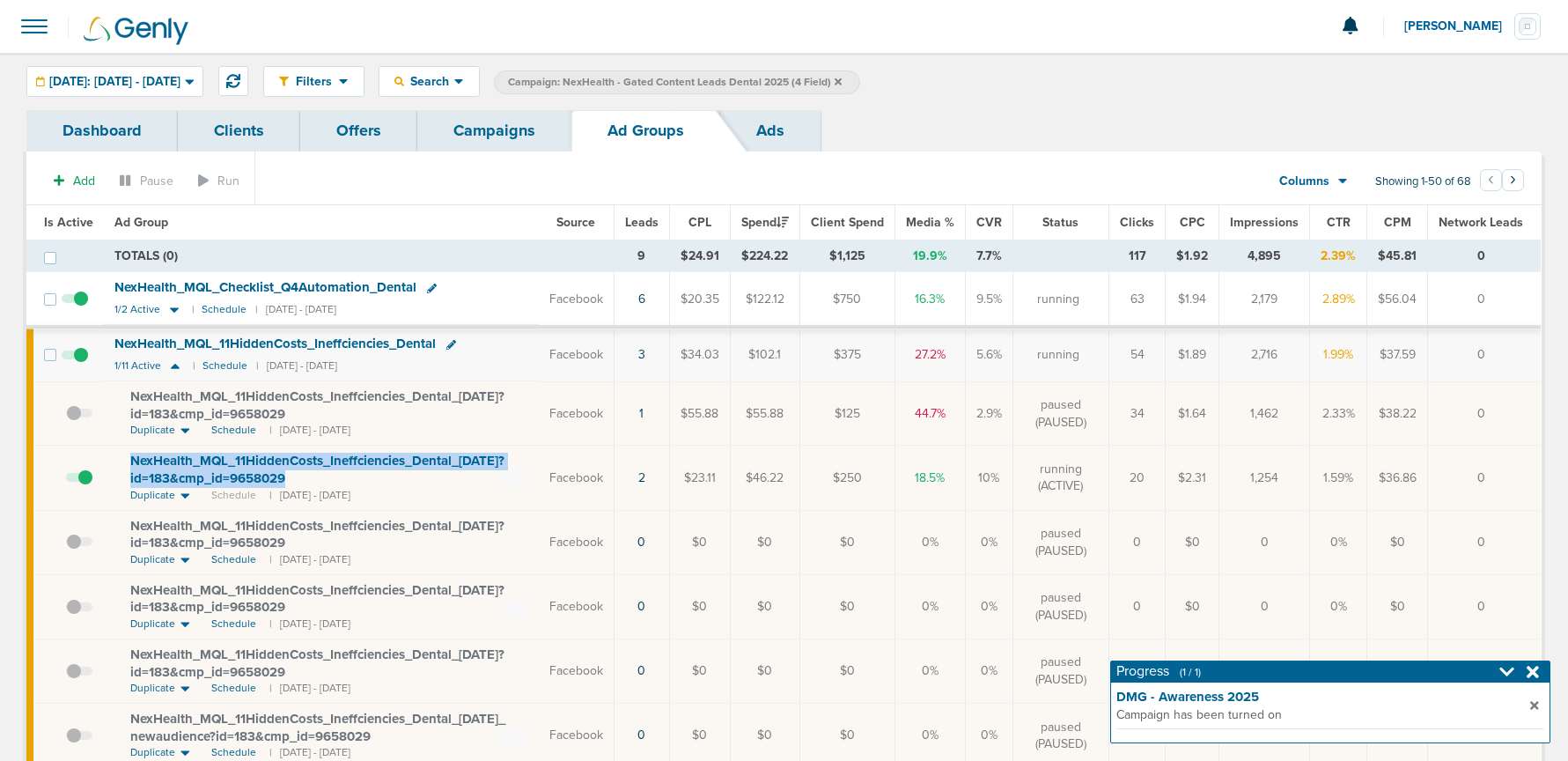
drag, startPoint x: 124, startPoint y: 456, endPoint x: 301, endPoint y: 476, distance: 178.1
click at [301, 476] on td "NexHealth_ MQL_ 11HiddenCosts_ Ineffciencies_ Dental_ 09.23.25?id=183&cmp_ id=9…" at bounding box center [321, 478] width 435 height 65
copy span "NexHealth_ MQL_ 11HiddenCosts_ Ineffciencies_ Dental_ 09.23.25?id=183&cmp_ id=9…"
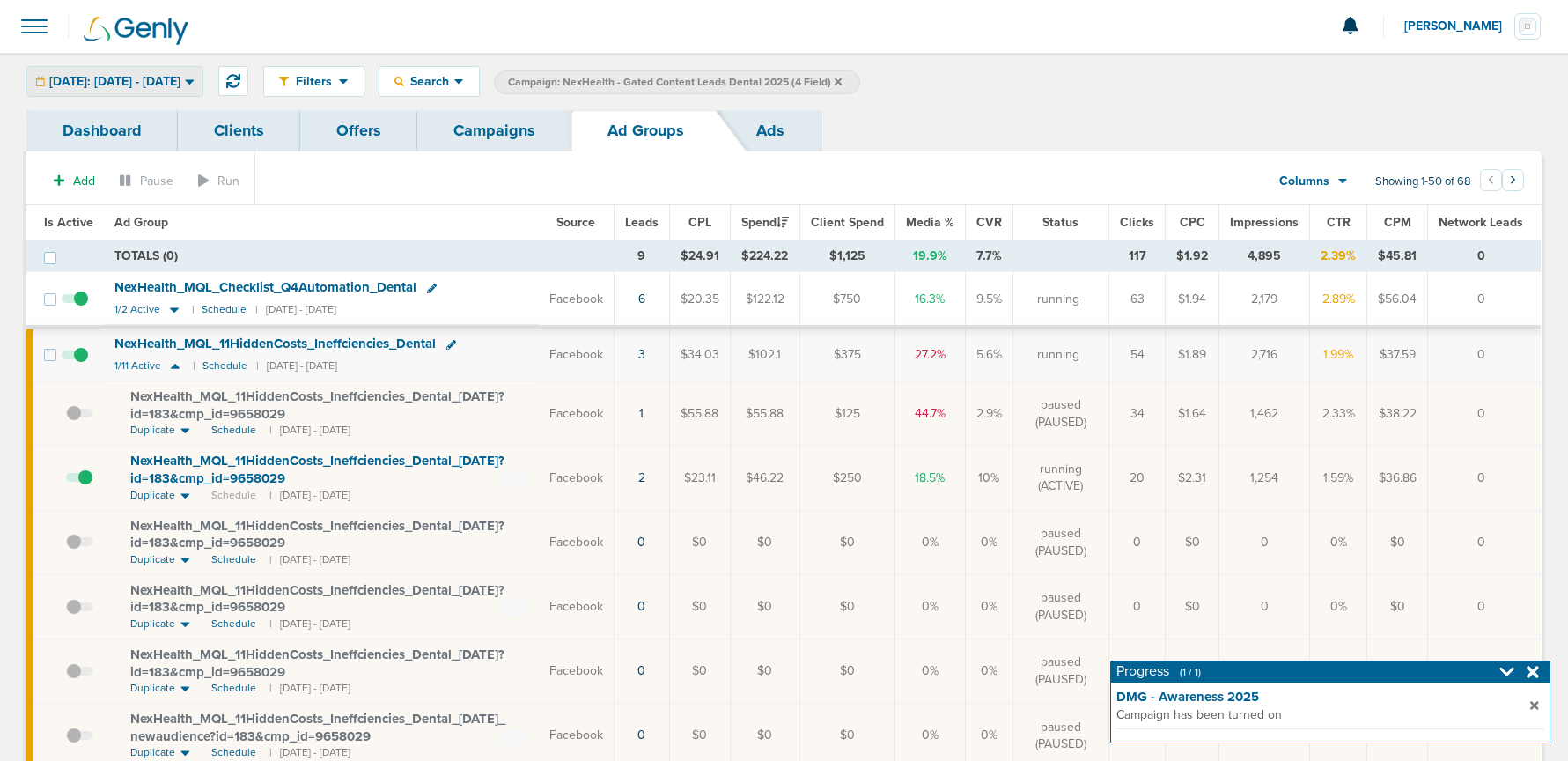
drag, startPoint x: 182, startPoint y: 82, endPoint x: 182, endPoint y: 132, distance: 50.0
click at [181, 83] on span "[DATE]: [DATE] - [DATE]" at bounding box center [114, 81] width 131 height 13
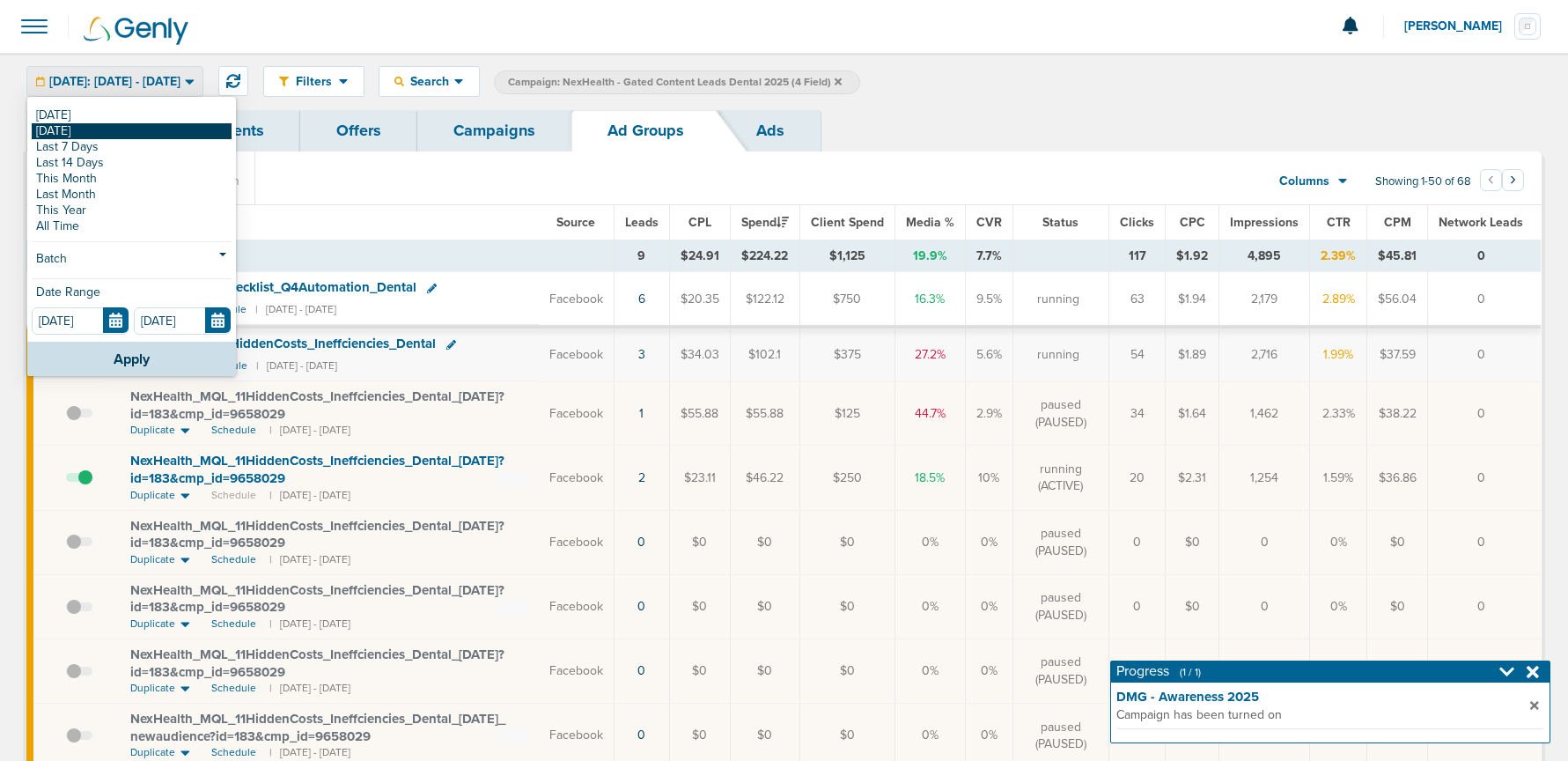
click at [148, 128] on link "[DATE]" at bounding box center [131, 131] width 199 height 16
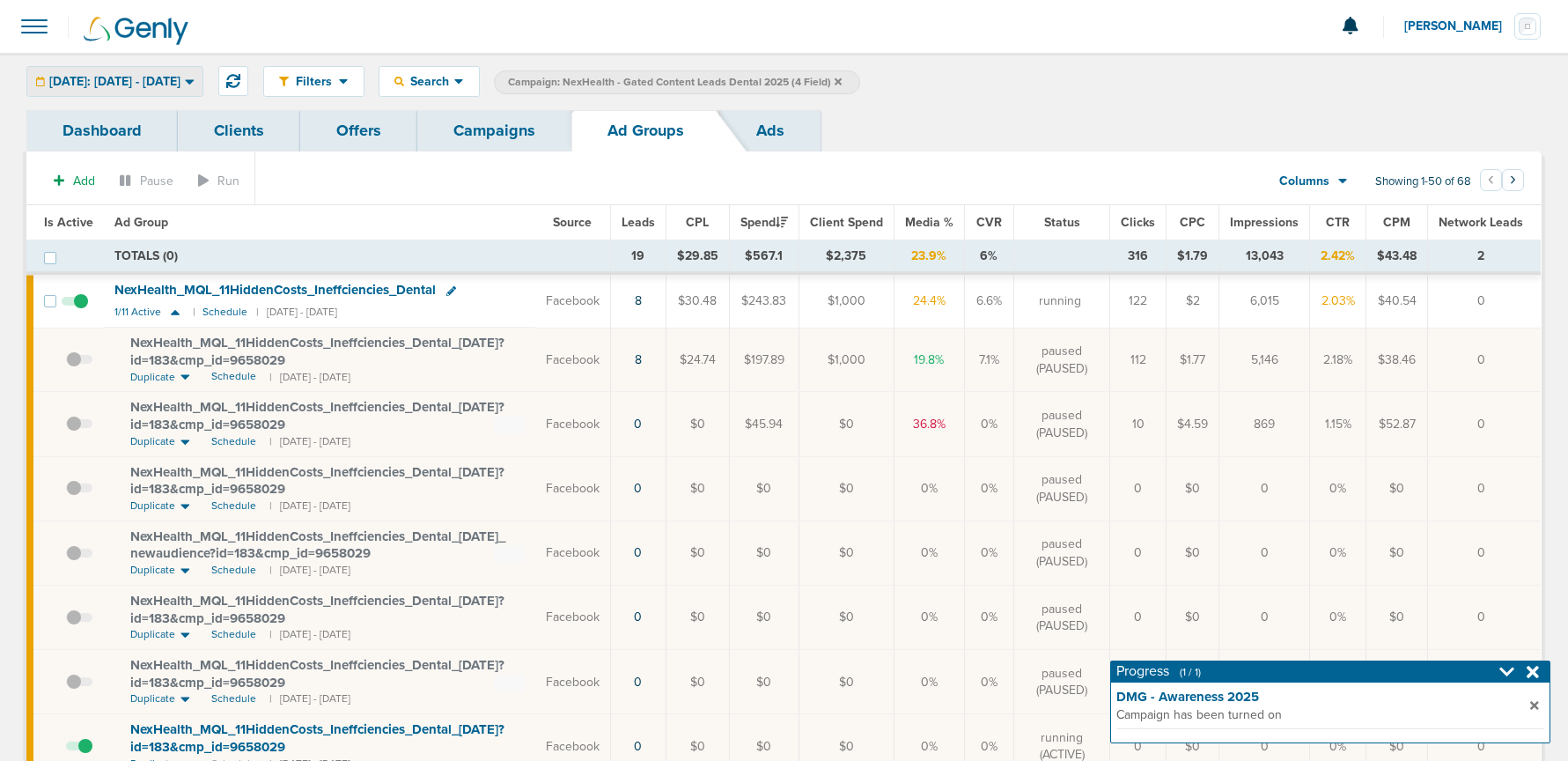
drag, startPoint x: 218, startPoint y: 82, endPoint x: 207, endPoint y: 90, distance: 13.6
click at [181, 83] on span "Yesterday: 09.22.2025 - 09.22.2025" at bounding box center [114, 81] width 131 height 13
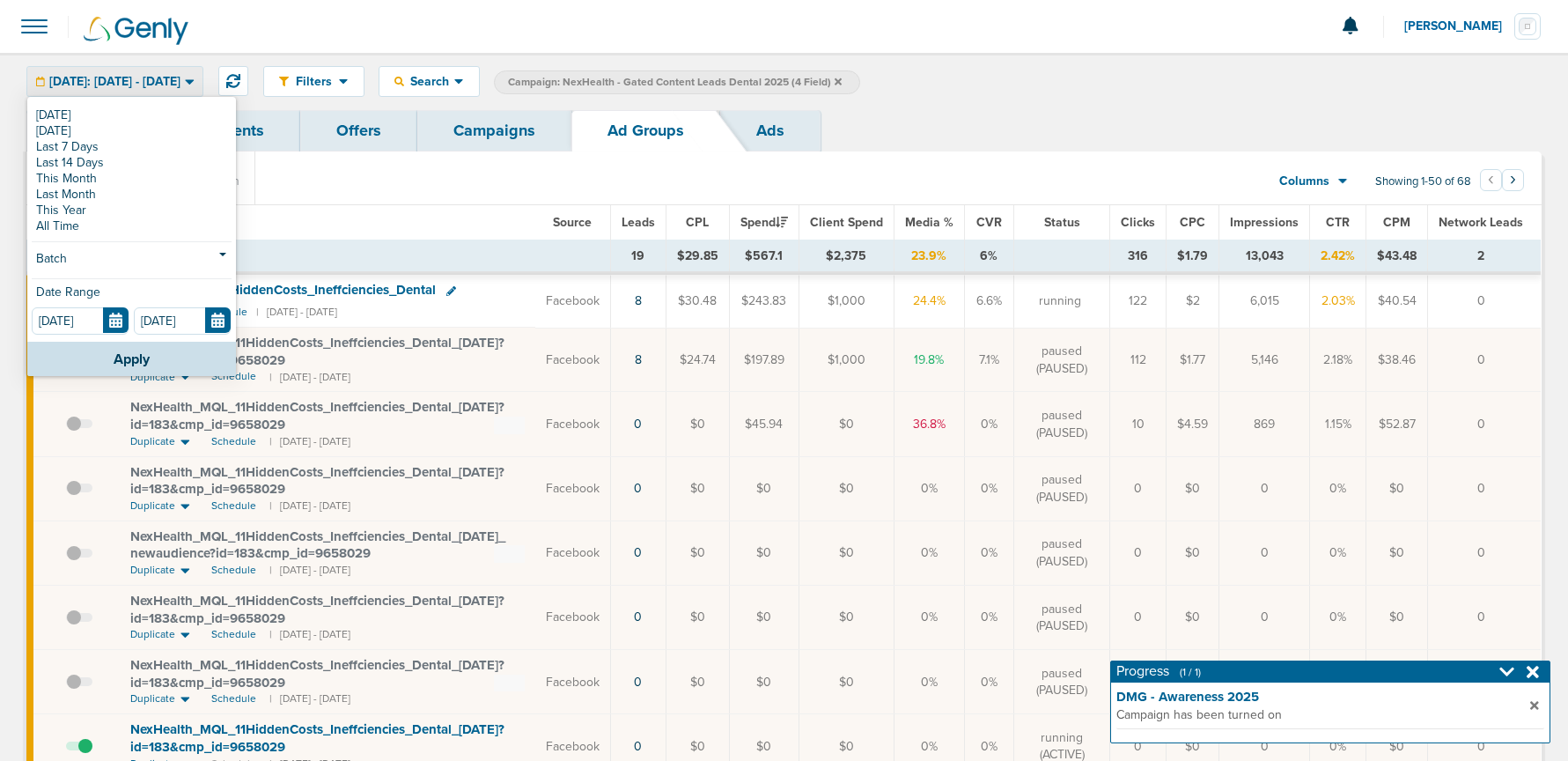
click at [138, 115] on link "[DATE]" at bounding box center [131, 115] width 199 height 16
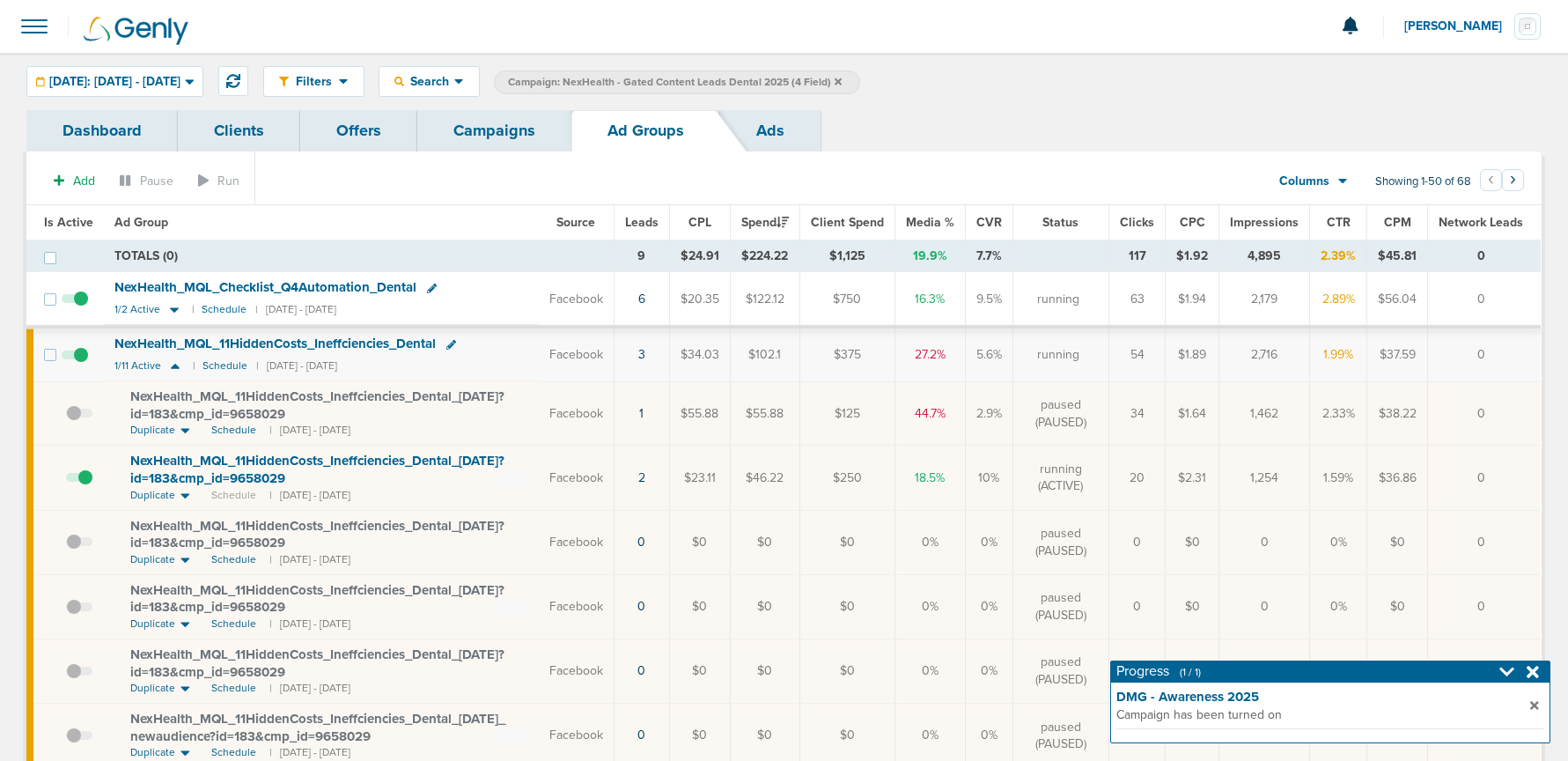
click at [499, 133] on link "Campaigns" at bounding box center [495, 131] width 154 height 41
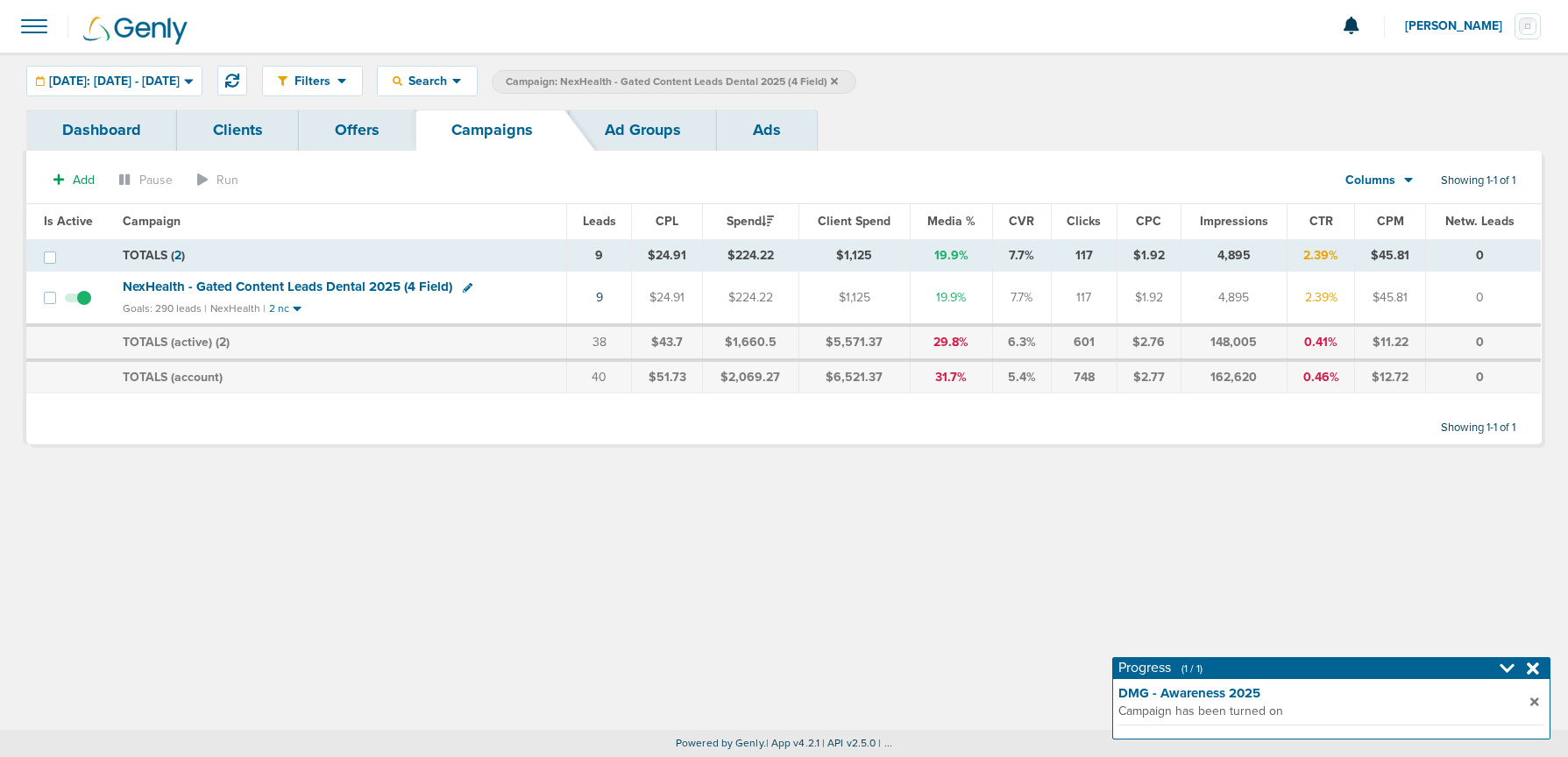
click at [838, 79] on icon at bounding box center [834, 80] width 7 height 7
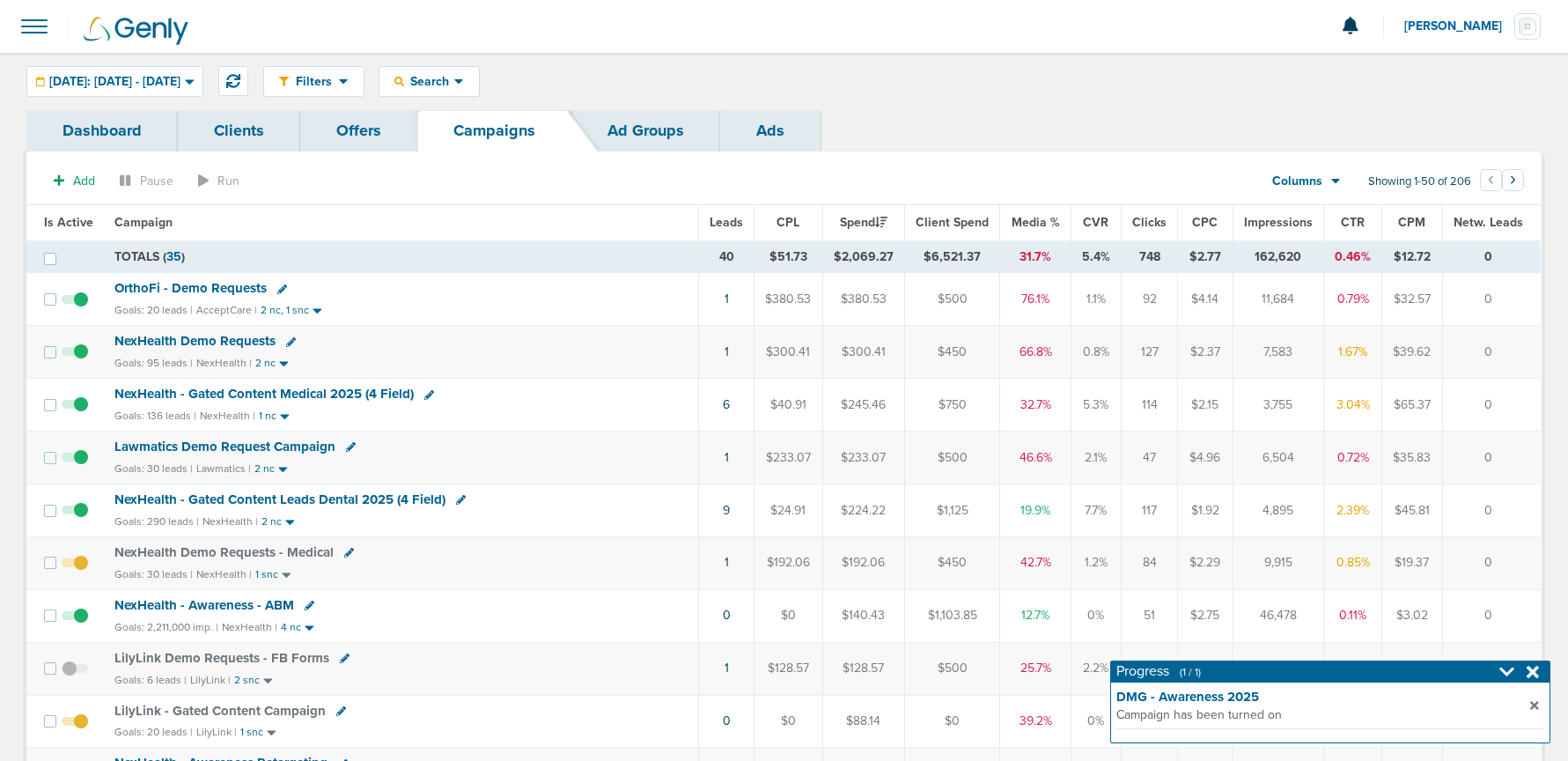
click at [180, 455] on div "Lawmatics Demo Request Campaign" at bounding box center [401, 447] width 573 height 18
click at [183, 450] on span "Lawmatics Demo Request Campaign" at bounding box center [225, 446] width 221 height 16
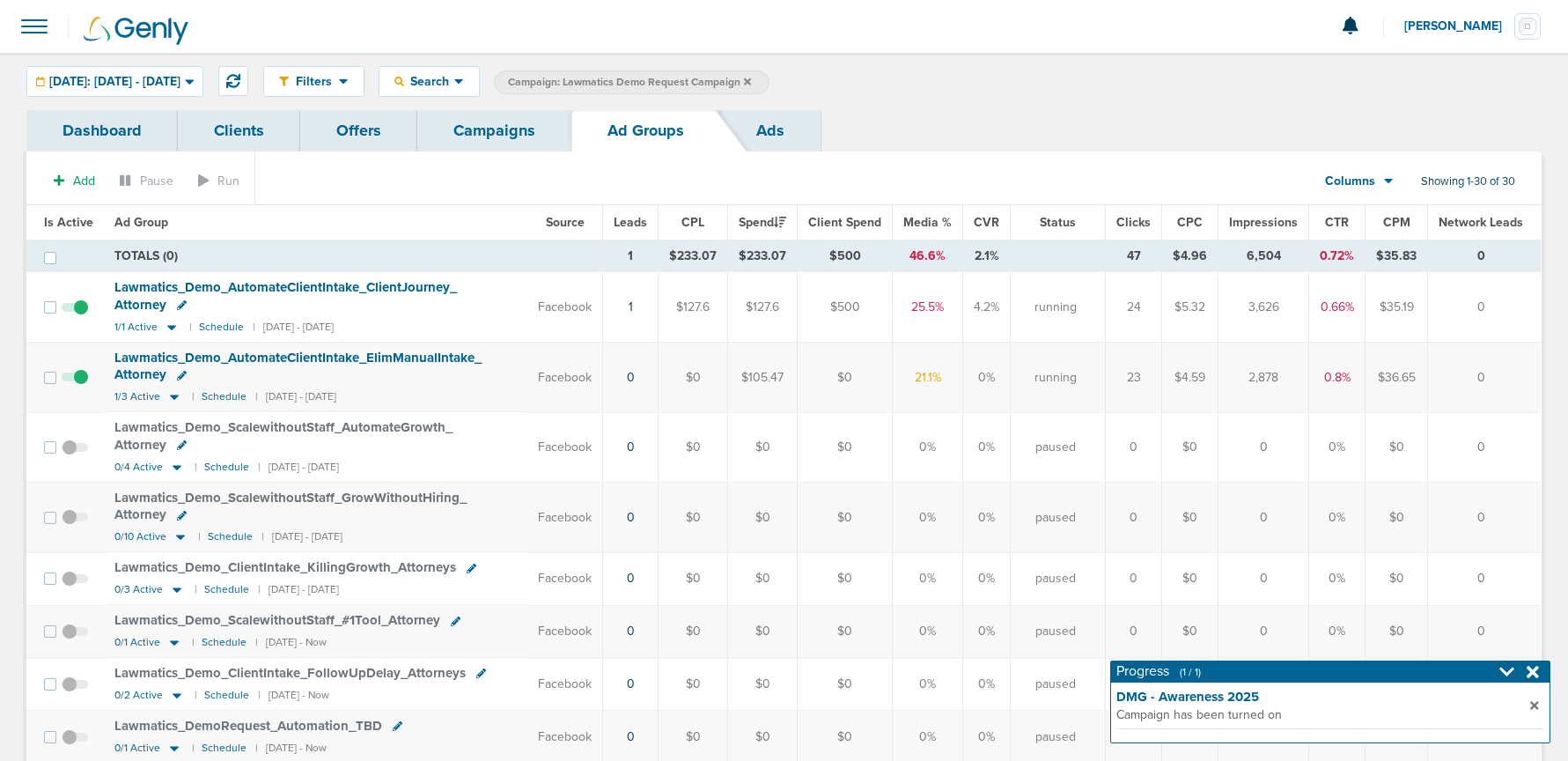
click at [483, 141] on link "Campaigns" at bounding box center [495, 131] width 154 height 41
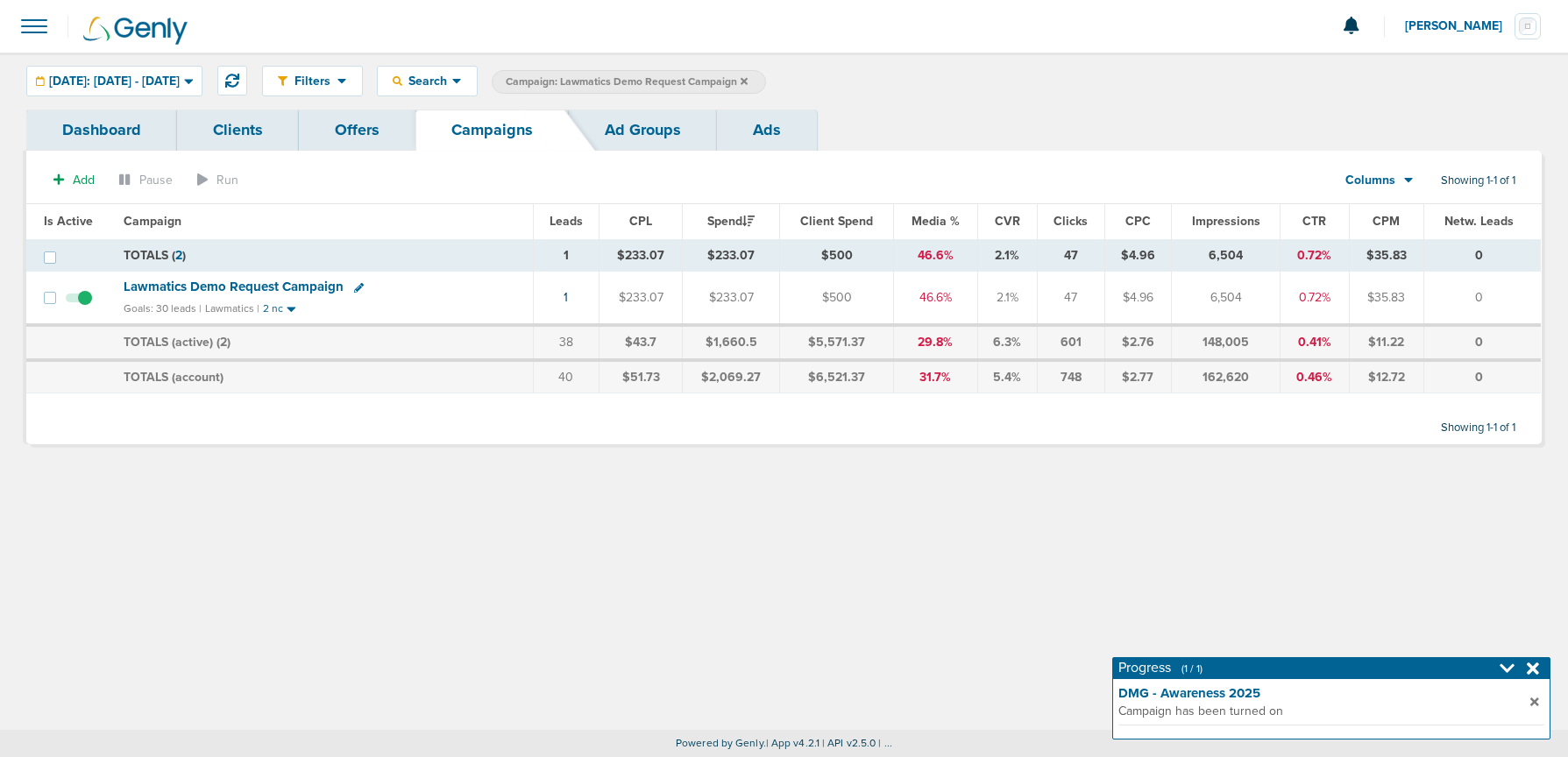
click at [748, 78] on icon at bounding box center [744, 80] width 7 height 7
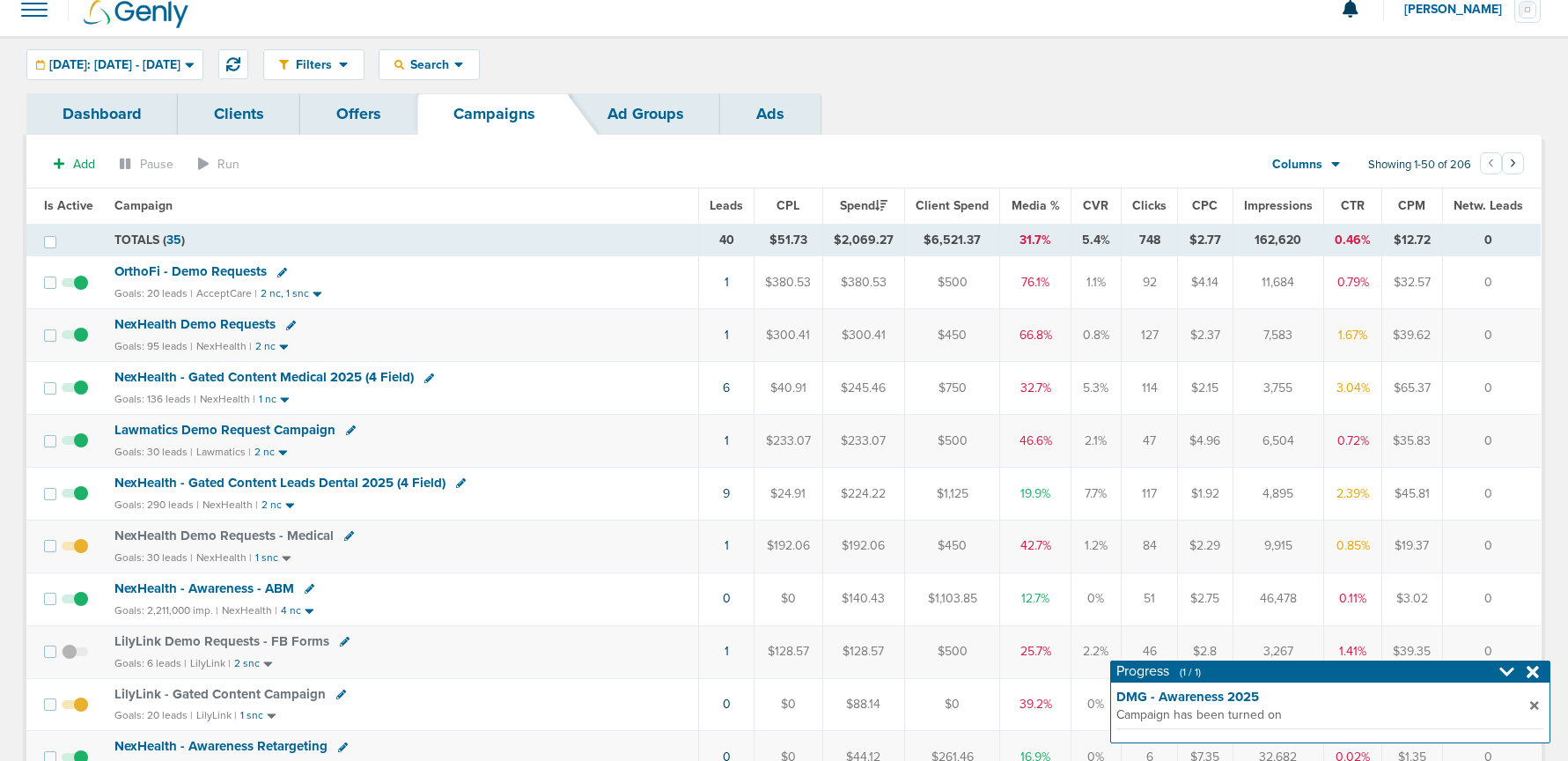
scroll to position [22, 0]
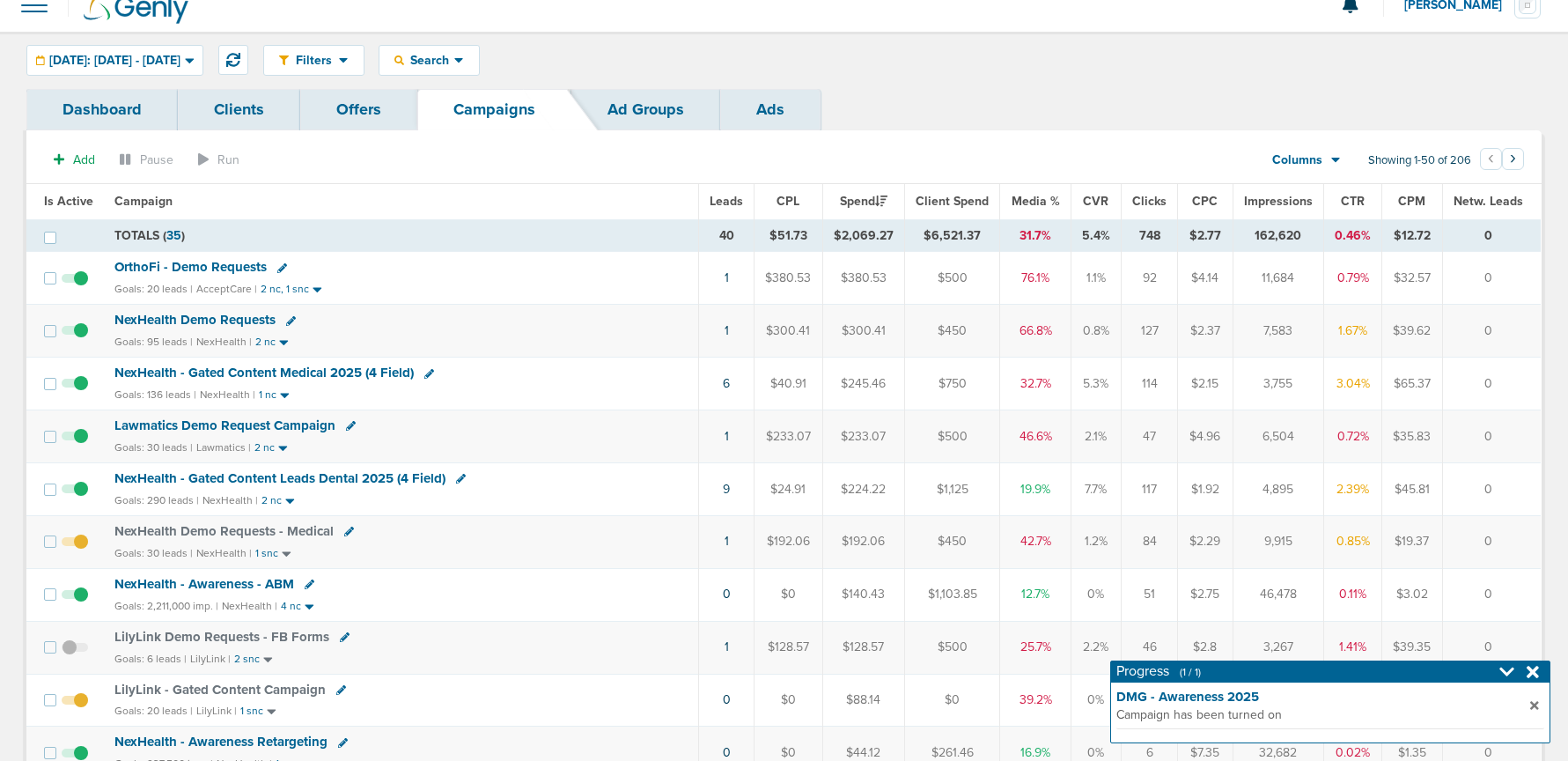
click at [1535, 673] on icon at bounding box center [1532, 672] width 13 height 13
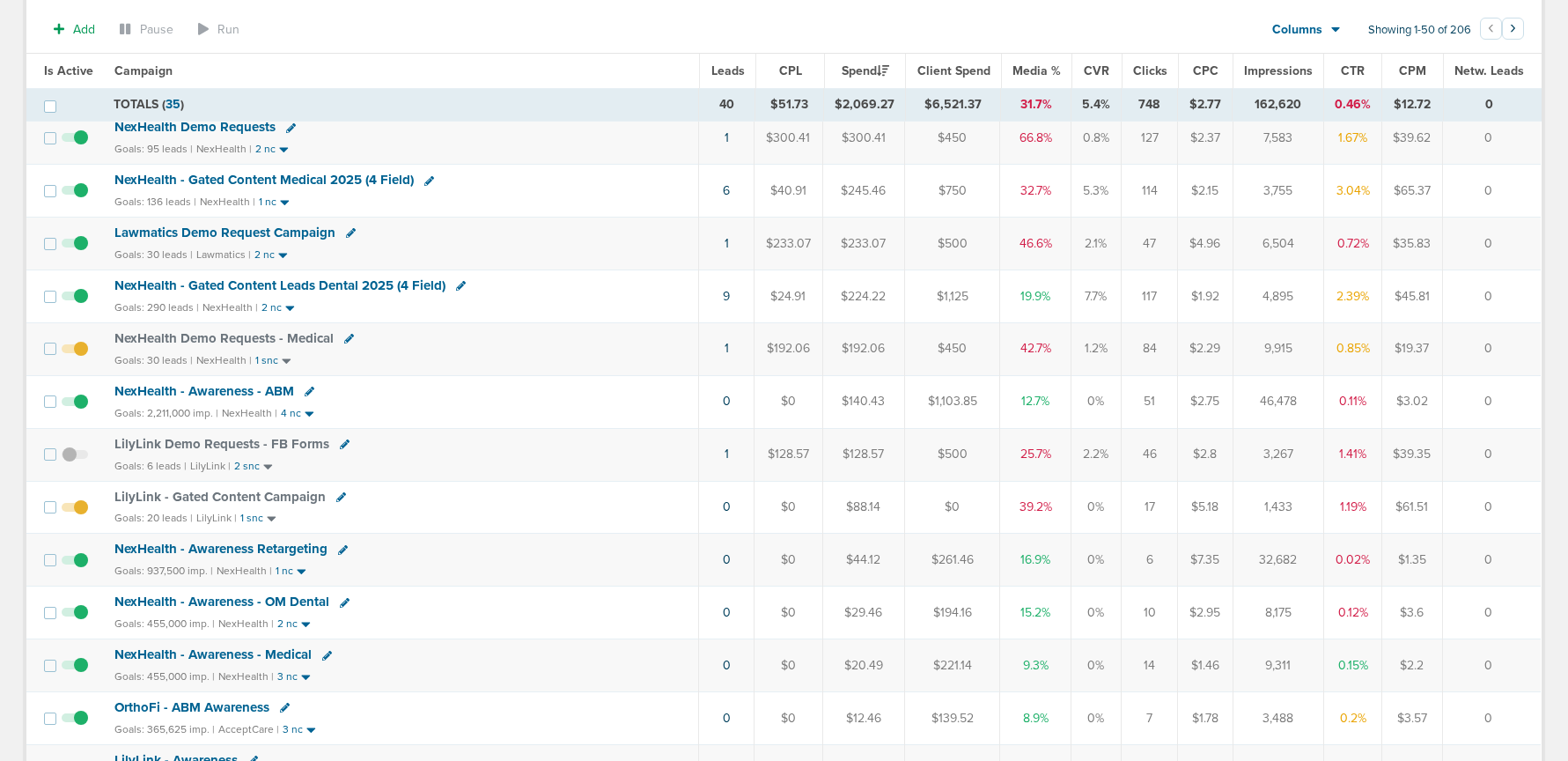
scroll to position [0, 0]
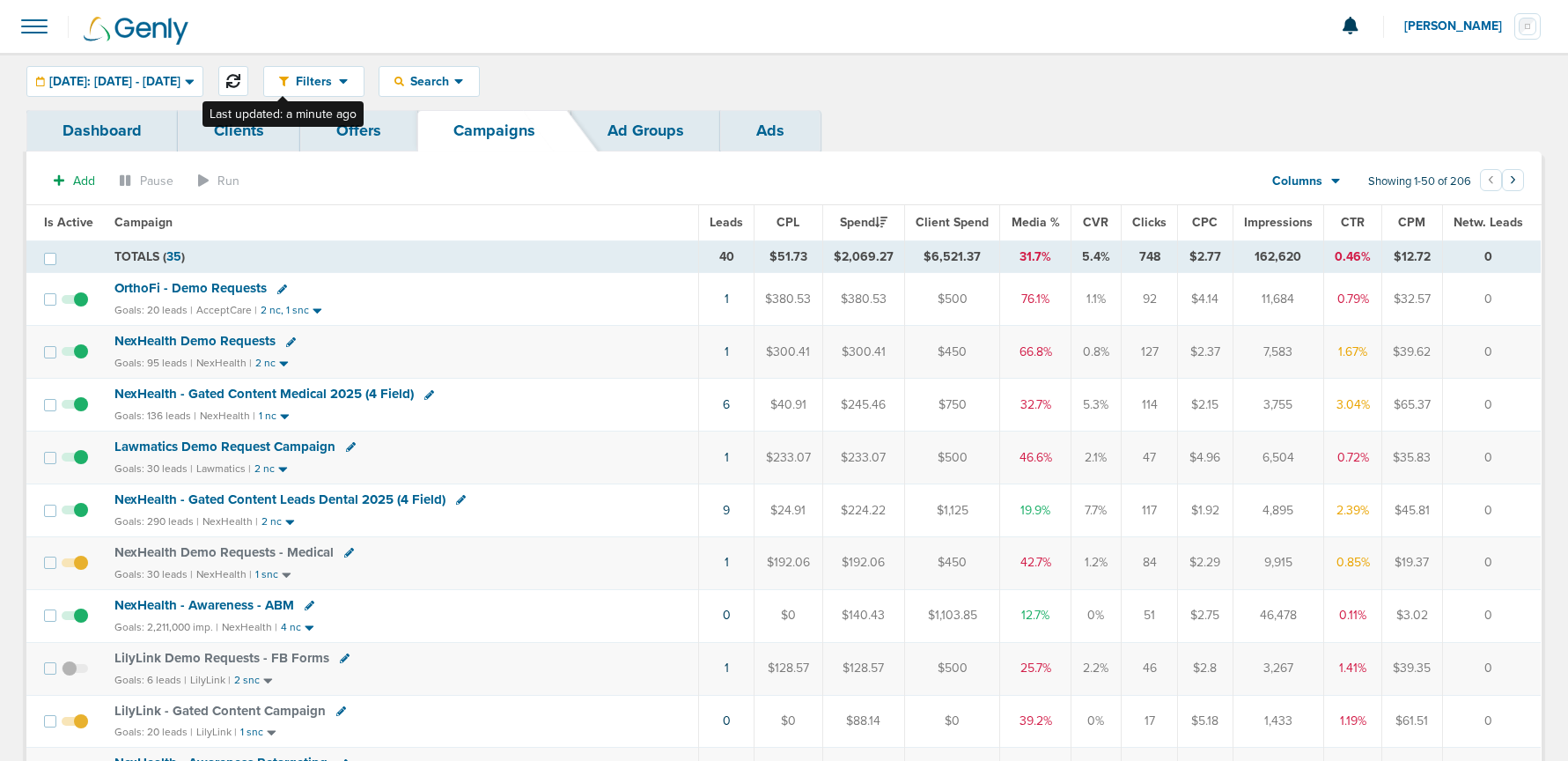
click at [240, 80] on icon at bounding box center [233, 81] width 14 height 14
click at [240, 84] on icon at bounding box center [233, 81] width 14 height 14
click at [171, 337] on span "NexHealth Demo Requests" at bounding box center [195, 340] width 161 height 16
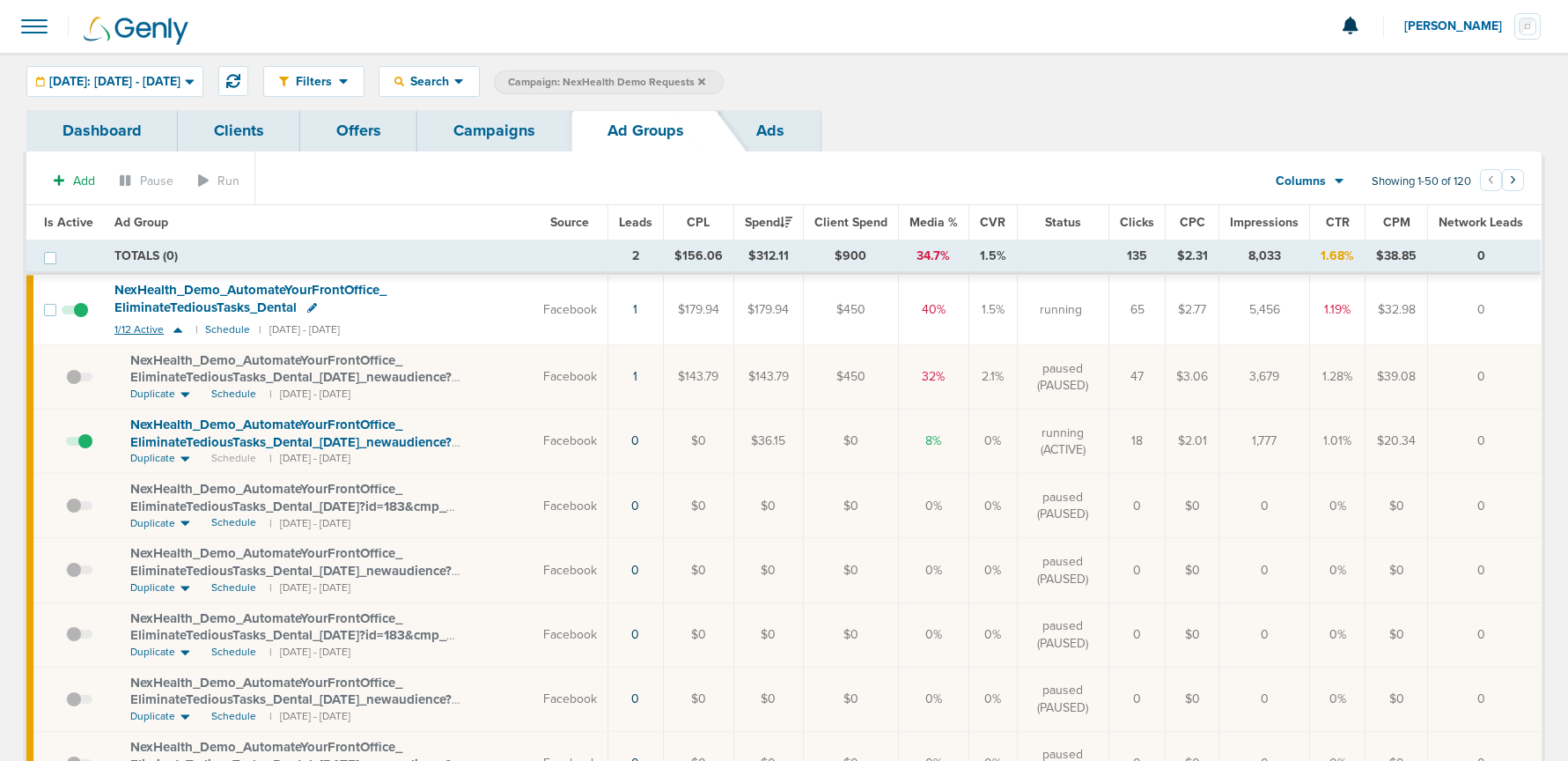
click at [174, 329] on icon at bounding box center [177, 330] width 9 height 5
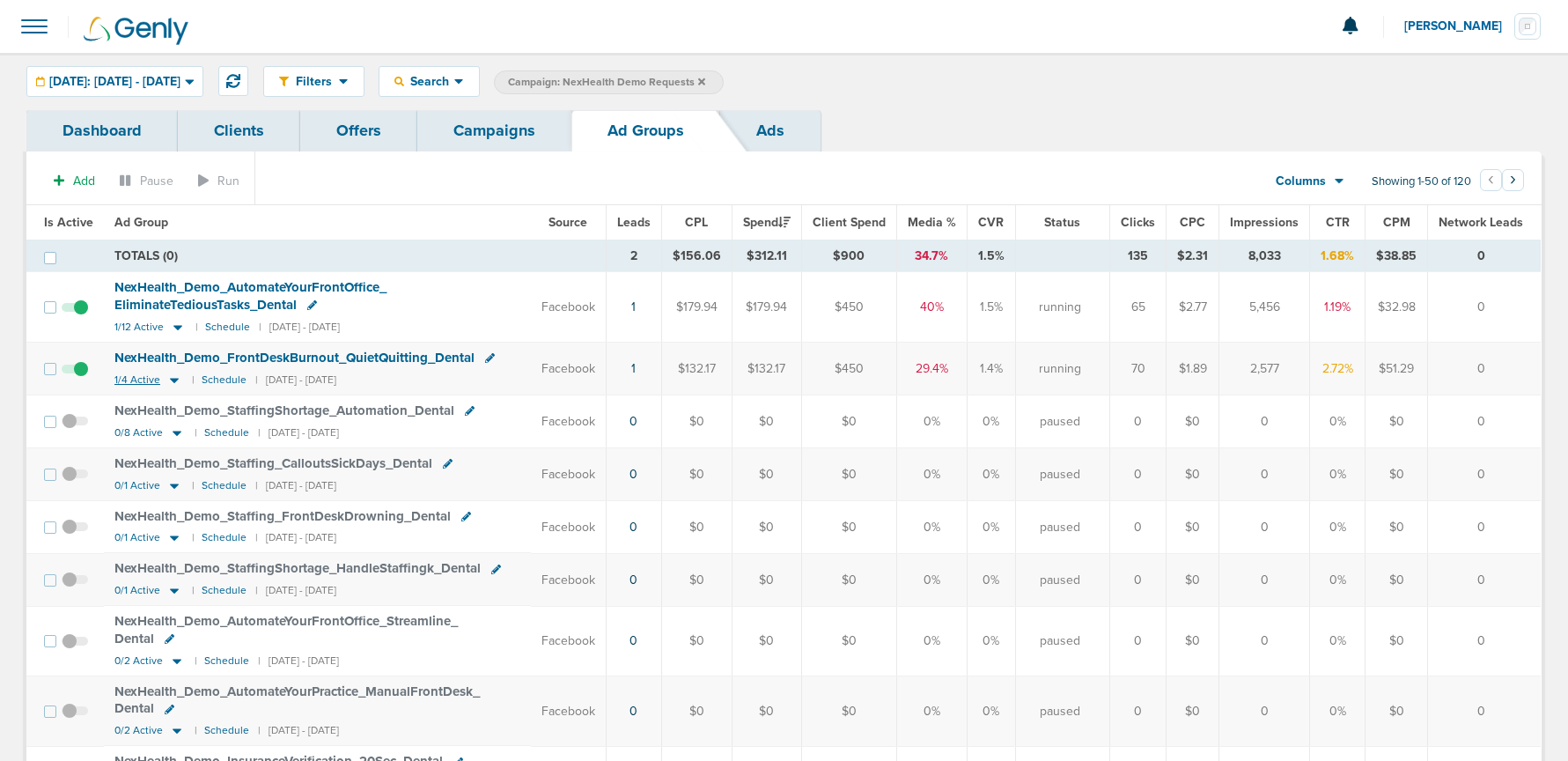
click at [178, 377] on icon at bounding box center [174, 380] width 18 height 15
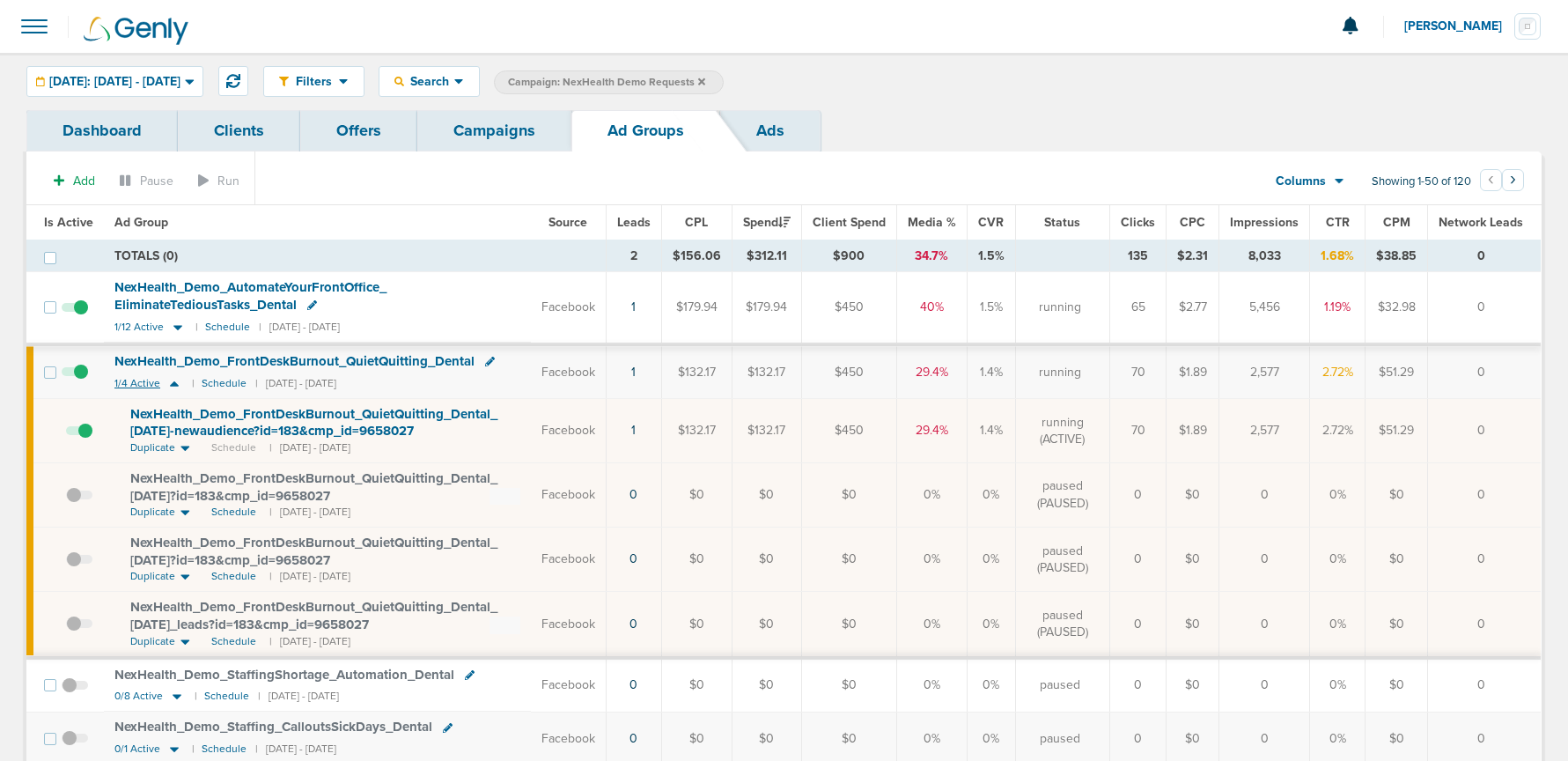
click at [178, 377] on icon at bounding box center [174, 383] width 18 height 15
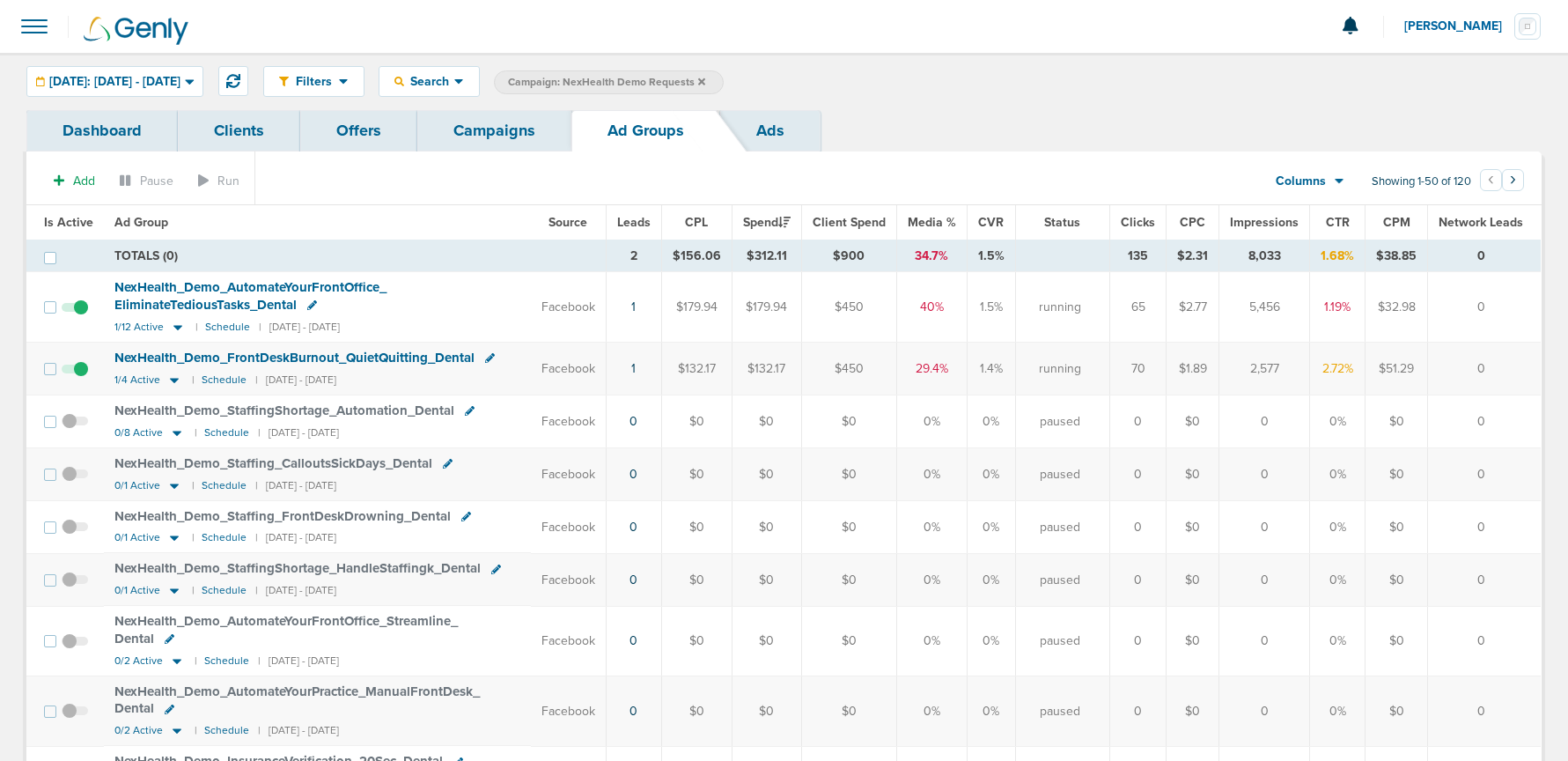
click at [505, 128] on link "Campaigns" at bounding box center [495, 131] width 154 height 41
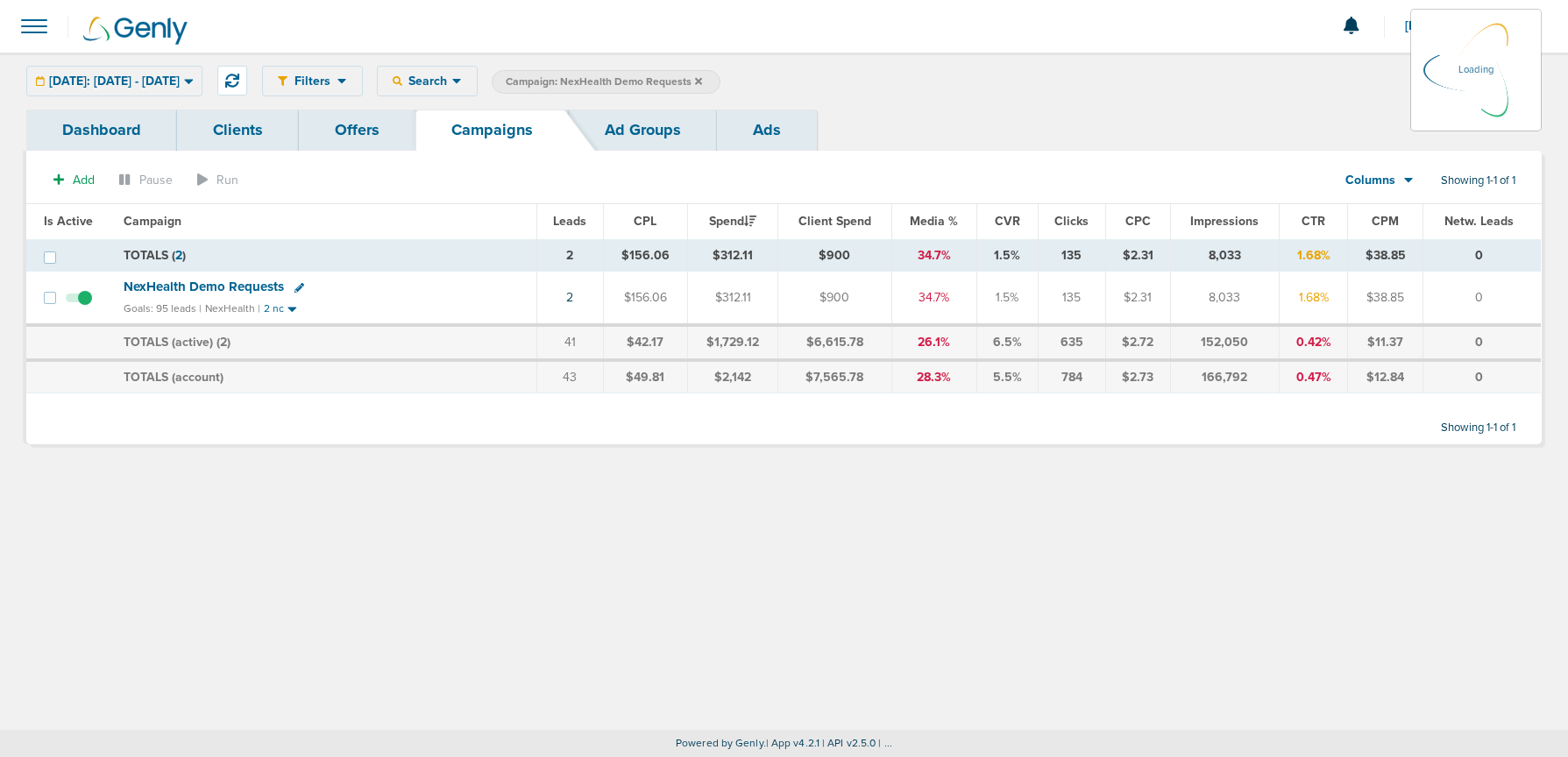
click at [702, 83] on icon at bounding box center [698, 80] width 7 height 7
click at [702, 80] on icon at bounding box center [698, 81] width 7 height 11
click at [702, 80] on icon at bounding box center [698, 80] width 7 height 7
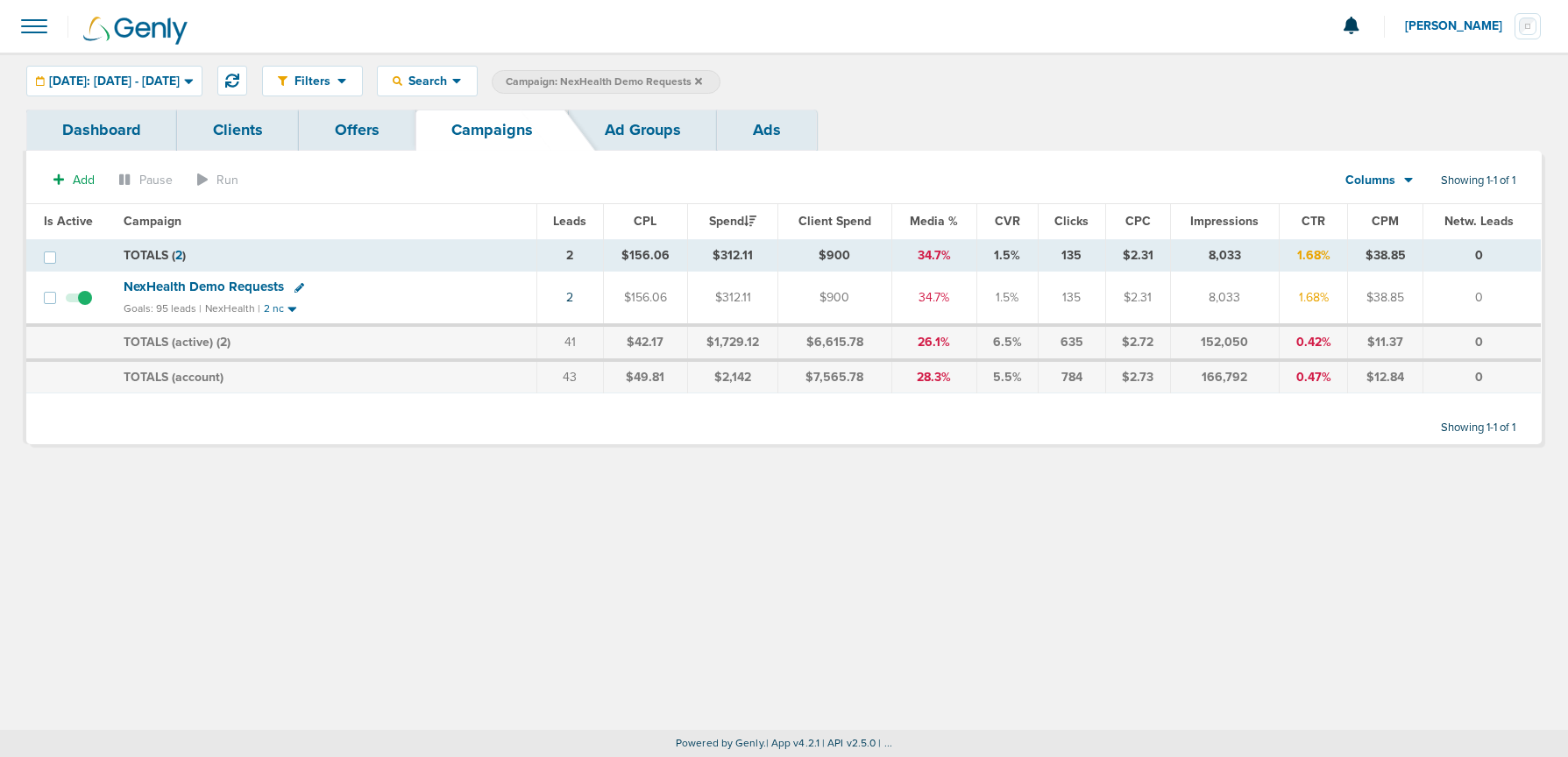
click at [702, 79] on icon at bounding box center [698, 80] width 7 height 7
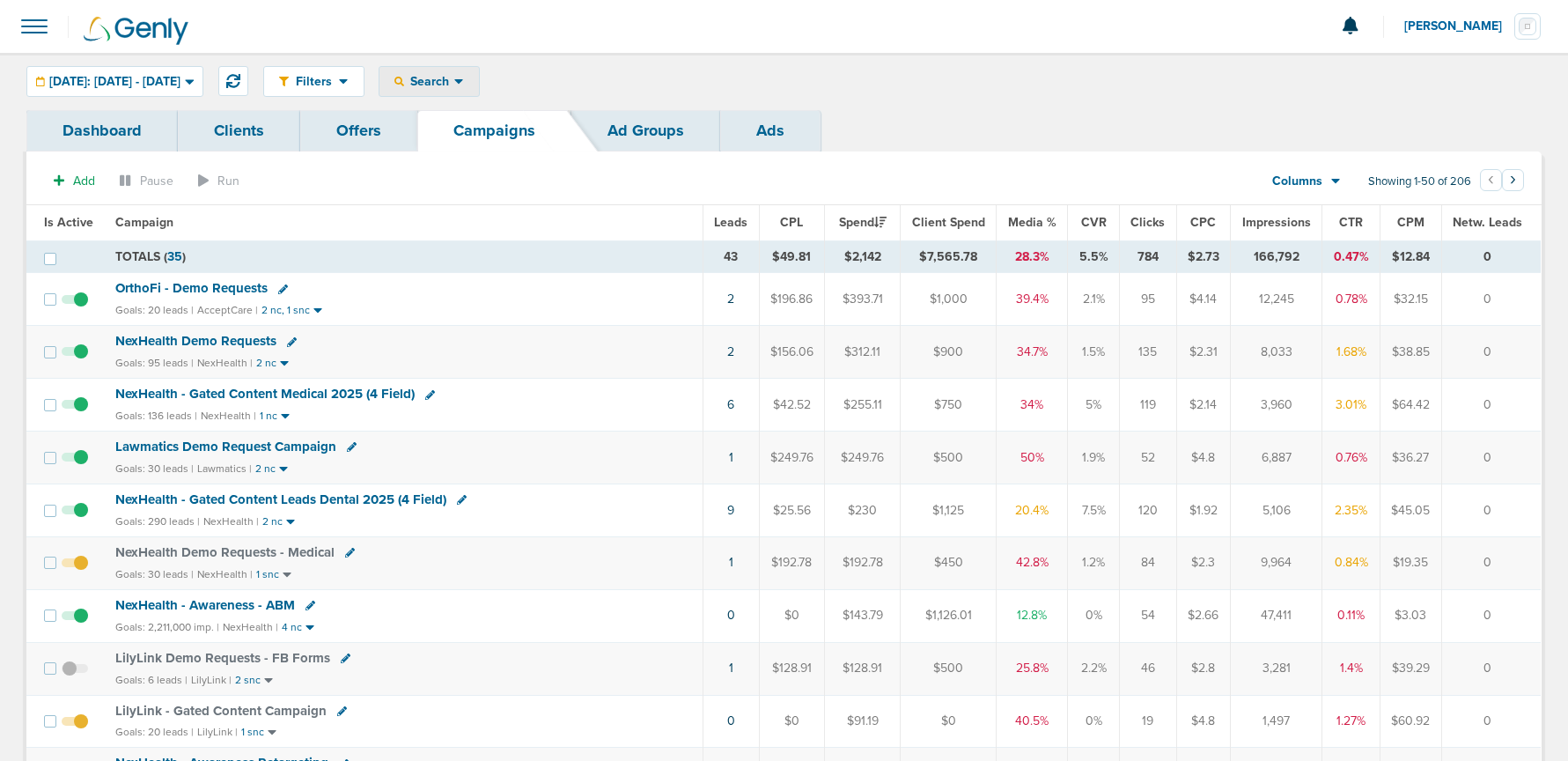
click at [455, 86] on span "Search" at bounding box center [428, 81] width 50 height 15
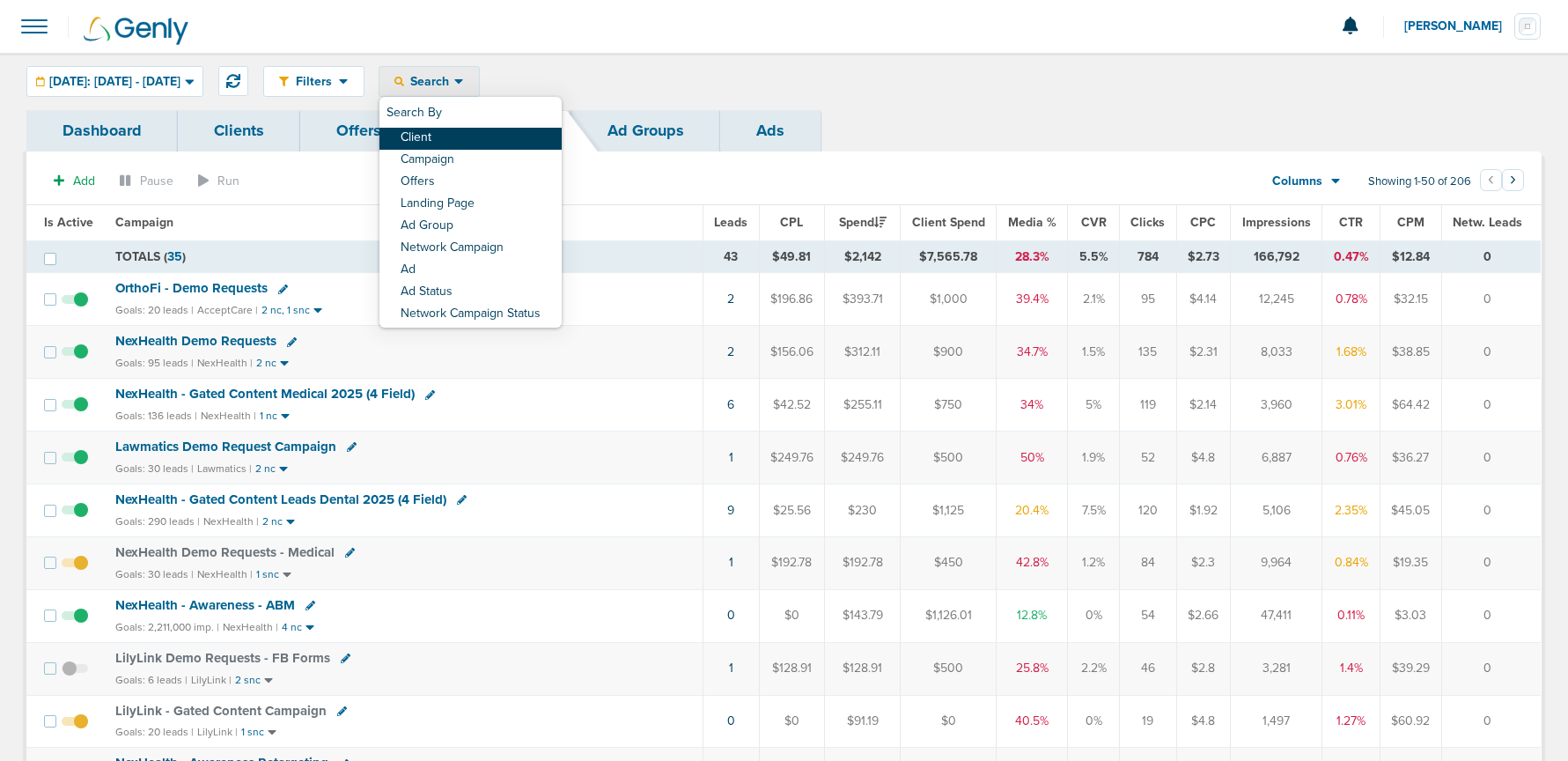
click at [477, 136] on link "Client" at bounding box center [470, 139] width 182 height 22
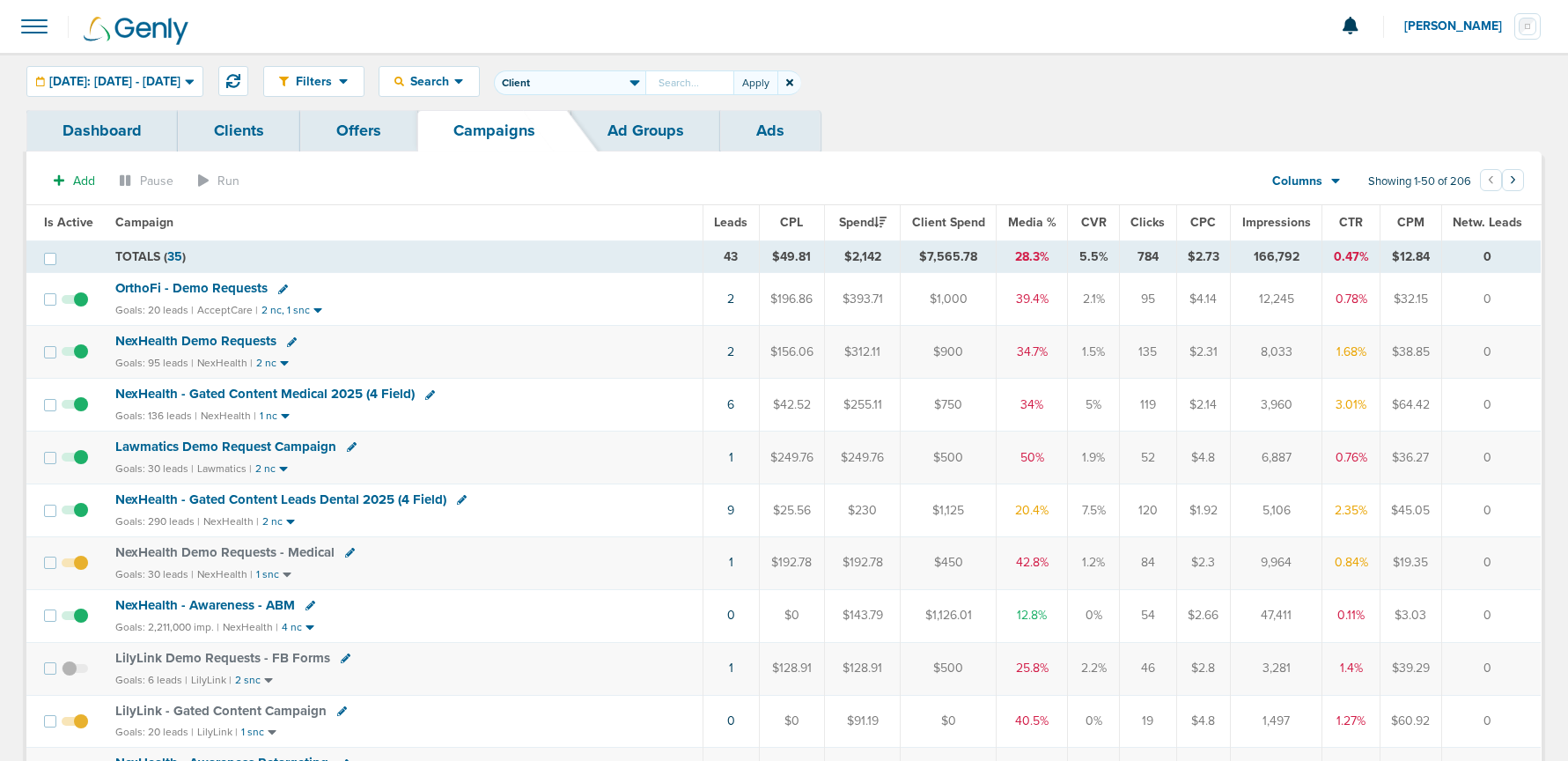
type input "5"
type input "Accept"
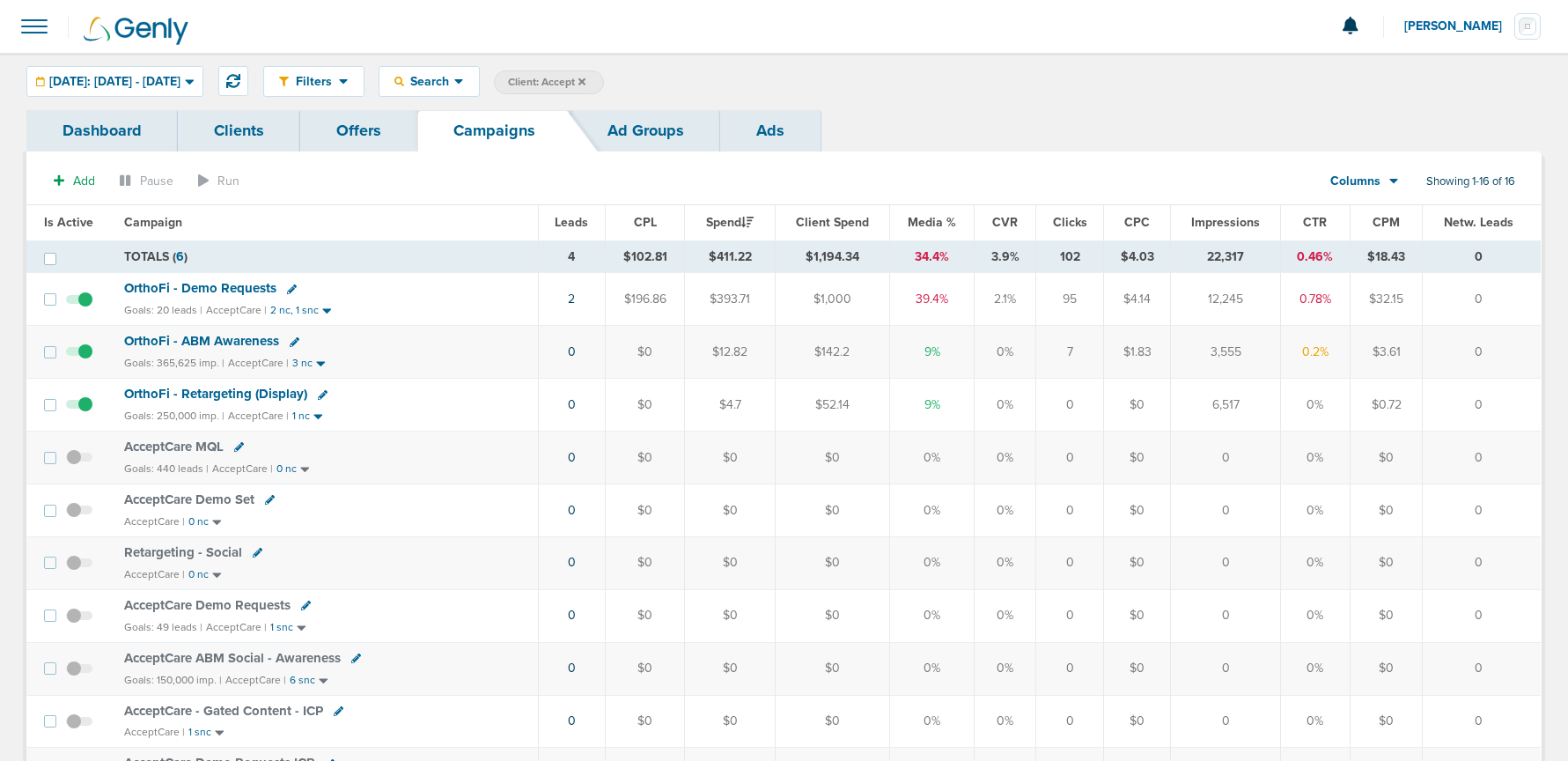
click at [238, 286] on span "OrthoFi - Demo Requests" at bounding box center [200, 288] width 152 height 16
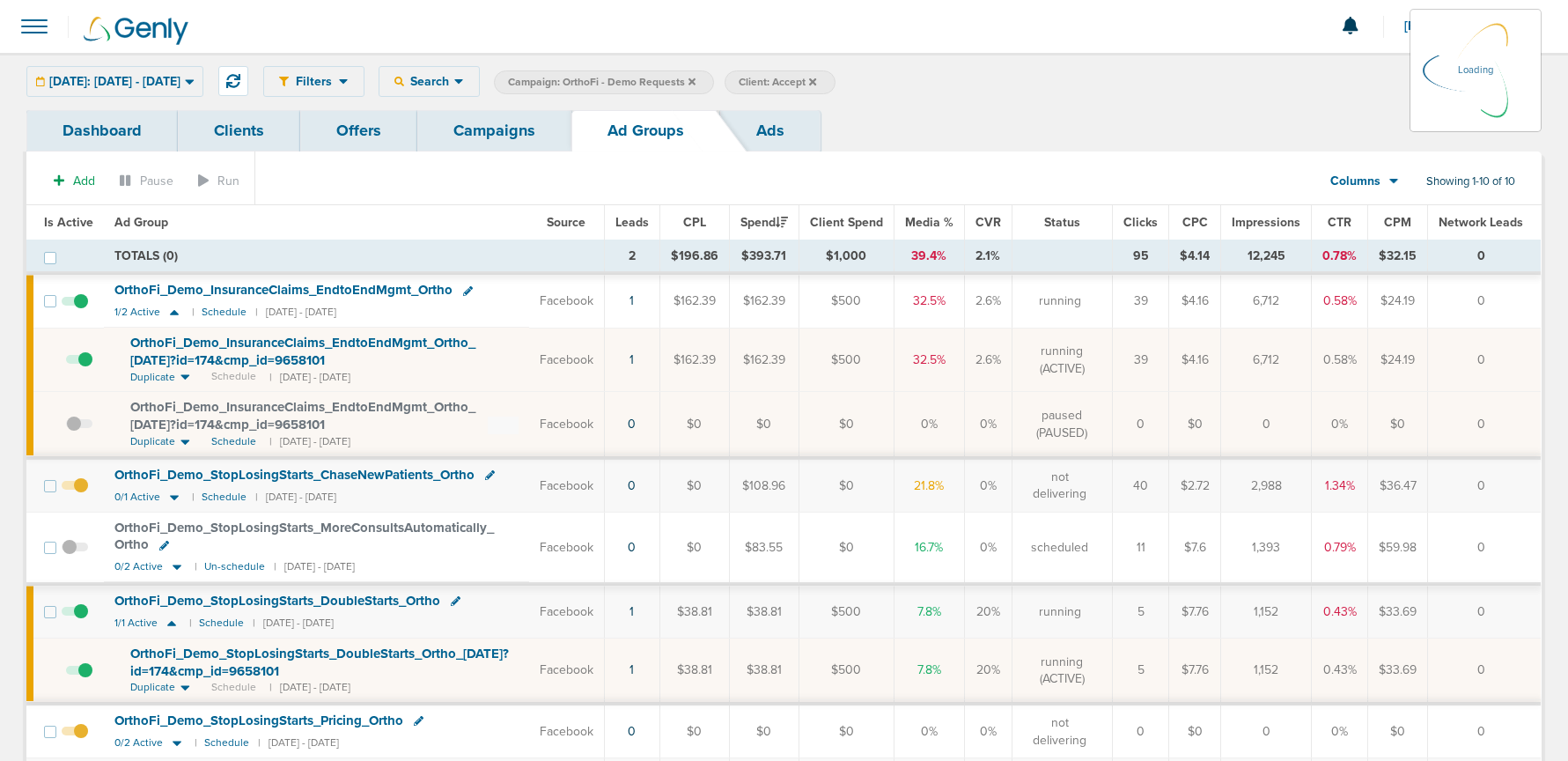
click at [517, 141] on link "Campaigns" at bounding box center [495, 131] width 154 height 41
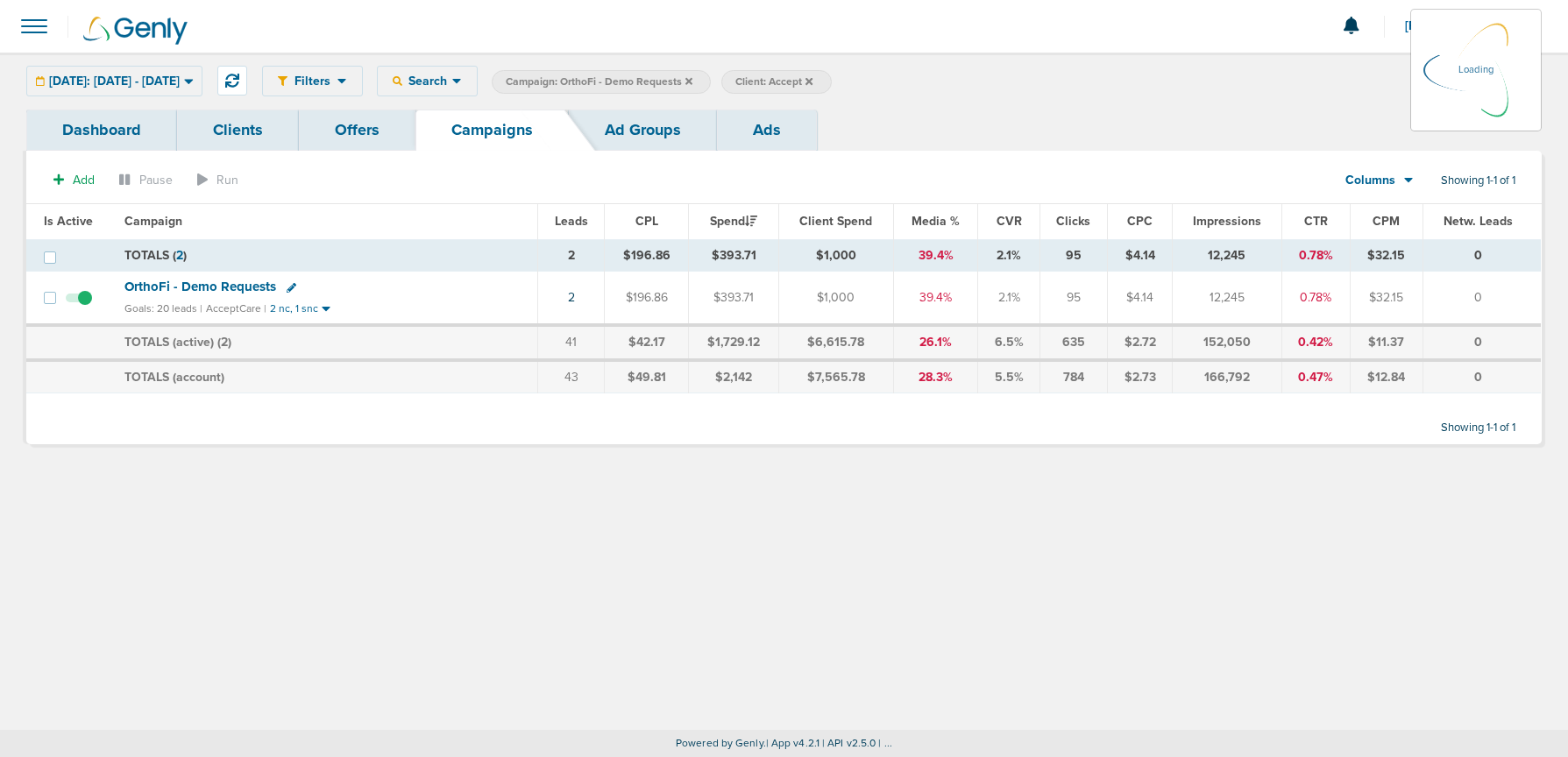
click at [286, 286] on icon at bounding box center [291, 288] width 10 height 10
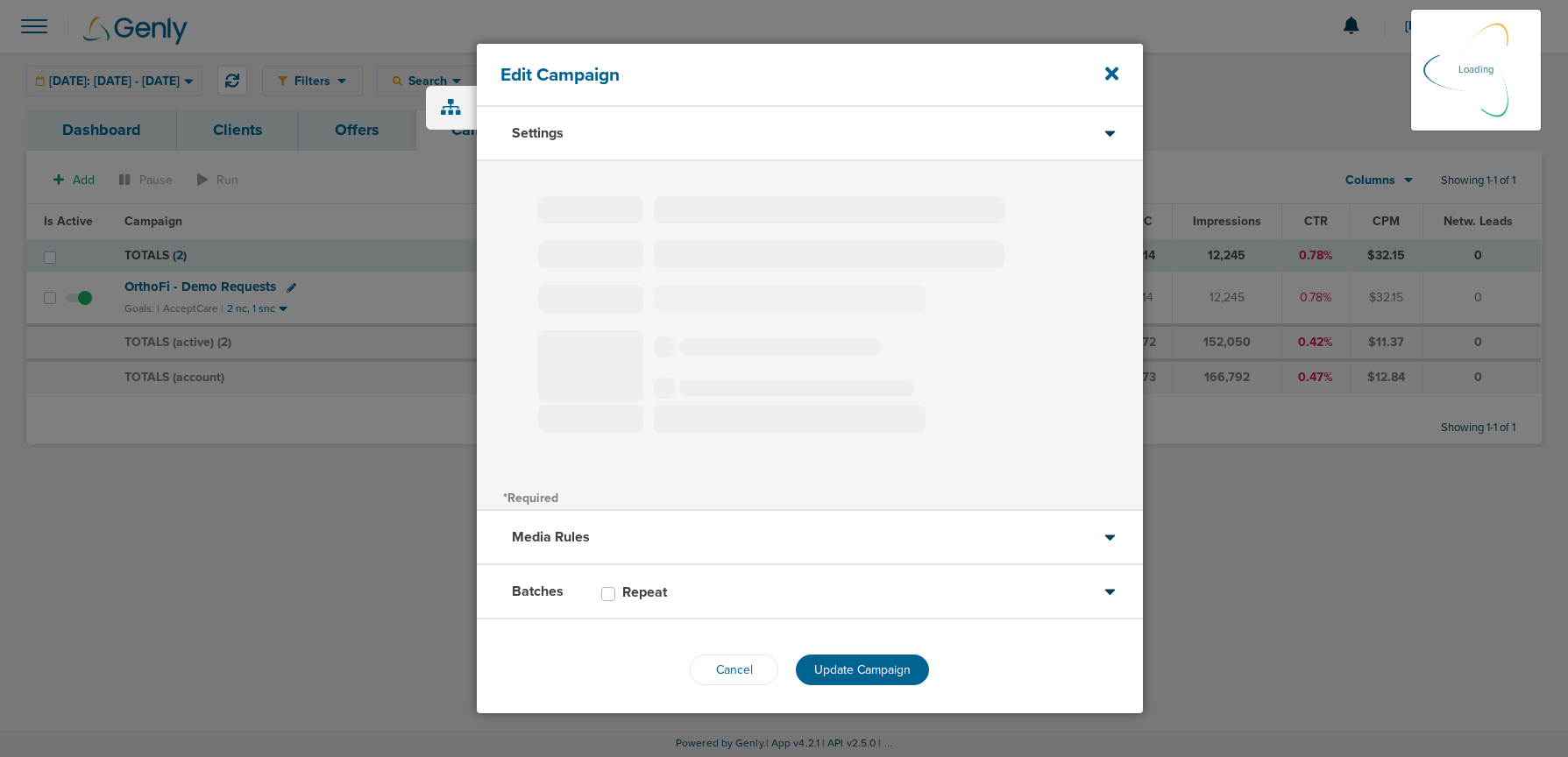
type input "OrthoFi - Demo Requests"
select select "Leads"
radio input "true"
select select "readOnly"
type input "20"
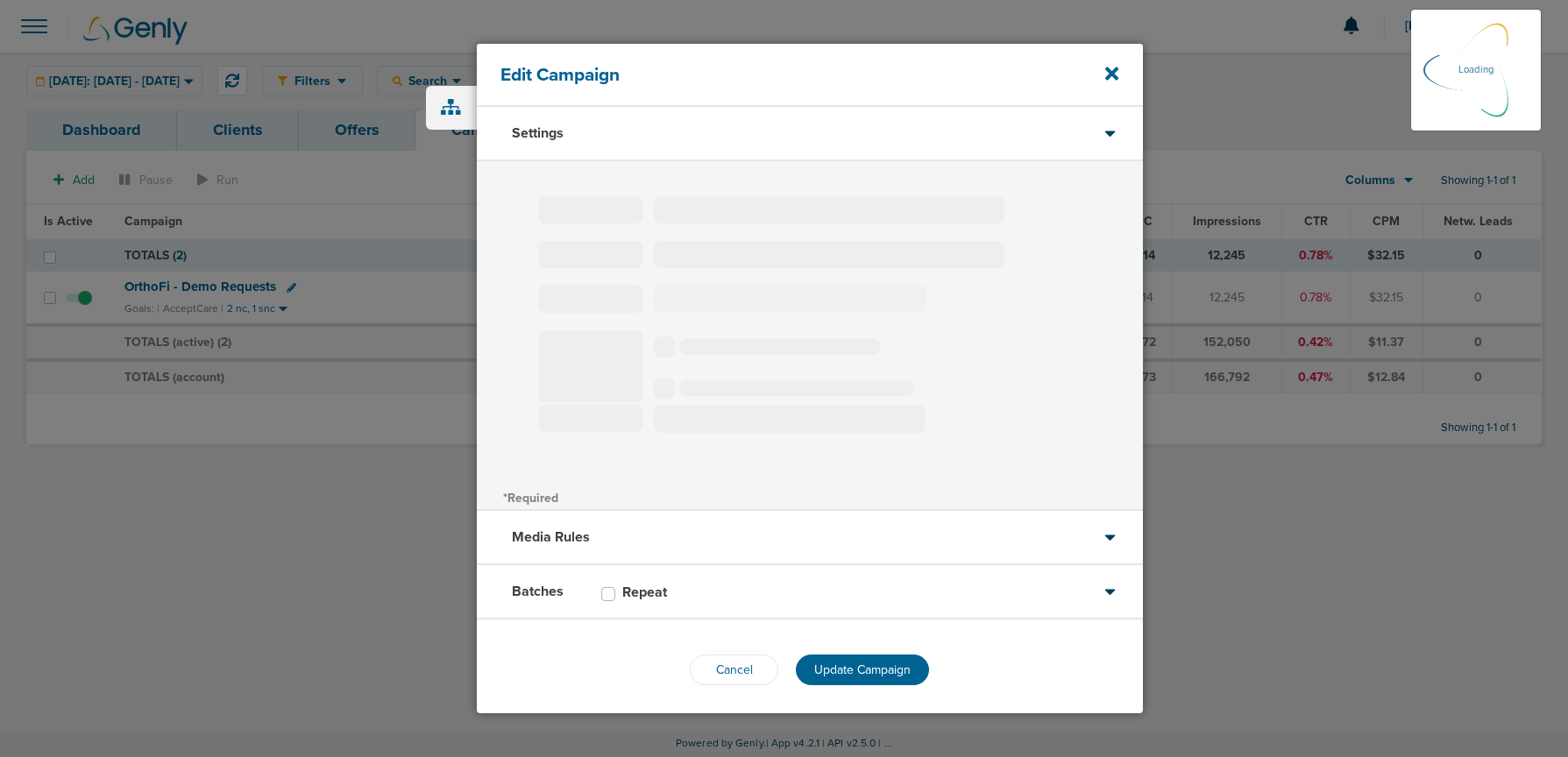
select select "1"
select select "2"
select select "3"
select select "4"
select select "6"
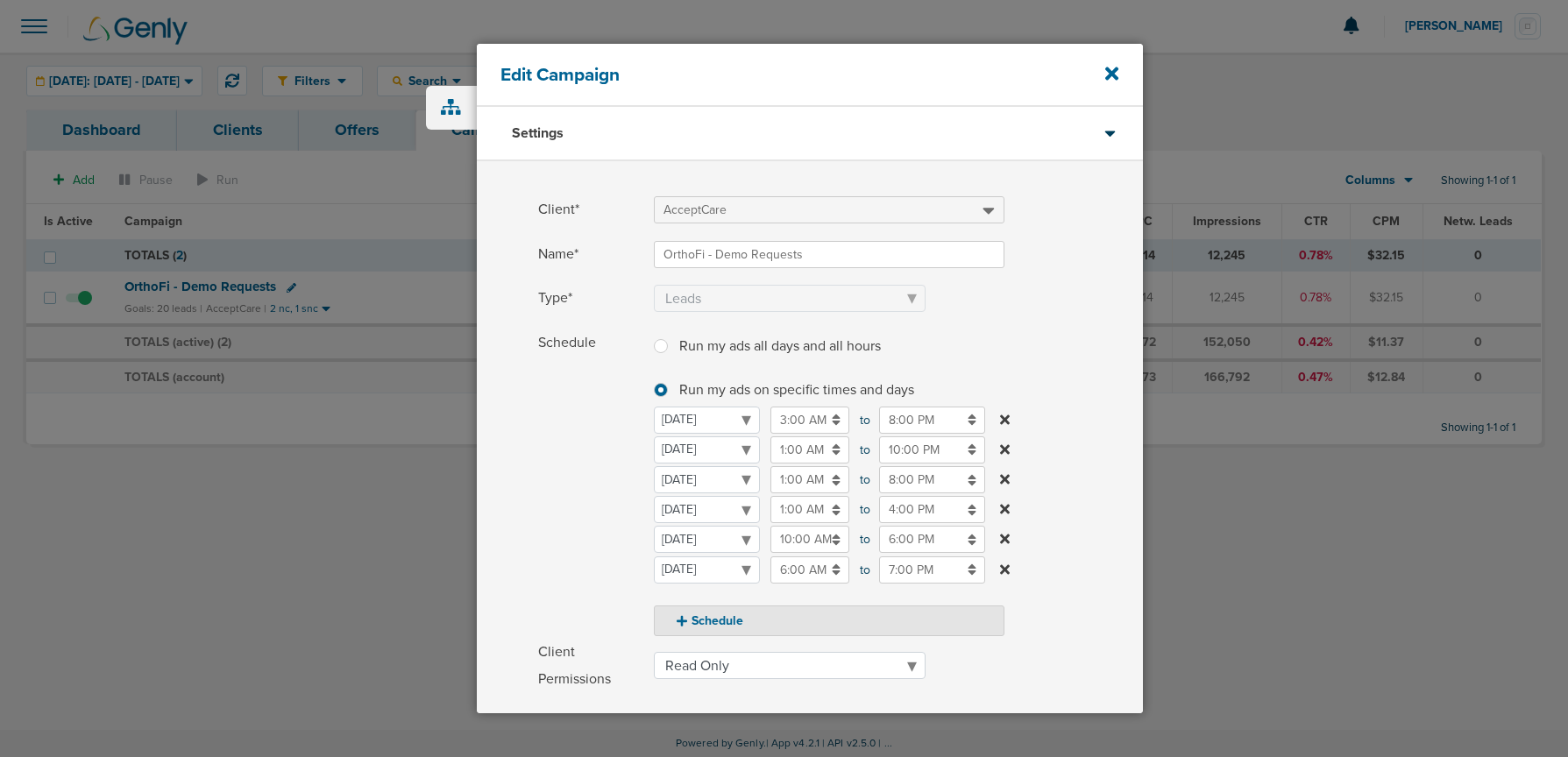
scroll to position [268, 0]
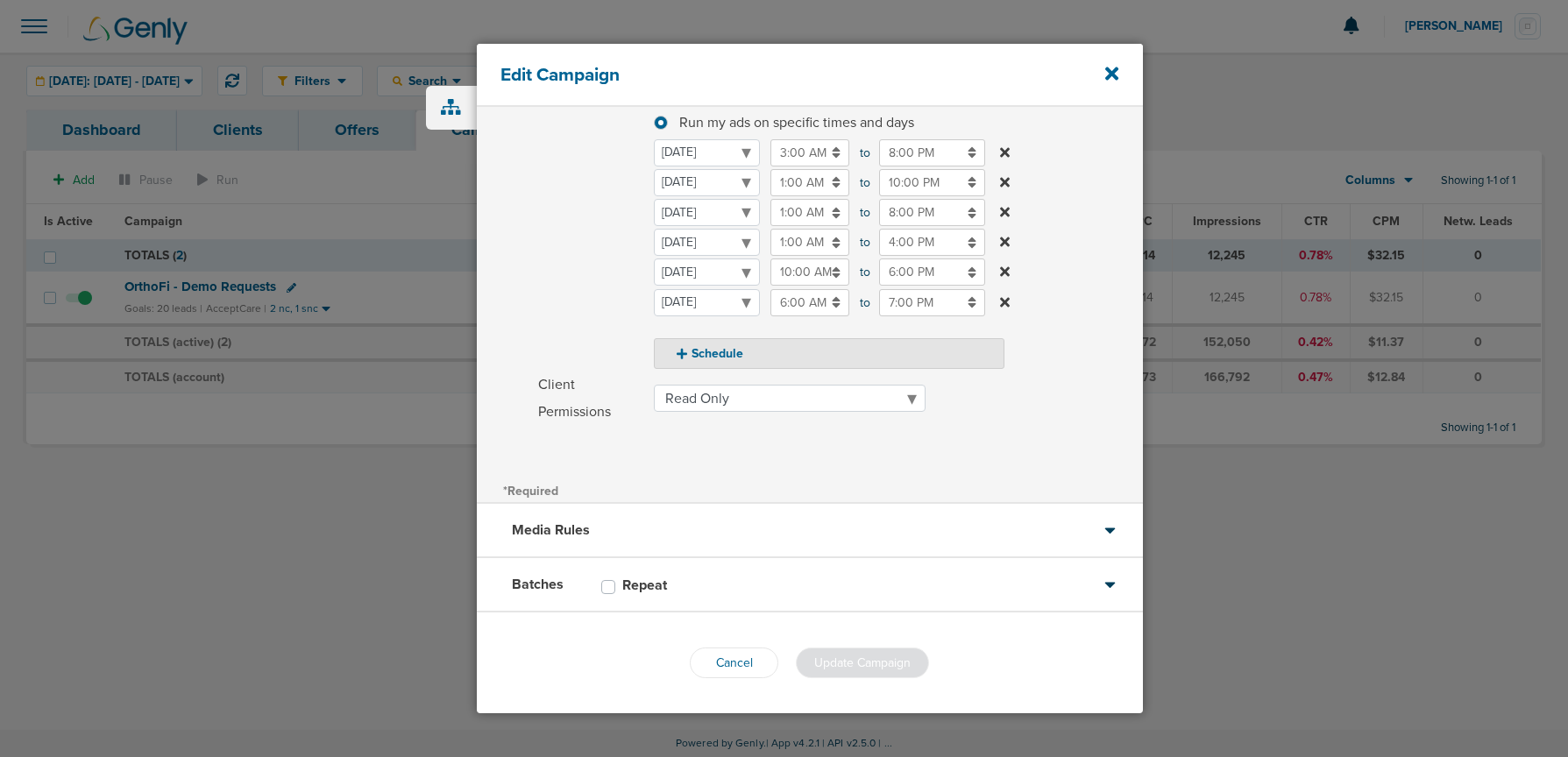
click at [702, 523] on div "Media Rules" at bounding box center [810, 531] width 666 height 54
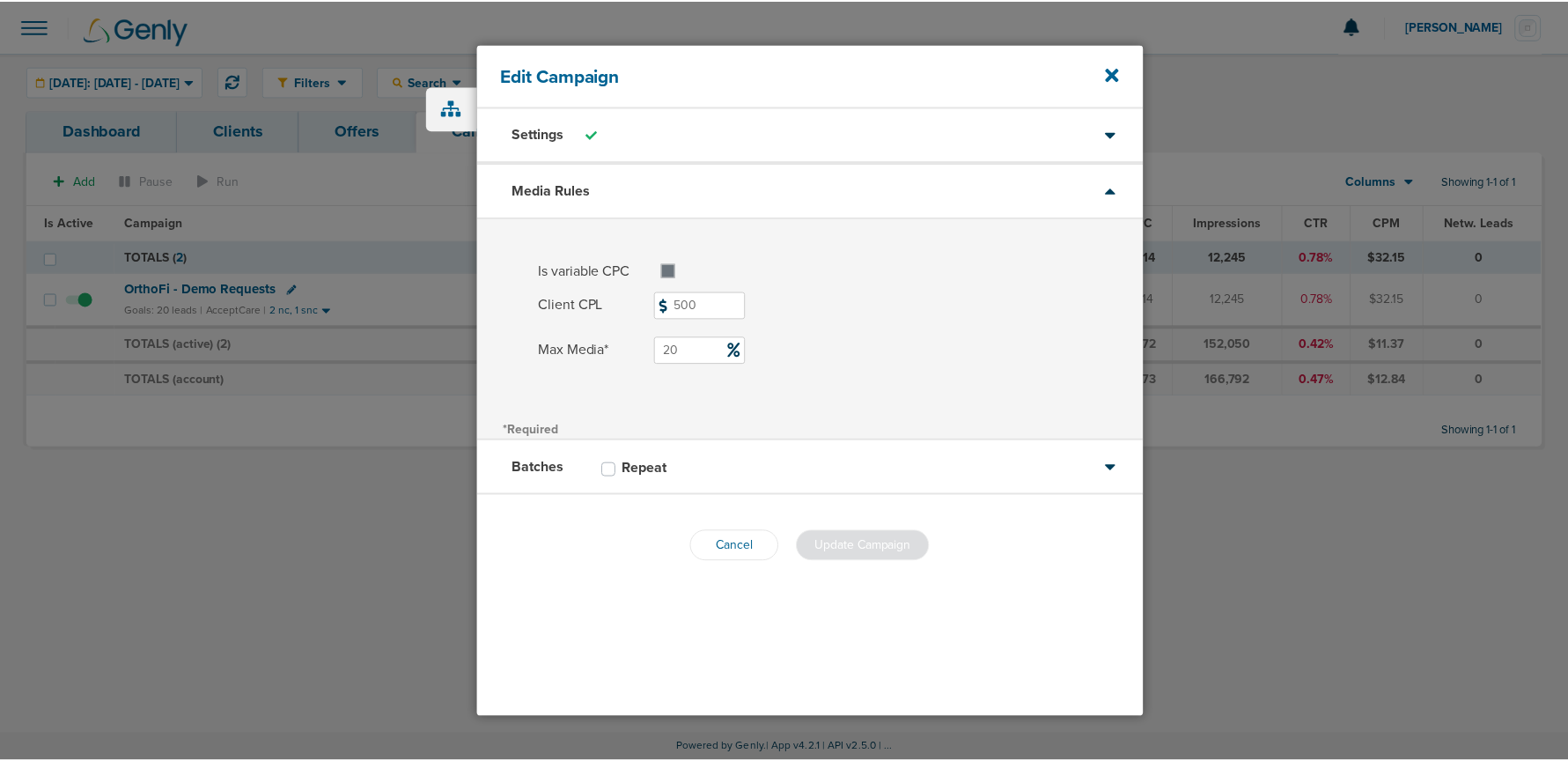
scroll to position [0, 0]
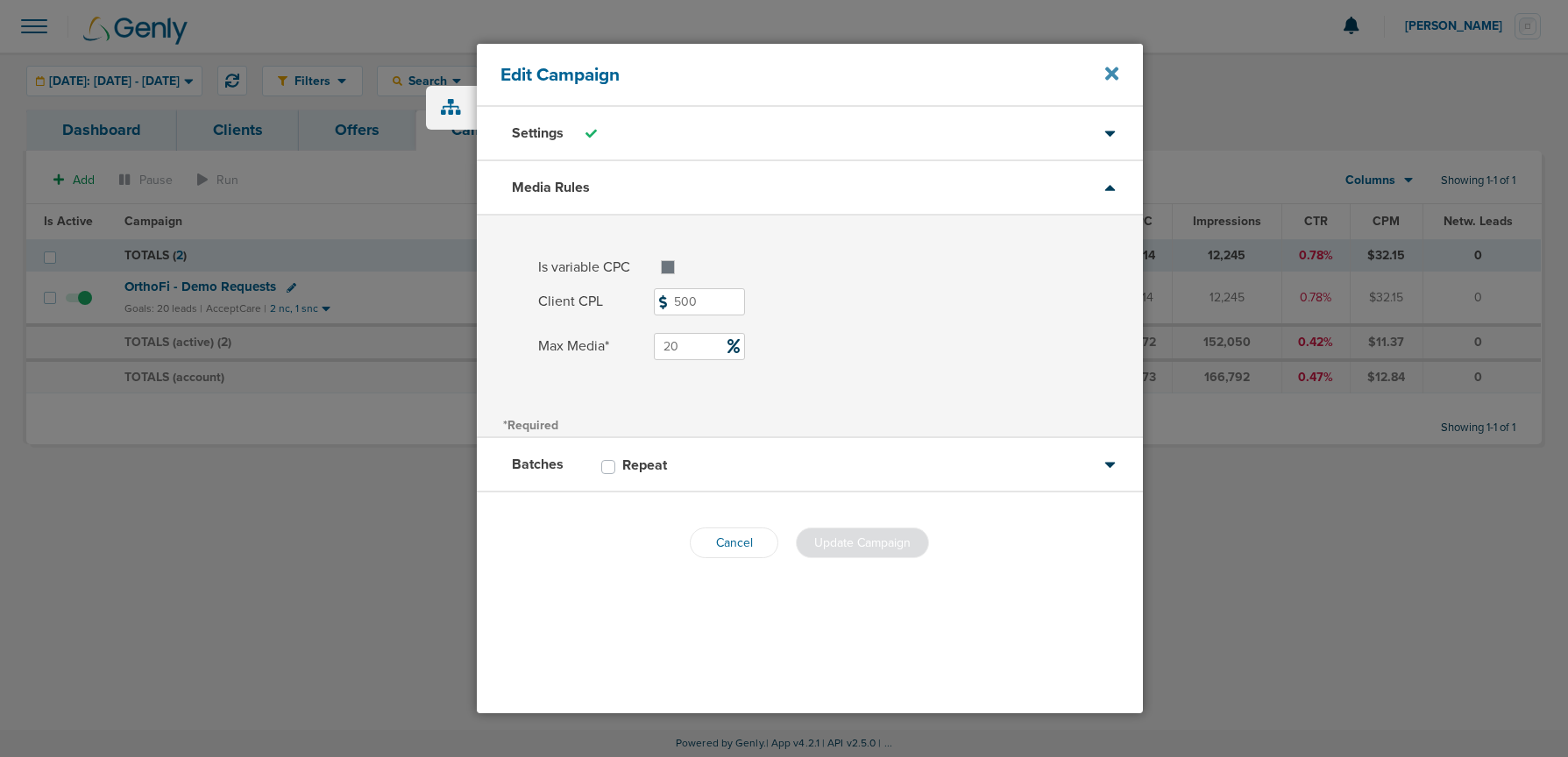
click at [1108, 71] on icon at bounding box center [1112, 73] width 14 height 14
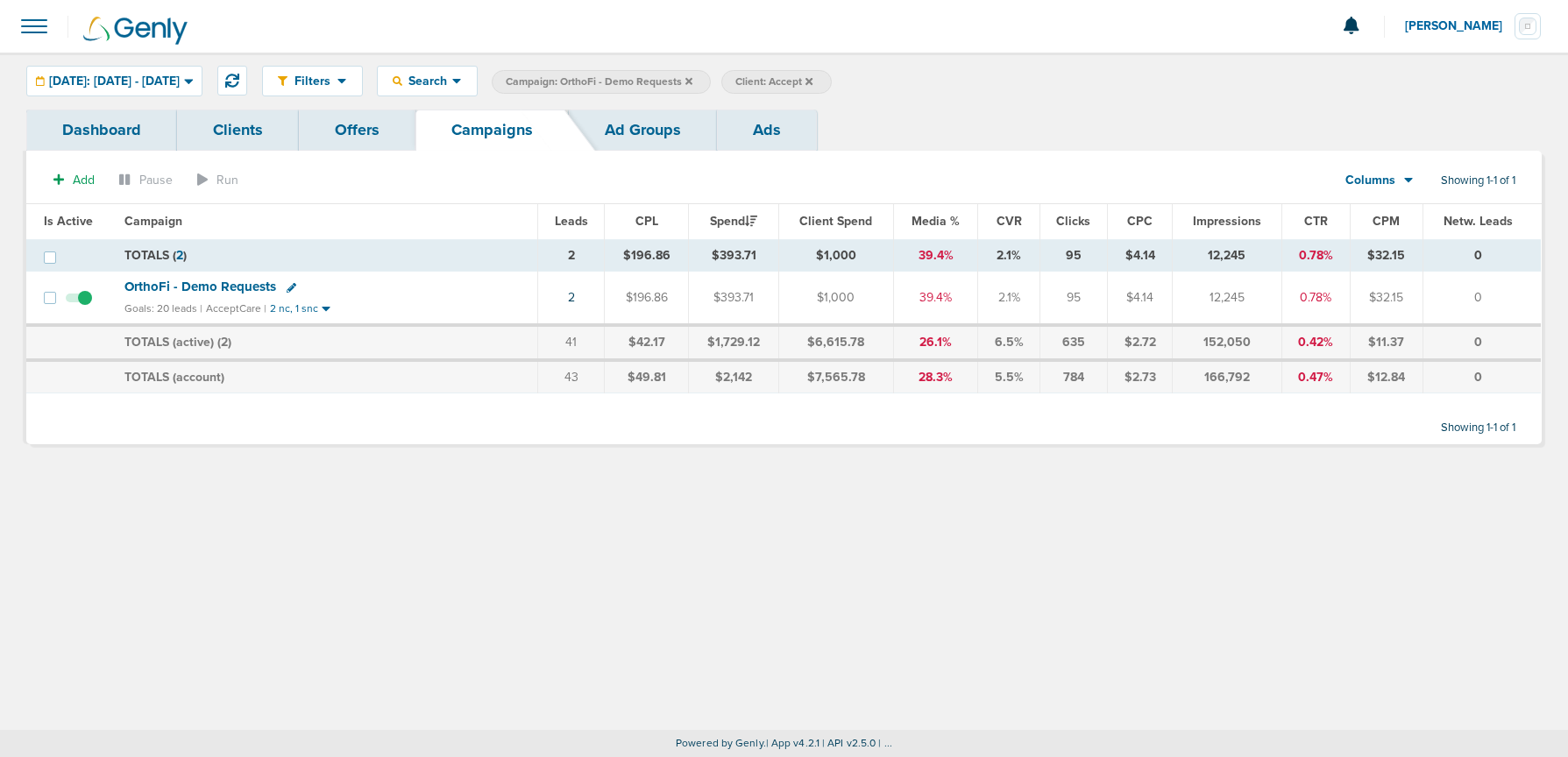
click at [692, 81] on icon at bounding box center [688, 80] width 7 height 7
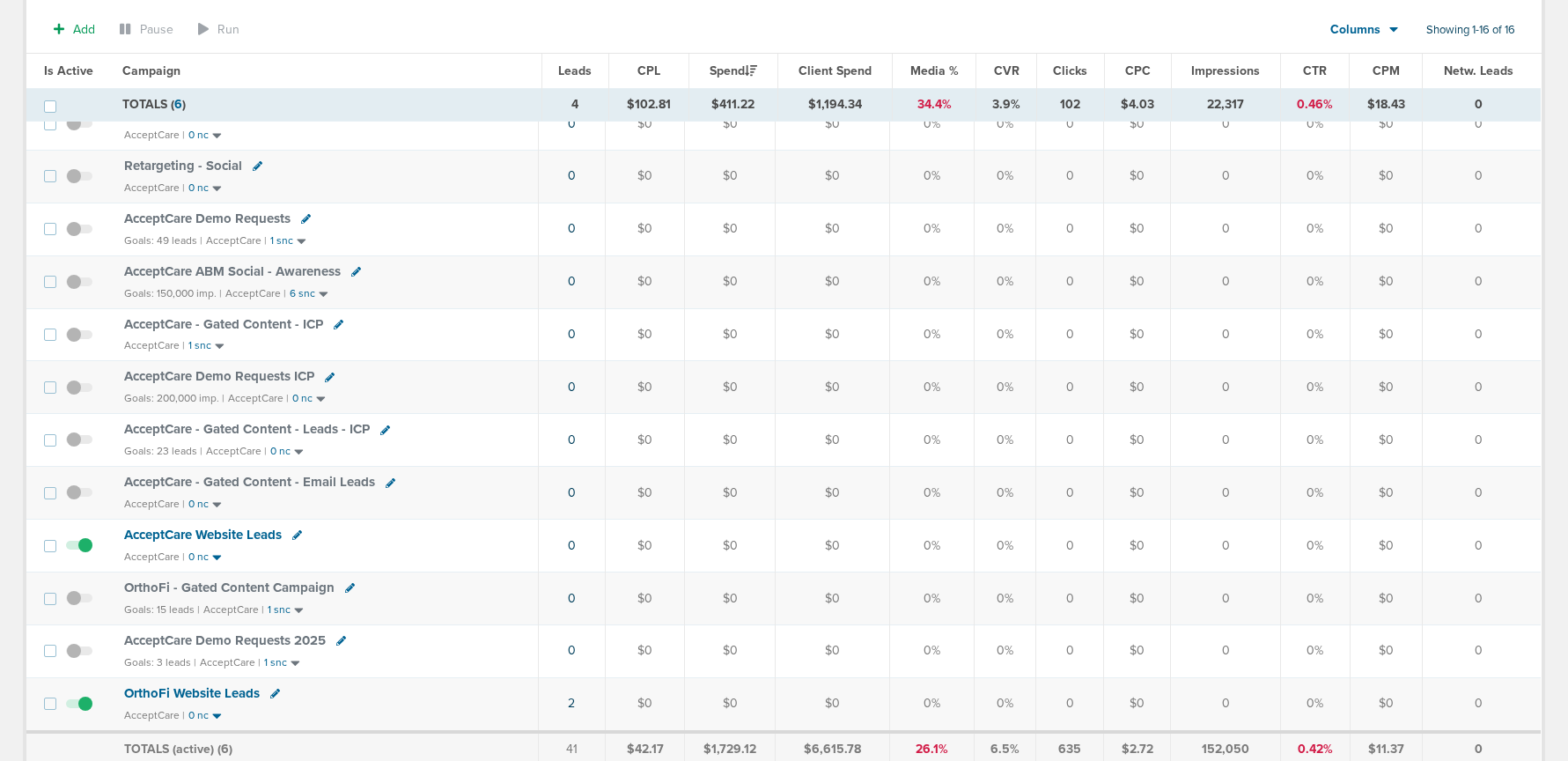
scroll to position [405, 0]
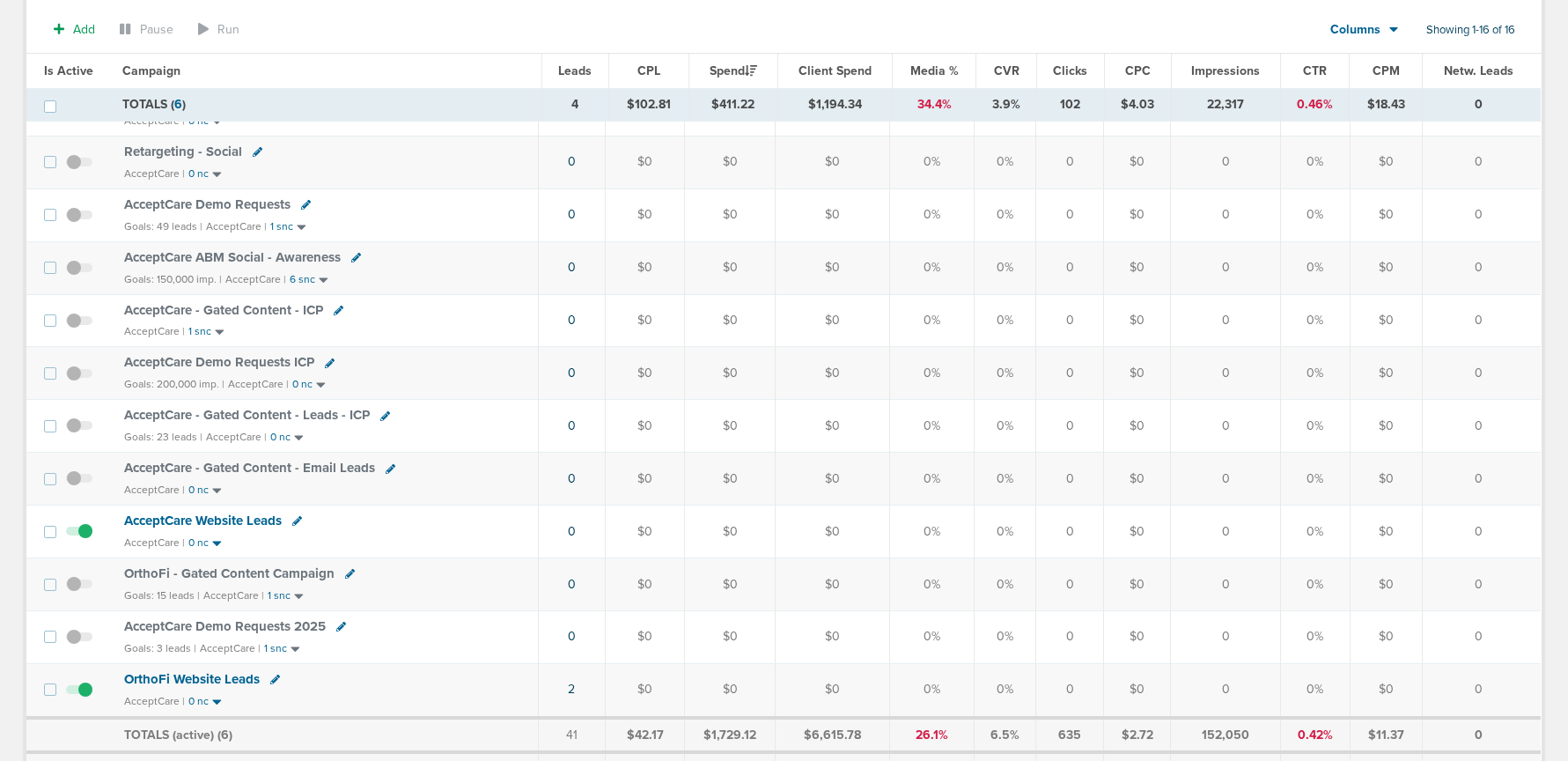
click at [345, 572] on icon at bounding box center [350, 574] width 10 height 10
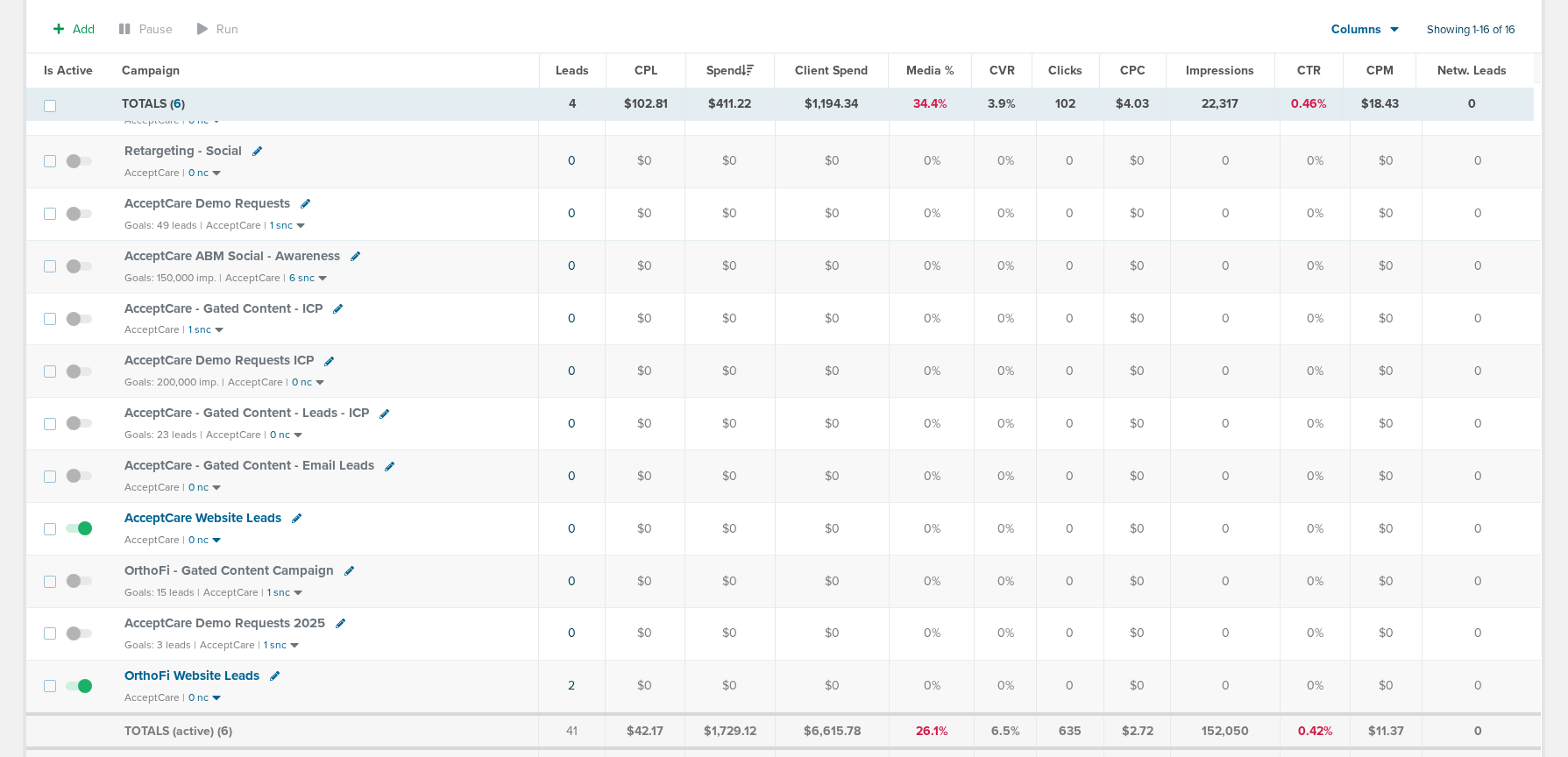
select select
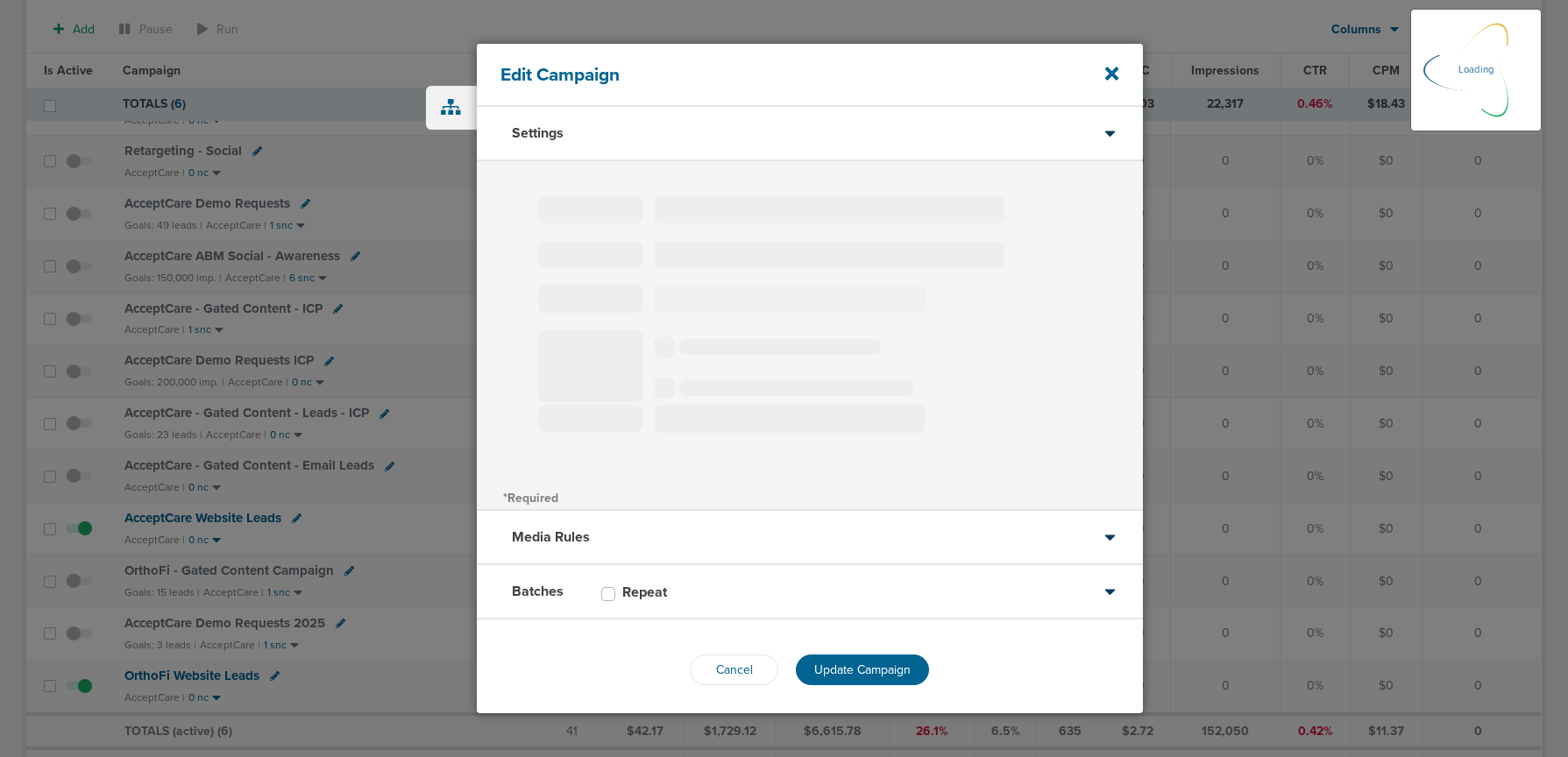
type input "OrthoFi - Gated Content Campaign"
select select "Leads"
radio input "true"
select select "readWrite"
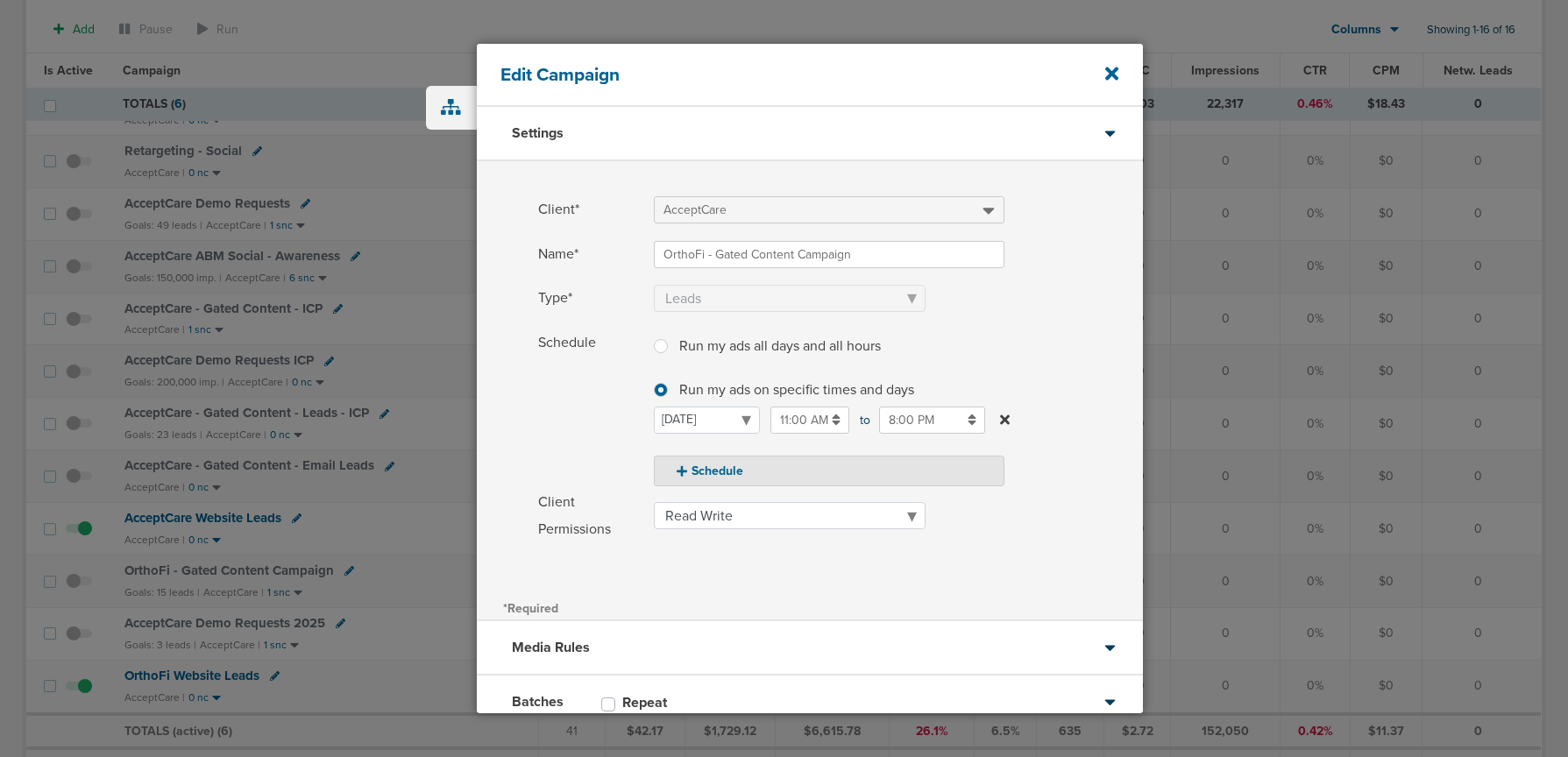
click at [772, 622] on div "Media Rules" at bounding box center [810, 648] width 666 height 54
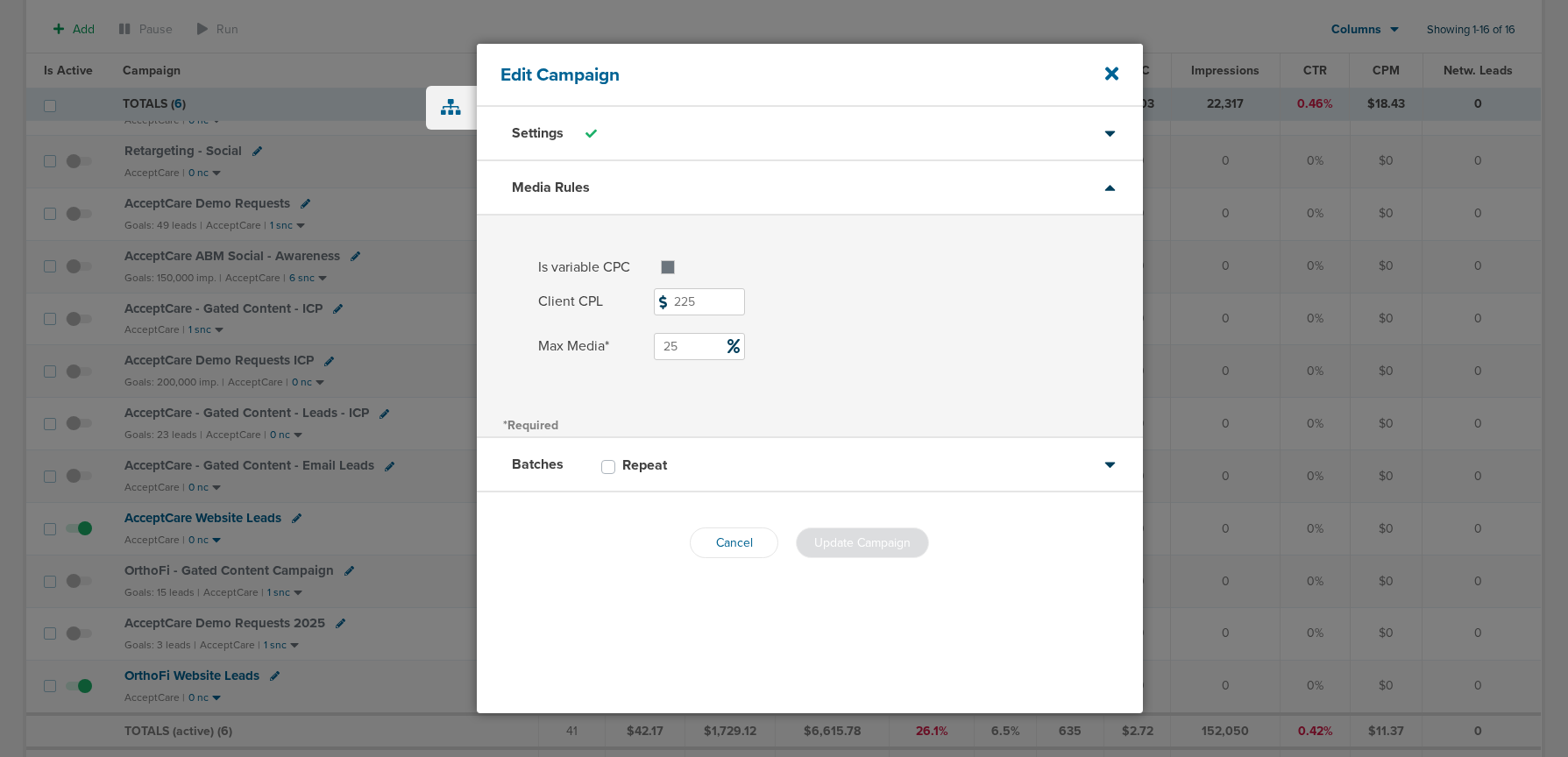
click at [1105, 73] on div "Edit Campaign" at bounding box center [810, 75] width 666 height 63
click at [1109, 73] on icon at bounding box center [1112, 73] width 14 height 14
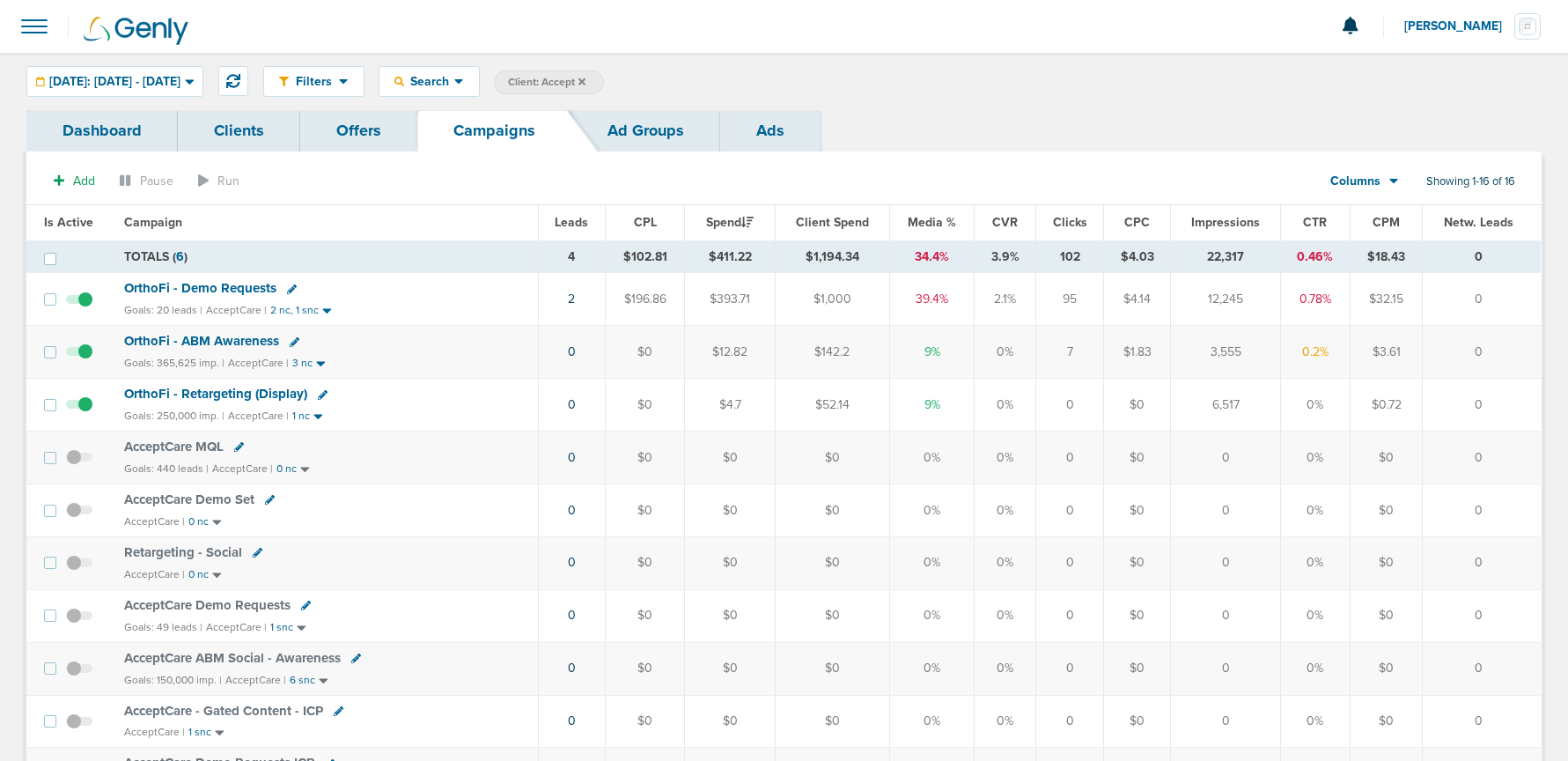
click at [604, 84] on label "Client: Accept" at bounding box center [548, 82] width 110 height 23
click at [586, 83] on icon at bounding box center [582, 80] width 7 height 7
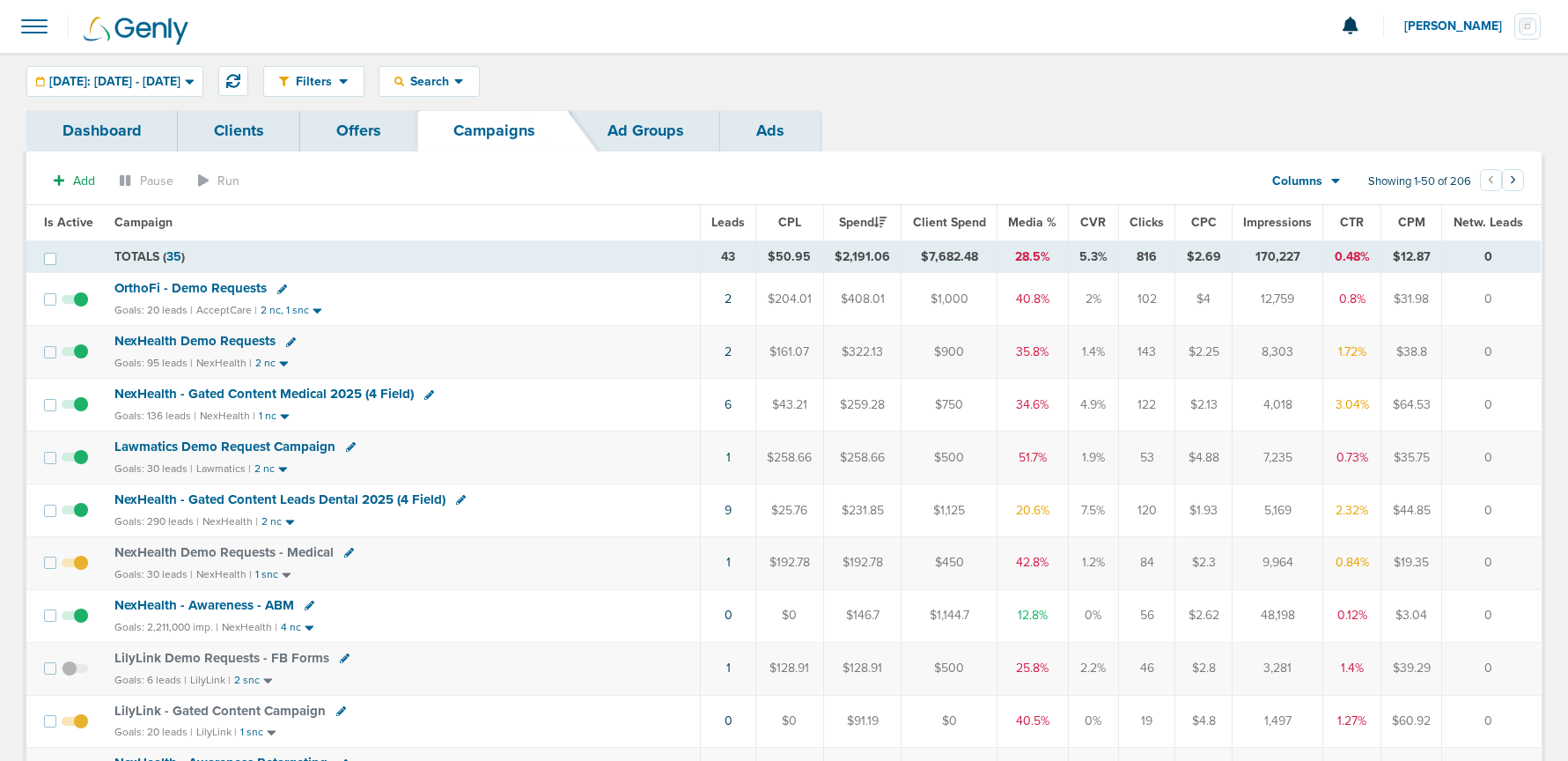
click at [732, 296] on td "2" at bounding box center [727, 299] width 56 height 53
click at [729, 298] on link "2" at bounding box center [727, 298] width 7 height 15
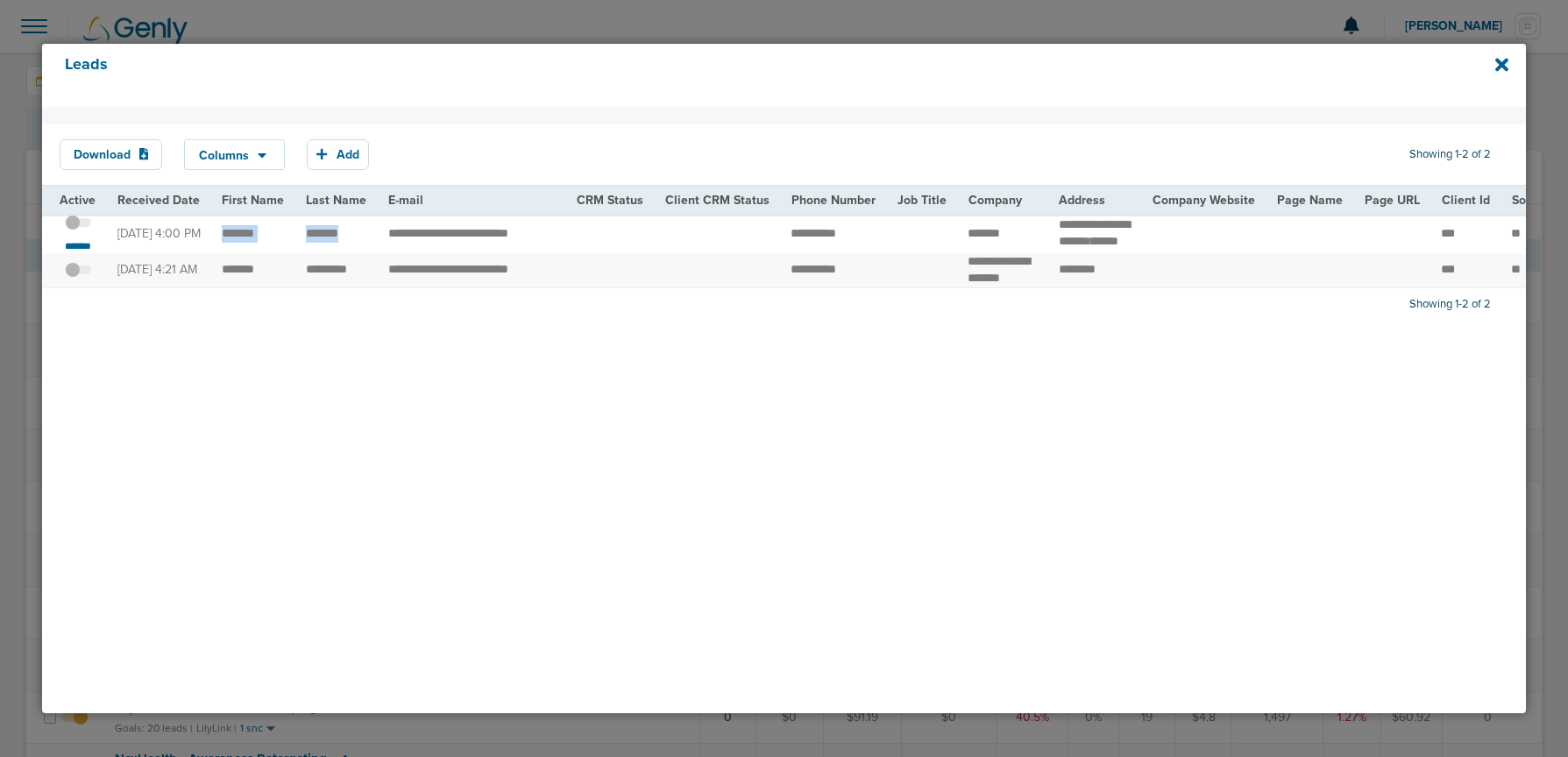
drag, startPoint x: 217, startPoint y: 240, endPoint x: 356, endPoint y: 242, distance: 139.0
drag, startPoint x: 1041, startPoint y: 216, endPoint x: 1122, endPoint y: 241, distance: 84.8
click at [1122, 241] on td "**********" at bounding box center [1094, 234] width 92 height 40
copy td "**********"
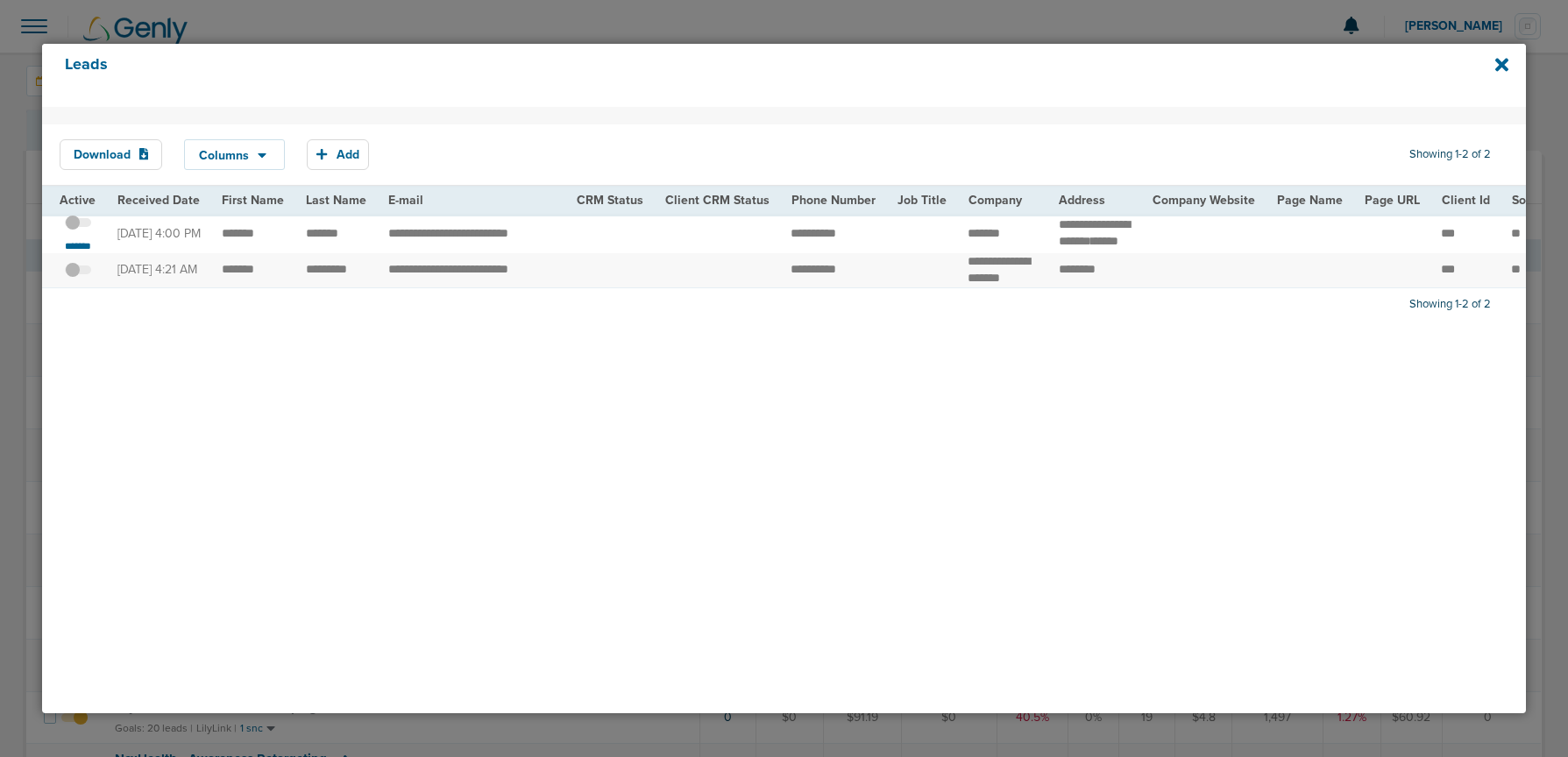
click at [228, 240] on td "*******" at bounding box center [253, 234] width 84 height 40
drag, startPoint x: 955, startPoint y: 239, endPoint x: 1007, endPoint y: 239, distance: 52.0
click at [1007, 239] on td "*******" at bounding box center [1003, 234] width 91 height 40
click at [1503, 68] on icon at bounding box center [1502, 65] width 14 height 14
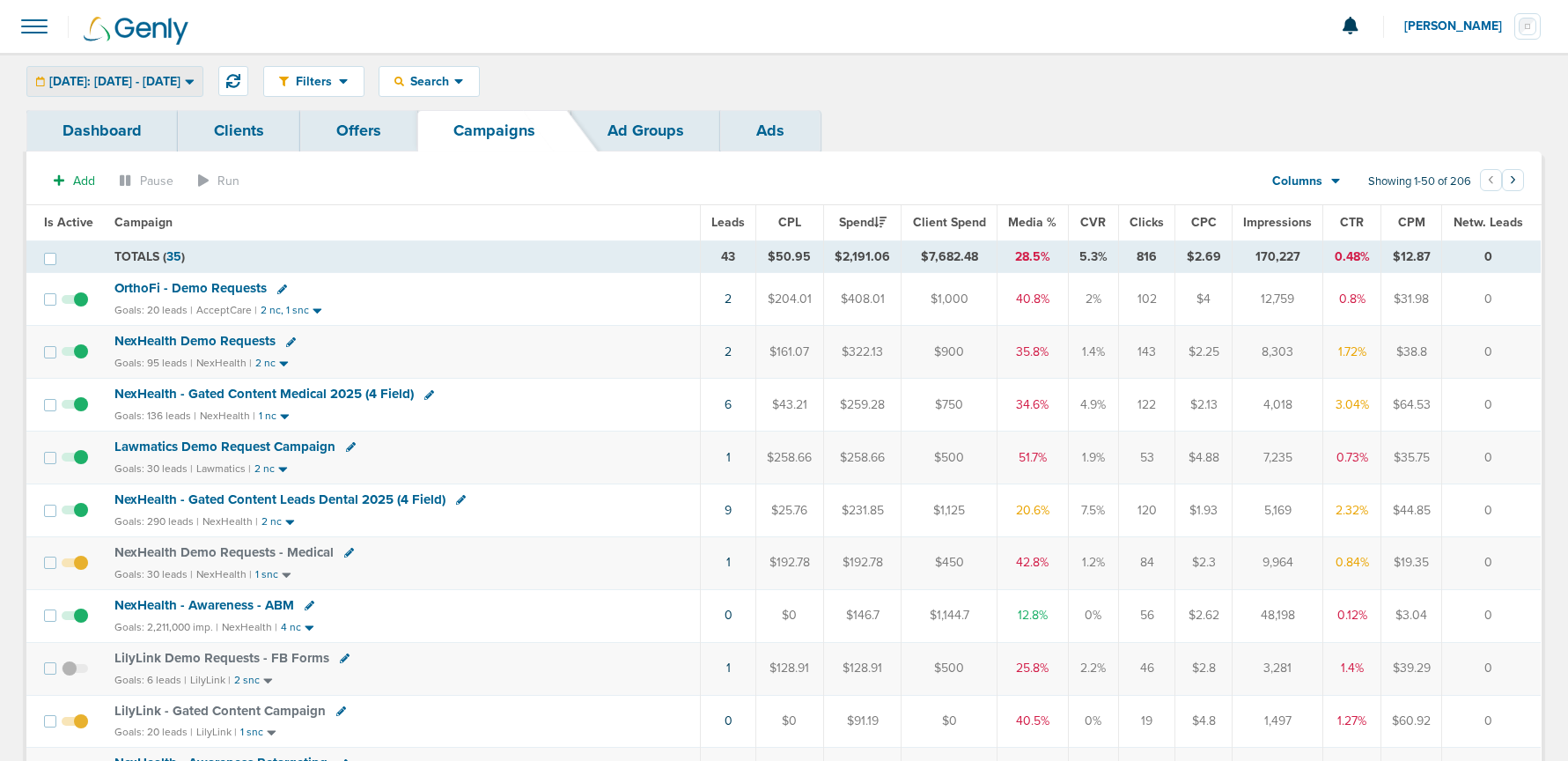
click at [156, 78] on span "[DATE]: [DATE] - [DATE]" at bounding box center [114, 81] width 131 height 13
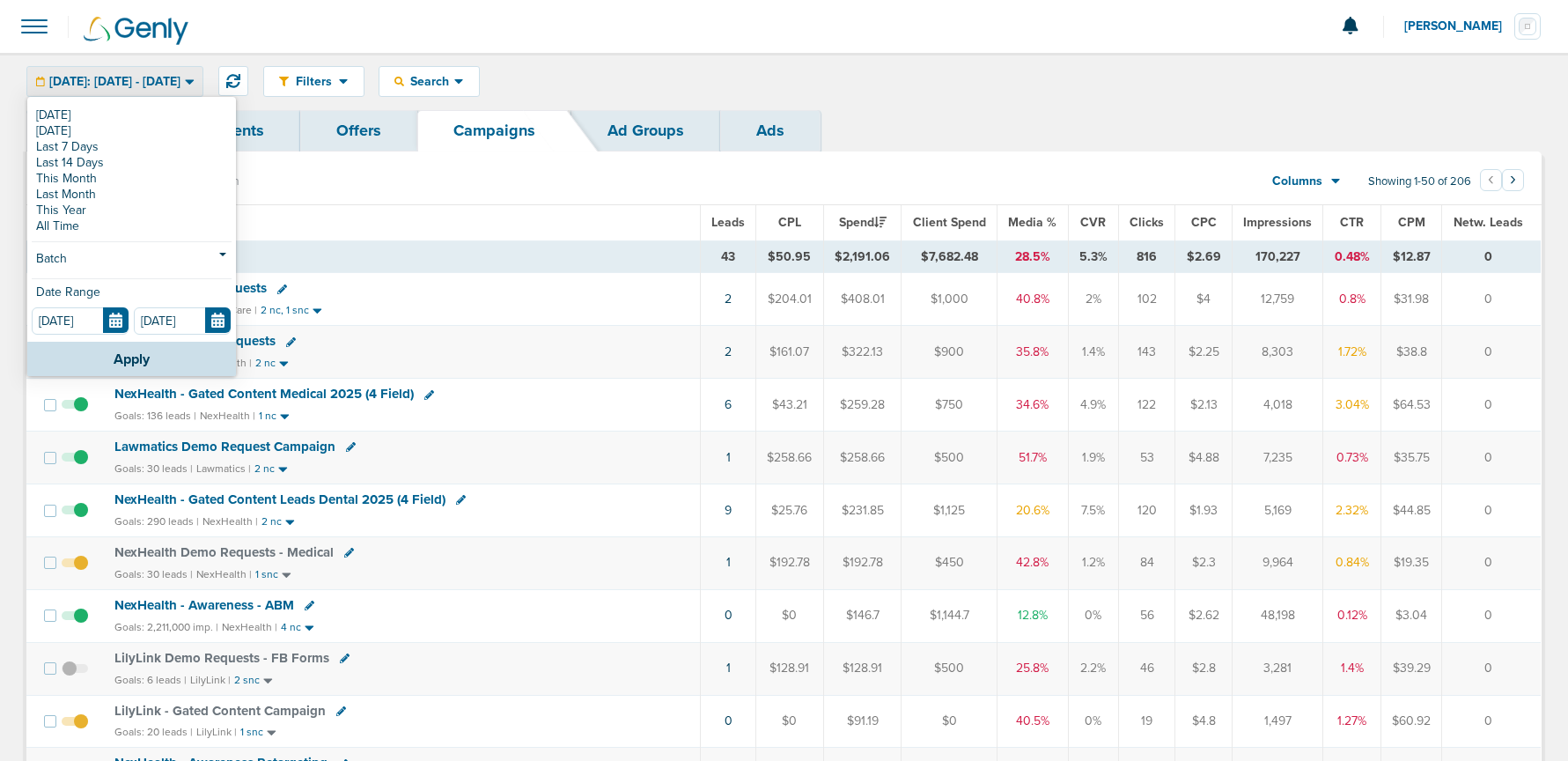
click at [522, 191] on section "Add Pause Run Columns Media Stats Sales Performance Custom Showing 1-50 of 206 …" at bounding box center [784, 184] width 1515 height 40
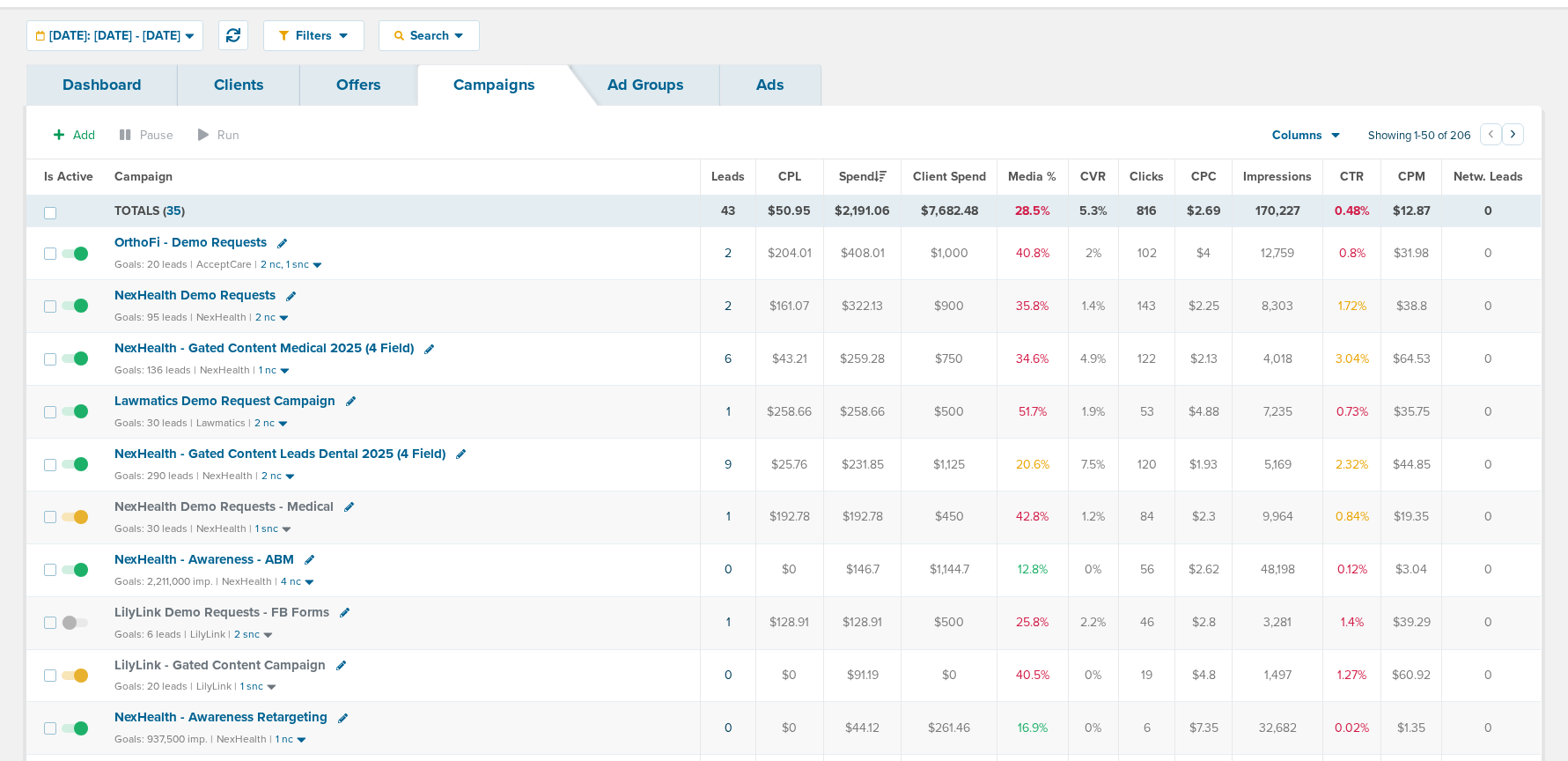
scroll to position [45, 0]
click at [178, 507] on span "NexHealth Demo Requests - Medical" at bounding box center [224, 508] width 219 height 16
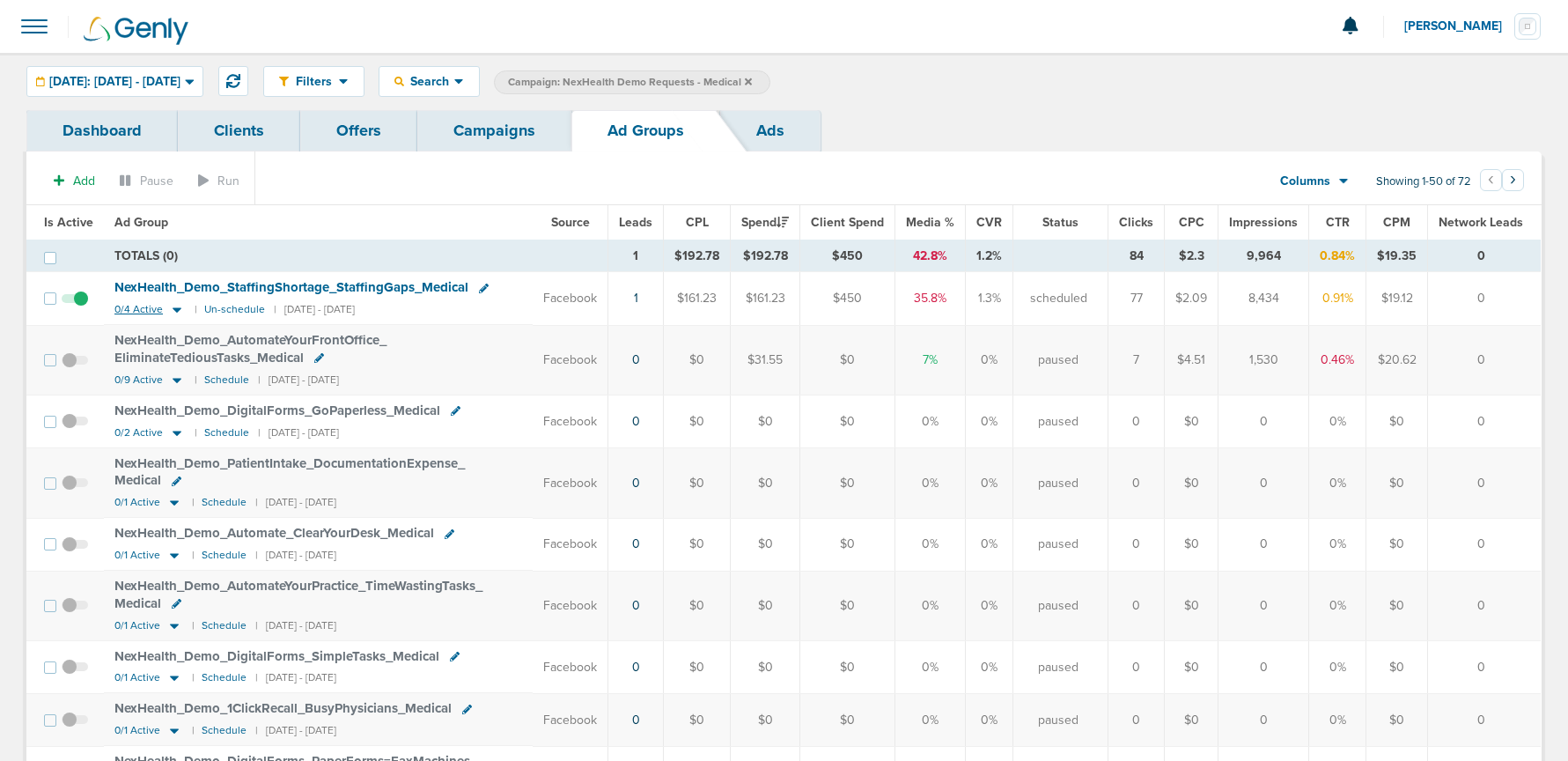
click at [170, 306] on icon at bounding box center [177, 309] width 18 height 15
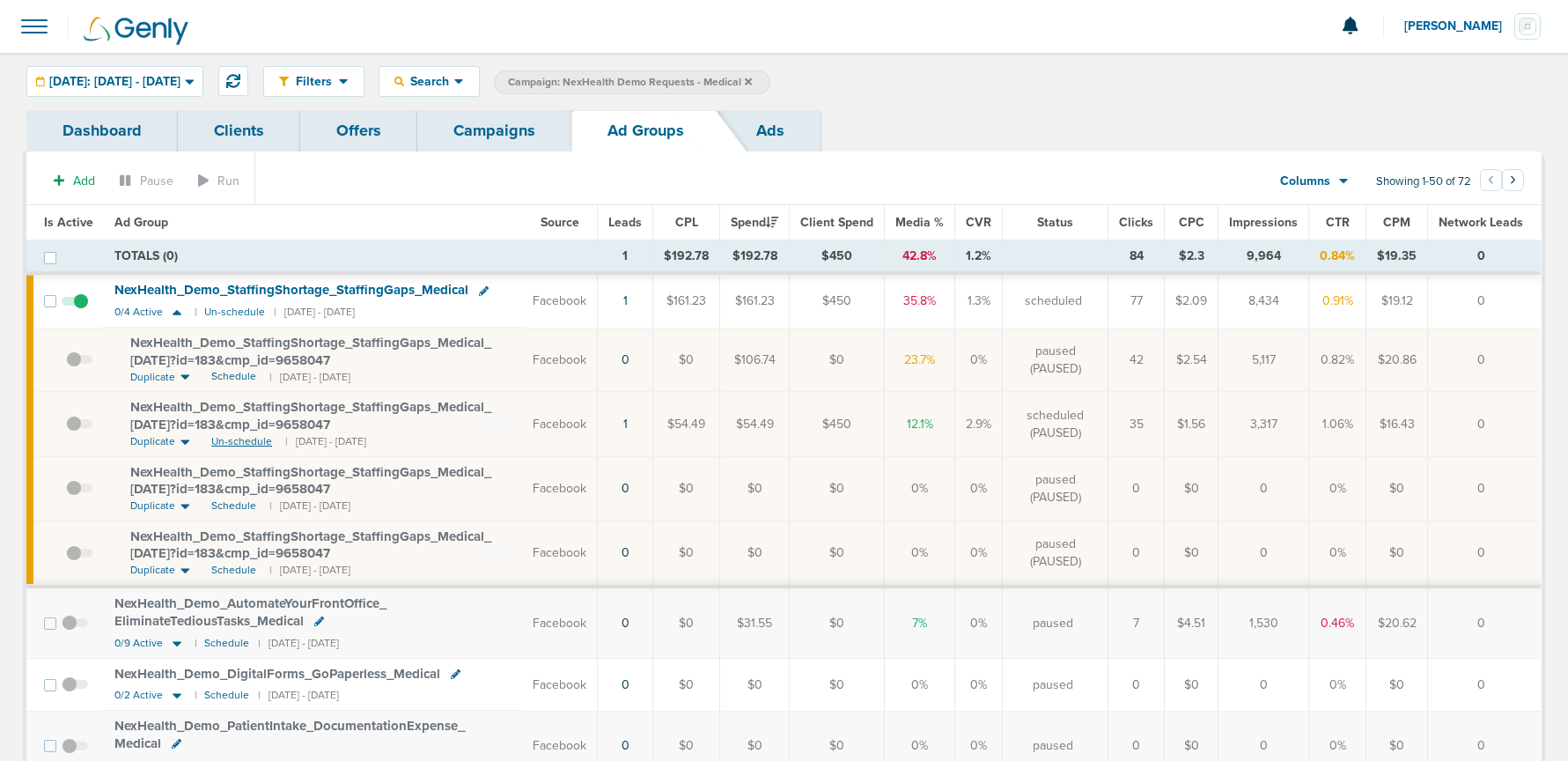
click at [236, 435] on span "Un-schedule" at bounding box center [241, 441] width 61 height 15
click at [236, 441] on span "Schedule" at bounding box center [234, 441] width 45 height 15
click at [172, 314] on icon at bounding box center [176, 312] width 9 height 5
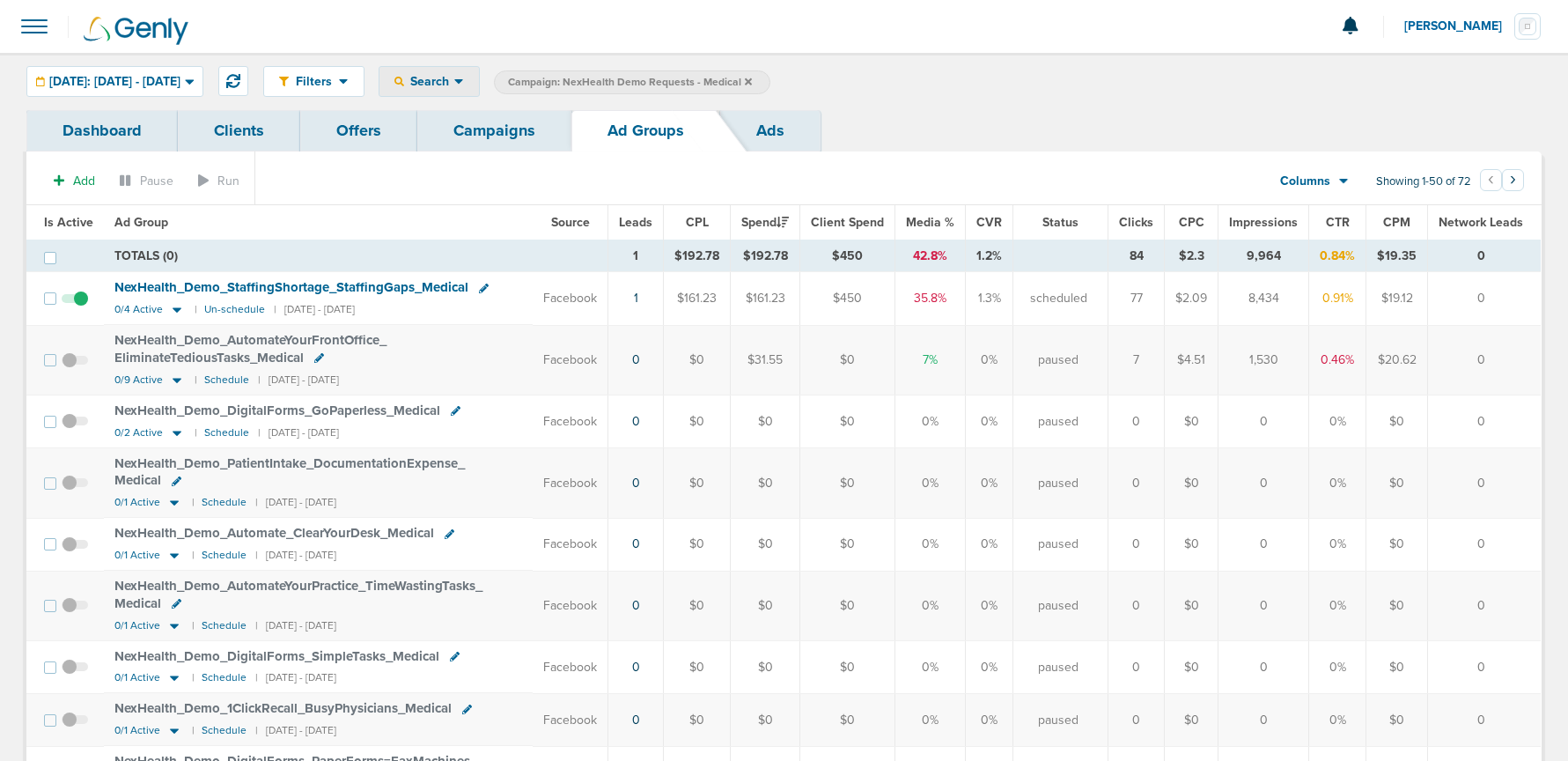
drag, startPoint x: 463, startPoint y: 77, endPoint x: 467, endPoint y: 102, distance: 25.3
click at [455, 79] on span "Search" at bounding box center [428, 81] width 50 height 15
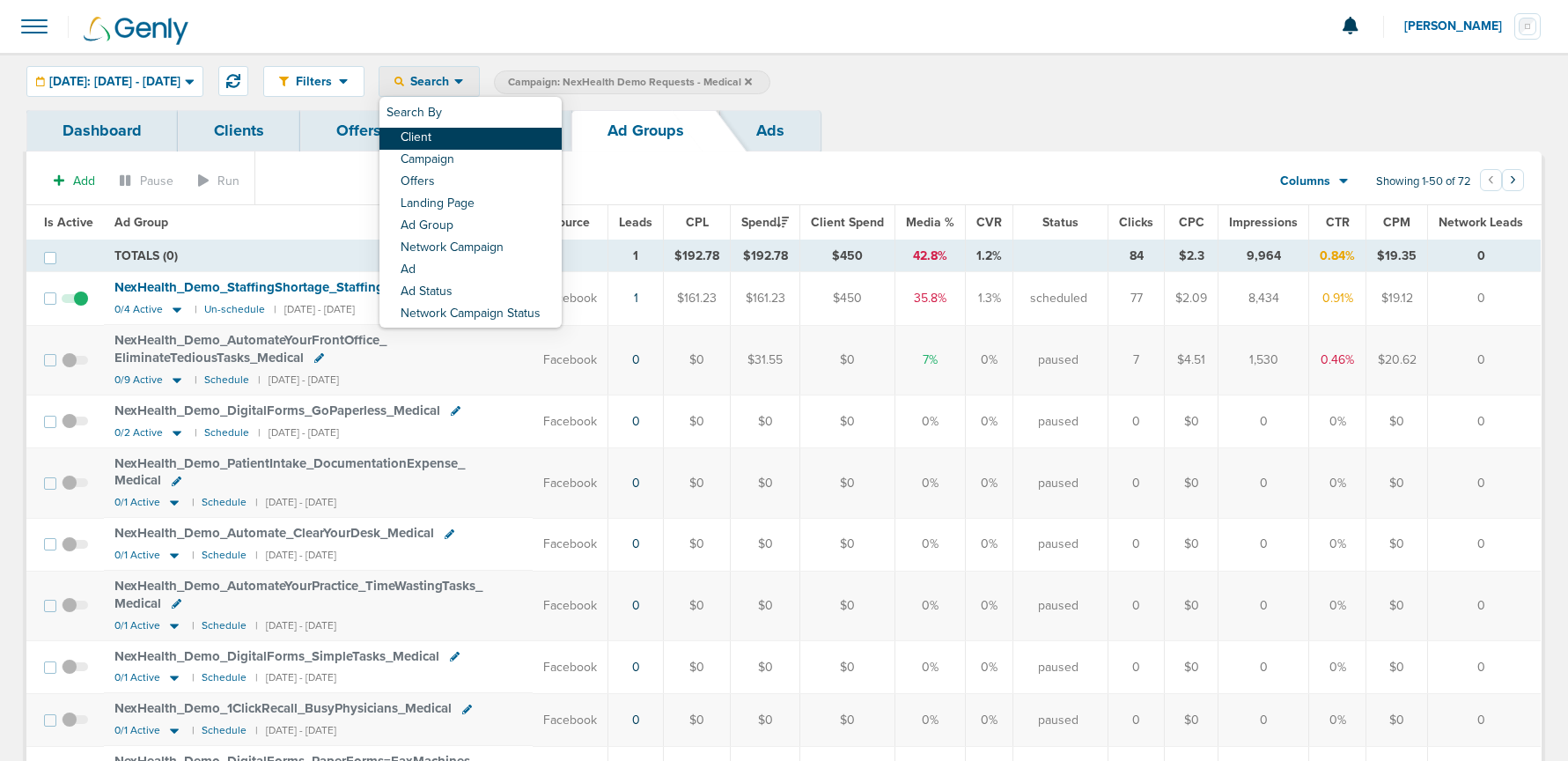
click at [472, 137] on link "Client" at bounding box center [470, 139] width 182 height 22
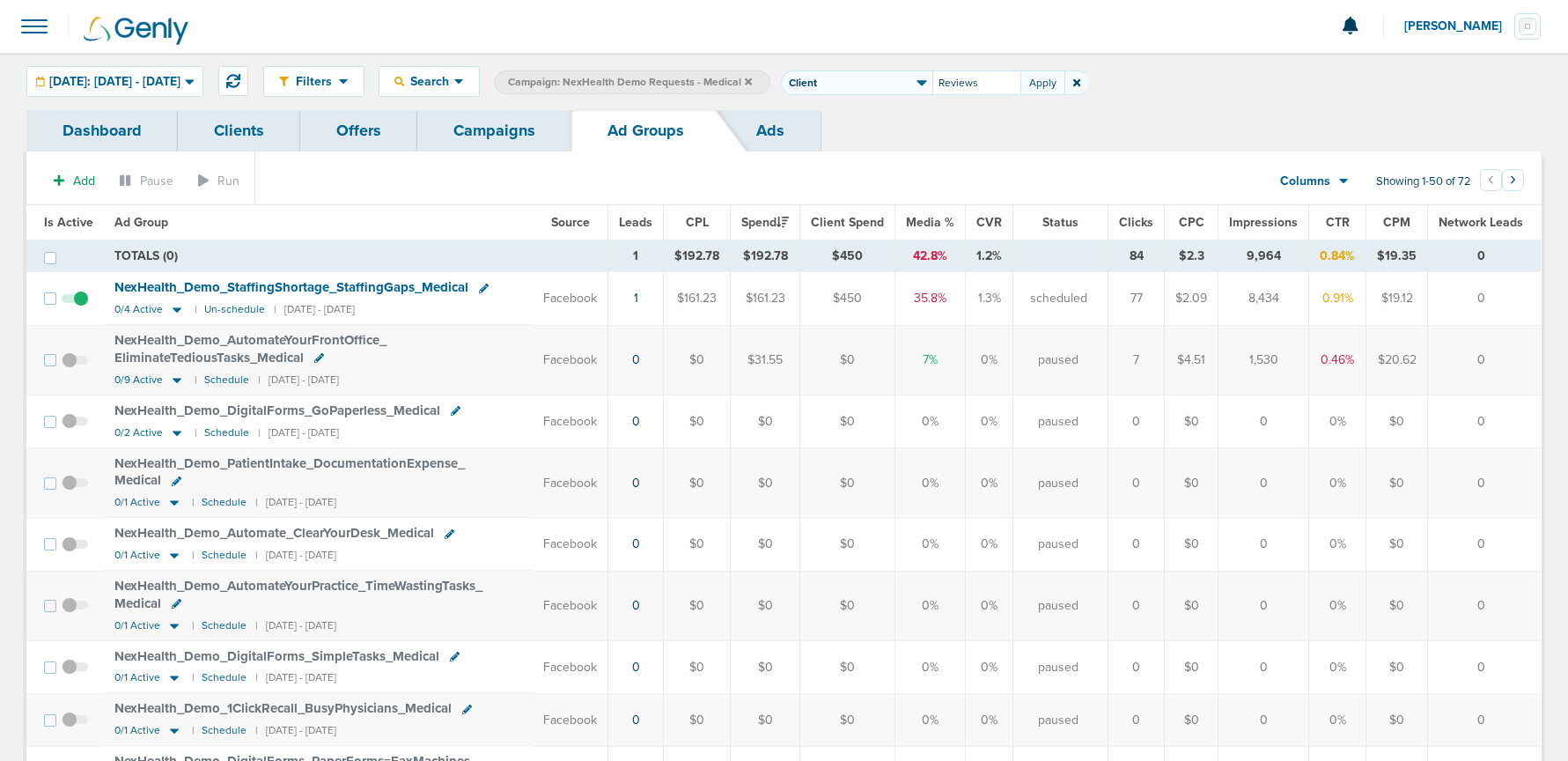
type input "Reviews"
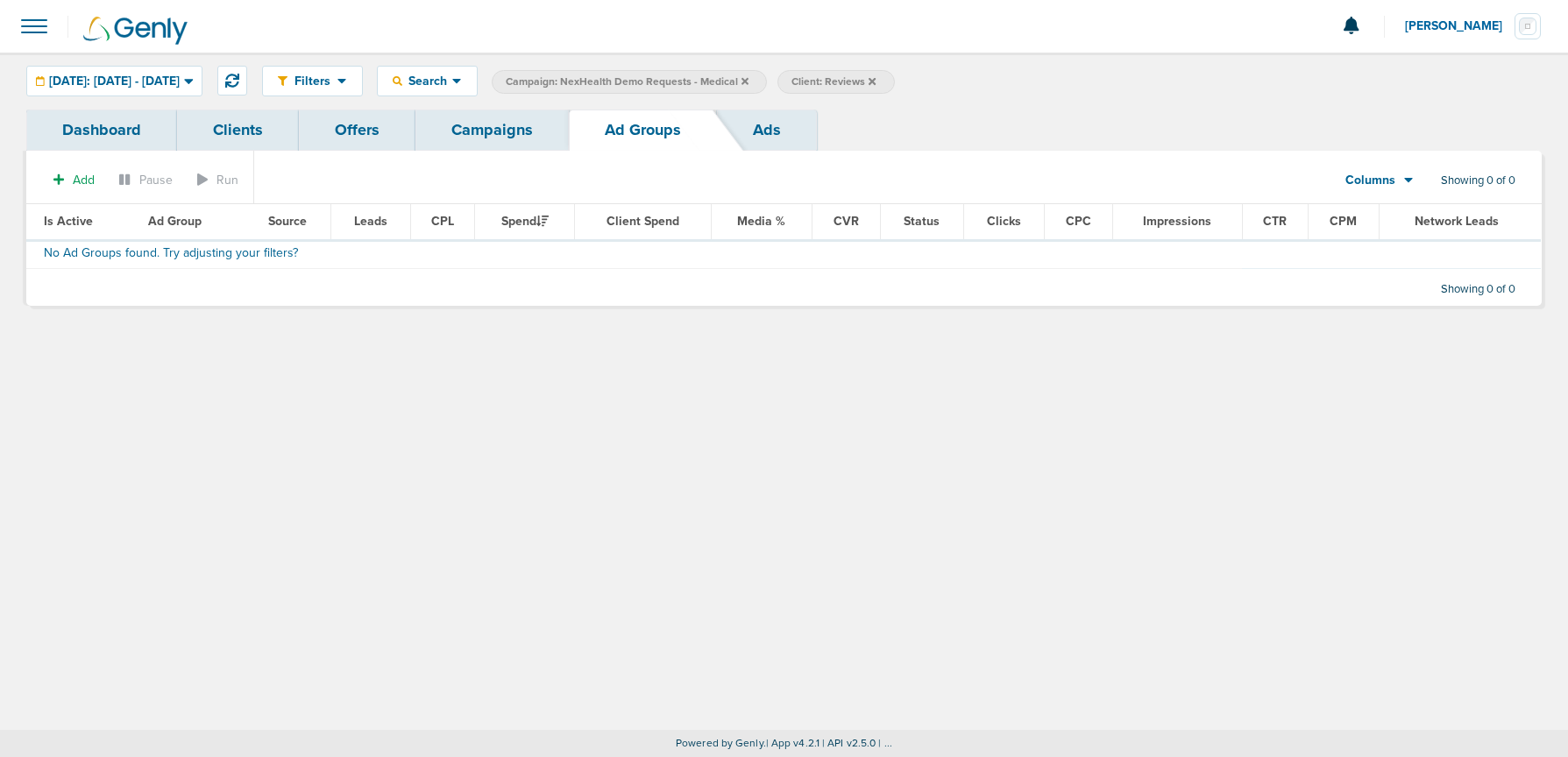
click at [876, 79] on icon at bounding box center [871, 81] width 7 height 11
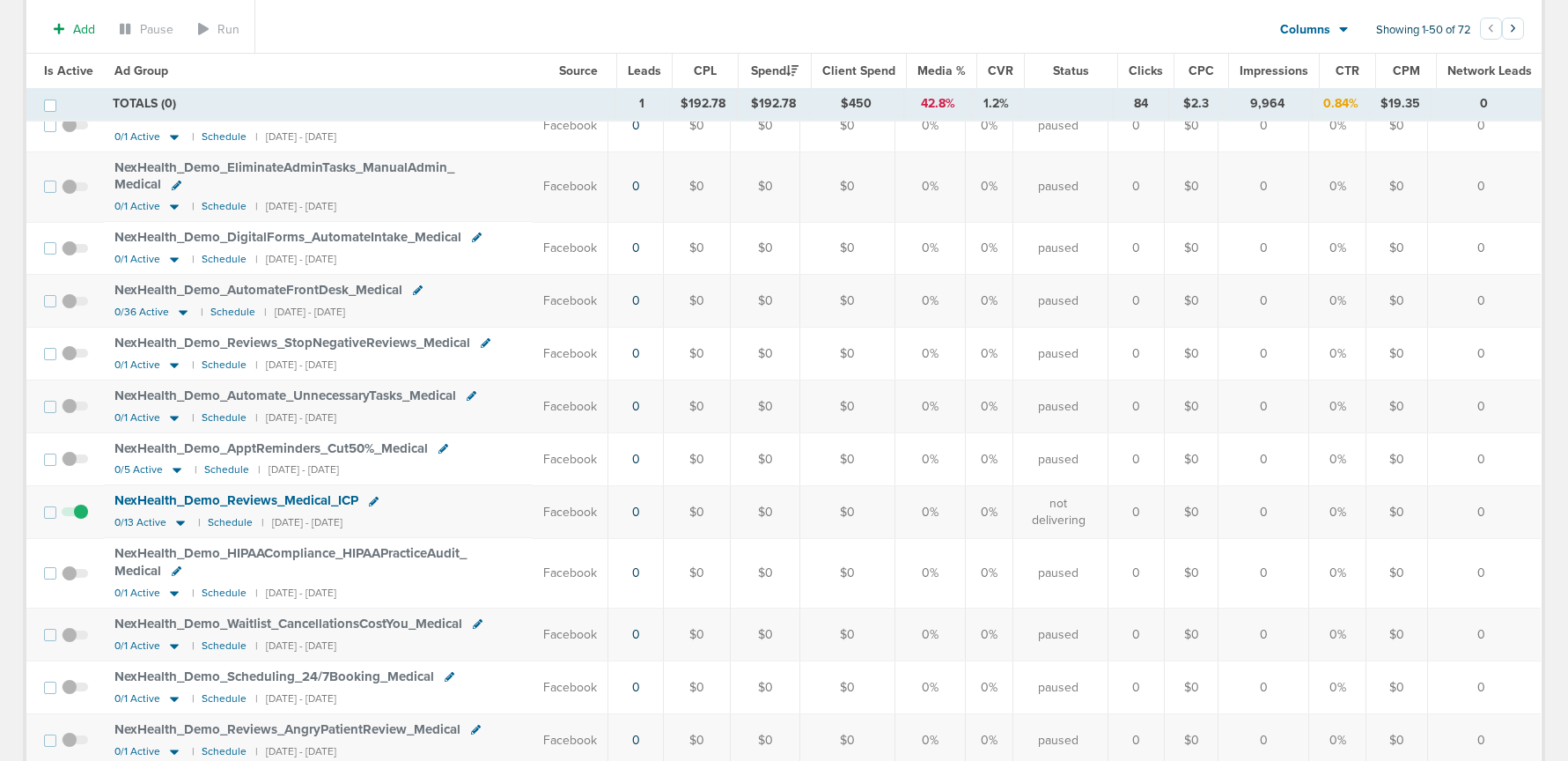
scroll to position [783, 0]
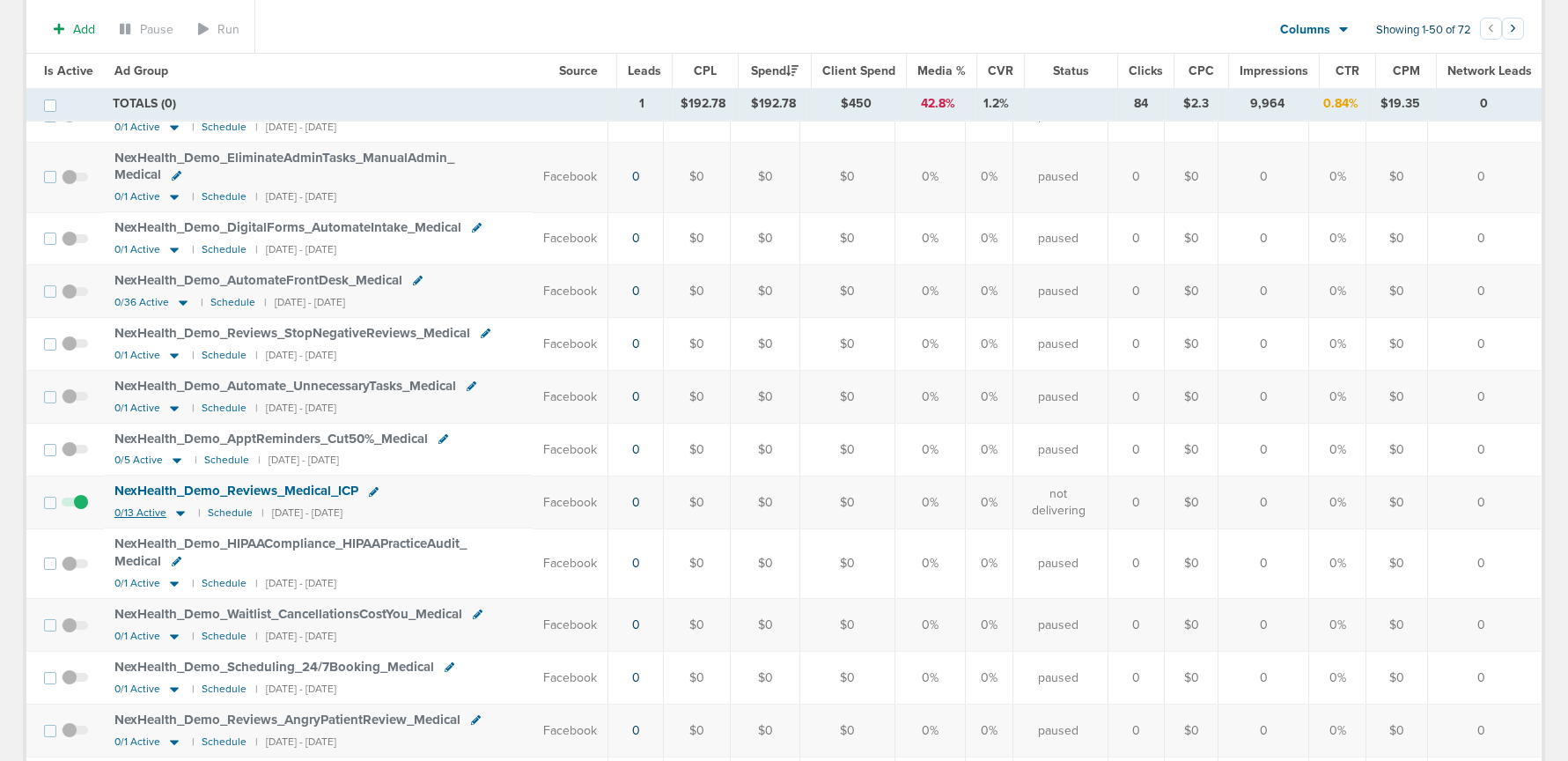
click at [184, 511] on icon at bounding box center [181, 513] width 18 height 15
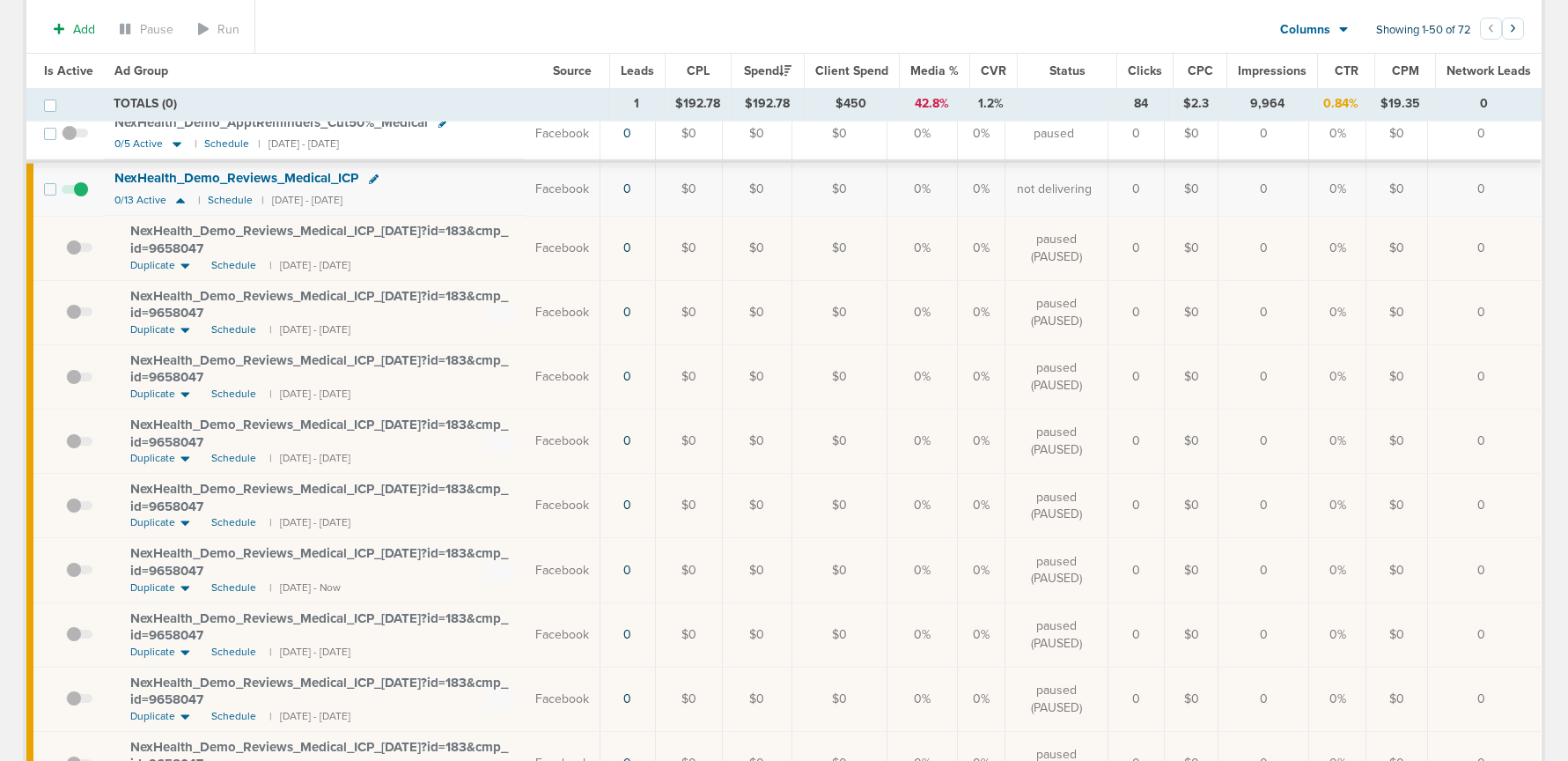
scroll to position [1120, 0]
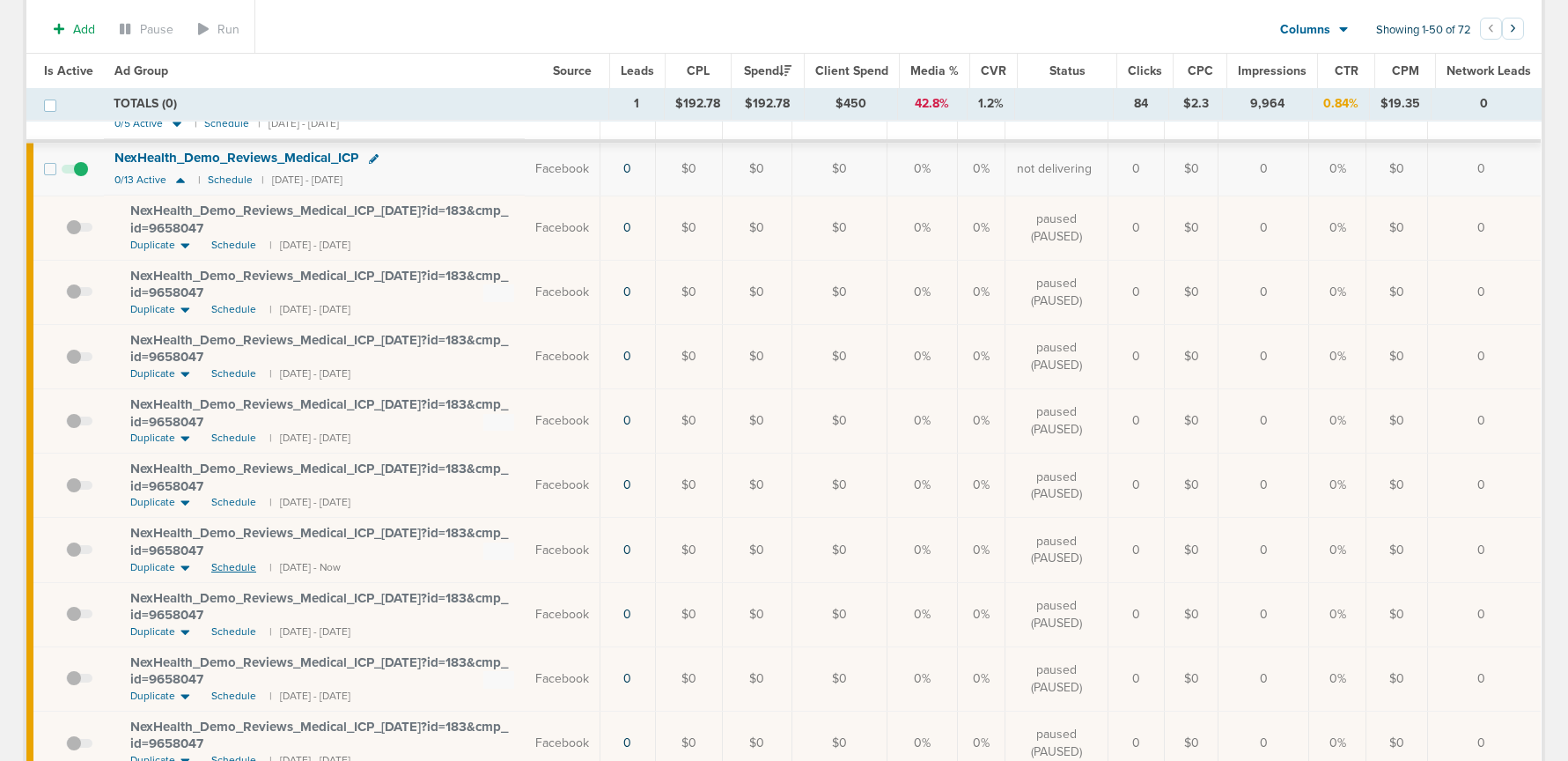
click at [224, 565] on span "Schedule" at bounding box center [234, 567] width 45 height 15
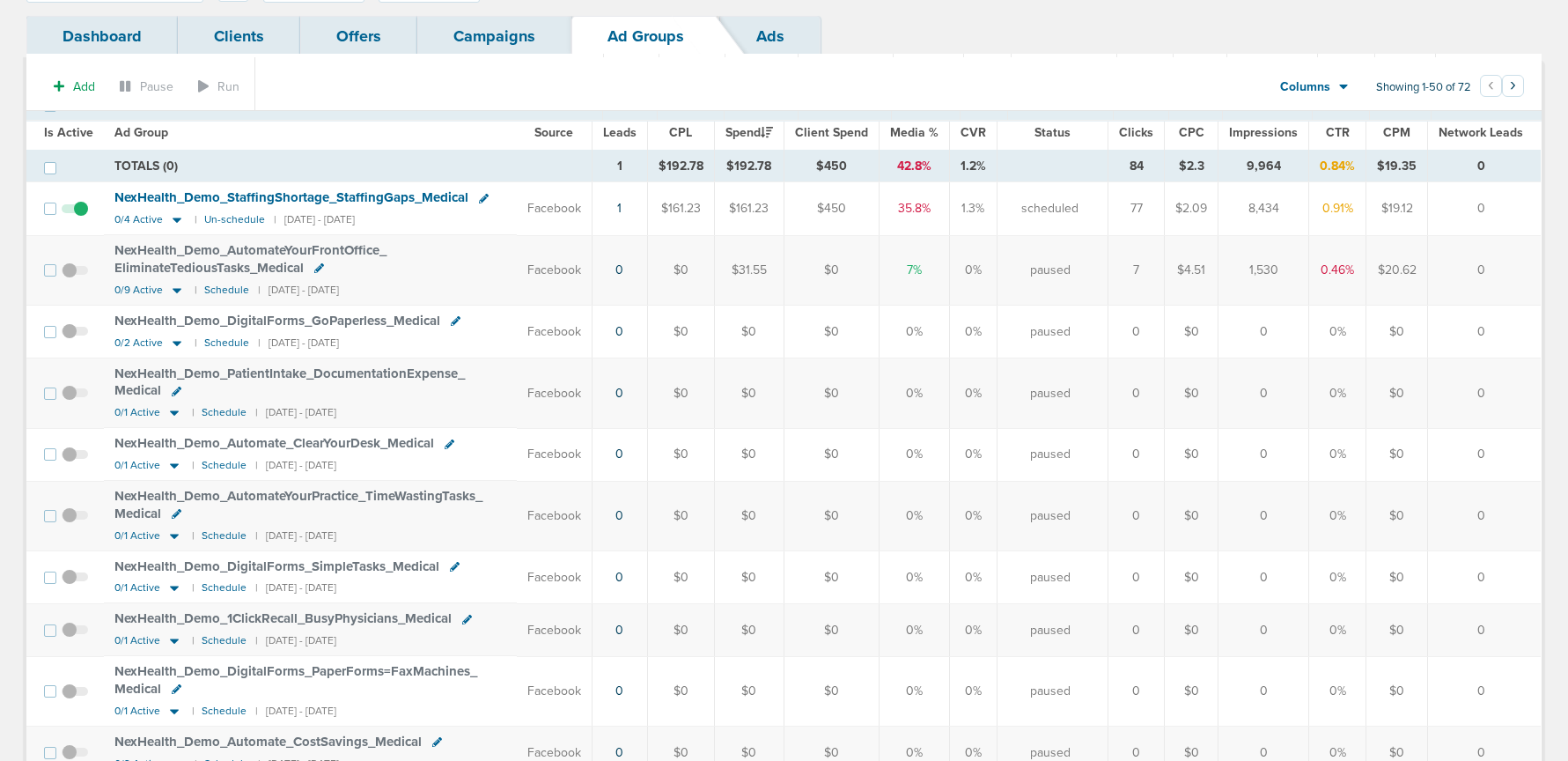
scroll to position [0, 0]
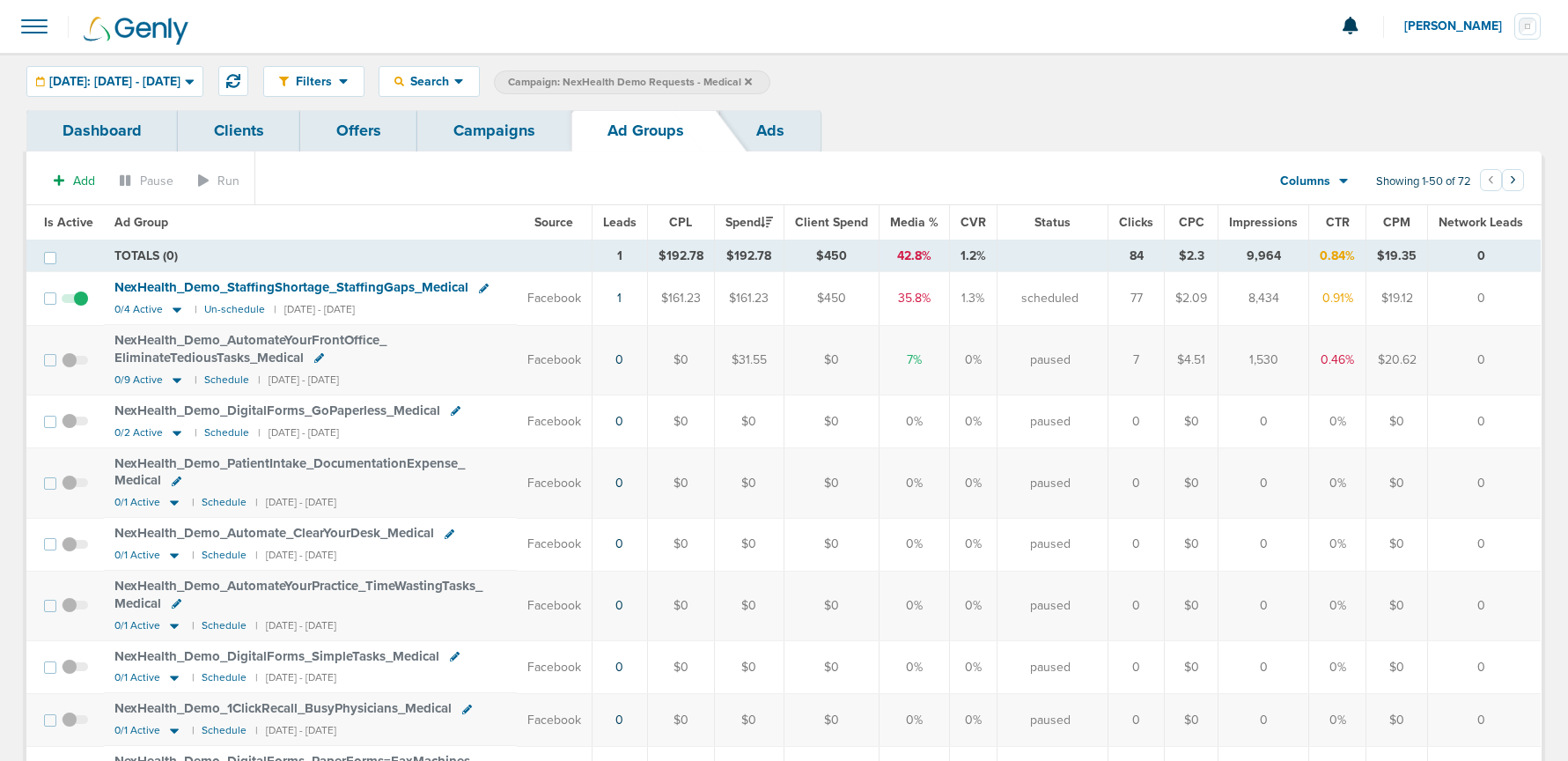
click at [499, 130] on link "Campaigns" at bounding box center [495, 131] width 154 height 41
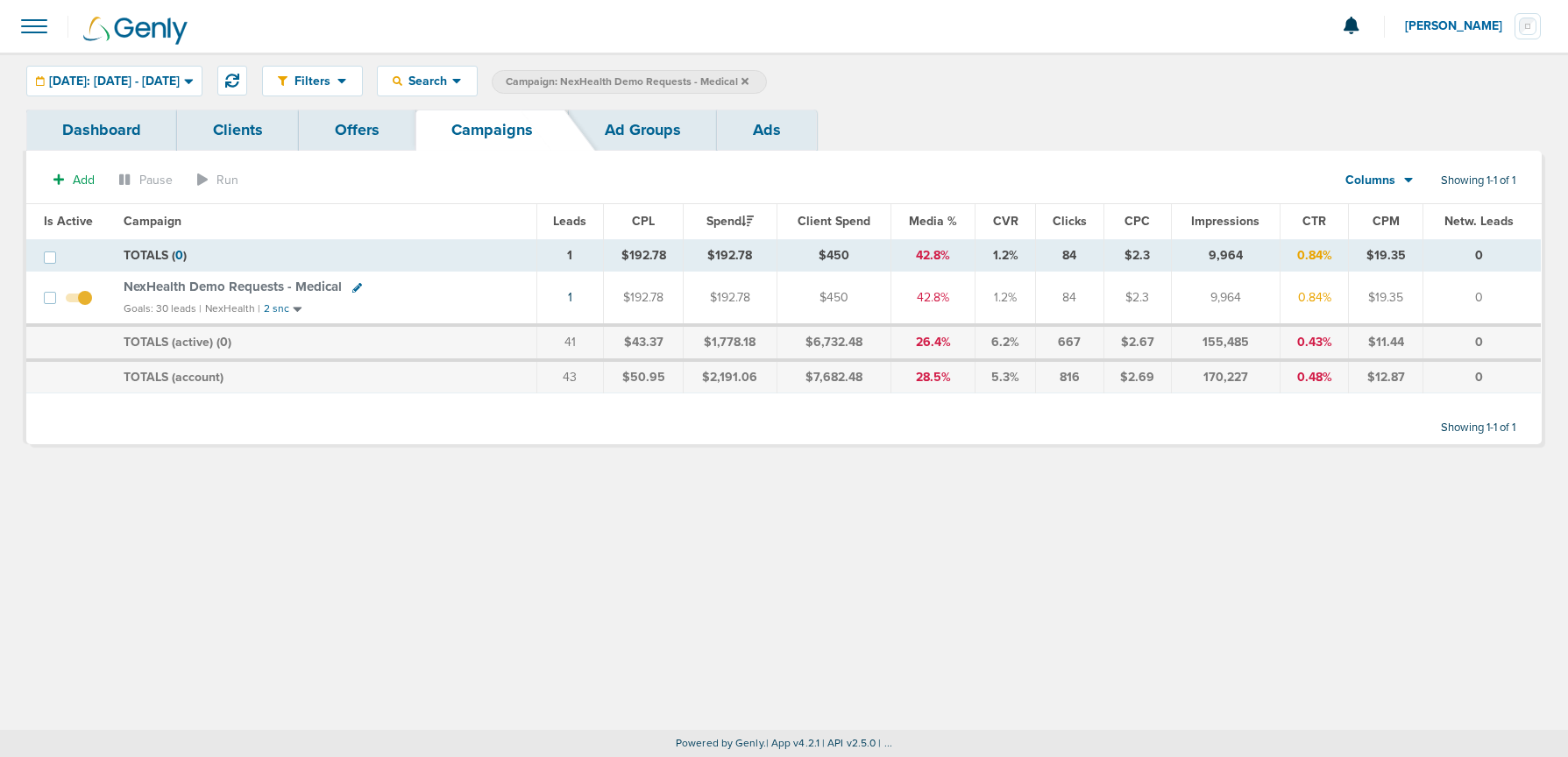
click at [748, 84] on icon at bounding box center [745, 80] width 7 height 7
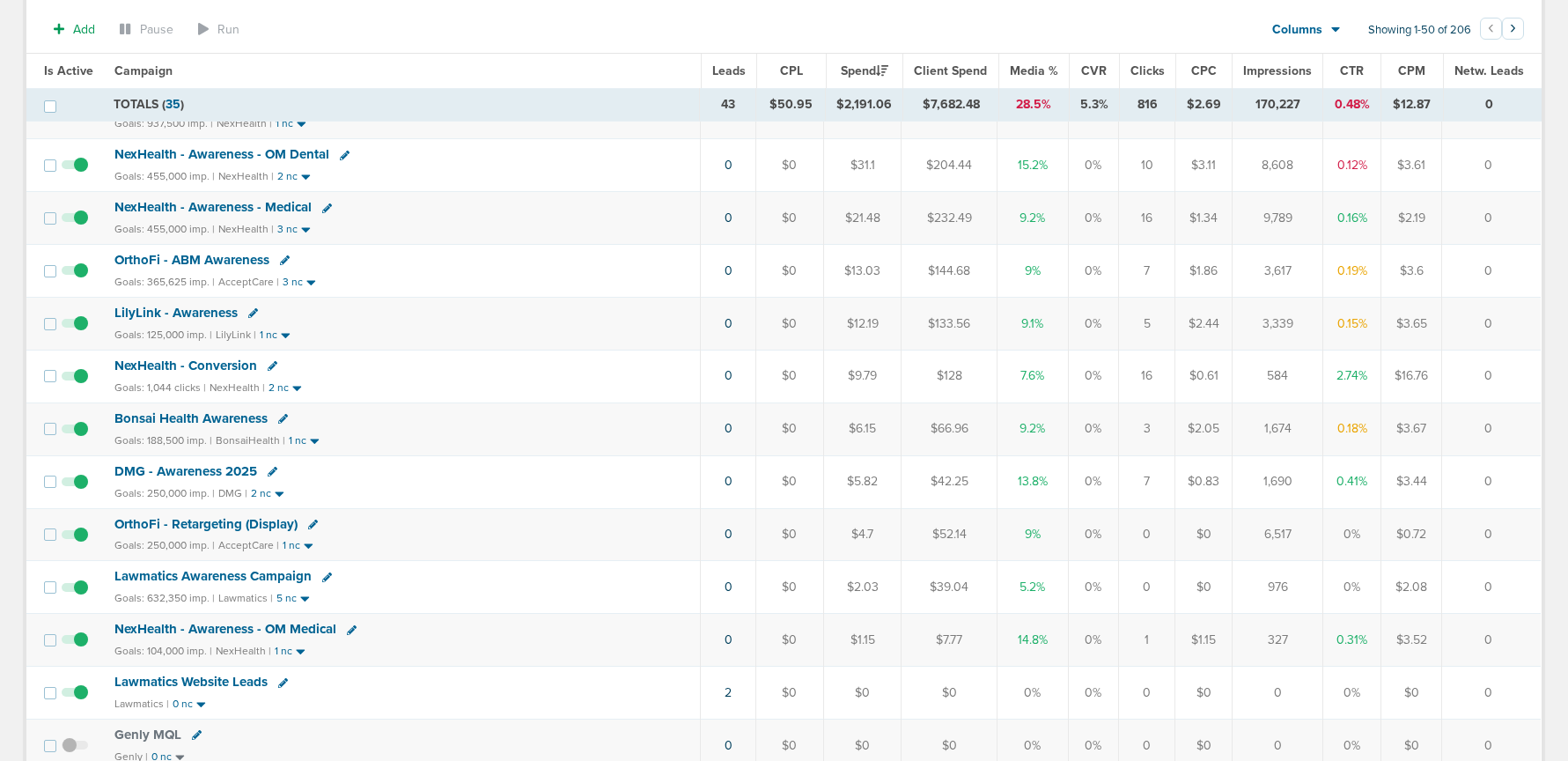
scroll to position [664, 0]
click at [172, 367] on span "NexHealth - Conversion" at bounding box center [186, 367] width 143 height 16
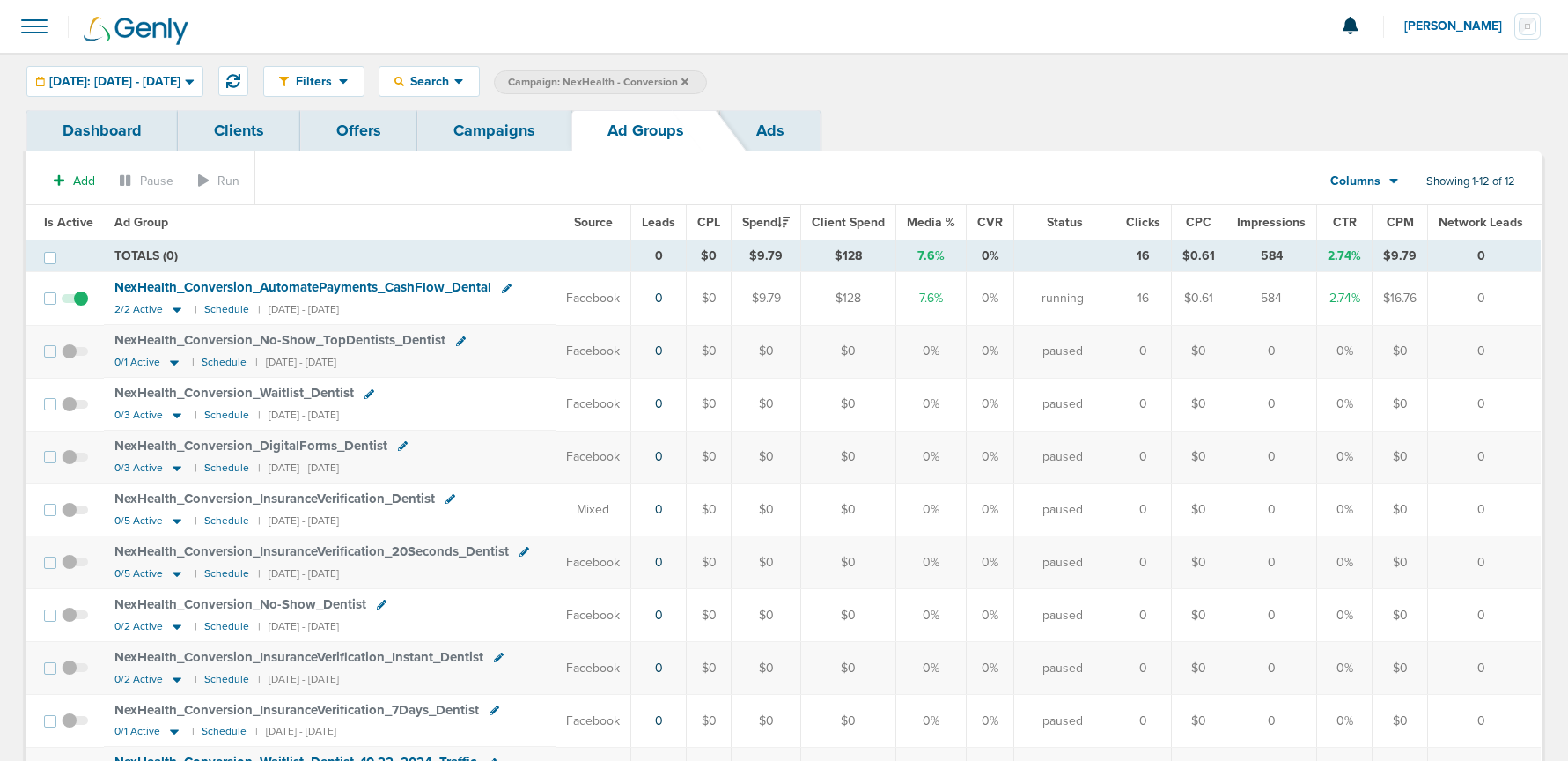
click at [174, 308] on icon at bounding box center [176, 310] width 9 height 5
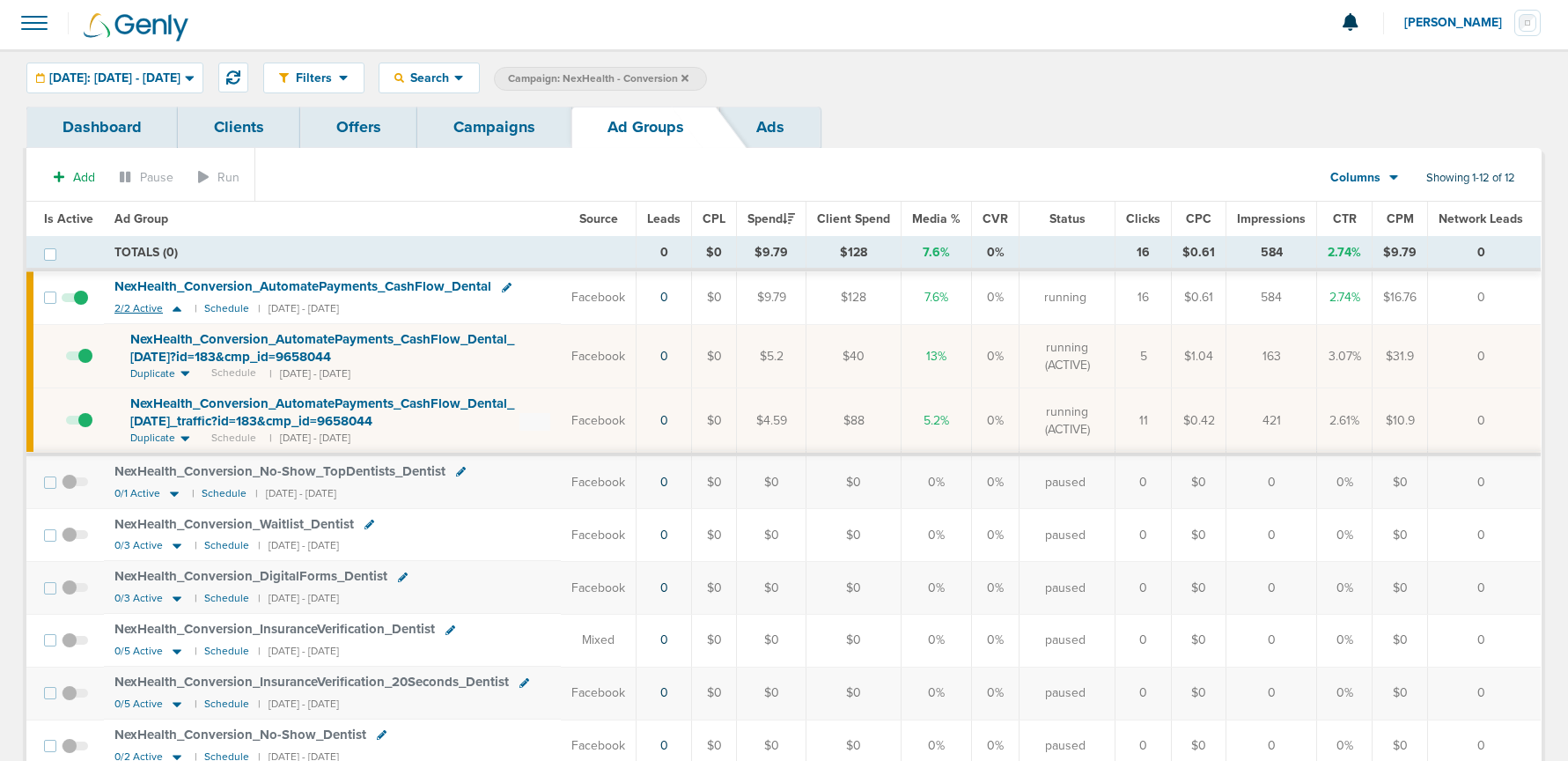
scroll to position [2, 0]
click at [174, 308] on icon at bounding box center [176, 310] width 9 height 5
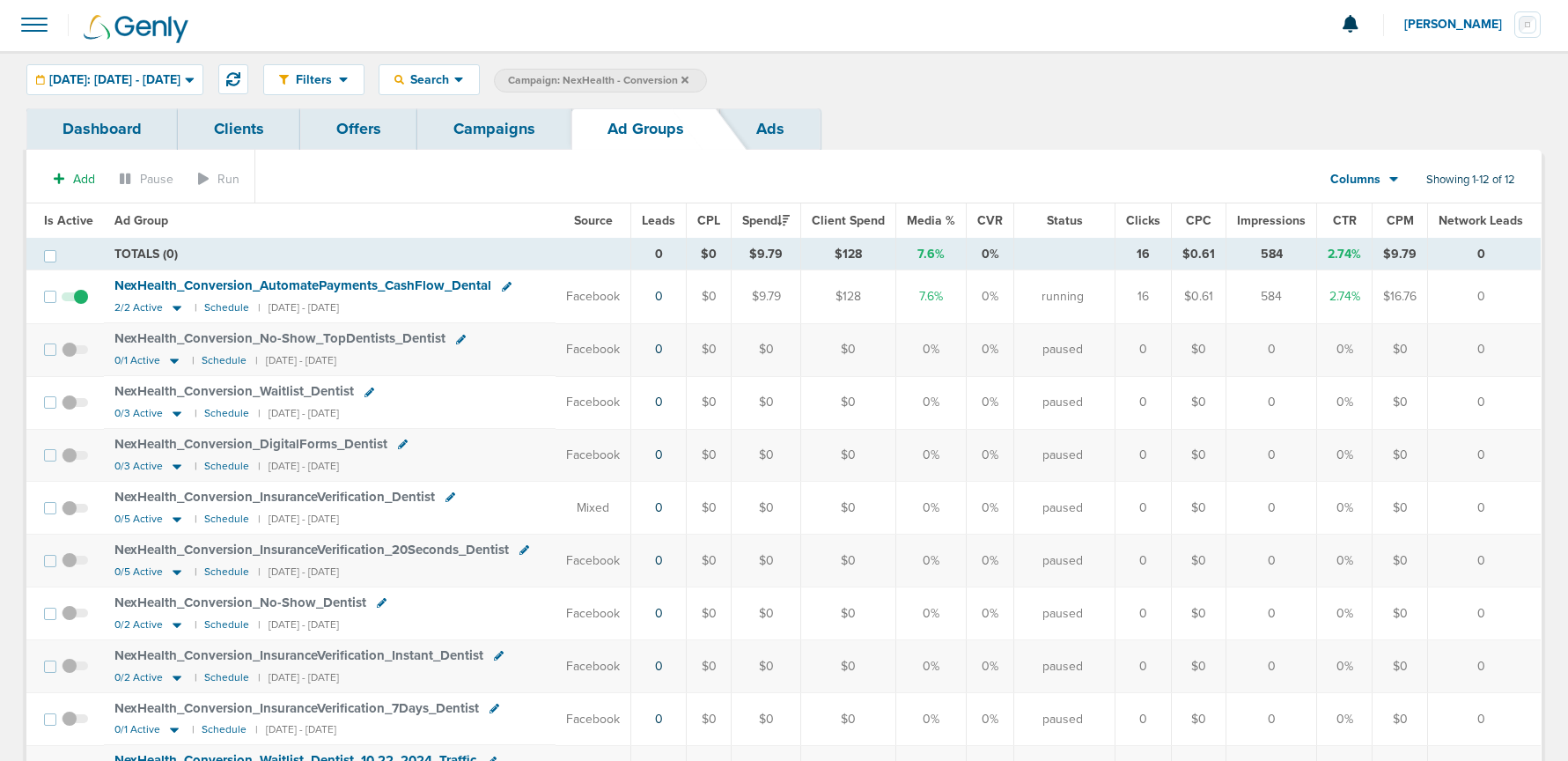
scroll to position [4, 0]
click at [465, 116] on link "Campaigns" at bounding box center [495, 127] width 154 height 41
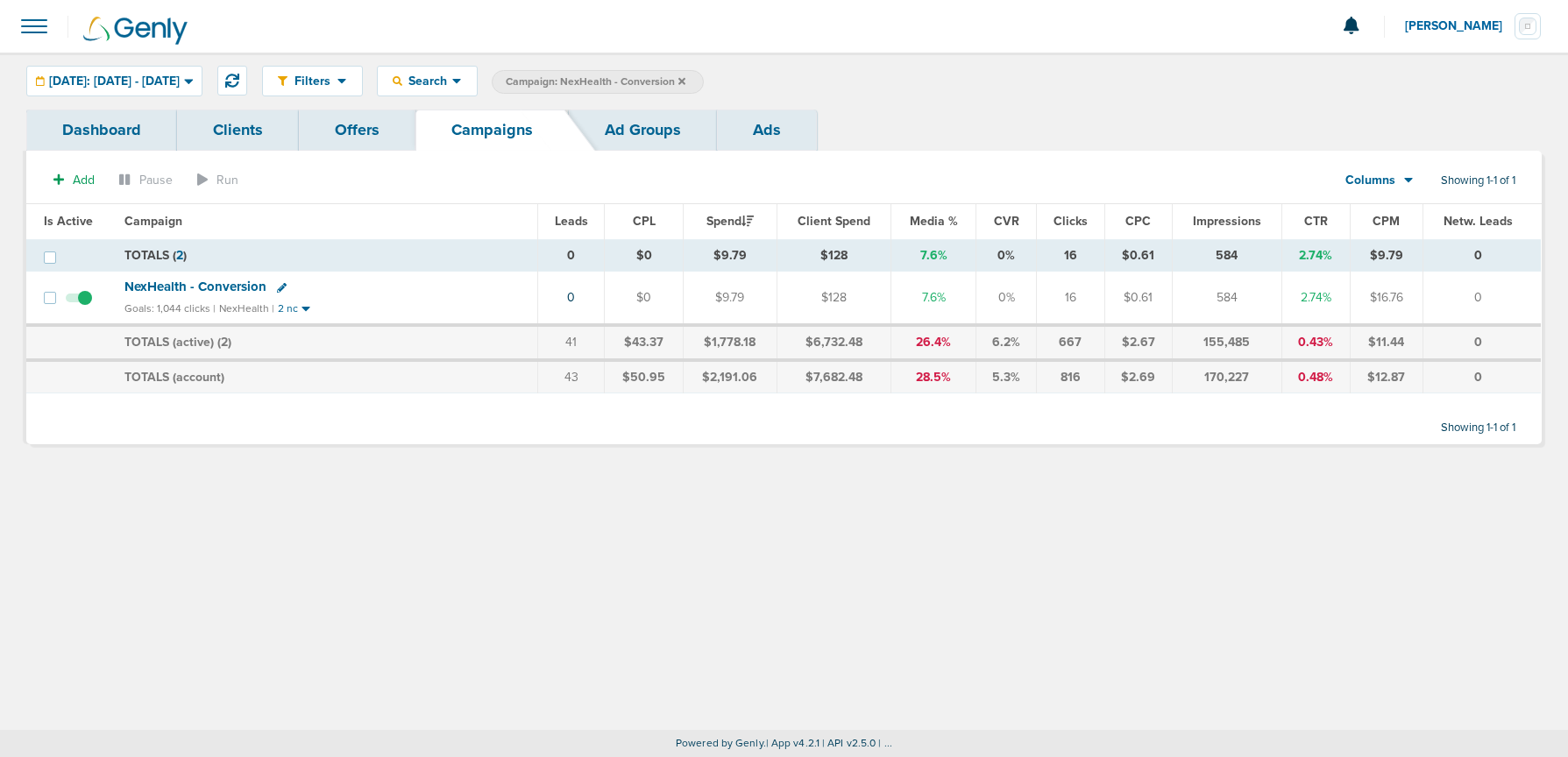
click at [277, 286] on icon at bounding box center [282, 288] width 10 height 10
select select
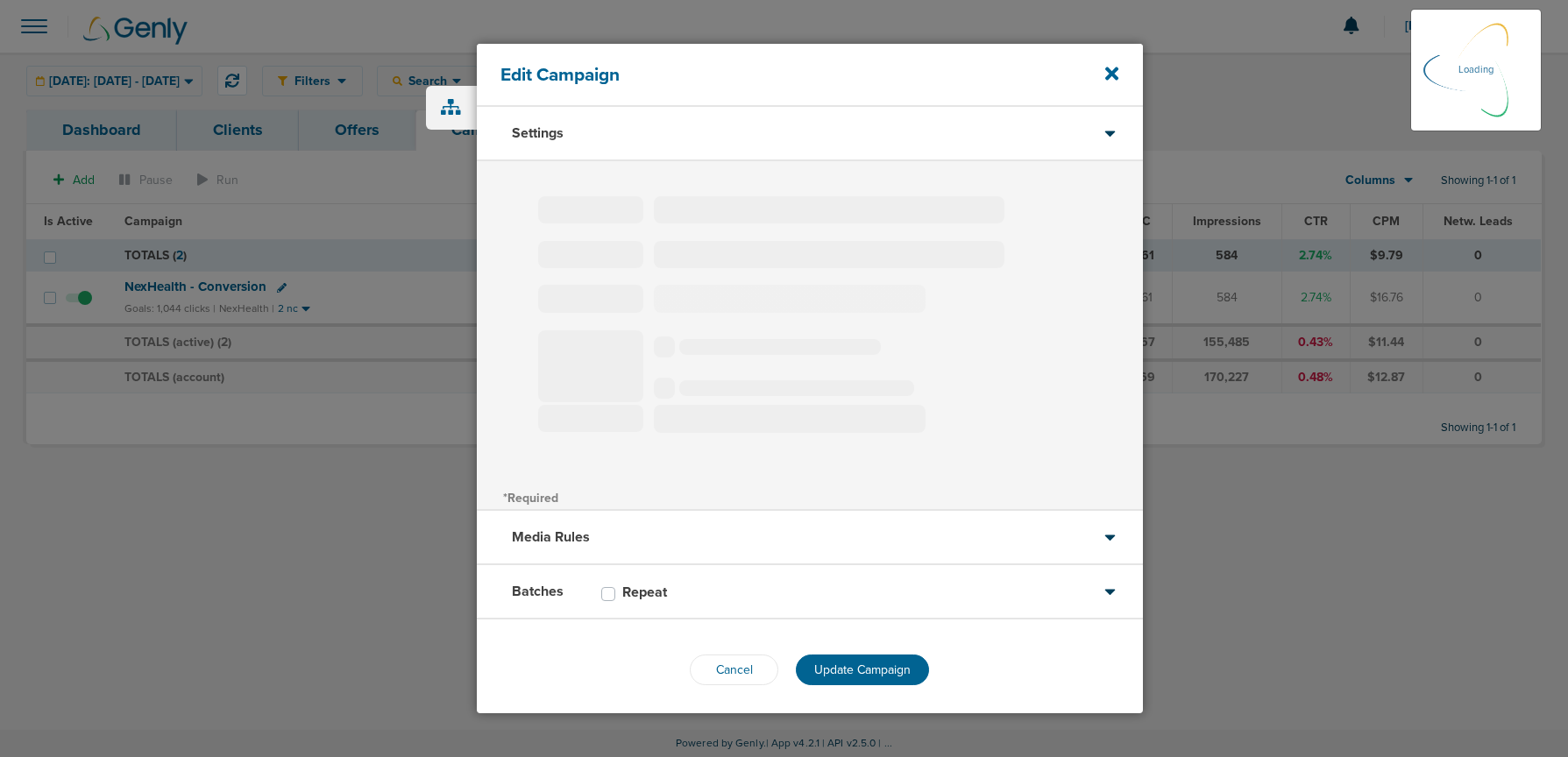
type input "NexHealth - Conversion"
select select "Traffic"
radio input "true"
select select "readOnly"
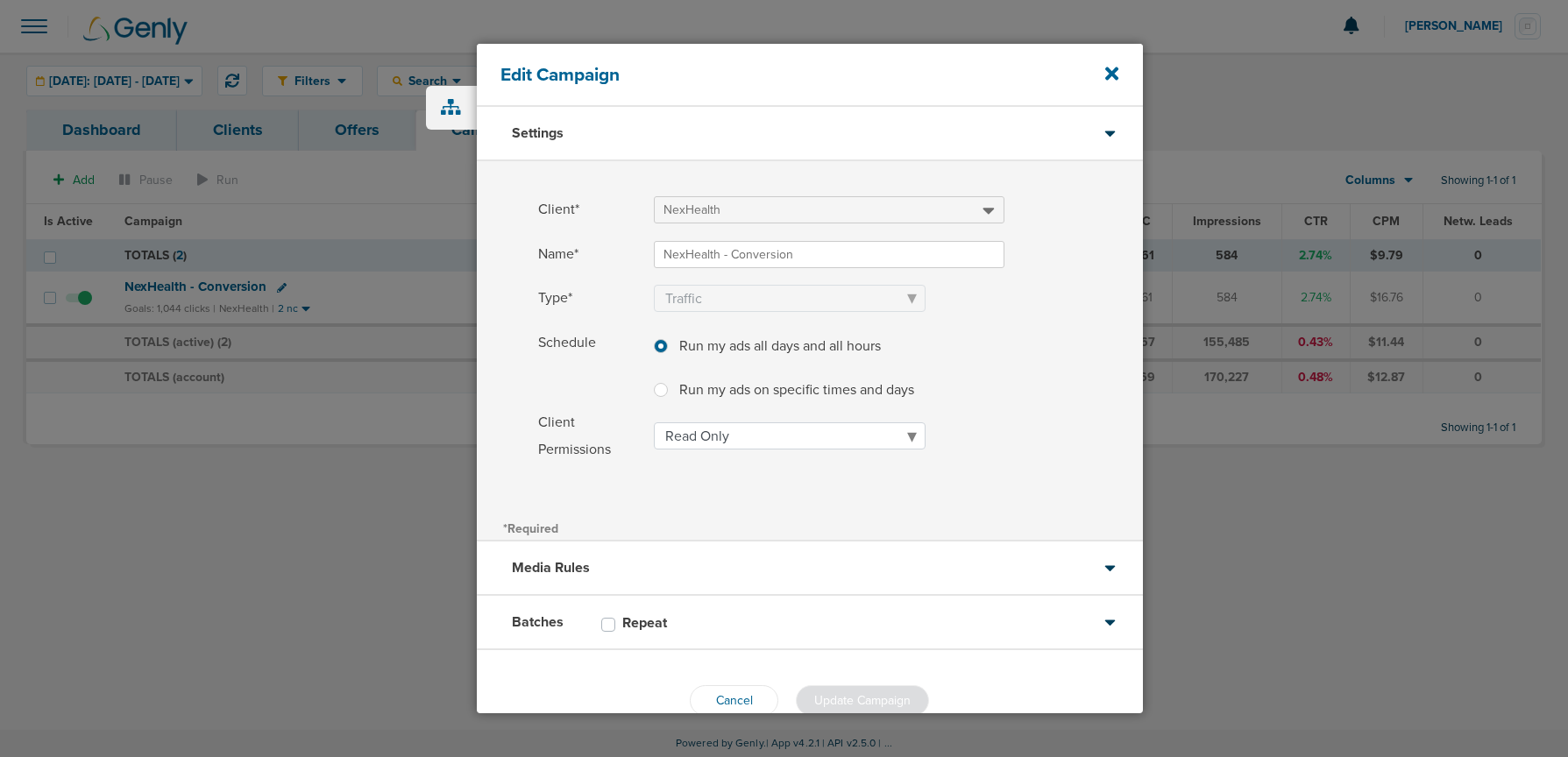
click at [782, 602] on div "Batches Repeat" at bounding box center [810, 623] width 666 height 54
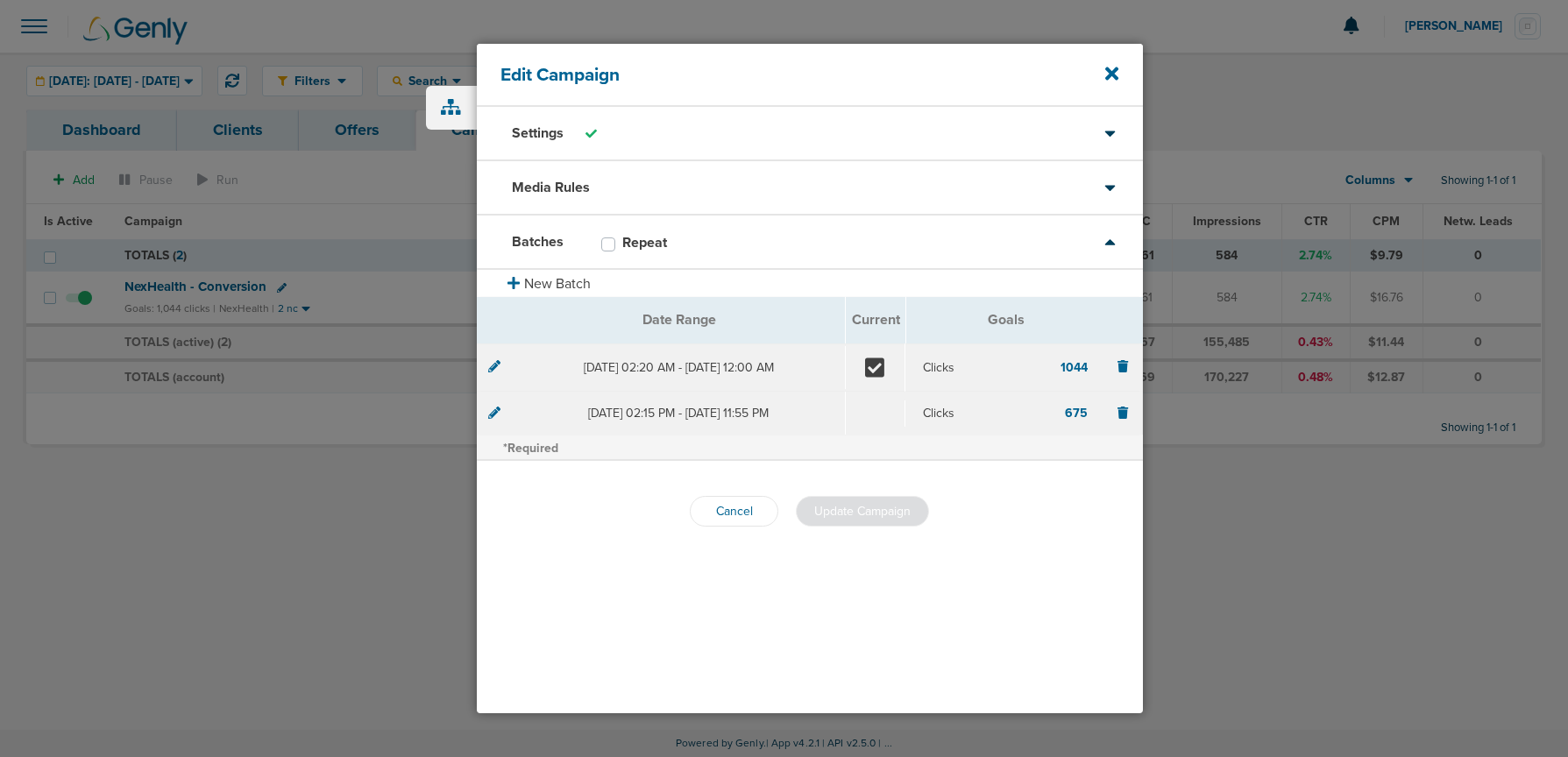
click at [492, 365] on icon at bounding box center [494, 366] width 13 height 13
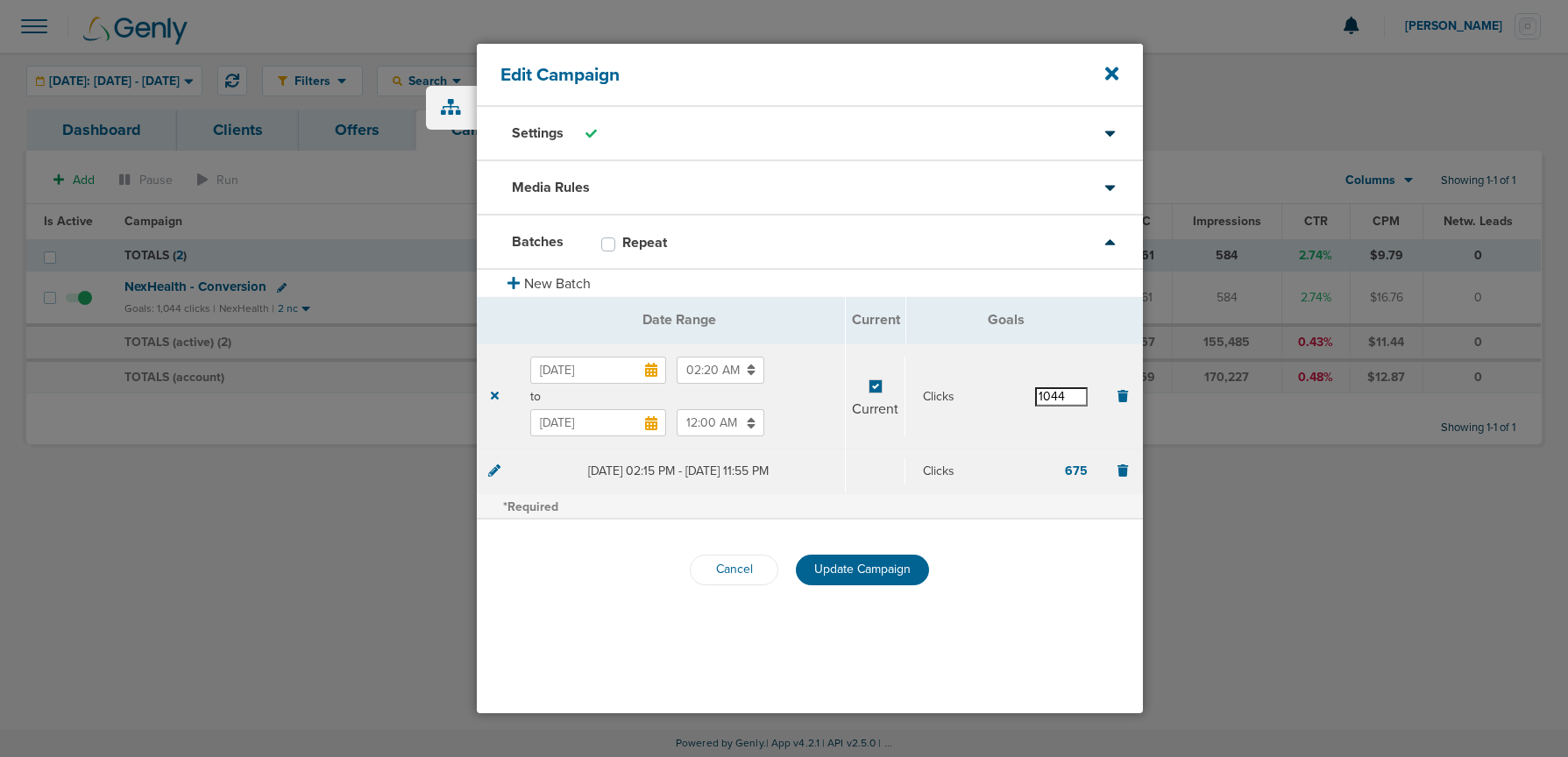
drag, startPoint x: 1063, startPoint y: 393, endPoint x: 1044, endPoint y: 393, distance: 19.0
click at [1044, 393] on input "1044" at bounding box center [1061, 397] width 53 height 19
type input "1172"
click at [895, 559] on button "Update Campaign" at bounding box center [862, 570] width 133 height 31
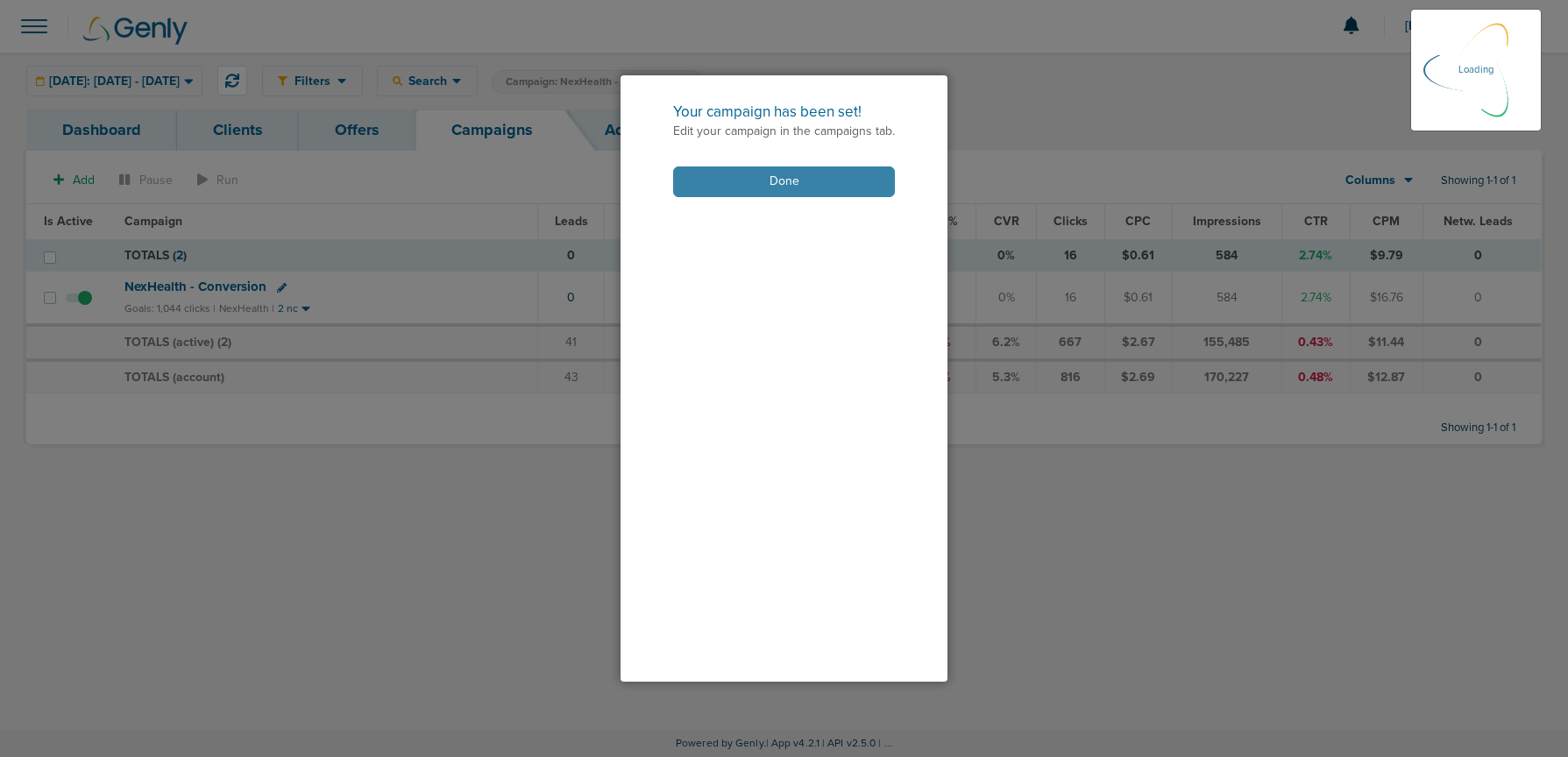
click at [767, 181] on button "Done" at bounding box center [784, 182] width 222 height 31
